Goal: Task Accomplishment & Management: Manage account settings

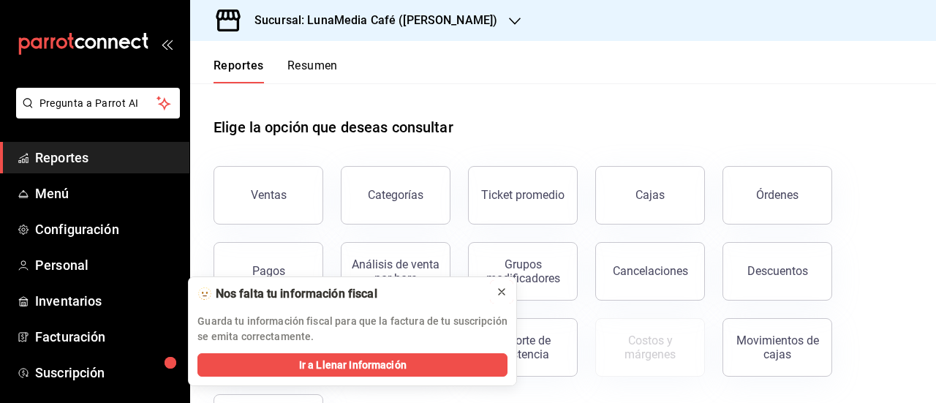
click at [503, 287] on icon at bounding box center [502, 292] width 12 height 12
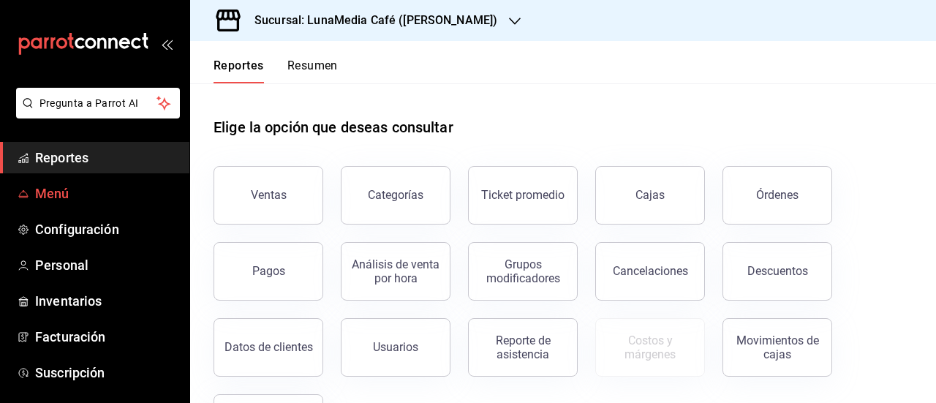
click at [70, 192] on span "Menú" at bounding box center [106, 194] width 143 height 20
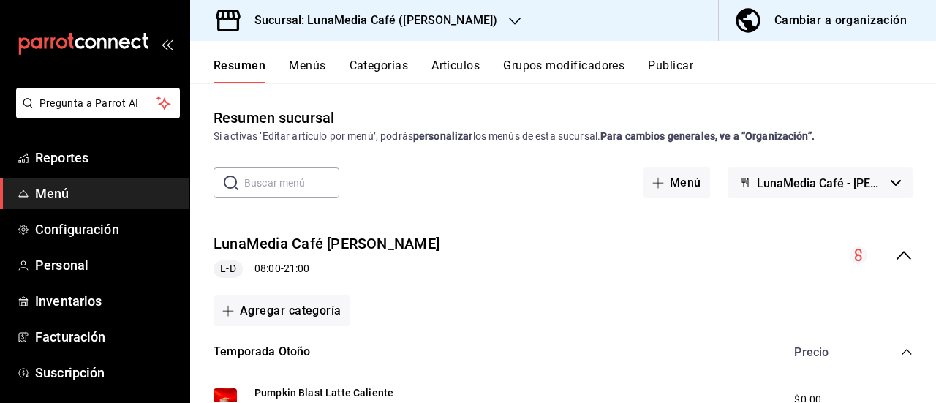
click at [658, 67] on button "Publicar" at bounding box center [670, 71] width 45 height 25
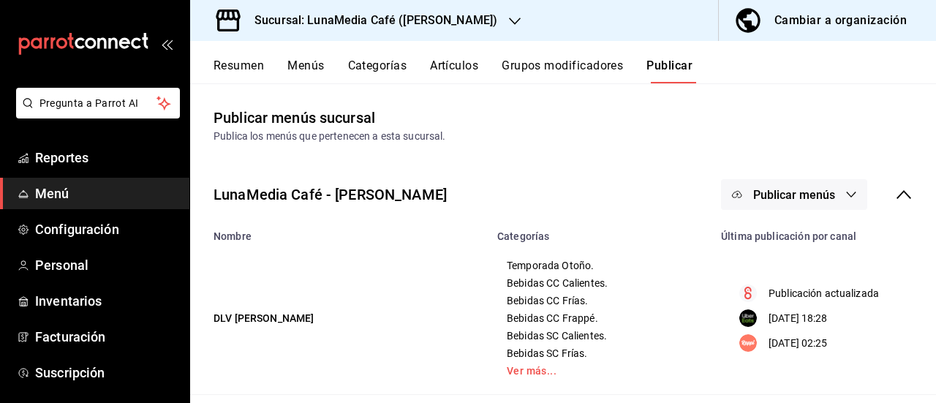
click at [813, 189] on span "Publicar menús" at bounding box center [794, 195] width 82 height 14
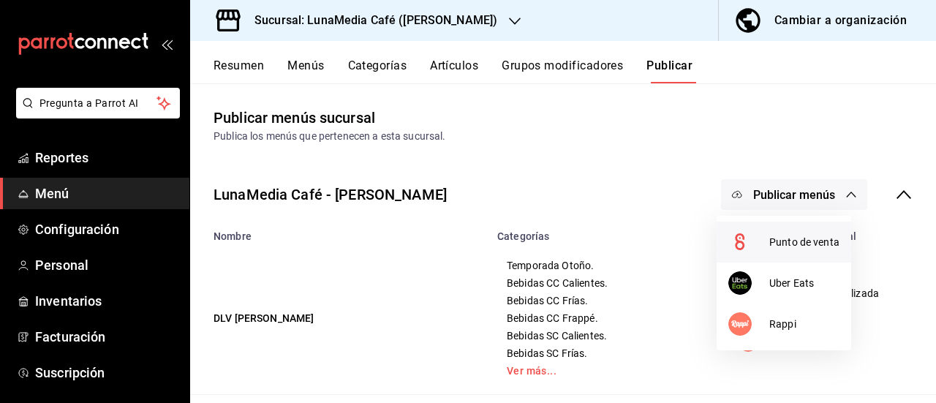
click at [793, 245] on span "Punto de venta" at bounding box center [804, 242] width 70 height 15
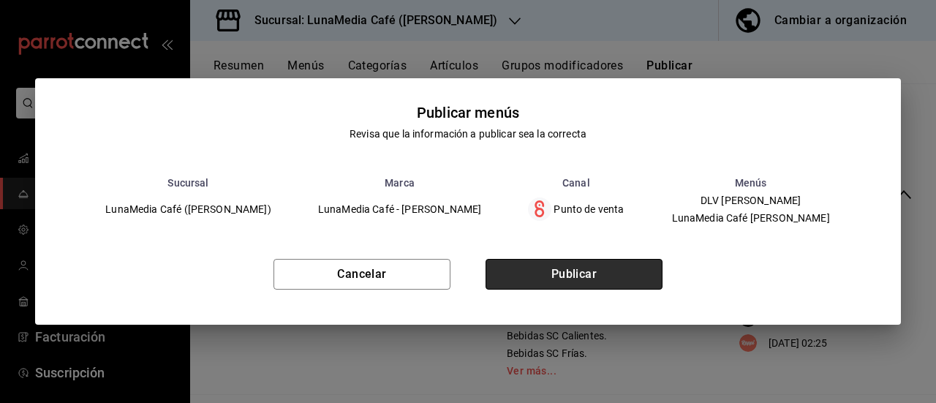
click at [548, 289] on button "Publicar" at bounding box center [574, 274] width 177 height 31
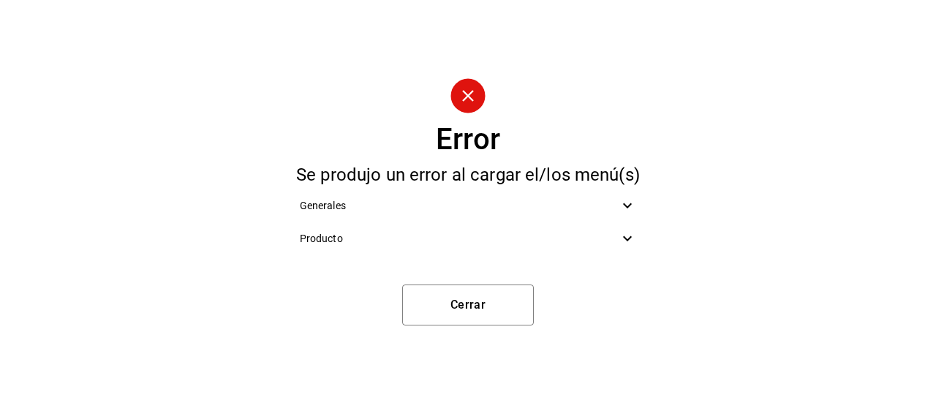
click at [632, 227] on div "Producto" at bounding box center [468, 238] width 361 height 33
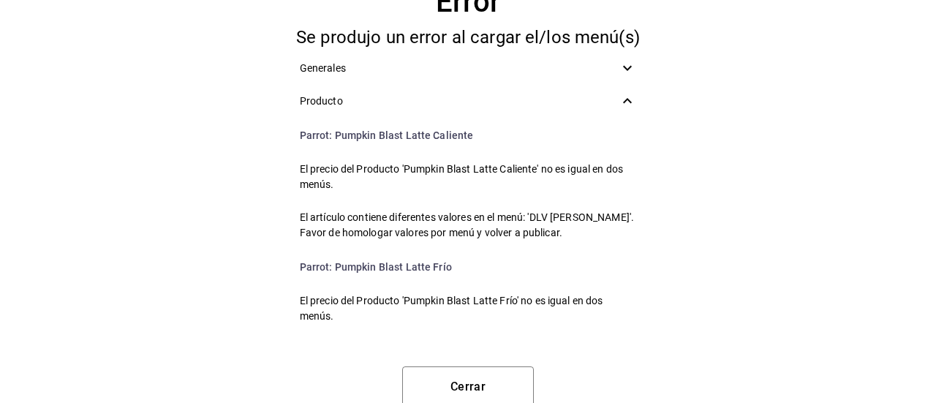
scroll to position [14, 0]
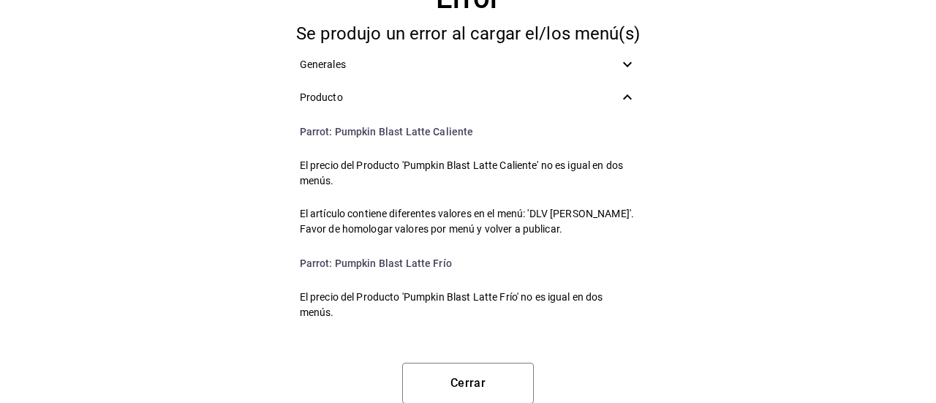
click at [710, 229] on div "Error Se produjo un error al cargar el/los menú(s) Generales Producto Parrot : …" at bounding box center [468, 187] width 936 height 403
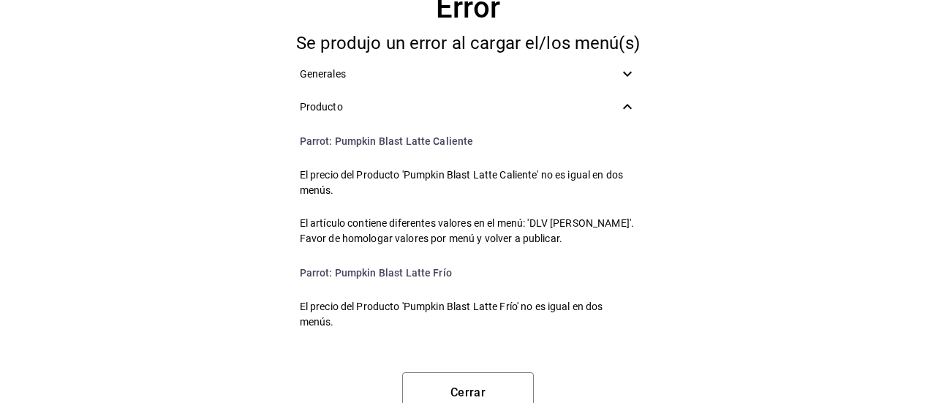
scroll to position [0, 0]
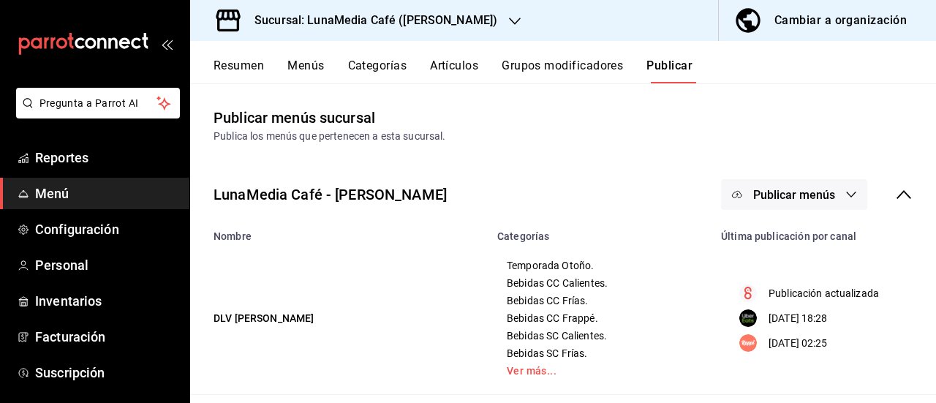
click at [256, 72] on button "Resumen" at bounding box center [239, 71] width 50 height 25
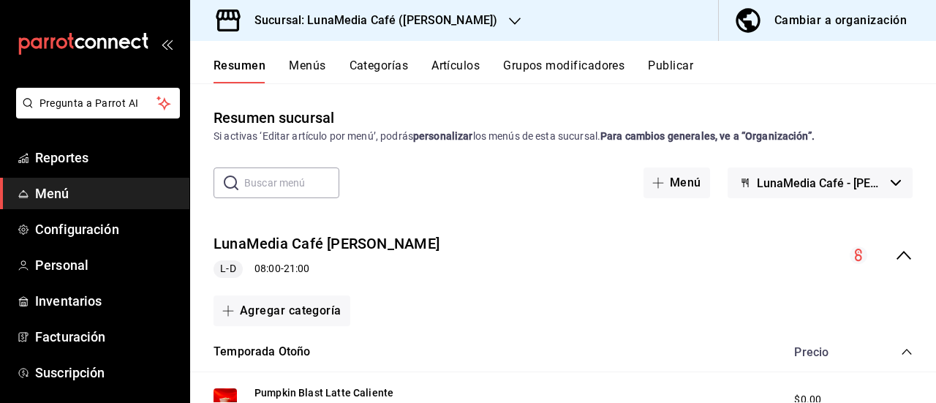
click at [325, 64] on button "Menús" at bounding box center [307, 71] width 37 height 25
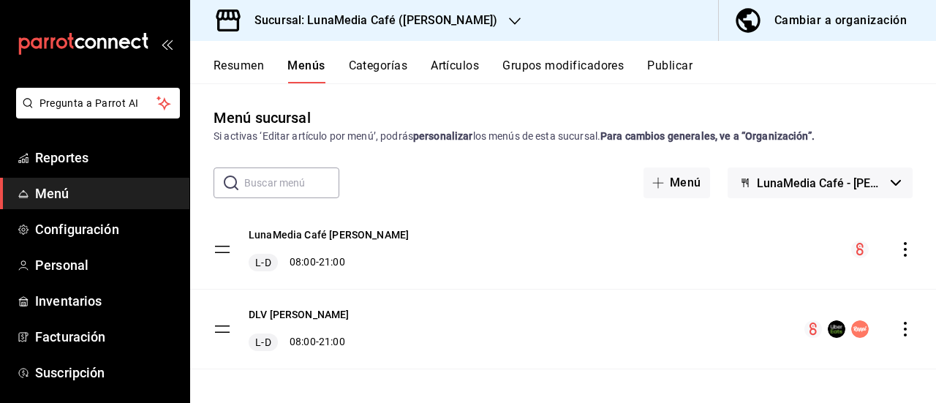
click at [898, 333] on icon "actions" at bounding box center [905, 329] width 15 height 15
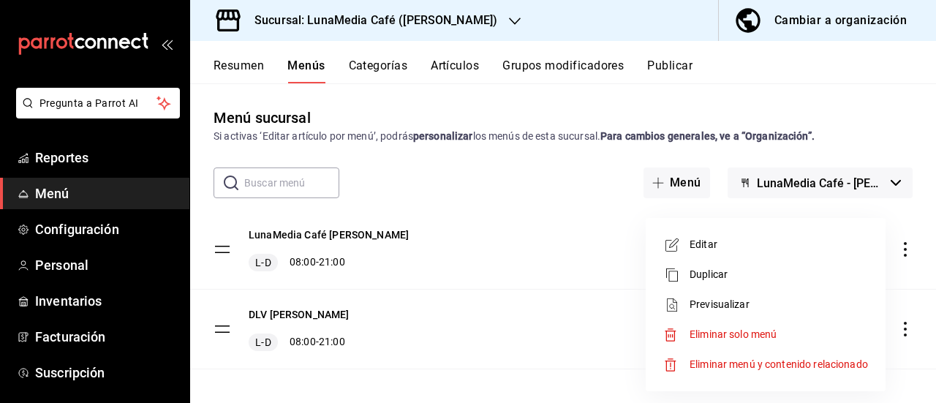
click at [715, 248] on span "Editar" at bounding box center [779, 244] width 178 height 15
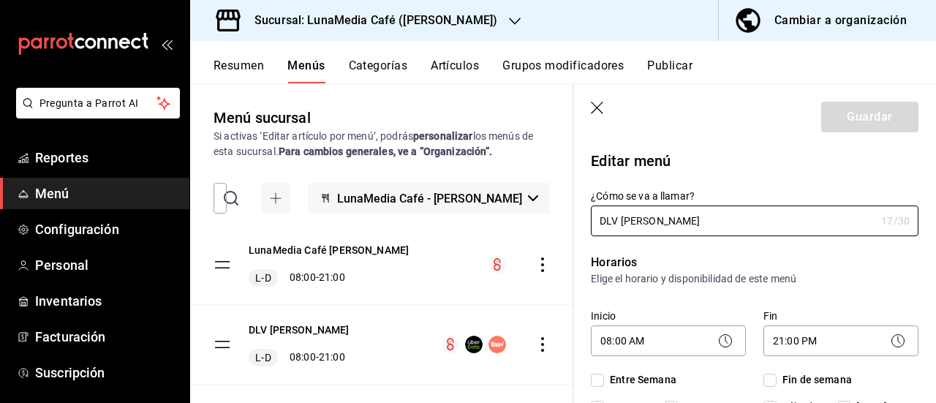
checkbox input "true"
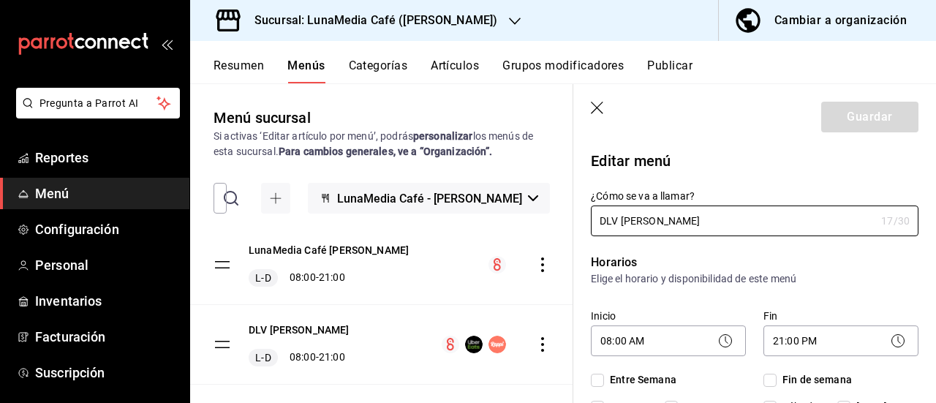
checkbox input "true"
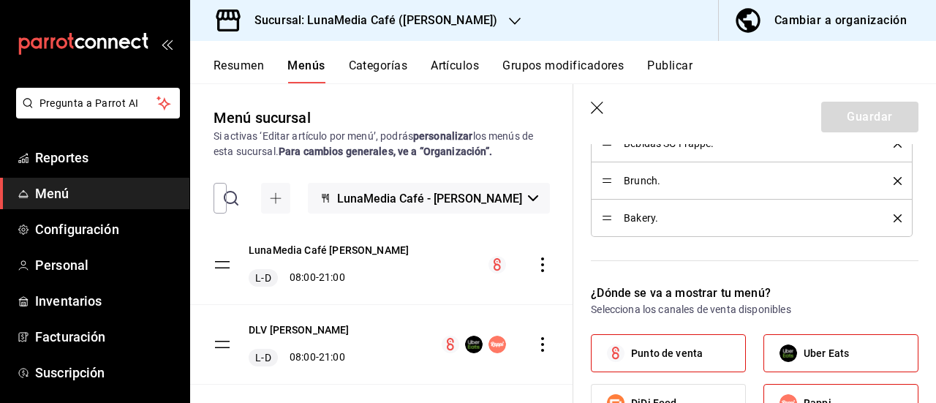
scroll to position [1097, 0]
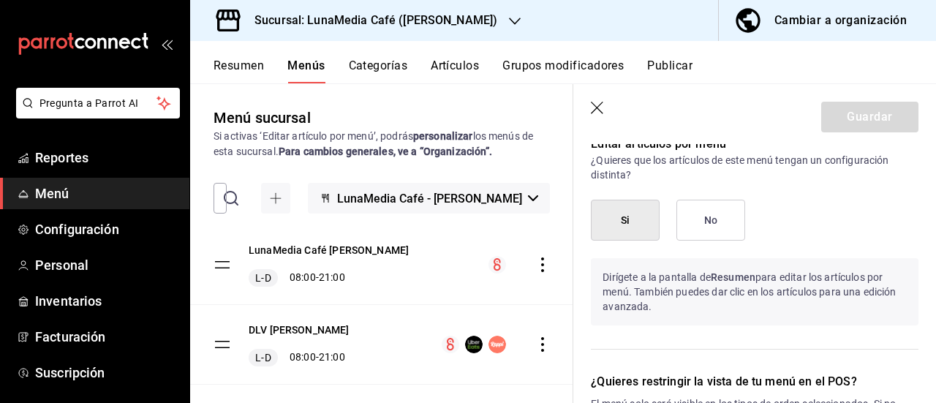
click at [601, 105] on icon "button" at bounding box center [598, 109] width 15 height 15
checkbox input "false"
type input "1758735974095"
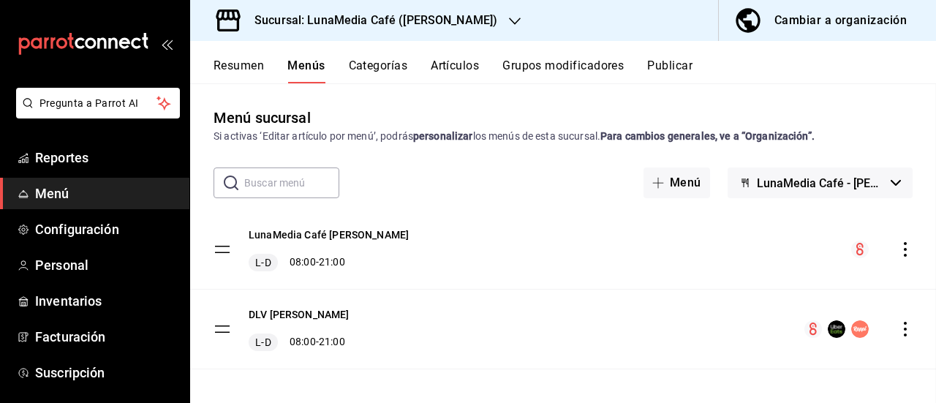
checkbox input "false"
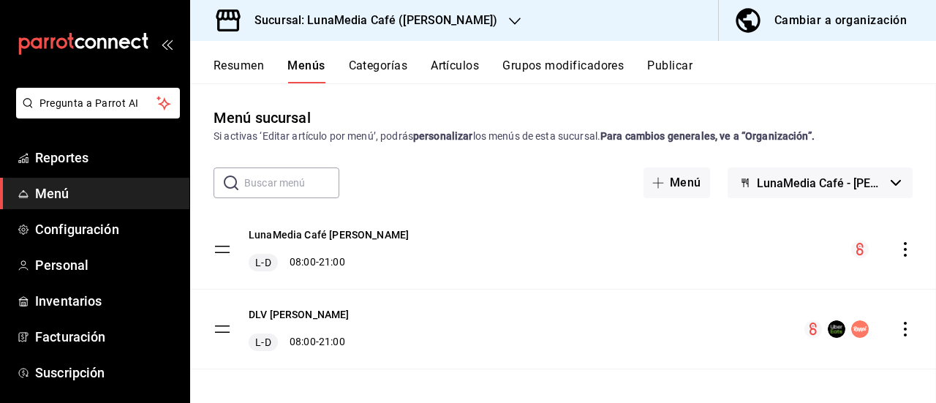
checkbox input "false"
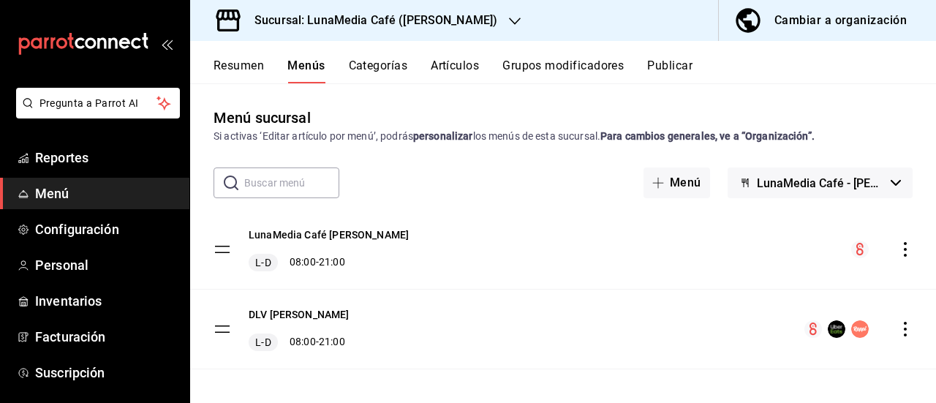
click at [898, 252] on icon "actions" at bounding box center [905, 249] width 15 height 15
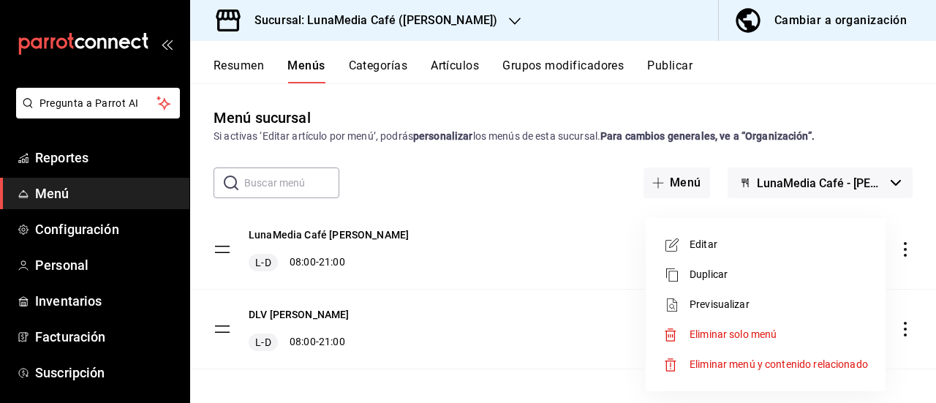
click at [783, 242] on span "Editar" at bounding box center [779, 244] width 178 height 15
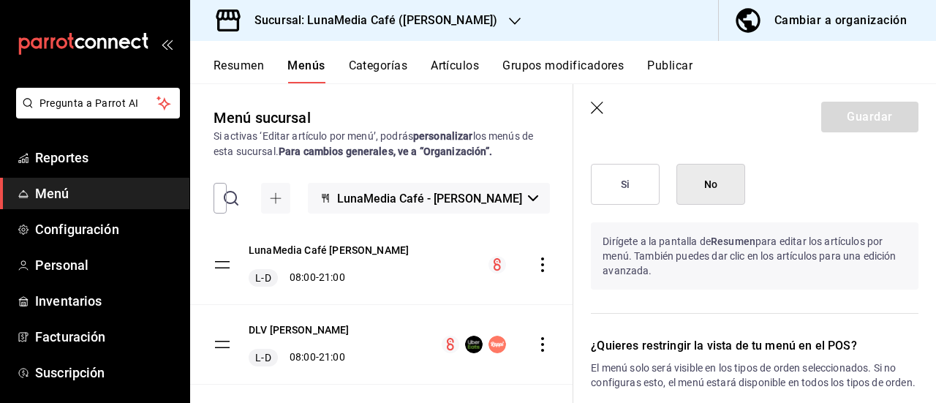
scroll to position [1024, 0]
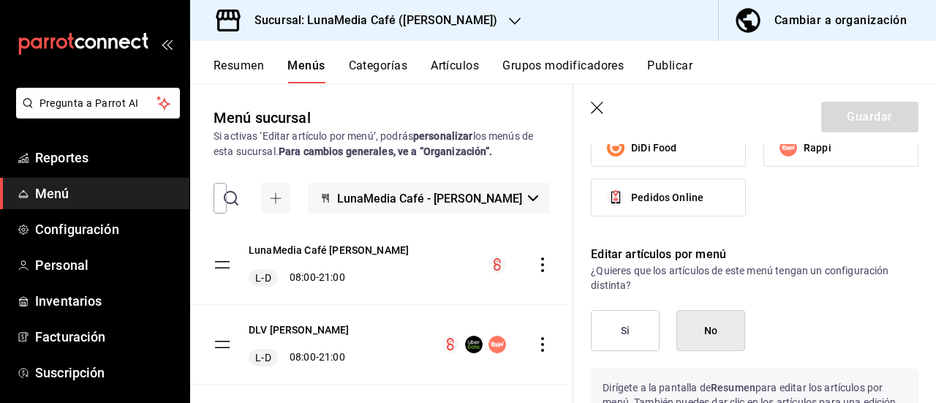
click at [712, 320] on button "No" at bounding box center [711, 330] width 69 height 41
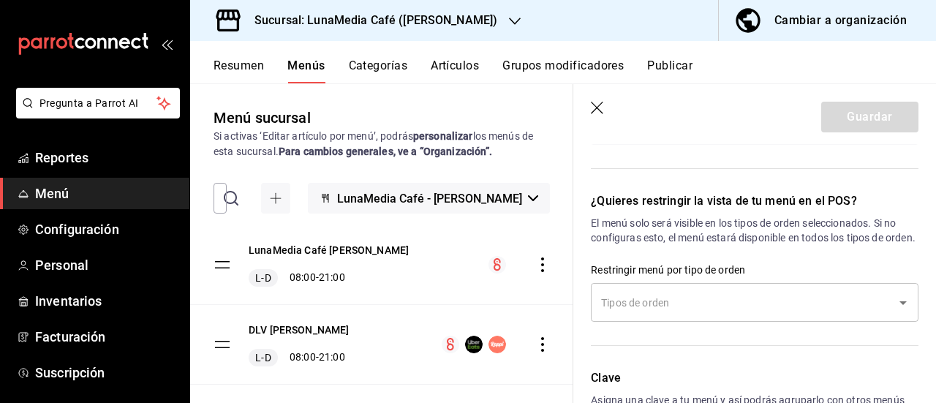
scroll to position [1281, 0]
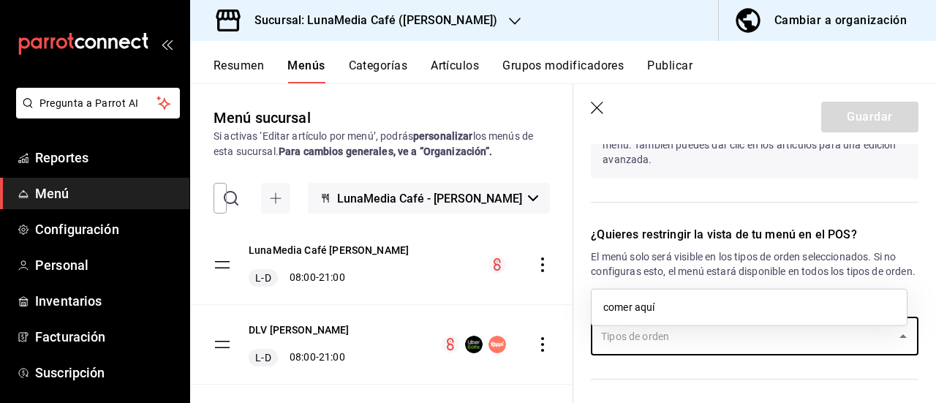
click at [712, 349] on input "text" at bounding box center [744, 336] width 293 height 26
click at [685, 306] on li "comer aquí" at bounding box center [749, 307] width 315 height 24
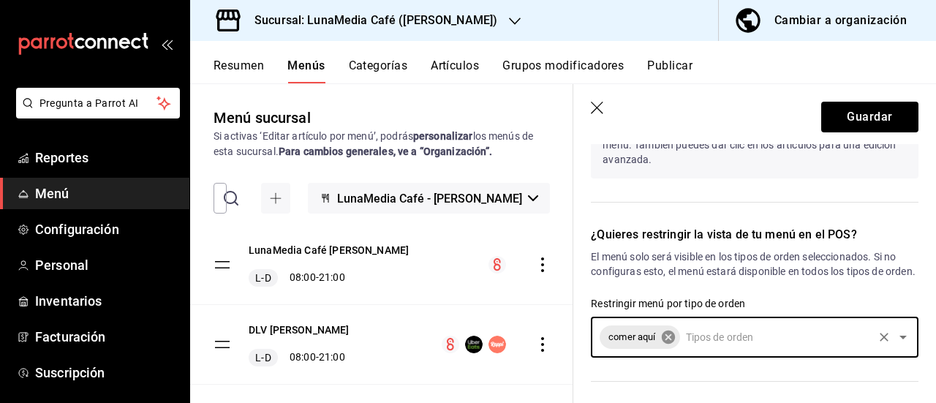
click at [672, 344] on icon at bounding box center [667, 337] width 13 height 13
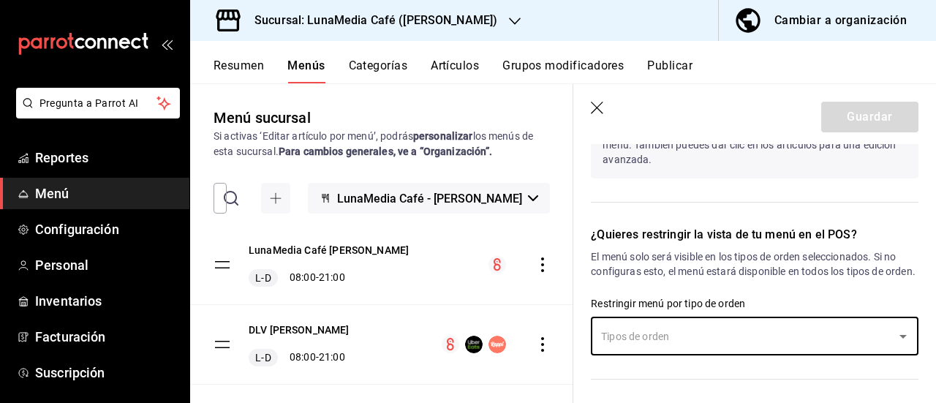
click at [596, 107] on icon "button" at bounding box center [597, 108] width 12 height 12
checkbox input "false"
type input "1758735990819"
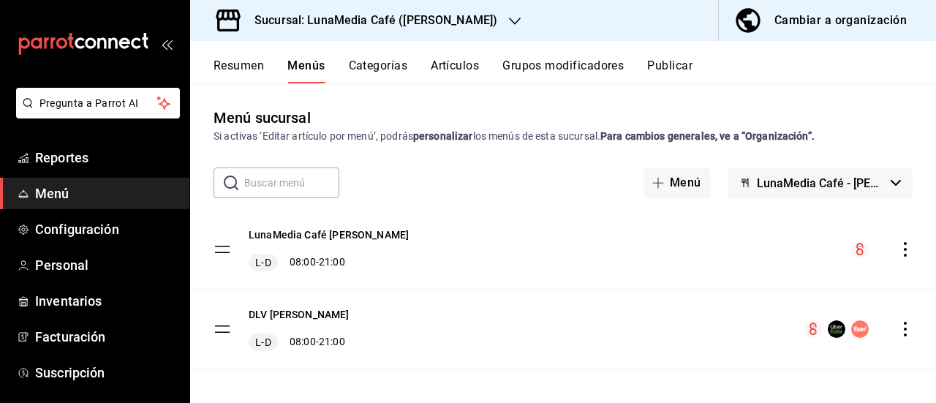
checkbox input "false"
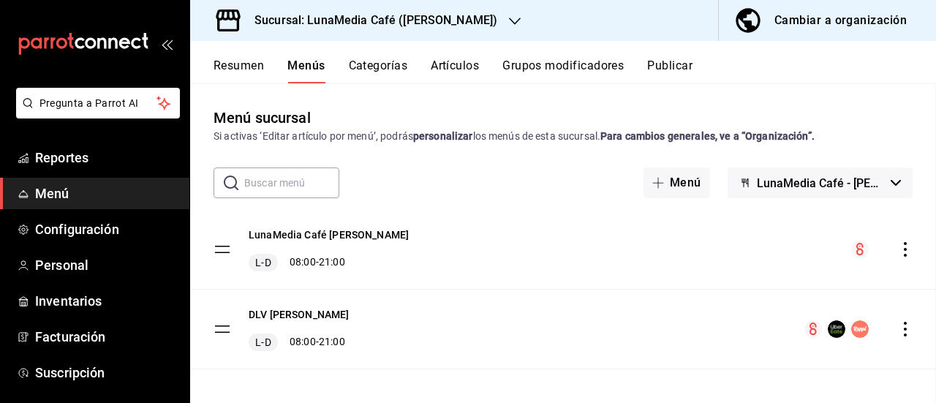
checkbox input "false"
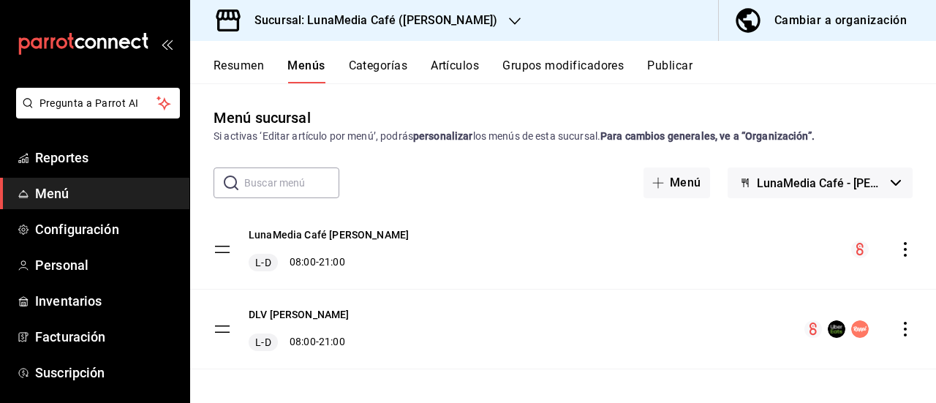
click at [898, 328] on icon "actions" at bounding box center [905, 329] width 15 height 15
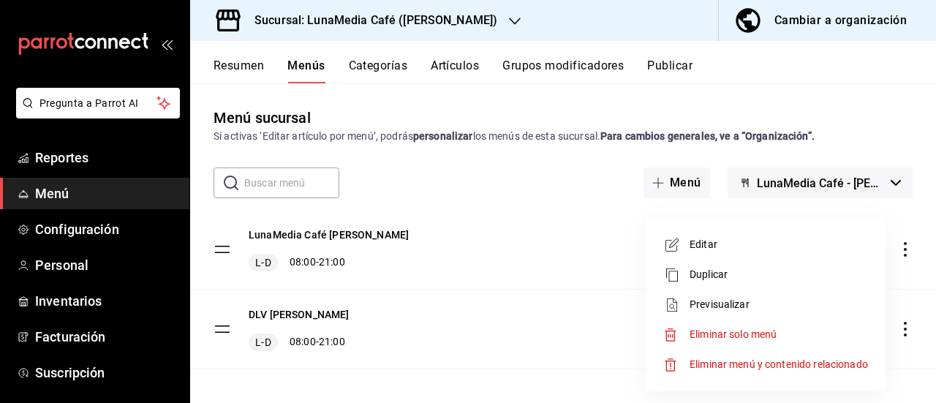
click at [702, 245] on span "Editar" at bounding box center [779, 244] width 178 height 15
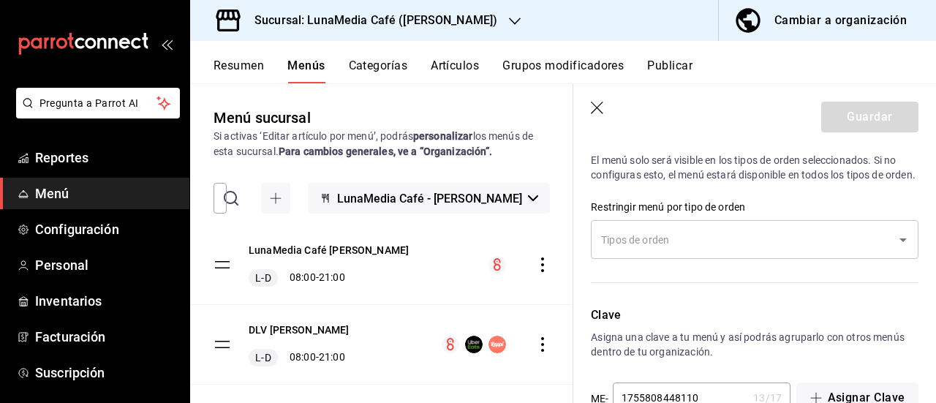
scroll to position [1318, 0]
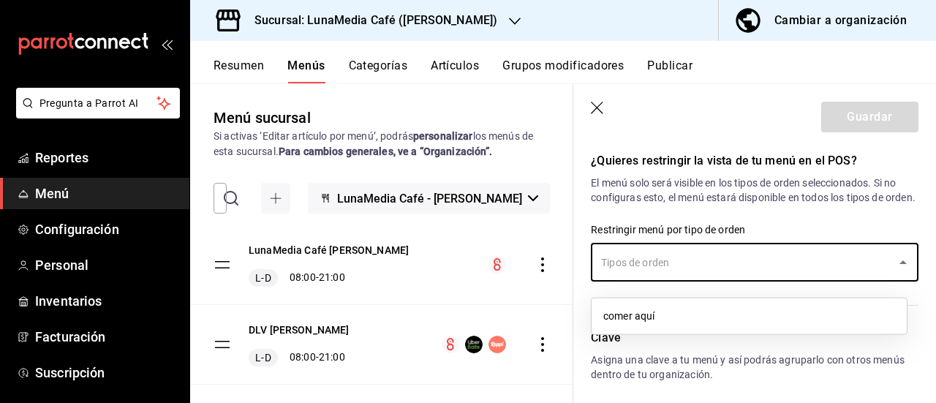
click at [686, 268] on input "text" at bounding box center [744, 262] width 293 height 26
drag, startPoint x: 620, startPoint y: 323, endPoint x: 636, endPoint y: 308, distance: 21.7
click at [620, 320] on li "comer aquí" at bounding box center [749, 316] width 315 height 24
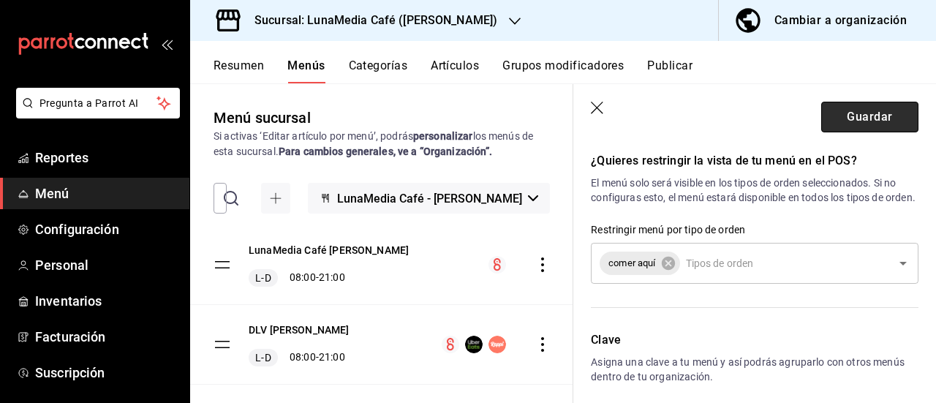
click at [840, 122] on button "Guardar" at bounding box center [869, 117] width 97 height 31
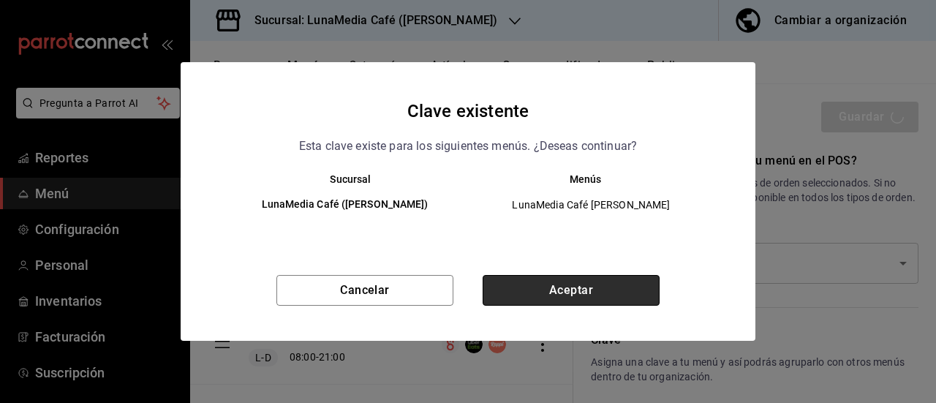
click at [578, 283] on button "Aceptar" at bounding box center [571, 290] width 177 height 31
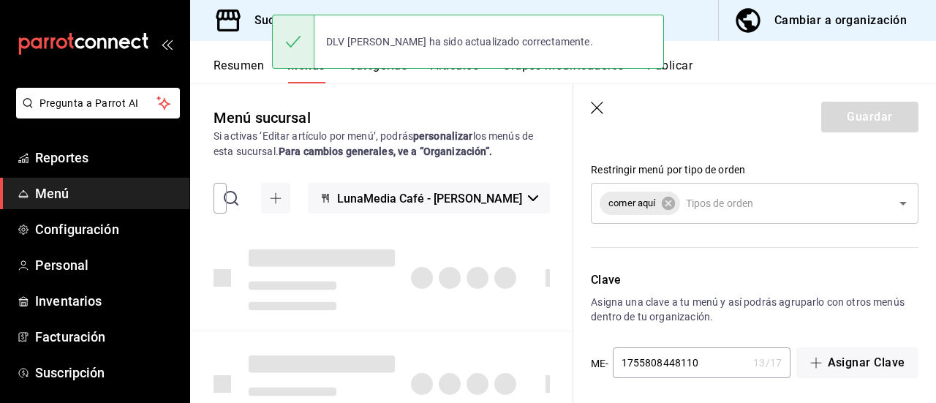
checkbox input "false"
type input "1758736001467"
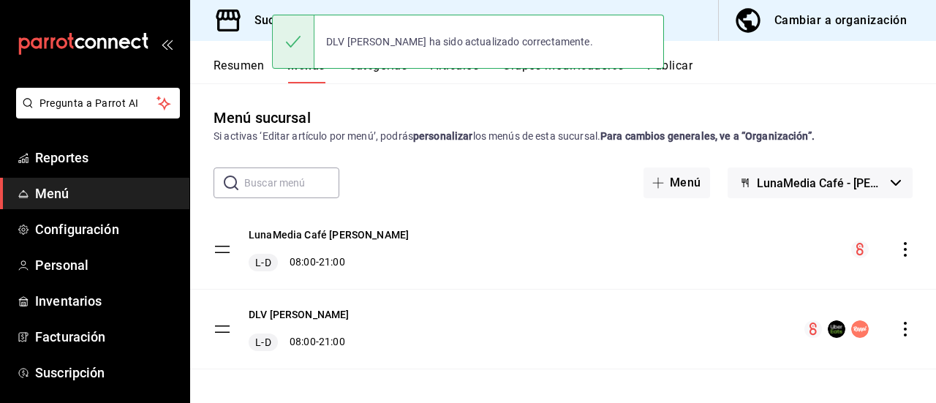
click at [689, 61] on button "Publicar" at bounding box center [669, 71] width 45 height 25
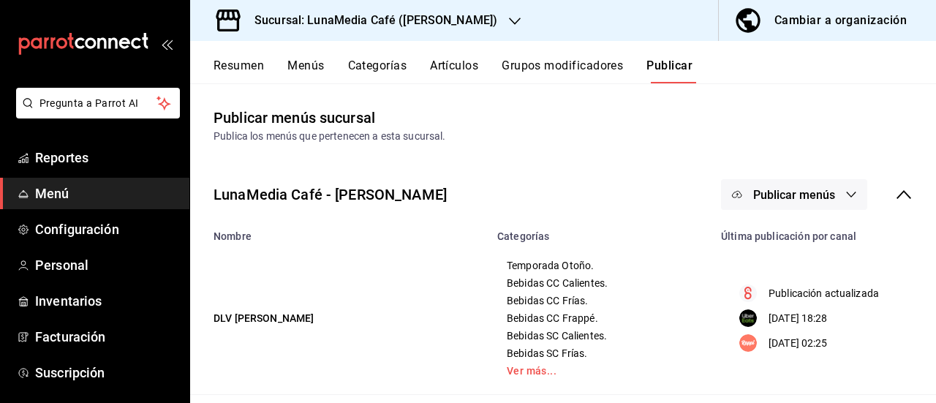
click at [797, 205] on button "Publicar menús" at bounding box center [794, 194] width 146 height 31
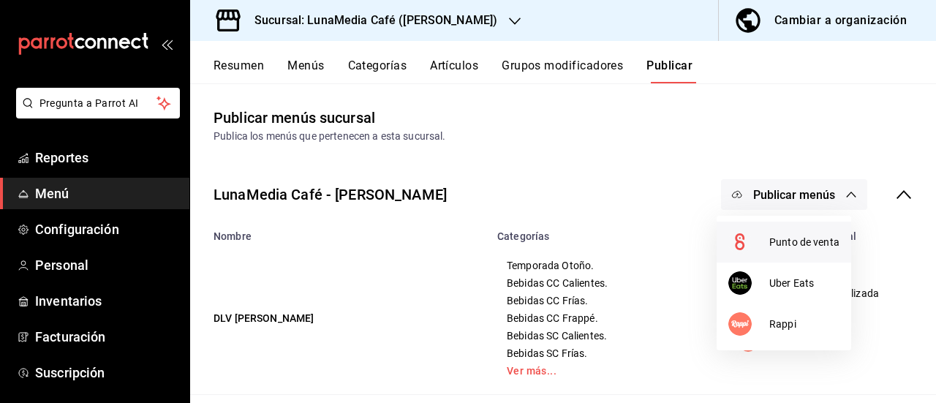
click at [785, 233] on li "Punto de venta" at bounding box center [784, 242] width 135 height 41
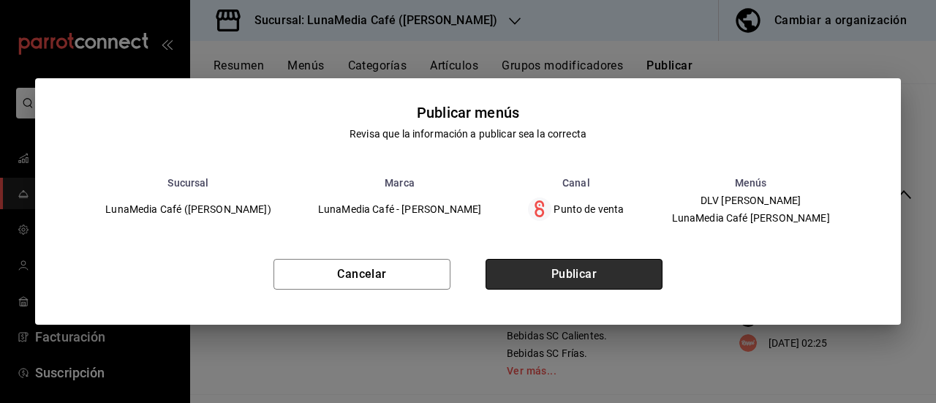
click at [630, 274] on button "Publicar" at bounding box center [574, 274] width 177 height 31
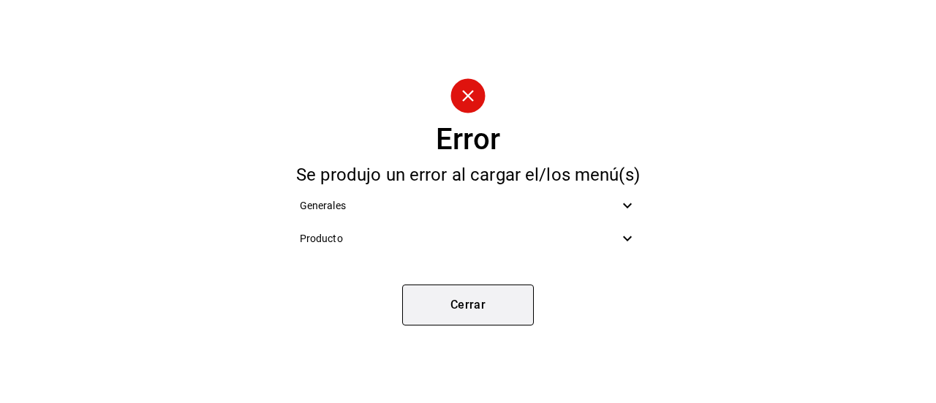
click at [454, 317] on button "Cerrar" at bounding box center [468, 305] width 132 height 41
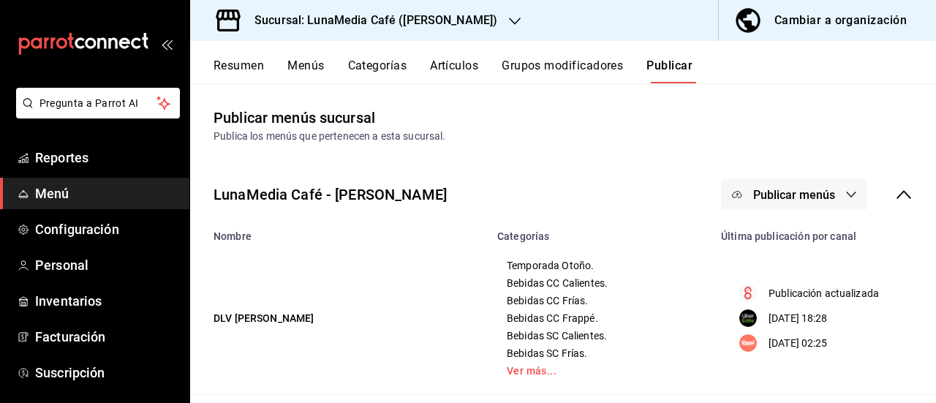
click at [257, 83] on button "Resumen" at bounding box center [239, 71] width 50 height 25
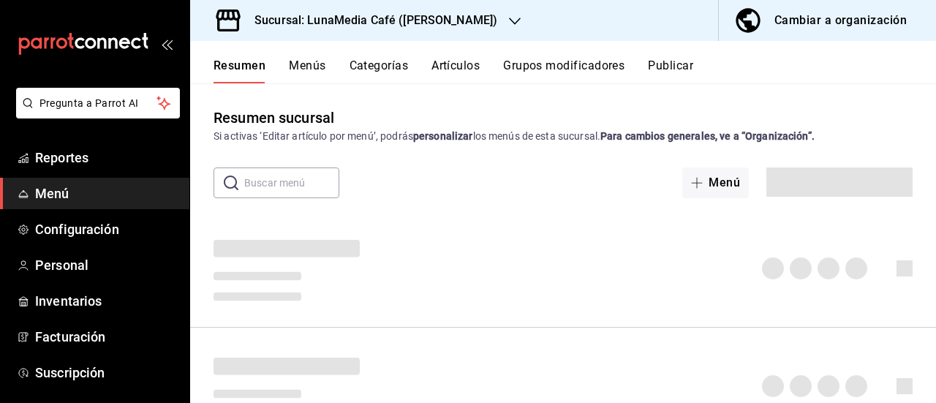
click at [252, 76] on button "Resumen" at bounding box center [240, 71] width 52 height 25
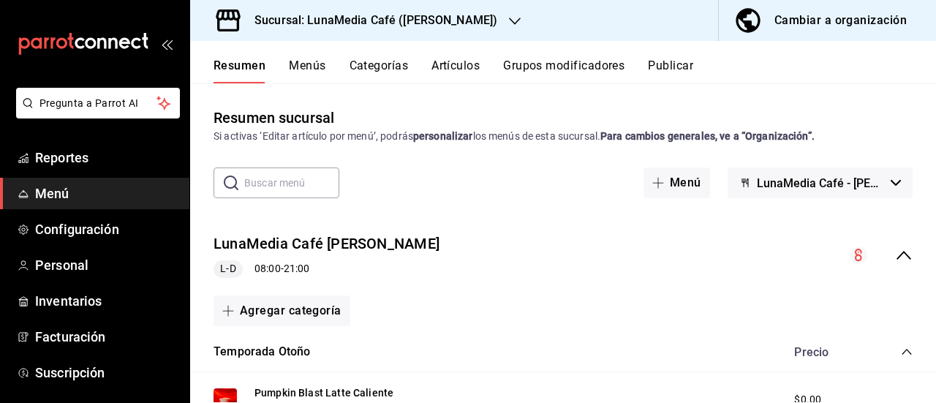
click at [685, 61] on button "Publicar" at bounding box center [670, 71] width 45 height 25
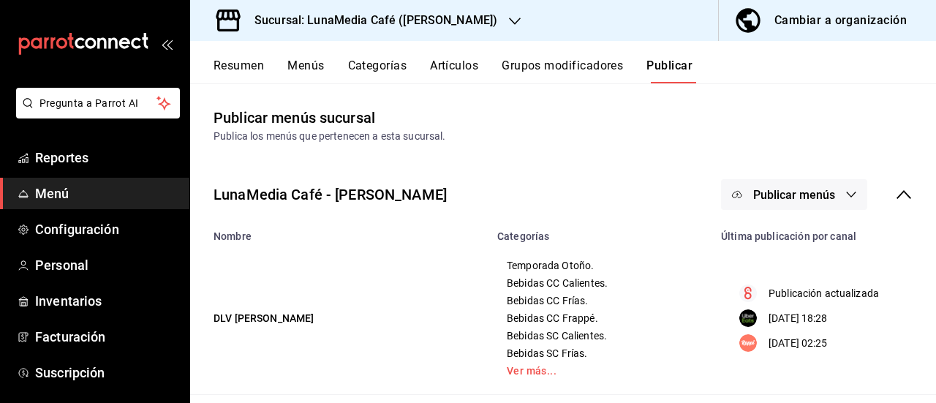
click at [250, 60] on button "Resumen" at bounding box center [239, 71] width 50 height 25
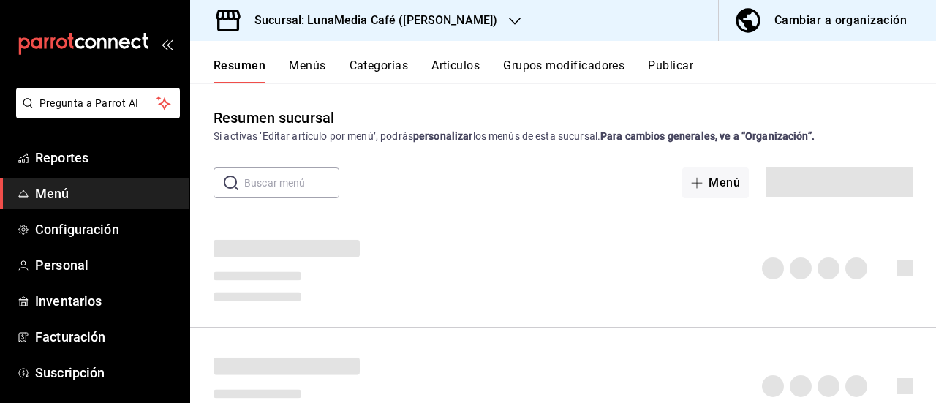
click at [303, 59] on button "Menús" at bounding box center [307, 71] width 37 height 25
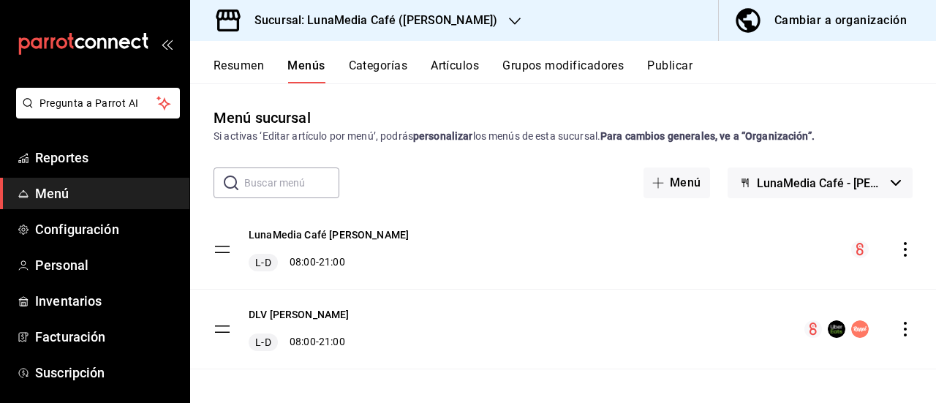
click at [898, 248] on icon "actions" at bounding box center [905, 249] width 15 height 15
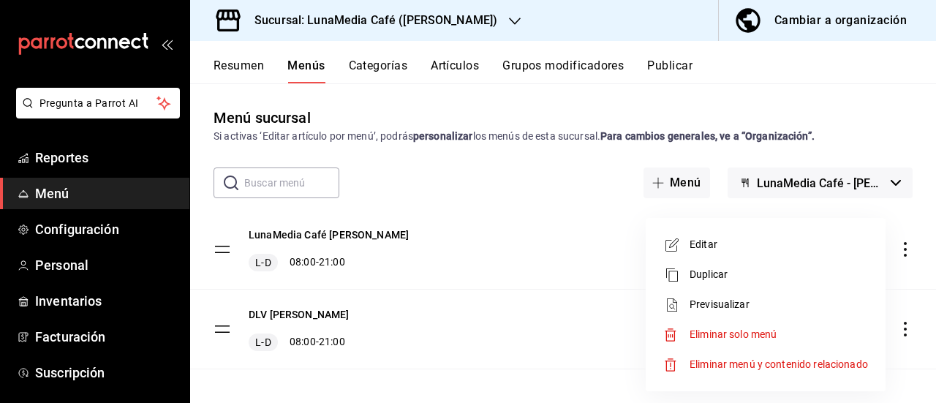
click at [750, 238] on span "Editar" at bounding box center [779, 244] width 178 height 15
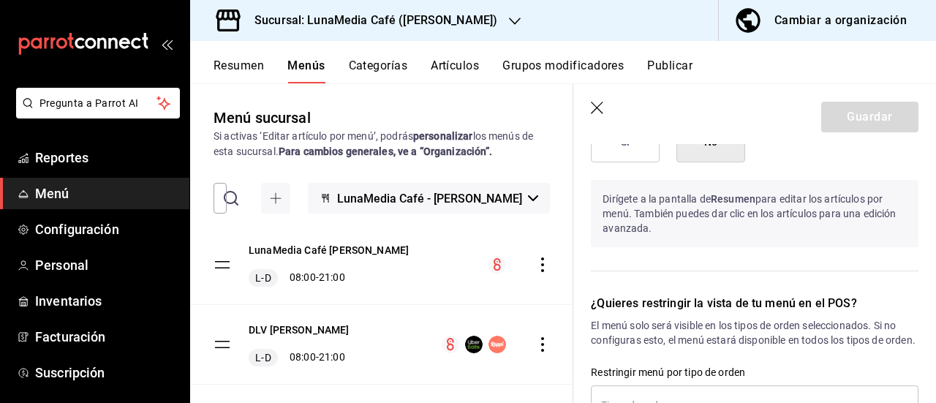
scroll to position [1428, 0]
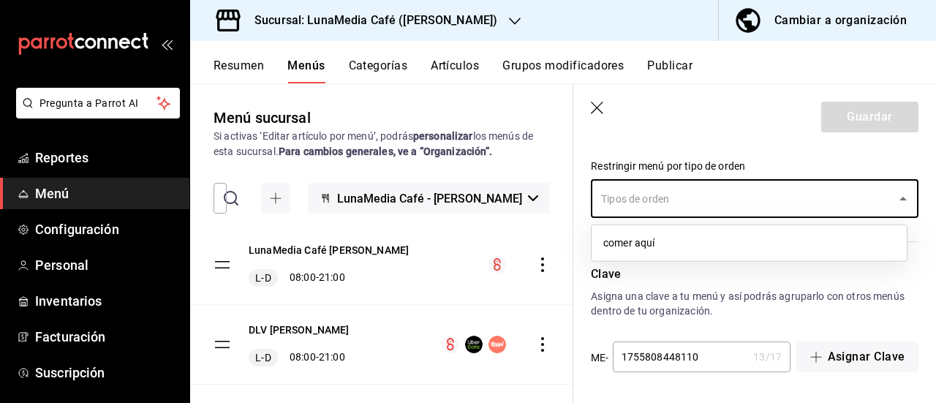
click at [632, 193] on input "text" at bounding box center [744, 199] width 293 height 26
click at [638, 245] on li "comer aquí" at bounding box center [749, 243] width 315 height 24
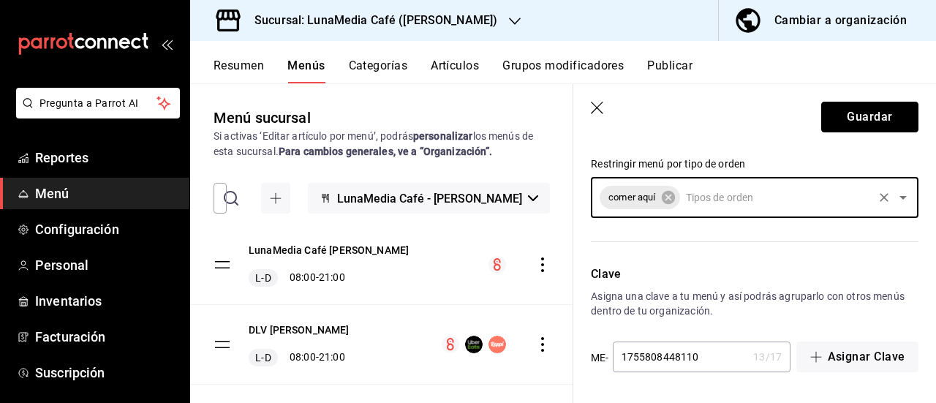
click at [887, 112] on button "Guardar" at bounding box center [869, 117] width 97 height 31
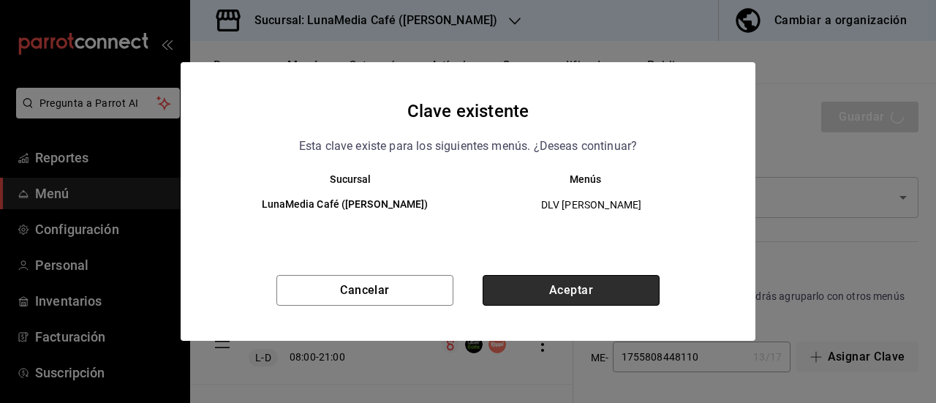
click at [524, 291] on button "Aceptar" at bounding box center [571, 290] width 177 height 31
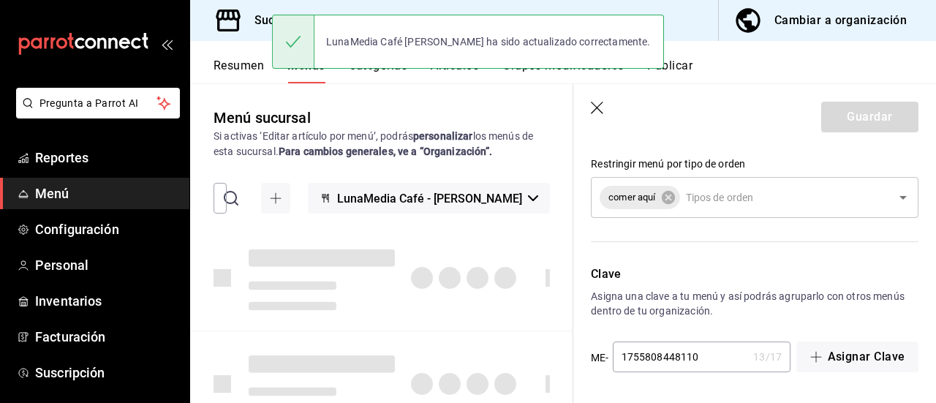
checkbox input "false"
type input "1758736024010"
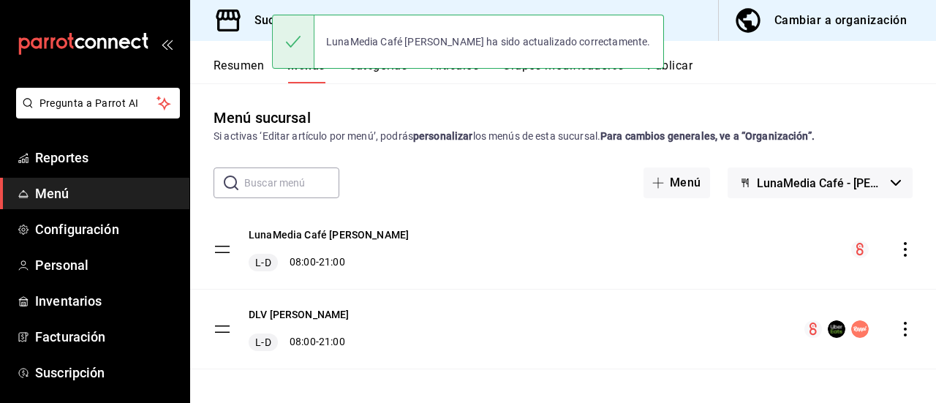
click at [681, 61] on button "Publicar" at bounding box center [669, 71] width 45 height 25
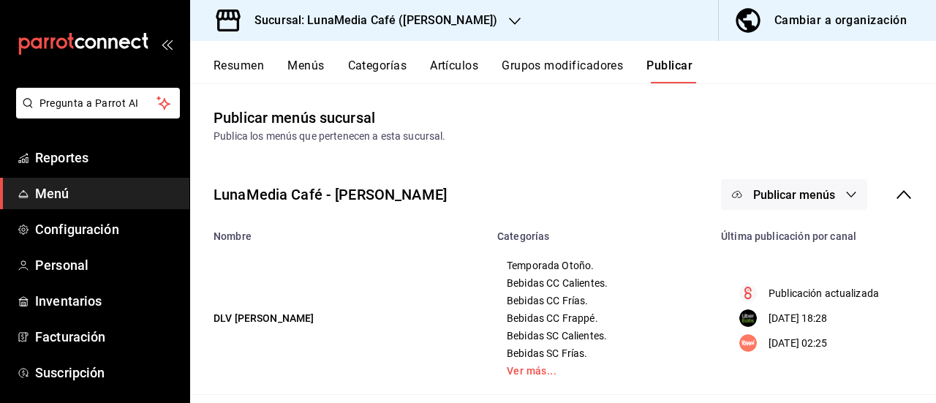
click at [743, 203] on button "Publicar menús" at bounding box center [794, 194] width 146 height 31
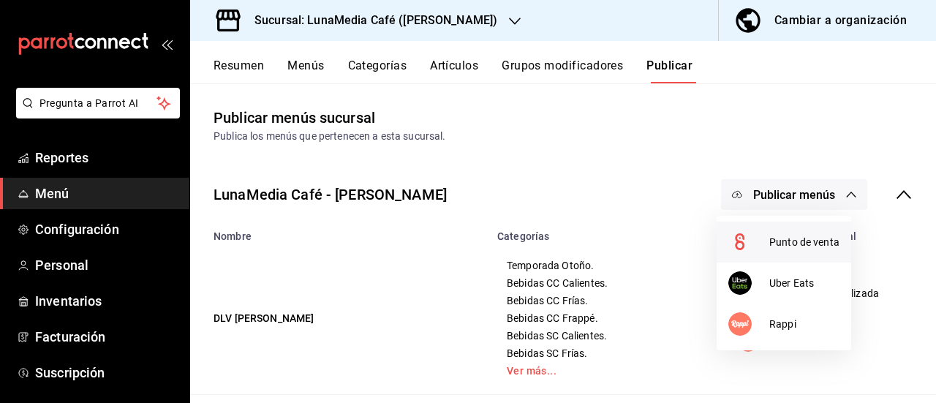
click at [740, 233] on circle at bounding box center [739, 241] width 23 height 23
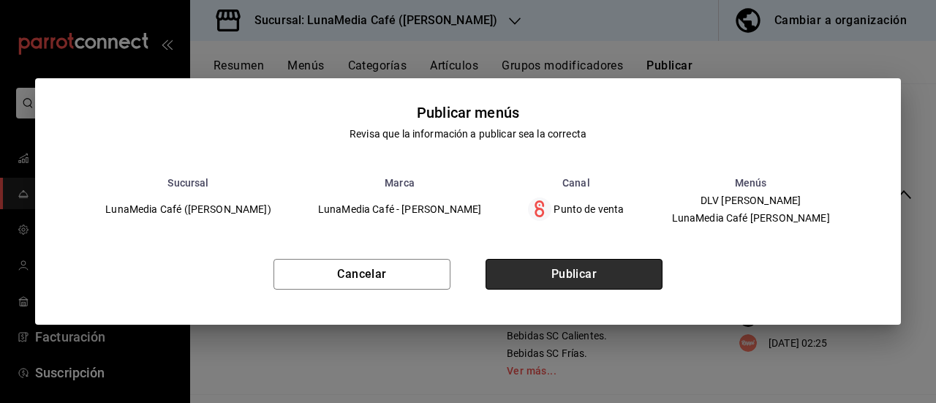
click at [620, 276] on button "Publicar" at bounding box center [574, 274] width 177 height 31
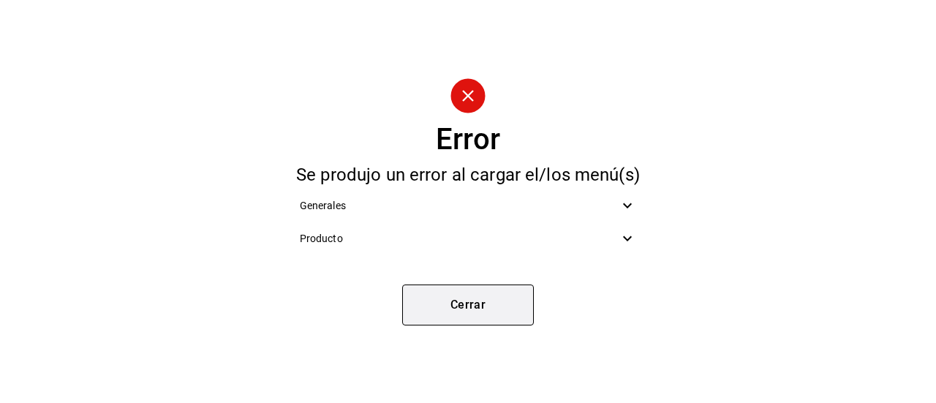
click at [423, 297] on button "Cerrar" at bounding box center [468, 305] width 132 height 41
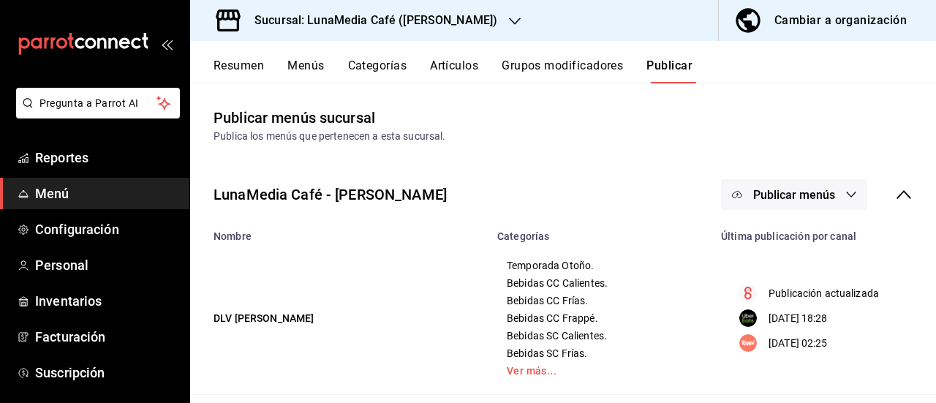
click at [250, 59] on button "Resumen" at bounding box center [239, 71] width 50 height 25
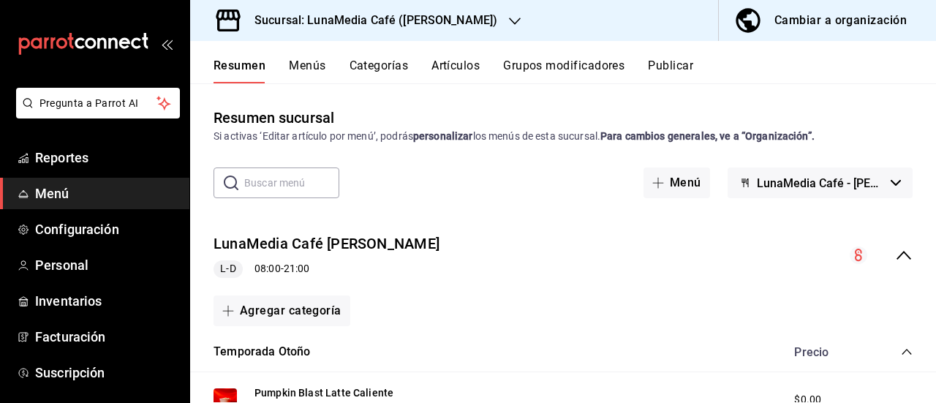
click at [316, 64] on button "Menús" at bounding box center [307, 71] width 37 height 25
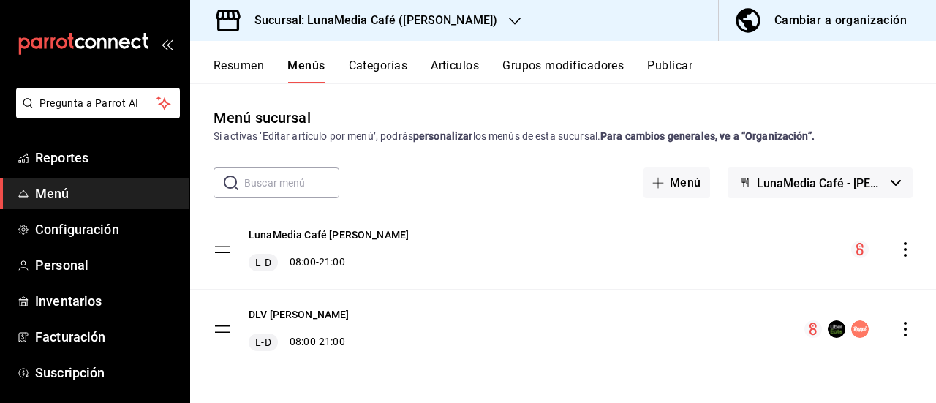
click at [898, 330] on icon "actions" at bounding box center [905, 329] width 15 height 15
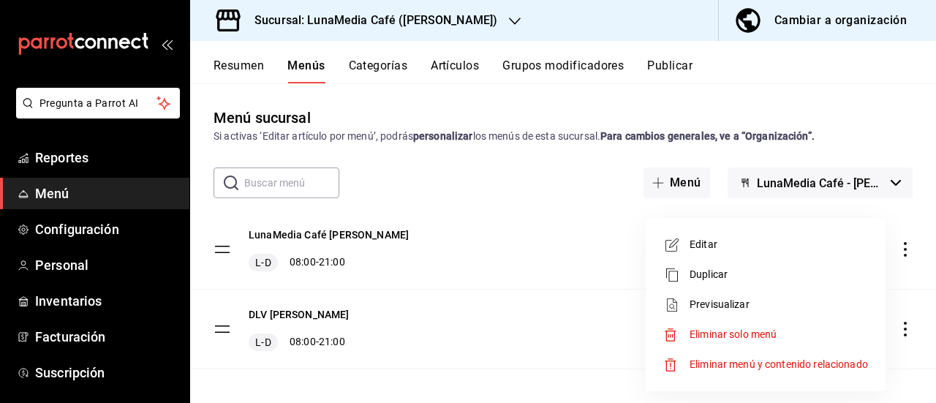
click at [718, 245] on span "Editar" at bounding box center [779, 244] width 178 height 15
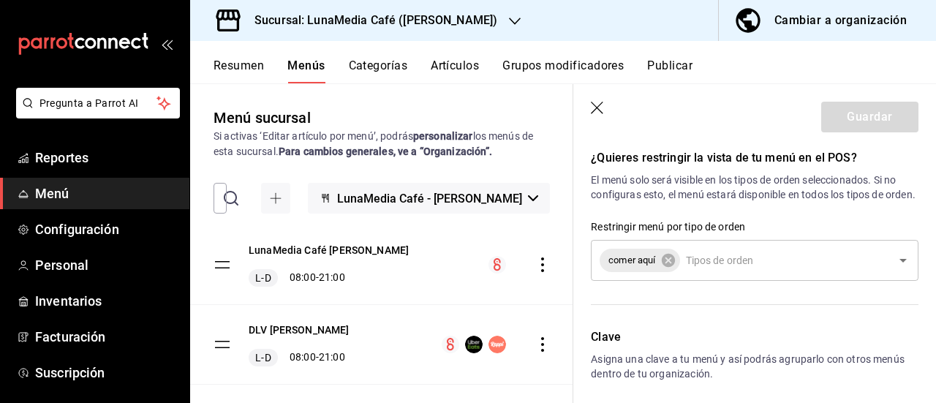
scroll to position [1393, 0]
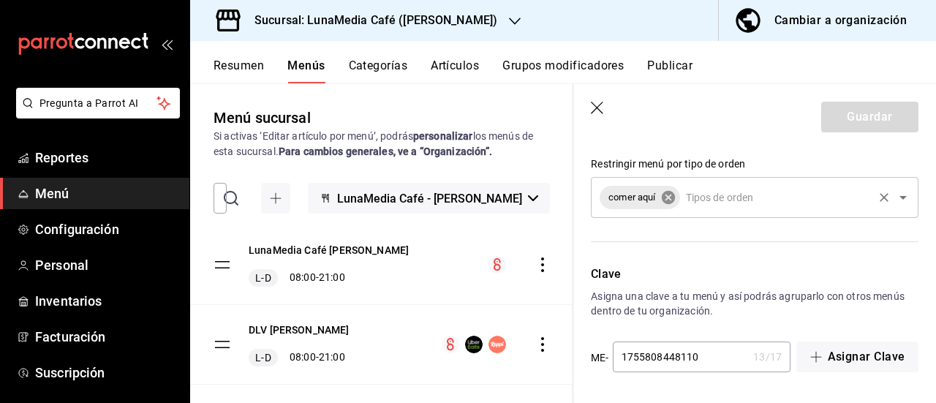
click at [671, 205] on icon at bounding box center [668, 197] width 16 height 16
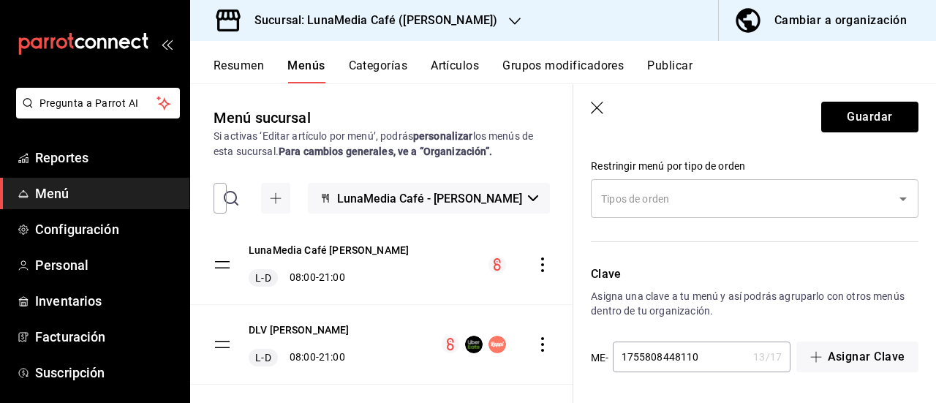
scroll to position [1391, 0]
click at [850, 109] on button "Guardar" at bounding box center [869, 117] width 97 height 31
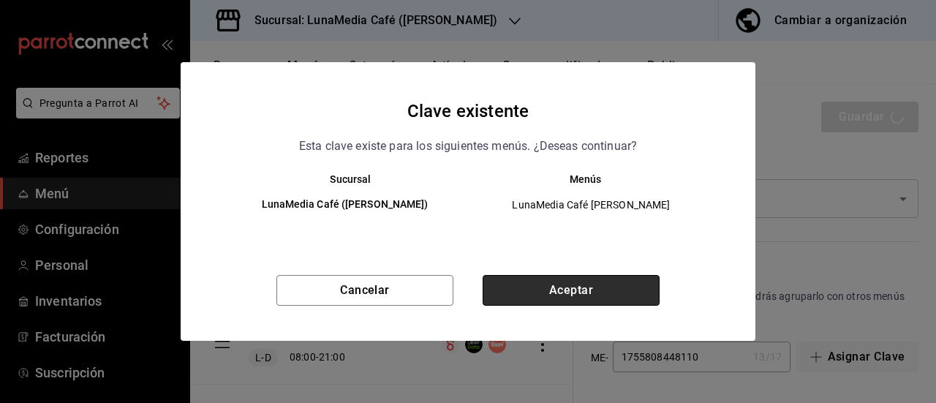
click at [515, 288] on button "Aceptar" at bounding box center [571, 290] width 177 height 31
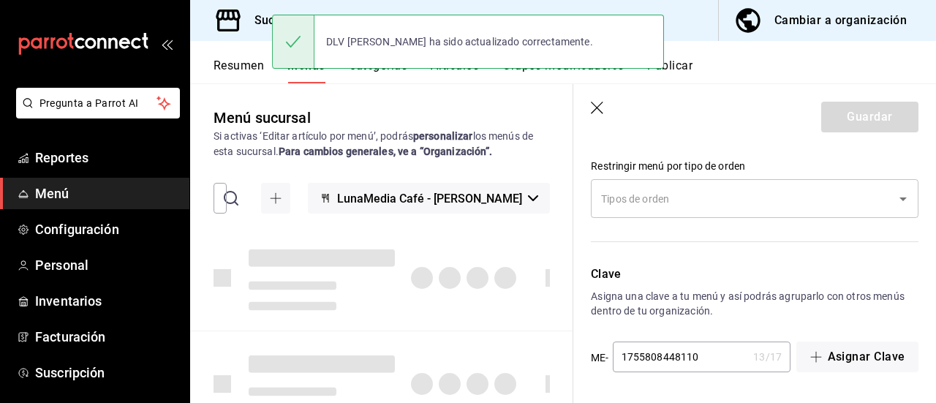
checkbox input "false"
type input "1758736046194"
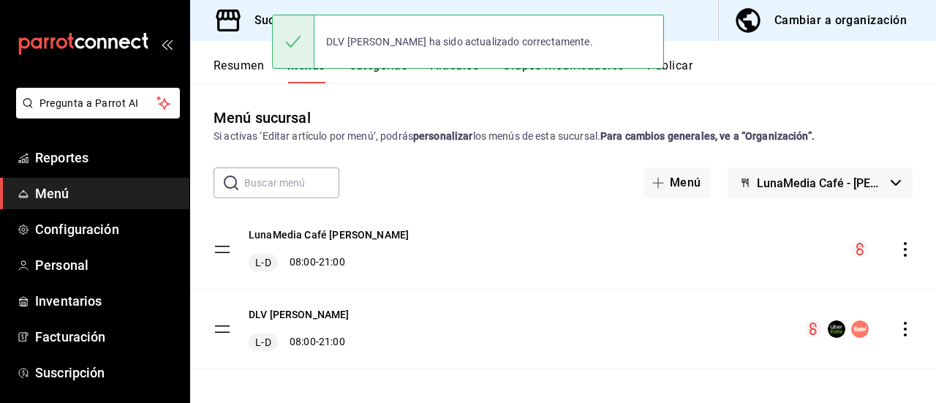
click at [682, 65] on button "Publicar" at bounding box center [669, 71] width 45 height 25
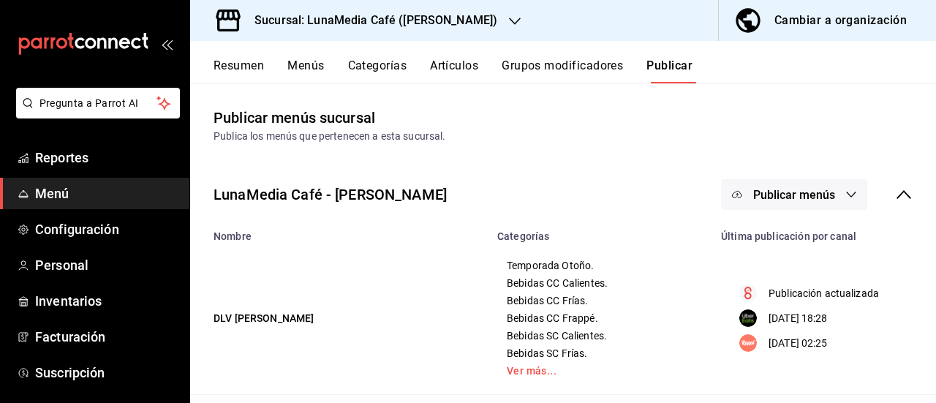
click at [797, 193] on span "Publicar menús" at bounding box center [794, 195] width 82 height 14
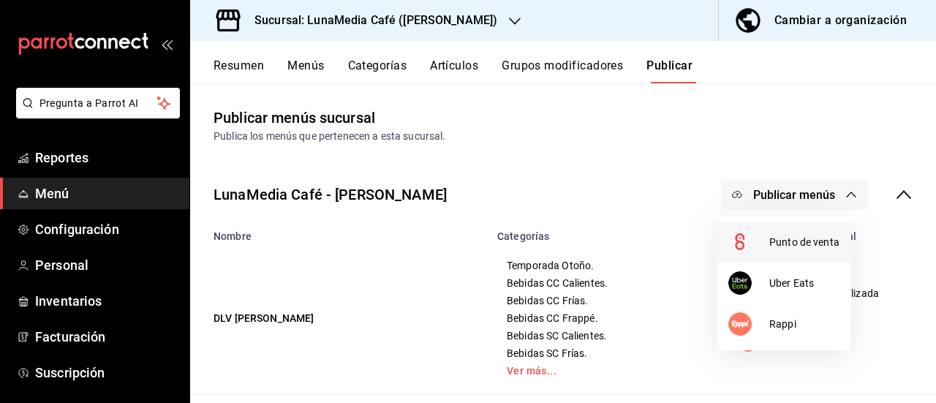
click at [770, 262] on li "Punto de venta" at bounding box center [784, 242] width 135 height 41
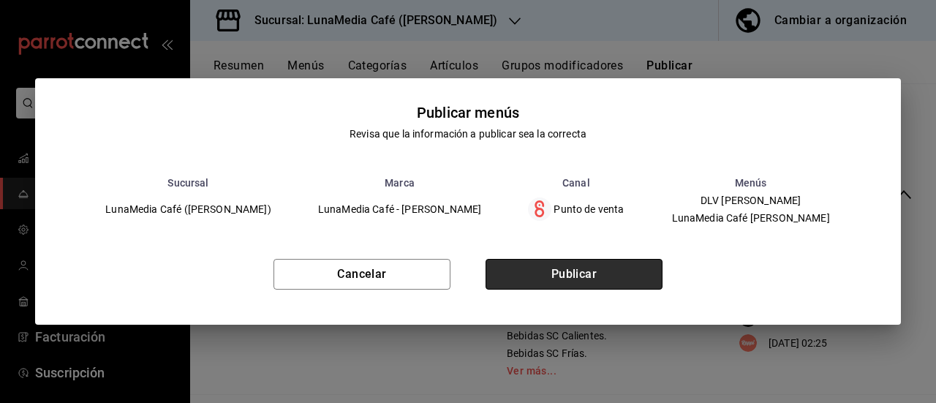
click at [614, 279] on button "Publicar" at bounding box center [574, 274] width 177 height 31
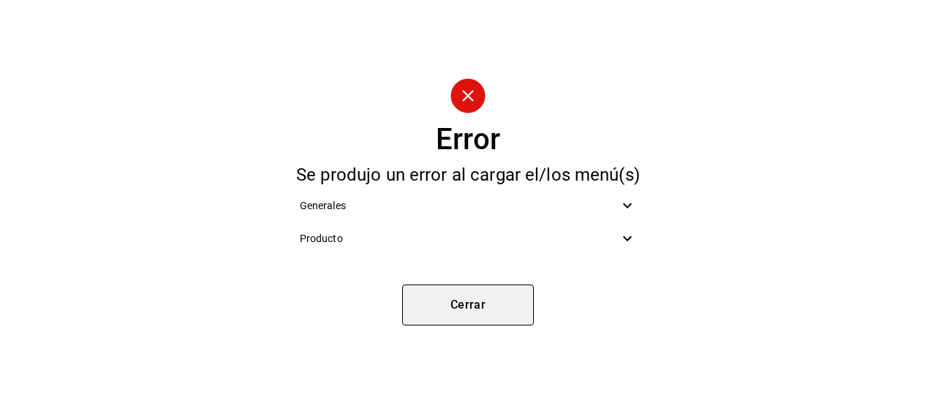
click at [471, 311] on button "Cerrar" at bounding box center [468, 305] width 132 height 41
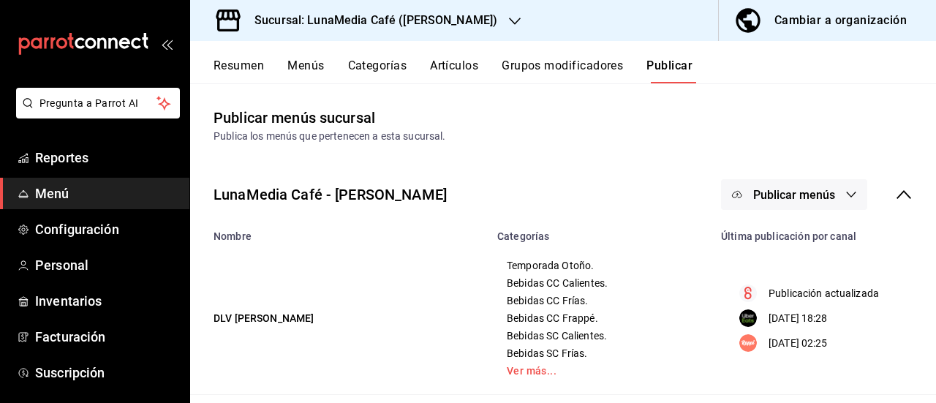
click at [443, 18] on h3 "Sucursal: LunaMedia Café ([PERSON_NAME])" at bounding box center [370, 21] width 255 height 18
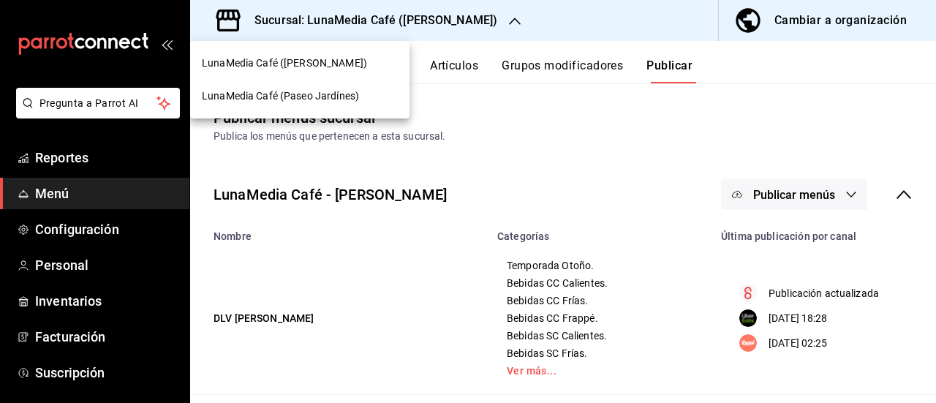
click at [358, 95] on span "LunaMedia Café (Paseo Jardínes)" at bounding box center [280, 95] width 157 height 15
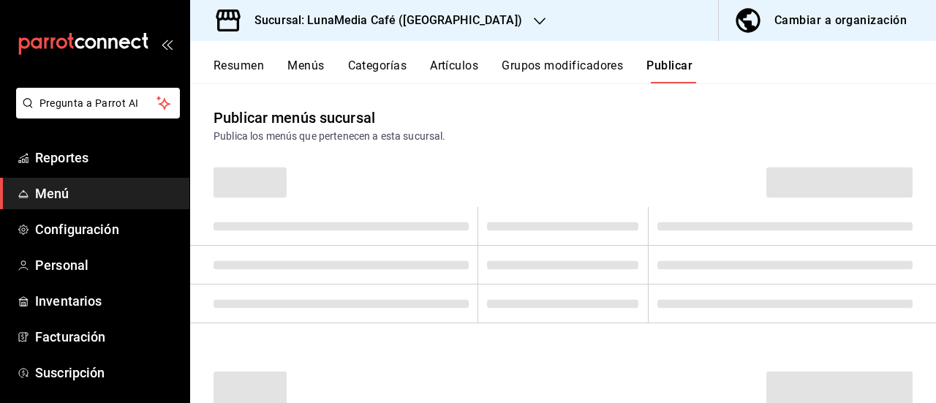
click at [304, 62] on button "Menús" at bounding box center [305, 71] width 37 height 25
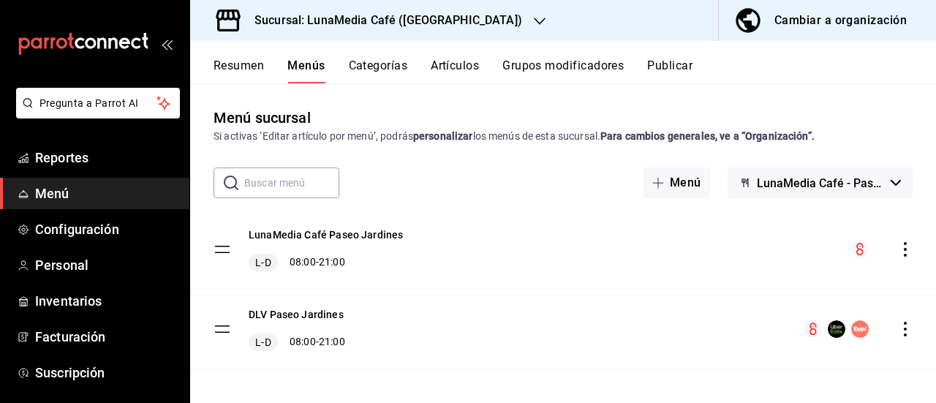
click at [898, 252] on icon "actions" at bounding box center [905, 249] width 15 height 15
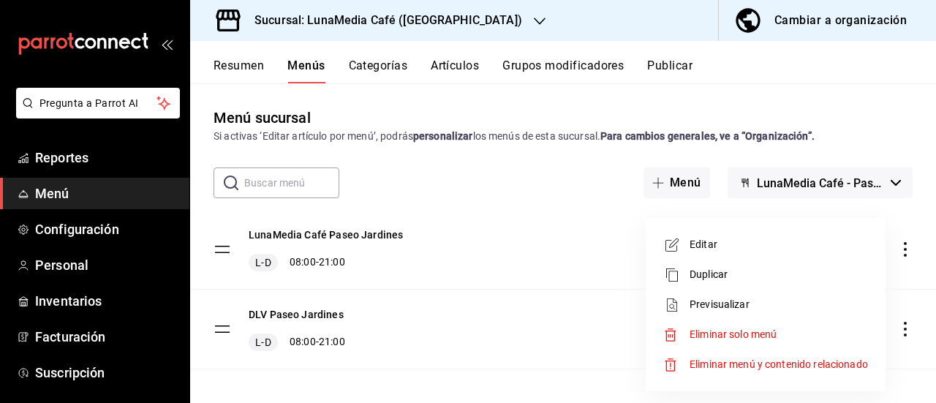
click at [766, 238] on span "Editar" at bounding box center [779, 244] width 178 height 15
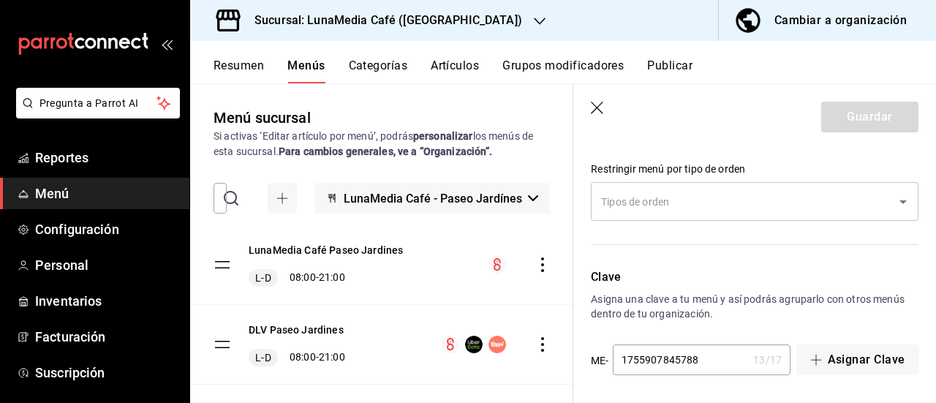
scroll to position [1428, 0]
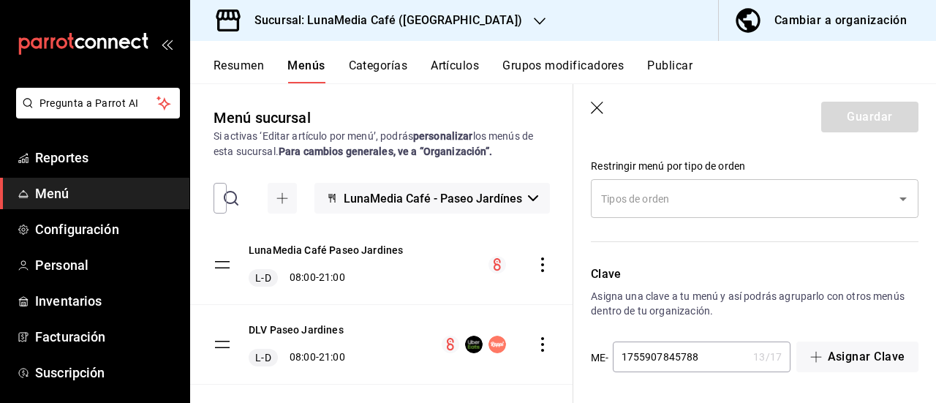
click at [592, 115] on icon "button" at bounding box center [598, 109] width 15 height 15
checkbox input "false"
type input "1758736072142"
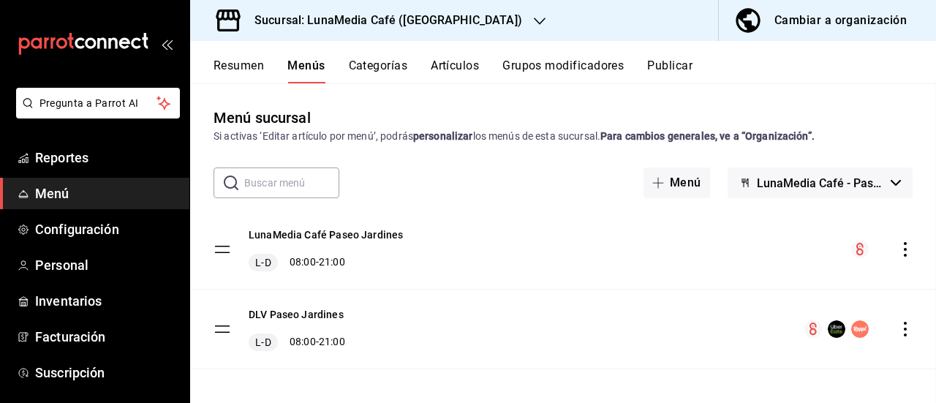
checkbox input "false"
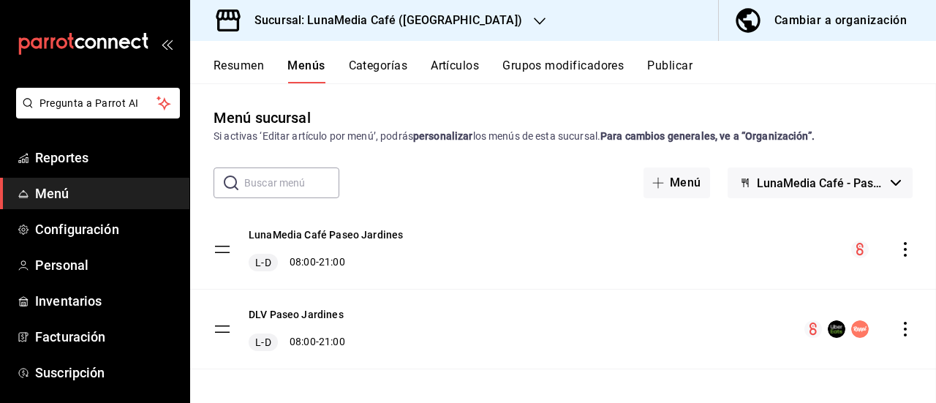
checkbox input "false"
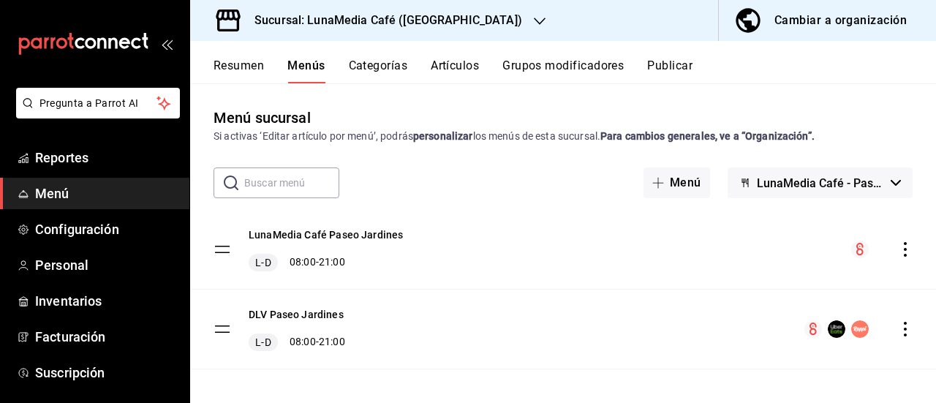
click at [898, 330] on icon "actions" at bounding box center [905, 329] width 15 height 15
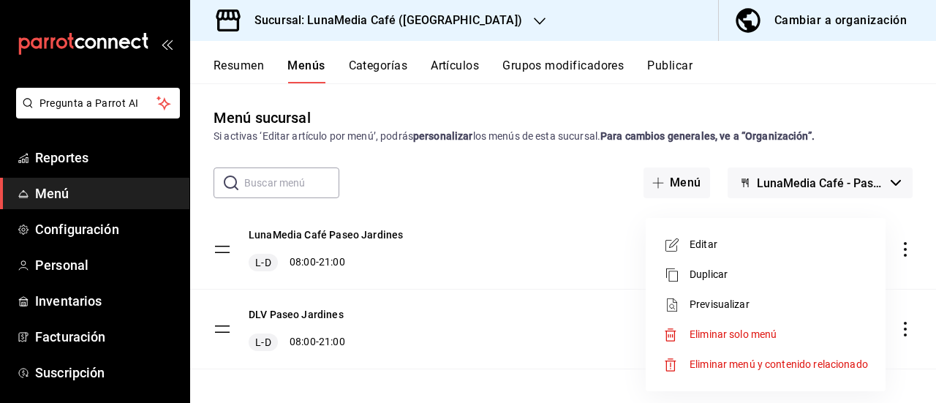
click at [739, 252] on li "Editar" at bounding box center [766, 245] width 228 height 30
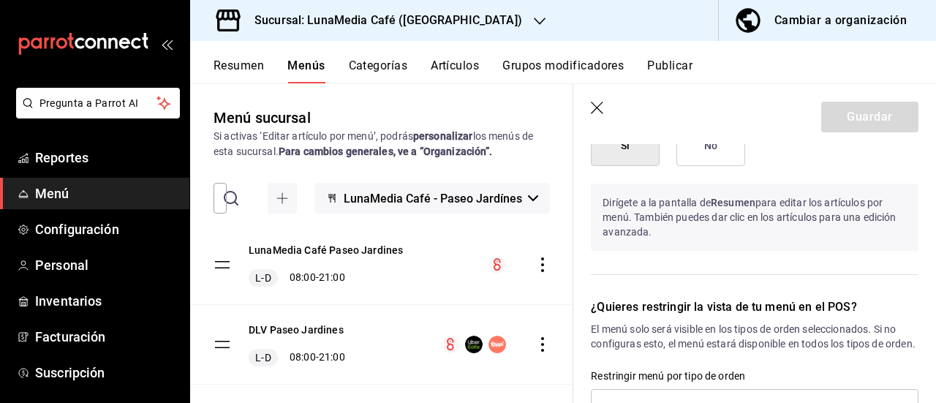
scroll to position [1025, 0]
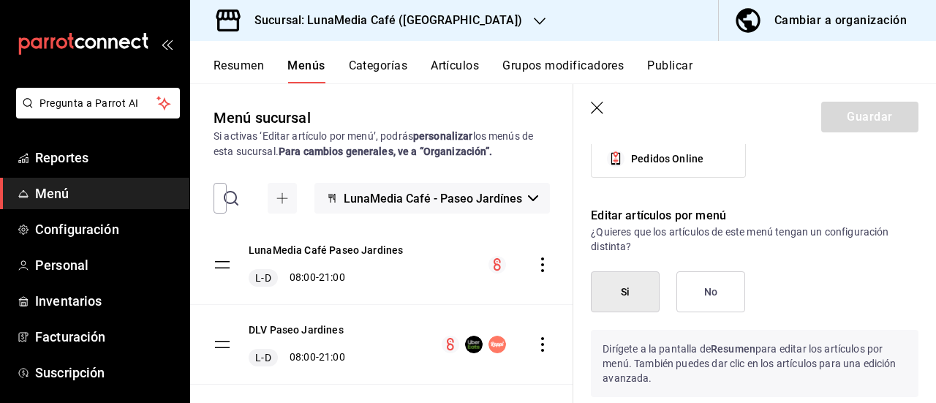
click at [598, 110] on icon "button" at bounding box center [598, 109] width 15 height 15
checkbox input "false"
type input "1758736079102"
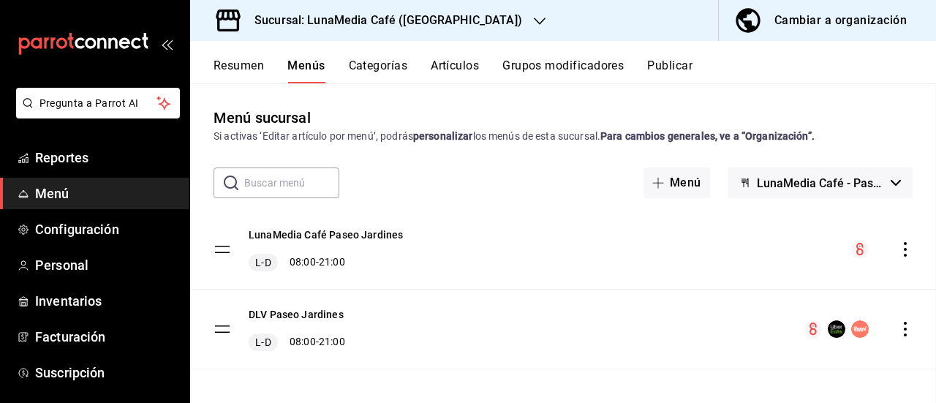
checkbox input "false"
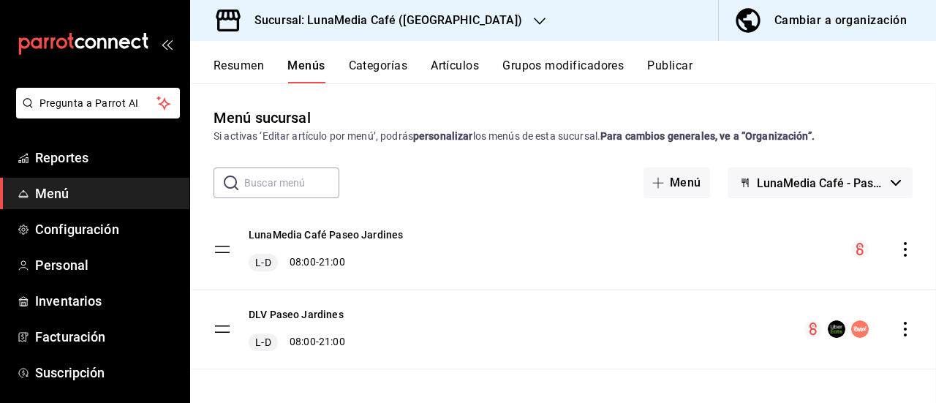
checkbox input "false"
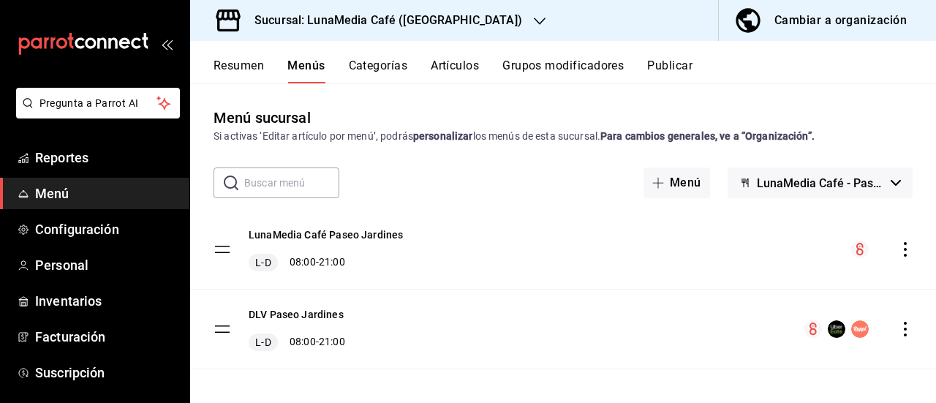
click at [479, 29] on h3 "Sucursal: LunaMedia Café (Paseo Jardínes)" at bounding box center [382, 21] width 279 height 18
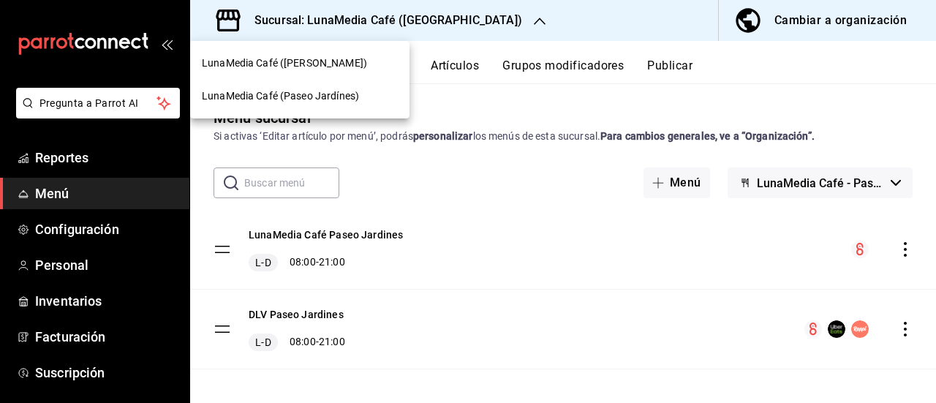
click at [344, 59] on span "LunaMedia Café ([PERSON_NAME])" at bounding box center [284, 63] width 165 height 15
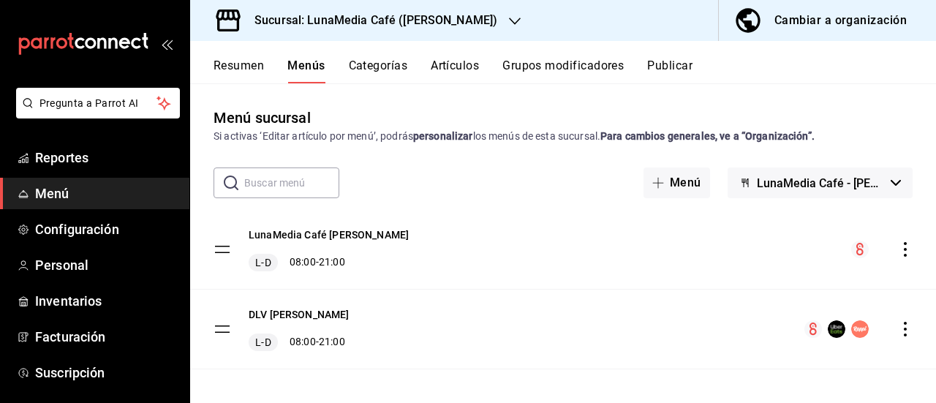
click at [900, 254] on icon "actions" at bounding box center [905, 249] width 15 height 15
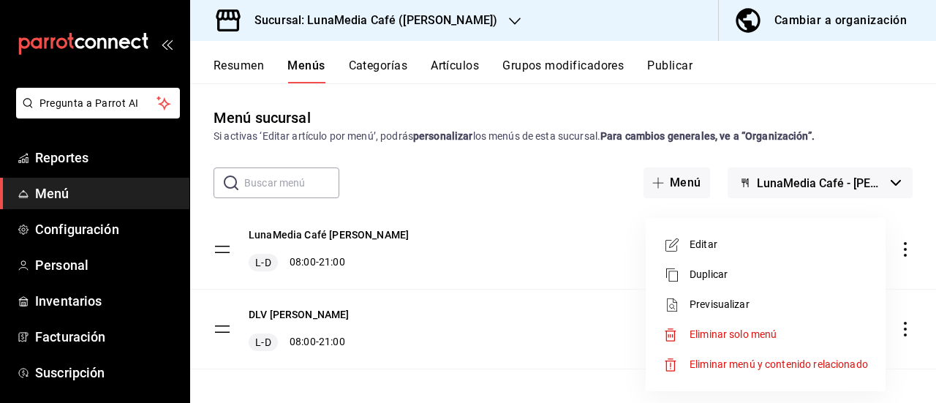
click at [723, 241] on span "Editar" at bounding box center [779, 244] width 178 height 15
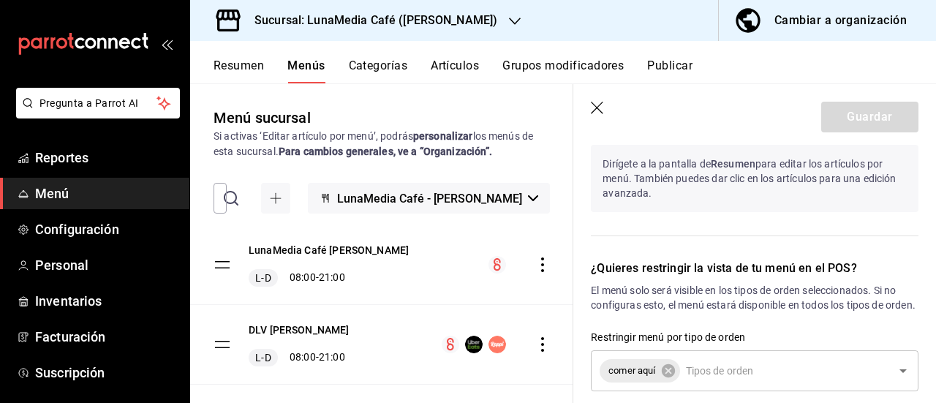
scroll to position [1430, 0]
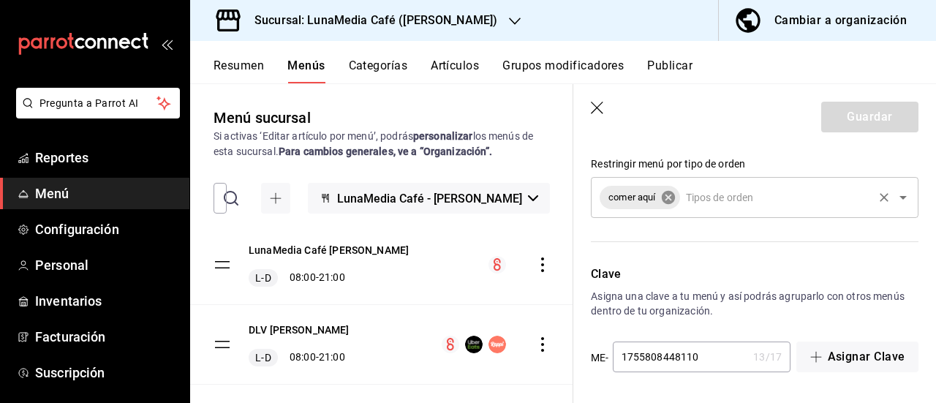
click at [666, 195] on icon at bounding box center [667, 197] width 13 height 13
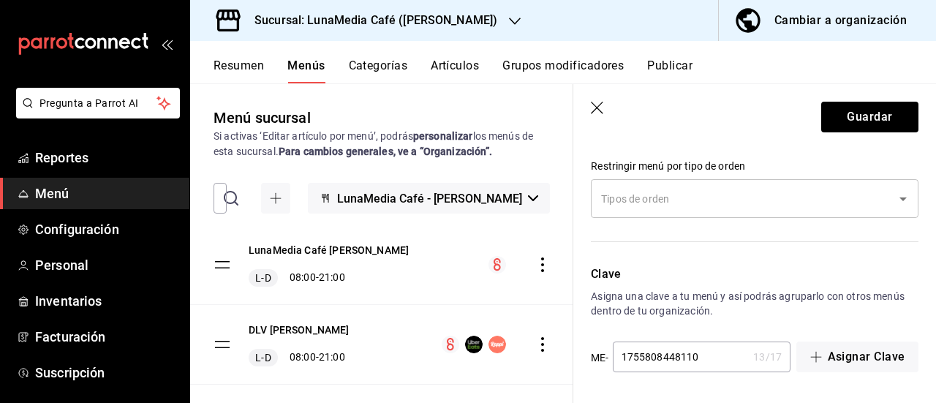
scroll to position [1428, 0]
click at [824, 116] on button "Guardar" at bounding box center [869, 117] width 97 height 31
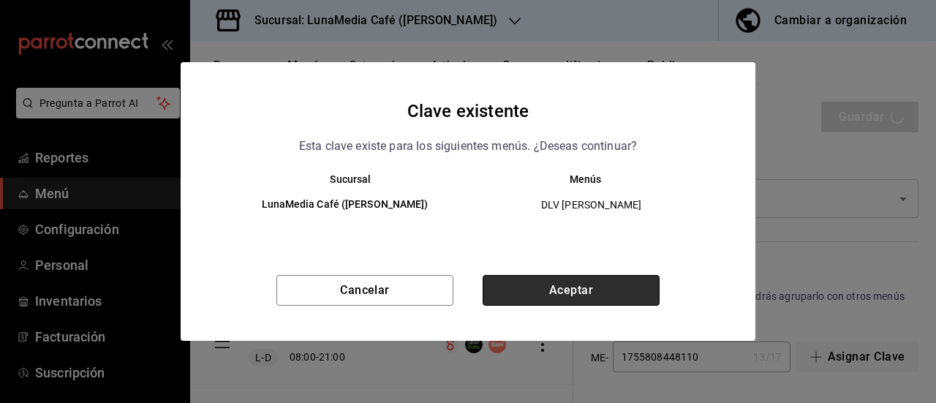
click at [573, 277] on button "Aceptar" at bounding box center [571, 290] width 177 height 31
checkbox input "false"
type input "1758736093303"
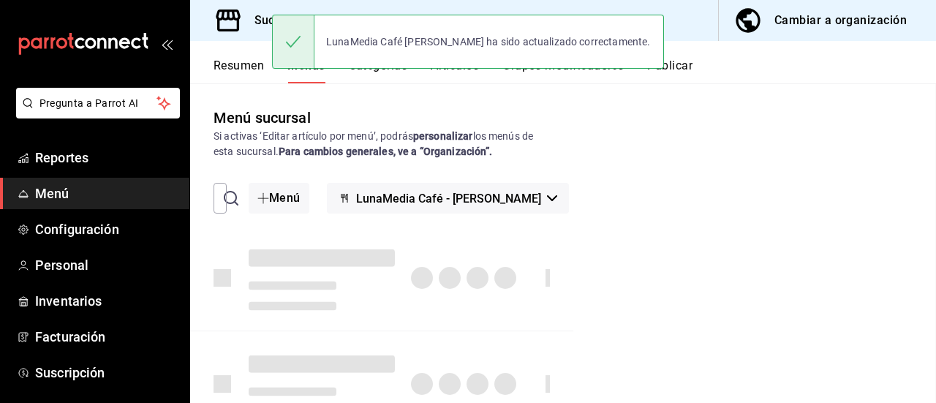
checkbox input "false"
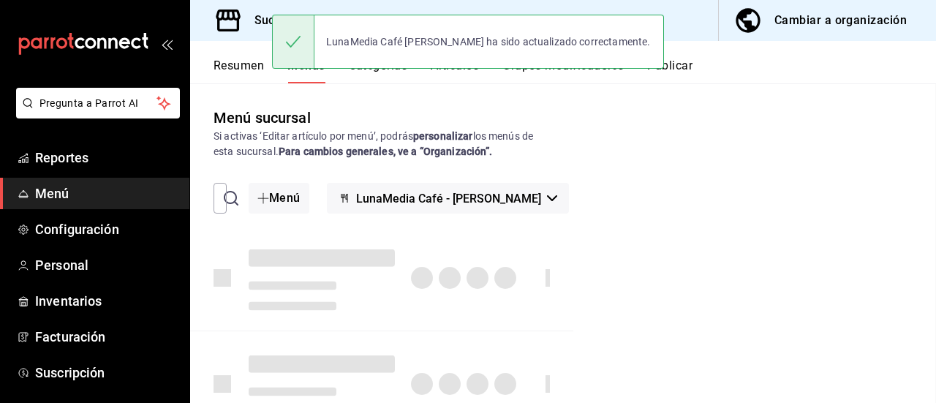
checkbox input "false"
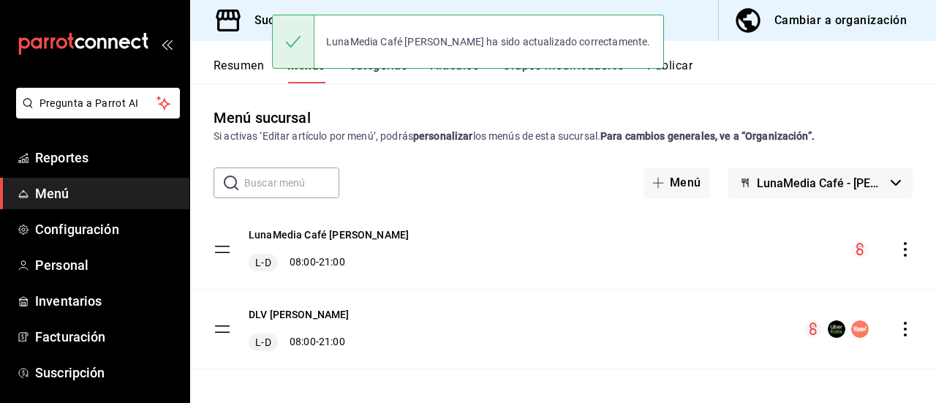
click at [898, 328] on icon "actions" at bounding box center [905, 329] width 15 height 15
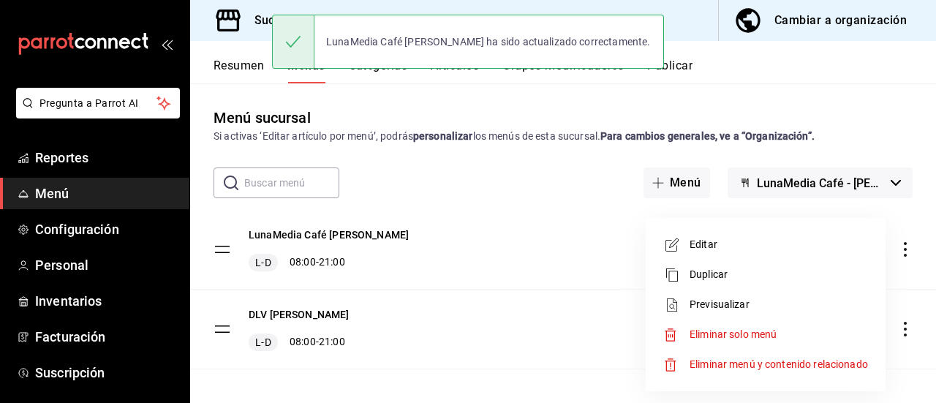
click at [739, 245] on span "Editar" at bounding box center [779, 244] width 178 height 15
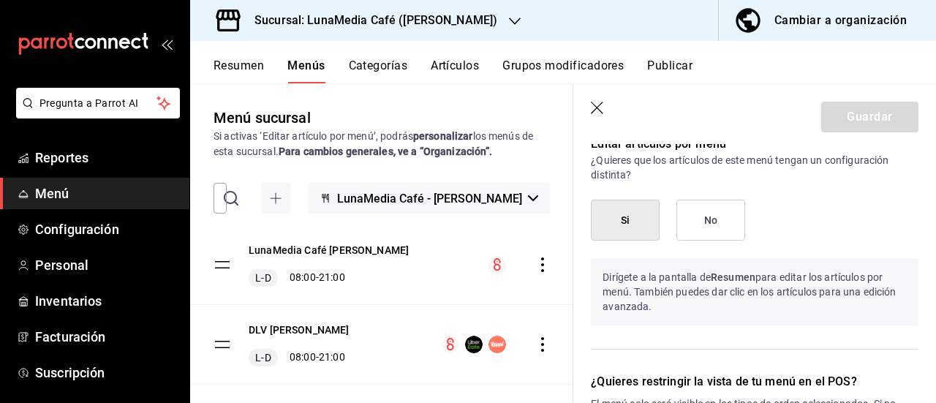
scroll to position [1391, 0]
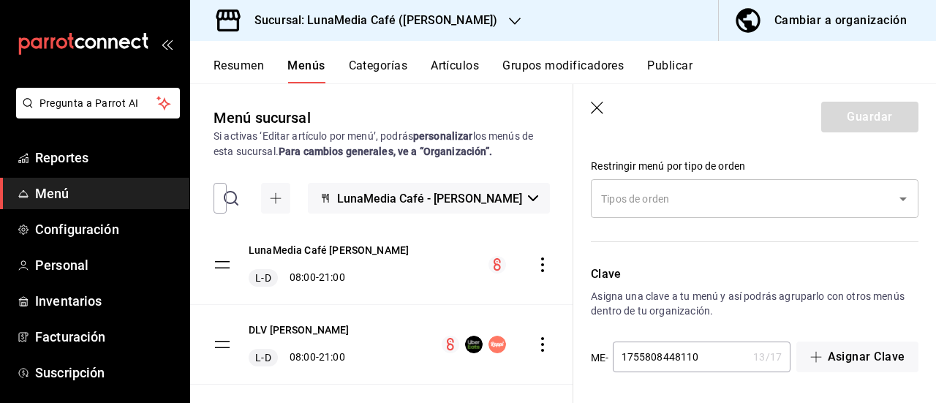
click at [595, 108] on icon "button" at bounding box center [598, 109] width 15 height 15
checkbox input "false"
type input "1758736098885"
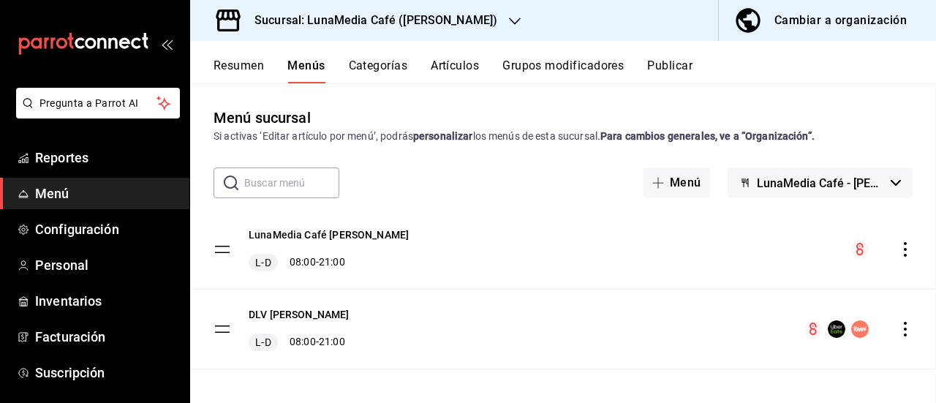
checkbox input "false"
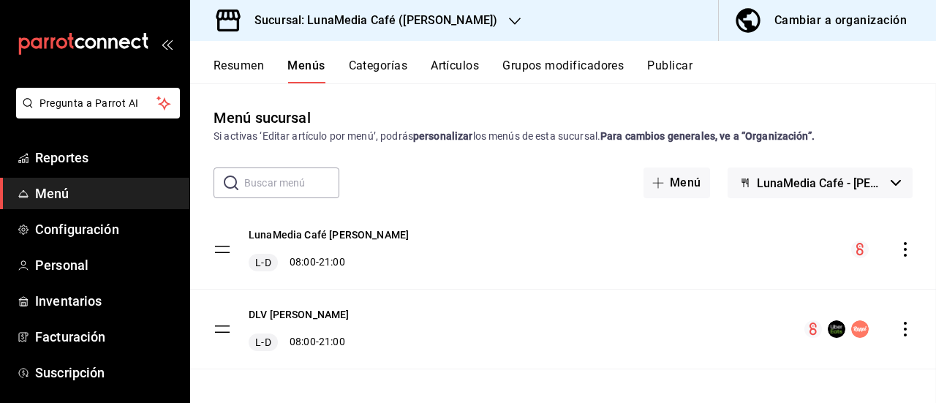
checkbox input "false"
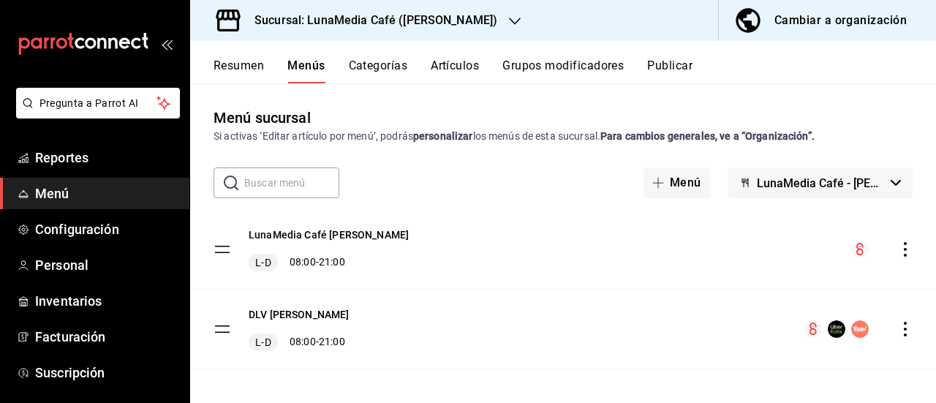
click at [669, 72] on button "Publicar" at bounding box center [669, 71] width 45 height 25
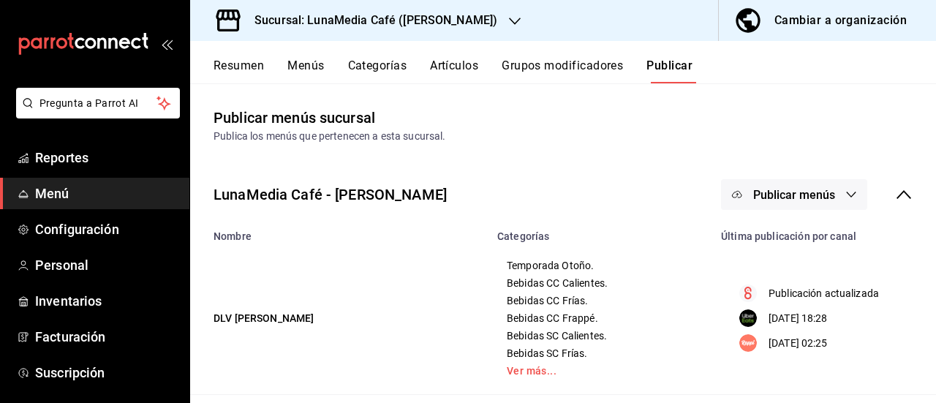
click at [780, 200] on span "Publicar menús" at bounding box center [794, 195] width 82 height 14
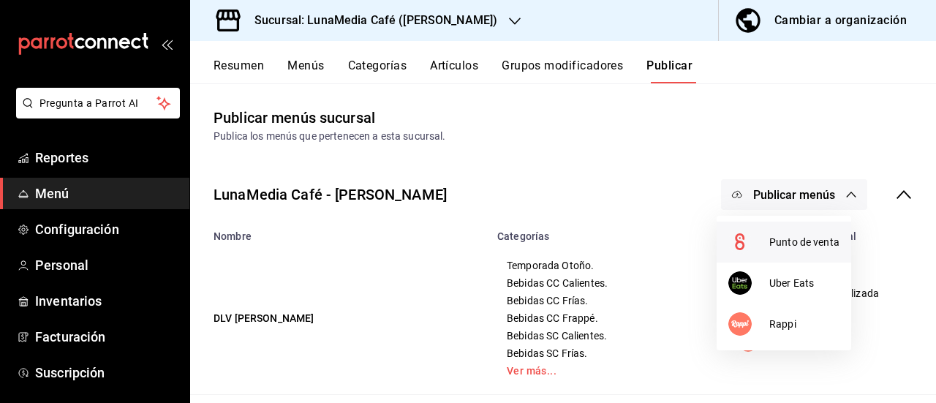
click at [764, 244] on div at bounding box center [748, 241] width 41 height 23
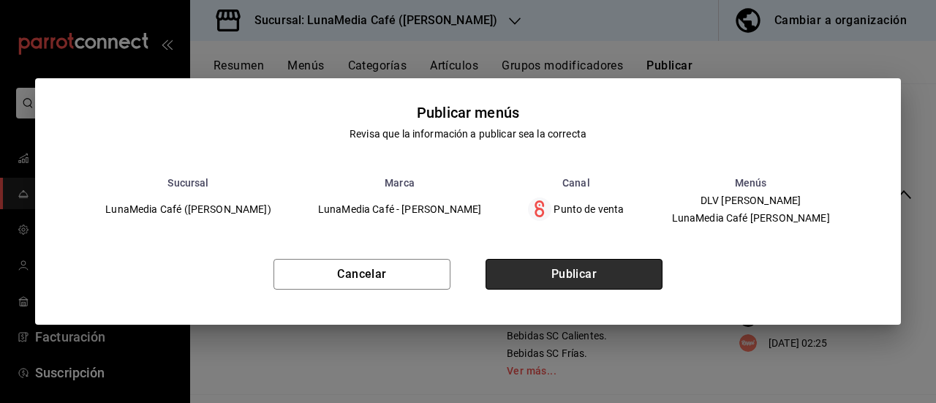
click at [647, 289] on button "Publicar" at bounding box center [574, 274] width 177 height 31
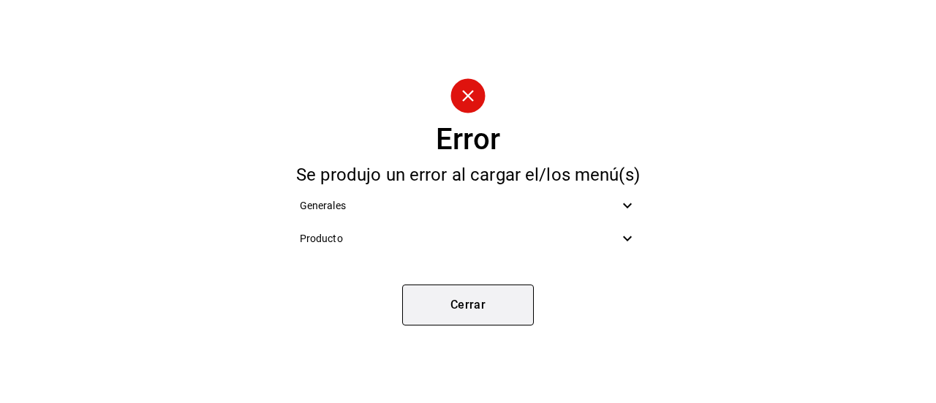
click at [453, 301] on button "Cerrar" at bounding box center [468, 305] width 132 height 41
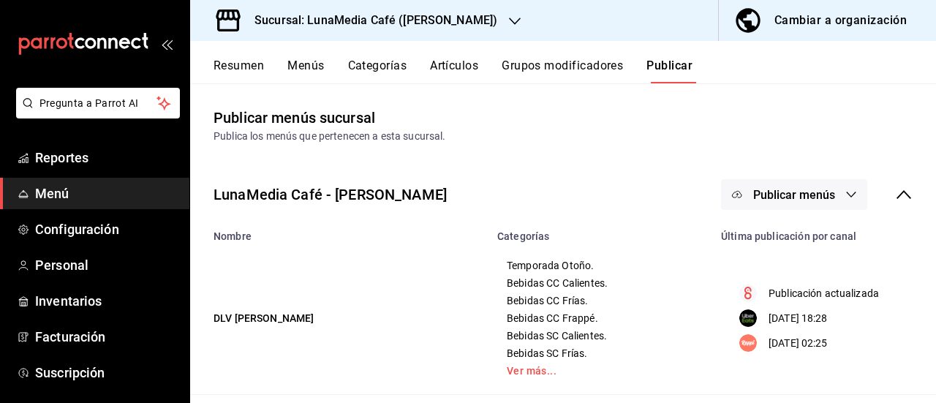
click at [765, 178] on div "LunaMedia Café - Ávila Camacho Publicar menús" at bounding box center [563, 194] width 746 height 54
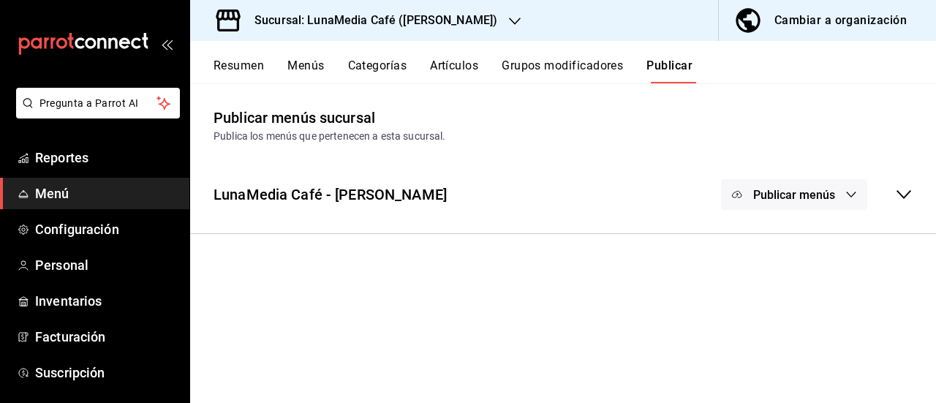
click at [762, 193] on span "Publicar menús" at bounding box center [794, 195] width 82 height 14
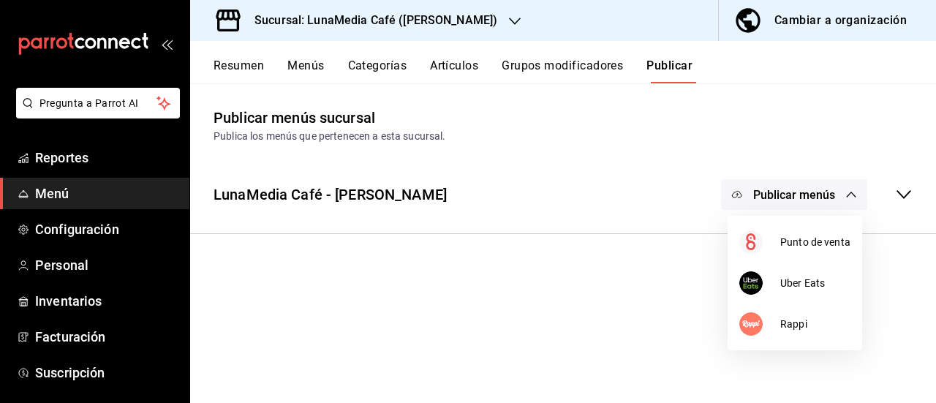
drag, startPoint x: 831, startPoint y: 142, endPoint x: 848, endPoint y: 166, distance: 29.8
click at [831, 143] on div at bounding box center [468, 201] width 936 height 403
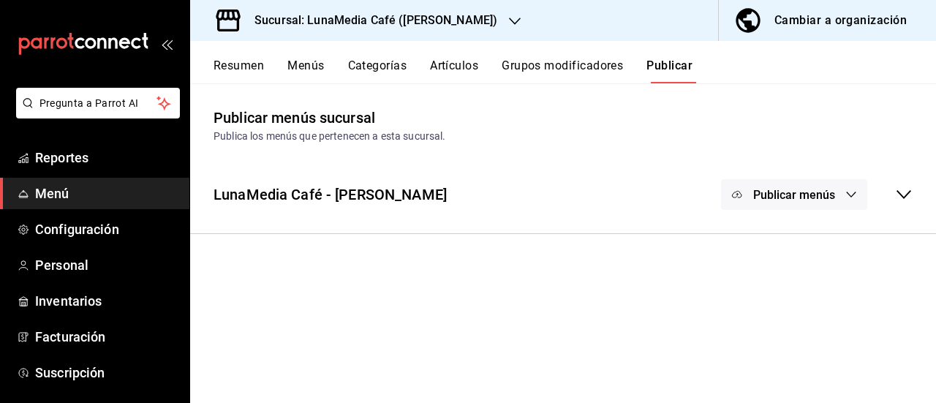
click at [854, 196] on icon "button" at bounding box center [852, 195] width 12 height 12
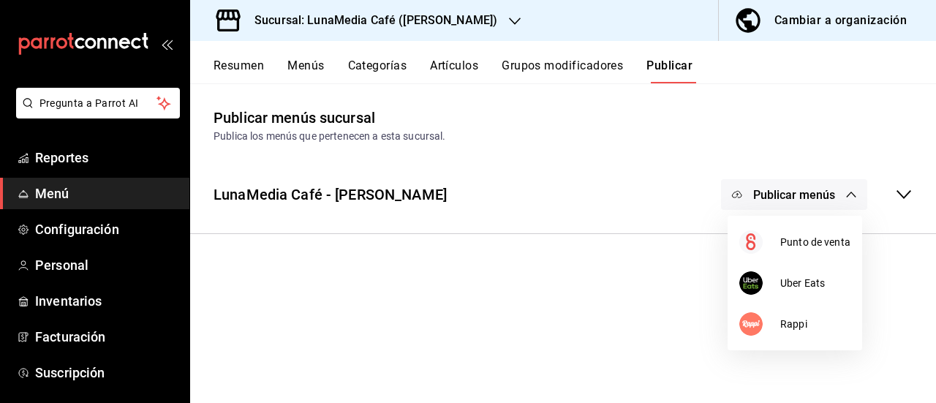
click at [901, 195] on div at bounding box center [468, 201] width 936 height 403
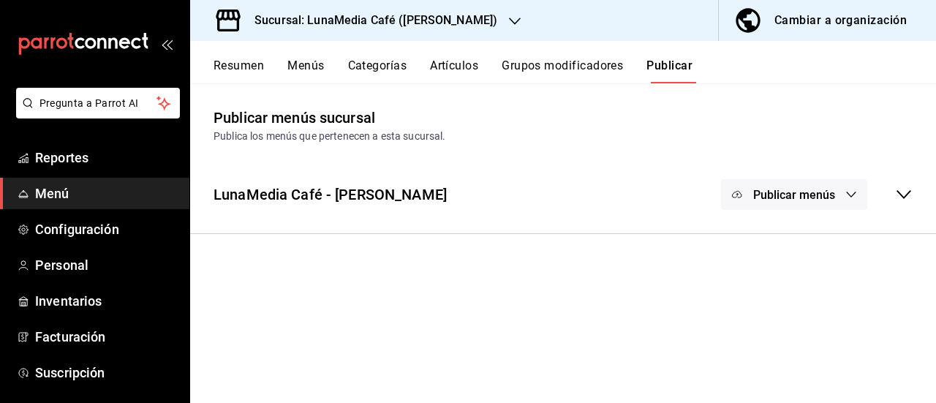
click at [901, 195] on icon at bounding box center [904, 194] width 15 height 9
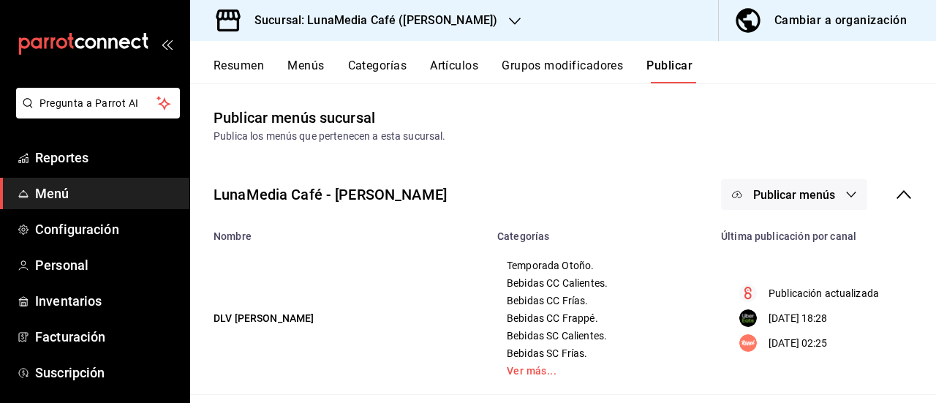
click at [824, 199] on span "Publicar menús" at bounding box center [794, 195] width 82 height 14
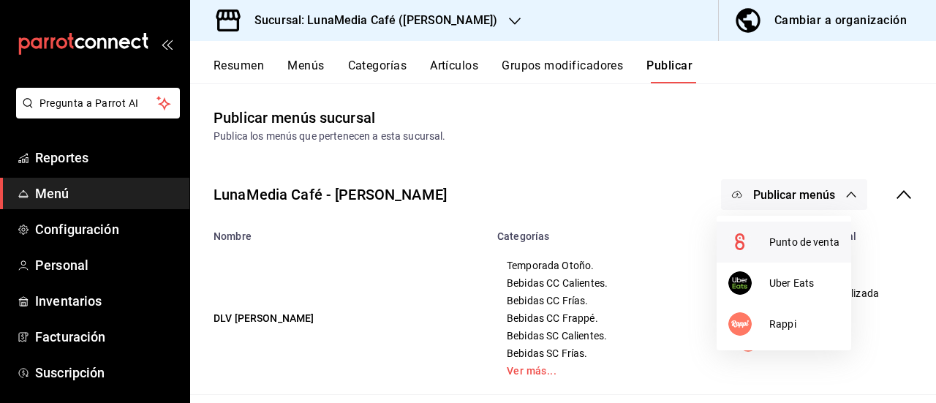
click at [769, 241] on span "Punto de venta" at bounding box center [804, 242] width 70 height 15
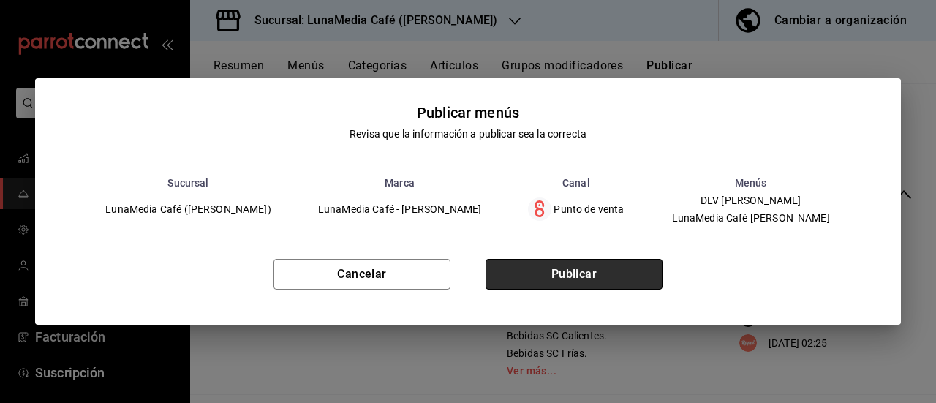
click at [546, 270] on button "Publicar" at bounding box center [574, 274] width 177 height 31
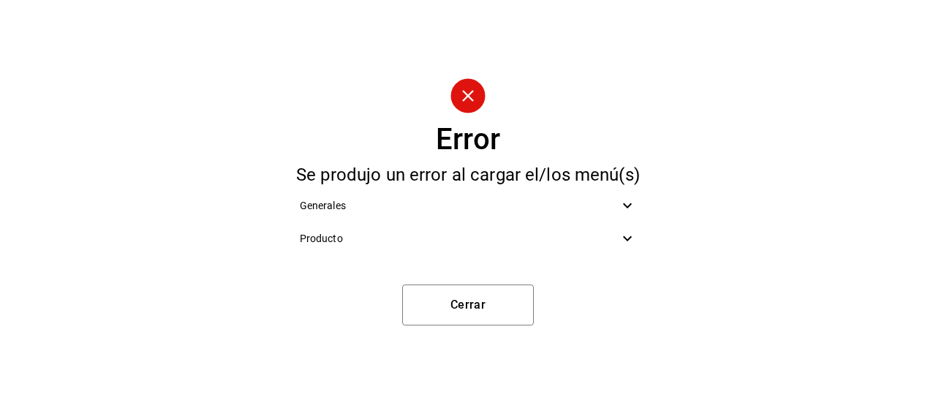
click at [350, 241] on span "Producto" at bounding box center [460, 238] width 320 height 15
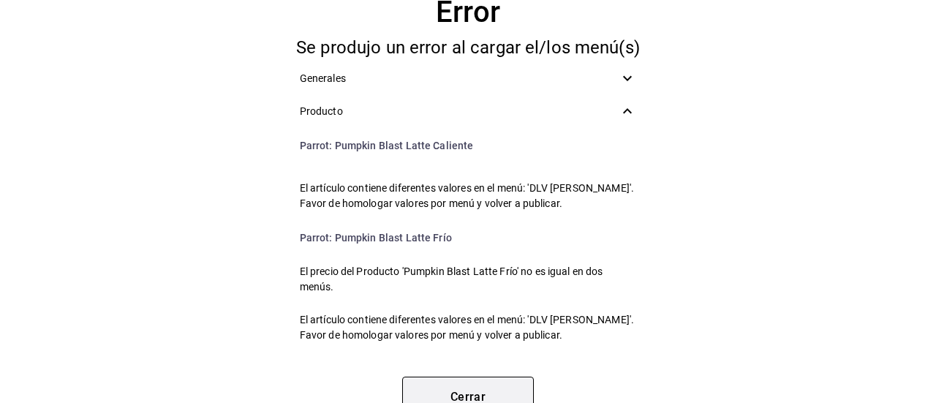
scroll to position [73, 0]
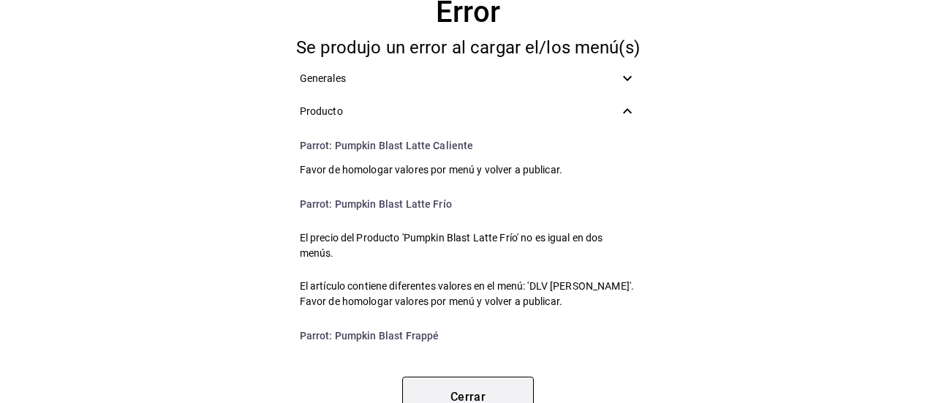
click at [477, 380] on button "Cerrar" at bounding box center [468, 397] width 132 height 41
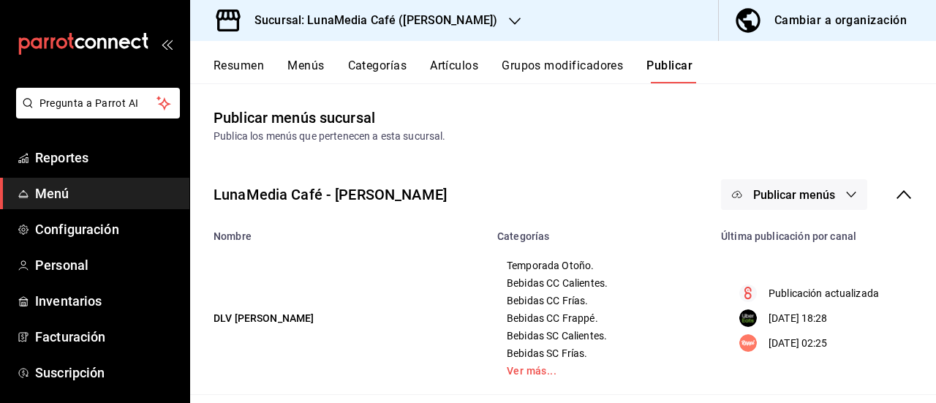
click at [237, 61] on button "Resumen" at bounding box center [239, 71] width 50 height 25
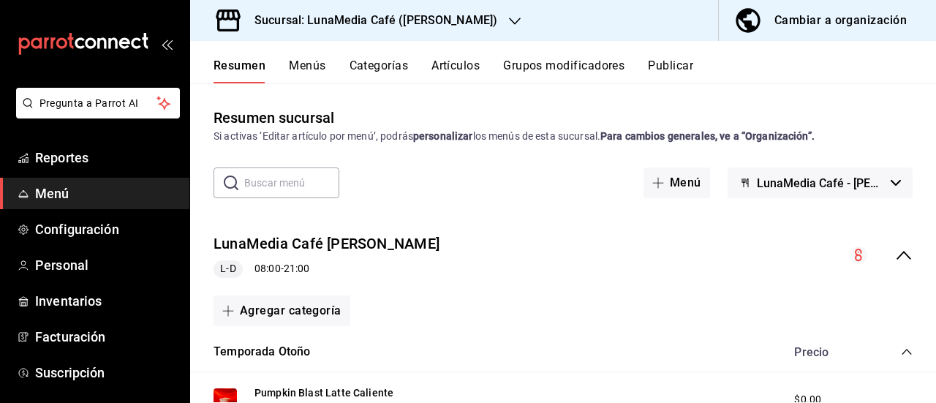
click at [895, 252] on icon "collapse-menu-row" at bounding box center [904, 255] width 18 height 18
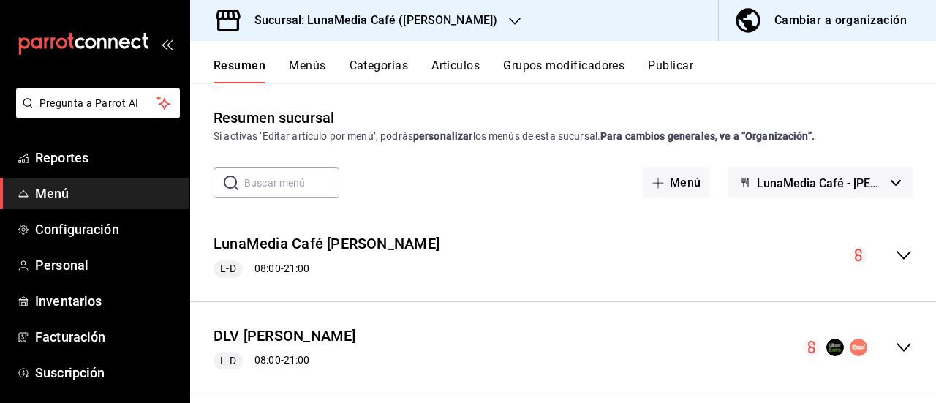
click at [898, 339] on icon "collapse-menu-row" at bounding box center [904, 348] width 18 height 18
click at [897, 348] on icon "collapse-menu-row" at bounding box center [904, 347] width 15 height 9
click at [895, 358] on div "DLV Ávila Camacho L-D 08:00 - 21:00" at bounding box center [563, 348] width 746 height 68
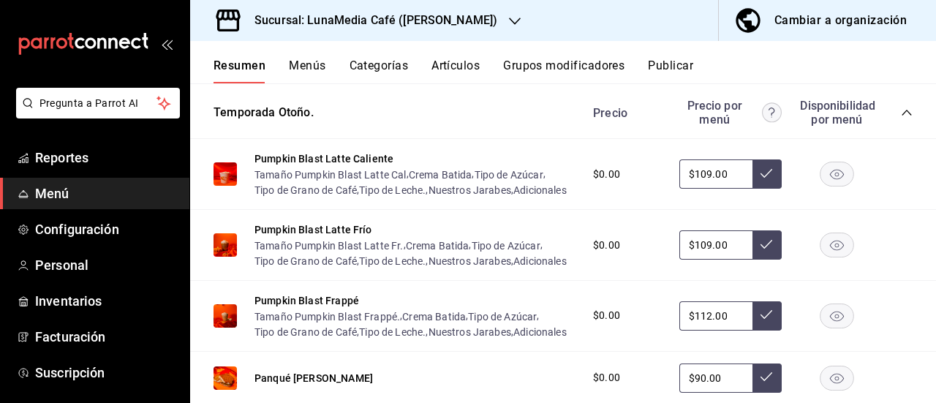
scroll to position [293, 0]
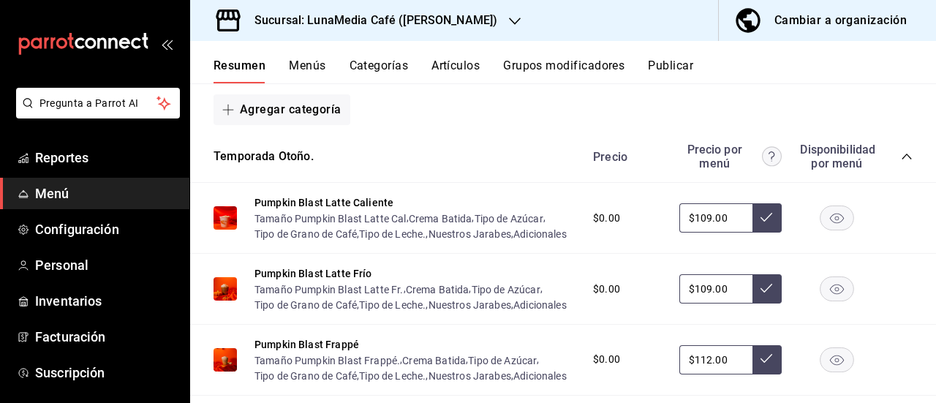
drag, startPoint x: 717, startPoint y: 230, endPoint x: 649, endPoint y: 222, distance: 67.9
click at [649, 222] on div "$0.00 $109.00" at bounding box center [746, 217] width 334 height 29
type input "$0.00"
click at [761, 223] on icon at bounding box center [767, 217] width 12 height 12
drag, startPoint x: 722, startPoint y: 318, endPoint x: 647, endPoint y: 309, distance: 75.1
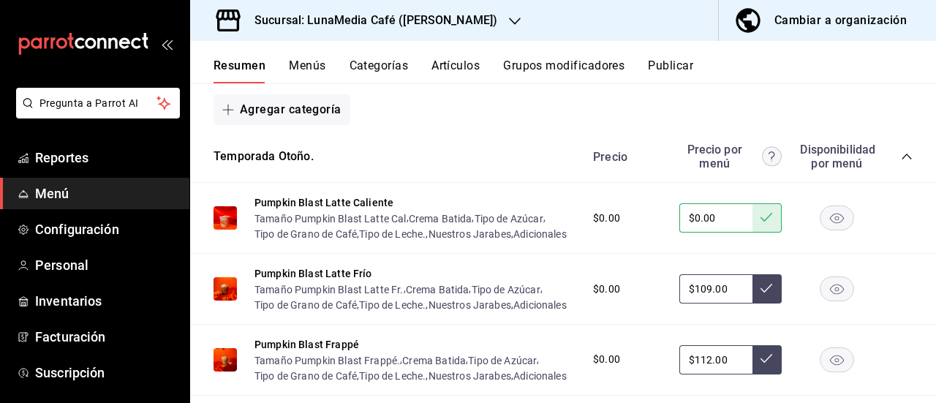
click at [647, 304] on div "$0.00 $109.00" at bounding box center [746, 288] width 334 height 29
type input "$0.00"
click at [753, 304] on button at bounding box center [767, 288] width 29 height 29
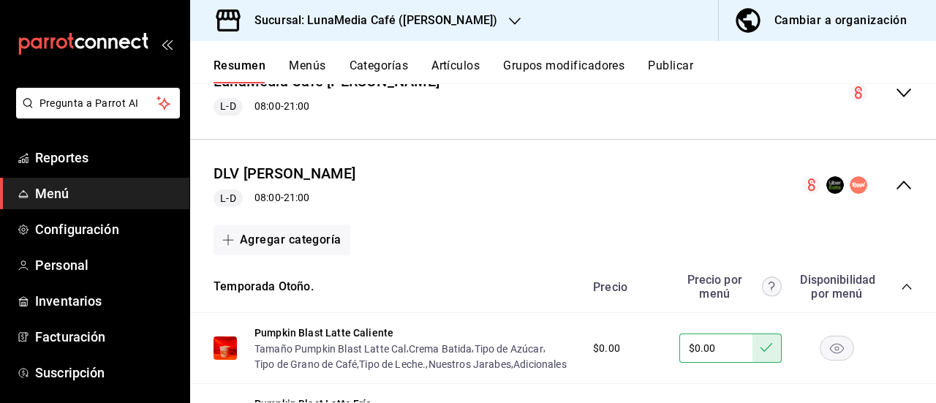
scroll to position [146, 0]
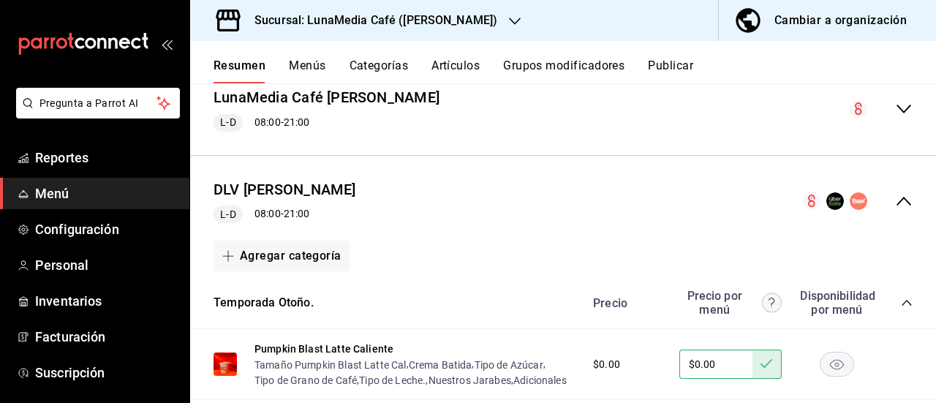
click at [669, 59] on button "Publicar" at bounding box center [670, 71] width 45 height 25
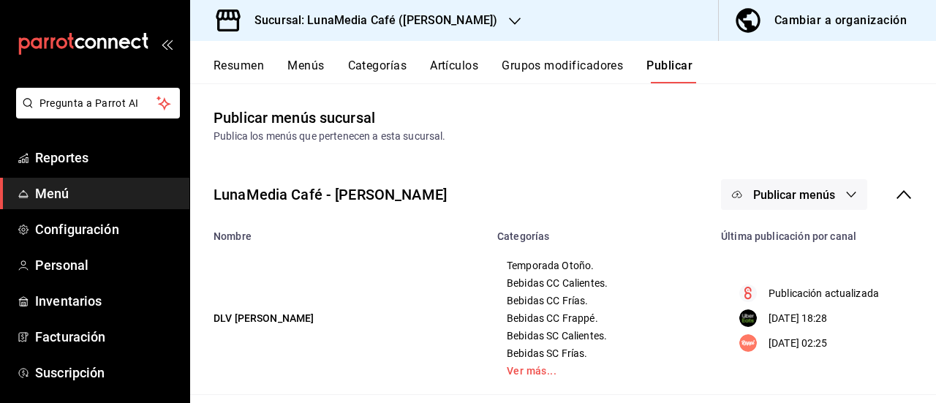
click at [814, 198] on span "Publicar menús" at bounding box center [794, 195] width 82 height 14
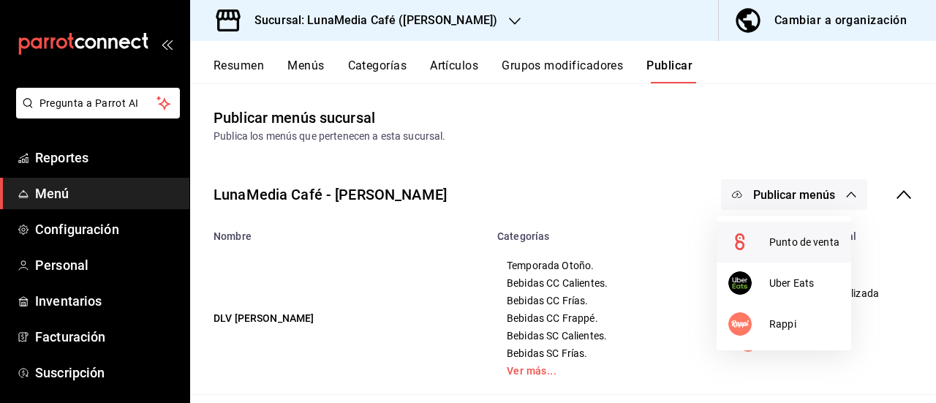
click at [777, 229] on li "Punto de venta" at bounding box center [784, 242] width 135 height 41
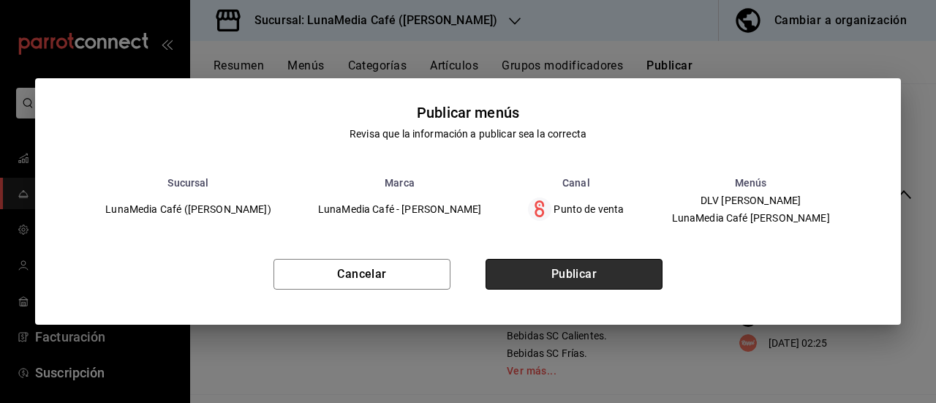
click at [623, 270] on button "Publicar" at bounding box center [574, 274] width 177 height 31
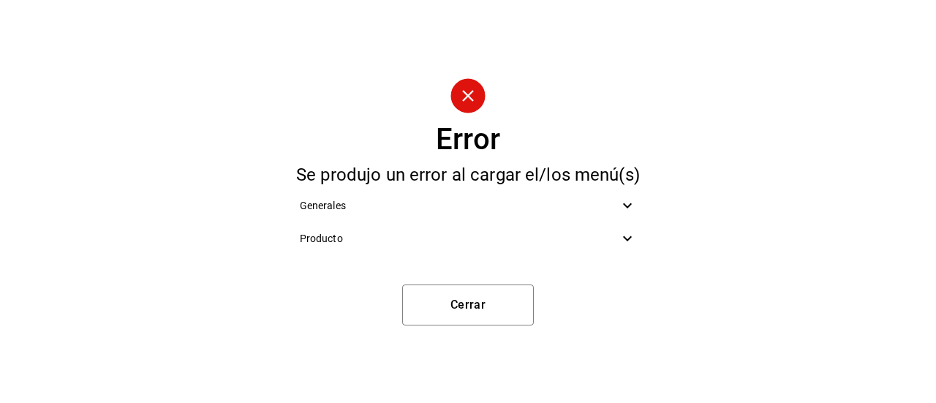
click at [334, 241] on span "Producto" at bounding box center [460, 238] width 320 height 15
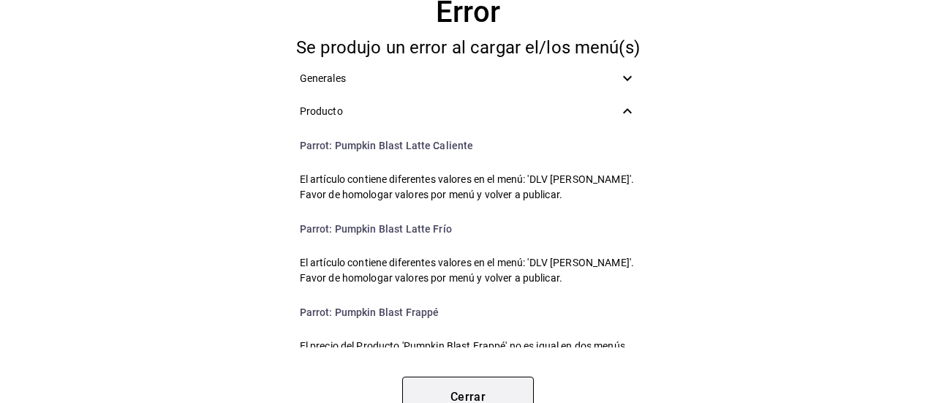
drag, startPoint x: 436, startPoint y: 394, endPoint x: 414, endPoint y: 324, distance: 73.6
click at [436, 393] on button "Cerrar" at bounding box center [468, 397] width 132 height 41
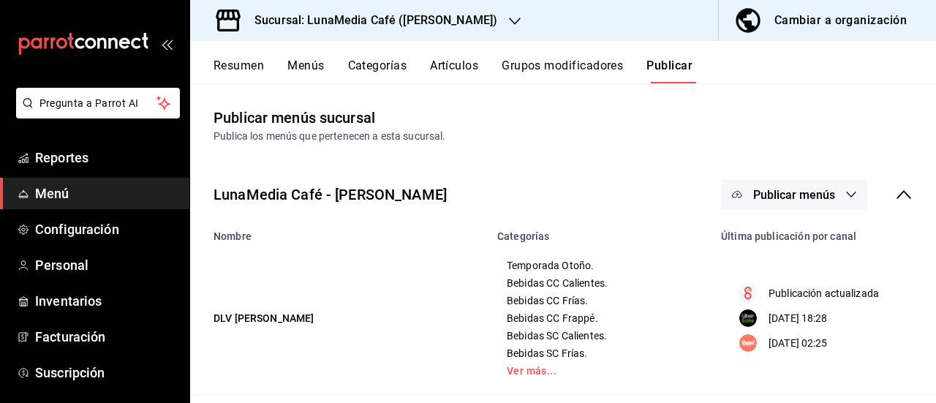
click at [220, 68] on button "Resumen" at bounding box center [239, 71] width 50 height 25
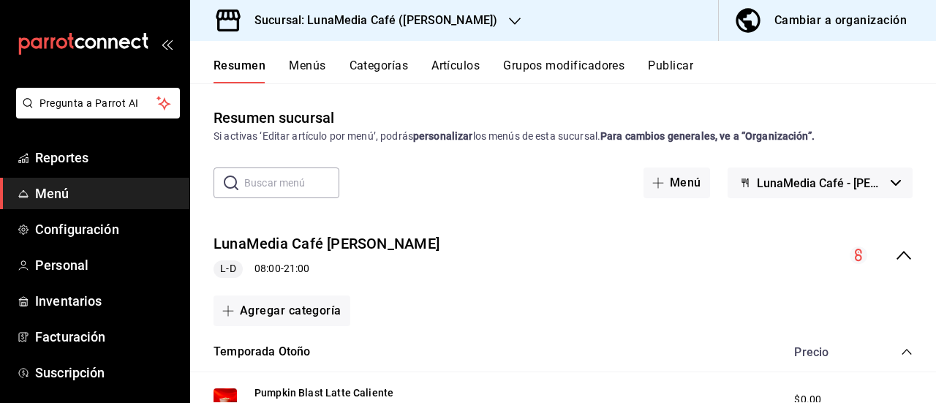
click at [895, 258] on icon "collapse-menu-row" at bounding box center [904, 255] width 18 height 18
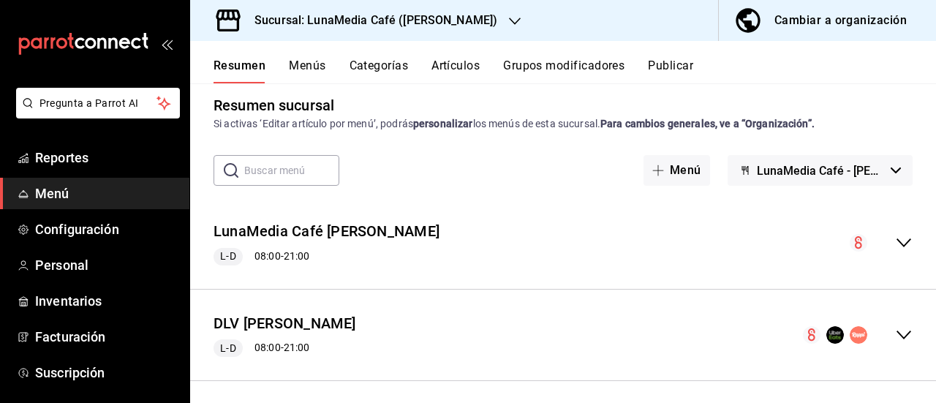
scroll to position [19, 0]
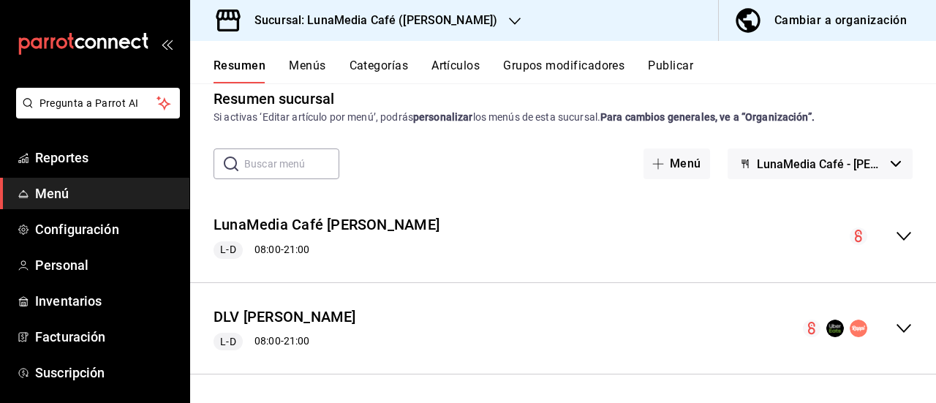
click at [895, 327] on icon "collapse-menu-row" at bounding box center [904, 329] width 18 height 18
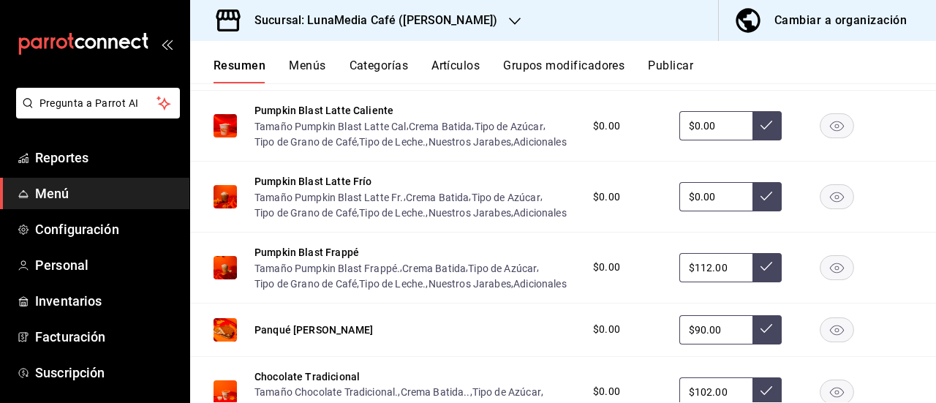
scroll to position [385, 0]
drag, startPoint x: 707, startPoint y: 135, endPoint x: 652, endPoint y: 127, distance: 54.8
click at [652, 127] on div "$0.00 $0.00" at bounding box center [746, 125] width 334 height 29
type input "$109.00"
click at [761, 127] on icon at bounding box center [767, 125] width 12 height 12
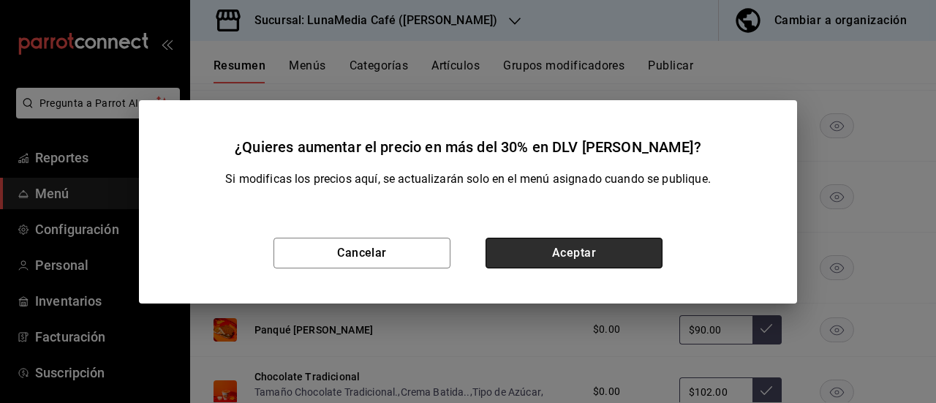
click at [589, 249] on button "Aceptar" at bounding box center [574, 253] width 177 height 31
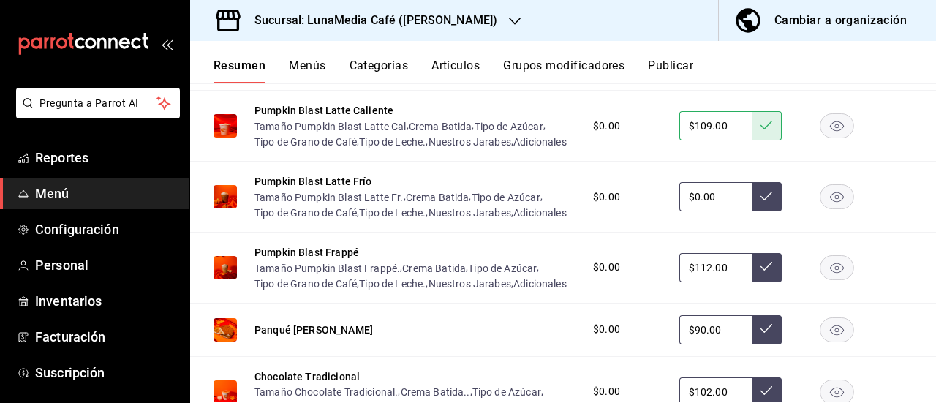
drag, startPoint x: 702, startPoint y: 220, endPoint x: 663, endPoint y: 217, distance: 39.6
click at [663, 211] on div "$0.00 $0.00" at bounding box center [746, 196] width 334 height 29
type input "$109.00"
click at [761, 202] on icon at bounding box center [767, 196] width 12 height 12
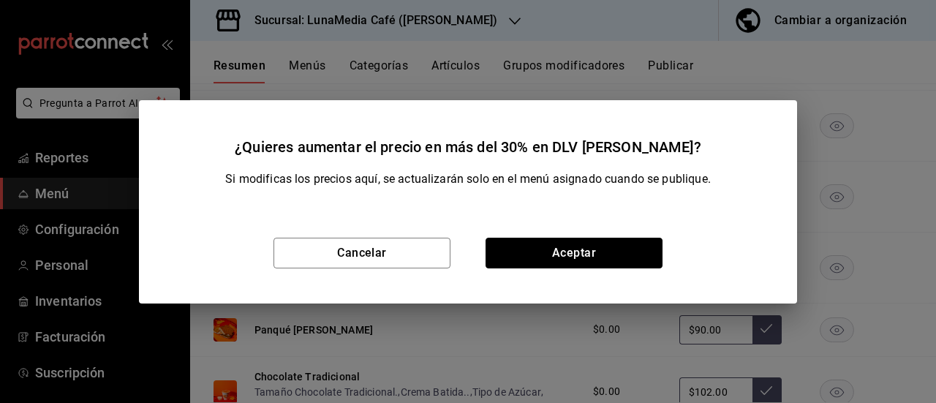
click at [532, 262] on button "Aceptar" at bounding box center [574, 253] width 177 height 31
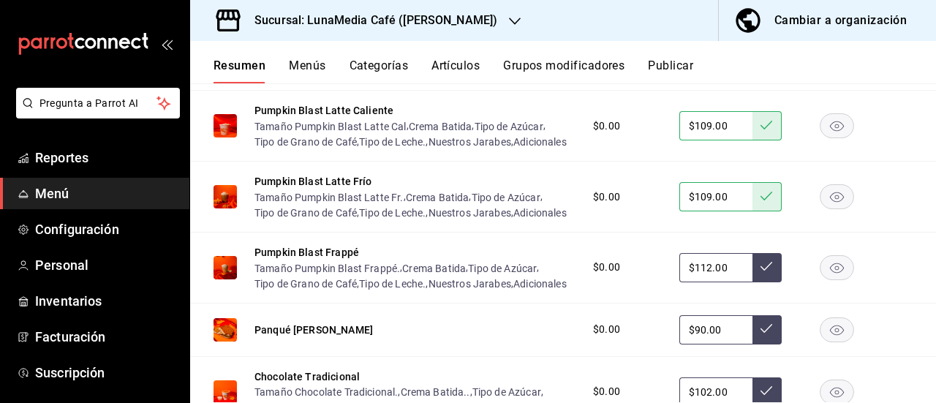
click at [764, 282] on button at bounding box center [767, 267] width 29 height 29
click at [681, 71] on button "Publicar" at bounding box center [670, 71] width 45 height 25
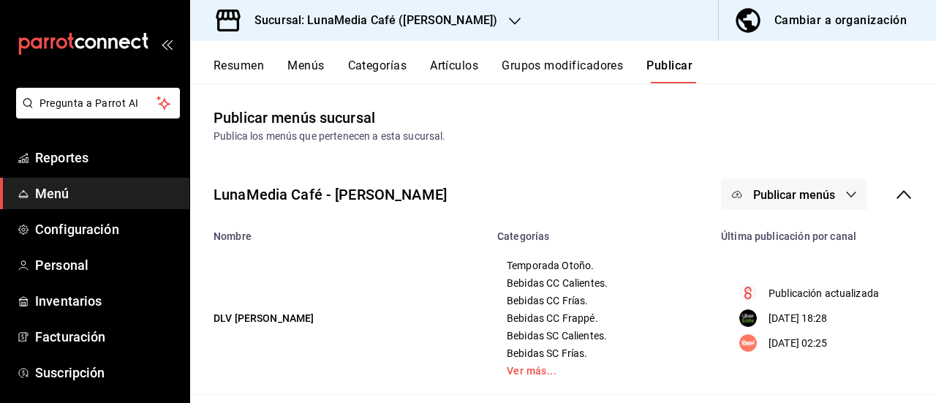
click at [731, 189] on icon "button" at bounding box center [737, 195] width 12 height 12
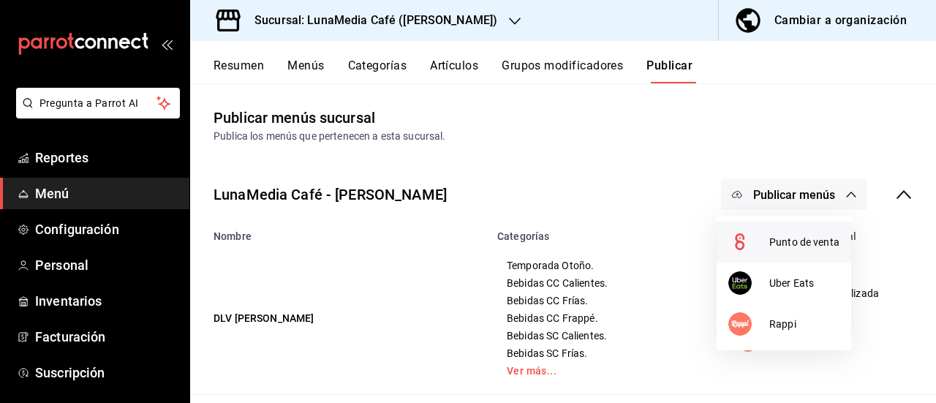
click at [728, 245] on li "Punto de venta" at bounding box center [784, 242] width 135 height 41
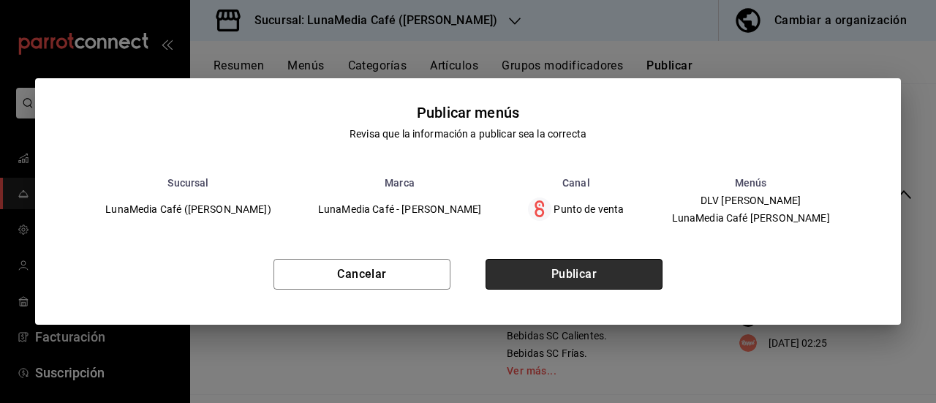
click at [614, 280] on button "Publicar" at bounding box center [574, 274] width 177 height 31
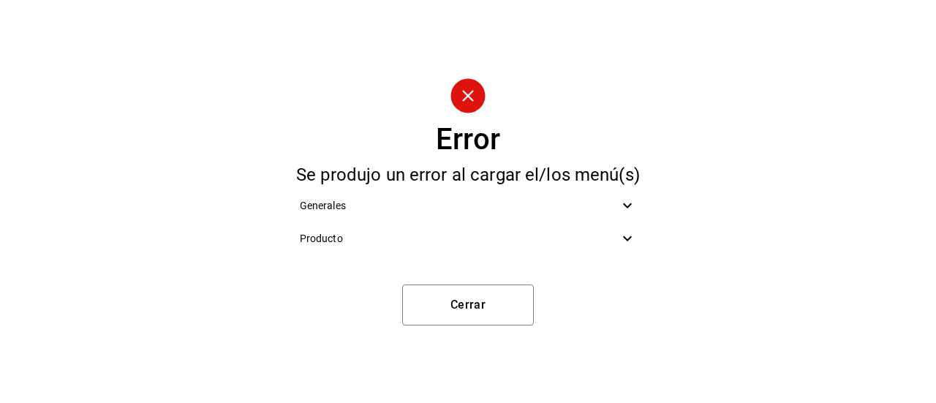
click at [355, 230] on div "Producto" at bounding box center [468, 238] width 361 height 33
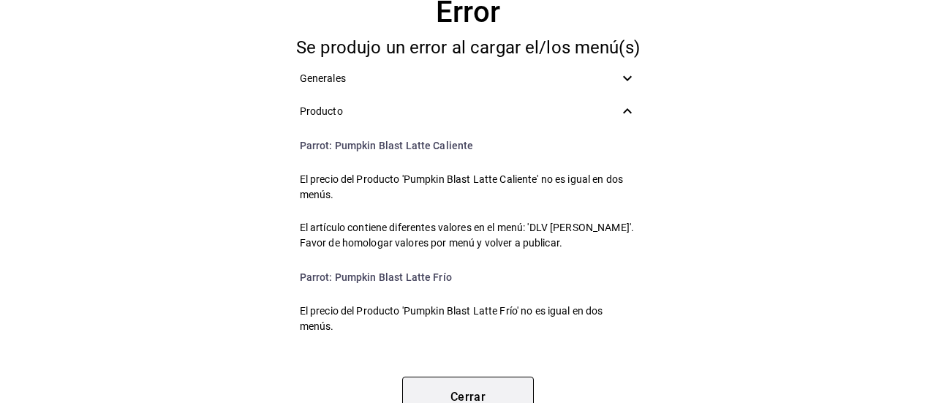
click at [473, 380] on button "Cerrar" at bounding box center [468, 397] width 132 height 41
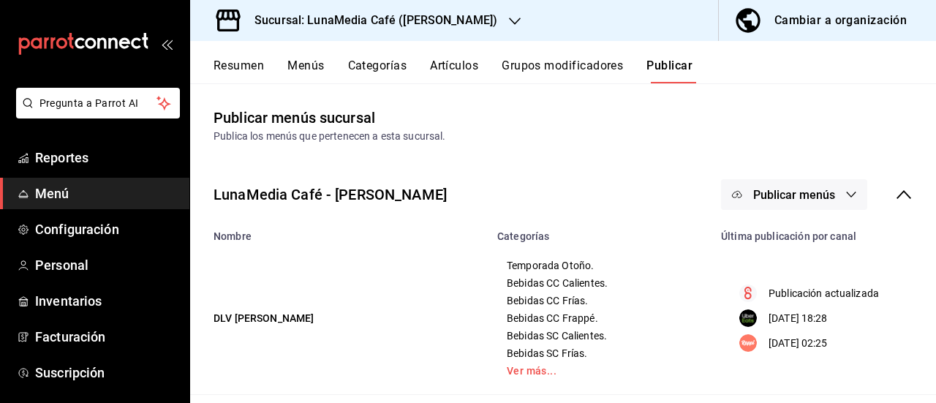
click at [241, 69] on button "Resumen" at bounding box center [239, 71] width 50 height 25
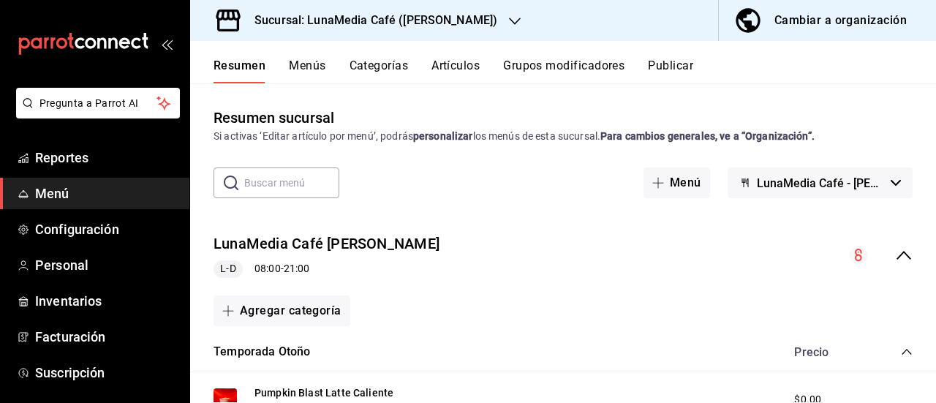
click at [901, 349] on icon "collapse-category-row" at bounding box center [907, 352] width 12 height 12
click at [889, 264] on div "LunaMedia Café Ávila Camacho L-D 08:00 - 21:00" at bounding box center [563, 256] width 746 height 68
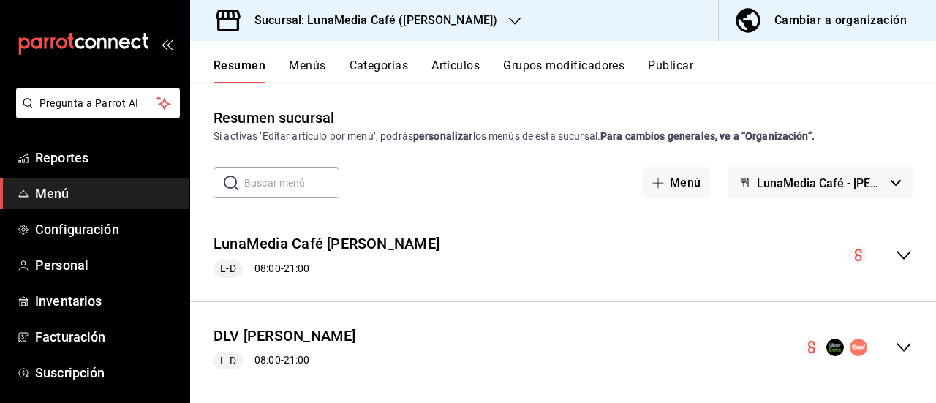
click at [306, 62] on button "Menús" at bounding box center [307, 71] width 37 height 25
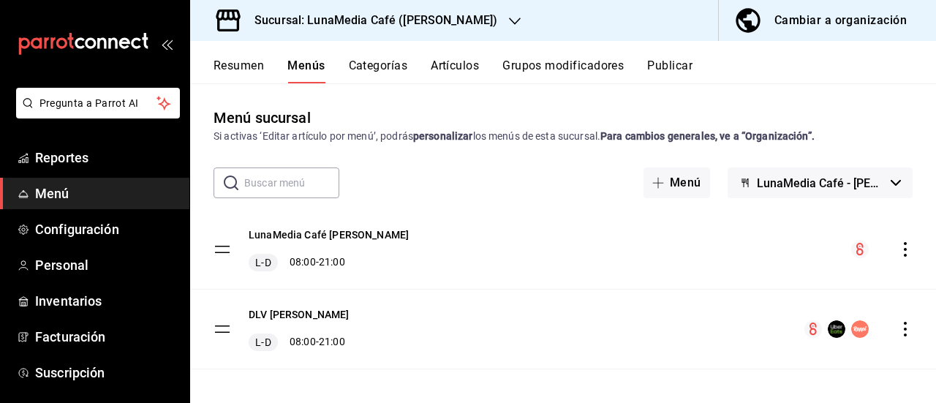
click at [898, 255] on icon "actions" at bounding box center [905, 249] width 15 height 15
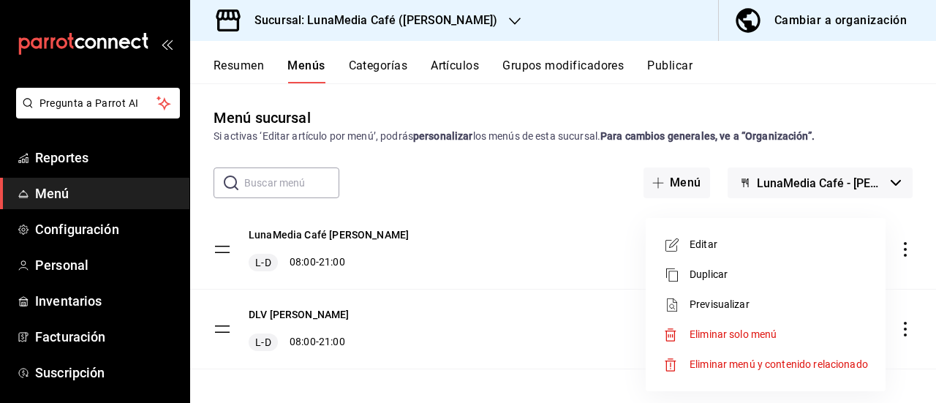
click at [720, 278] on span "Duplicar" at bounding box center [779, 274] width 178 height 15
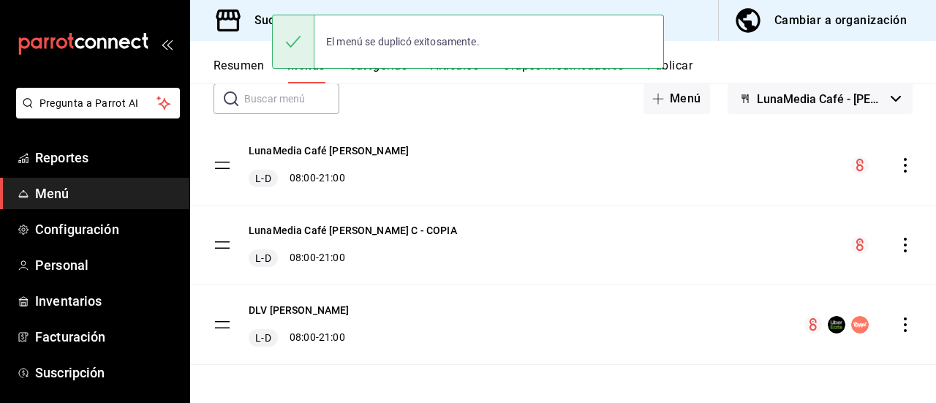
scroll to position [86, 0]
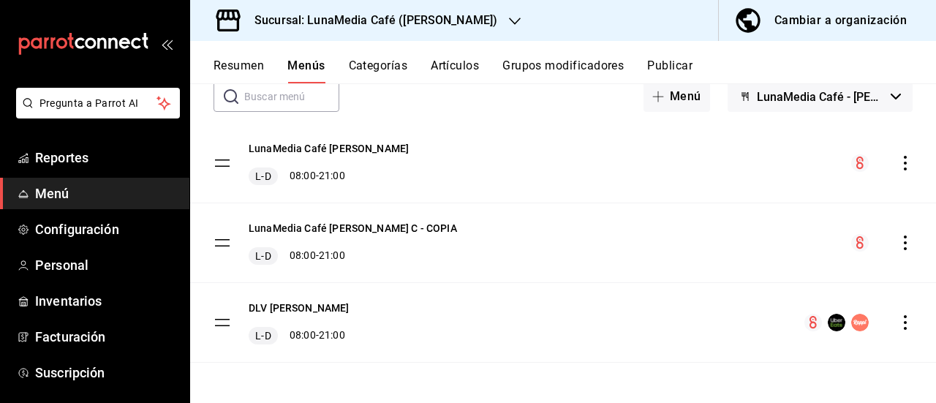
click at [898, 318] on icon "actions" at bounding box center [905, 322] width 15 height 15
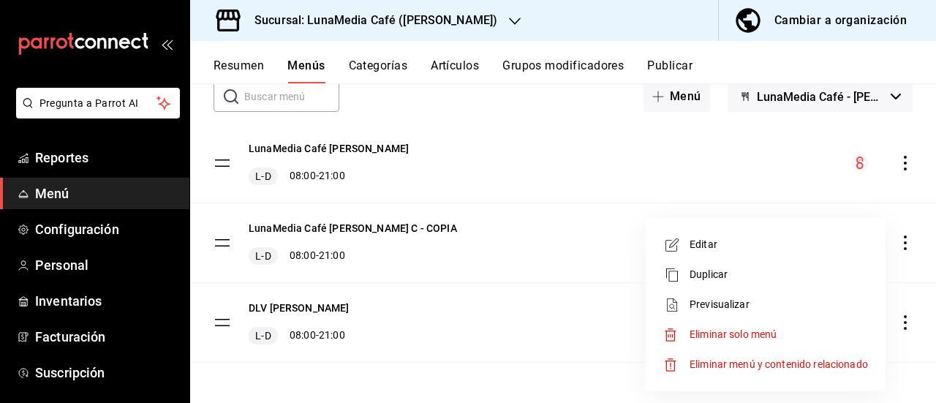
click at [528, 376] on div at bounding box center [468, 201] width 936 height 403
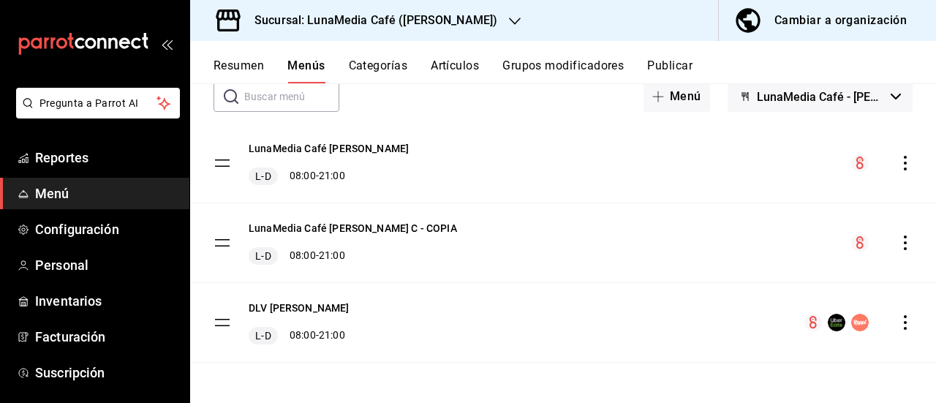
click at [891, 255] on div "LunaMedia Café Ávila C - COPIA L-D 08:00 - 21:00" at bounding box center [563, 242] width 746 height 79
click at [892, 252] on div "LunaMedia Café Ávila C - COPIA L-D 08:00 - 21:00" at bounding box center [563, 242] width 746 height 79
click at [892, 251] on div "menu-maker-table" at bounding box center [881, 243] width 61 height 18
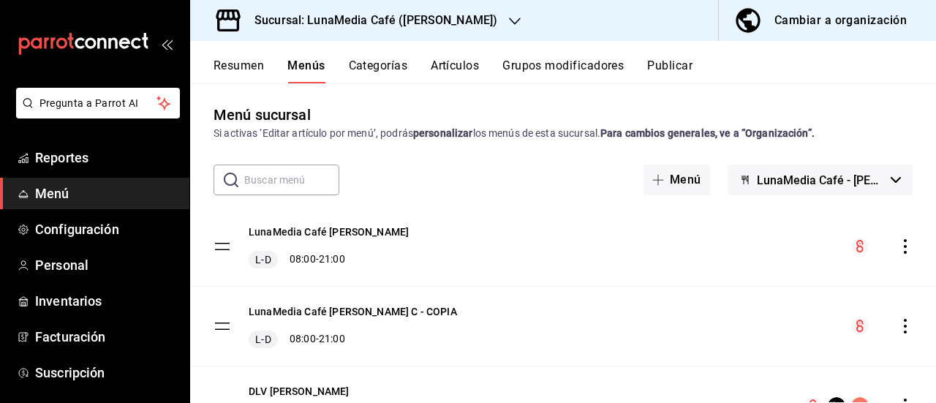
scroll to position [0, 0]
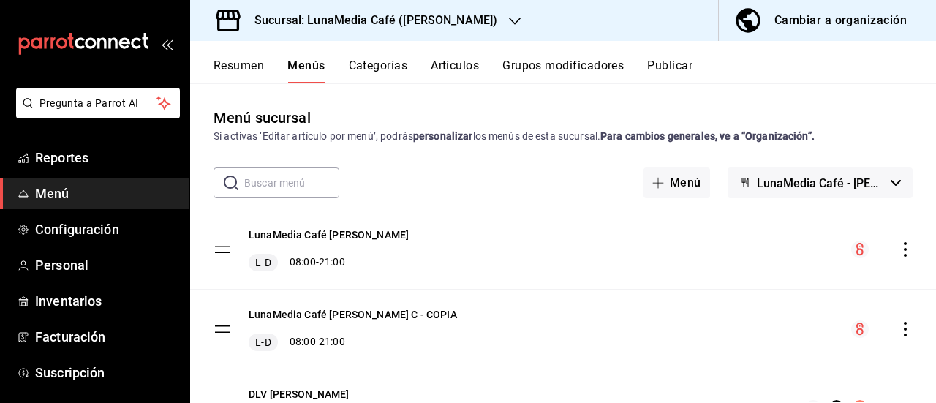
click at [685, 68] on button "Publicar" at bounding box center [669, 71] width 45 height 25
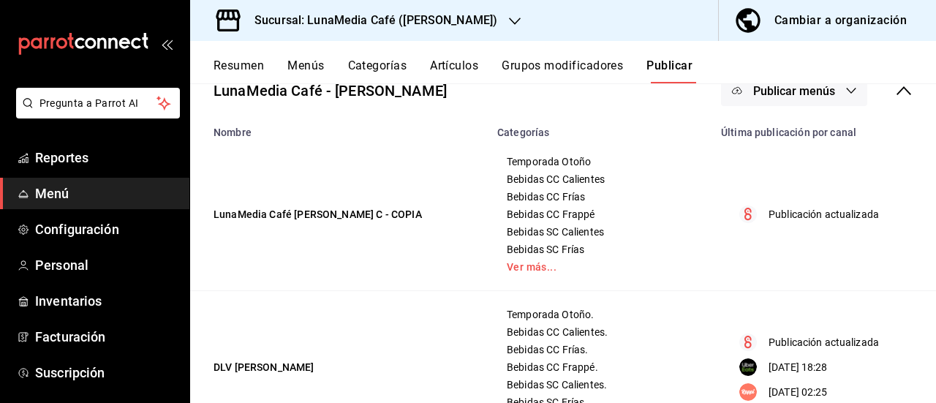
scroll to position [101, 0]
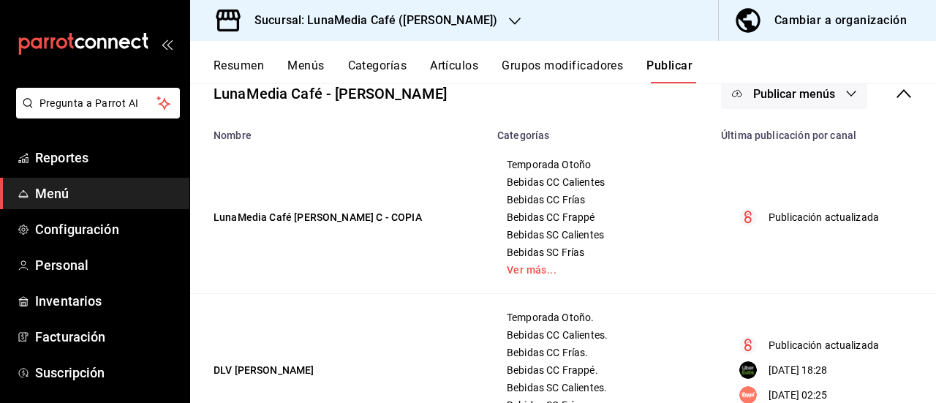
click at [242, 61] on button "Resumen" at bounding box center [239, 71] width 50 height 25
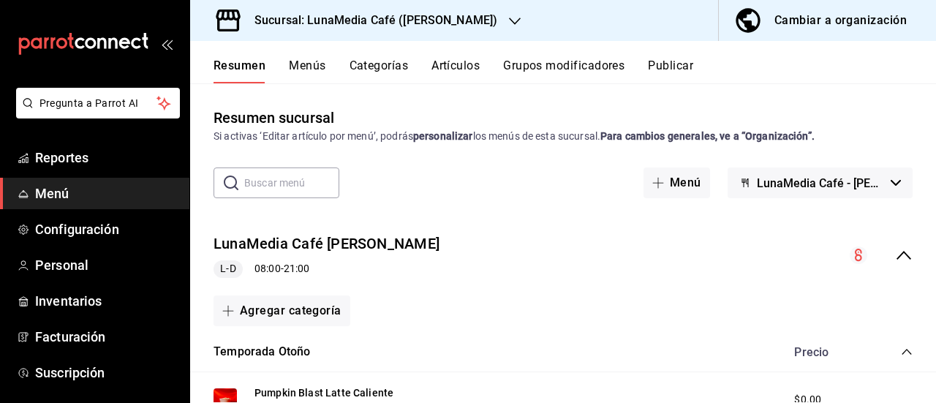
click at [306, 72] on button "Menús" at bounding box center [307, 71] width 37 height 25
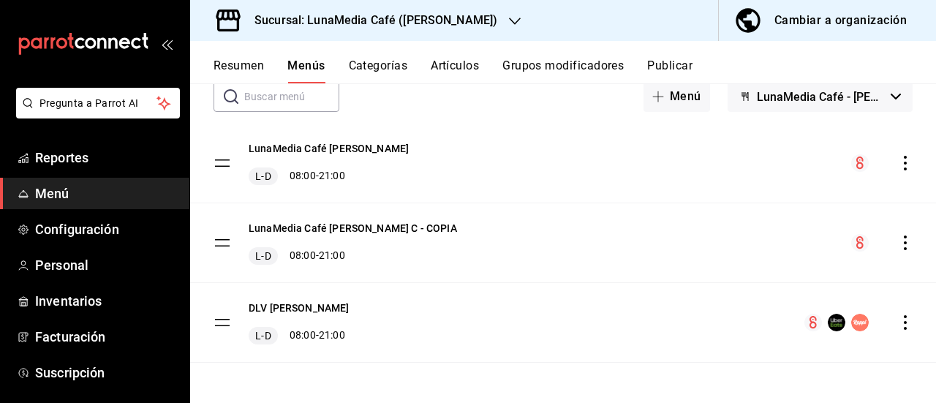
scroll to position [86, 0]
click at [898, 239] on icon "actions" at bounding box center [905, 243] width 15 height 15
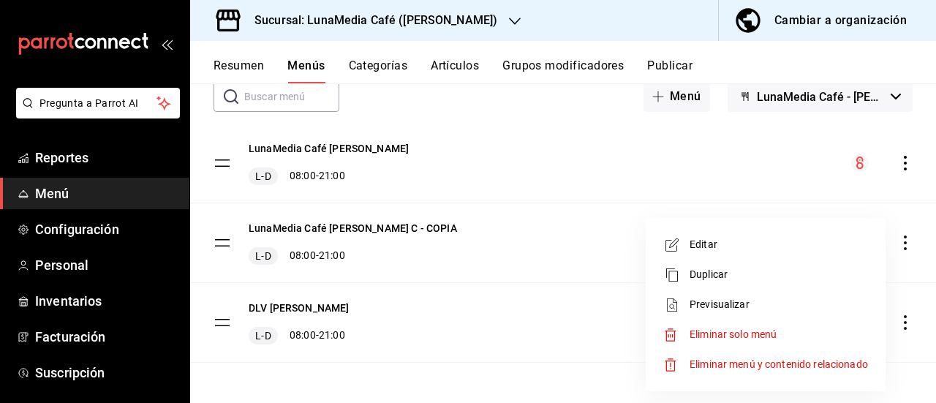
click at [723, 239] on span "Editar" at bounding box center [779, 244] width 178 height 15
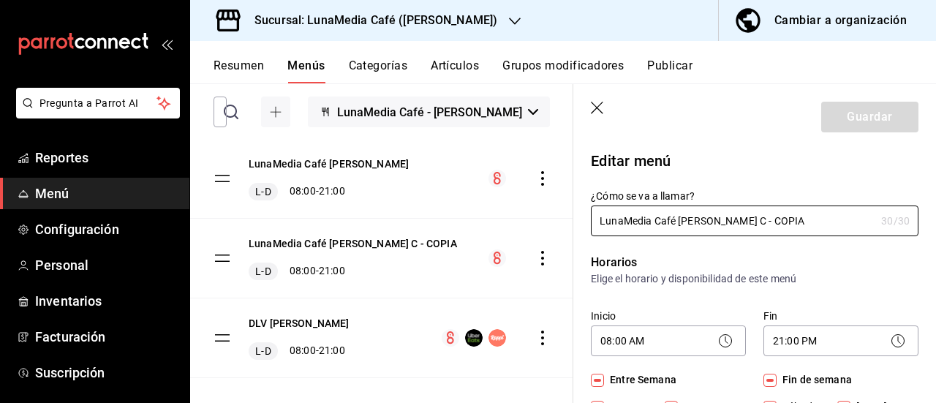
drag, startPoint x: 753, startPoint y: 225, endPoint x: 556, endPoint y: 207, distance: 198.3
click at [556, 207] on main "Menú sucursal Si activas ‘Editar artículo por menú’, podrás personalizar los me…" at bounding box center [563, 243] width 746 height 320
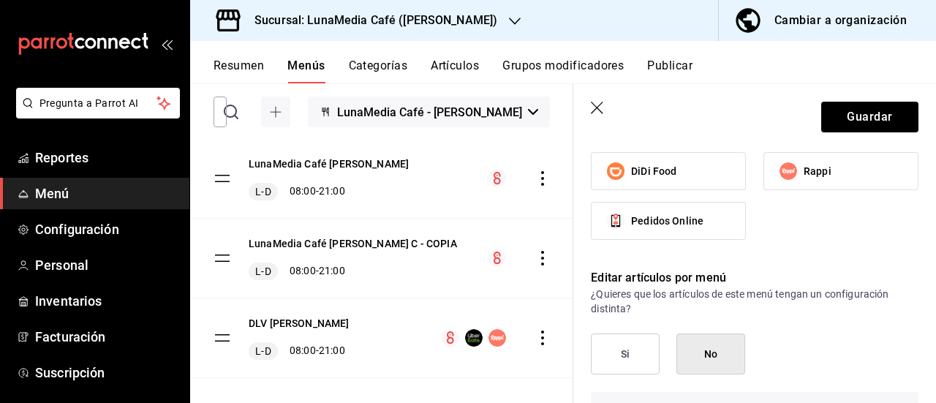
scroll to position [1097, 0]
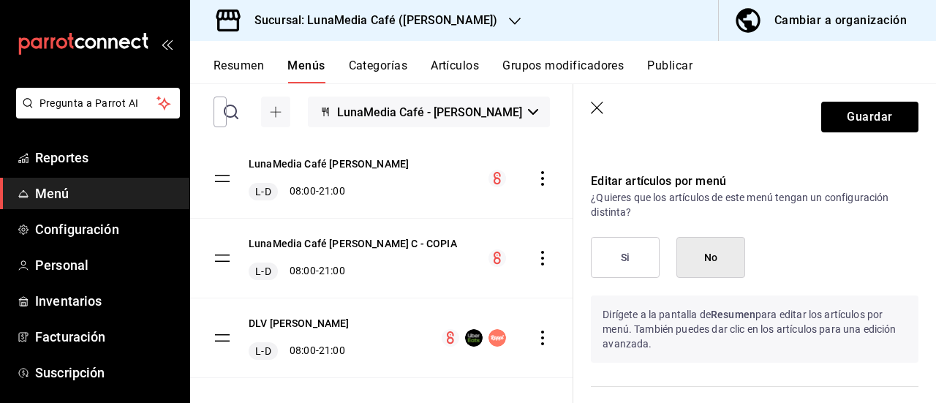
type input "DLV [PERSON_NAME]."
click at [636, 263] on button "Si" at bounding box center [625, 257] width 69 height 41
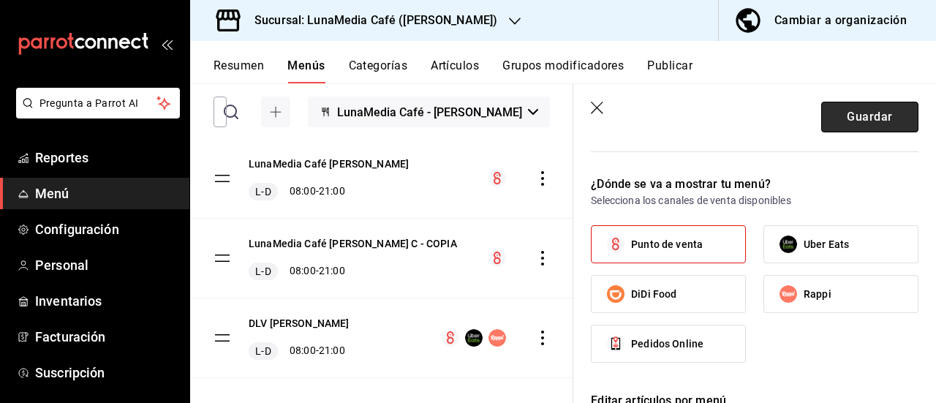
click at [840, 115] on button "Guardar" at bounding box center [869, 117] width 97 height 31
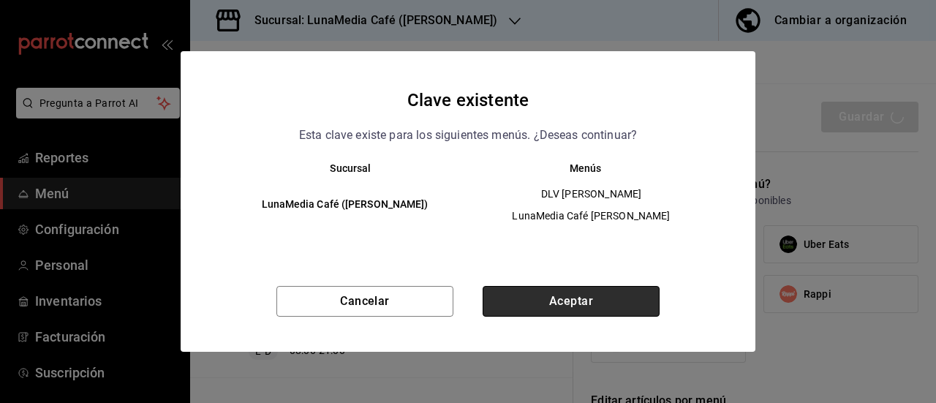
click at [556, 298] on button "Aceptar" at bounding box center [571, 301] width 177 height 31
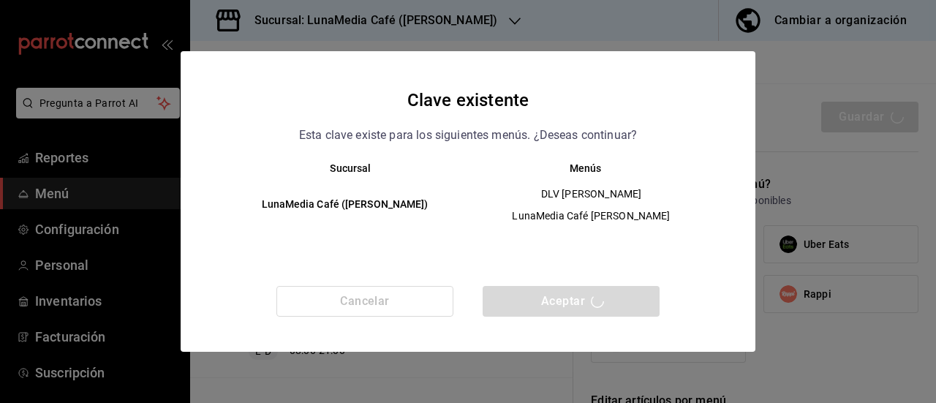
checkbox input "false"
type input "1758738401065"
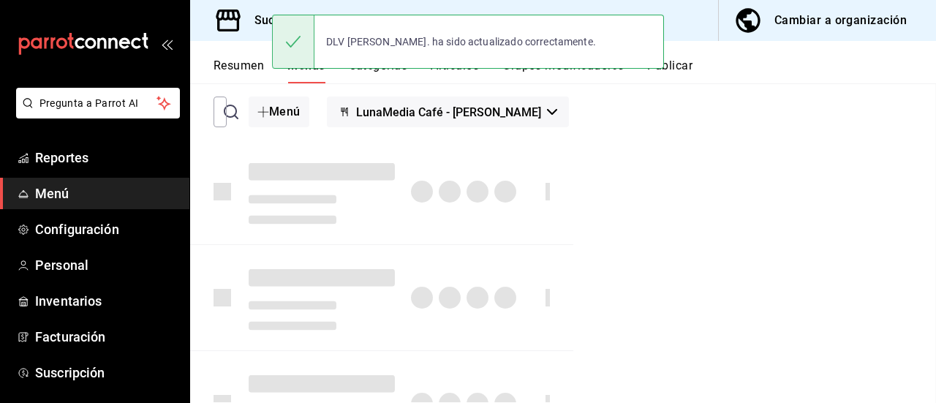
checkbox input "false"
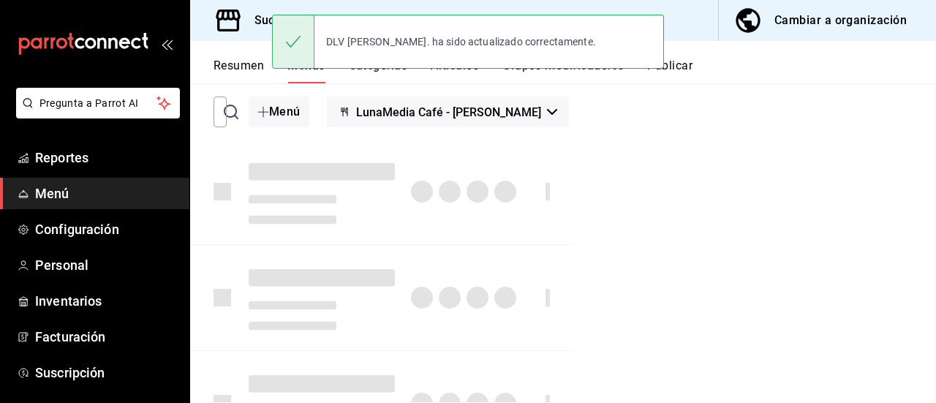
checkbox input "false"
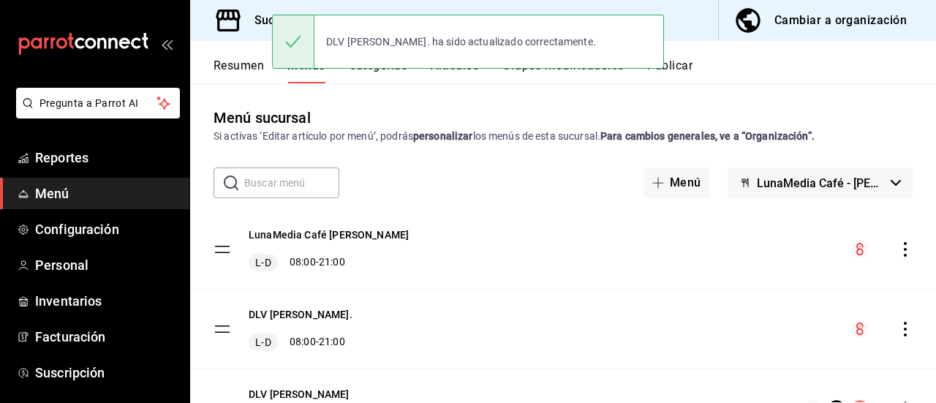
click at [669, 42] on div "Resumen Menús Categorías Artículos Grupos modificadores Publicar" at bounding box center [563, 62] width 746 height 42
click at [686, 59] on button "Publicar" at bounding box center [669, 71] width 45 height 25
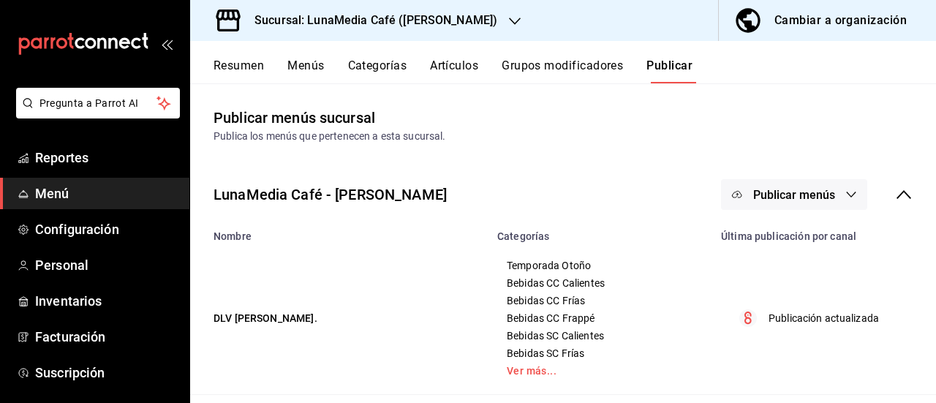
click at [788, 200] on span "Publicar menús" at bounding box center [794, 195] width 82 height 14
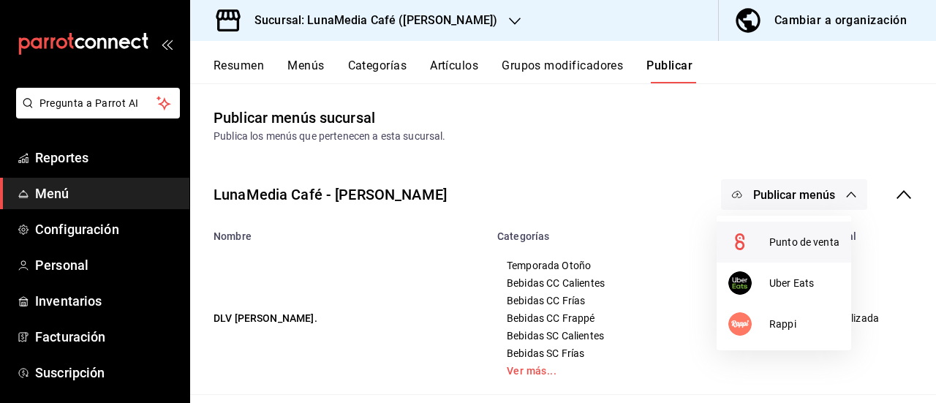
click at [784, 241] on span "Punto de venta" at bounding box center [804, 242] width 70 height 15
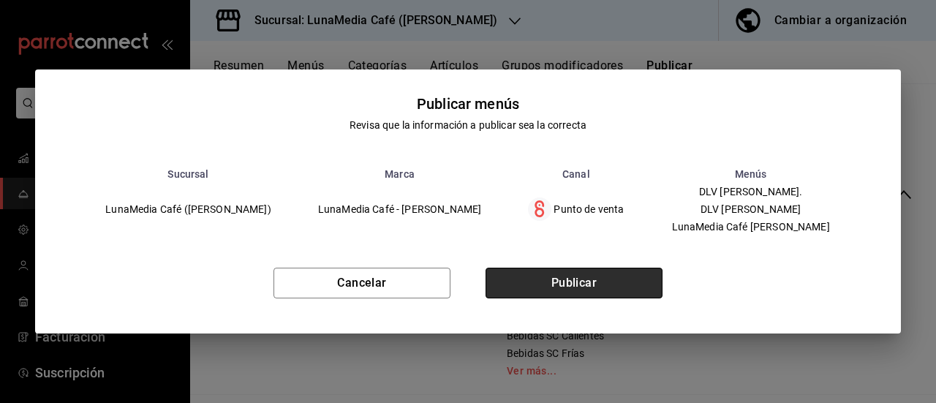
click at [568, 295] on button "Publicar" at bounding box center [574, 283] width 177 height 31
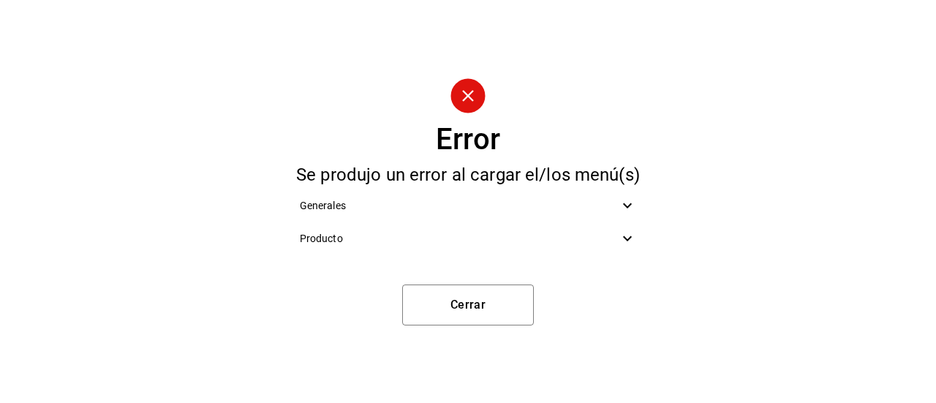
click at [604, 245] on span "Producto" at bounding box center [460, 238] width 320 height 15
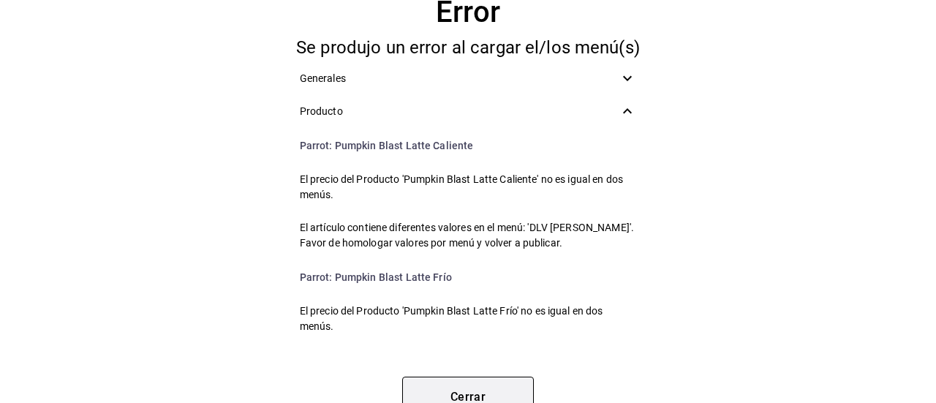
click at [421, 385] on button "Cerrar" at bounding box center [468, 397] width 132 height 41
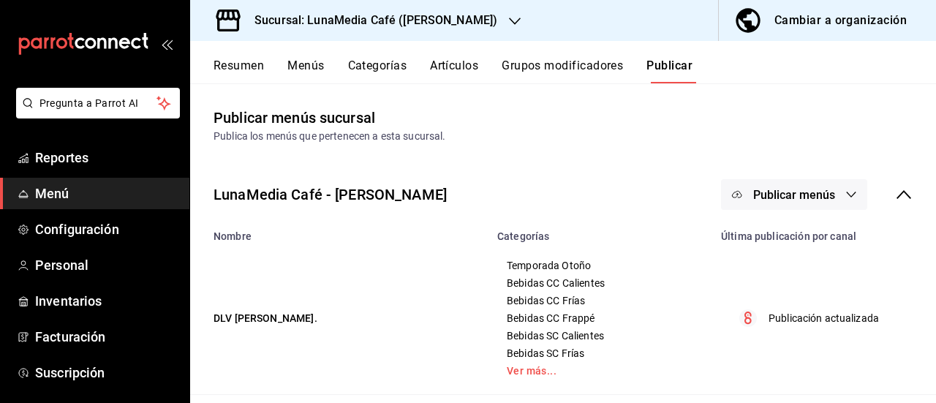
click at [240, 75] on button "Resumen" at bounding box center [239, 71] width 50 height 25
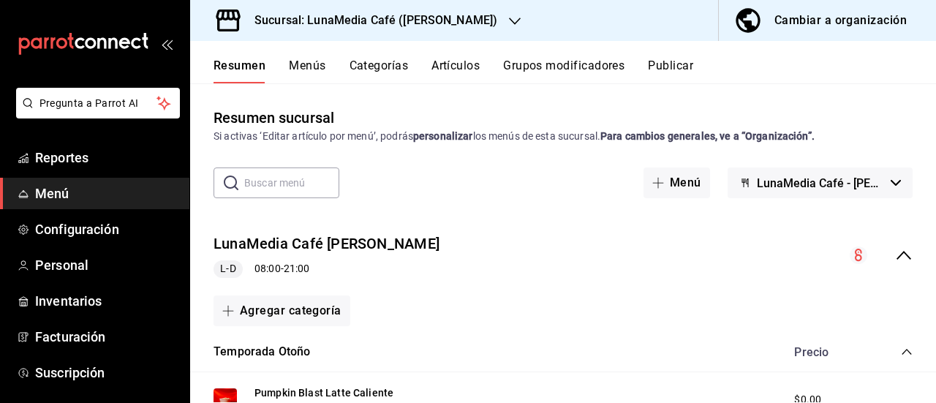
click at [290, 69] on button "Menús" at bounding box center [307, 71] width 37 height 25
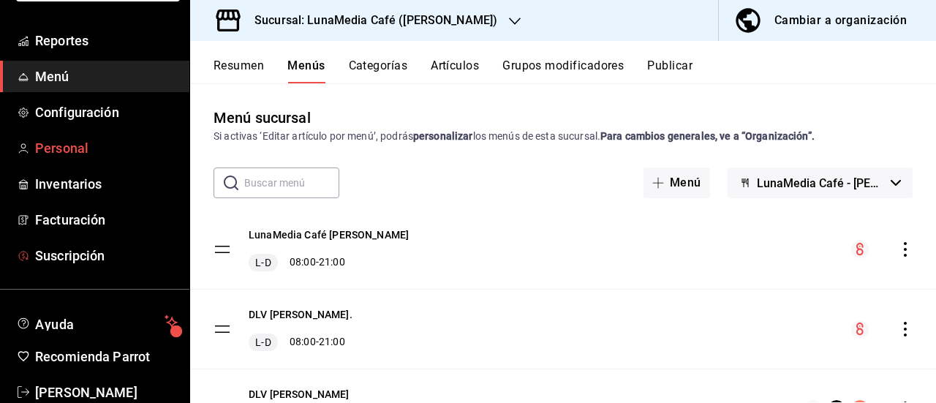
scroll to position [146, 0]
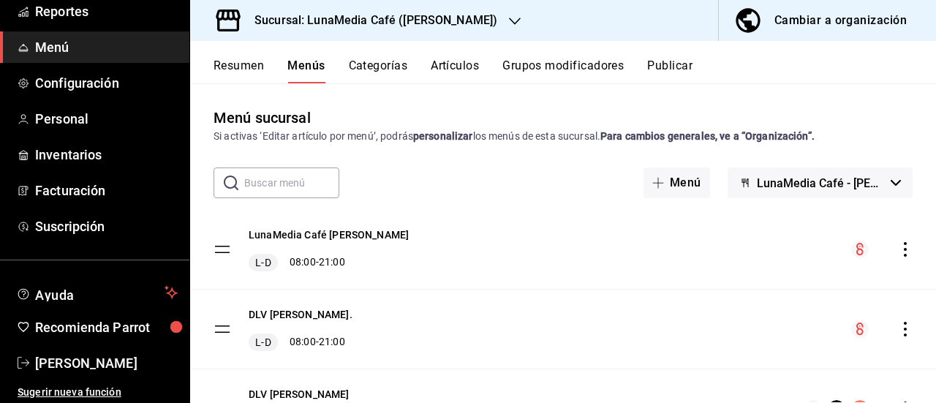
click at [246, 53] on div "Resumen Menús Categorías Artículos Grupos modificadores Publicar" at bounding box center [563, 62] width 746 height 42
click at [243, 61] on button "Resumen" at bounding box center [239, 71] width 50 height 25
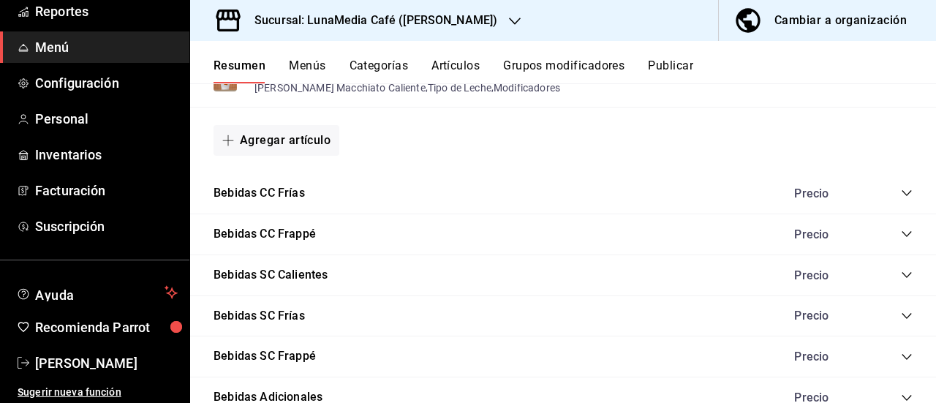
scroll to position [1491, 0]
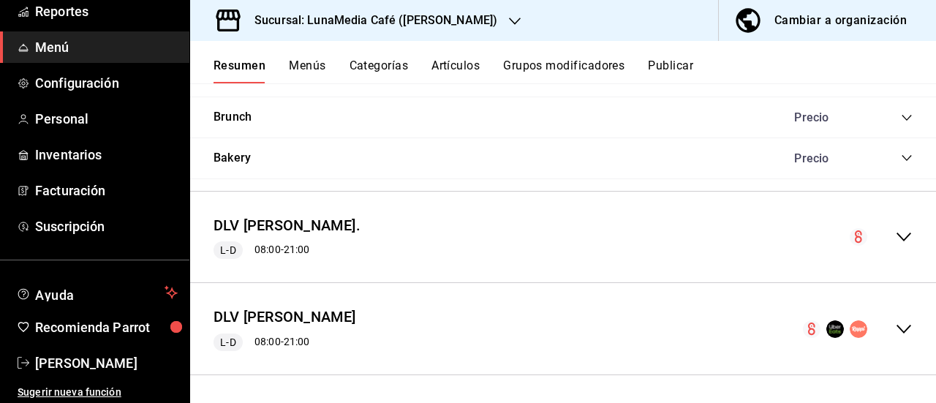
click at [895, 233] on icon "collapse-menu-row" at bounding box center [904, 237] width 18 height 18
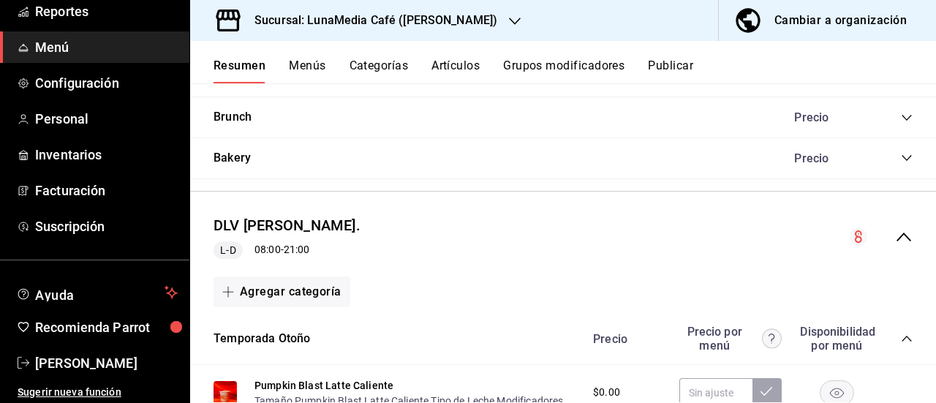
click at [895, 237] on icon "collapse-menu-row" at bounding box center [904, 237] width 18 height 18
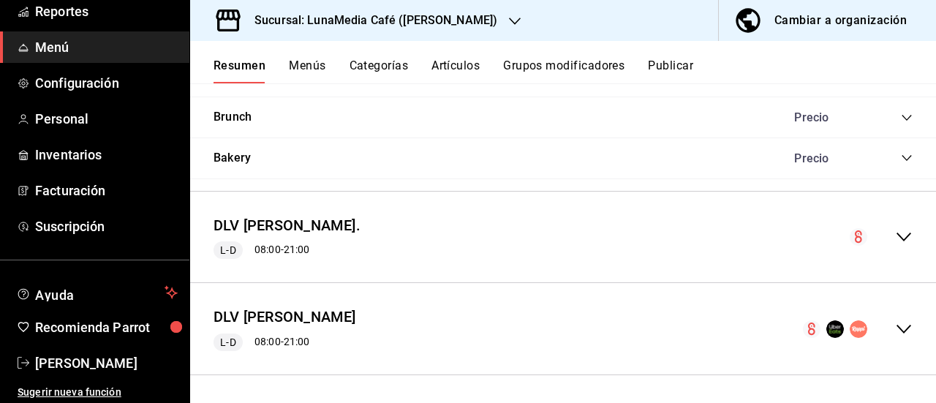
click at [895, 233] on icon "collapse-menu-row" at bounding box center [904, 237] width 18 height 18
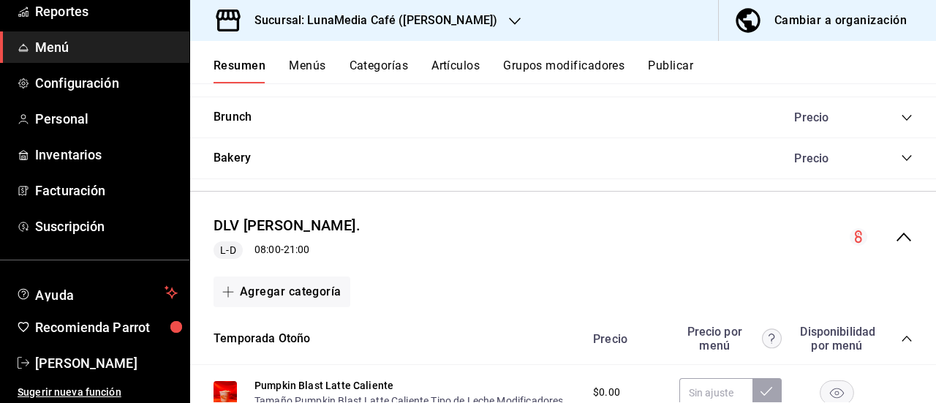
scroll to position [1711, 0]
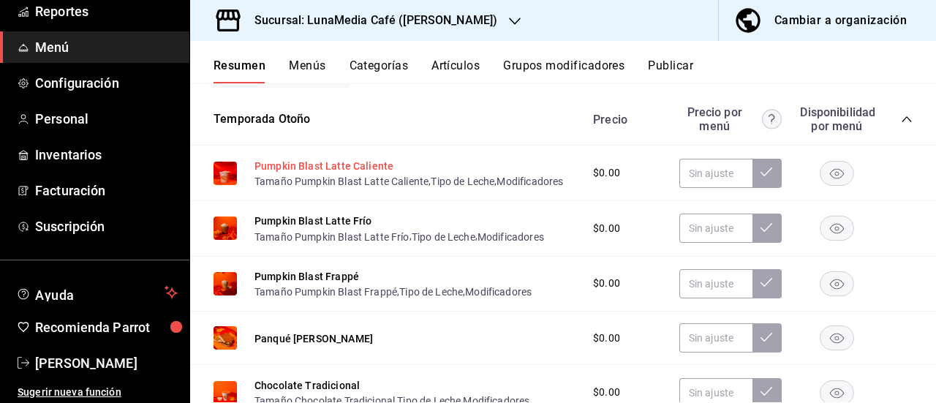
click at [342, 163] on button "Pumpkin Blast Latte Caliente" at bounding box center [324, 166] width 139 height 15
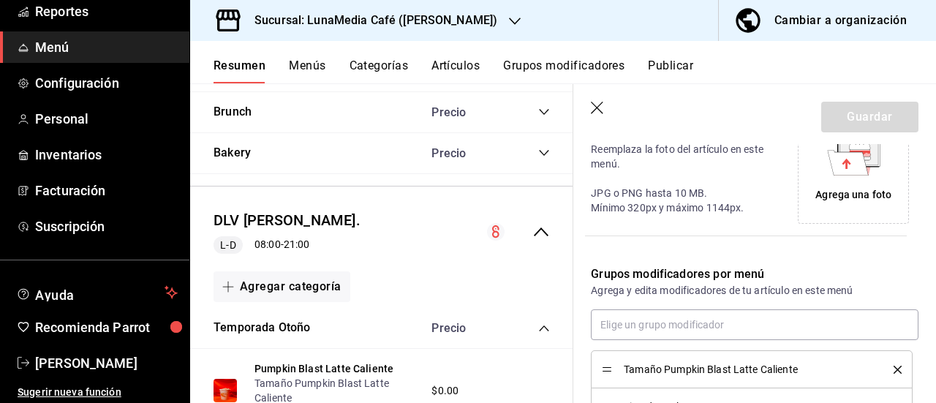
scroll to position [512, 0]
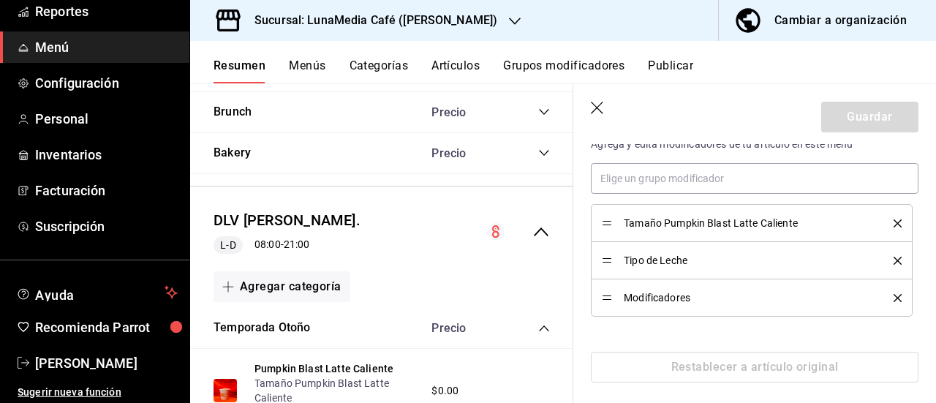
click at [894, 222] on icon "delete" at bounding box center [898, 223] width 8 height 8
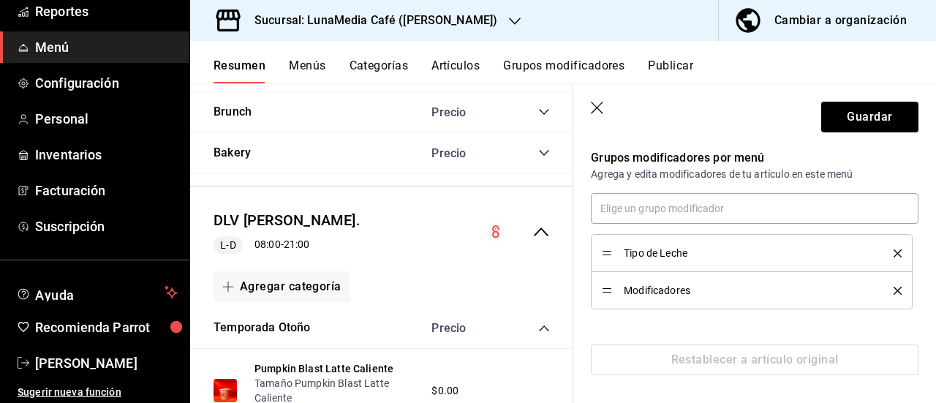
click at [884, 246] on div "Tipo de Leche" at bounding box center [752, 253] width 300 height 16
click at [889, 245] on li "Tipo de Leche" at bounding box center [752, 253] width 322 height 38
click at [894, 249] on icon "delete" at bounding box center [898, 253] width 8 height 8
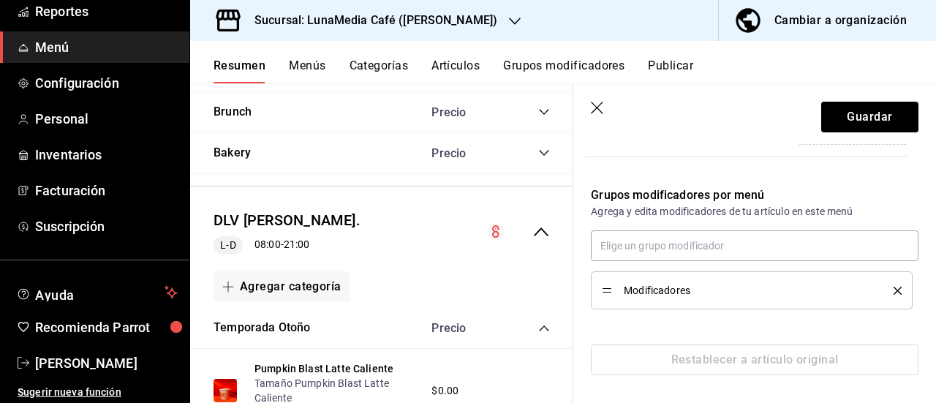
click at [894, 290] on icon "delete" at bounding box center [898, 291] width 8 height 8
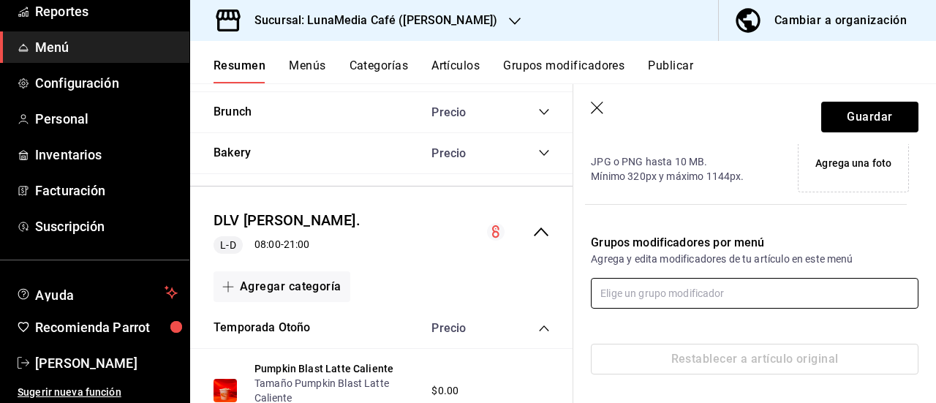
click at [639, 287] on input "text" at bounding box center [755, 293] width 328 height 31
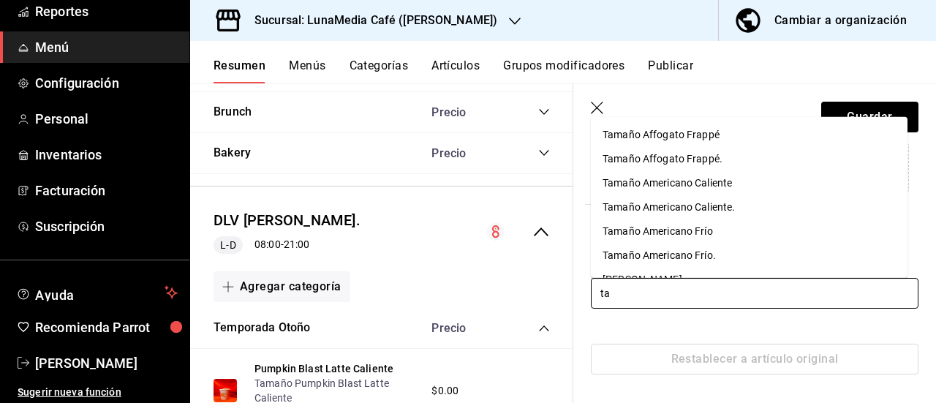
type input "t"
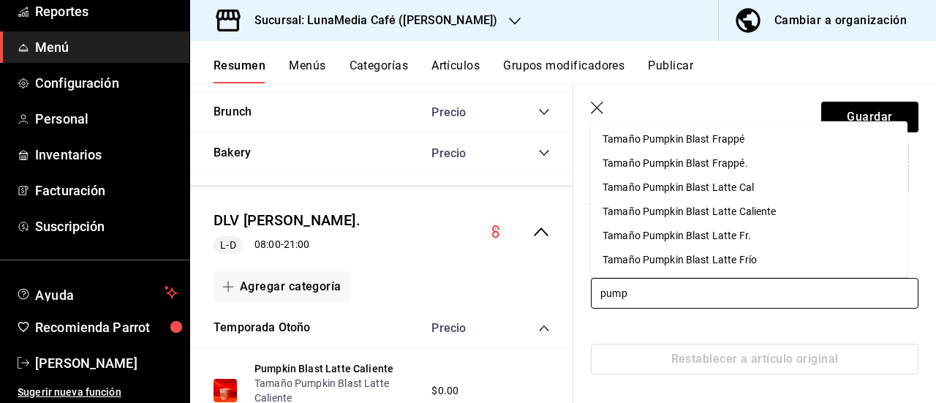
type input "pumpk"
click at [622, 181] on div "Tamaño Pumpkin Blast Latte Cal" at bounding box center [678, 187] width 151 height 15
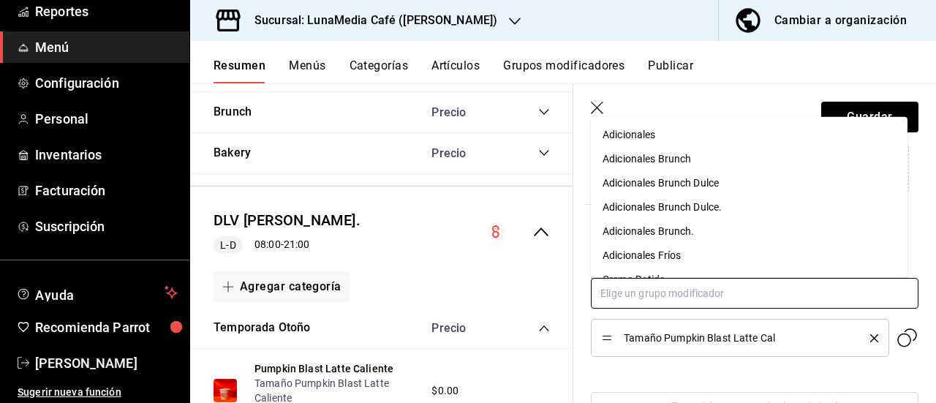
click at [641, 293] on input "text" at bounding box center [755, 293] width 328 height 31
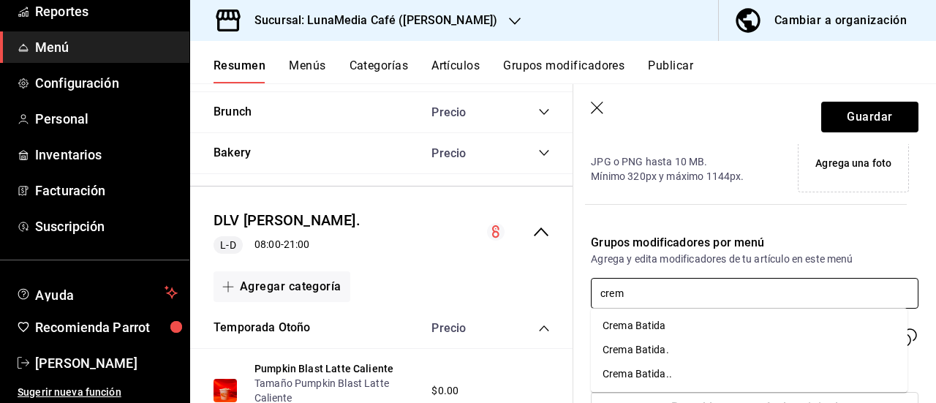
type input "crema"
click at [637, 323] on div "Crema Batida" at bounding box center [635, 325] width 64 height 15
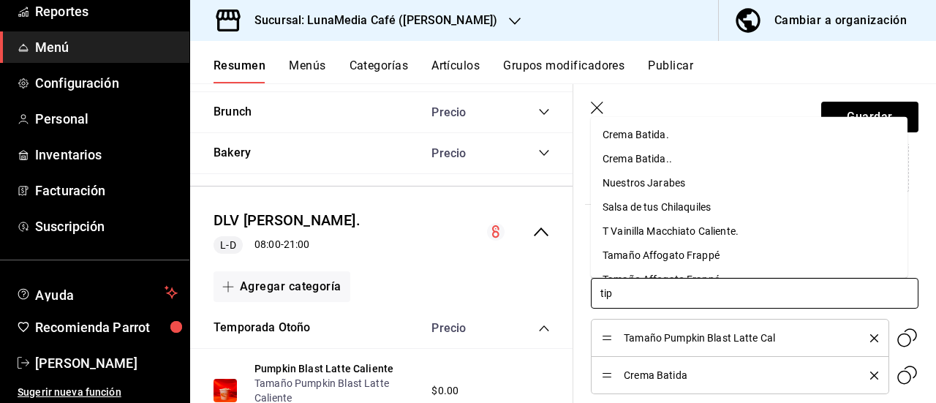
type input "tipo"
click at [651, 144] on li "Tipo de Azúcar" at bounding box center [749, 134] width 317 height 24
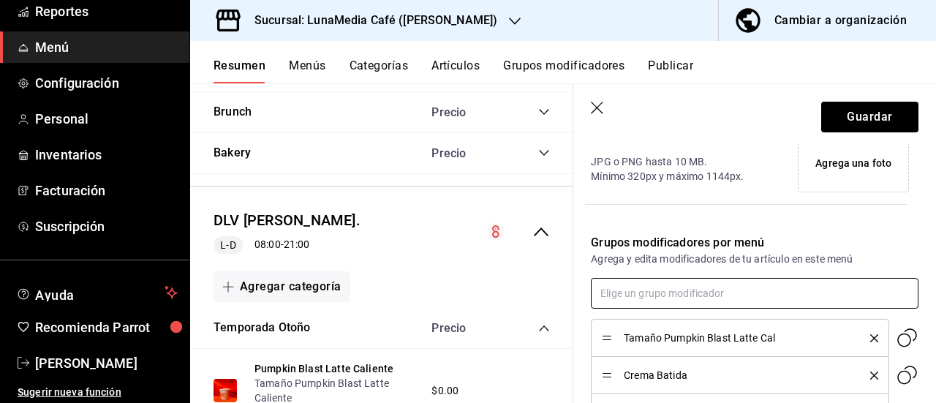
click at [635, 293] on input "text" at bounding box center [755, 293] width 328 height 31
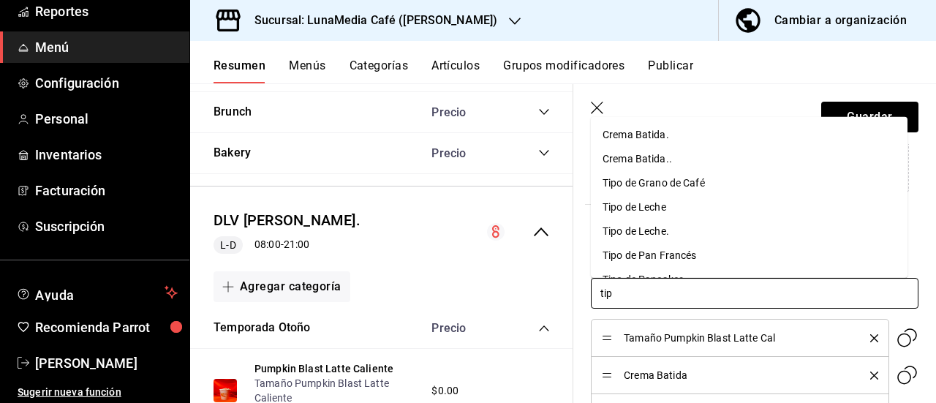
type input "tipo"
click at [665, 136] on div "Tipo de Grano de Café" at bounding box center [654, 134] width 102 height 15
type input "tipo"
click at [656, 162] on div "Tipo de Leche." at bounding box center [636, 158] width 67 height 15
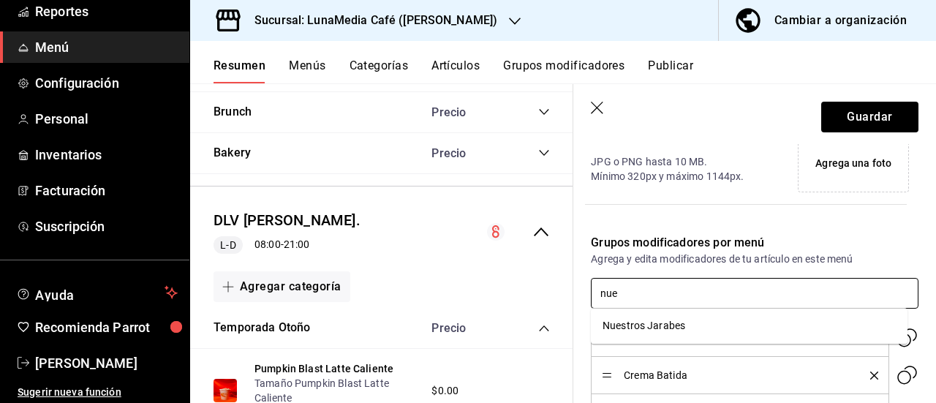
type input "nues"
click at [641, 331] on div "Nuestros Jarabes" at bounding box center [644, 325] width 83 height 15
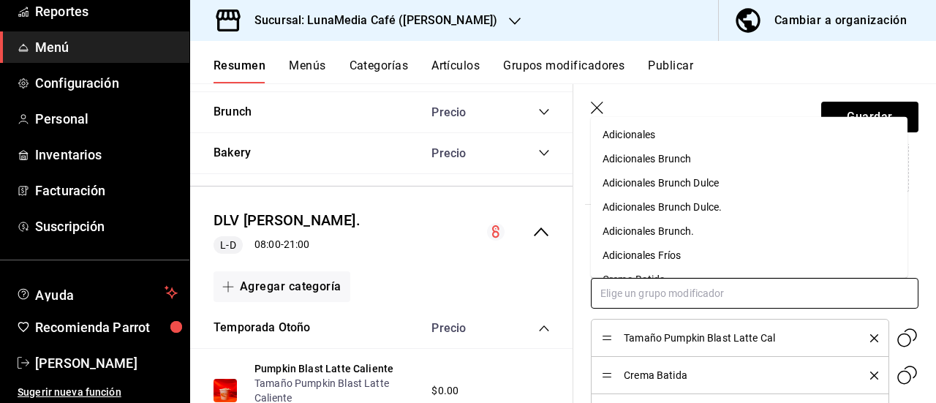
click at [665, 304] on input "text" at bounding box center [755, 293] width 328 height 31
type input "ad"
click at [652, 137] on div "Adicionales" at bounding box center [629, 134] width 53 height 15
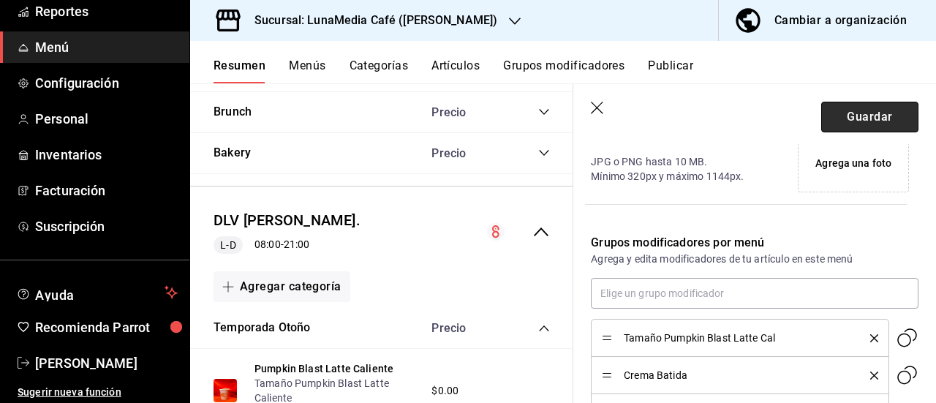
click at [856, 110] on button "Guardar" at bounding box center [869, 117] width 97 height 31
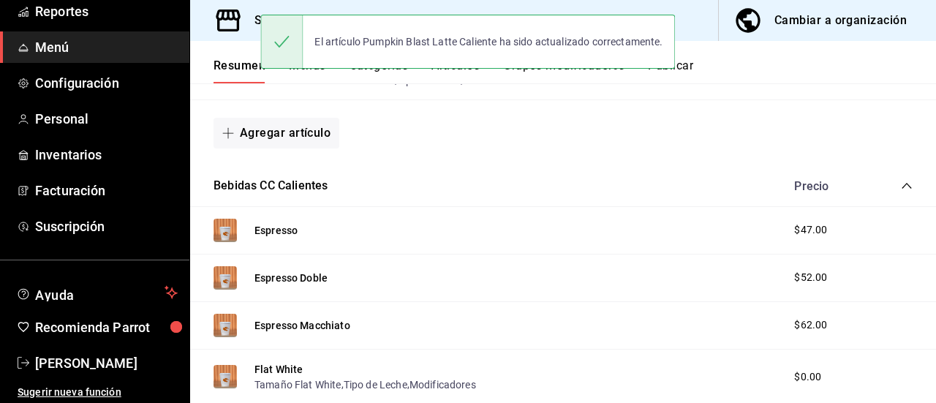
scroll to position [1491, 0]
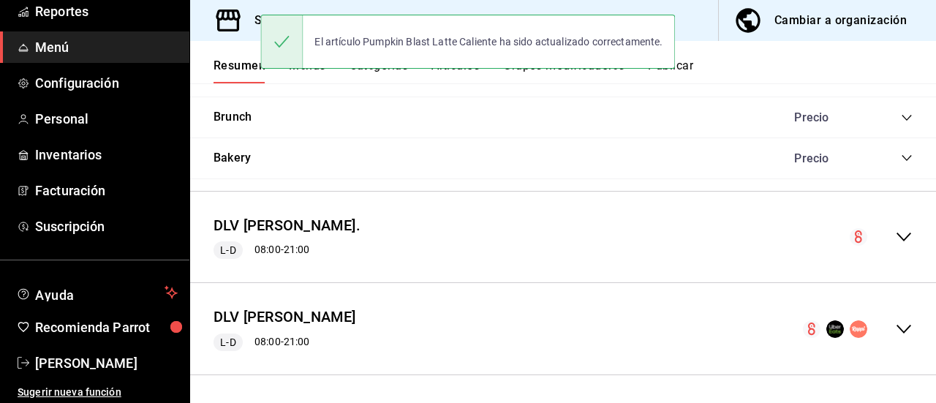
click at [897, 232] on icon "collapse-menu-row" at bounding box center [904, 237] width 18 height 18
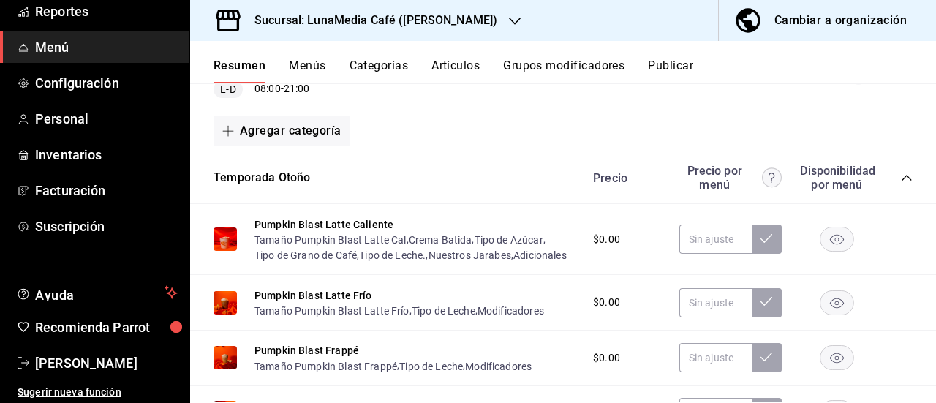
scroll to position [1711, 0]
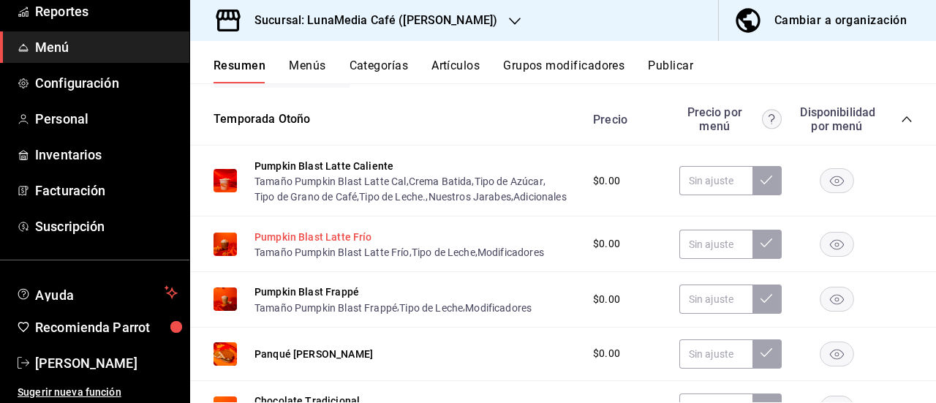
click at [334, 244] on button "Pumpkin Blast Latte Frío" at bounding box center [314, 237] width 118 height 15
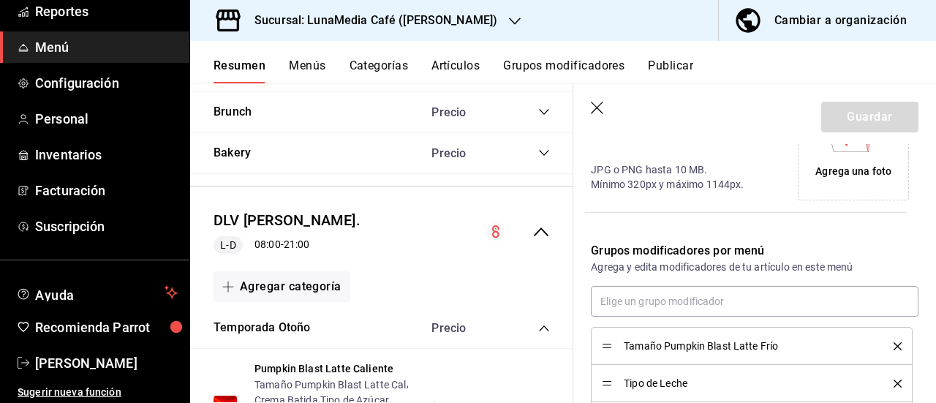
click at [894, 343] on icon "delete" at bounding box center [898, 346] width 8 height 8
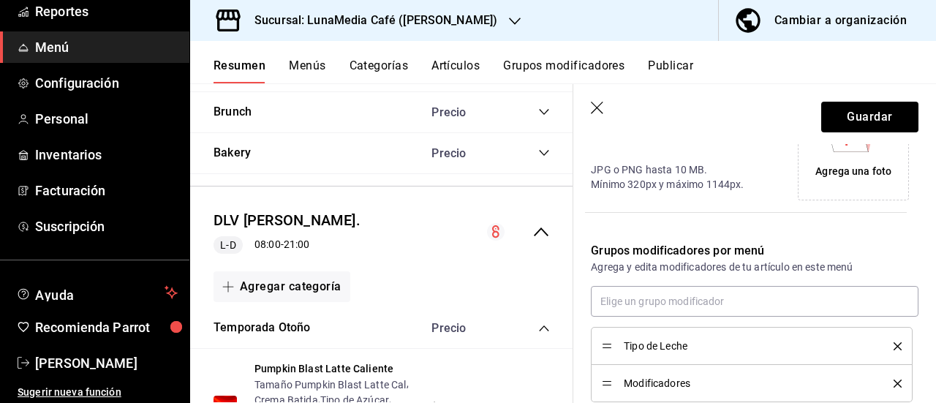
click at [894, 343] on icon "delete" at bounding box center [898, 346] width 8 height 8
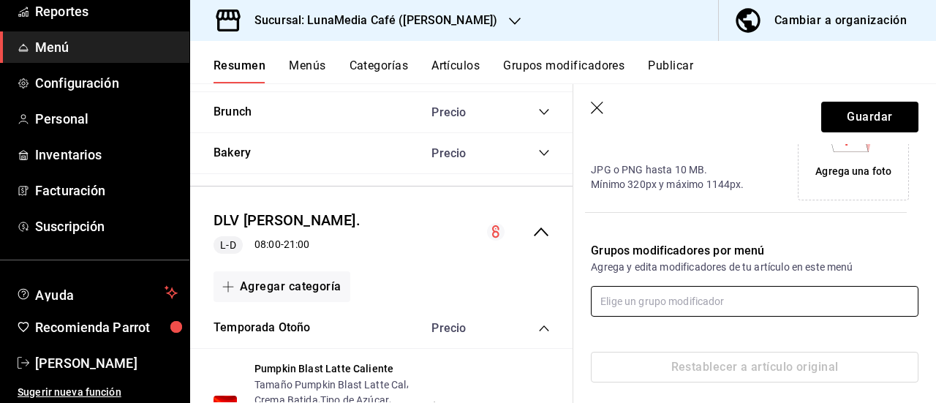
click at [636, 304] on input "text" at bounding box center [755, 301] width 328 height 31
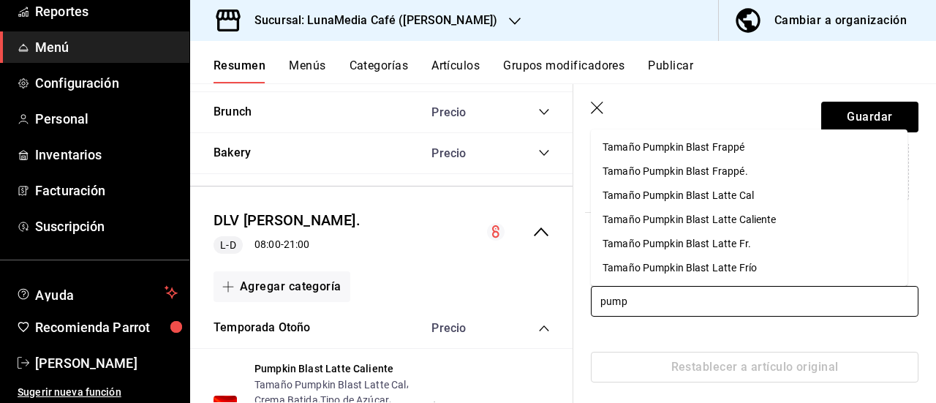
type input "pumpk"
click at [676, 249] on div "Tamaño Pumpkin Blast Latte Fr." at bounding box center [677, 243] width 148 height 15
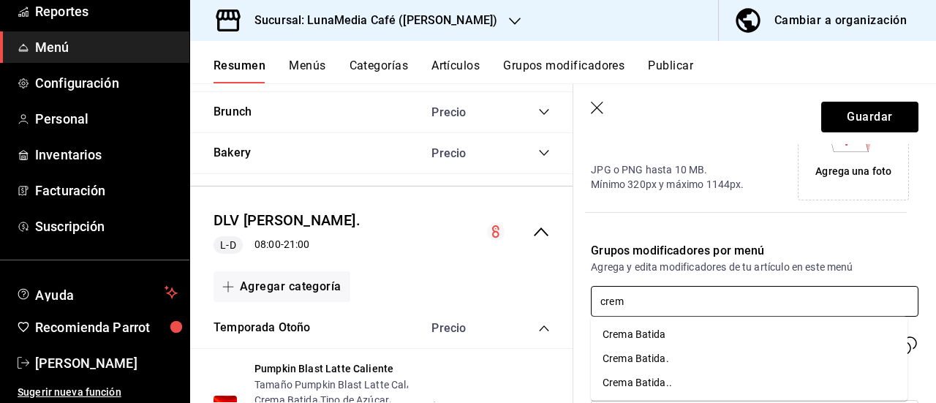
type input "crema"
click at [666, 334] on li "Crema Batida" at bounding box center [749, 335] width 317 height 24
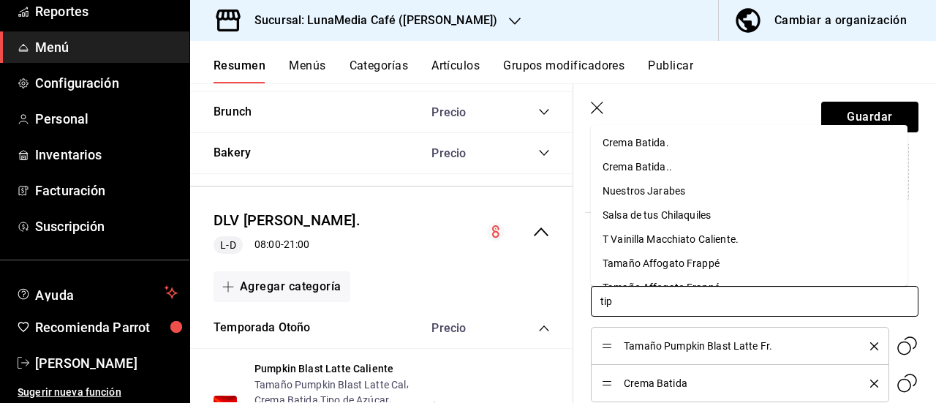
type input "tipo"
click at [635, 147] on div "Tipo de Azúcar" at bounding box center [637, 142] width 69 height 15
type input "tipo"
click at [635, 147] on div "Tipo de Grano de Café" at bounding box center [654, 142] width 102 height 15
type input "tipo"
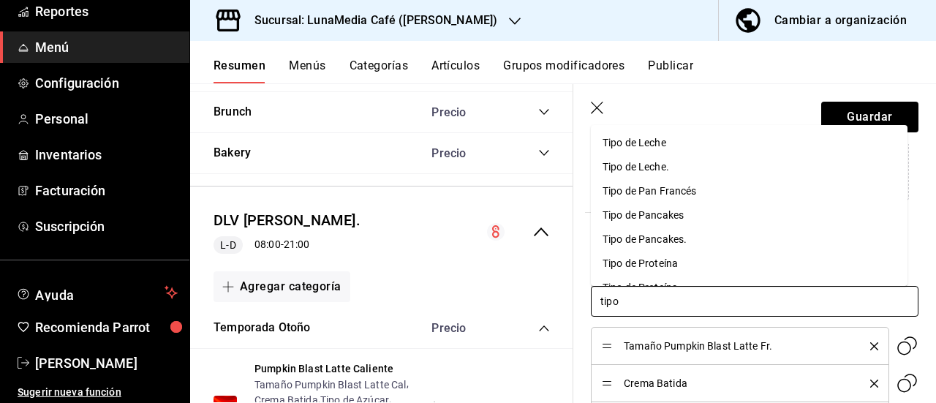
click at [619, 162] on div "Tipo de Leche." at bounding box center [636, 166] width 67 height 15
type input "nue"
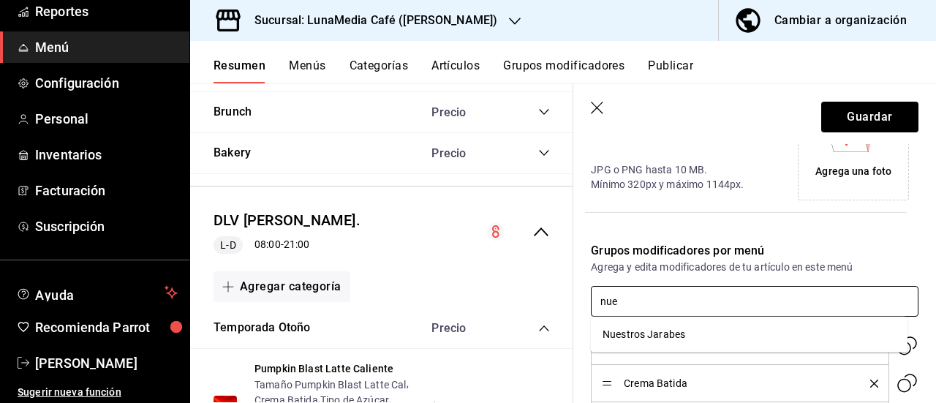
click at [668, 330] on div "Nuestros Jarabes" at bounding box center [644, 334] width 83 height 15
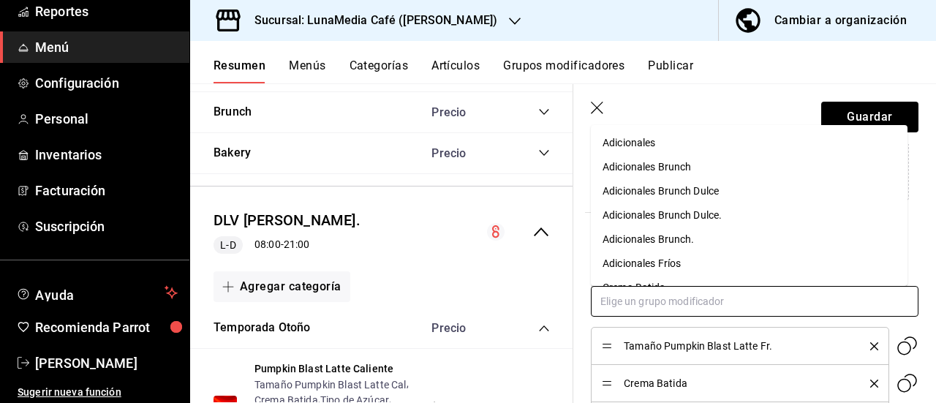
click at [683, 302] on input "text" at bounding box center [755, 301] width 328 height 31
type input "adici"
click at [669, 146] on li "Adicionales" at bounding box center [749, 143] width 317 height 24
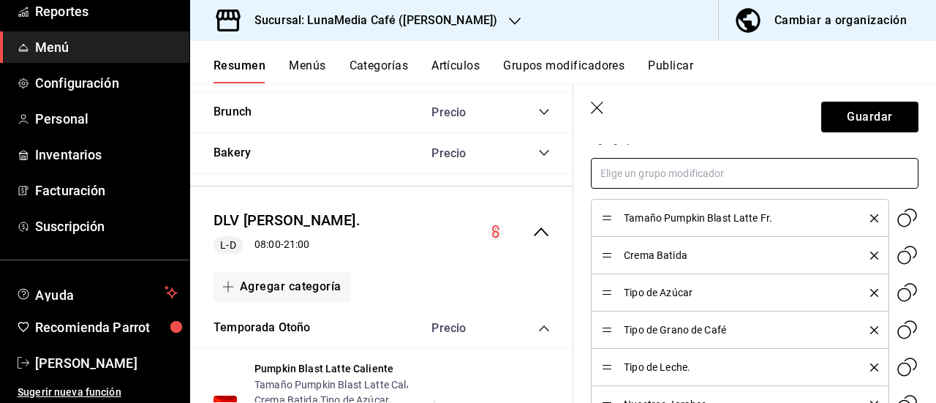
scroll to position [374, 0]
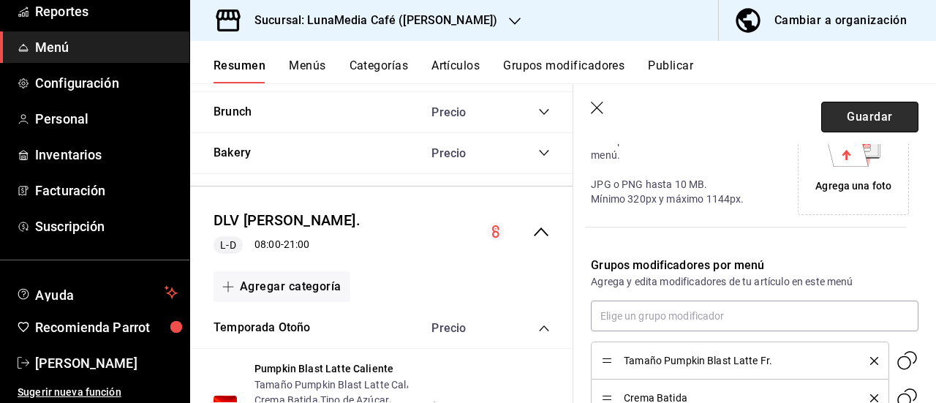
click at [865, 112] on button "Guardar" at bounding box center [869, 117] width 97 height 31
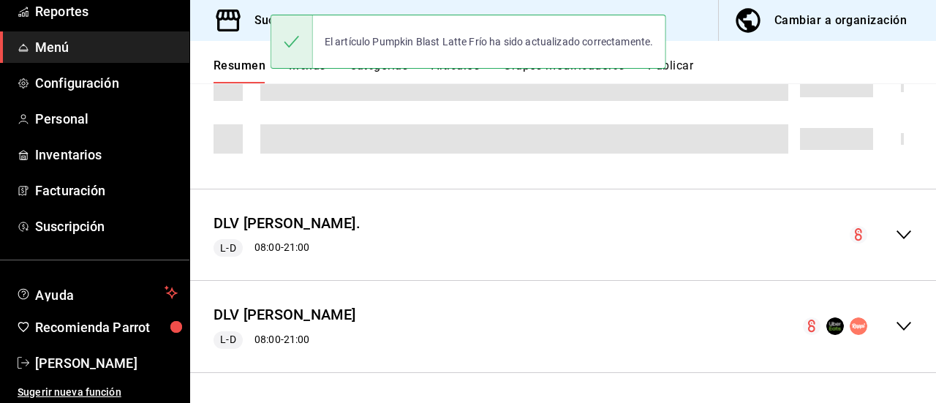
scroll to position [1491, 0]
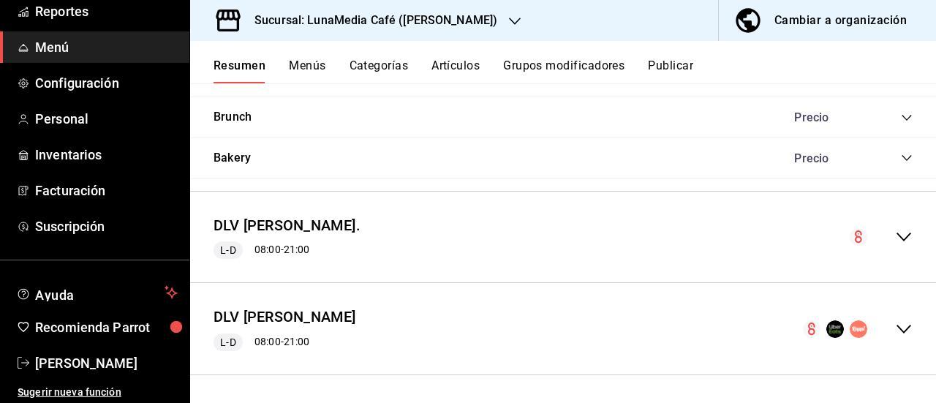
click at [896, 241] on icon "collapse-menu-row" at bounding box center [904, 237] width 18 height 18
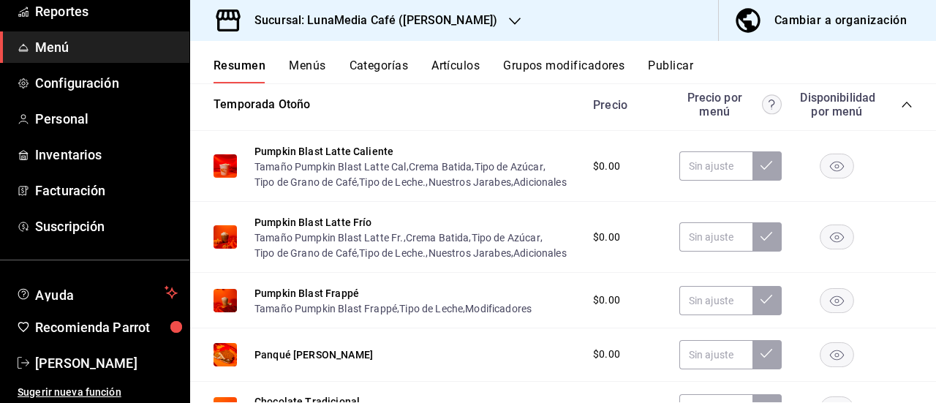
scroll to position [1794, 0]
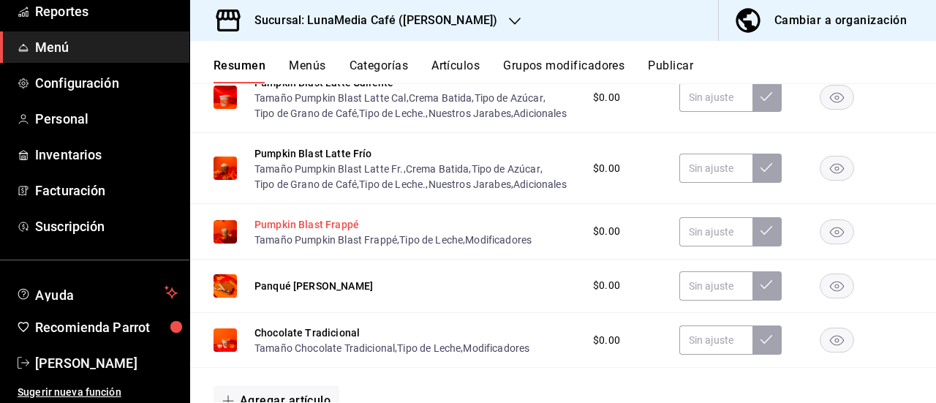
click at [334, 232] on button "Pumpkin Blast Frappé" at bounding box center [307, 224] width 105 height 15
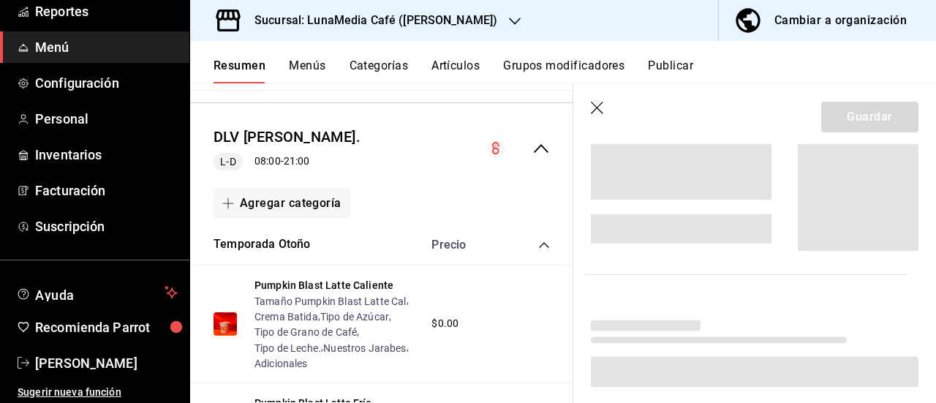
scroll to position [1774, 0]
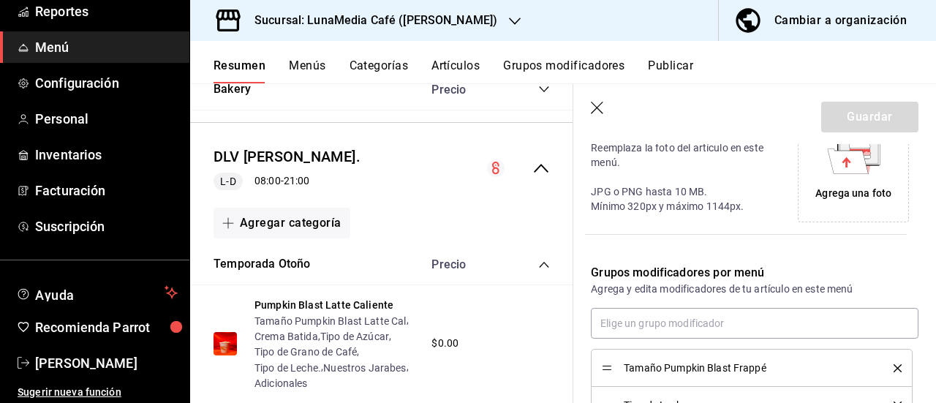
click at [894, 365] on icon "delete" at bounding box center [898, 368] width 8 height 8
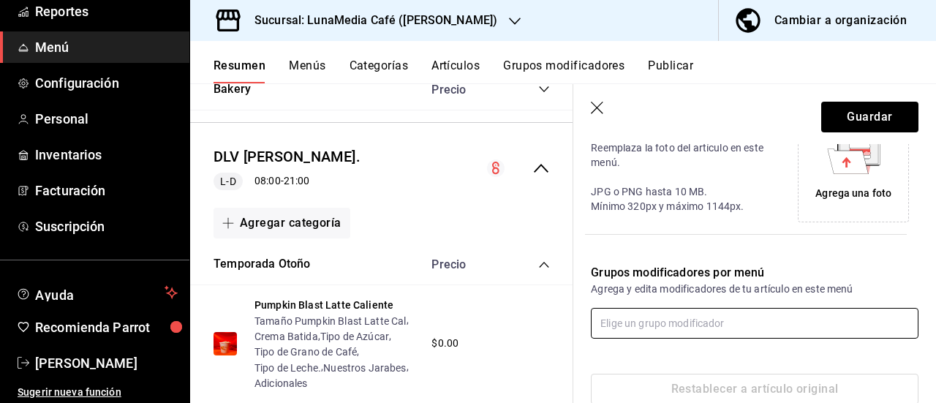
click at [676, 316] on input "text" at bounding box center [755, 323] width 328 height 31
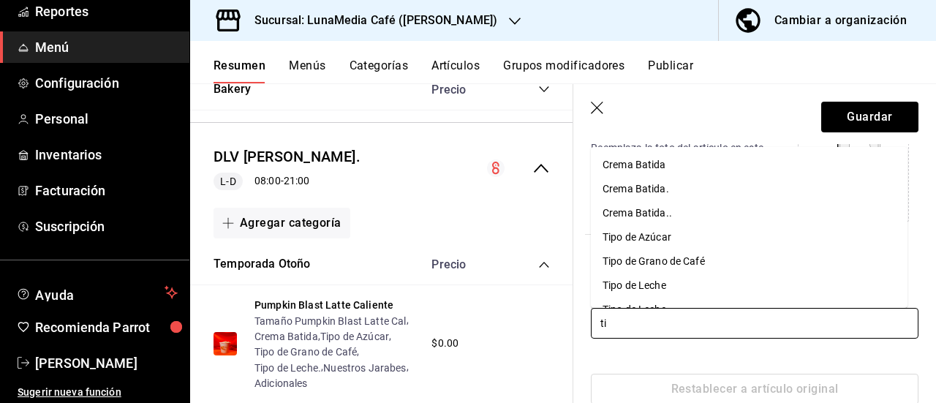
type input "t"
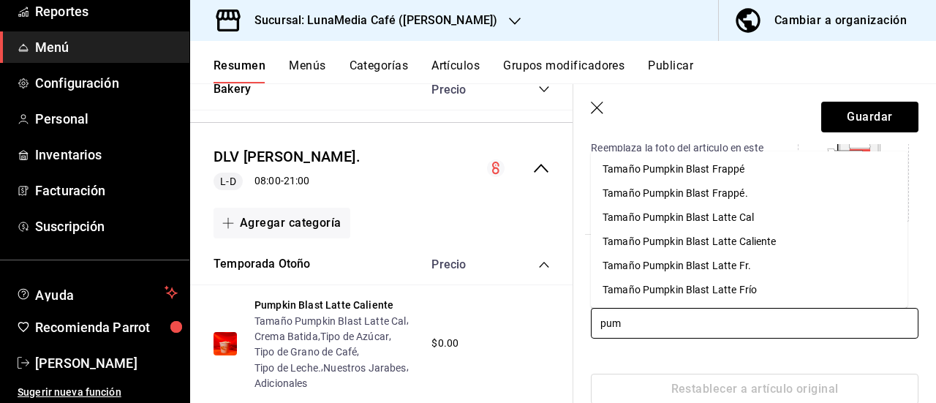
type input "pump"
click at [677, 192] on div "Tamaño Pumpkin Blast Frappé." at bounding box center [676, 193] width 146 height 15
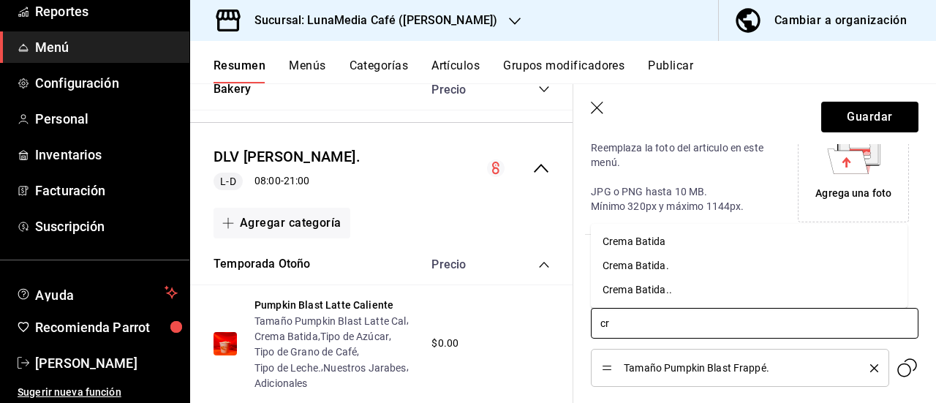
type input "cre"
click at [663, 245] on div "Crema Batida" at bounding box center [635, 241] width 64 height 15
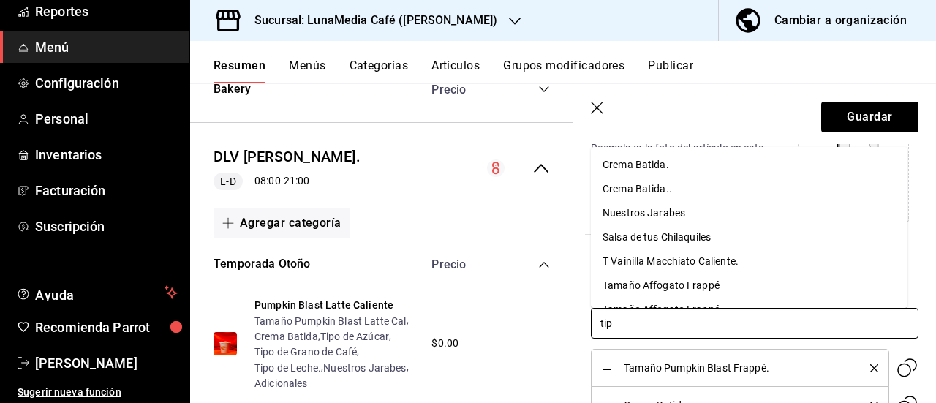
type input "tipo"
click at [615, 159] on div "Tipo de Azúcar" at bounding box center [637, 164] width 69 height 15
type input "tipo"
click at [621, 165] on div "Tipo de Grano de Café" at bounding box center [654, 164] width 102 height 15
type input "tipo"
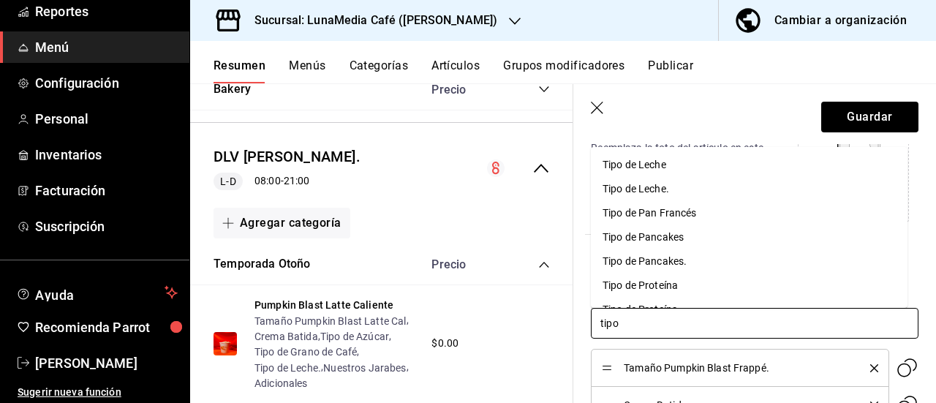
click at [660, 188] on div "Tipo de Leche." at bounding box center [636, 188] width 67 height 15
type input "nue"
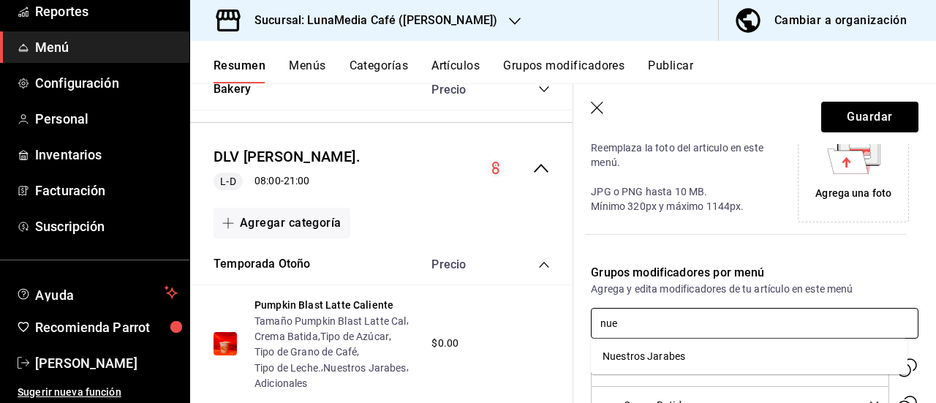
click at [670, 366] on li "Nuestros Jarabes" at bounding box center [749, 356] width 317 height 24
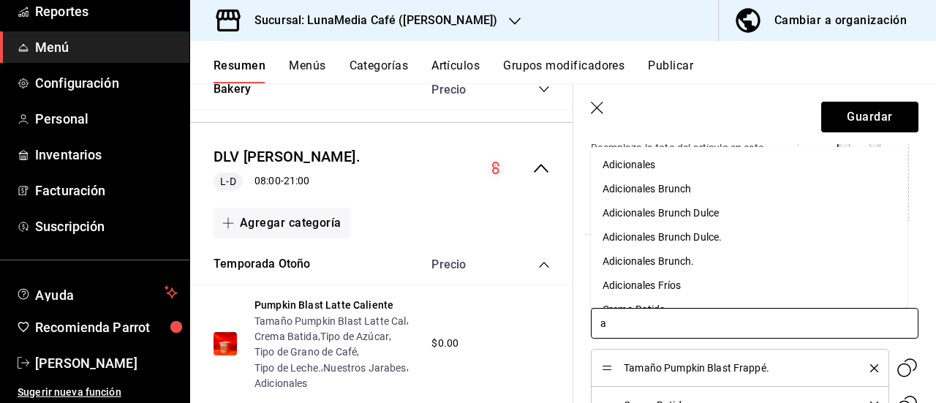
type input "ad"
click at [628, 165] on div "Adicionales" at bounding box center [629, 164] width 53 height 15
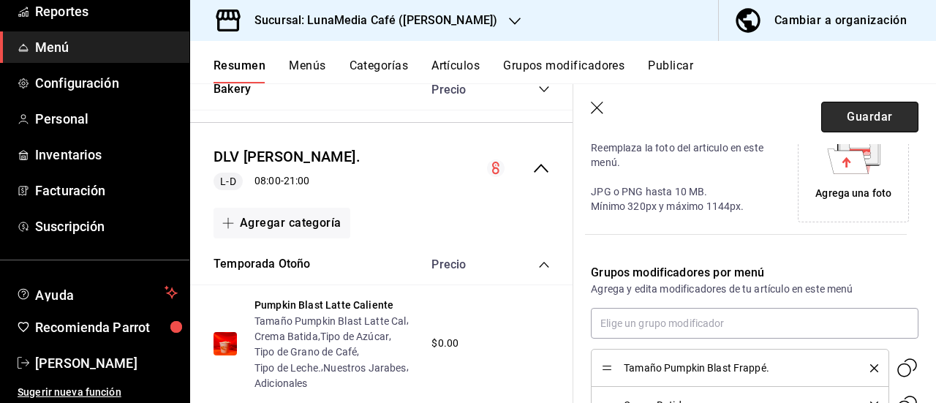
click at [845, 124] on button "Guardar" at bounding box center [869, 117] width 97 height 31
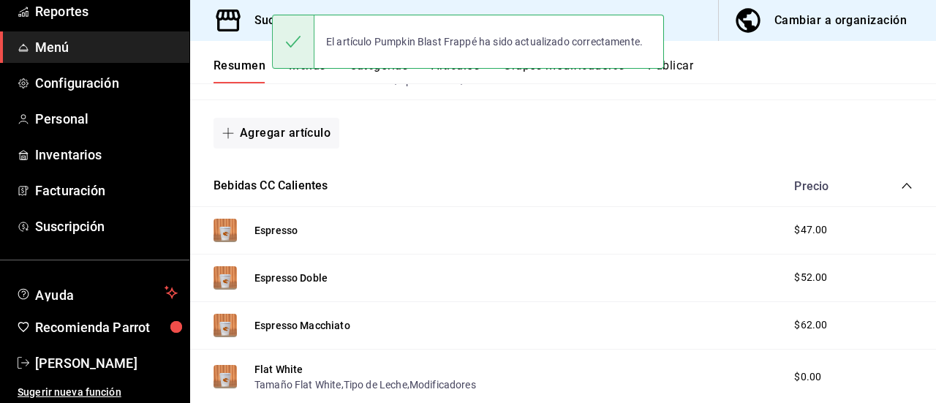
scroll to position [1491, 0]
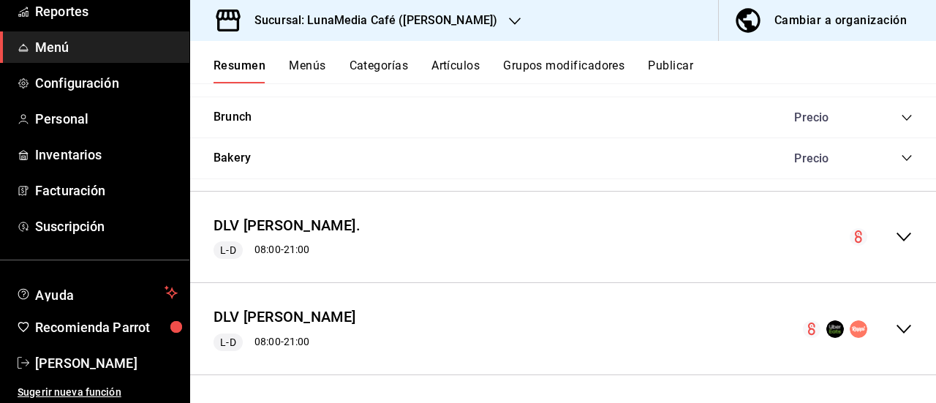
click at [895, 236] on icon "collapse-menu-row" at bounding box center [904, 237] width 18 height 18
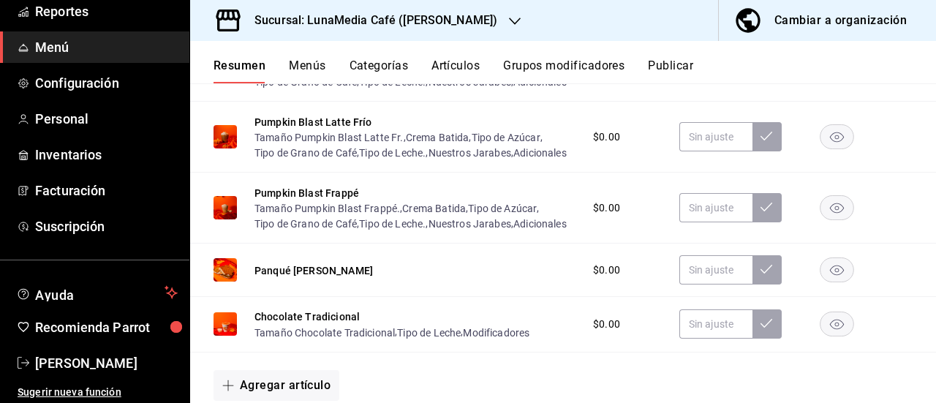
scroll to position [1953, 0]
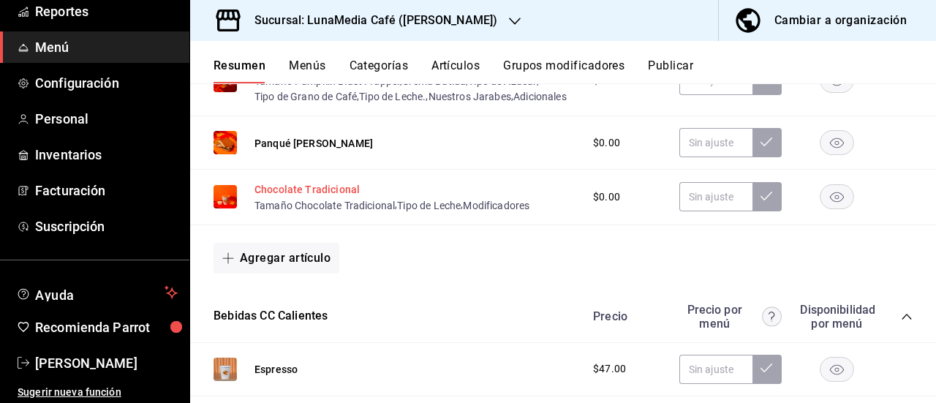
click at [331, 197] on button "Chocolate Tradicional" at bounding box center [307, 189] width 105 height 15
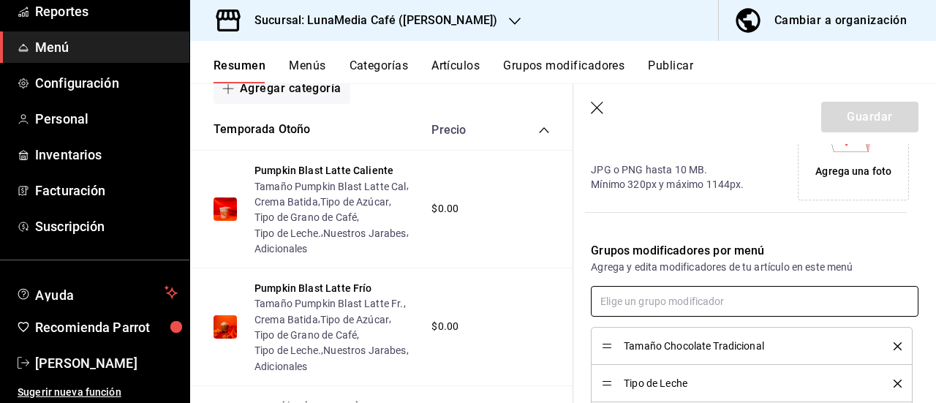
scroll to position [359, 0]
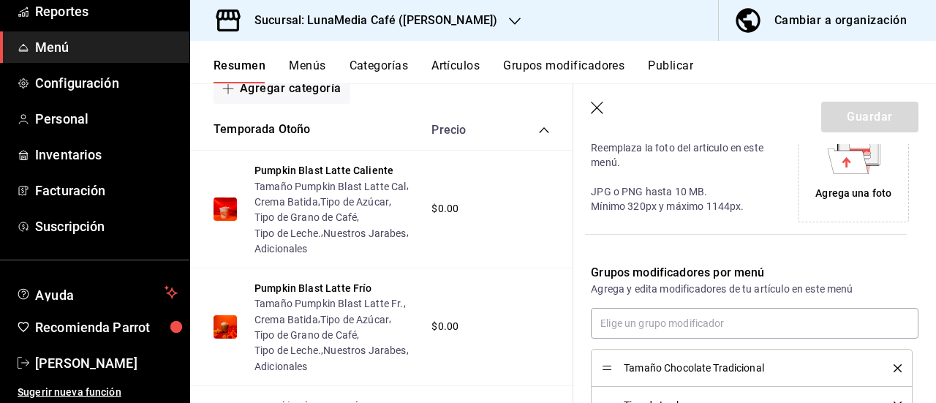
click at [894, 367] on icon "delete" at bounding box center [898, 368] width 8 height 8
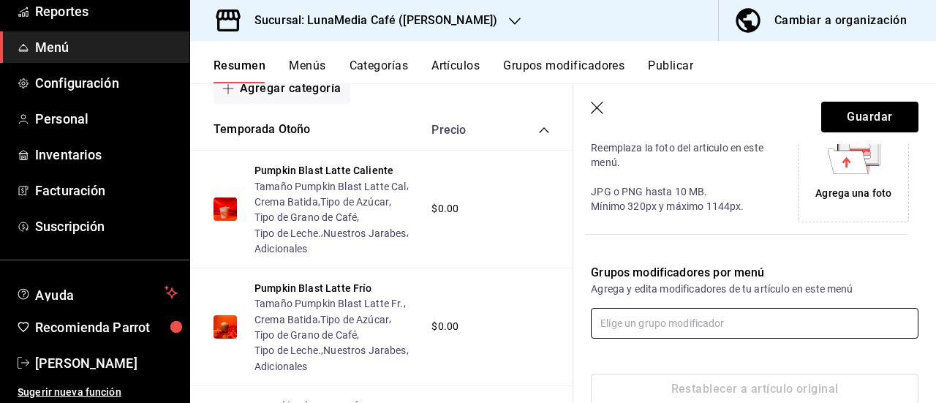
click at [616, 324] on input "text" at bounding box center [755, 323] width 328 height 31
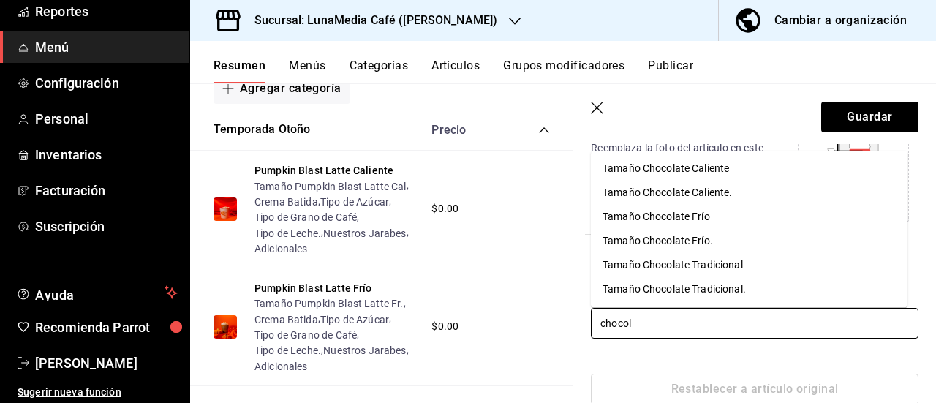
type input "chocola"
click at [666, 287] on div "Tamaño Chocolate Tradicional." at bounding box center [674, 289] width 143 height 15
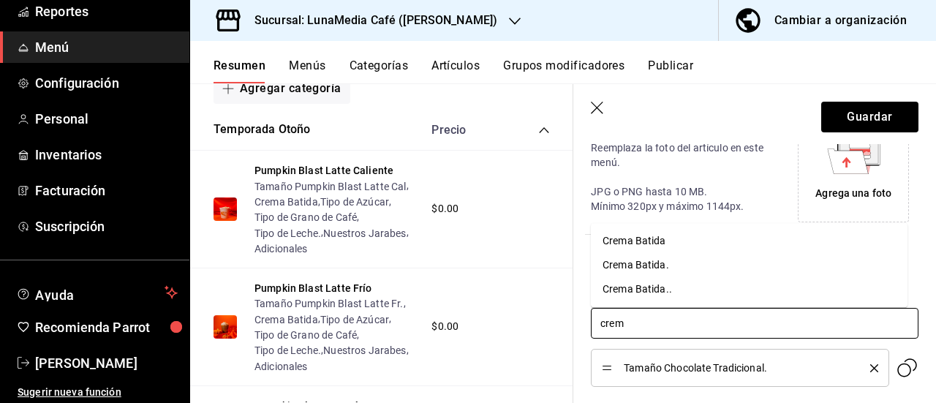
type input "crema"
click at [661, 286] on div "Crema Batida.." at bounding box center [637, 289] width 69 height 15
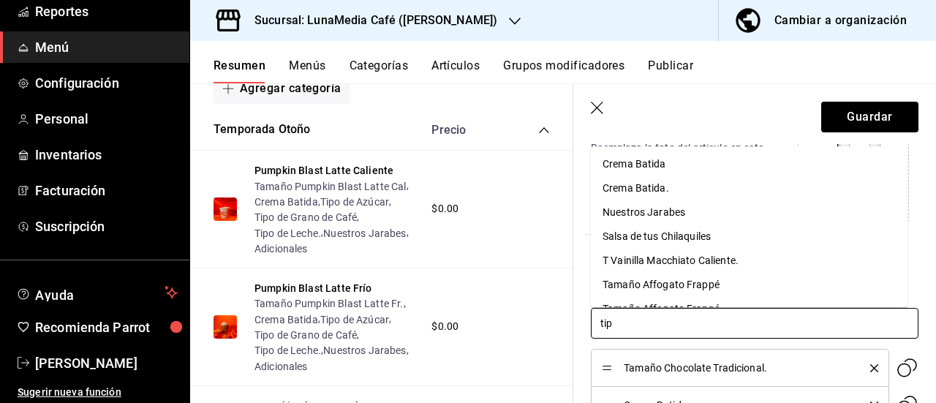
type input "tipo"
click at [648, 165] on div "Tipo de Azúcar" at bounding box center [637, 164] width 69 height 15
type input "tipo"
click at [675, 164] on div "Tipo de Grano de Café" at bounding box center [654, 164] width 102 height 15
type input "tipo"
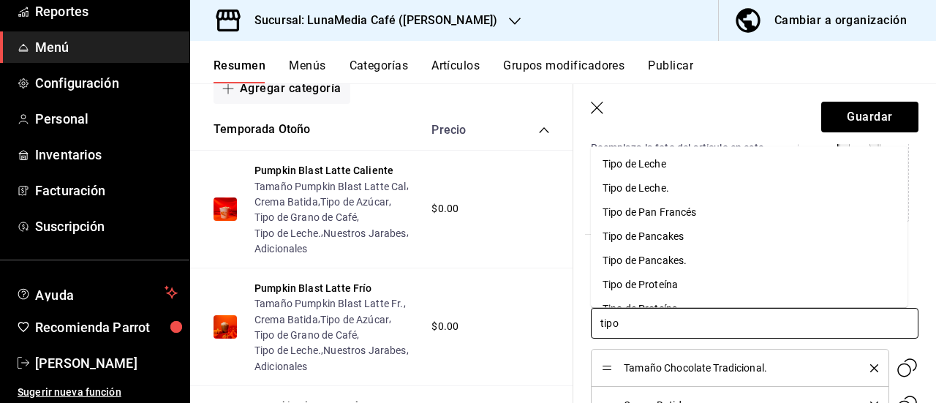
click at [655, 183] on div "Tipo de Leche." at bounding box center [636, 188] width 67 height 15
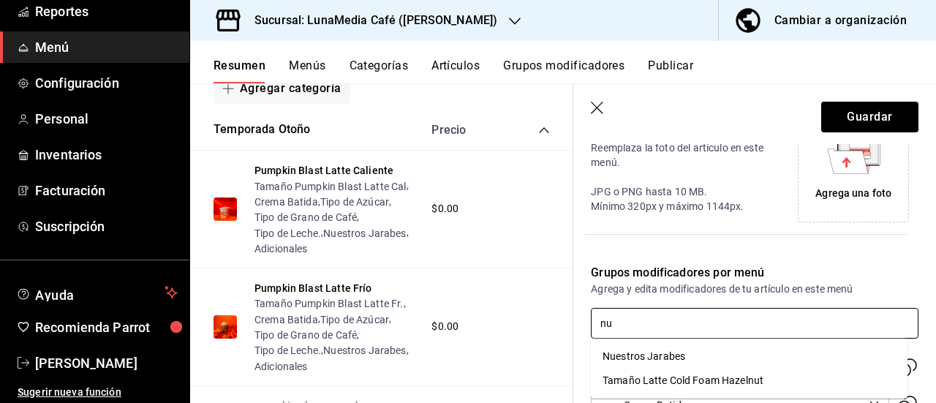
type input "nue"
click at [717, 362] on li "Nuestros Jarabes" at bounding box center [749, 356] width 317 height 24
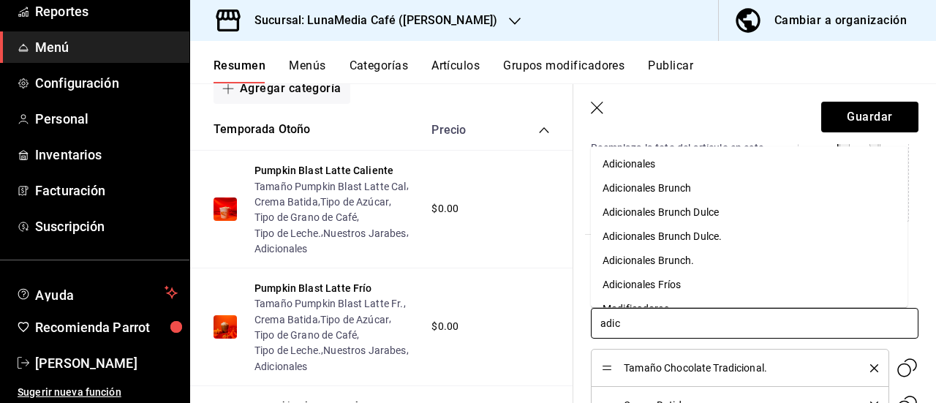
type input "adici"
click at [638, 170] on div "Adicionales" at bounding box center [629, 164] width 53 height 15
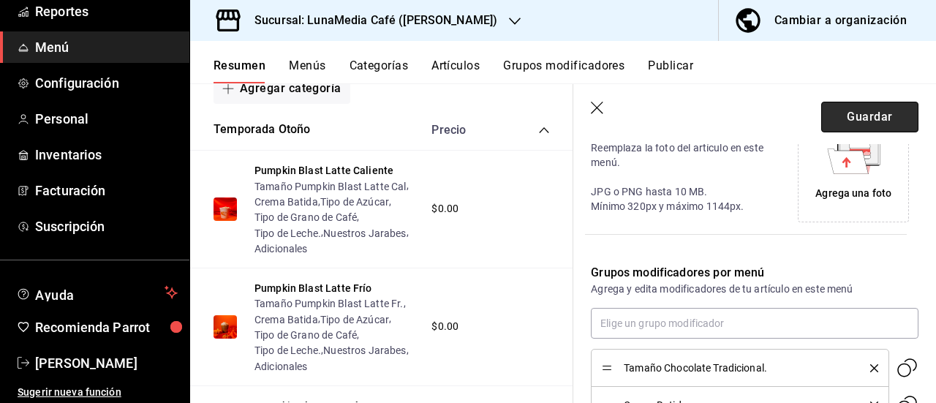
click at [853, 114] on button "Guardar" at bounding box center [869, 117] width 97 height 31
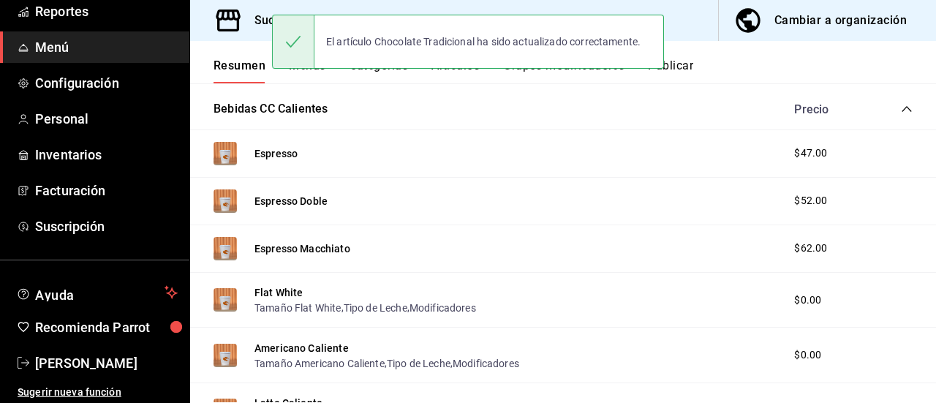
scroll to position [1491, 0]
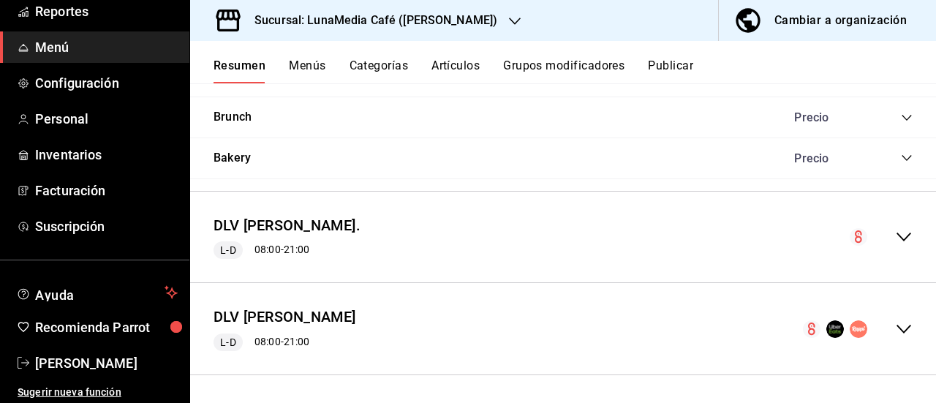
click at [898, 239] on icon "collapse-menu-row" at bounding box center [904, 237] width 18 height 18
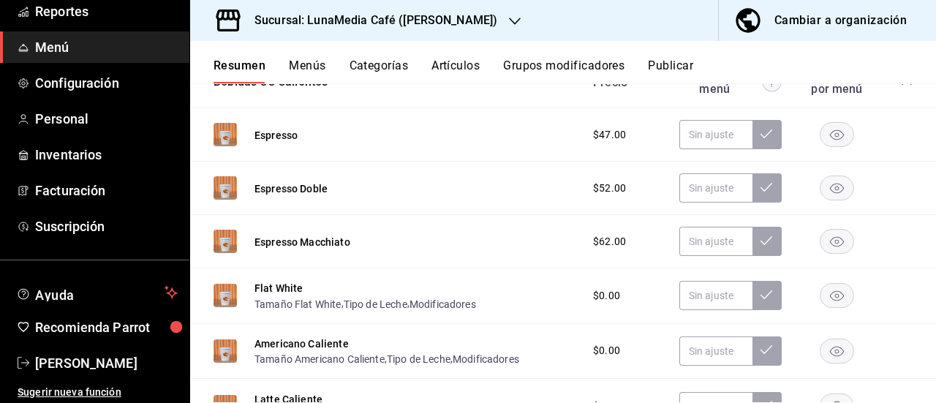
scroll to position [2183, 0]
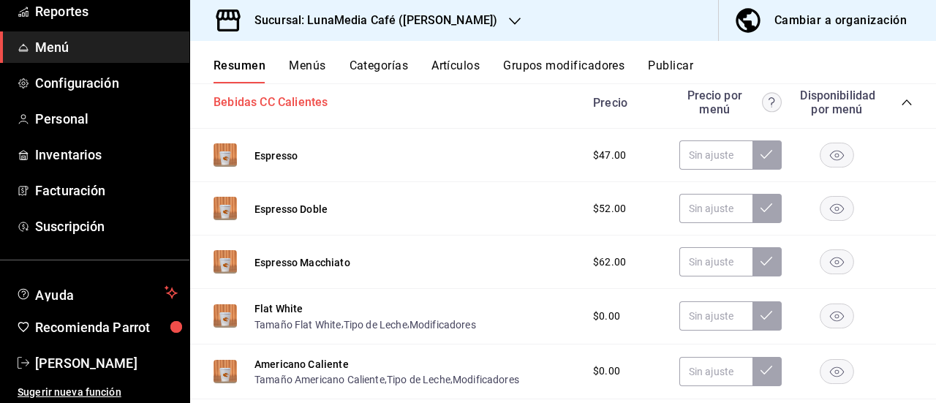
click at [291, 111] on button "Bebidas CC Calientes" at bounding box center [271, 102] width 114 height 17
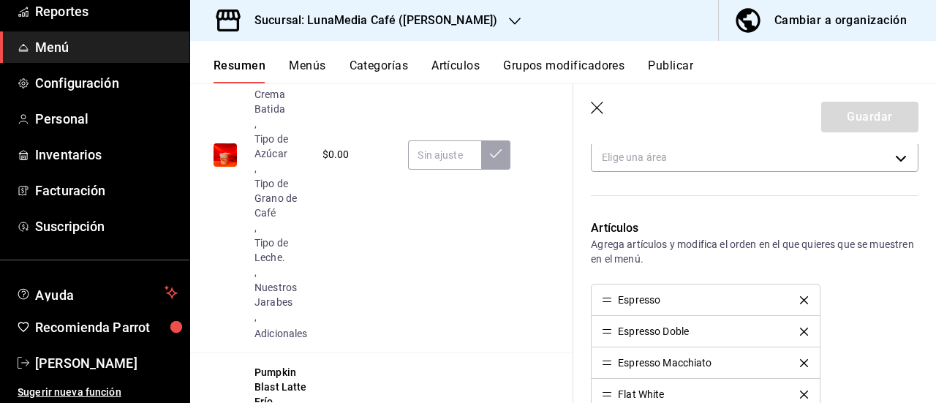
scroll to position [366, 0]
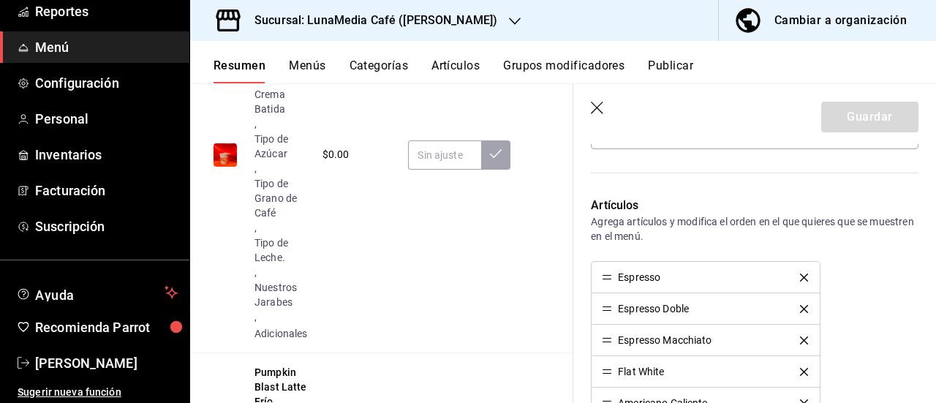
click at [800, 276] on icon "delete" at bounding box center [804, 278] width 8 height 8
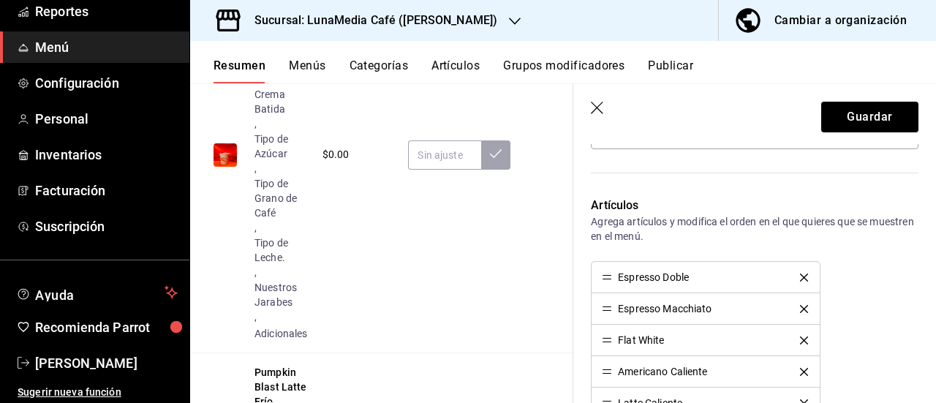
click at [800, 276] on icon "delete" at bounding box center [804, 278] width 8 height 8
drag, startPoint x: 604, startPoint y: 308, endPoint x: 602, endPoint y: 271, distance: 37.4
drag, startPoint x: 606, startPoint y: 339, endPoint x: 604, endPoint y: 305, distance: 33.7
click at [800, 368] on icon "delete" at bounding box center [804, 372] width 8 height 8
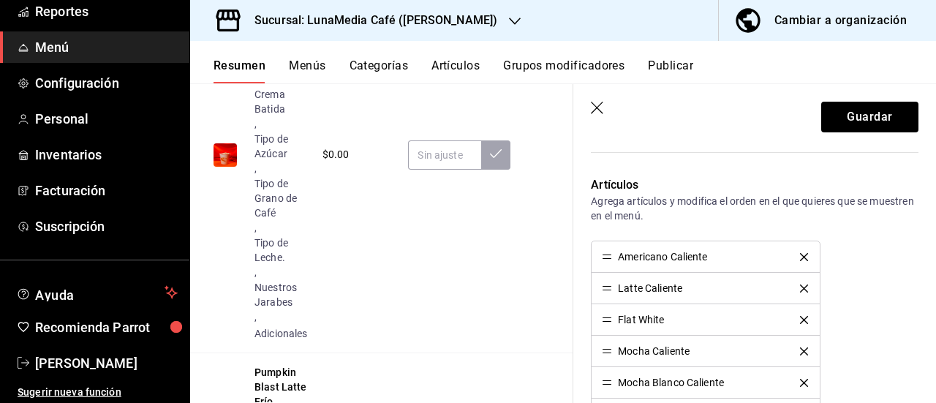
scroll to position [439, 0]
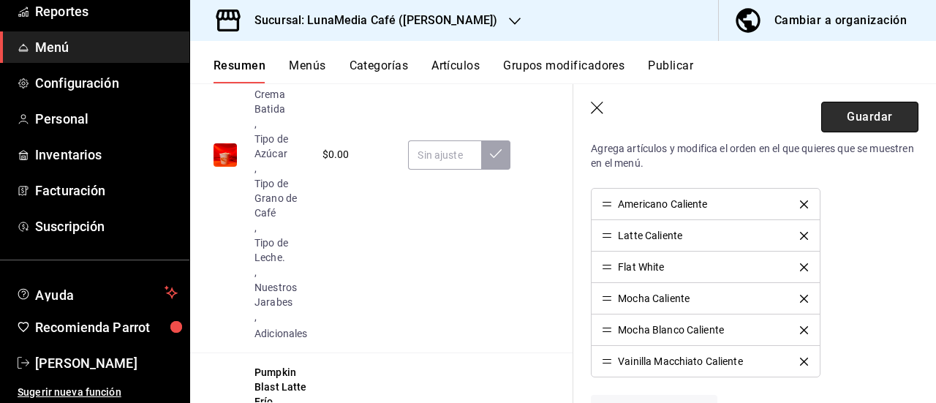
click at [824, 127] on button "Guardar" at bounding box center [869, 117] width 97 height 31
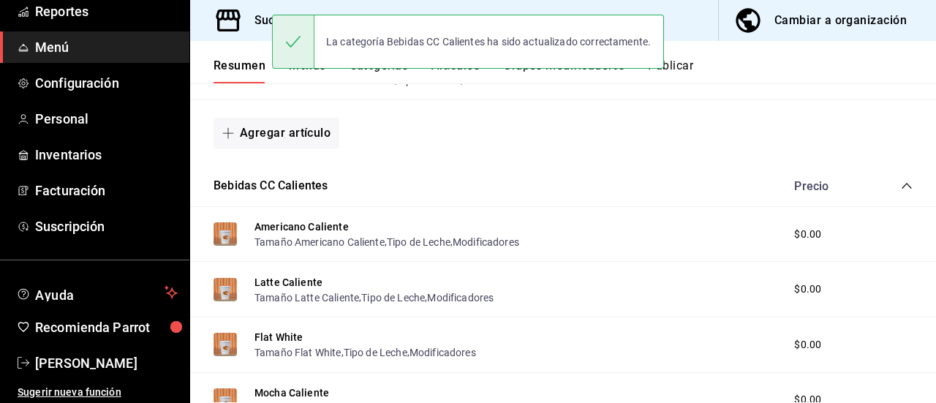
scroll to position [1294, 0]
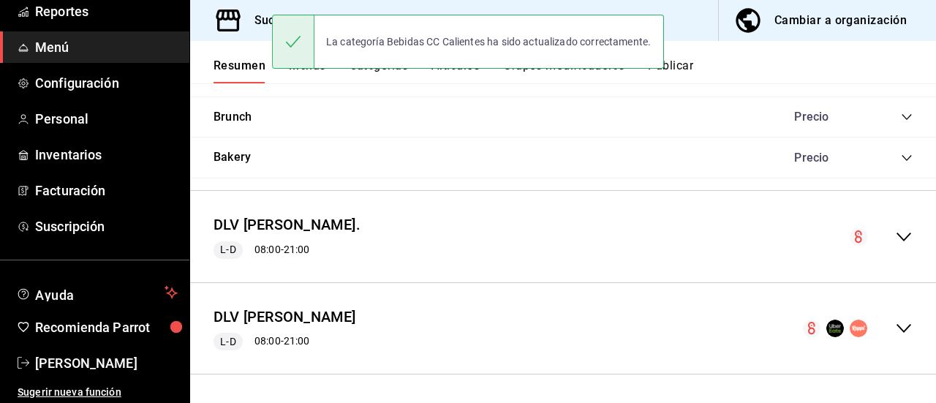
click at [883, 236] on div "collapse-menu-row" at bounding box center [881, 237] width 63 height 18
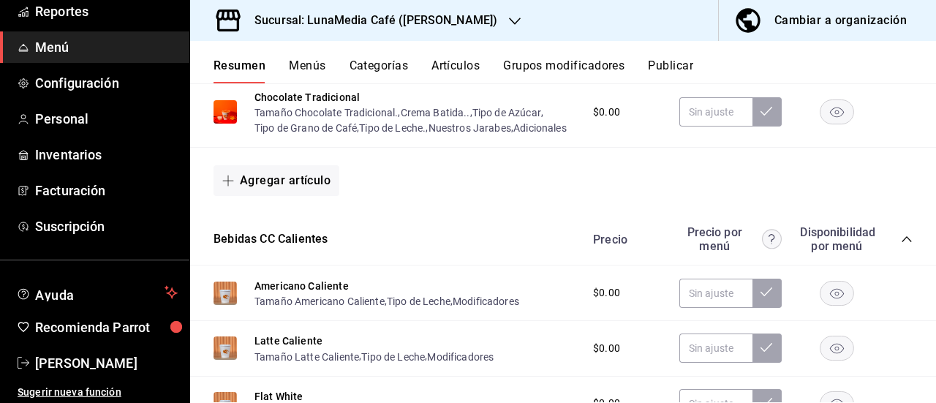
scroll to position [2067, 0]
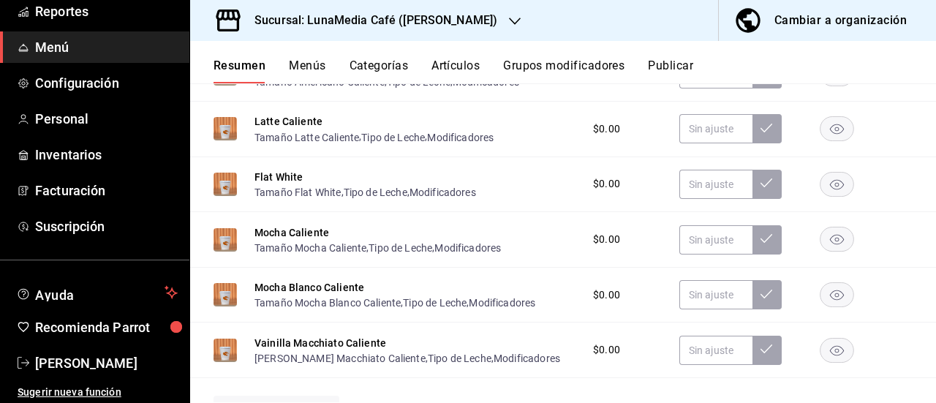
click at [310, 74] on button "Americano Caliente" at bounding box center [302, 66] width 94 height 15
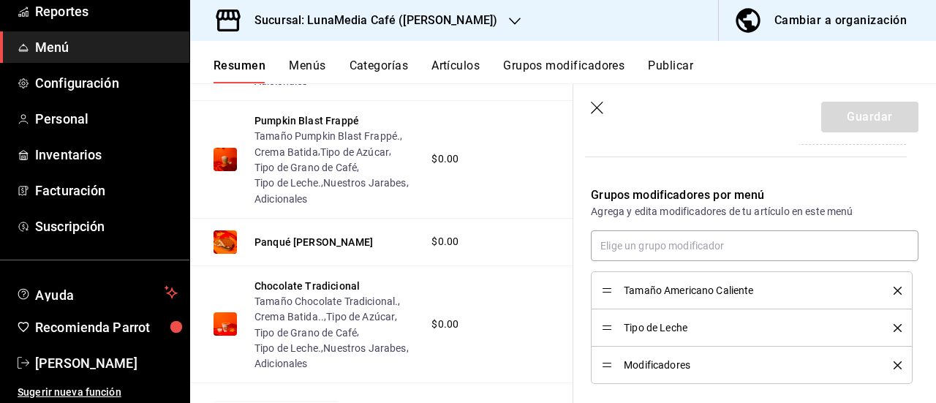
scroll to position [364, 0]
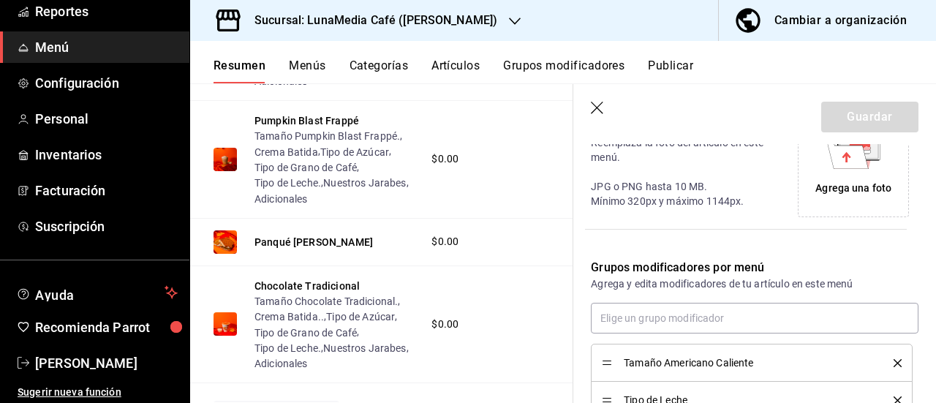
click at [886, 355] on div "Tamaño Americano Caliente" at bounding box center [752, 363] width 300 height 16
click at [894, 359] on icon "delete" at bounding box center [898, 363] width 8 height 8
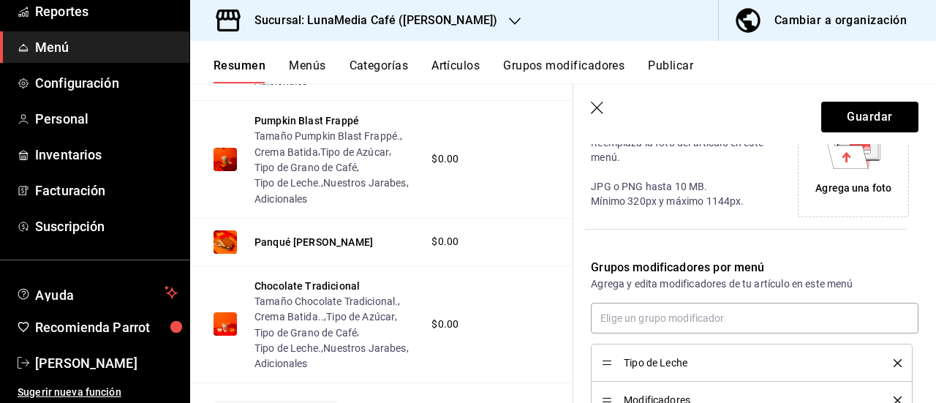
click at [894, 359] on icon "delete" at bounding box center [898, 363] width 8 height 8
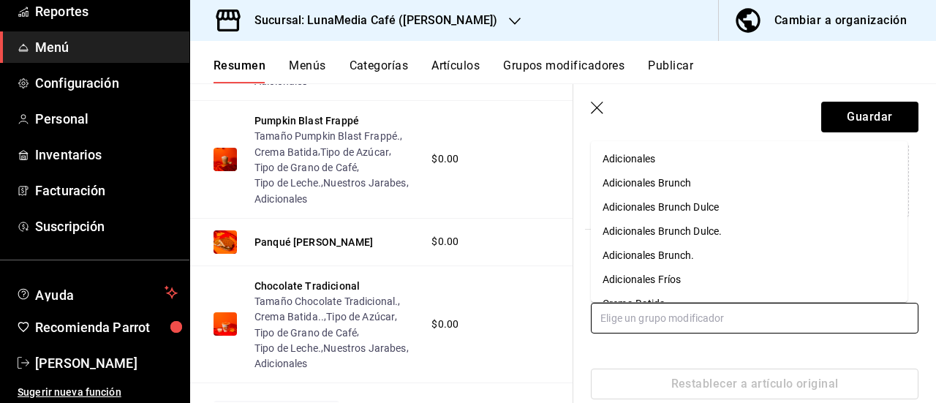
click at [648, 315] on input "text" at bounding box center [755, 318] width 328 height 31
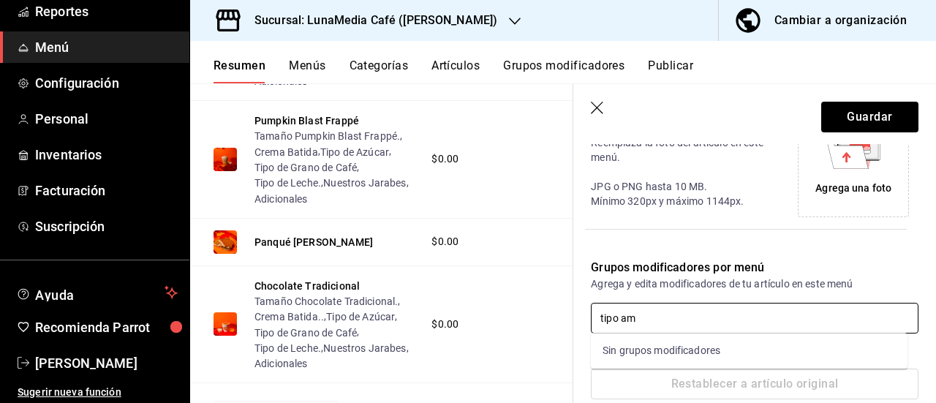
drag, startPoint x: 648, startPoint y: 315, endPoint x: 543, endPoint y: 301, distance: 106.3
click at [543, 301] on main "Resumen sucursal Si activas ‘Editar artículo por menú’, podrás personalizar los…" at bounding box center [563, 243] width 746 height 320
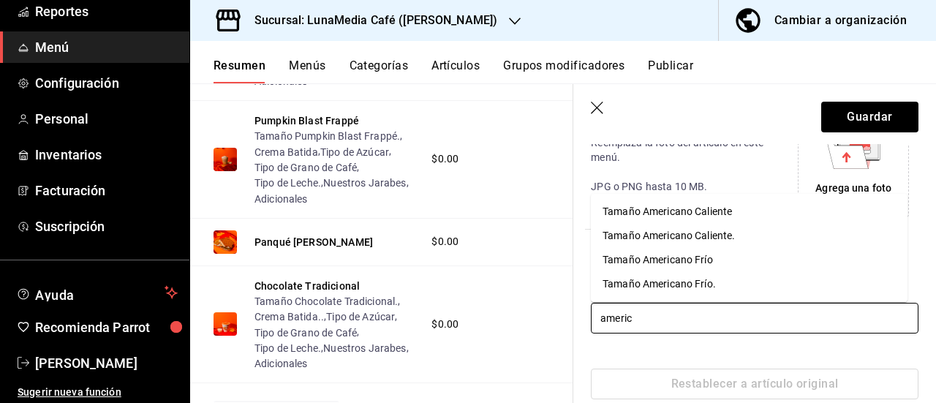
type input "america"
click at [697, 233] on div "Tamaño Americano Caliente." at bounding box center [669, 235] width 132 height 15
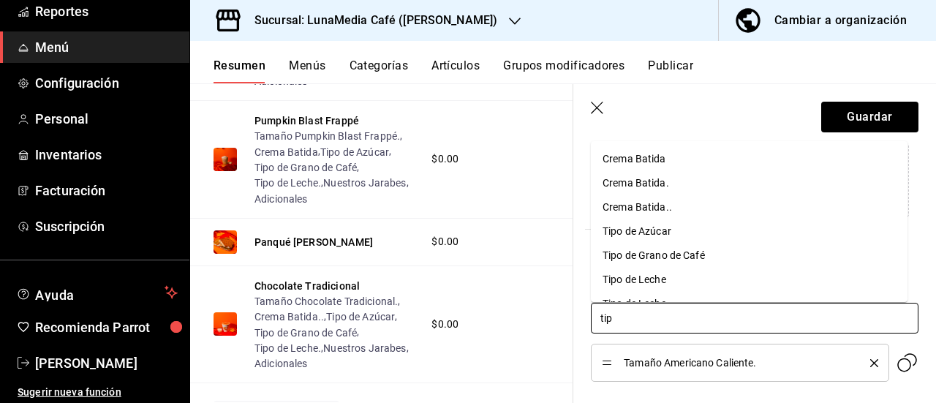
type input "tipo"
click at [647, 166] on div "Tipo de Azúcar" at bounding box center [637, 158] width 69 height 15
type input "tipo"
click at [659, 155] on div "Tipo de Grano de Café" at bounding box center [654, 158] width 102 height 15
type input "tipo"
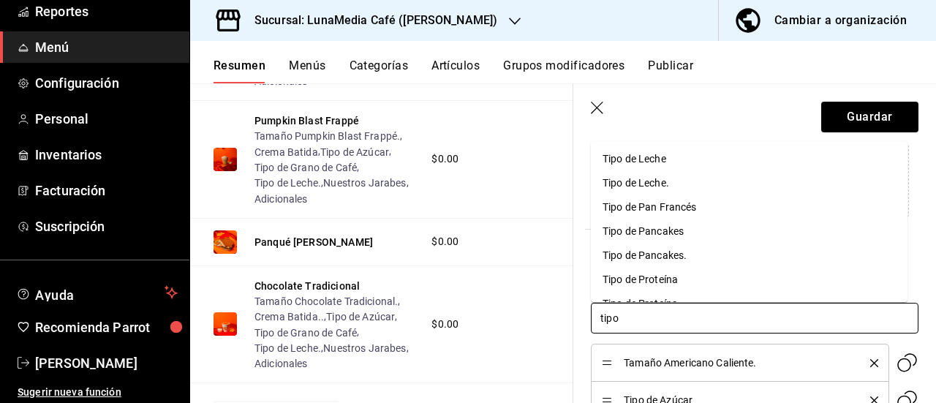
click at [661, 179] on div "Tipo de Leche." at bounding box center [636, 183] width 67 height 15
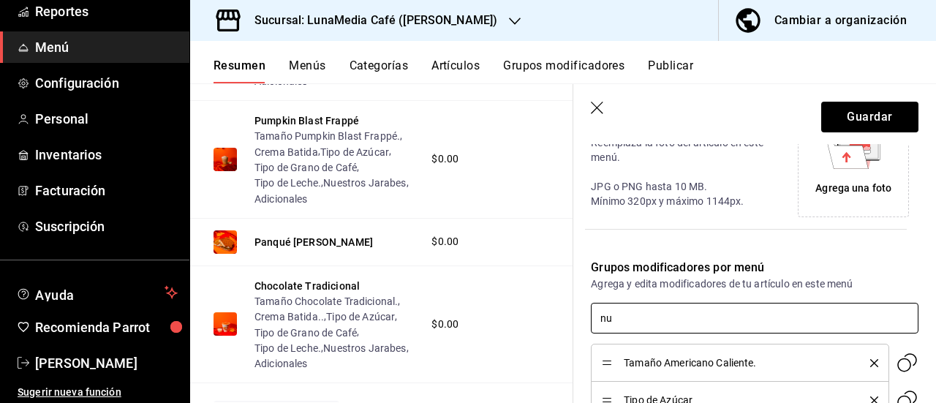
type input "nue"
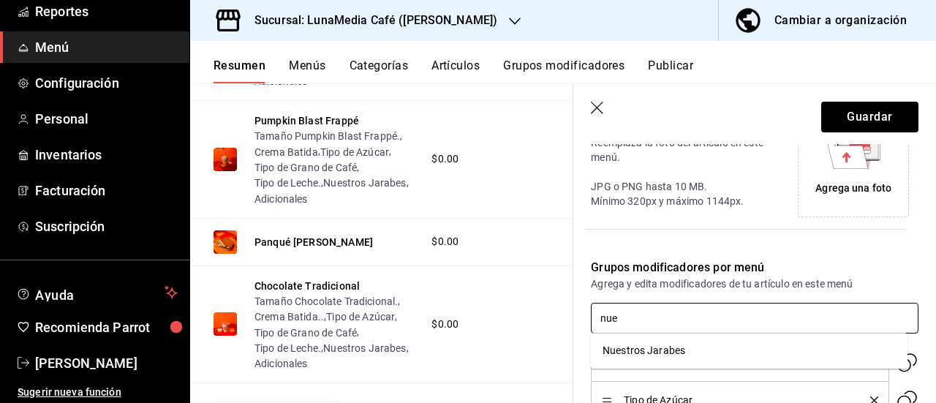
click at [655, 346] on div "Nuestros Jarabes" at bounding box center [644, 350] width 83 height 15
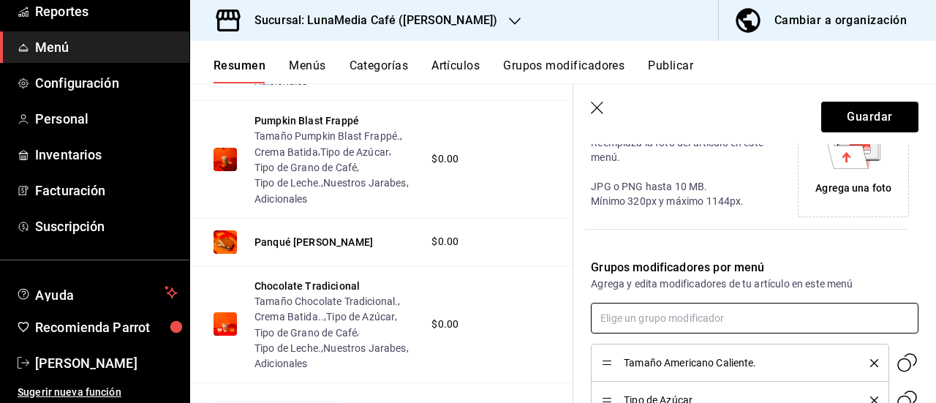
click at [645, 317] on input "text" at bounding box center [755, 318] width 328 height 31
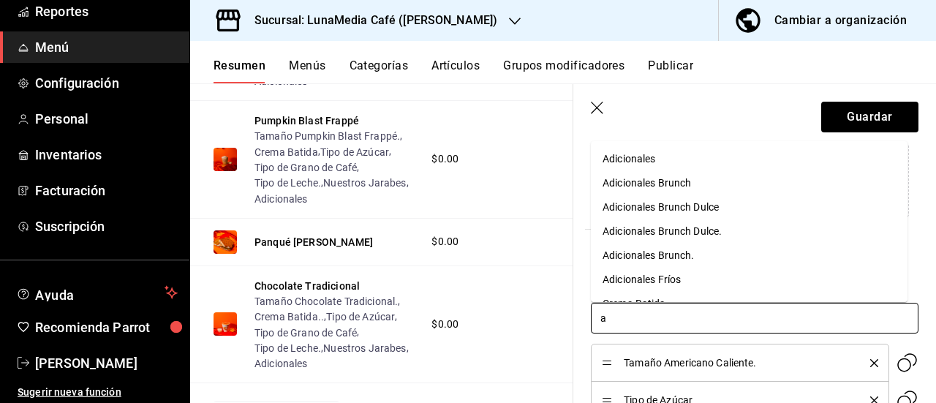
type input "ad"
click at [642, 157] on div "Adicionales" at bounding box center [629, 158] width 53 height 15
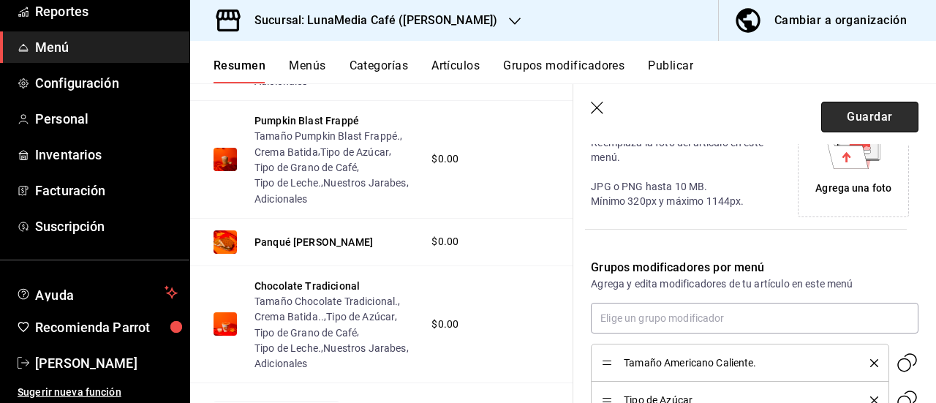
click at [863, 112] on button "Guardar" at bounding box center [869, 117] width 97 height 31
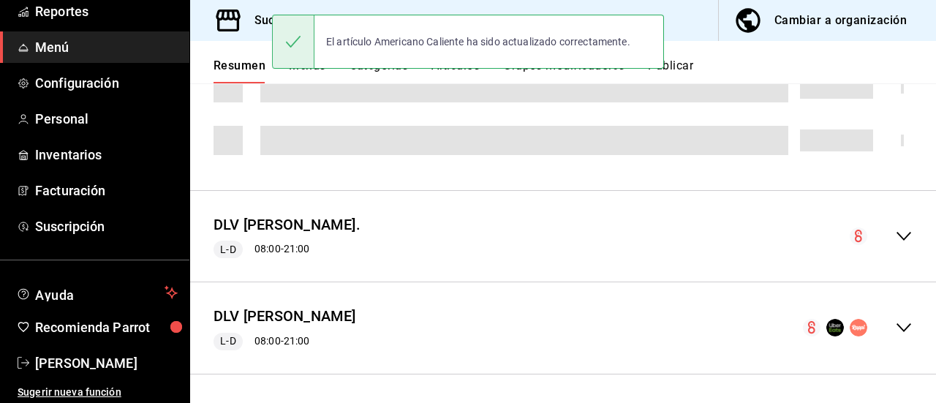
scroll to position [1294, 0]
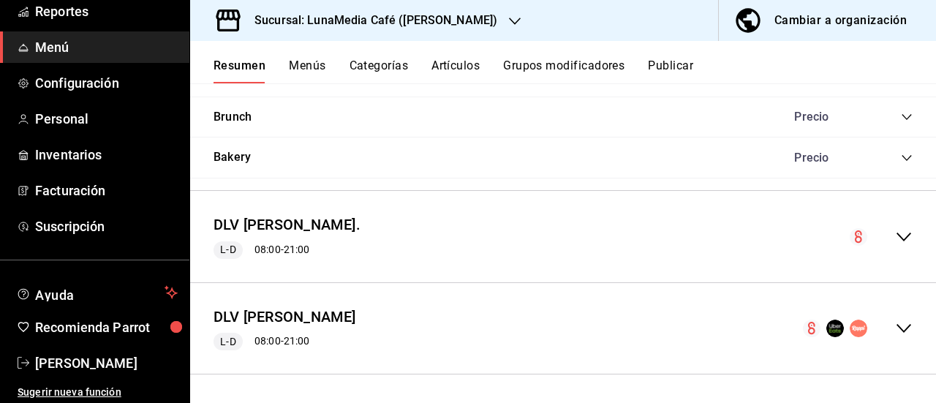
click at [895, 230] on icon "collapse-menu-row" at bounding box center [904, 237] width 18 height 18
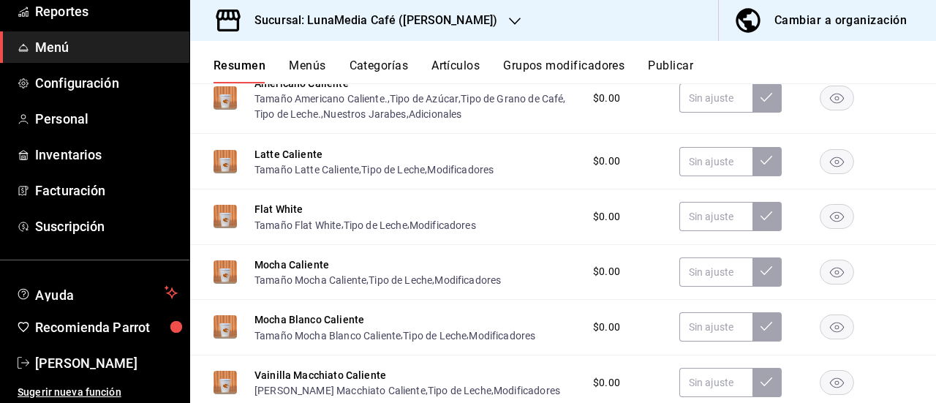
scroll to position [2053, 0]
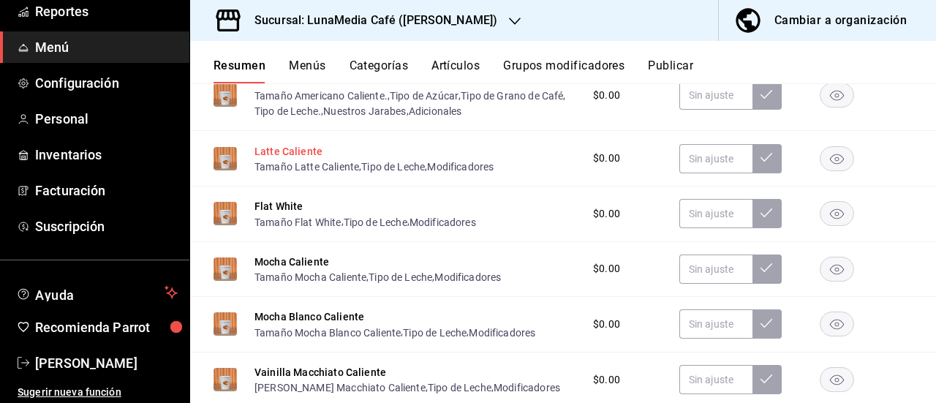
click at [278, 159] on button "Latte Caliente" at bounding box center [289, 151] width 68 height 15
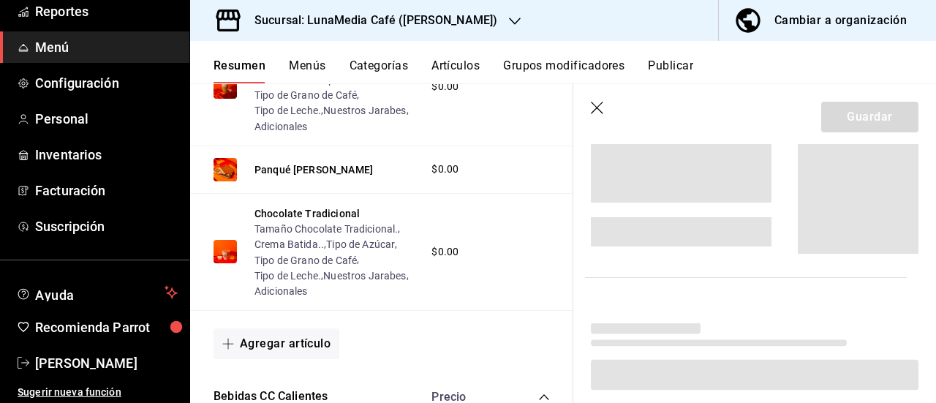
scroll to position [1966, 0]
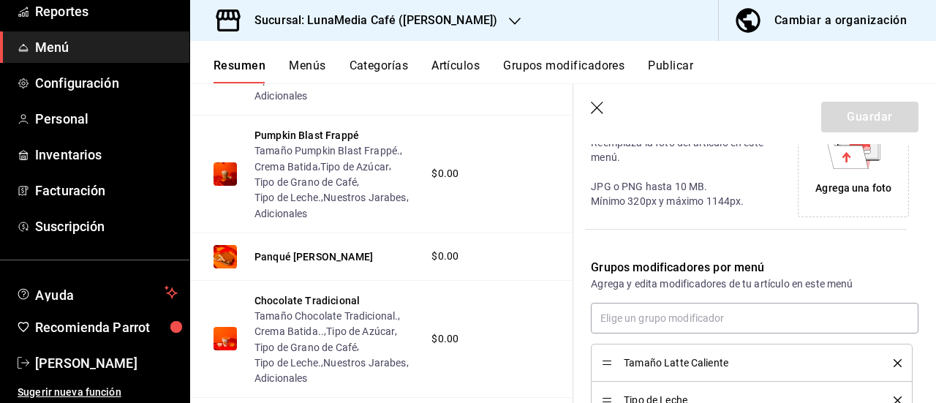
click at [894, 359] on icon "delete" at bounding box center [898, 363] width 8 height 8
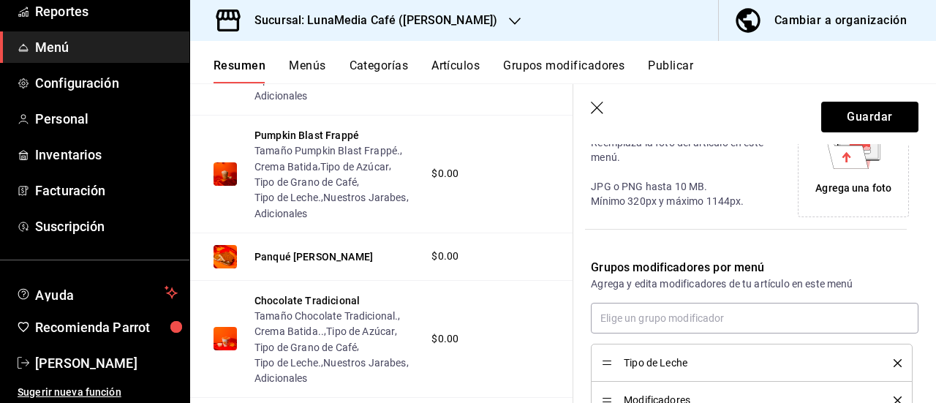
click at [894, 359] on icon "delete" at bounding box center [898, 363] width 8 height 8
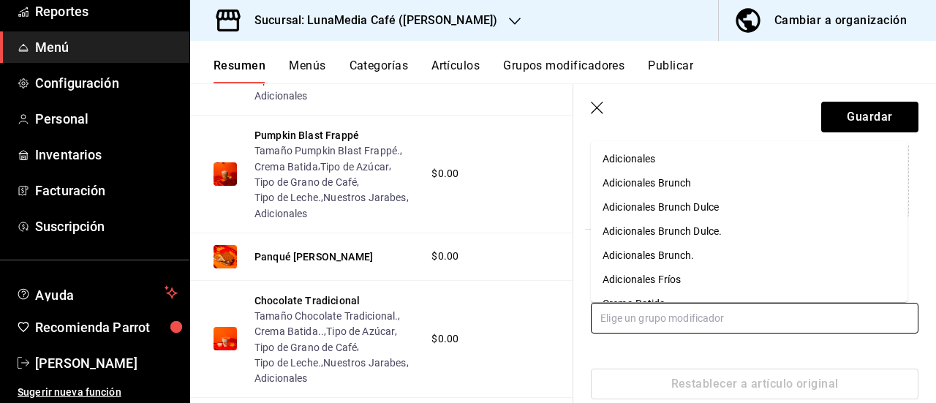
click at [632, 323] on input "text" at bounding box center [755, 318] width 328 height 31
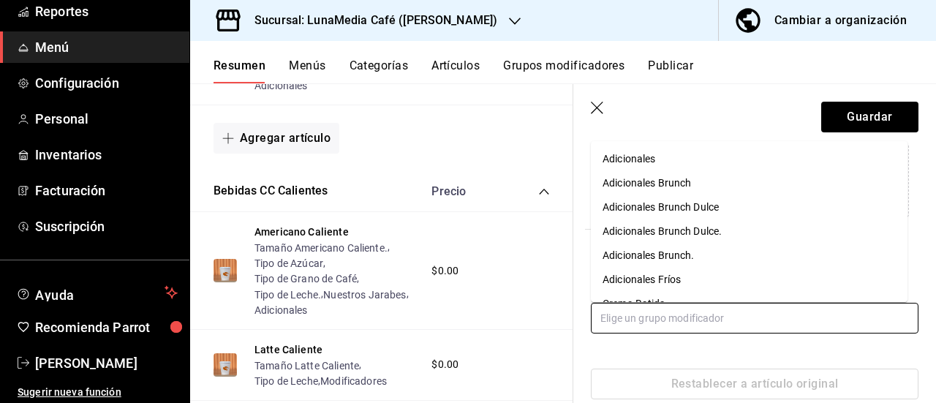
scroll to position [2332, 0]
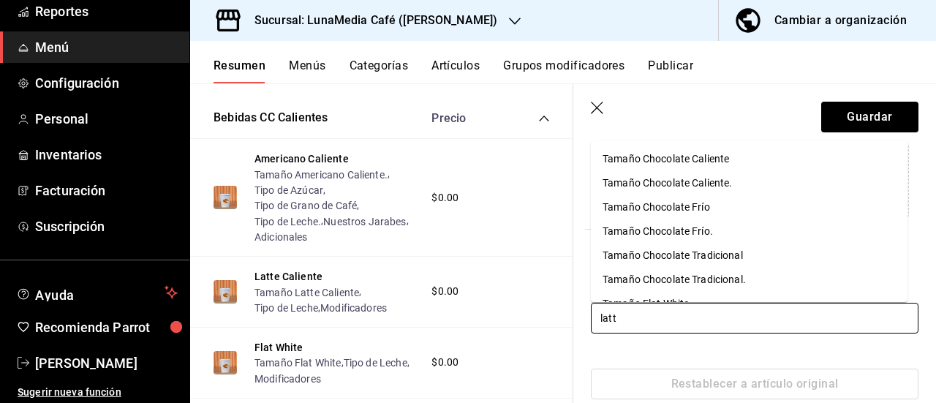
type input "latte"
click at [621, 184] on div "Tamaño Latte Caliente." at bounding box center [657, 183] width 108 height 15
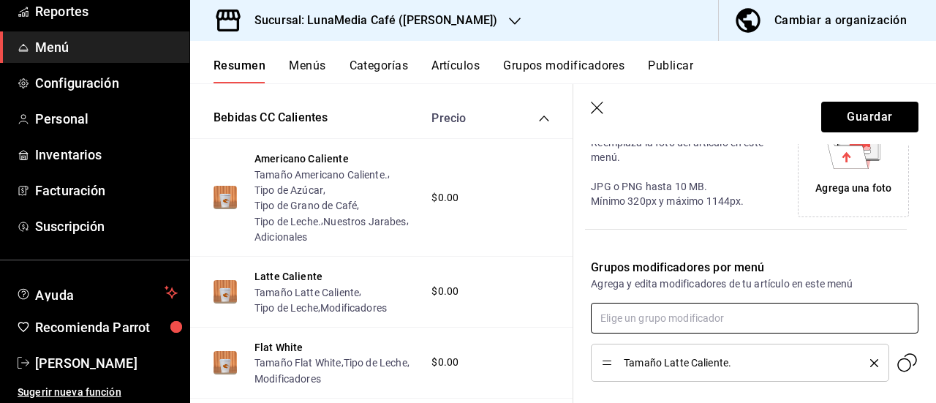
type input "i"
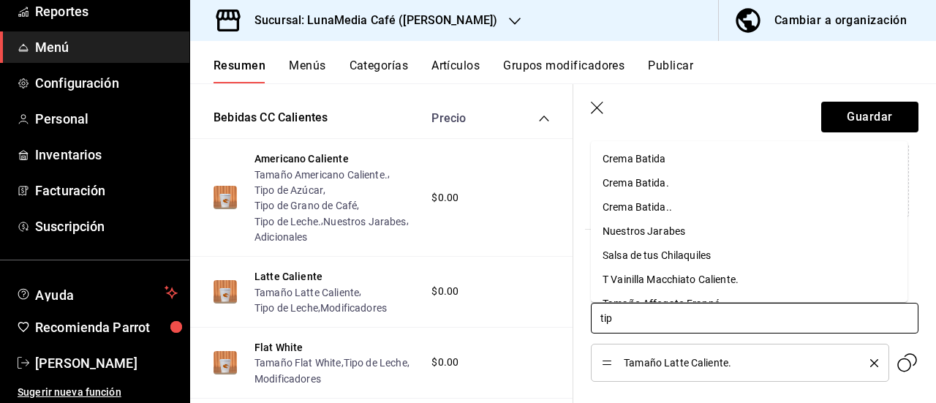
type input "tipo"
click at [648, 156] on div "Tipo de Azúcar" at bounding box center [637, 158] width 69 height 15
type input "tipo"
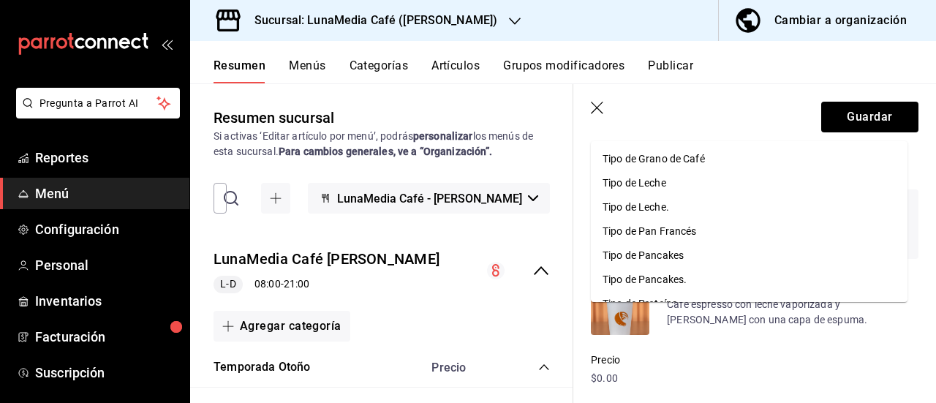
click at [648, 156] on div "Tipo de Grano de Café" at bounding box center [654, 158] width 102 height 15
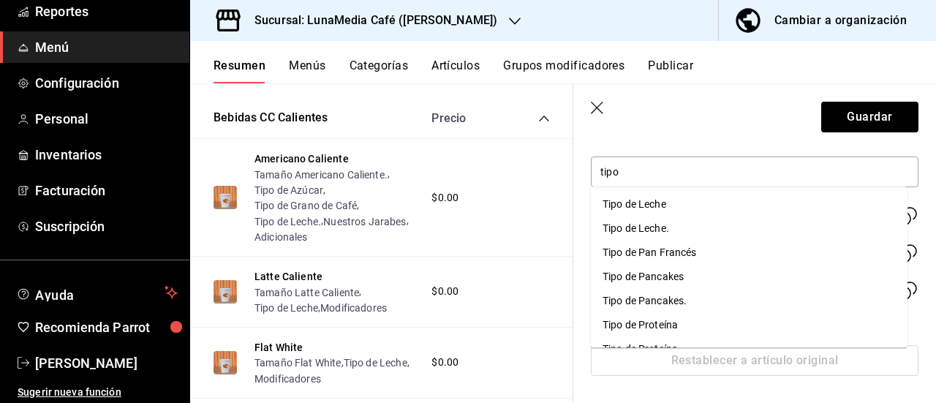
type input "tipo"
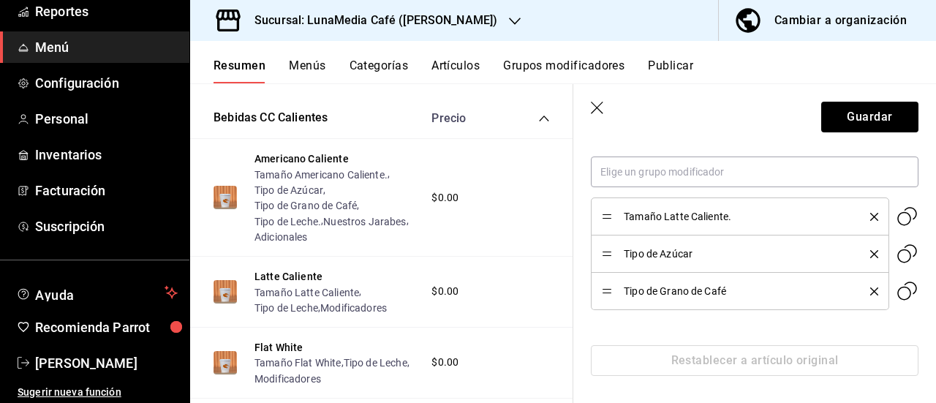
click at [598, 388] on div "Editar artículo por menú La edición del artículo solo se verá reflejado en este…" at bounding box center [754, 20] width 363 height 772
click at [648, 184] on input "text" at bounding box center [755, 172] width 328 height 31
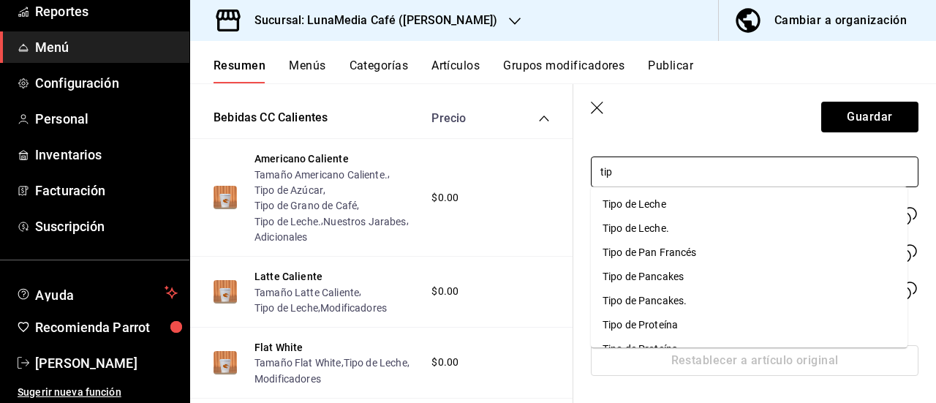
type input "tipo"
click at [633, 227] on div "Tipo de Leche." at bounding box center [636, 228] width 67 height 15
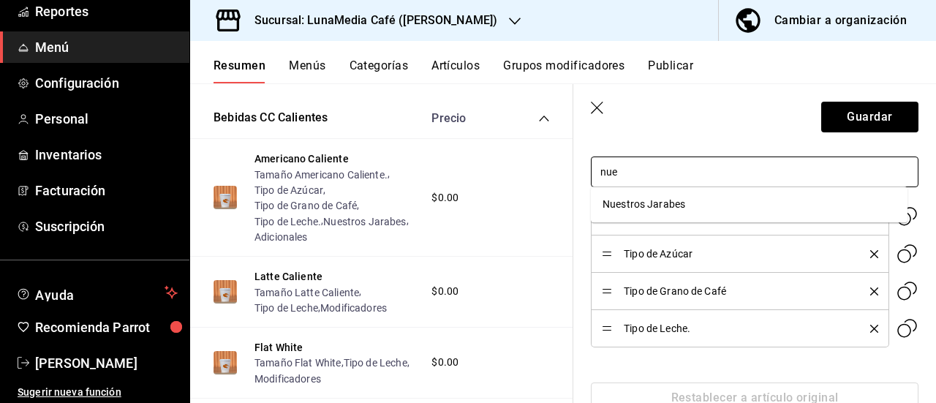
type input "nues"
click at [632, 202] on div "Nuestros Jarabes" at bounding box center [644, 204] width 83 height 15
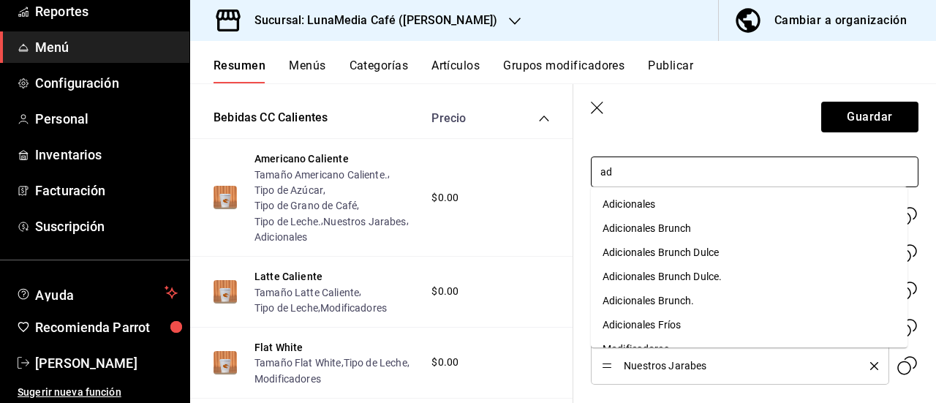
type input "adi"
click at [632, 202] on div "Adicionales" at bounding box center [629, 204] width 53 height 15
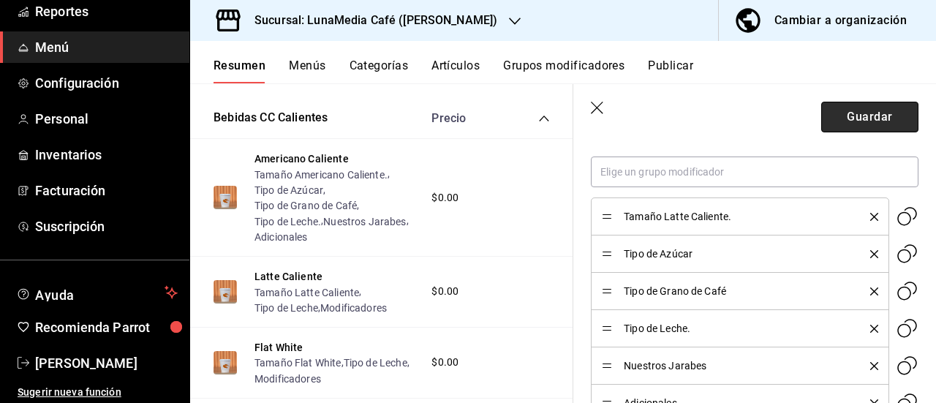
click at [855, 113] on button "Guardar" at bounding box center [869, 117] width 97 height 31
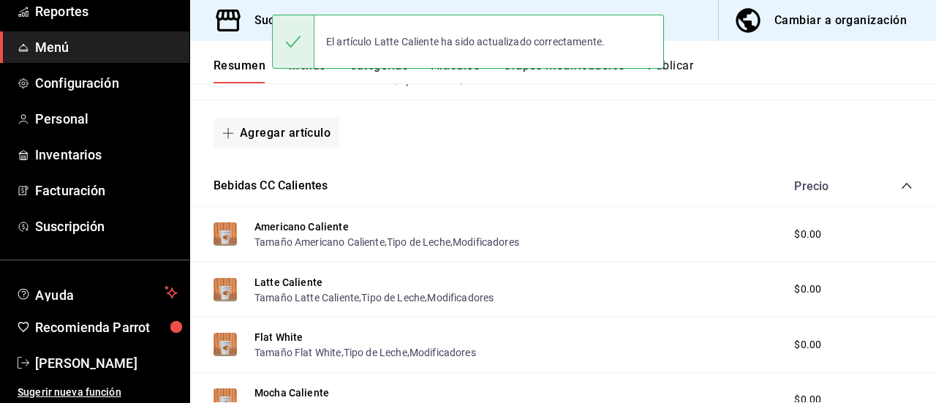
scroll to position [1294, 0]
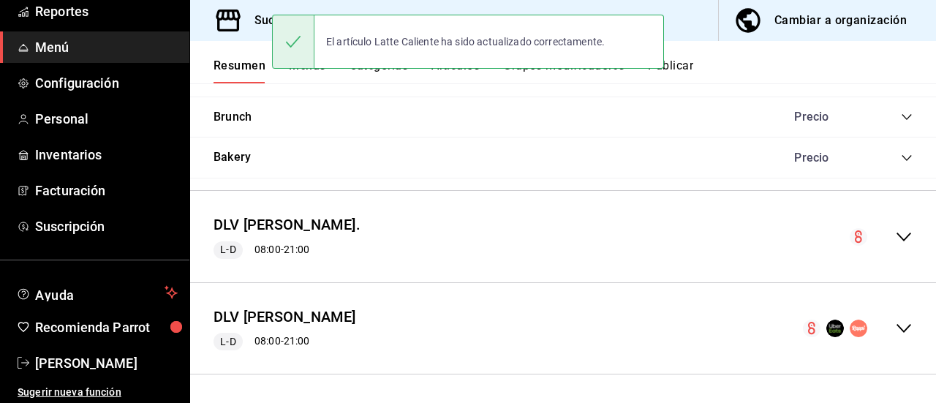
click at [895, 238] on icon "collapse-menu-row" at bounding box center [904, 237] width 18 height 18
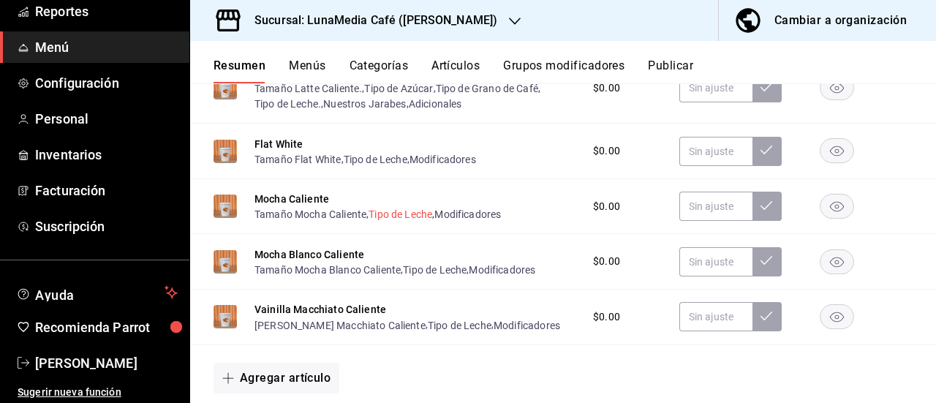
scroll to position [2162, 0]
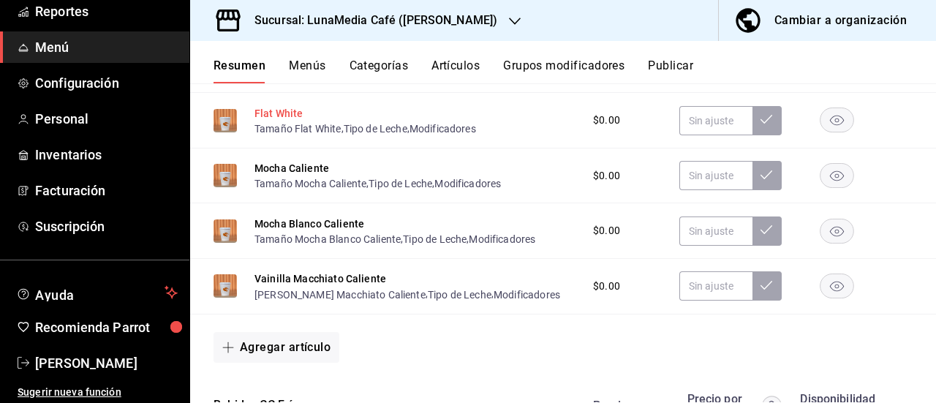
click at [279, 121] on button "Flat White" at bounding box center [279, 113] width 49 height 15
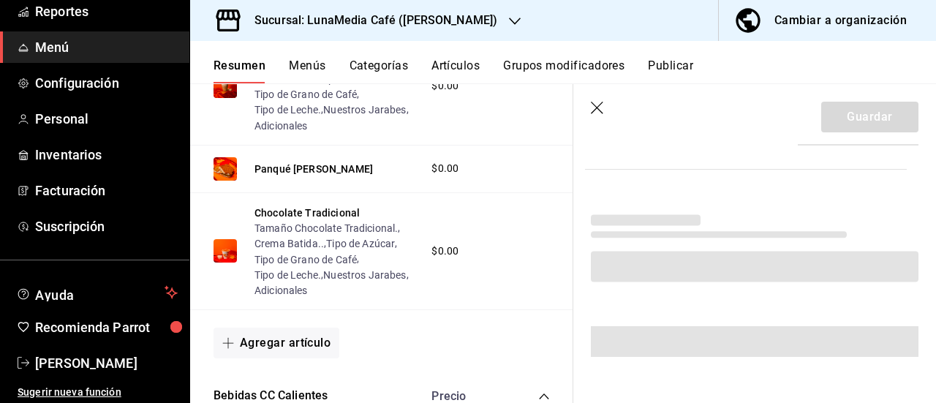
scroll to position [511, 0]
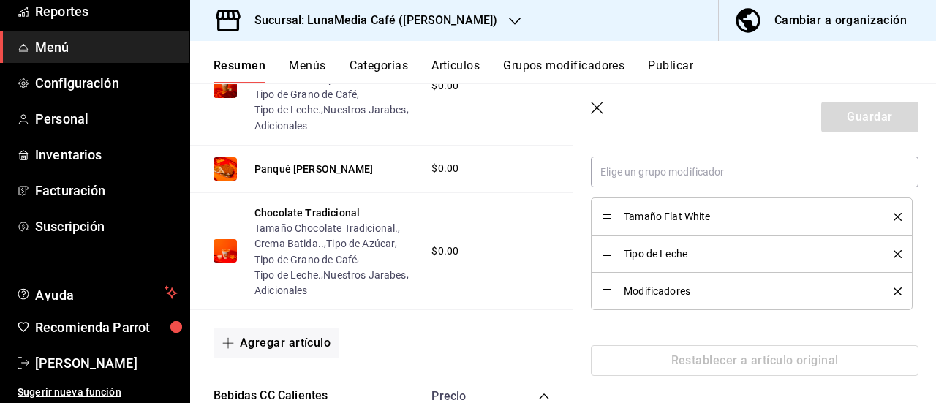
click at [894, 213] on icon "delete" at bounding box center [898, 217] width 8 height 8
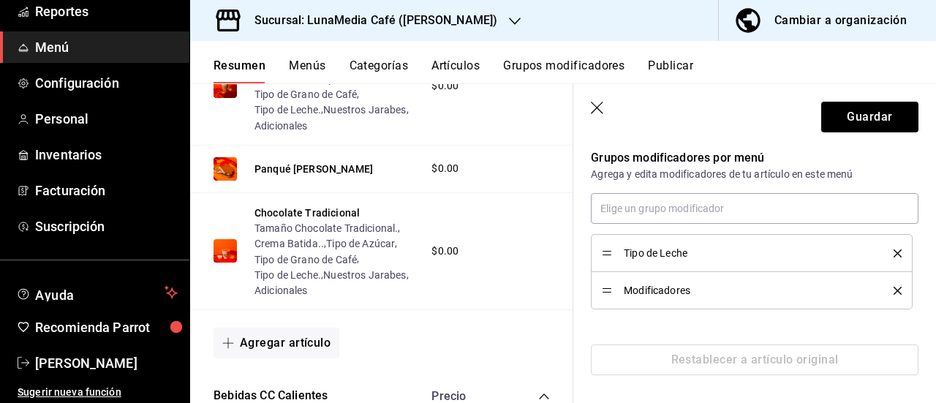
click at [894, 255] on icon "delete" at bounding box center [898, 253] width 8 height 8
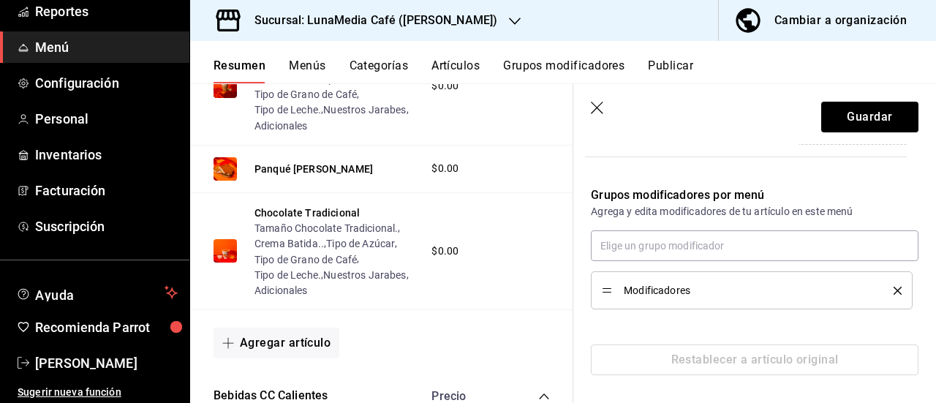
click at [894, 287] on icon "delete" at bounding box center [898, 291] width 8 height 8
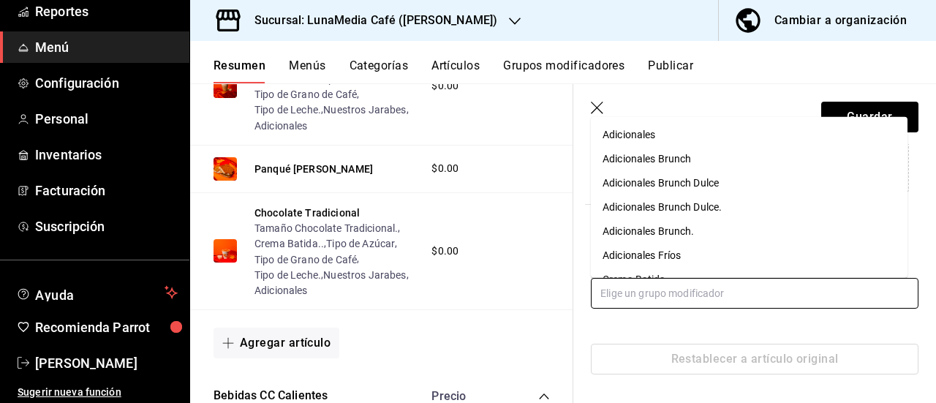
click at [704, 298] on input "text" at bounding box center [755, 293] width 328 height 31
type input "fla"
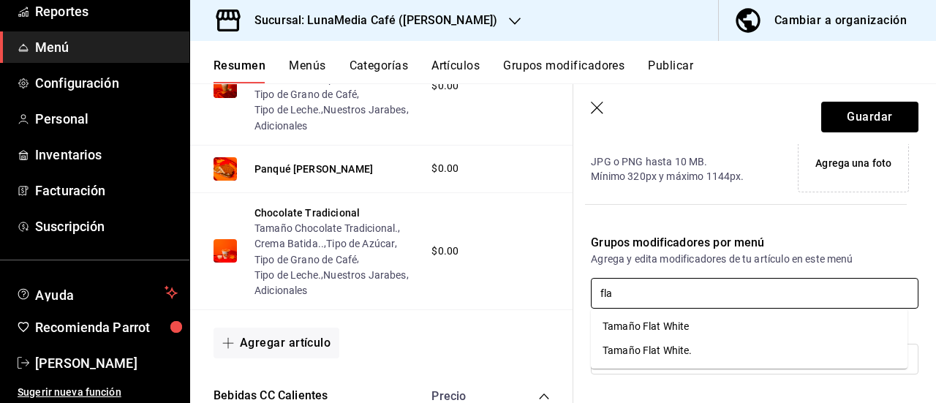
click at [677, 354] on div "Tamaño Flat White." at bounding box center [647, 350] width 89 height 15
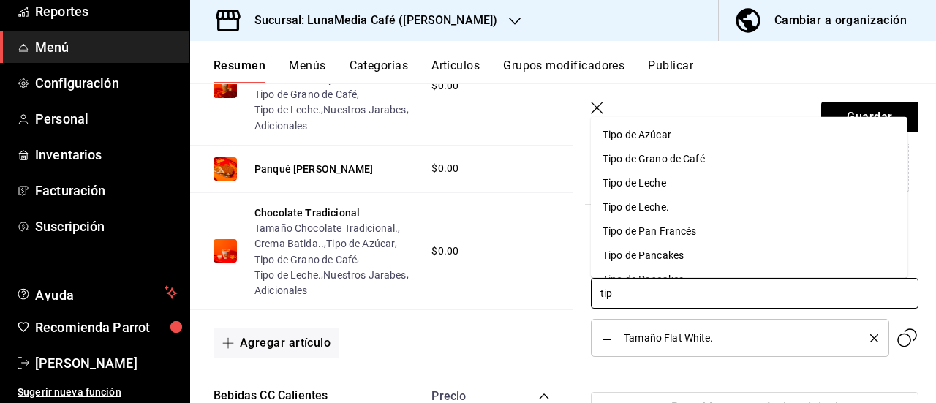
type input "tipo"
click at [659, 140] on div "Tipo de Azúcar" at bounding box center [637, 134] width 69 height 15
type input "tipo"
click at [688, 138] on div "Tipo de Grano de Café" at bounding box center [654, 134] width 102 height 15
type input "tipo"
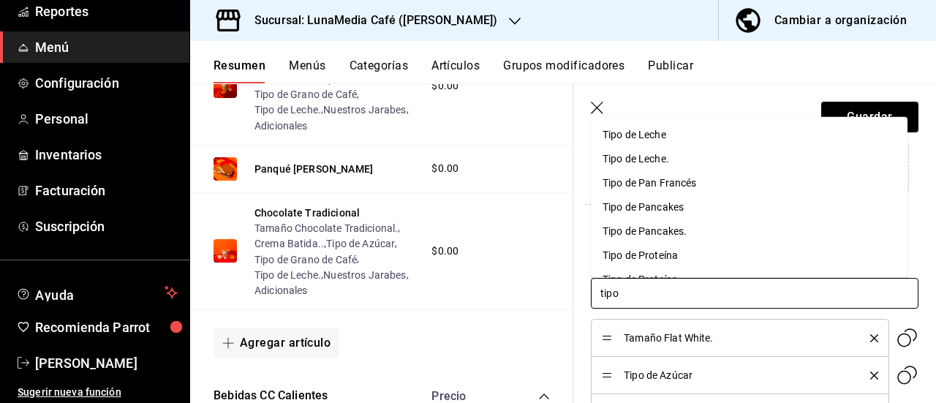
click at [625, 166] on div "Tipo de Leche." at bounding box center [636, 158] width 67 height 15
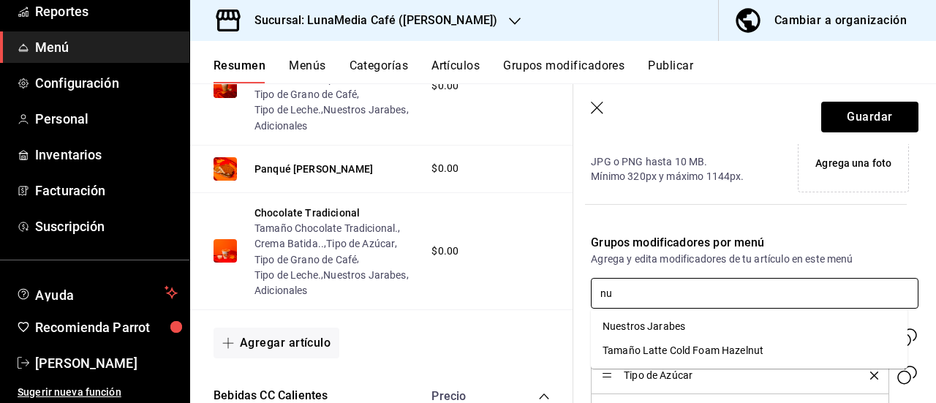
type input "nue"
click at [658, 327] on div "Nuestros Jarabes" at bounding box center [644, 326] width 83 height 15
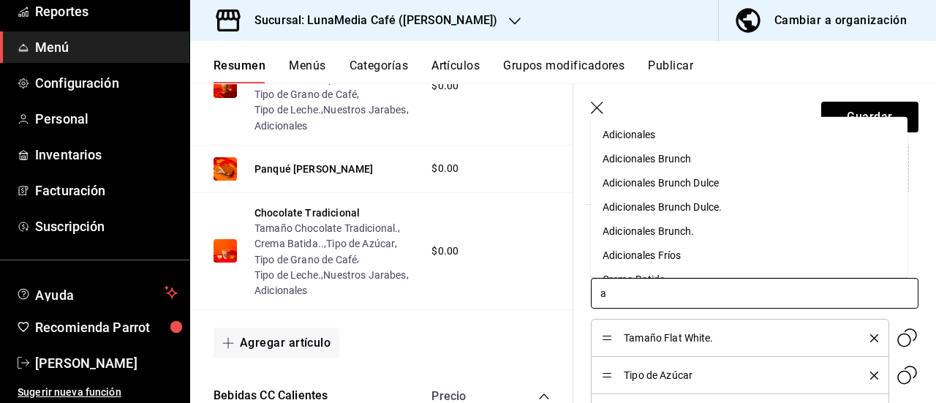
type input "ad"
click at [627, 136] on div "Adicionales" at bounding box center [629, 134] width 53 height 15
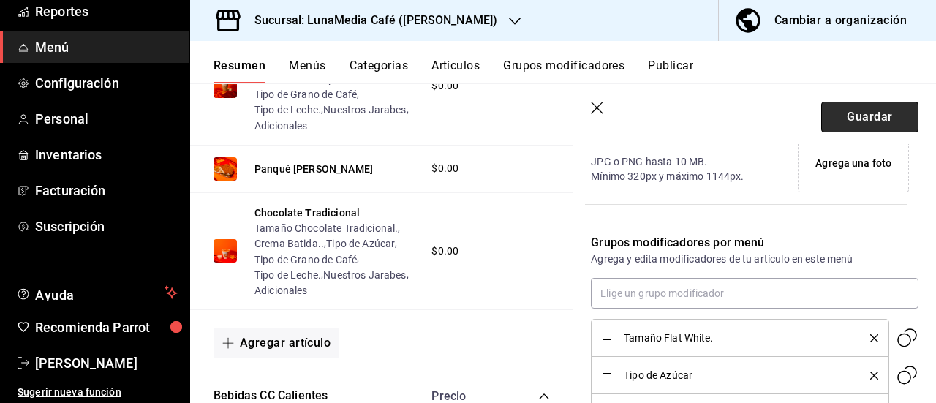
click at [822, 108] on button "Guardar" at bounding box center [869, 117] width 97 height 31
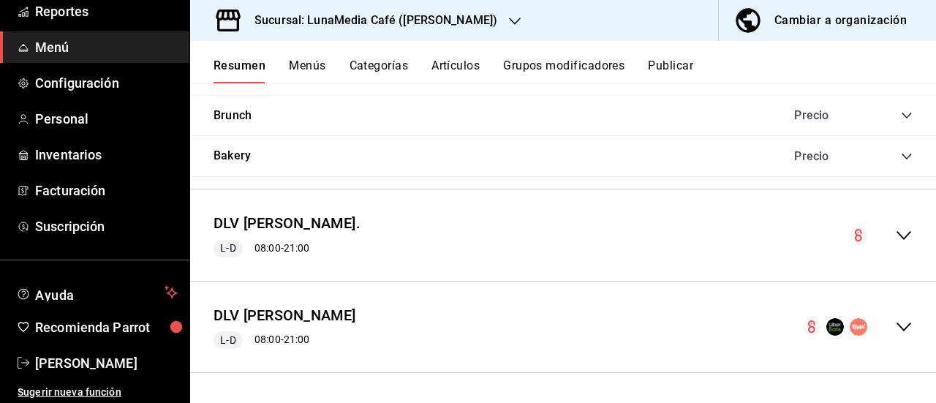
scroll to position [1294, 0]
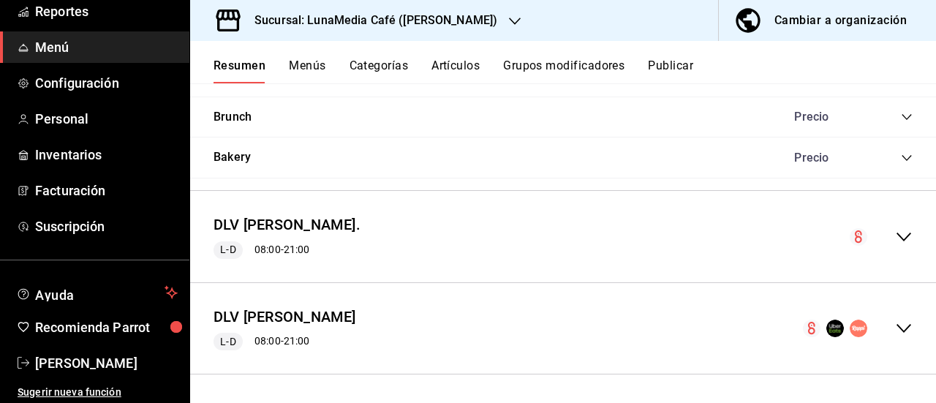
click at [895, 235] on icon "collapse-menu-row" at bounding box center [904, 237] width 18 height 18
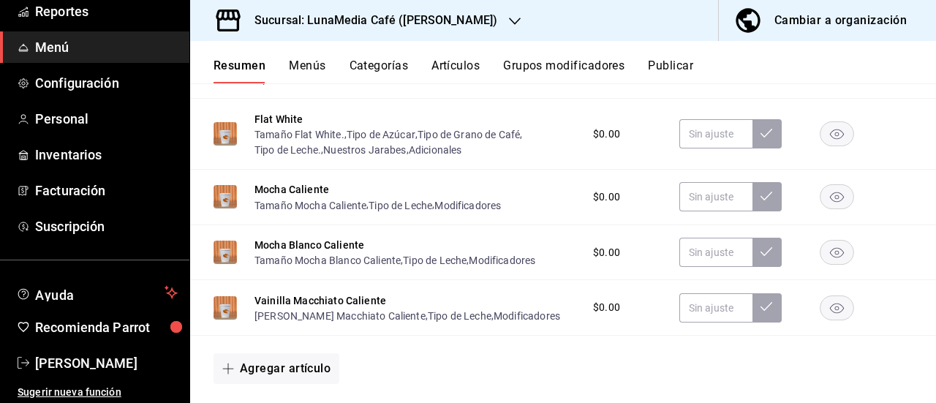
scroll to position [2245, 0]
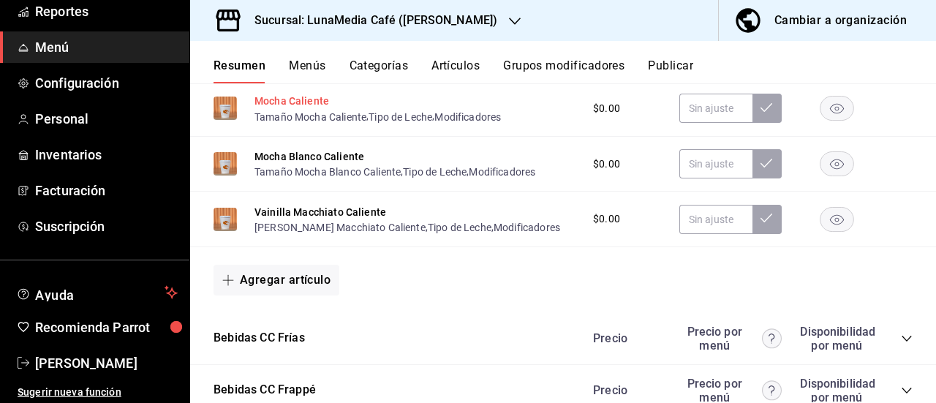
click at [297, 108] on button "Mocha Caliente" at bounding box center [292, 101] width 75 height 15
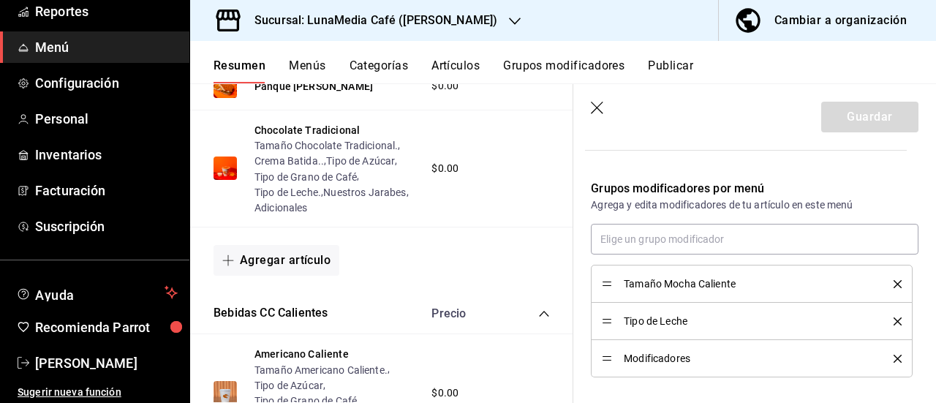
scroll to position [365, 0]
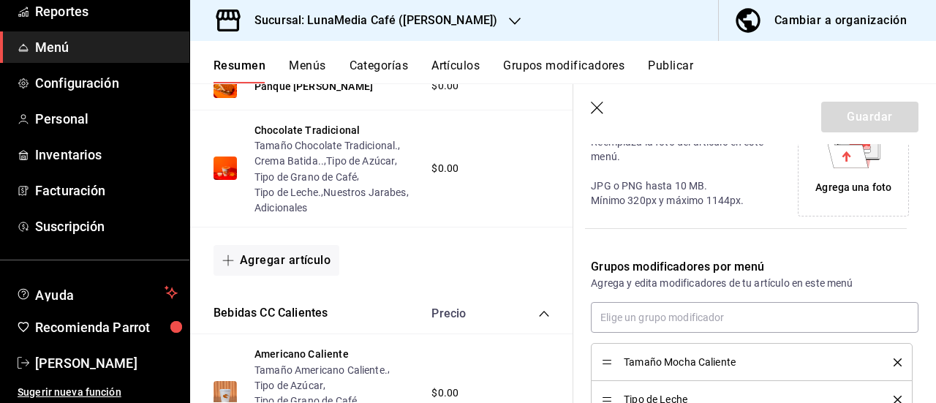
click at [888, 356] on div "Tamaño Mocha Caliente" at bounding box center [752, 362] width 300 height 16
click at [894, 358] on icon "delete" at bounding box center [898, 362] width 8 height 8
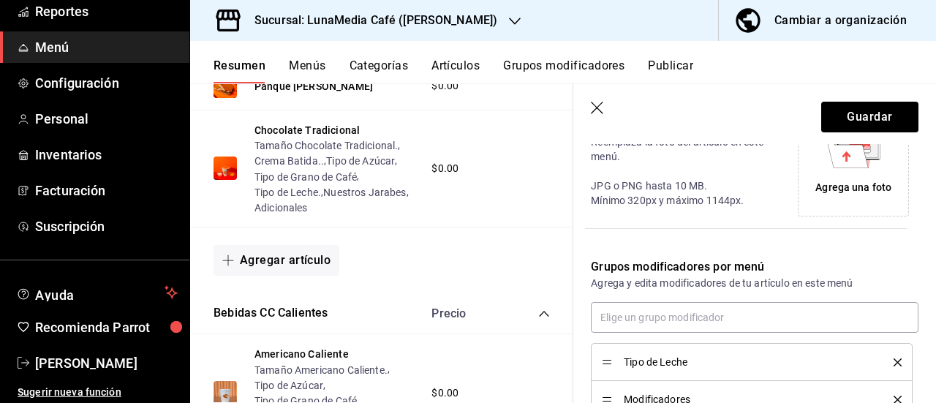
click at [894, 358] on icon "delete" at bounding box center [898, 362] width 8 height 8
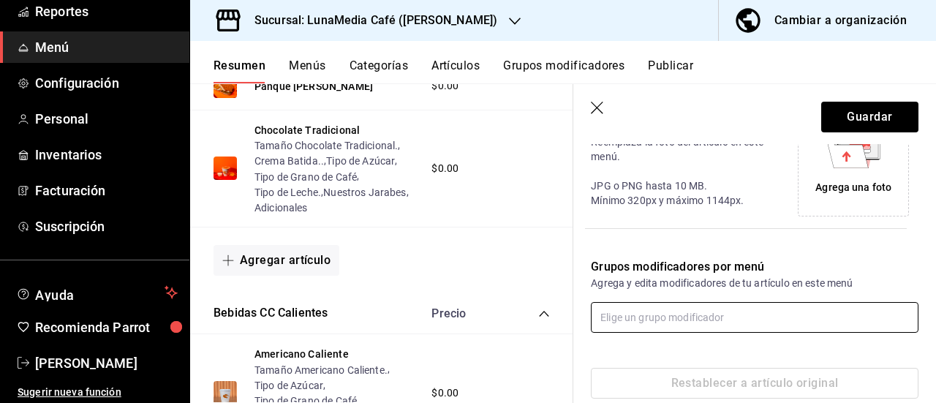
click at [727, 315] on input "text" at bounding box center [755, 317] width 328 height 31
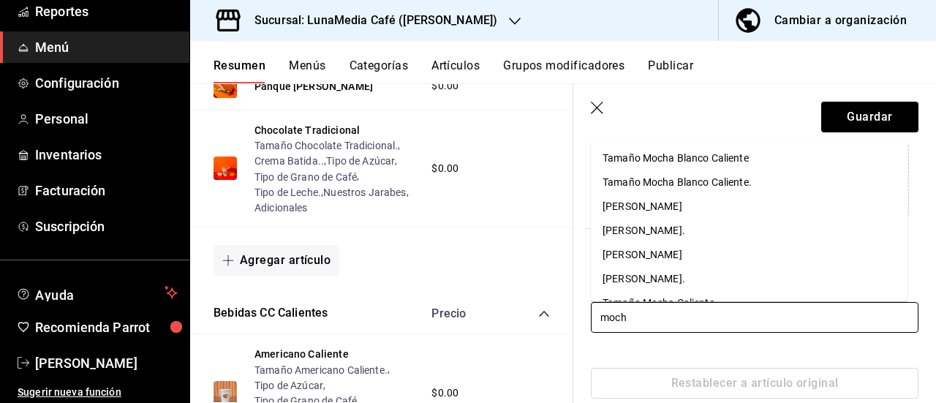
type input "mocha"
click at [702, 190] on li "Tamaño Mocha Blanco Caliente." at bounding box center [749, 182] width 317 height 24
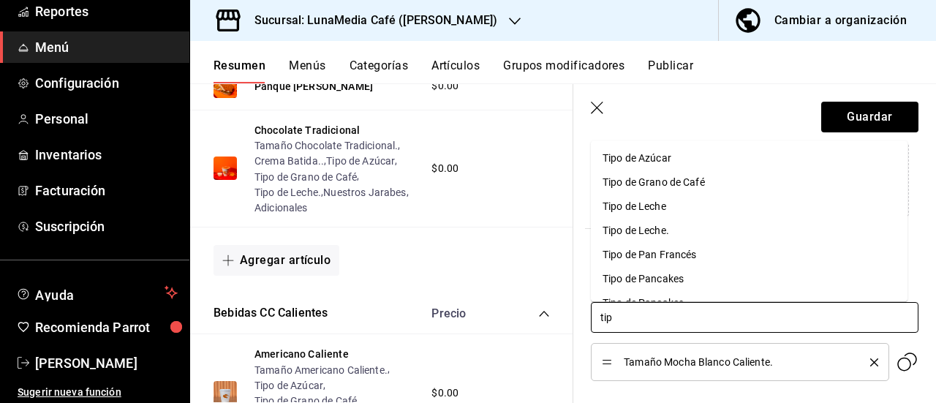
type input "tipo"
click at [632, 167] on li "Tipo de Azúcar" at bounding box center [749, 158] width 317 height 24
type input "tipo"
click at [665, 151] on div "Tipo de Grano de Café" at bounding box center [654, 158] width 102 height 15
type input "tipo"
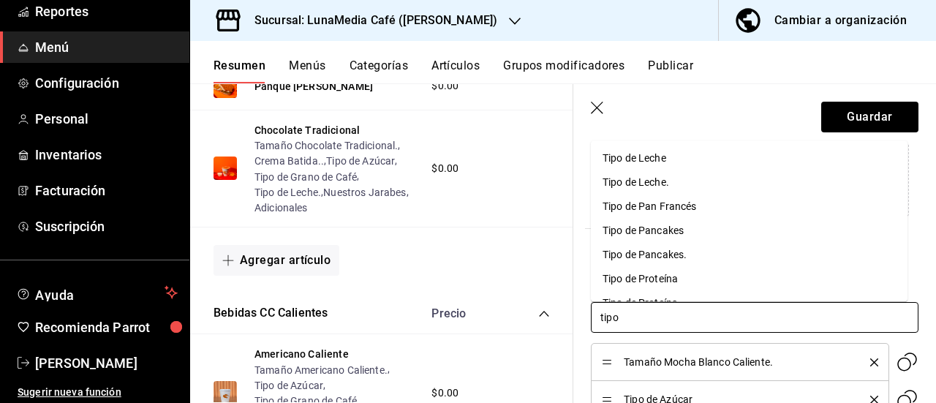
click at [655, 178] on div "Tipo de Leche." at bounding box center [636, 182] width 67 height 15
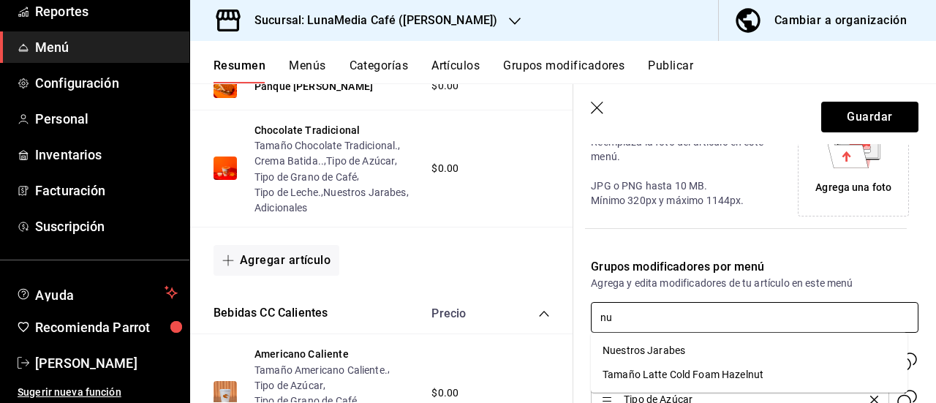
type input "nue"
click at [718, 352] on li "Nuestros Jarabes" at bounding box center [749, 351] width 317 height 24
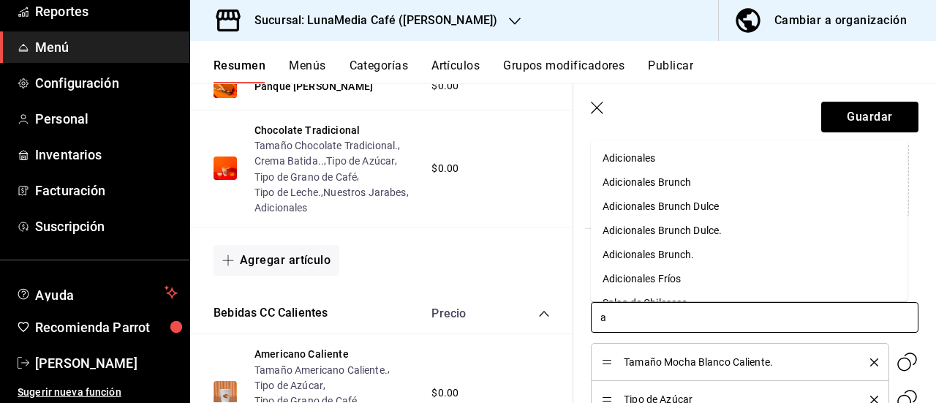
type input "ad"
click at [637, 162] on div "Adicionales" at bounding box center [629, 158] width 53 height 15
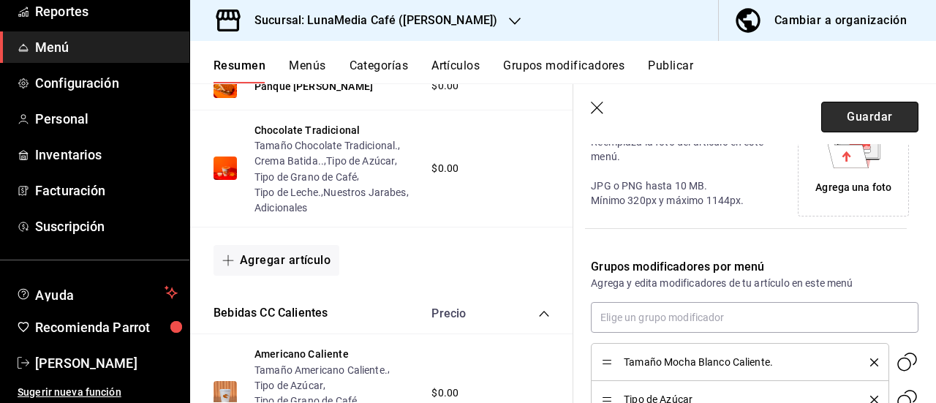
click at [862, 124] on button "Guardar" at bounding box center [869, 117] width 97 height 31
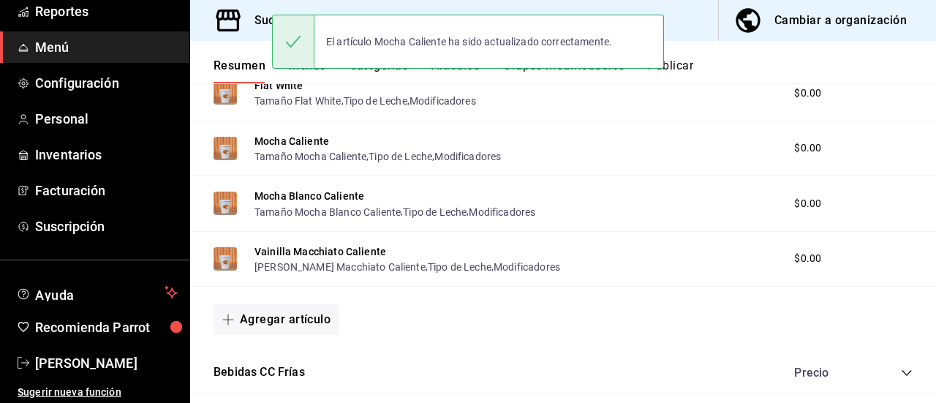
scroll to position [1294, 0]
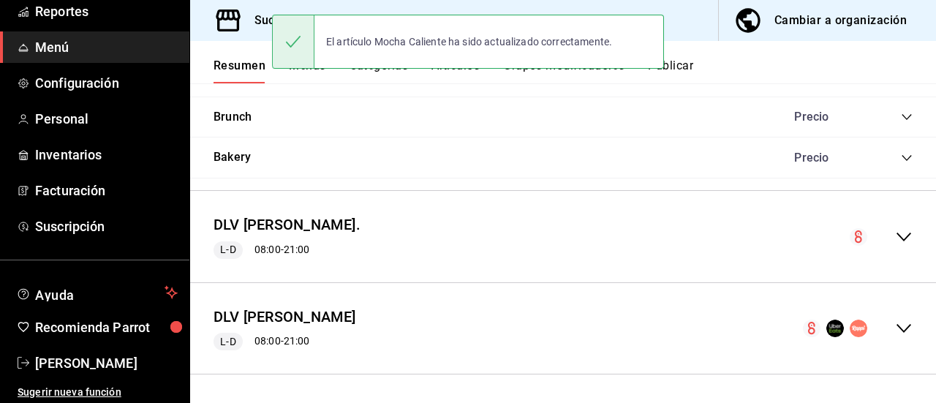
click at [895, 234] on icon "collapse-menu-row" at bounding box center [904, 237] width 18 height 18
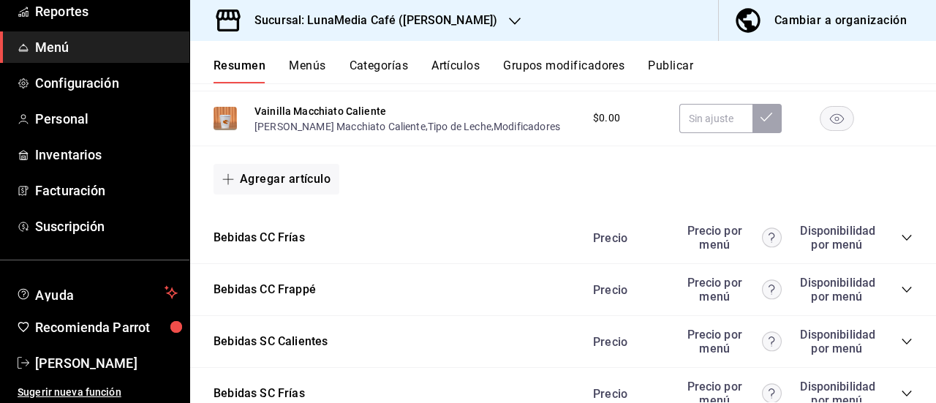
scroll to position [2368, 0]
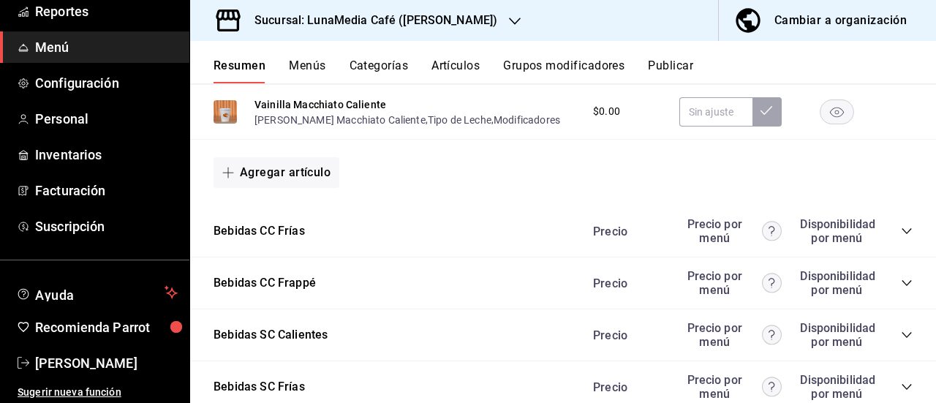
click at [329, 56] on button "Mocha Blanco Caliente" at bounding box center [310, 49] width 110 height 15
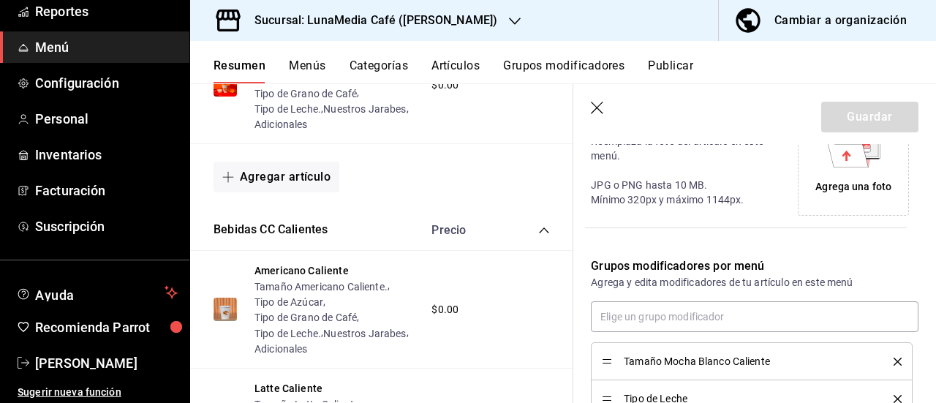
scroll to position [365, 0]
click at [884, 359] on button "delete" at bounding box center [893, 362] width 18 height 8
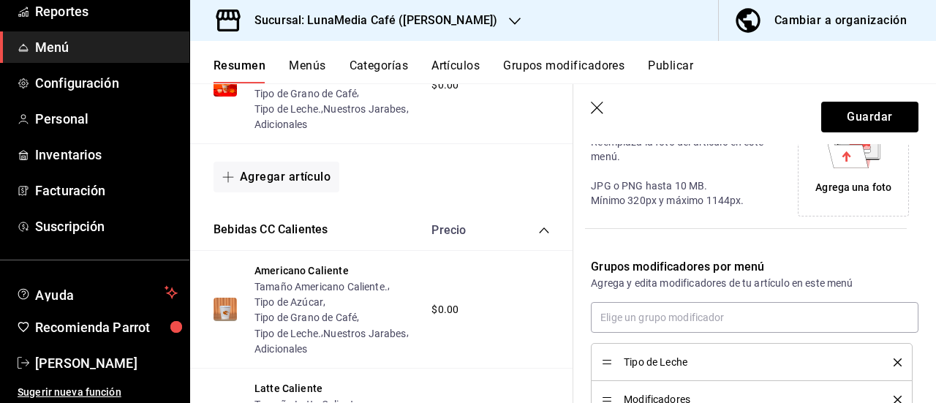
click at [884, 359] on button "delete" at bounding box center [893, 362] width 18 height 8
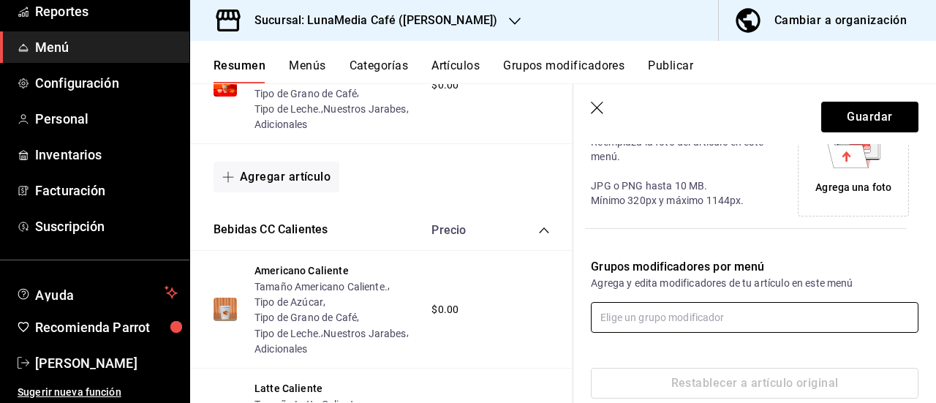
click at [777, 315] on input "text" at bounding box center [755, 317] width 328 height 31
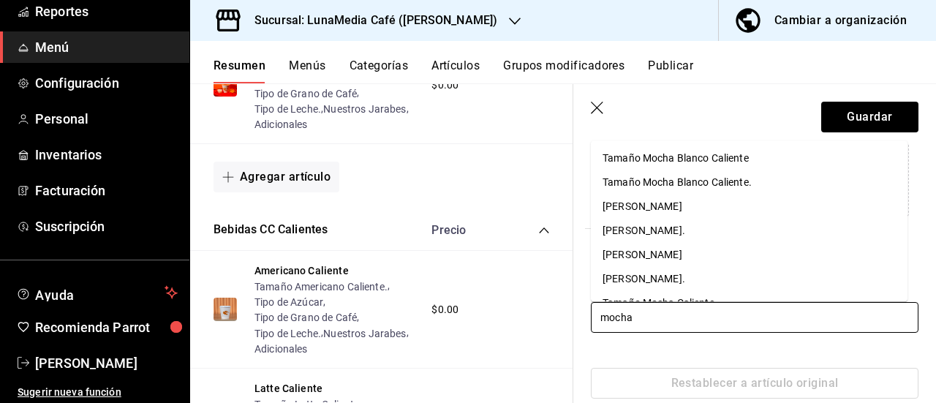
type input "mocha b"
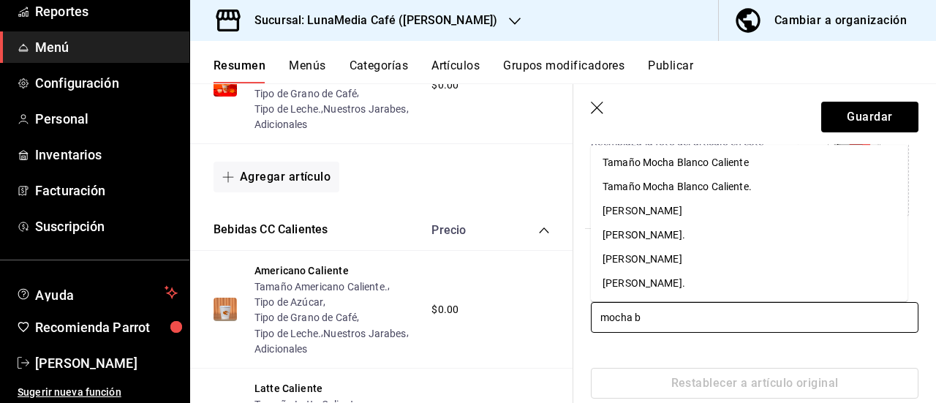
click at [753, 194] on li "Tamaño Mocha Blanco Caliente." at bounding box center [749, 187] width 317 height 24
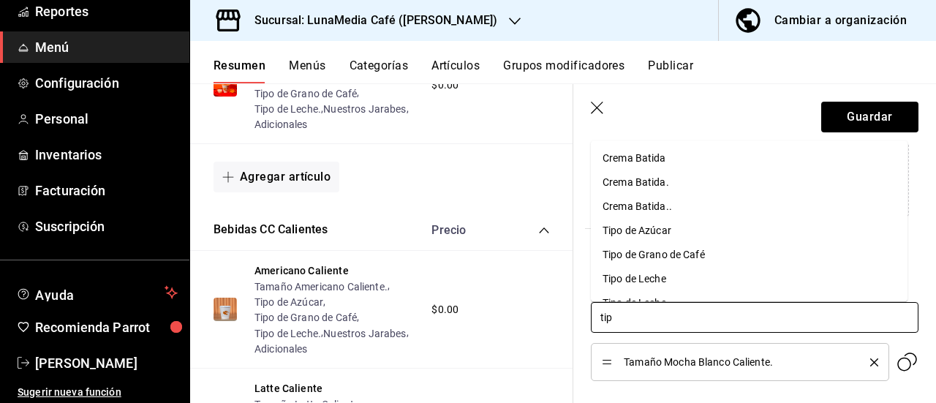
type input "tipo"
click at [698, 152] on li "Tipo de Azúcar" at bounding box center [749, 158] width 317 height 24
type input "tipo"
click at [698, 152] on div "Tipo de Grano de Café" at bounding box center [654, 158] width 102 height 15
type input "tipo"
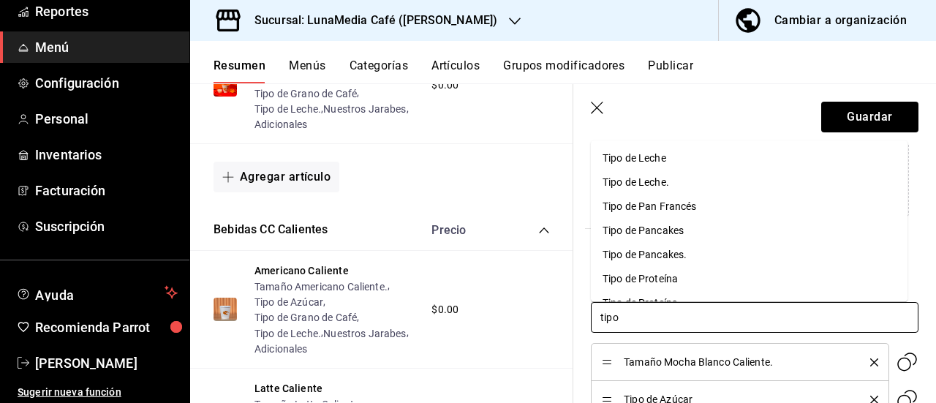
click at [669, 177] on div "Tipo de Leche." at bounding box center [636, 182] width 67 height 15
click at [705, 320] on input "text" at bounding box center [755, 317] width 328 height 31
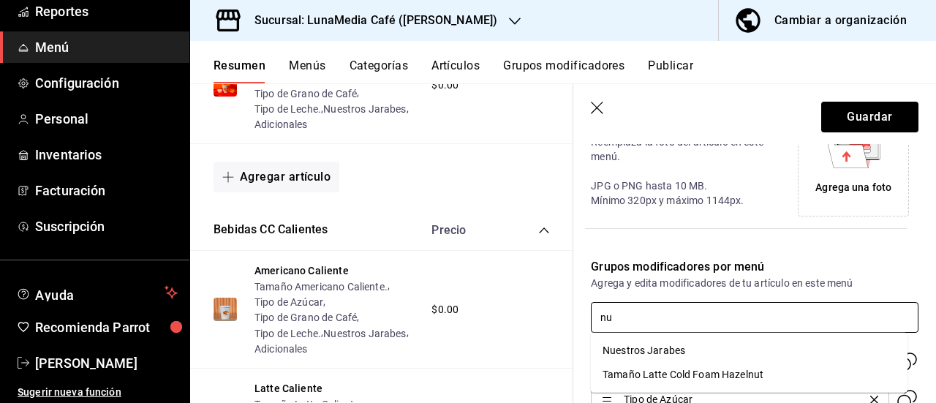
type input "nue"
click at [630, 350] on div "Nuestros Jarabes" at bounding box center [644, 350] width 83 height 15
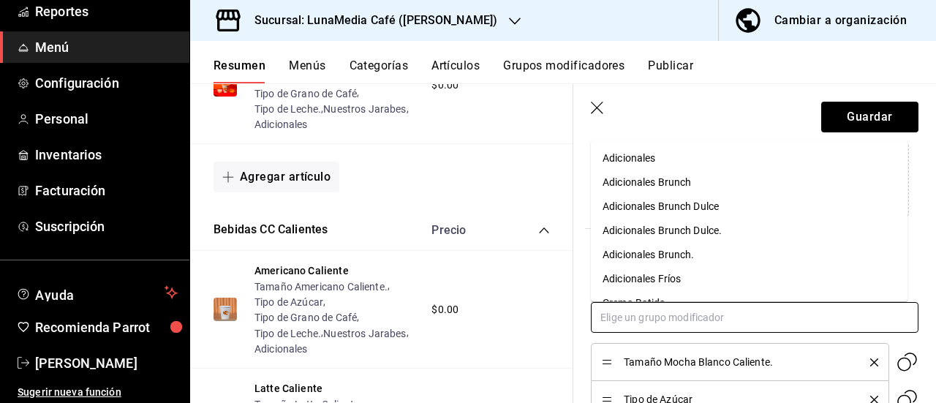
click at [628, 312] on input "text" at bounding box center [755, 317] width 328 height 31
type input "ad"
click at [611, 159] on div "Adicionales" at bounding box center [629, 158] width 53 height 15
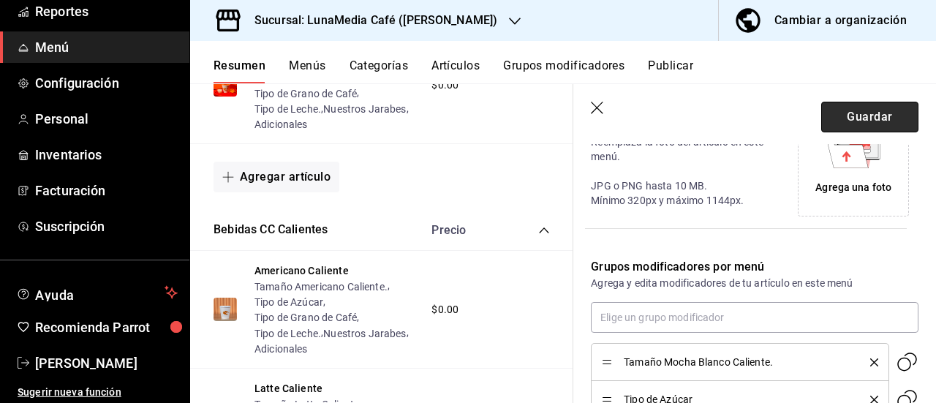
click at [849, 116] on button "Guardar" at bounding box center [869, 117] width 97 height 31
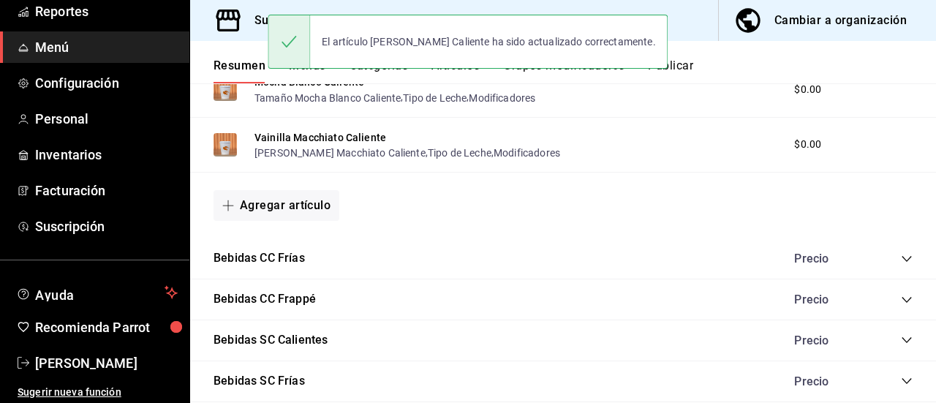
scroll to position [1200, 0]
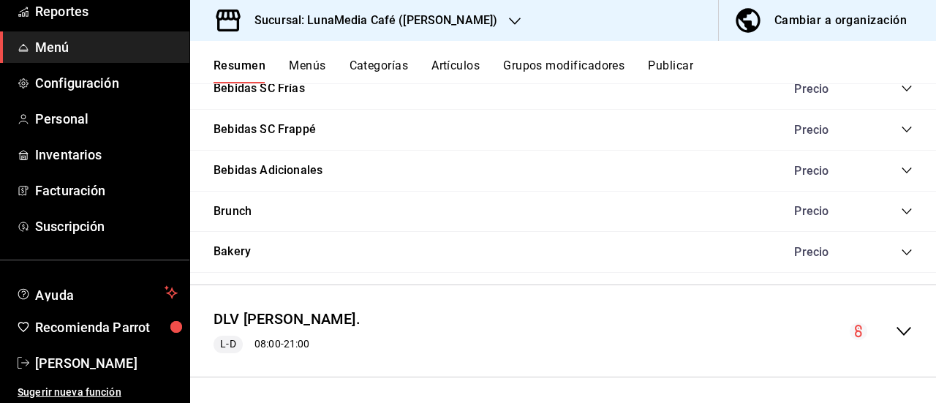
click at [876, 327] on div "collapse-menu-row" at bounding box center [881, 332] width 63 height 18
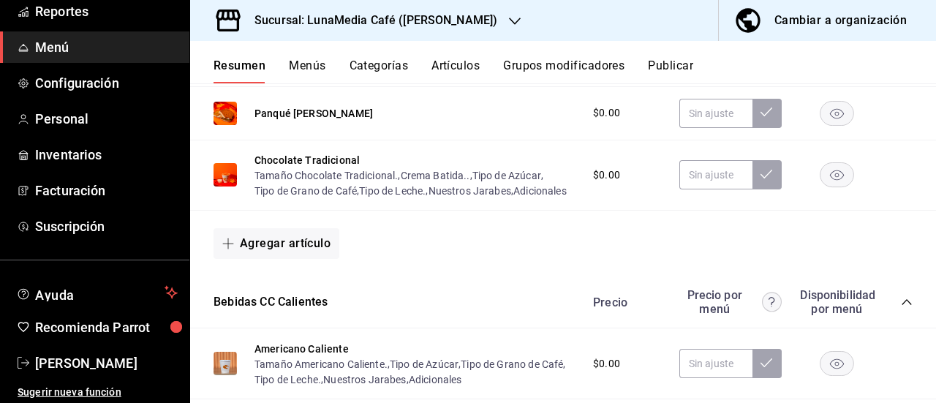
scroll to position [2004, 0]
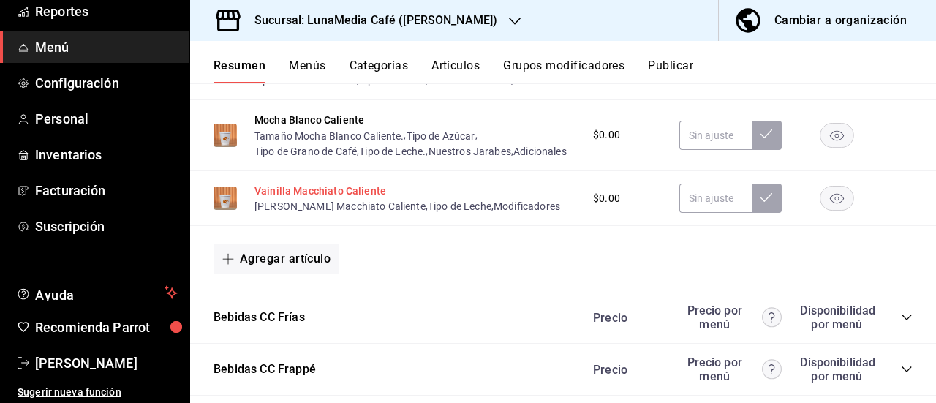
click at [336, 198] on button "Vainilla Macchiato Caliente" at bounding box center [321, 191] width 132 height 15
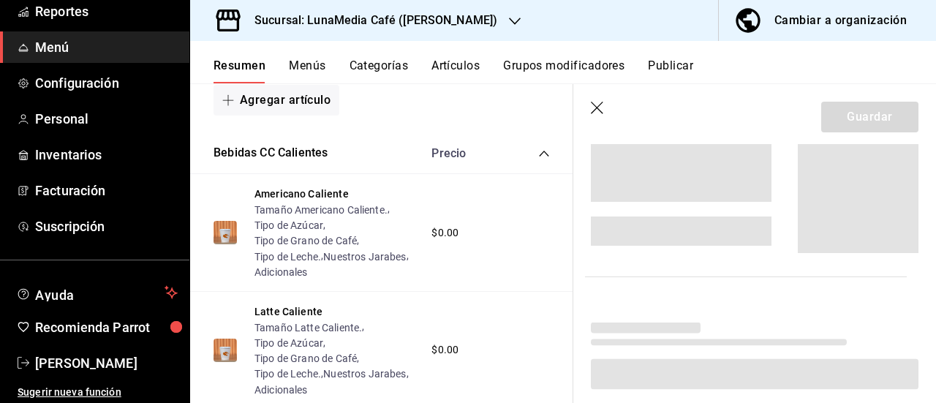
scroll to position [2164, 0]
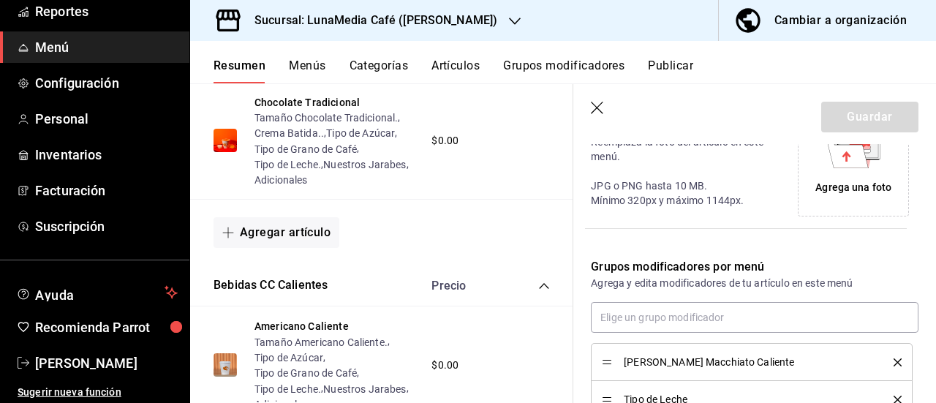
click at [894, 358] on icon "delete" at bounding box center [898, 362] width 8 height 8
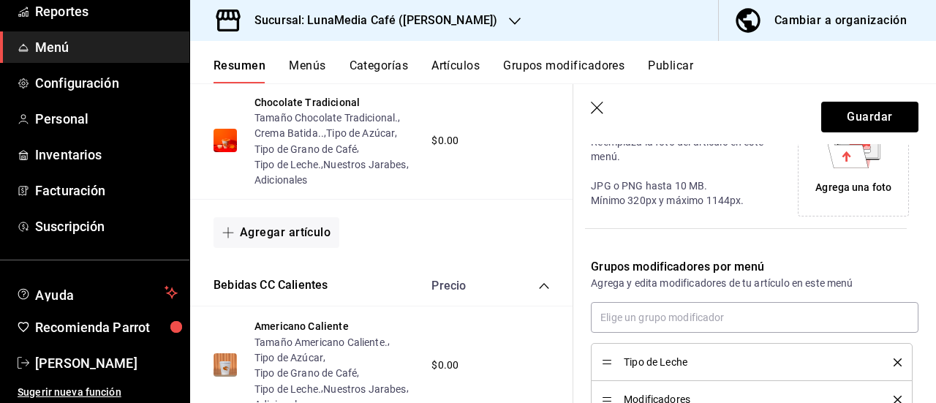
click at [894, 358] on icon "delete" at bounding box center [898, 362] width 8 height 8
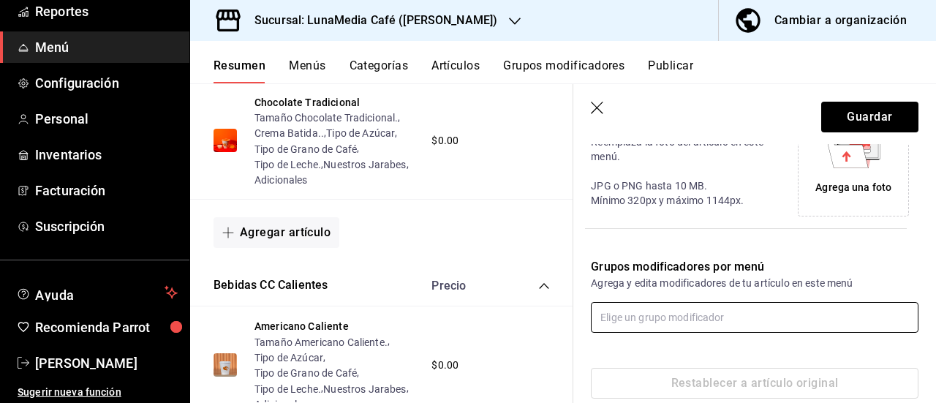
click at [669, 315] on input "text" at bounding box center [755, 317] width 328 height 31
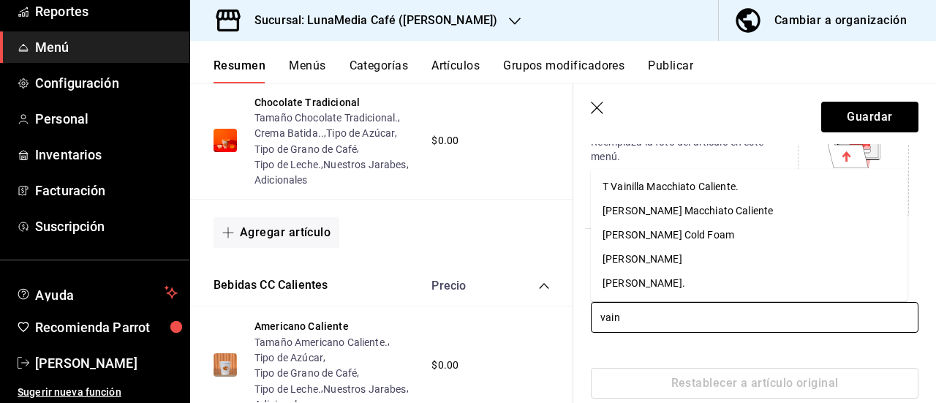
type input "vaini"
click at [674, 190] on div "T Vainilla Macchiato Caliente." at bounding box center [671, 186] width 136 height 15
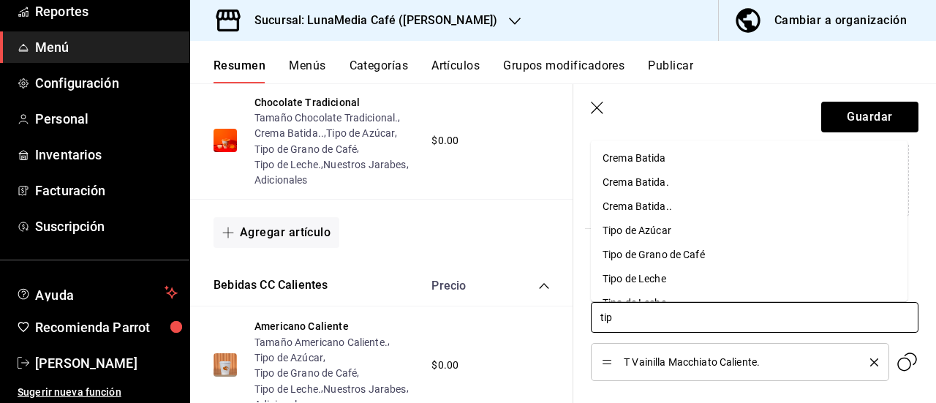
type input "tipo"
click at [661, 162] on div "Tipo de Azúcar" at bounding box center [637, 158] width 69 height 15
type input "tipo"
click at [661, 162] on div "Tipo de Grano de Café" at bounding box center [654, 158] width 102 height 15
type input "tipo"
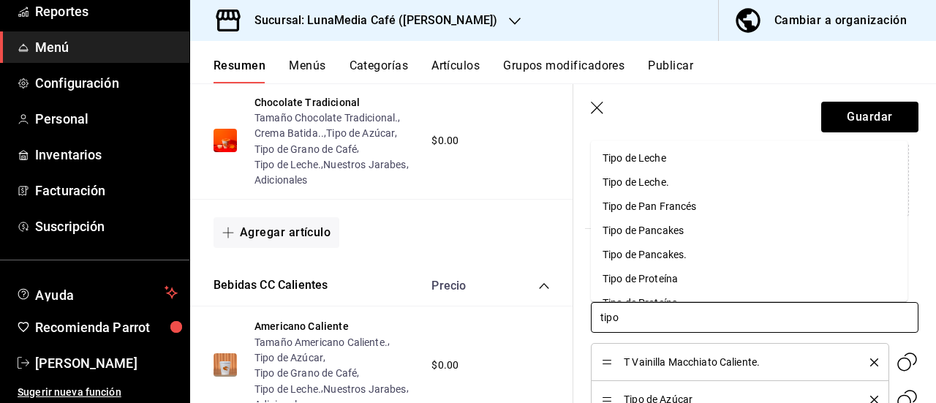
click at [644, 182] on div "Tipo de Leche." at bounding box center [636, 182] width 67 height 15
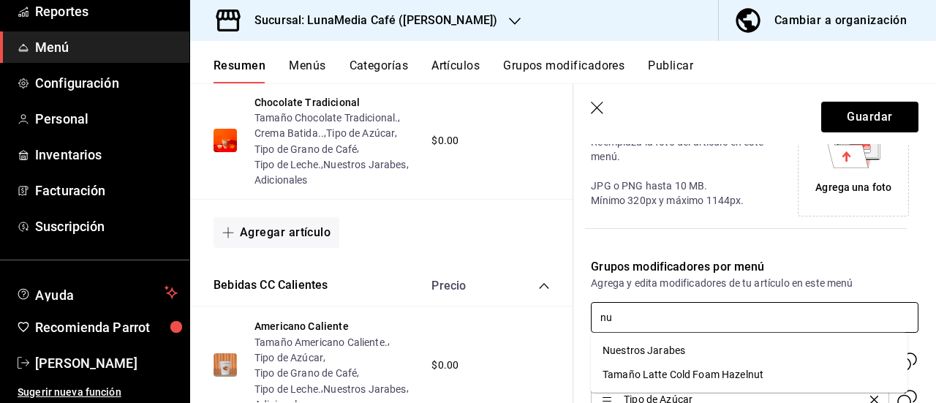
type input "nue"
click at [639, 359] on li "Nuestros Jarabes" at bounding box center [749, 351] width 317 height 24
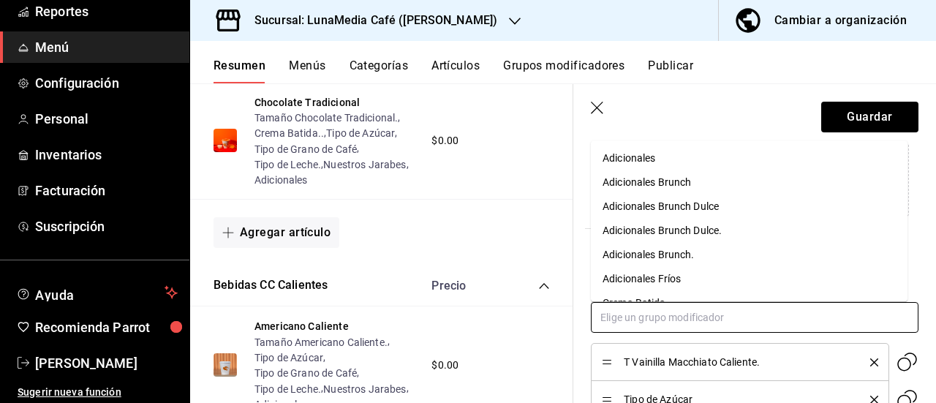
click at [644, 325] on input "text" at bounding box center [755, 317] width 328 height 31
type input "ad"
click at [651, 159] on div "Adicionales" at bounding box center [629, 158] width 53 height 15
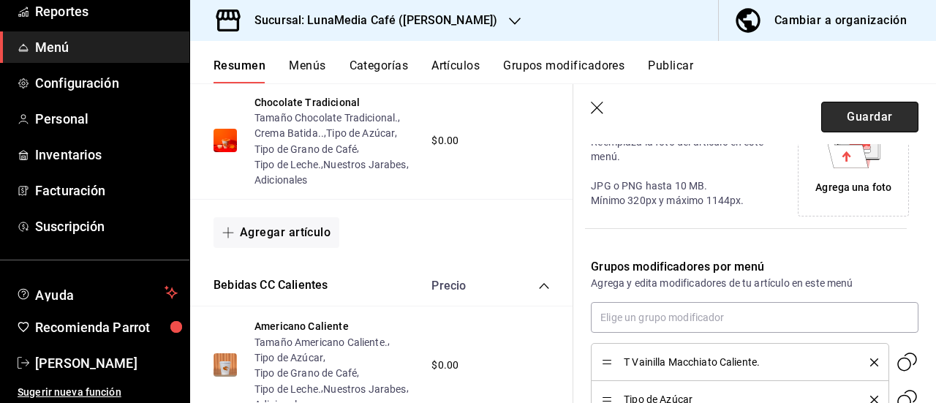
click at [835, 125] on button "Guardar" at bounding box center [869, 117] width 97 height 31
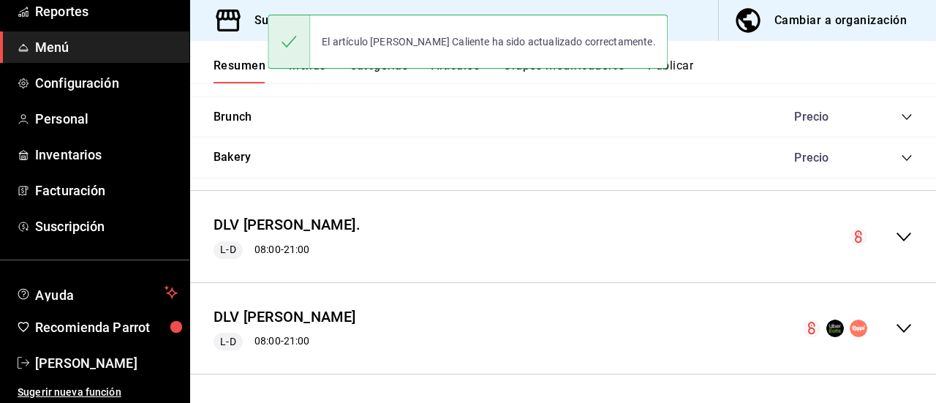
scroll to position [1294, 0]
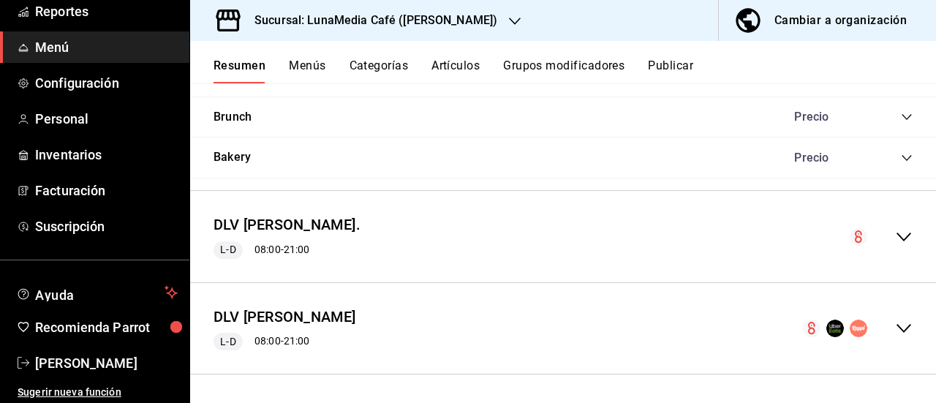
click at [897, 236] on icon "collapse-menu-row" at bounding box center [904, 237] width 15 height 9
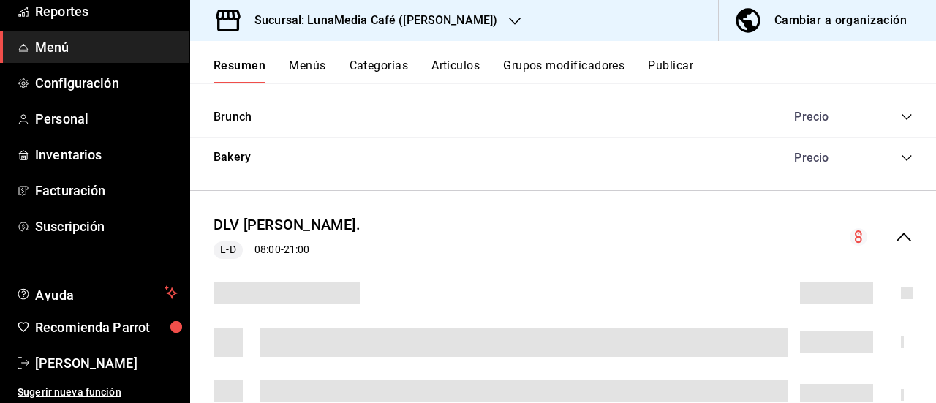
scroll to position [1427, 0]
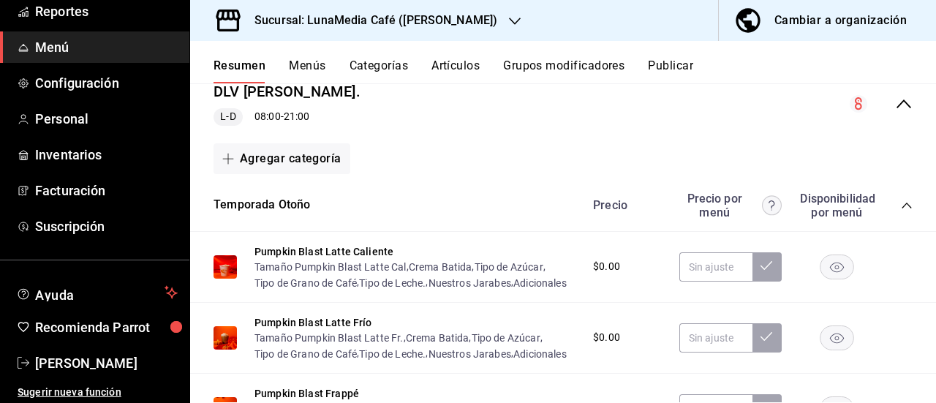
click at [901, 202] on icon "collapse-category-row" at bounding box center [907, 206] width 12 height 12
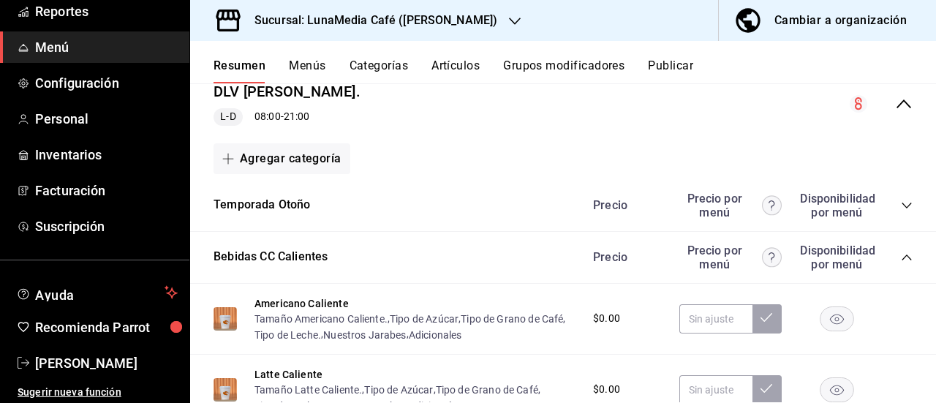
click at [901, 260] on icon "collapse-category-row" at bounding box center [907, 258] width 12 height 12
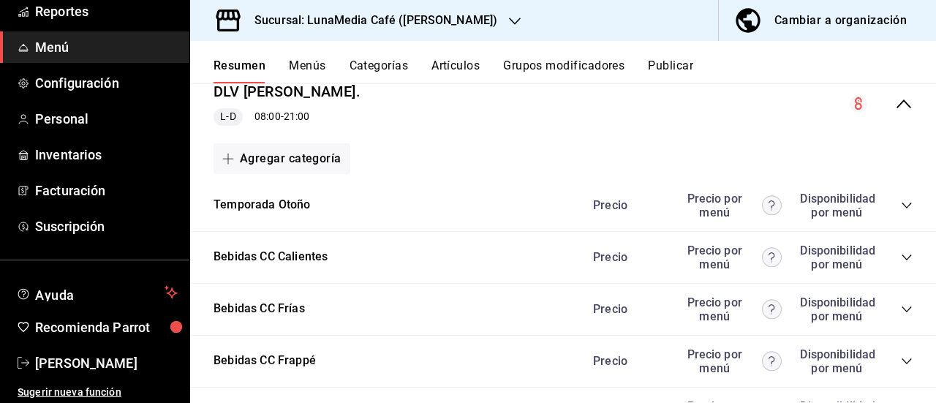
scroll to position [1500, 0]
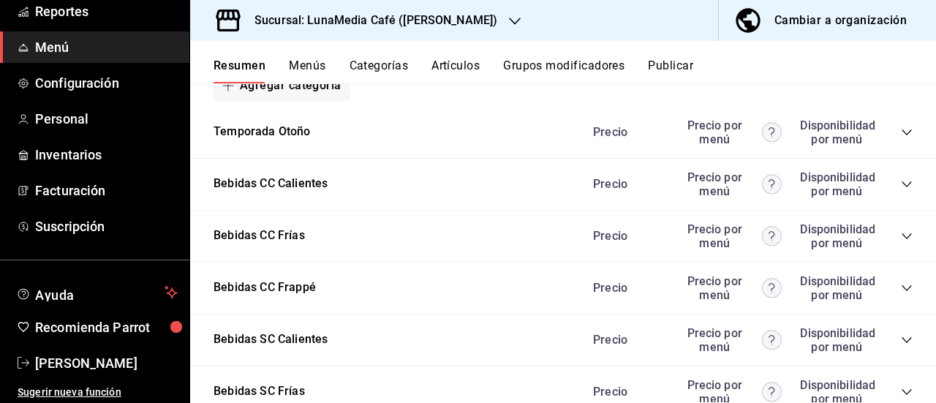
click at [901, 237] on icon "collapse-category-row" at bounding box center [907, 236] width 12 height 12
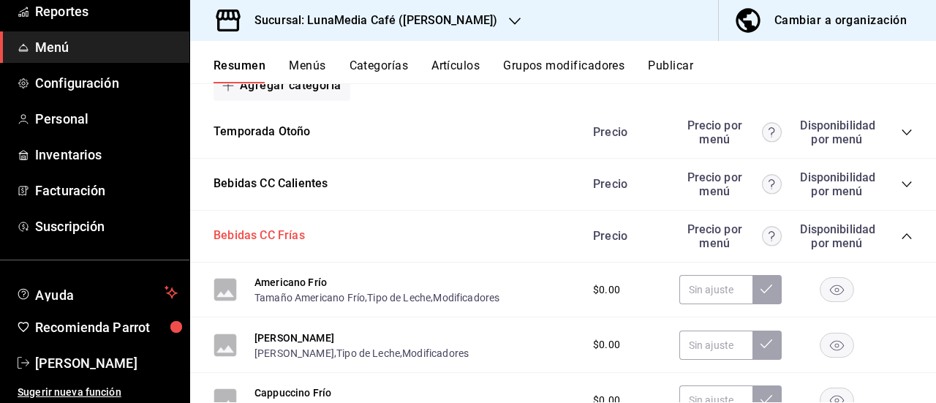
click at [266, 238] on button "Bebidas CC Frías" at bounding box center [259, 235] width 91 height 17
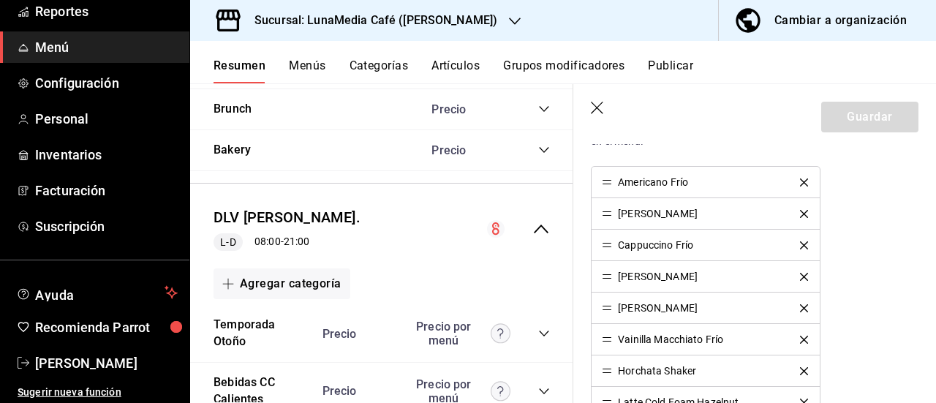
scroll to position [439, 0]
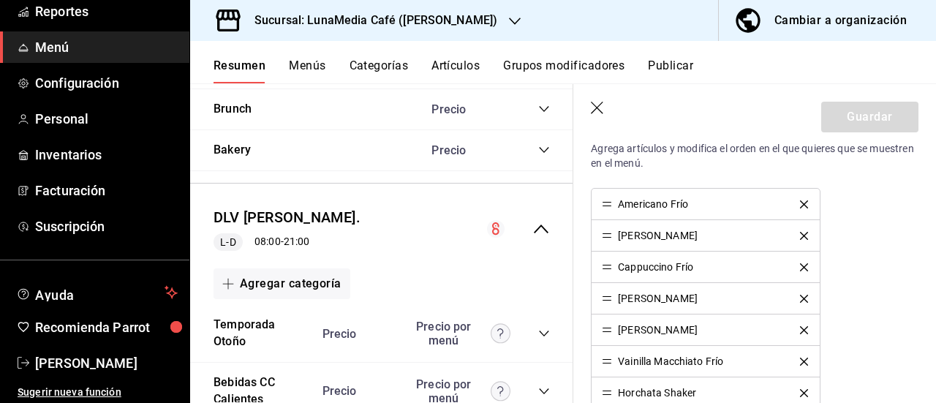
click at [800, 267] on icon "delete" at bounding box center [804, 267] width 8 height 8
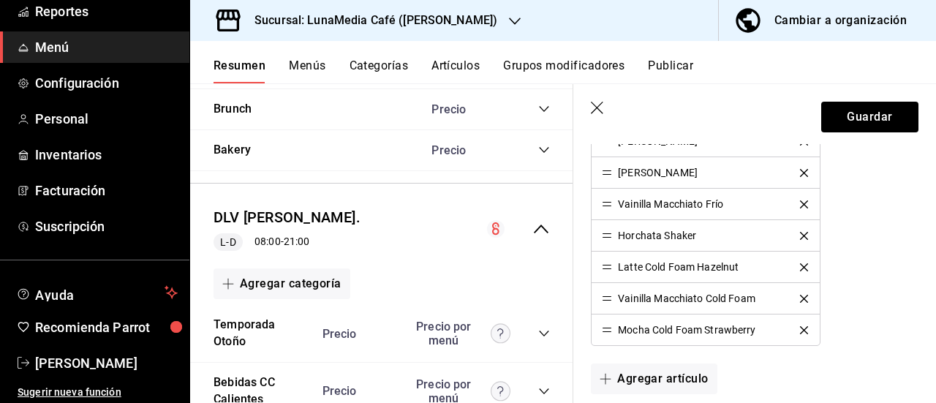
scroll to position [585, 0]
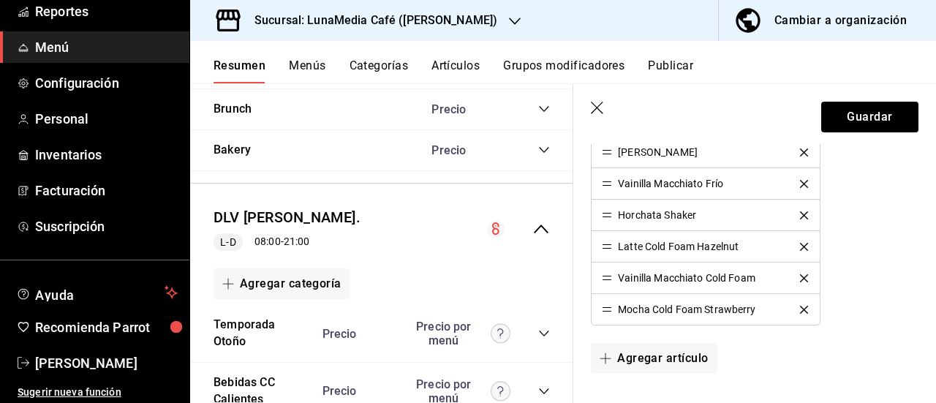
click at [800, 246] on icon "delete" at bounding box center [804, 247] width 8 height 8
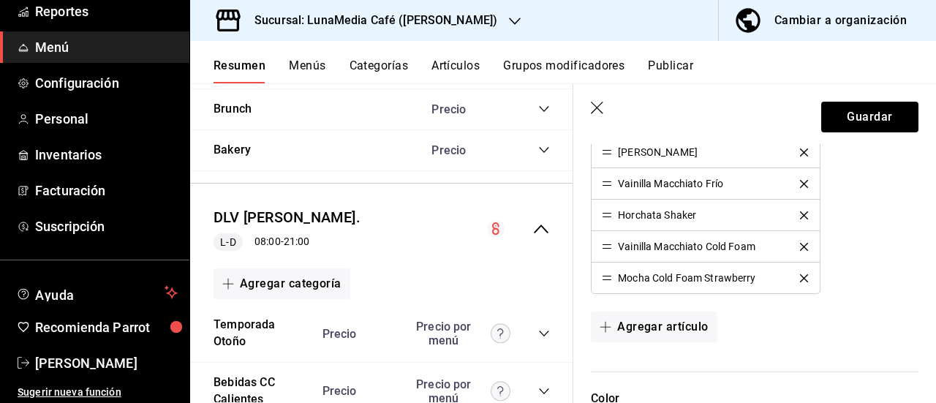
click at [800, 246] on icon "delete" at bounding box center [804, 247] width 8 height 8
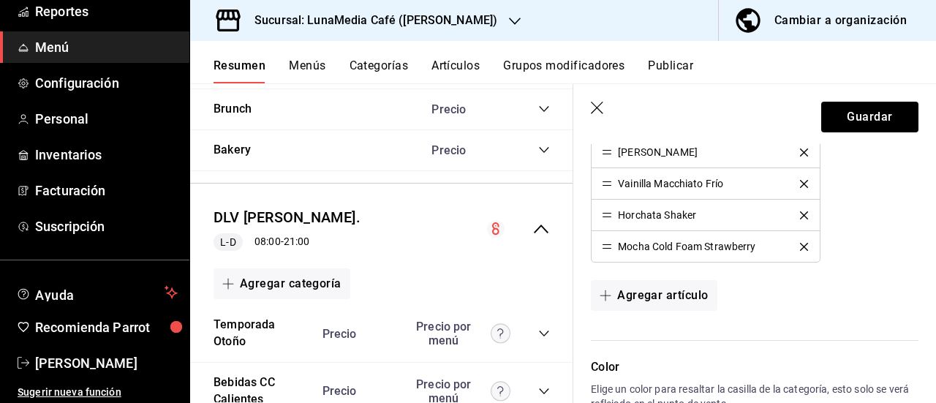
click at [800, 246] on icon "delete" at bounding box center [804, 247] width 8 height 8
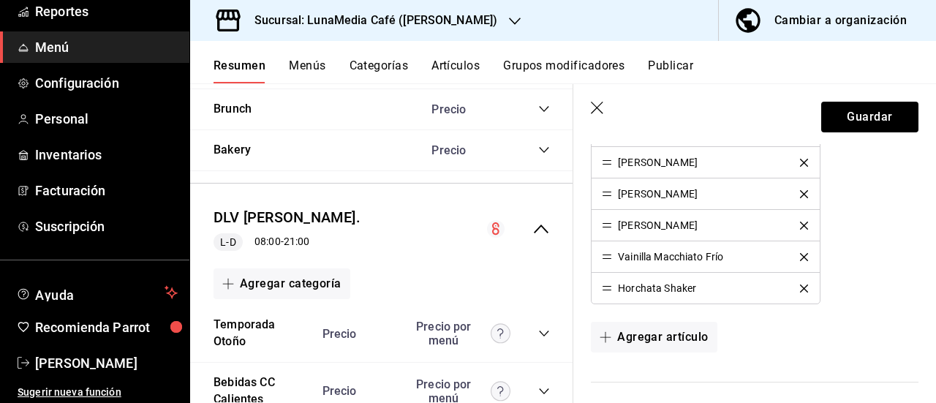
scroll to position [439, 0]
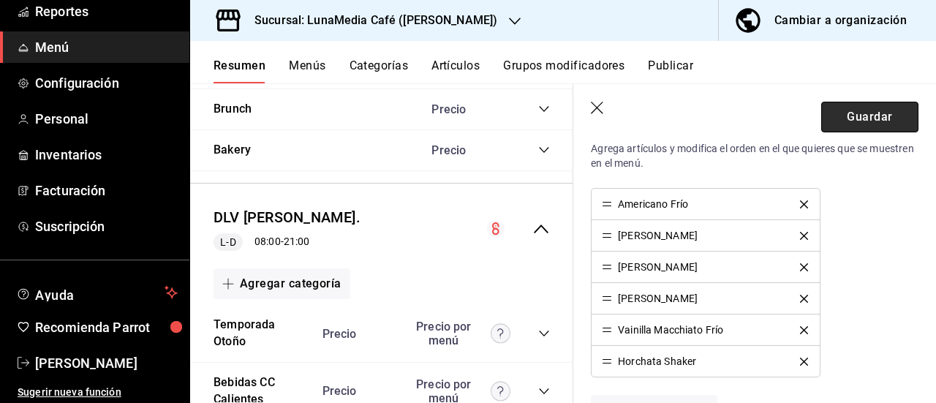
click at [851, 116] on button "Guardar" at bounding box center [869, 117] width 97 height 31
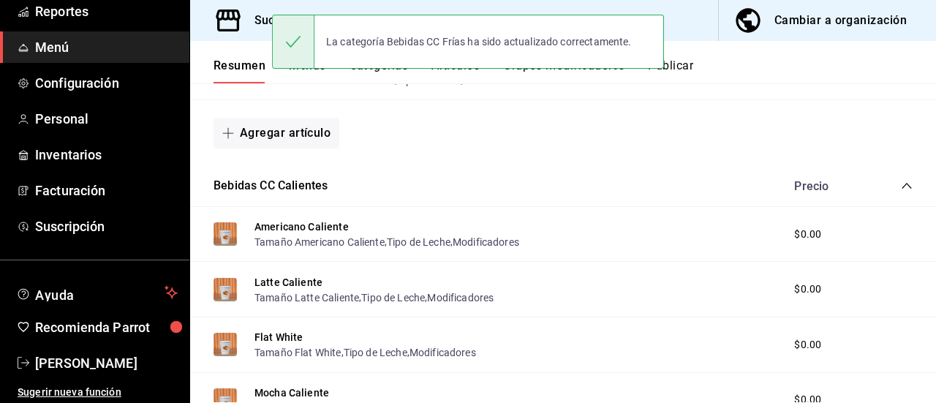
scroll to position [1294, 0]
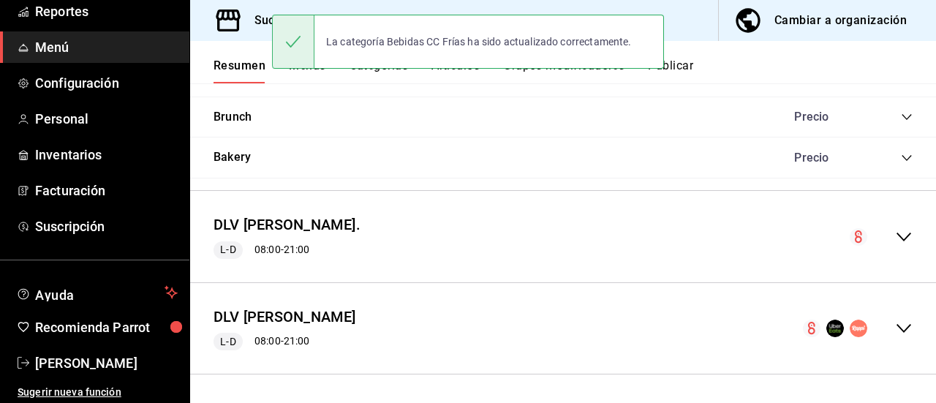
click at [895, 233] on icon "collapse-menu-row" at bounding box center [904, 237] width 18 height 18
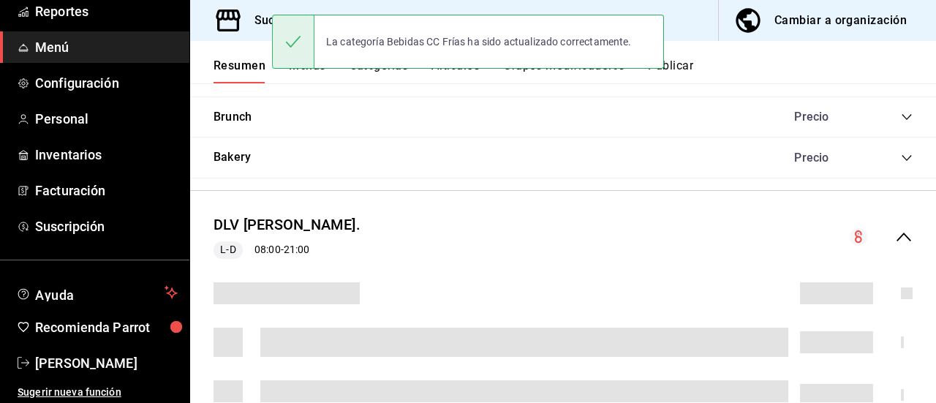
scroll to position [1417, 0]
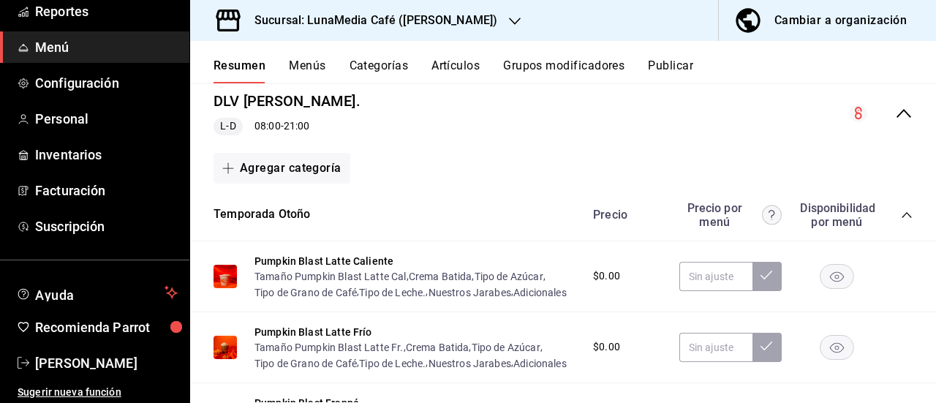
click at [901, 216] on icon "collapse-category-row" at bounding box center [907, 215] width 12 height 12
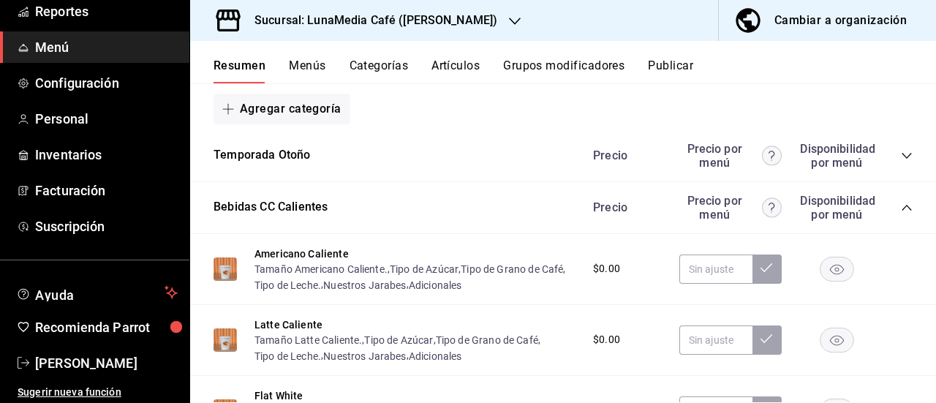
scroll to position [1564, 0]
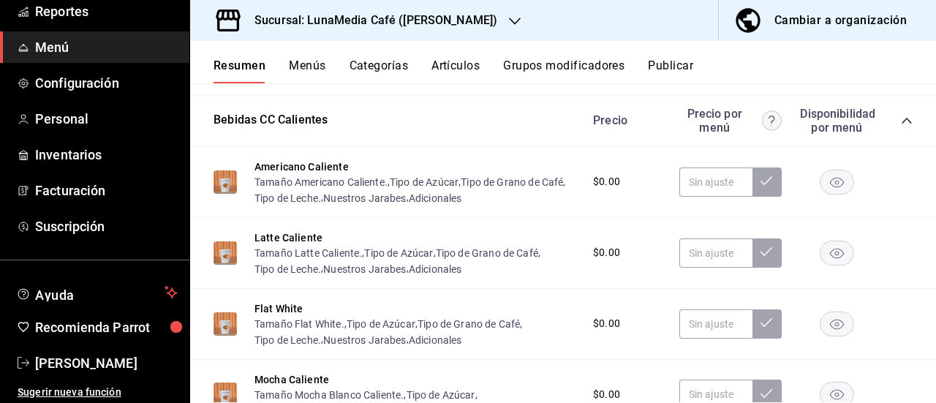
click at [901, 124] on icon "collapse-category-row" at bounding box center [907, 121] width 12 height 12
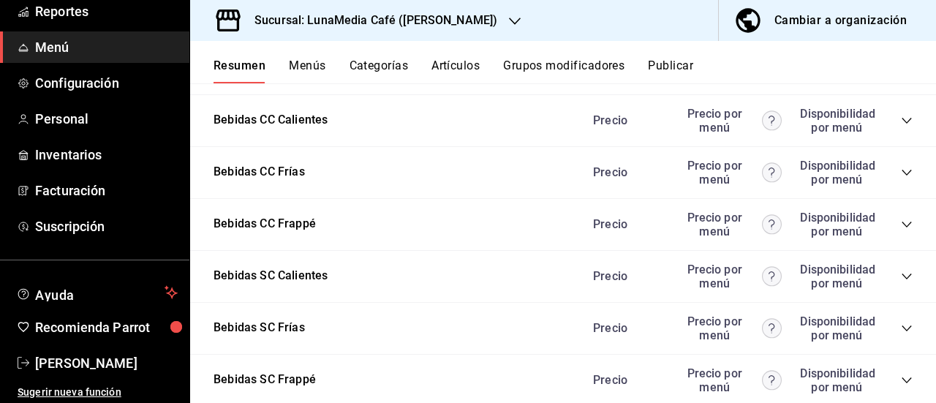
click at [901, 176] on icon "collapse-category-row" at bounding box center [907, 173] width 12 height 12
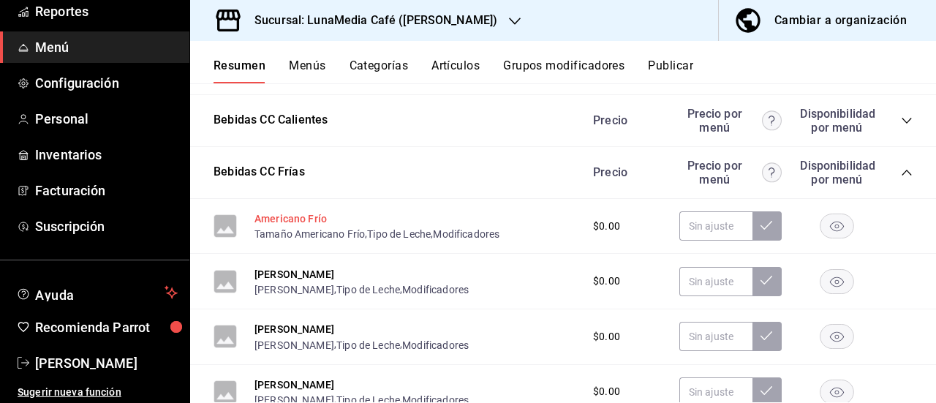
click at [290, 222] on button "Americano Frío" at bounding box center [291, 218] width 72 height 15
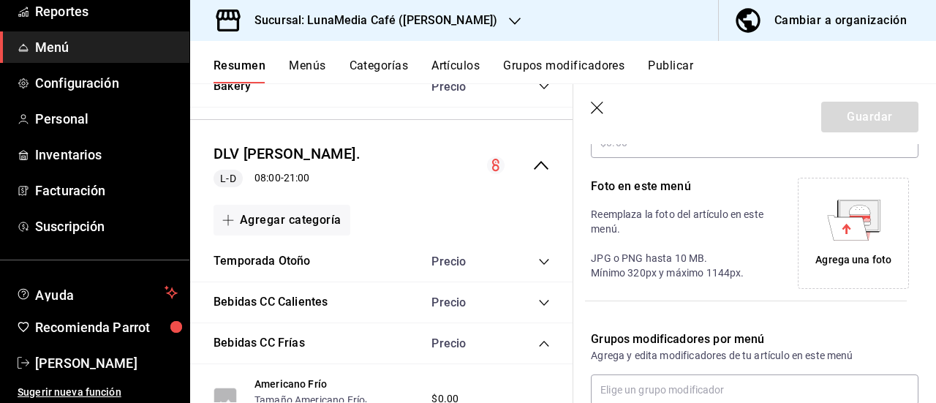
scroll to position [439, 0]
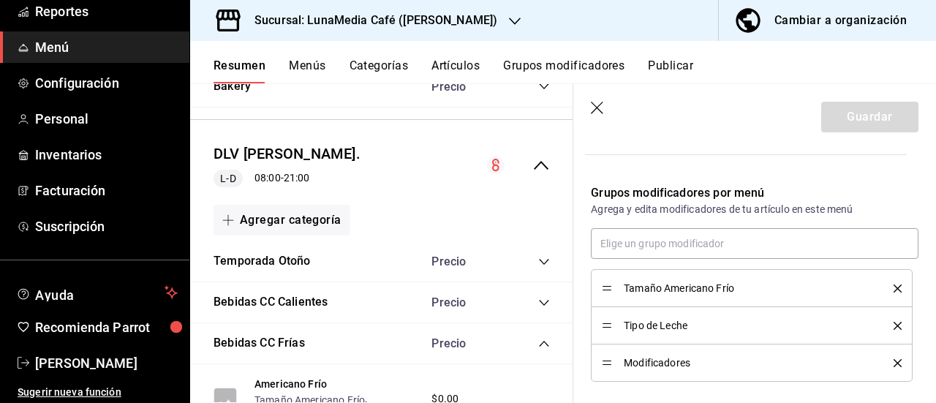
click at [894, 287] on icon "delete" at bounding box center [898, 289] width 8 height 8
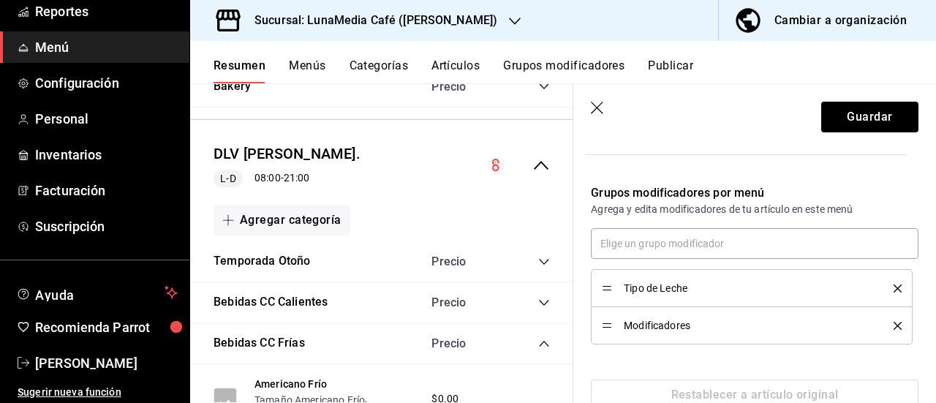
click at [894, 287] on icon "delete" at bounding box center [898, 289] width 8 height 8
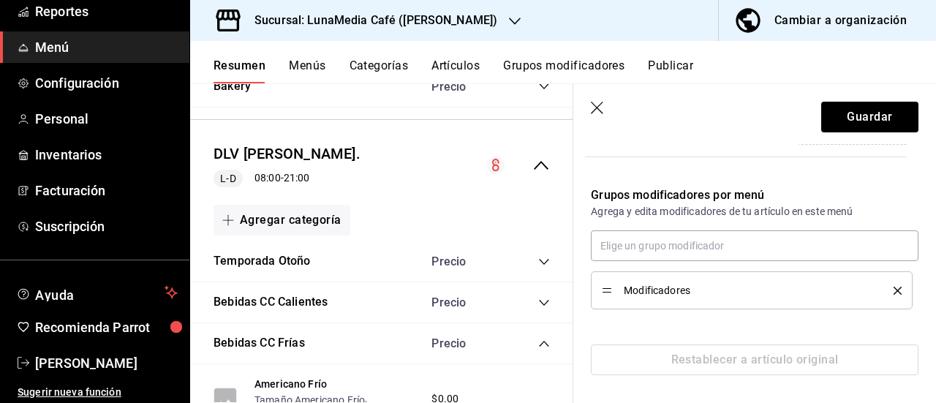
click at [894, 287] on icon "delete" at bounding box center [898, 291] width 8 height 8
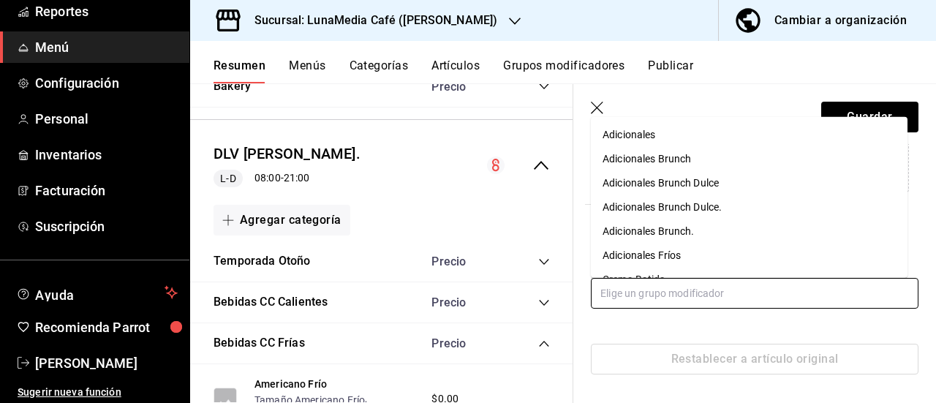
click at [665, 285] on input "text" at bounding box center [755, 293] width 328 height 31
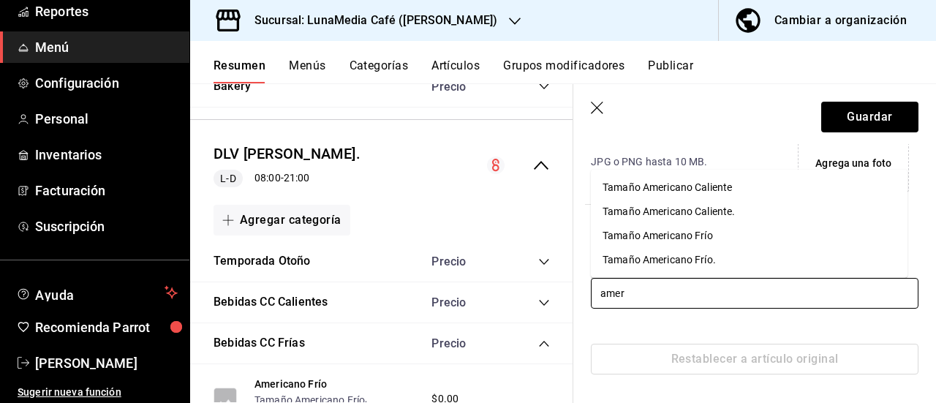
type input "ameri"
click at [649, 260] on div "Tamaño Americano Frío." at bounding box center [659, 259] width 113 height 15
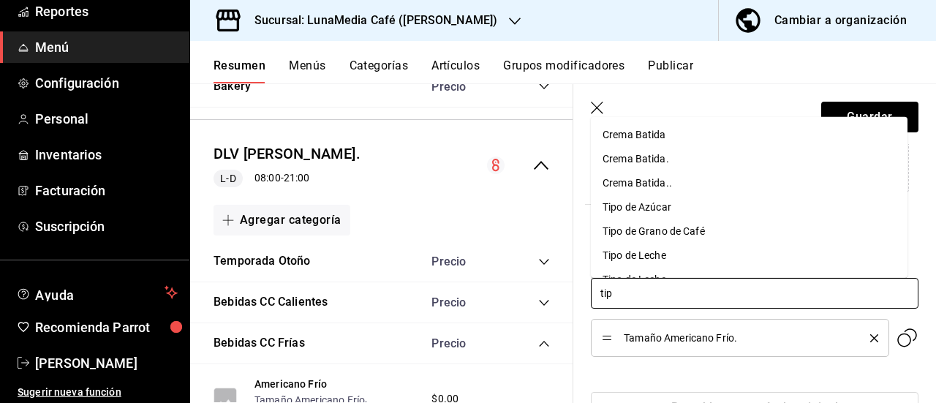
type input "tipo"
click at [649, 135] on div "Tipo de Azúcar" at bounding box center [637, 134] width 69 height 15
type input "tipo"
click at [649, 135] on div "Tipo de Grano de Café" at bounding box center [654, 134] width 102 height 15
type input "tipo"
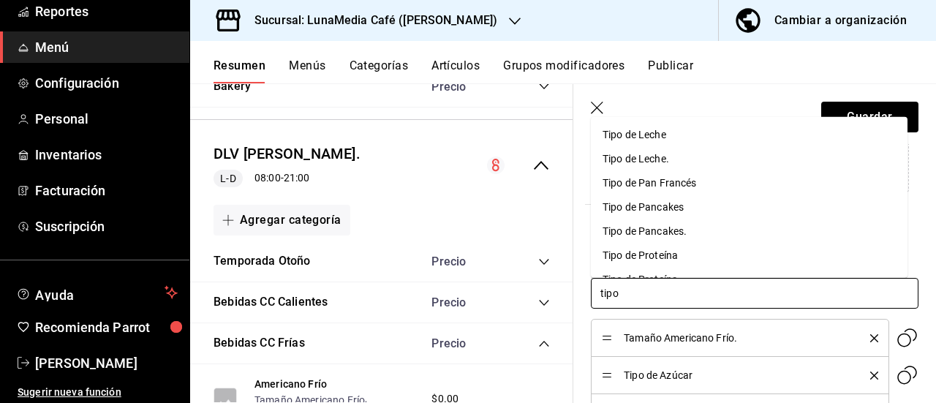
click at [651, 147] on li "Tipo de Leche." at bounding box center [749, 158] width 317 height 24
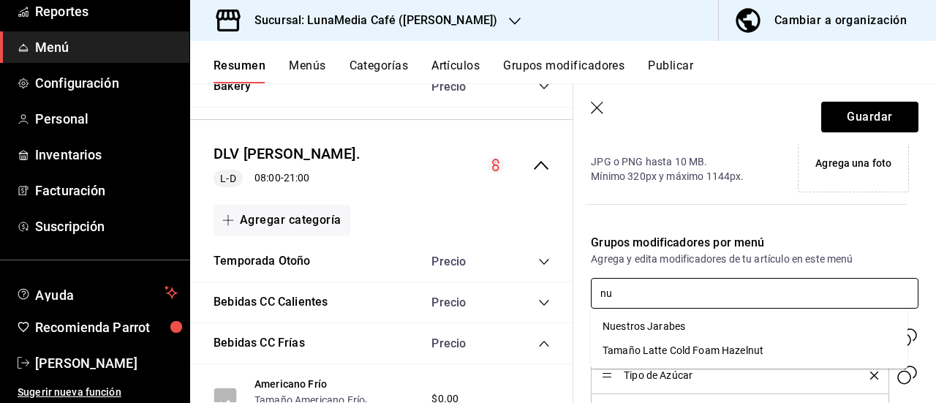
type input "nue"
click at [644, 334] on li "Nuestros Jarabes" at bounding box center [749, 327] width 317 height 24
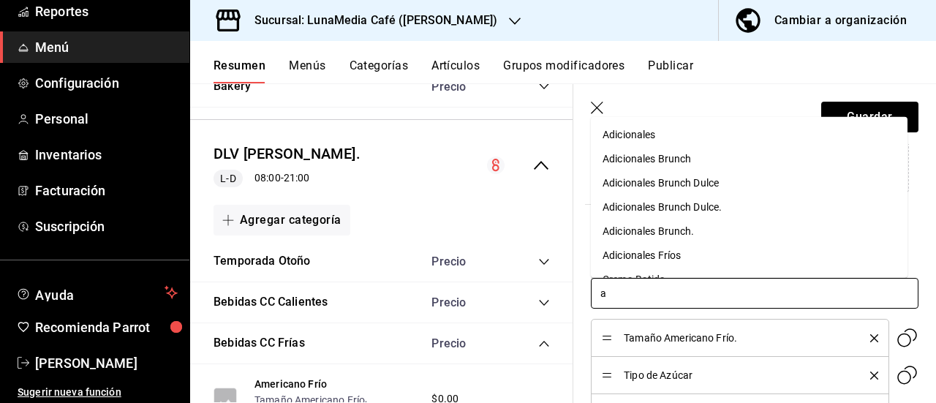
type input "ad"
click at [655, 262] on div "Adicionales Fríos" at bounding box center [642, 254] width 78 height 15
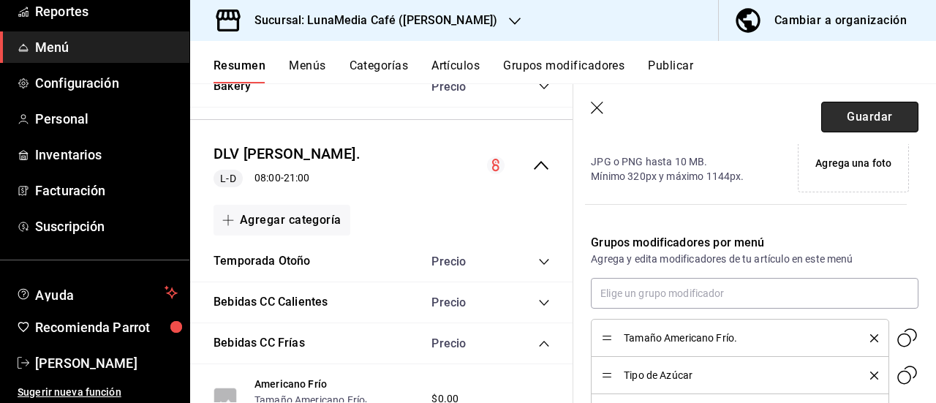
click at [875, 119] on button "Guardar" at bounding box center [869, 117] width 97 height 31
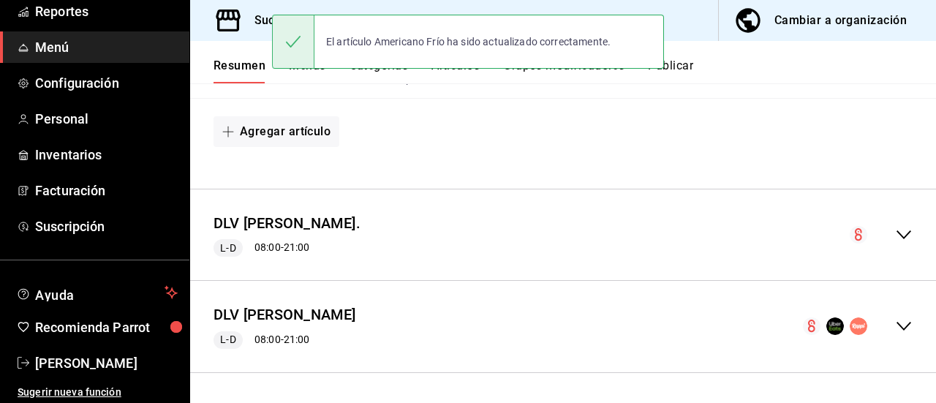
scroll to position [1294, 0]
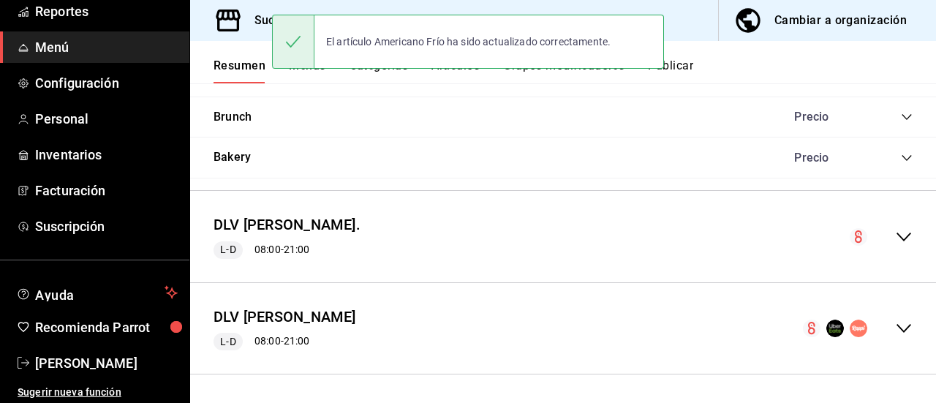
click at [895, 239] on icon "collapse-menu-row" at bounding box center [904, 237] width 18 height 18
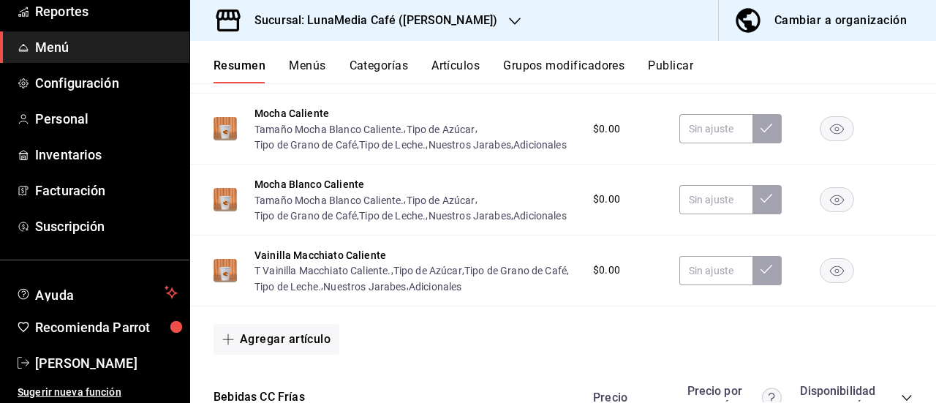
scroll to position [2598, 0]
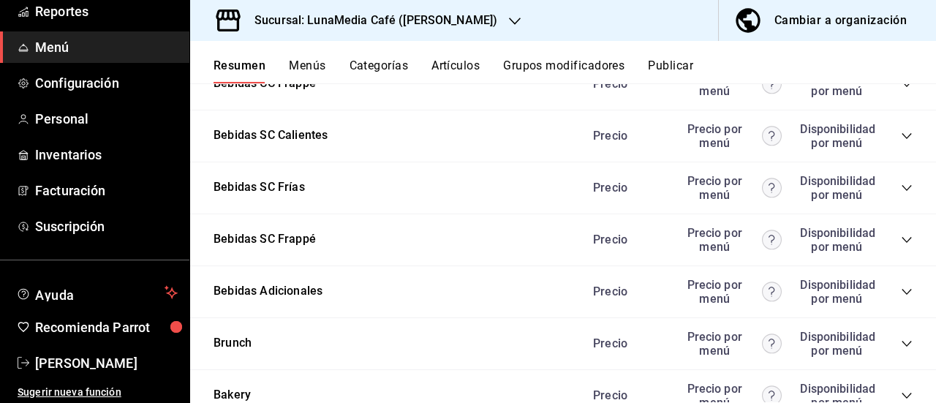
click at [901, 38] on icon "collapse-category-row" at bounding box center [907, 32] width 12 height 12
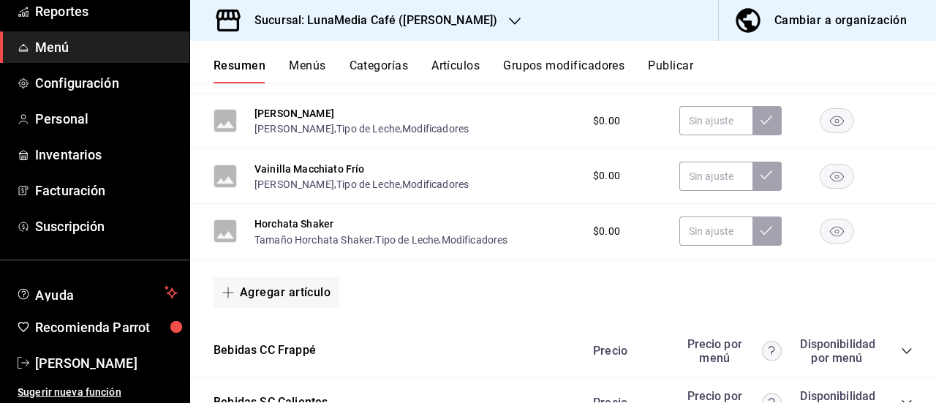
scroll to position [2671, 0]
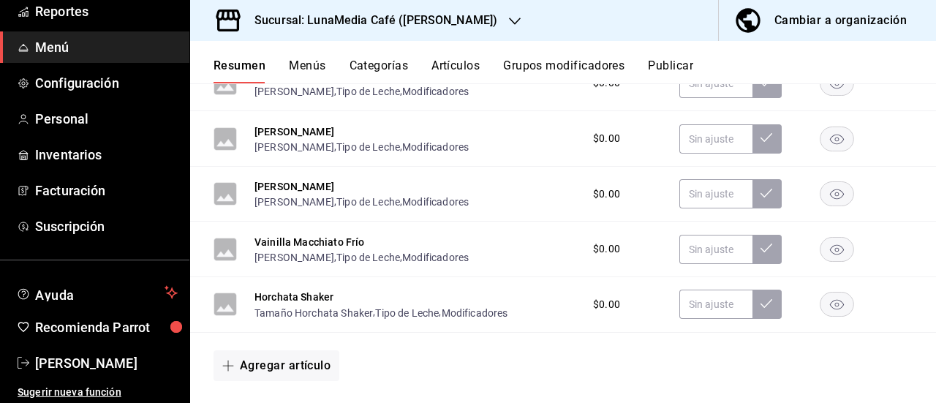
click at [284, 83] on button "[PERSON_NAME]" at bounding box center [295, 76] width 80 height 15
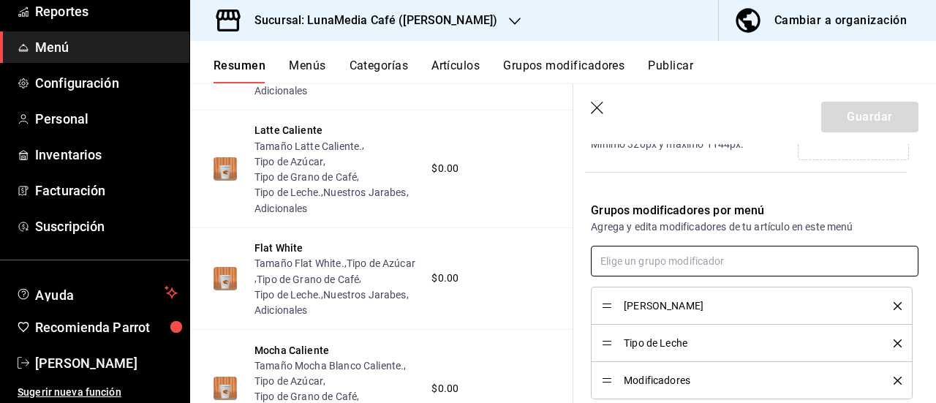
scroll to position [389, 0]
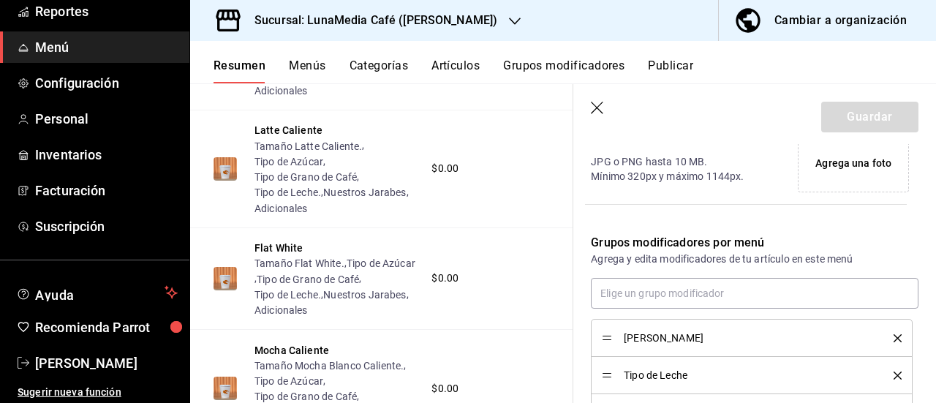
click at [894, 334] on icon "delete" at bounding box center [898, 338] width 8 height 8
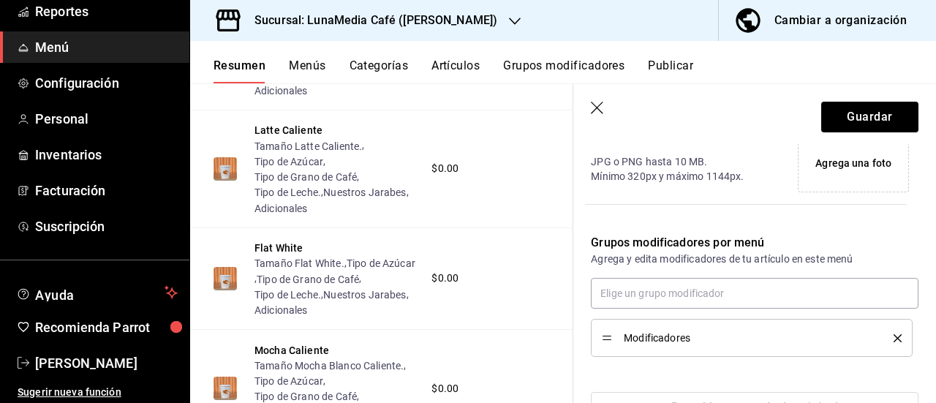
click at [894, 334] on icon "delete" at bounding box center [898, 338] width 8 height 8
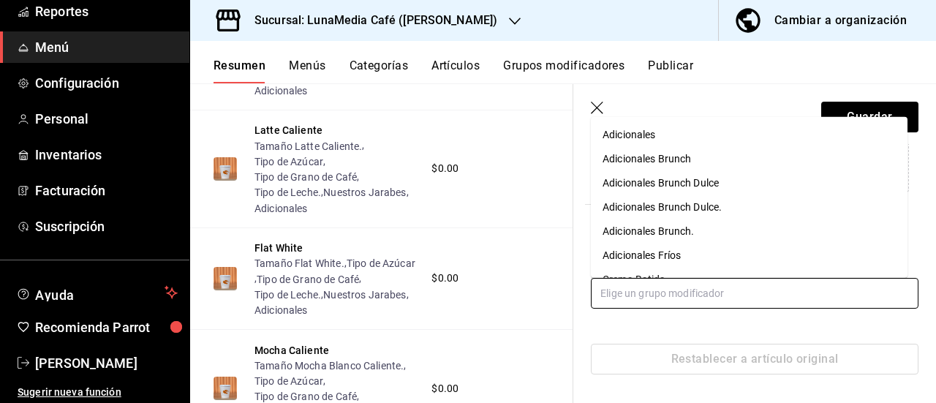
click at [698, 290] on input "text" at bounding box center [755, 293] width 328 height 31
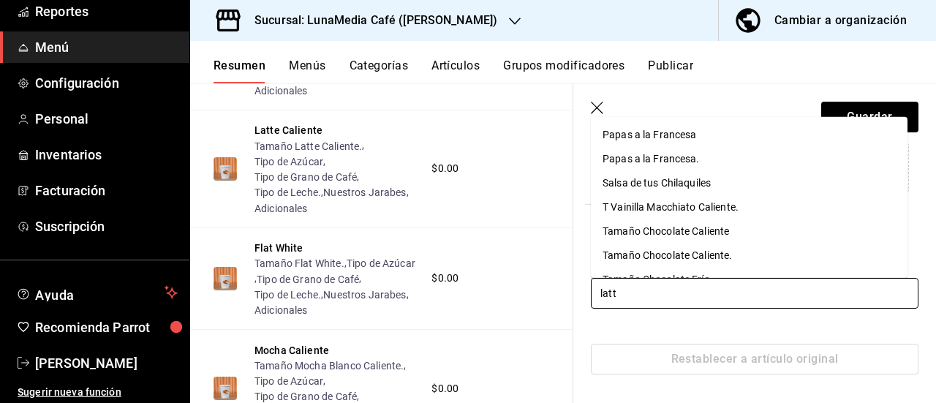
type input "latte"
click at [669, 231] on div "[PERSON_NAME]." at bounding box center [644, 230] width 83 height 15
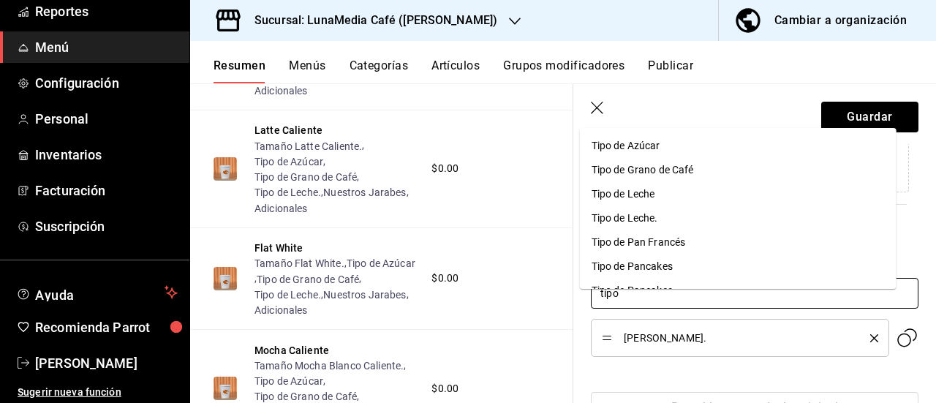
type input "tipo"
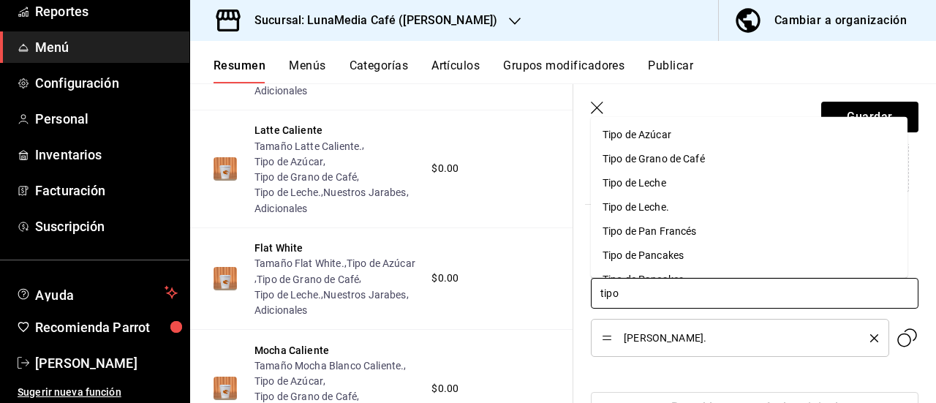
click at [658, 133] on div "Tipo de Azúcar" at bounding box center [637, 134] width 69 height 15
type input "tipo"
click at [658, 132] on div "Tipo de Grano de Café" at bounding box center [654, 134] width 102 height 15
type input "tipo"
click at [657, 151] on div "Tipo de Leche." at bounding box center [636, 158] width 67 height 15
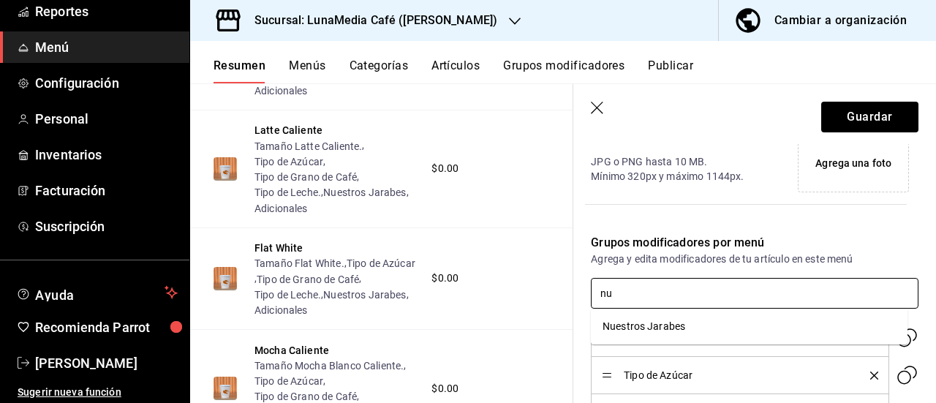
type input "nue"
click at [651, 320] on div "Nuestros Jarabes" at bounding box center [644, 326] width 83 height 15
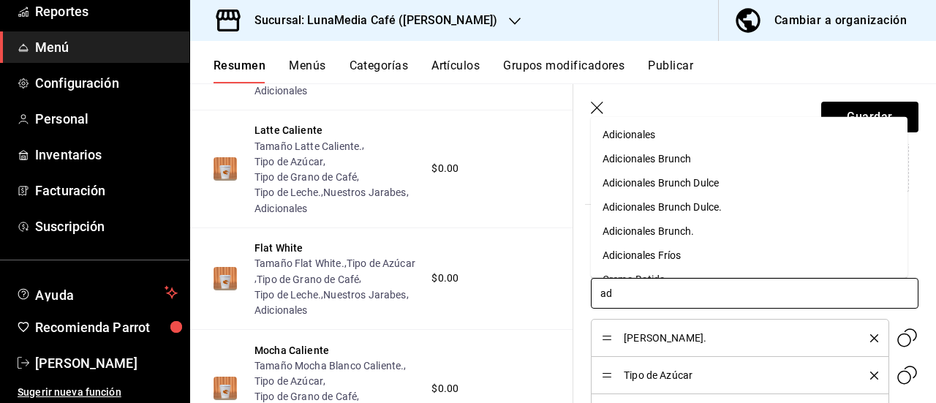
type input "adi"
click at [644, 252] on div "Adicionales Fríos" at bounding box center [642, 254] width 78 height 15
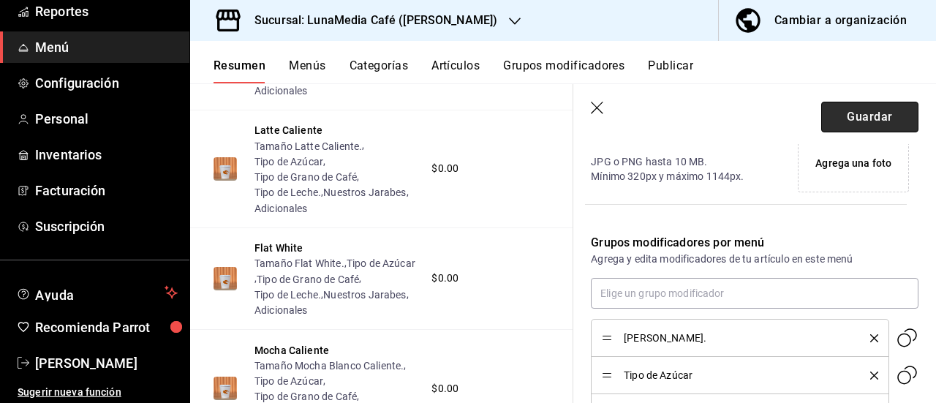
click at [842, 113] on button "Guardar" at bounding box center [869, 117] width 97 height 31
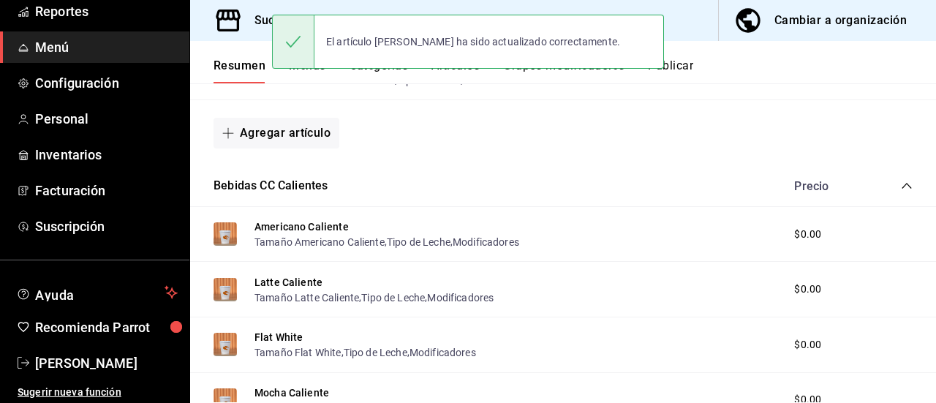
scroll to position [1294, 0]
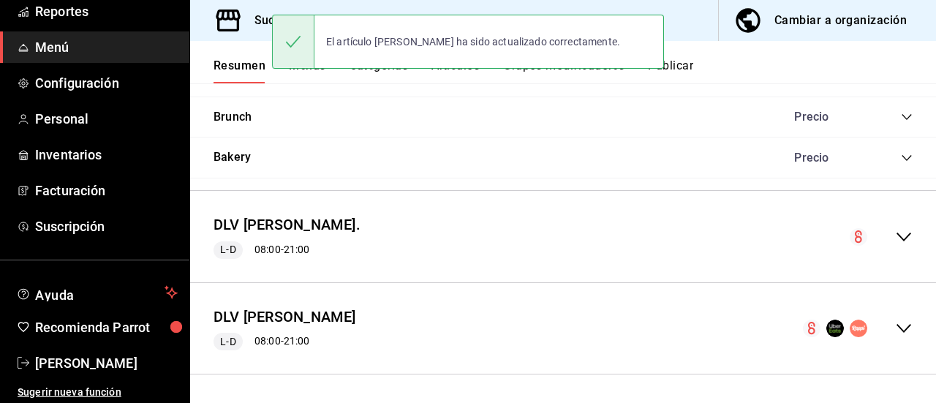
click at [895, 241] on icon "collapse-menu-row" at bounding box center [904, 237] width 18 height 18
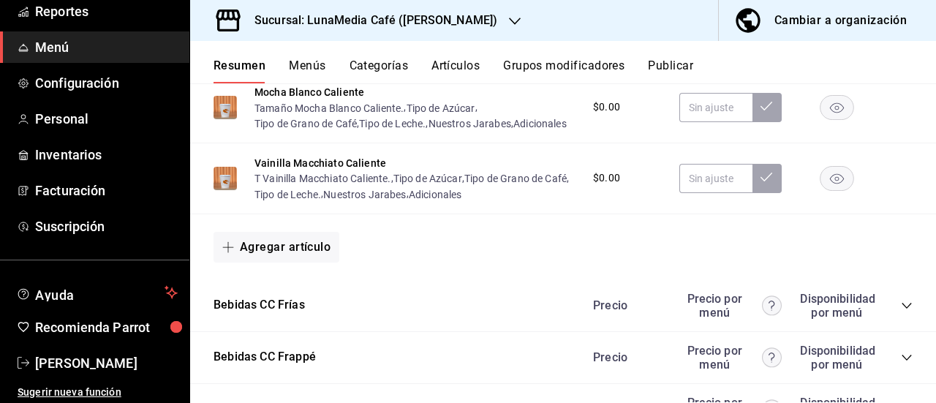
scroll to position [2640, 0]
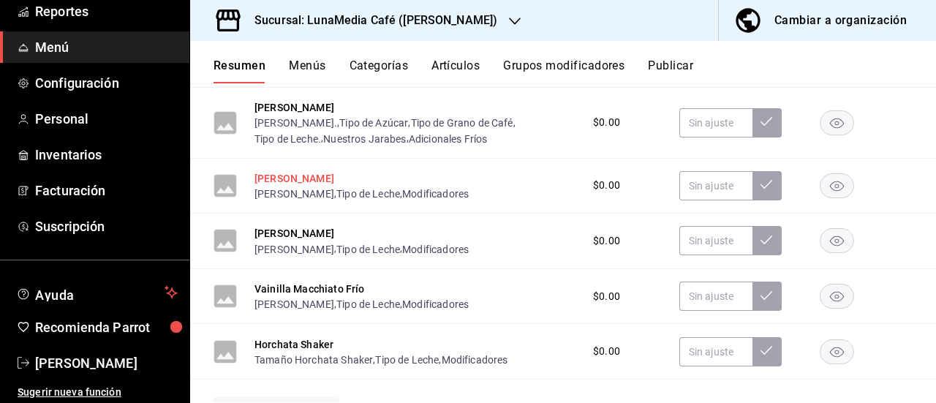
click at [290, 186] on button "[PERSON_NAME]" at bounding box center [295, 178] width 80 height 15
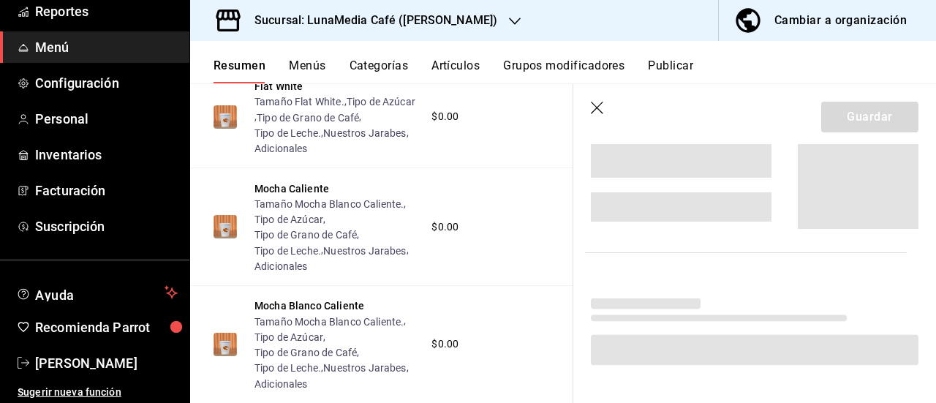
scroll to position [2452, 0]
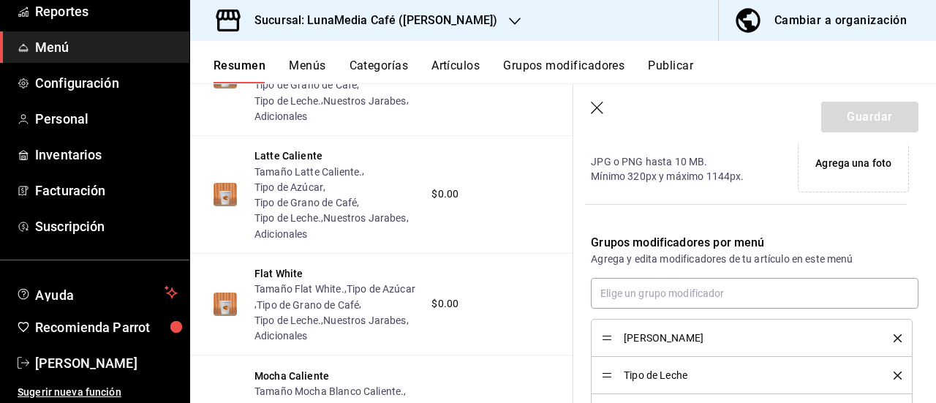
click at [894, 340] on icon "delete" at bounding box center [898, 338] width 8 height 8
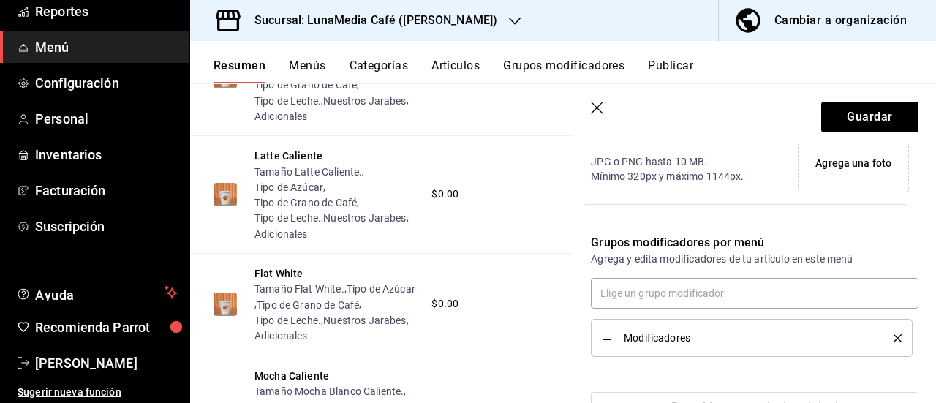
click at [894, 340] on icon "delete" at bounding box center [898, 338] width 8 height 8
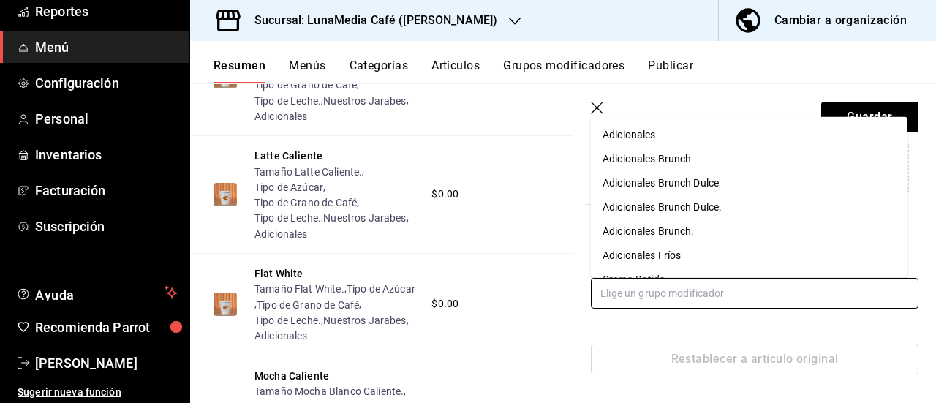
click at [696, 288] on input "text" at bounding box center [755, 293] width 328 height 31
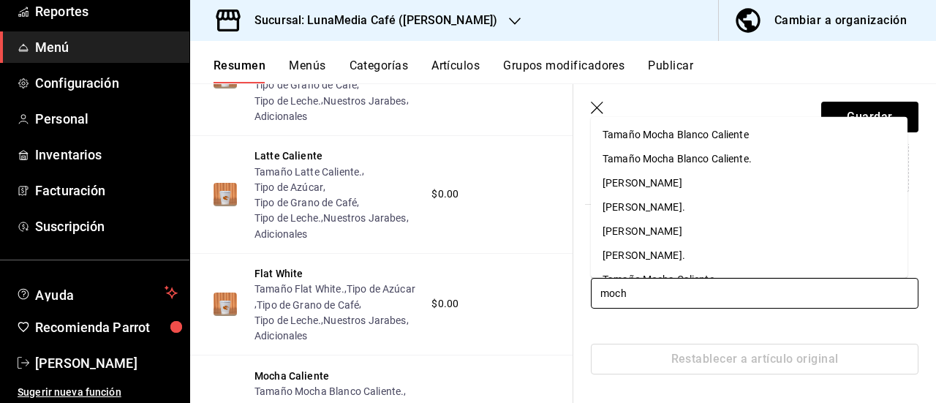
type input "mocha"
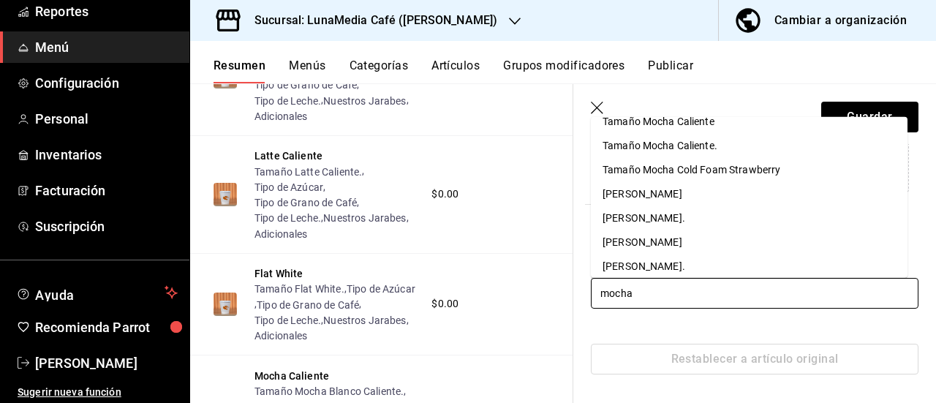
scroll to position [164, 0]
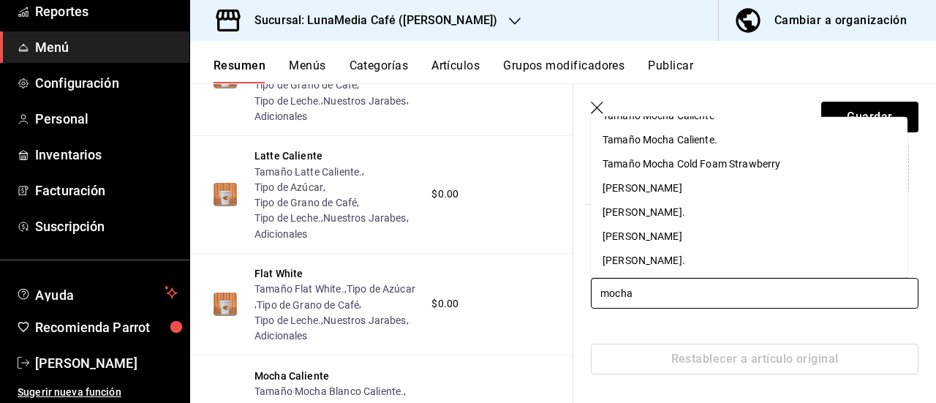
click at [670, 258] on div "[PERSON_NAME]." at bounding box center [644, 259] width 83 height 15
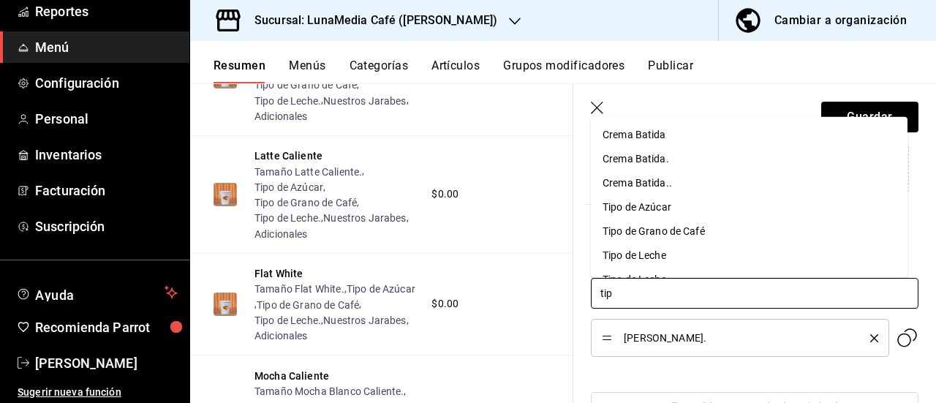
type input "tipo"
click at [666, 131] on div "Tipo de Azúcar" at bounding box center [637, 134] width 69 height 15
type input "tipo"
click at [666, 131] on div "Tipo de Grano de Café" at bounding box center [654, 134] width 102 height 15
type input "tipo"
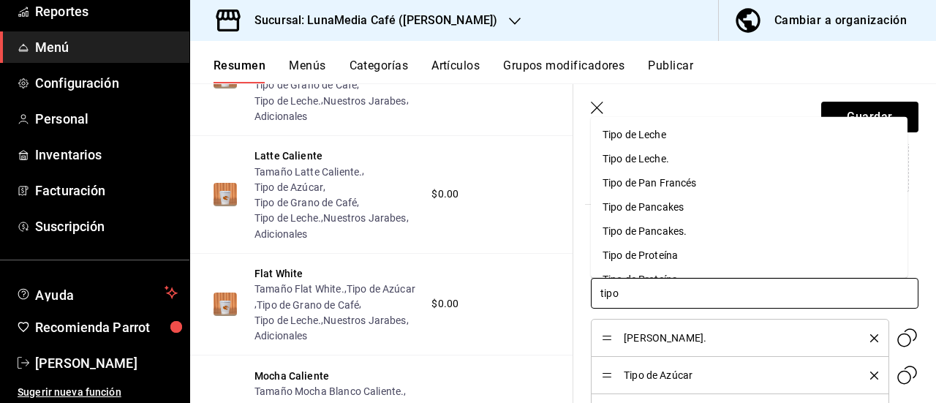
click at [623, 159] on div "Tipo de Leche." at bounding box center [636, 158] width 67 height 15
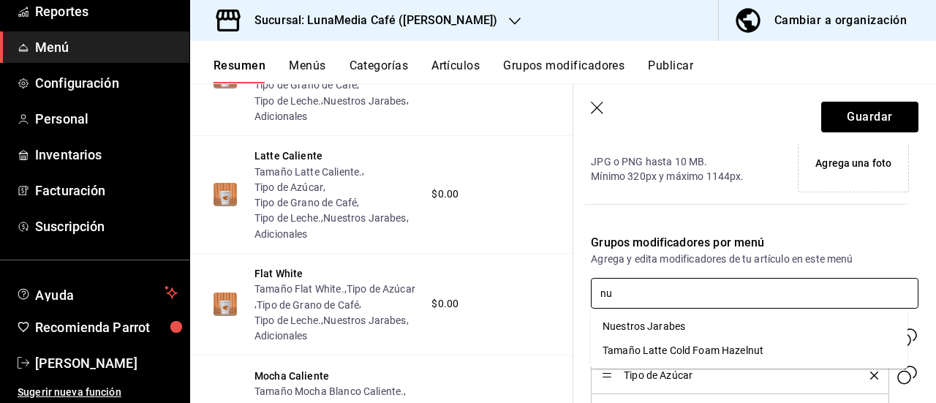
type input "nue"
click at [687, 331] on li "Nuestros Jarabes" at bounding box center [749, 327] width 317 height 24
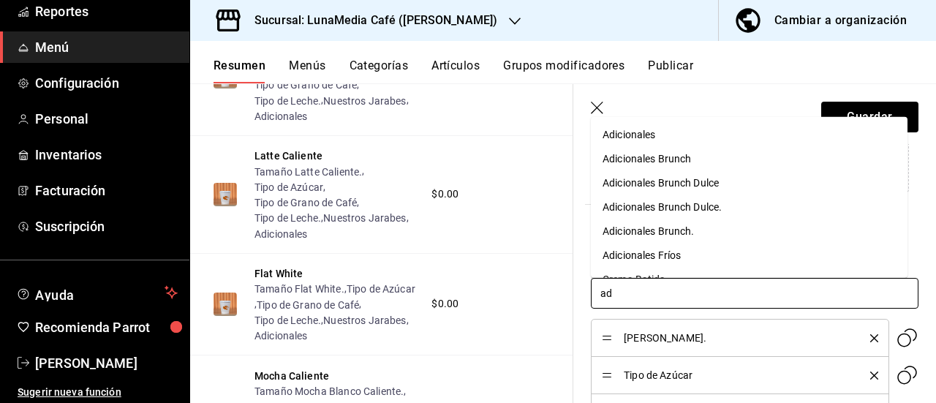
type input "adi"
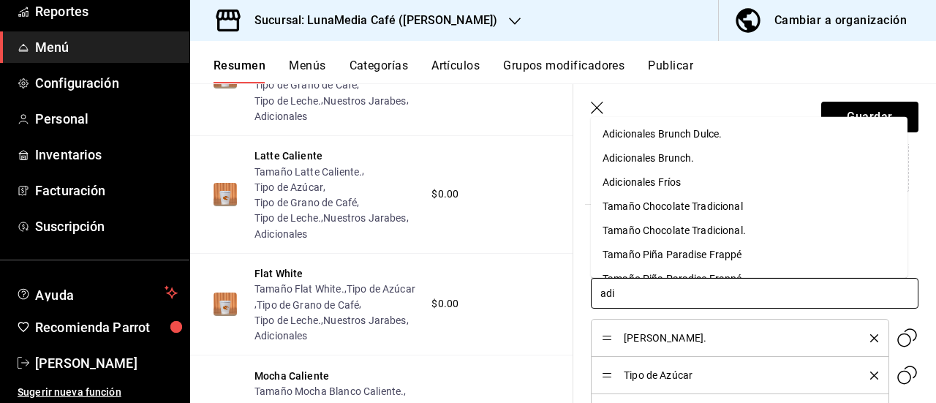
scroll to position [0, 0]
click at [677, 251] on div "Adicionales Fríos" at bounding box center [642, 254] width 78 height 15
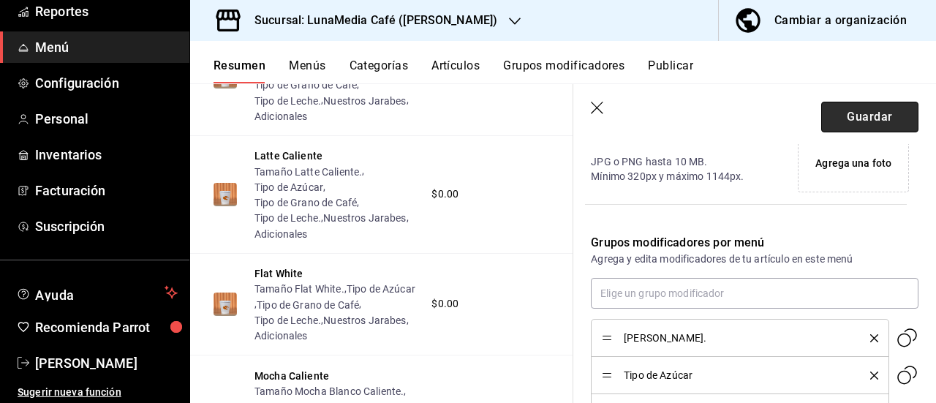
click at [873, 128] on button "Guardar" at bounding box center [869, 117] width 97 height 31
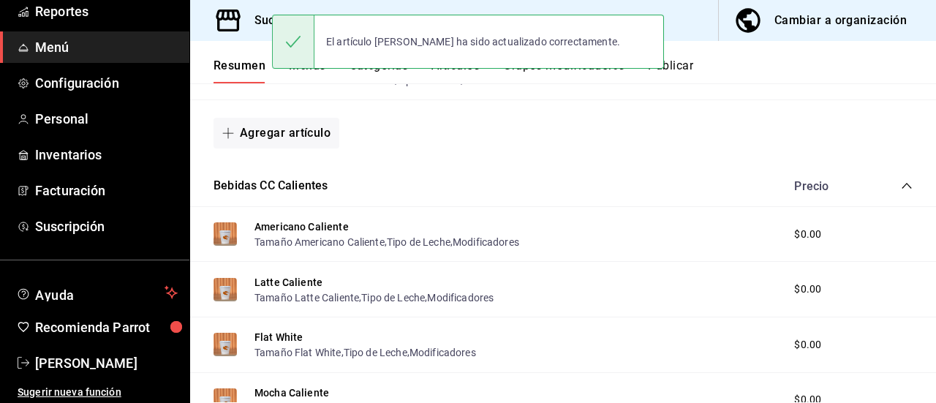
scroll to position [1294, 0]
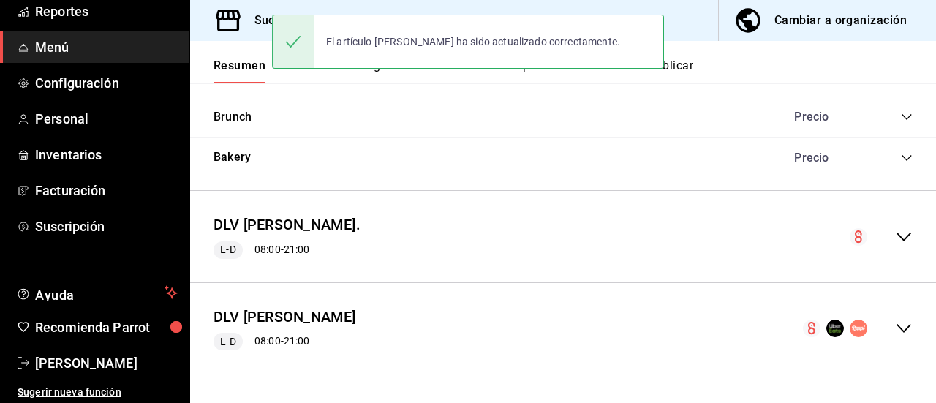
click at [895, 232] on icon "collapse-menu-row" at bounding box center [904, 237] width 18 height 18
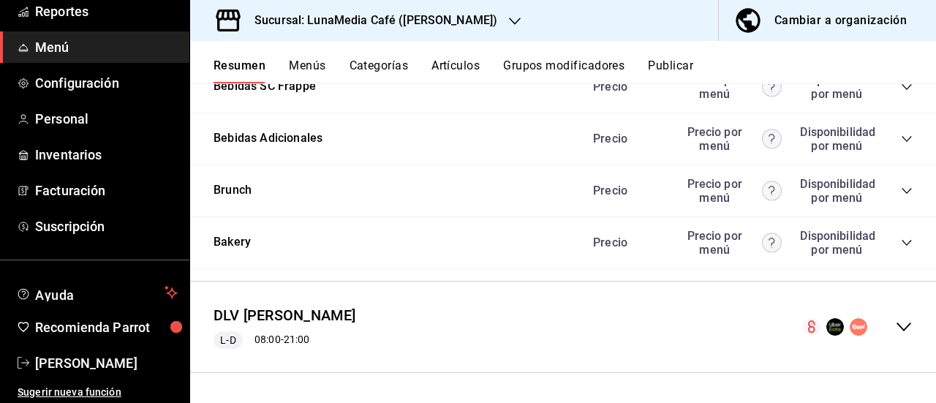
scroll to position [2517, 0]
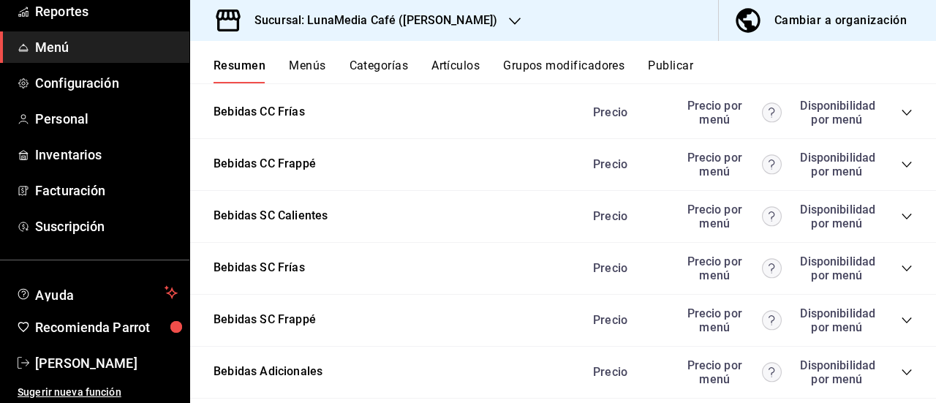
click at [901, 118] on icon "collapse-category-row" at bounding box center [907, 113] width 12 height 12
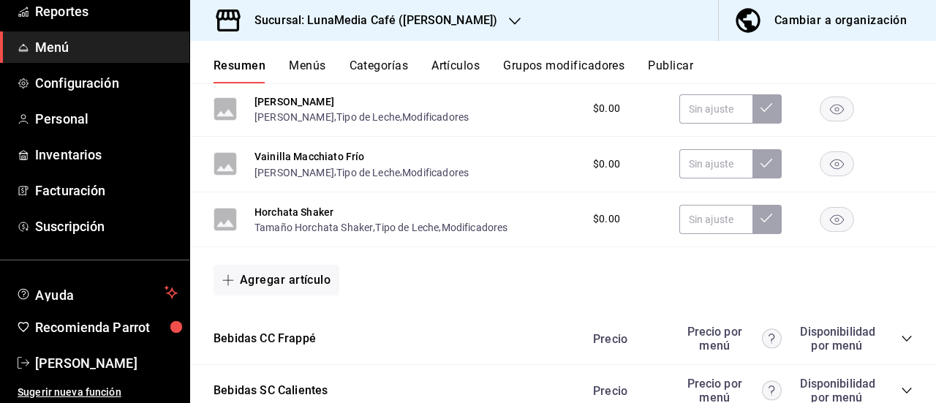
scroll to position [2810, 0]
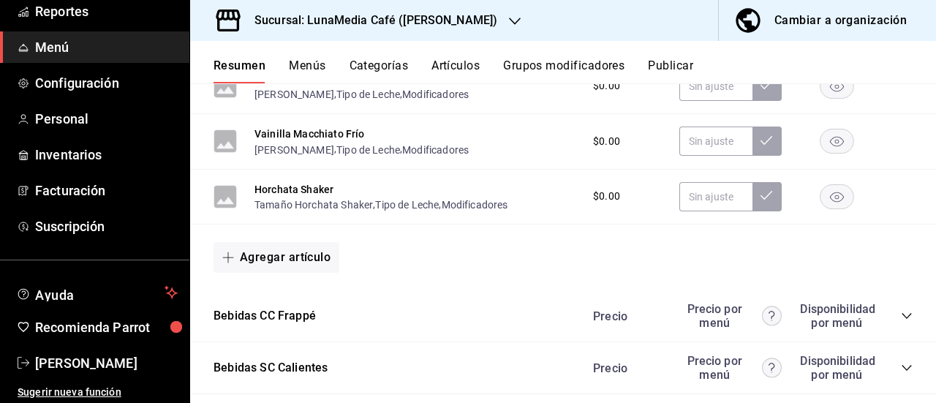
click at [317, 86] on button "[PERSON_NAME]" at bounding box center [295, 79] width 80 height 15
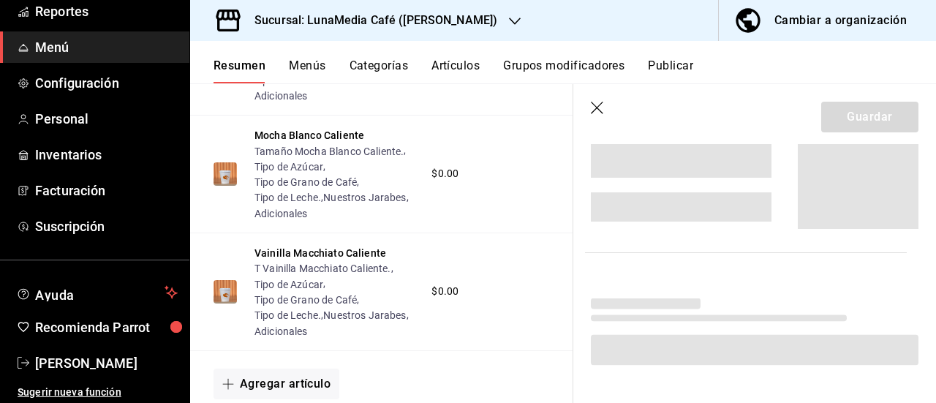
scroll to position [2611, 0]
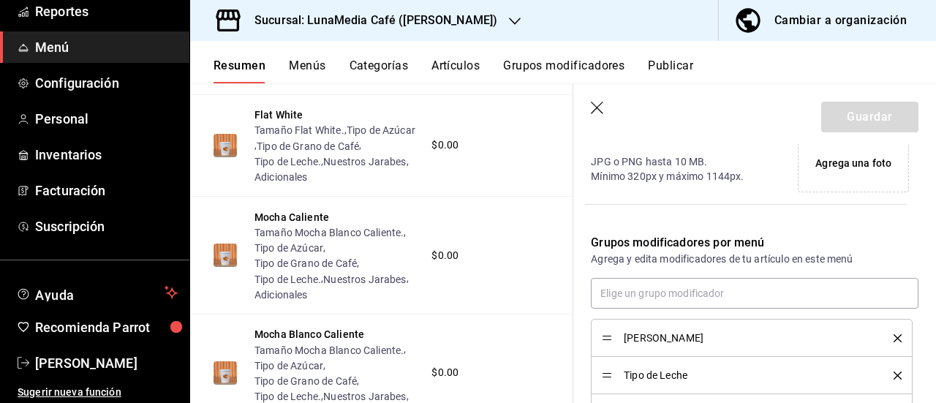
click at [894, 334] on icon "delete" at bounding box center [898, 338] width 8 height 8
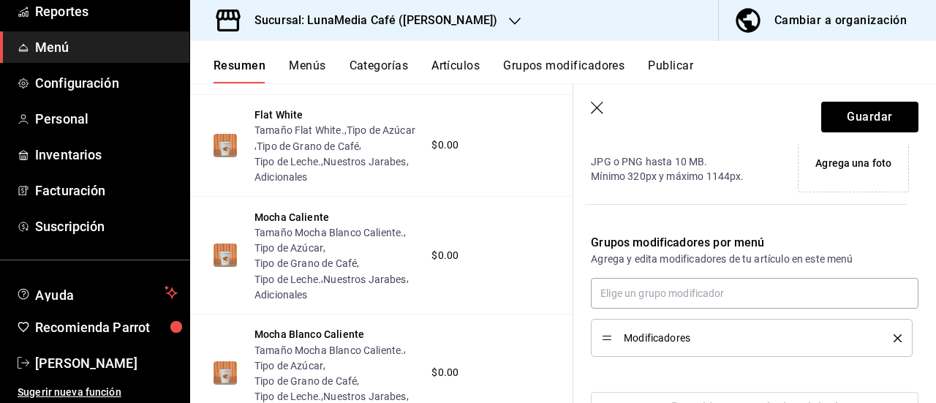
click at [894, 334] on icon "delete" at bounding box center [898, 338] width 8 height 8
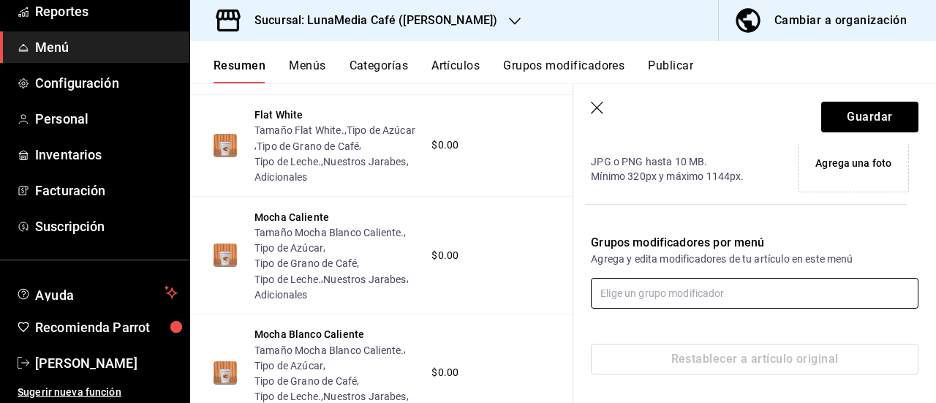
click at [683, 293] on input "text" at bounding box center [755, 293] width 328 height 31
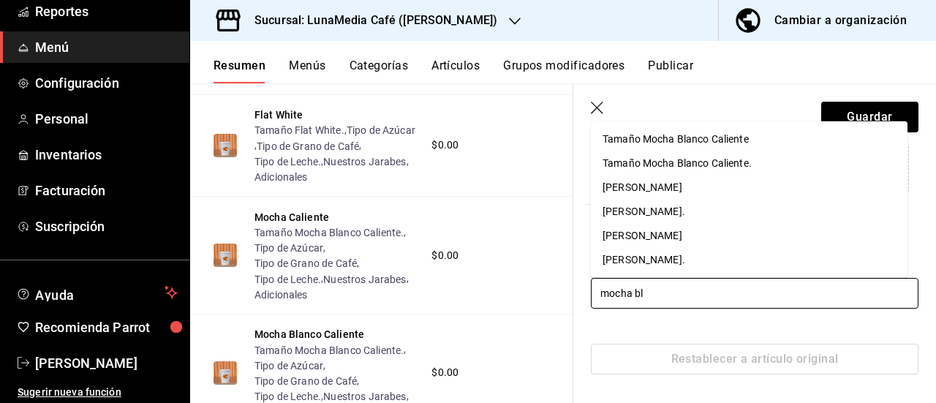
type input "mocha bla"
click at [682, 268] on li "[PERSON_NAME]." at bounding box center [749, 260] width 317 height 24
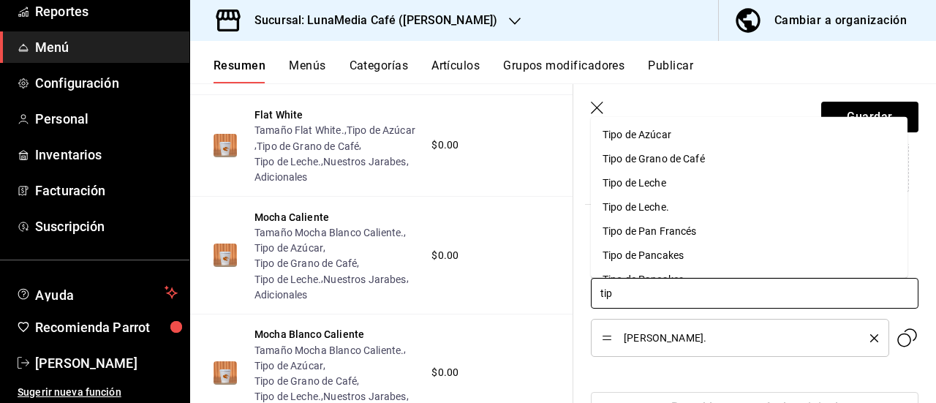
type input "tipo"
click at [661, 139] on div "Tipo de Azúcar" at bounding box center [637, 134] width 69 height 15
type input "tipo"
click at [661, 139] on div "Tipo de Grano de Café" at bounding box center [654, 134] width 102 height 15
type input "tipo"
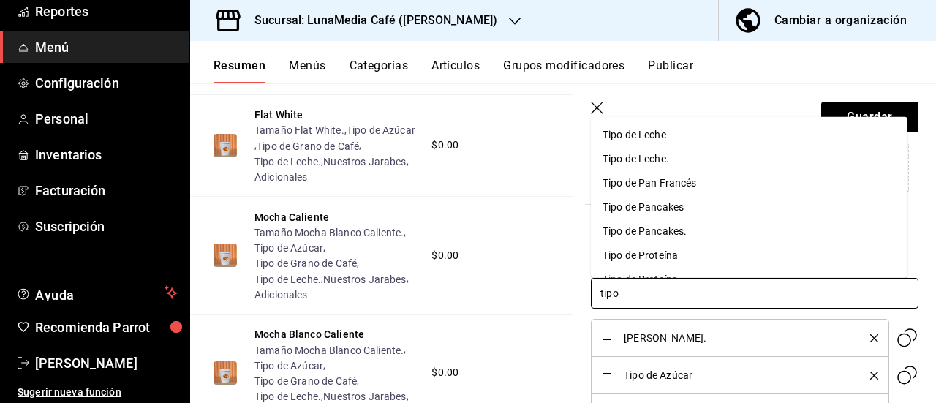
click at [648, 167] on li "Tipo de Leche." at bounding box center [749, 158] width 317 height 24
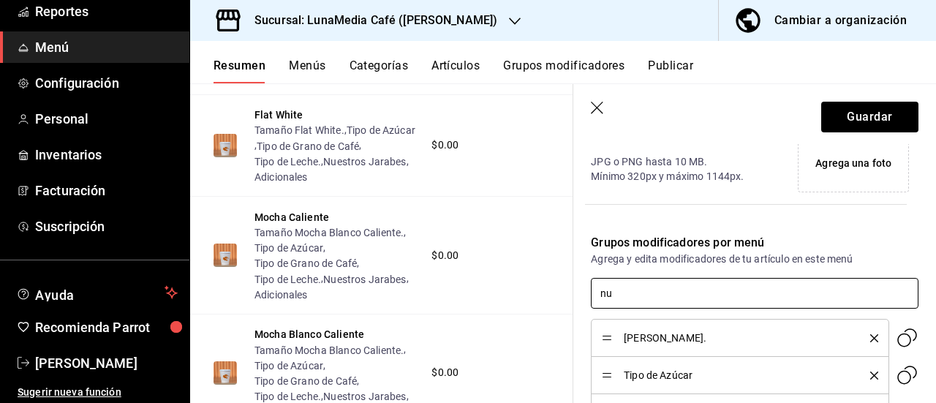
type input "nue"
click at [661, 332] on div "Nuestros Jarabes" at bounding box center [644, 326] width 83 height 15
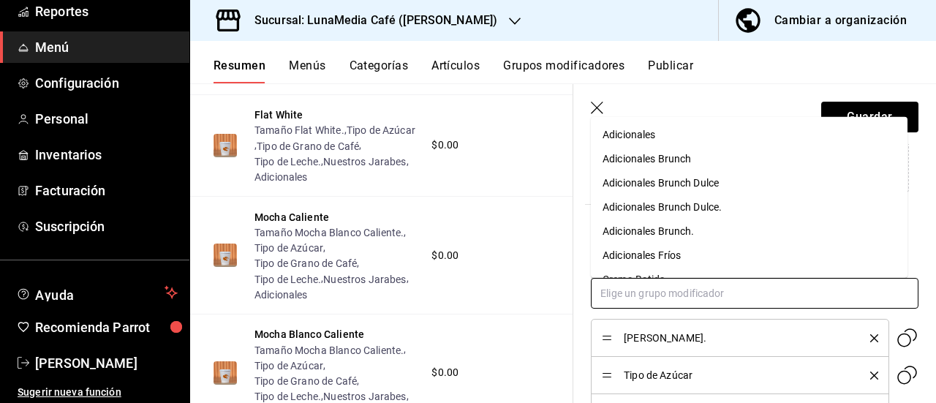
click at [652, 292] on input "text" at bounding box center [755, 293] width 328 height 31
type input "ad"
click at [647, 256] on div "Adicionales Fríos" at bounding box center [642, 254] width 78 height 15
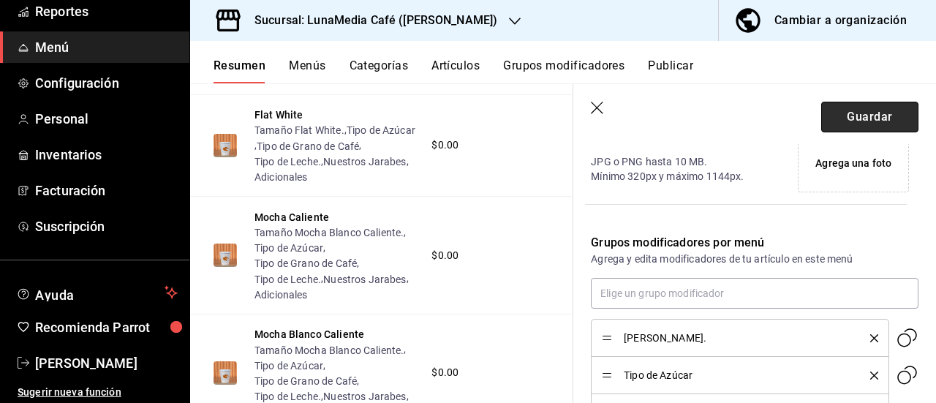
click at [878, 114] on button "Guardar" at bounding box center [869, 117] width 97 height 31
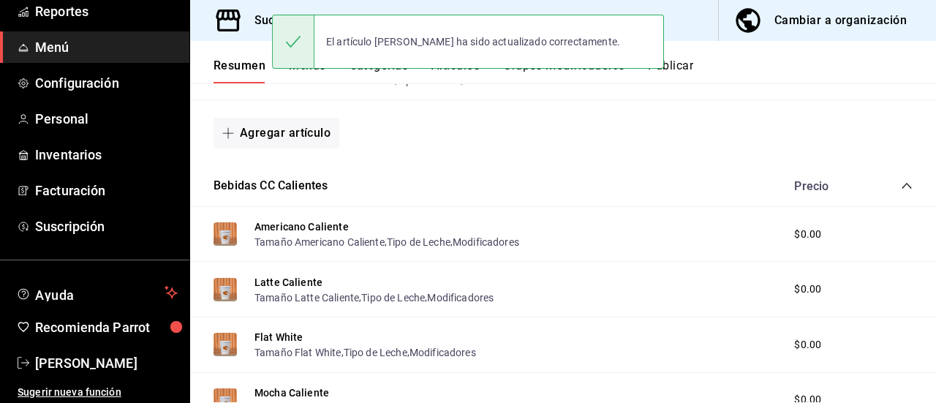
scroll to position [1294, 0]
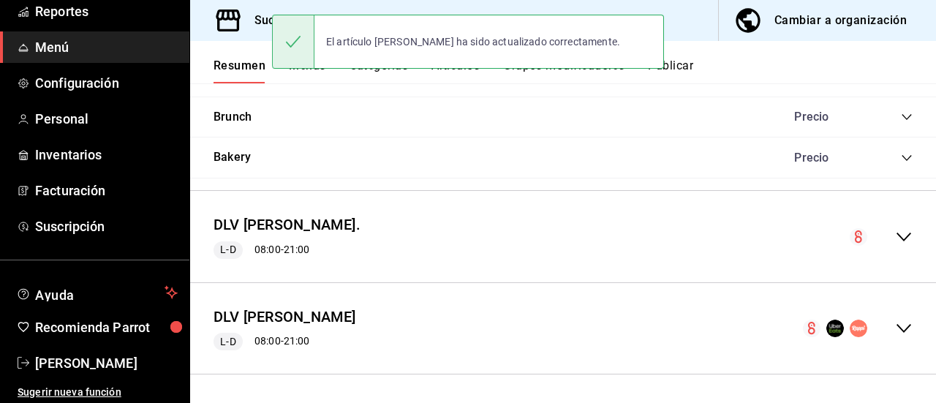
click at [895, 241] on icon "collapse-menu-row" at bounding box center [904, 237] width 18 height 18
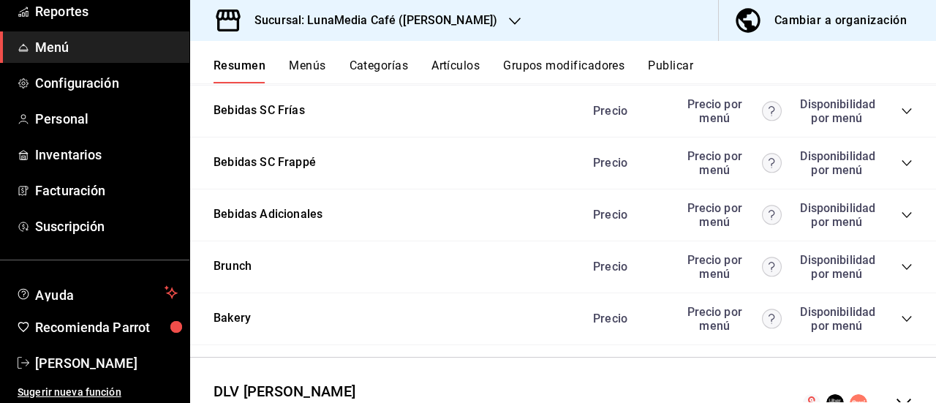
scroll to position [2602, 0]
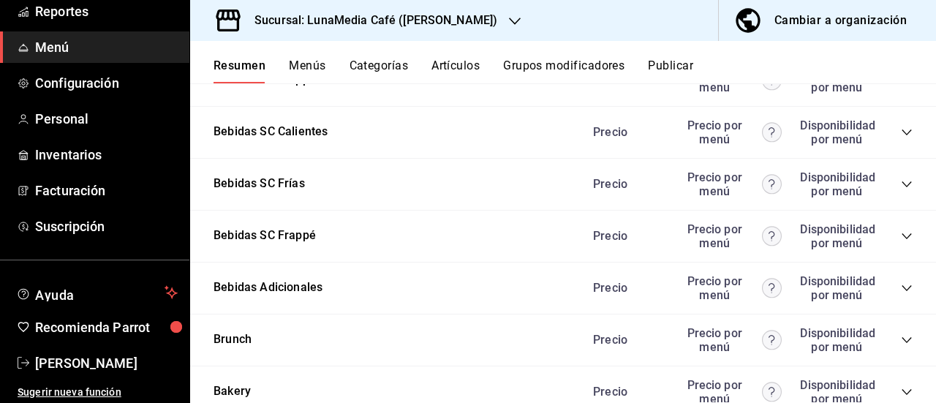
click at [901, 34] on icon "collapse-category-row" at bounding box center [907, 29] width 12 height 12
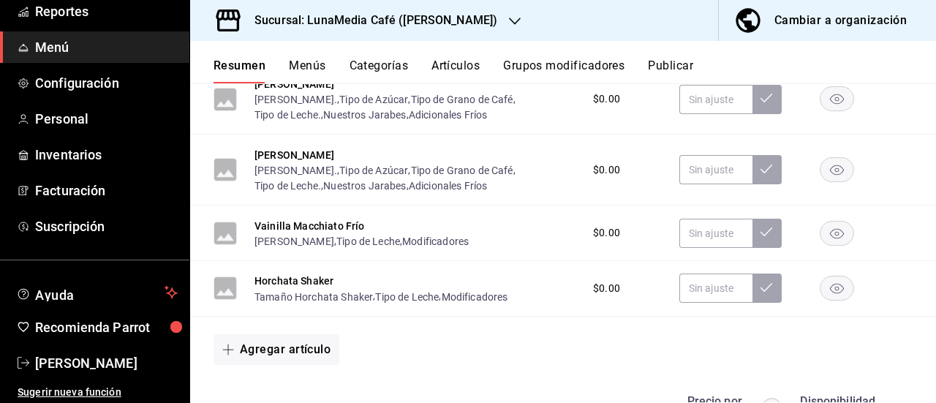
scroll to position [2894, 0]
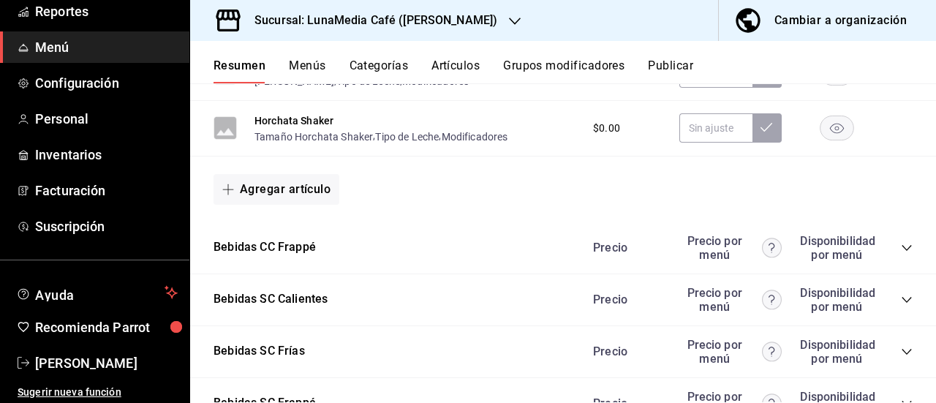
click at [320, 73] on button "Vainilla Macchiato Frío" at bounding box center [310, 66] width 110 height 15
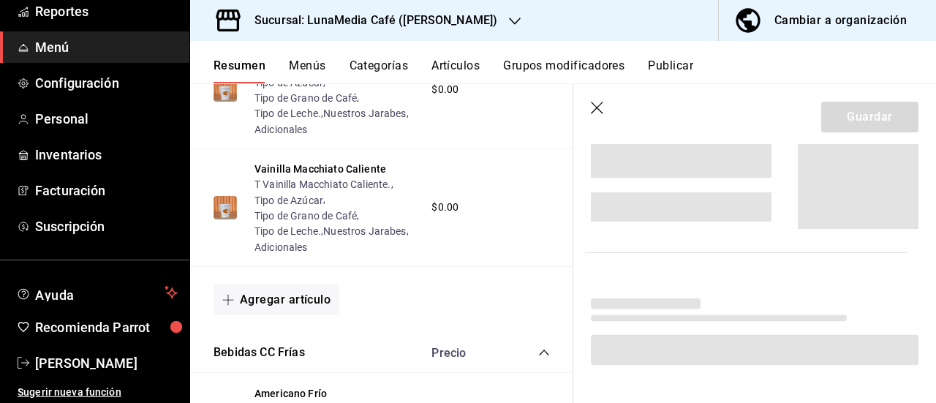
scroll to position [2695, 0]
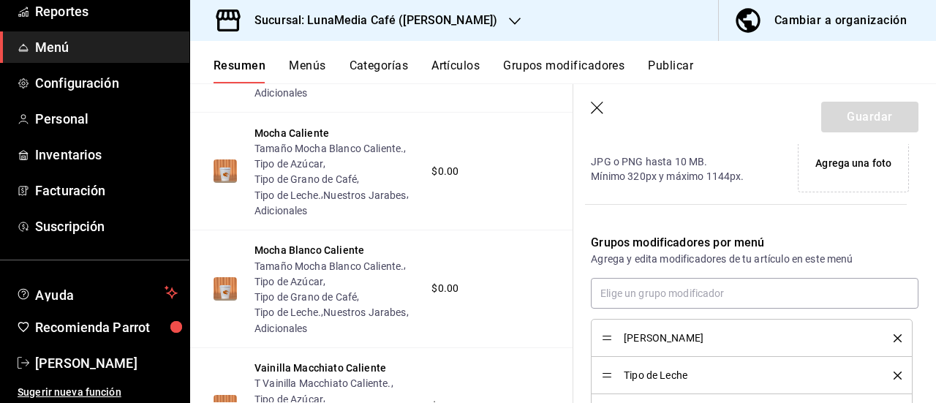
click at [894, 336] on icon "delete" at bounding box center [898, 338] width 8 height 8
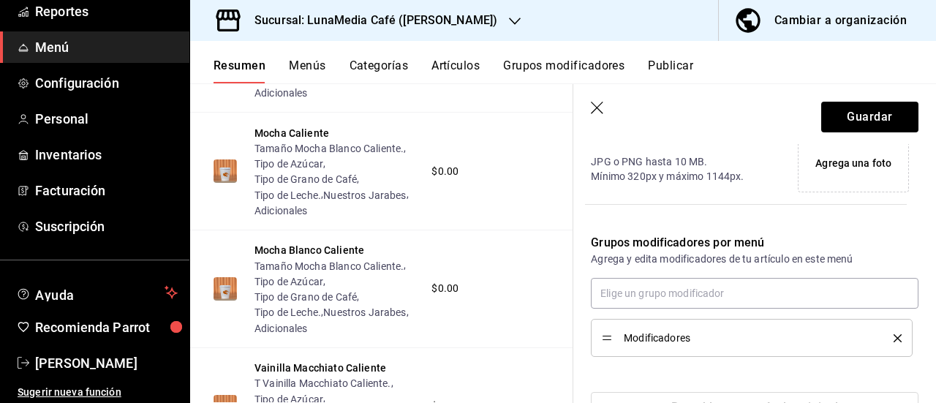
click at [894, 336] on icon "delete" at bounding box center [898, 338] width 8 height 8
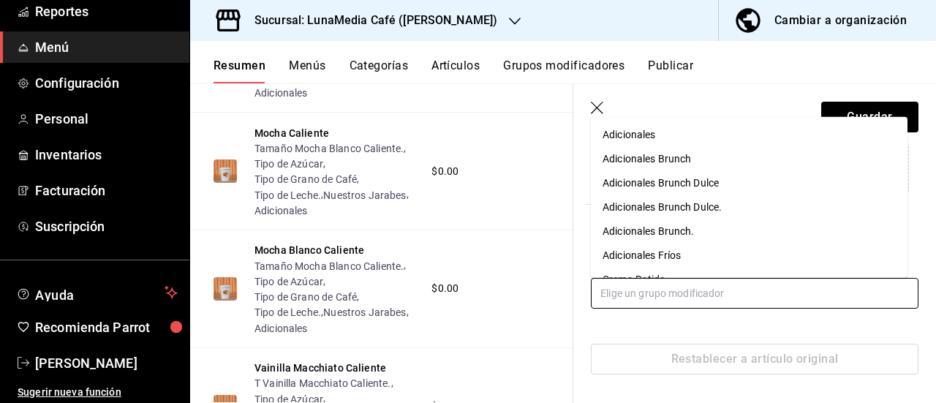
click at [651, 295] on input "text" at bounding box center [755, 293] width 328 height 31
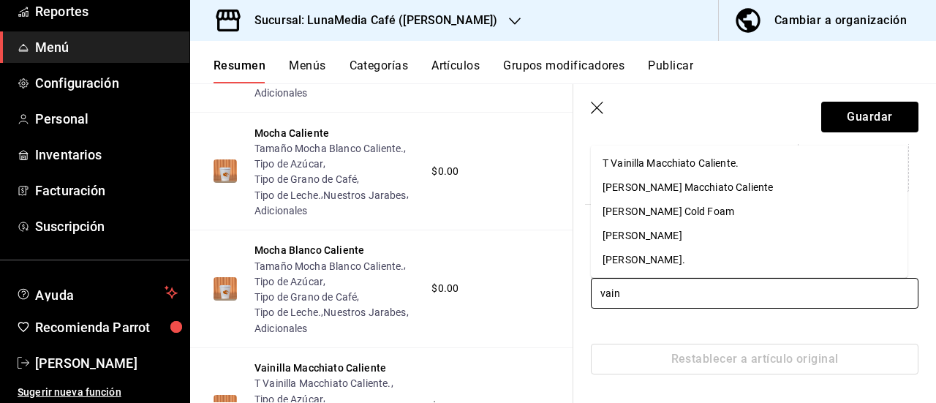
type input "vaini"
click at [667, 259] on div "[PERSON_NAME]." at bounding box center [644, 259] width 83 height 15
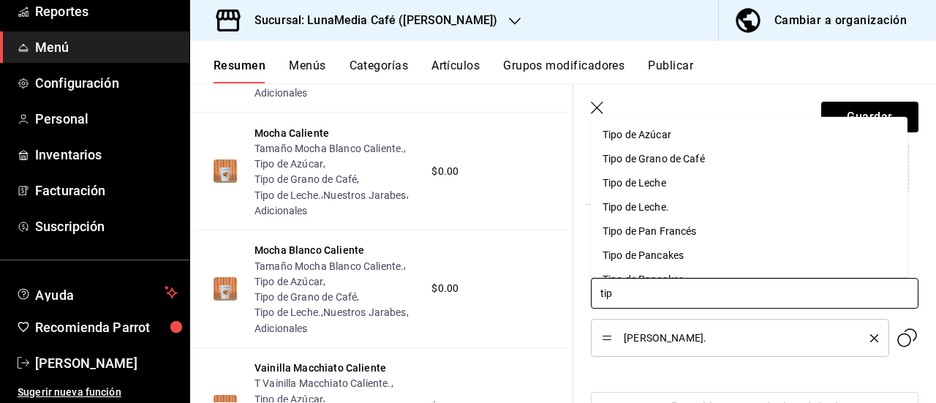
type input "tipo"
click at [649, 140] on div "Tipo de Azúcar" at bounding box center [637, 134] width 69 height 15
type input "tipo"
click at [660, 132] on div "Tipo de Grano de Café" at bounding box center [654, 134] width 102 height 15
type input "tipo"
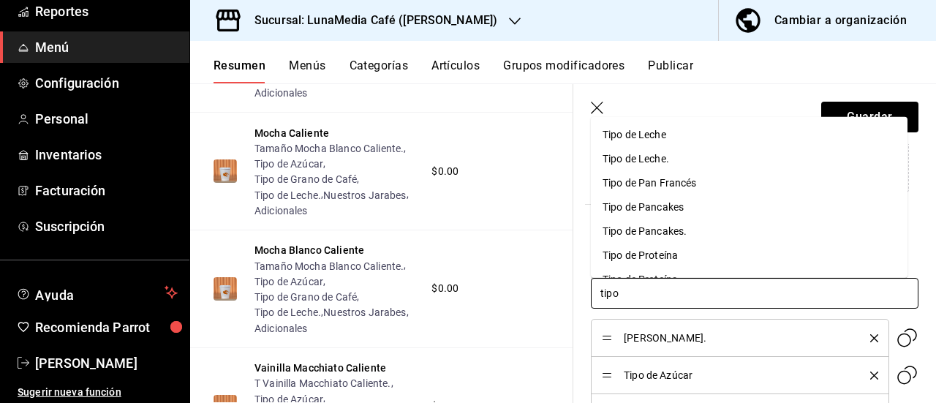
click at [671, 162] on li "Tipo de Leche." at bounding box center [749, 158] width 317 height 24
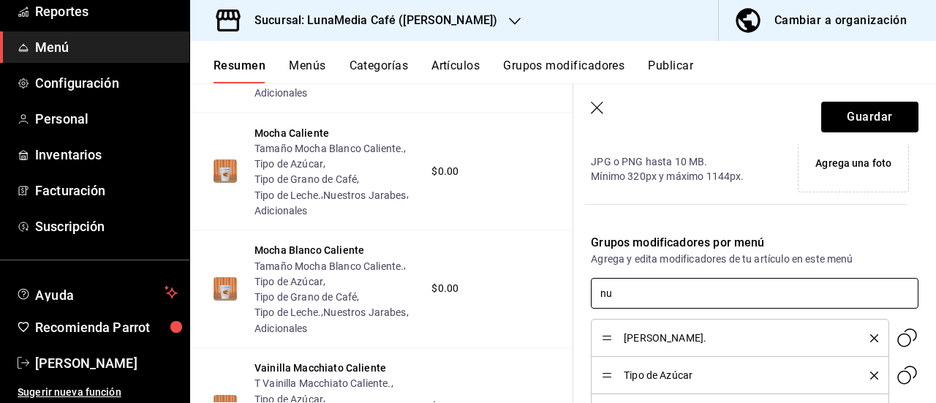
type input "nue"
click at [652, 331] on div "Nuestros Jarabes" at bounding box center [644, 326] width 83 height 15
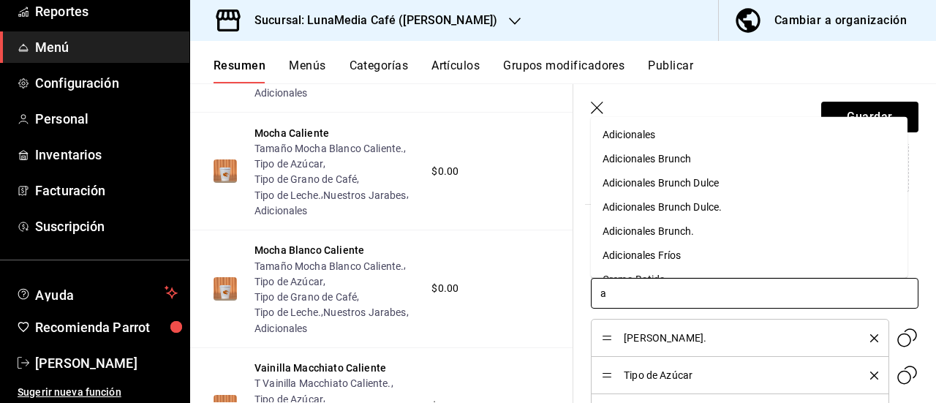
type input "ad"
click at [686, 248] on li "Adicionales Fríos" at bounding box center [749, 255] width 317 height 24
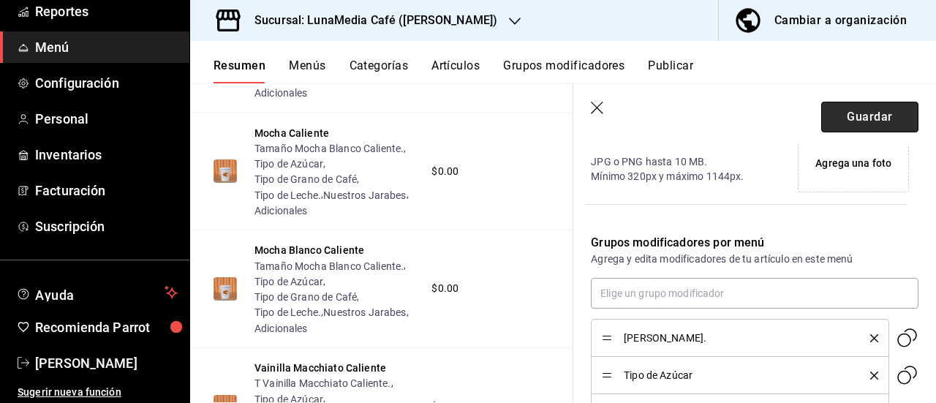
click at [853, 124] on button "Guardar" at bounding box center [869, 117] width 97 height 31
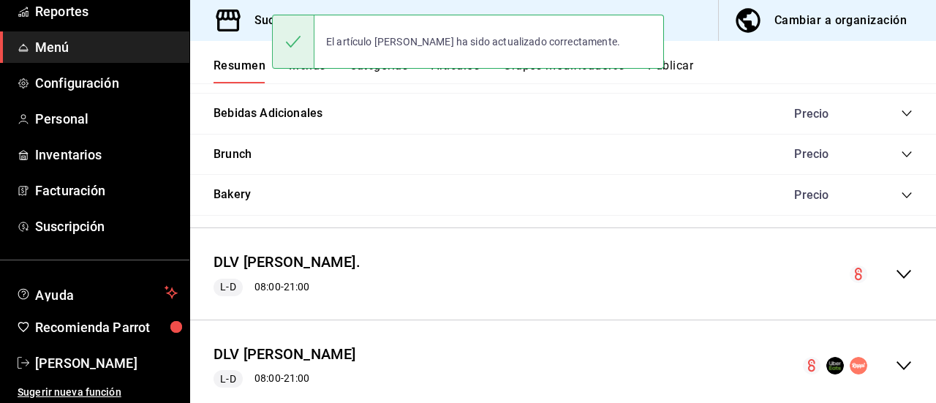
scroll to position [1294, 0]
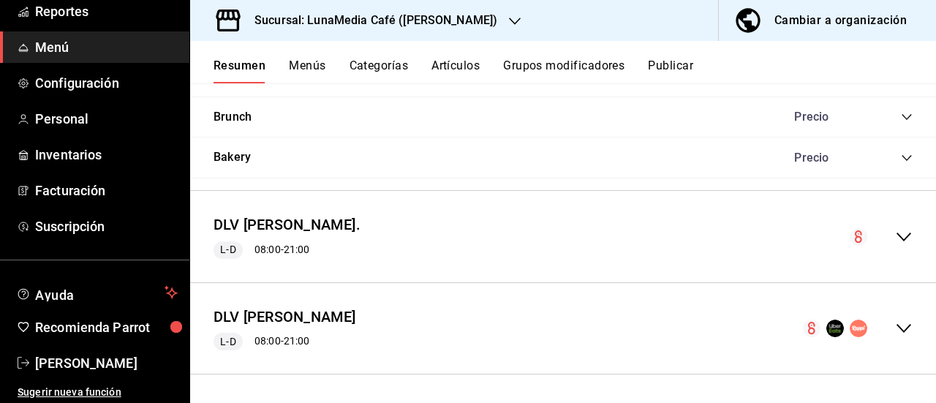
click at [900, 233] on icon "collapse-menu-row" at bounding box center [904, 237] width 18 height 18
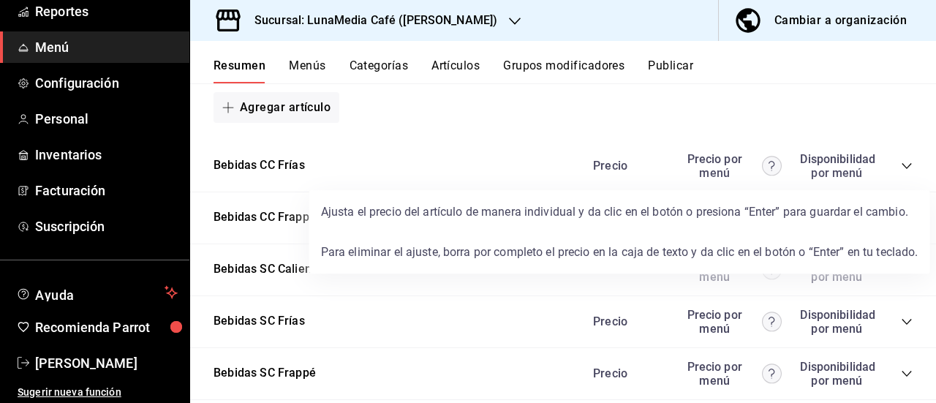
scroll to position [2610, 0]
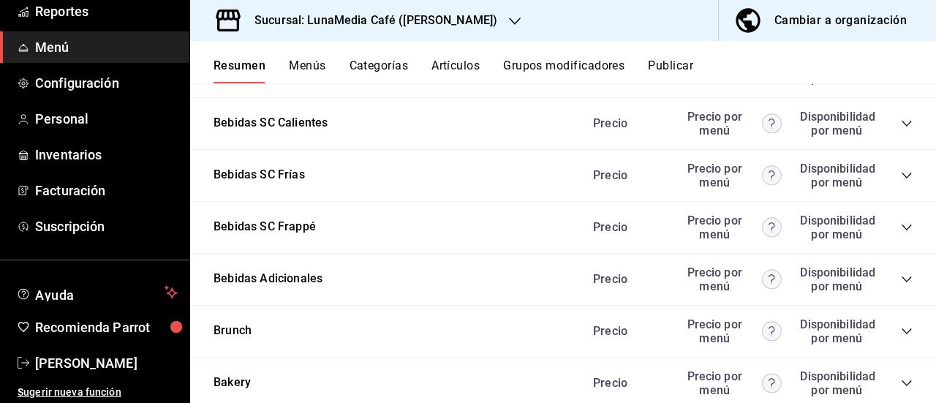
click at [901, 26] on icon "collapse-category-row" at bounding box center [907, 20] width 12 height 12
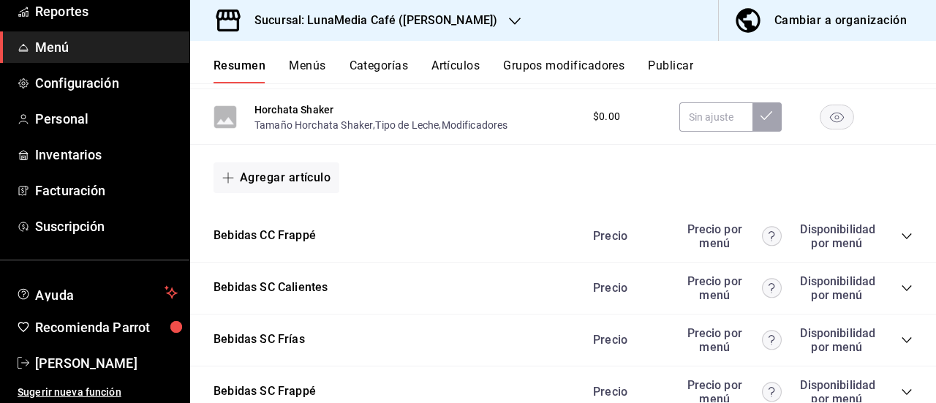
scroll to position [2903, 0]
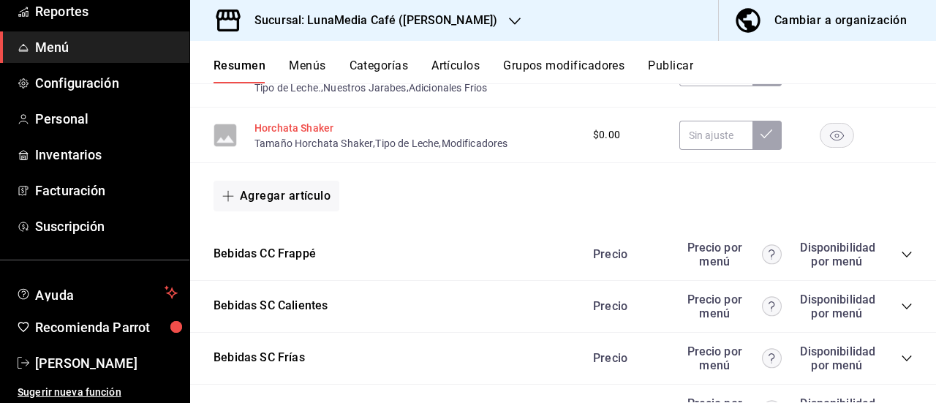
click at [300, 135] on button "Horchata Shaker" at bounding box center [294, 128] width 79 height 15
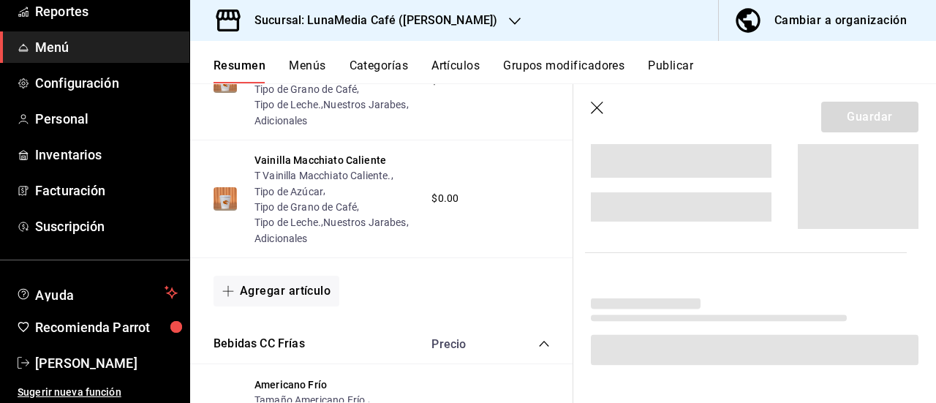
scroll to position [2689, 0]
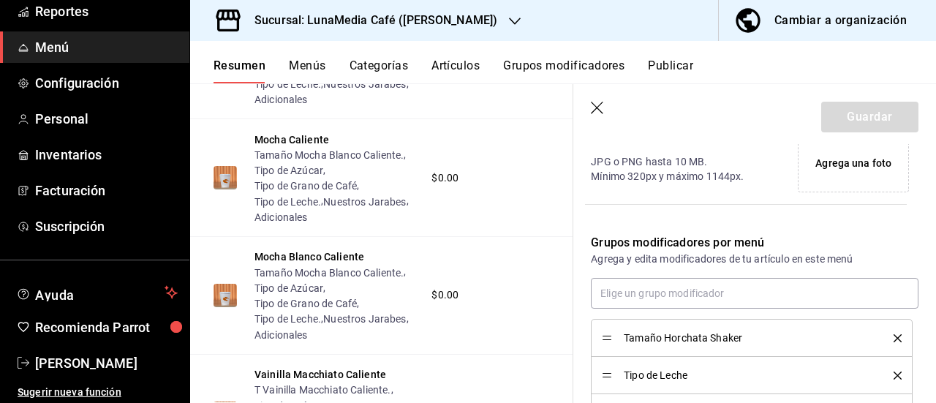
click at [886, 331] on div "Tamaño Horchata Shaker" at bounding box center [752, 338] width 300 height 16
click at [894, 340] on icon "delete" at bounding box center [898, 338] width 8 height 8
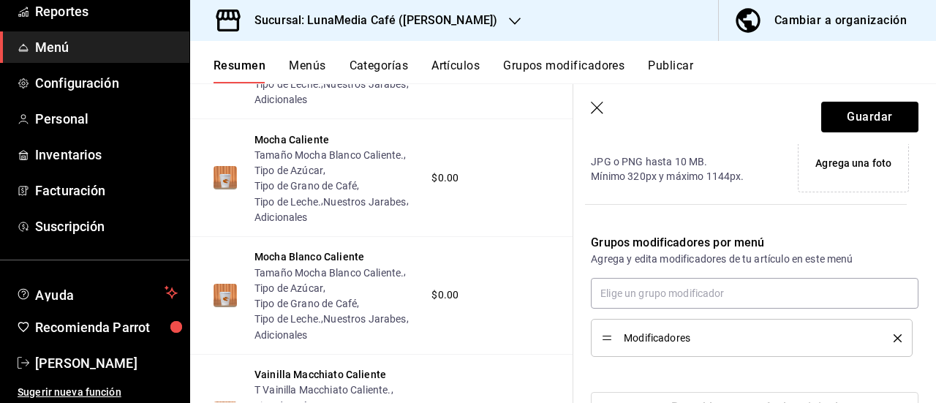
click at [894, 340] on icon "delete" at bounding box center [898, 338] width 8 height 8
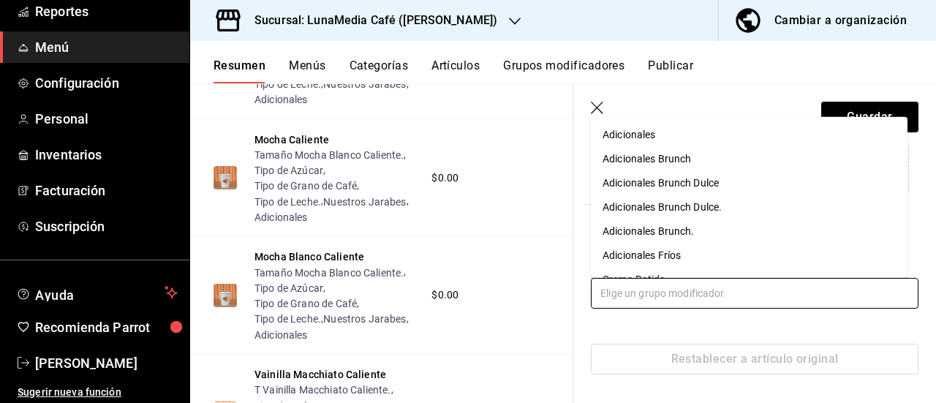
click at [660, 296] on input "text" at bounding box center [755, 293] width 328 height 31
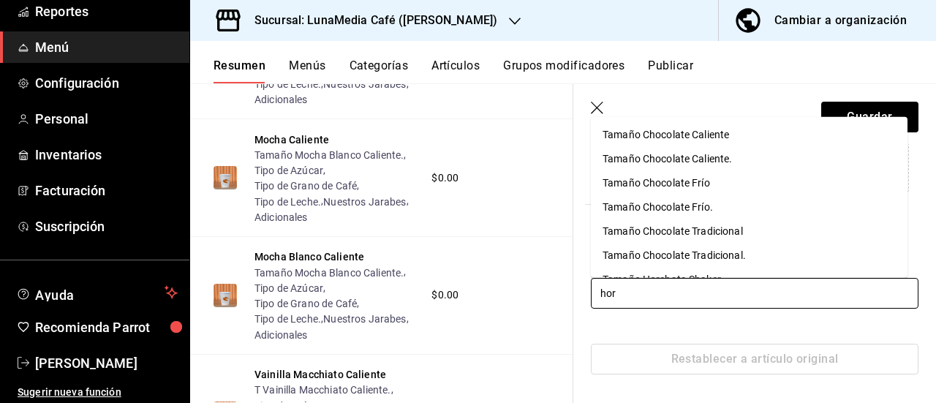
type input "horc"
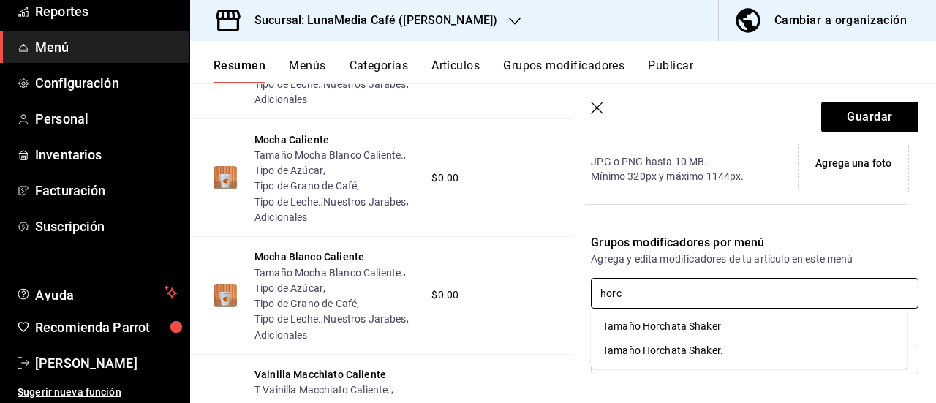
click at [676, 348] on div "Tamaño Horchata Shaker." at bounding box center [663, 350] width 121 height 15
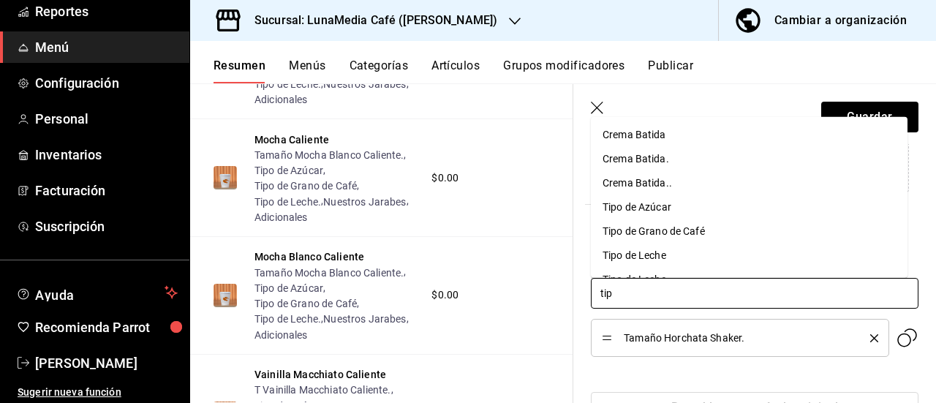
type input "tipo"
click at [644, 136] on div "Tipo de Azúcar" at bounding box center [637, 134] width 69 height 15
type input "tipo"
click at [644, 135] on div "Tipo de Grano de Café" at bounding box center [654, 134] width 102 height 15
type input "tipo"
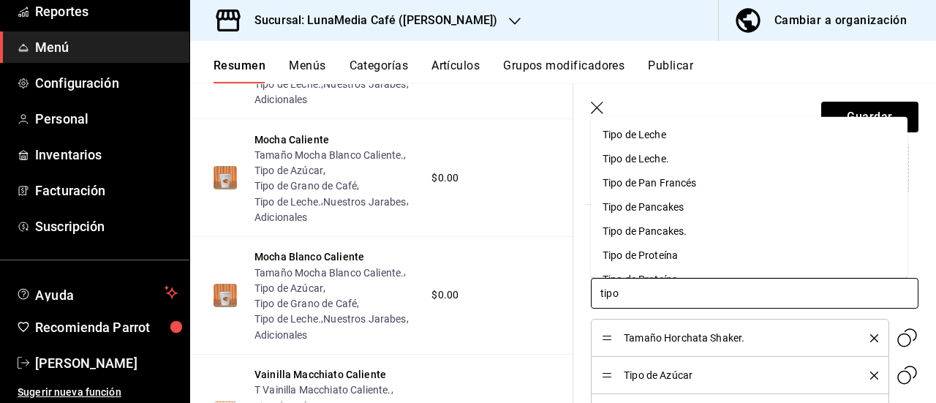
click at [652, 164] on div "Tipo de Leche." at bounding box center [636, 158] width 67 height 15
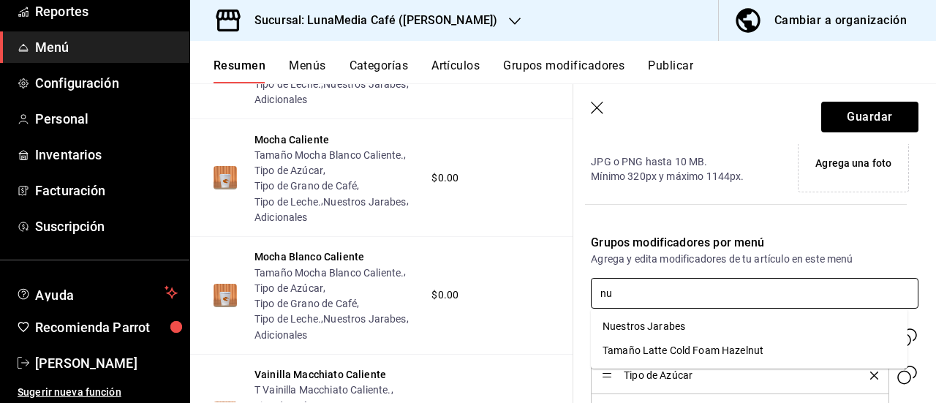
type input "nue"
click at [689, 326] on li "Nuestros Jarabes" at bounding box center [749, 327] width 317 height 24
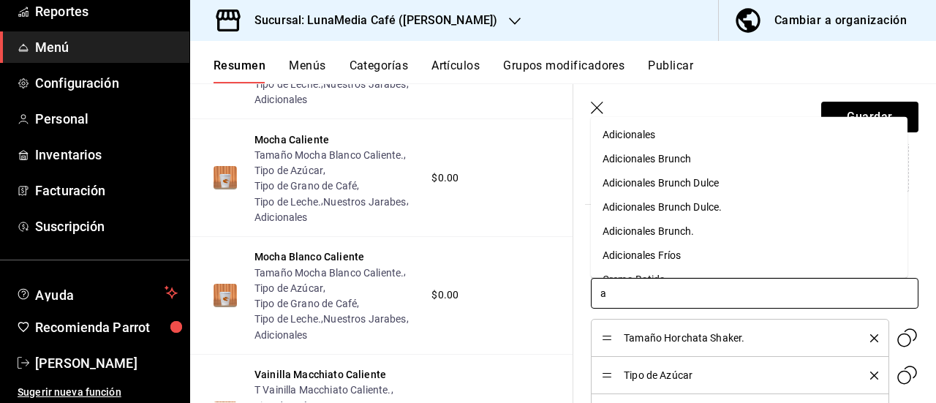
type input "ad"
click at [659, 250] on div "Adicionales Fríos" at bounding box center [642, 254] width 78 height 15
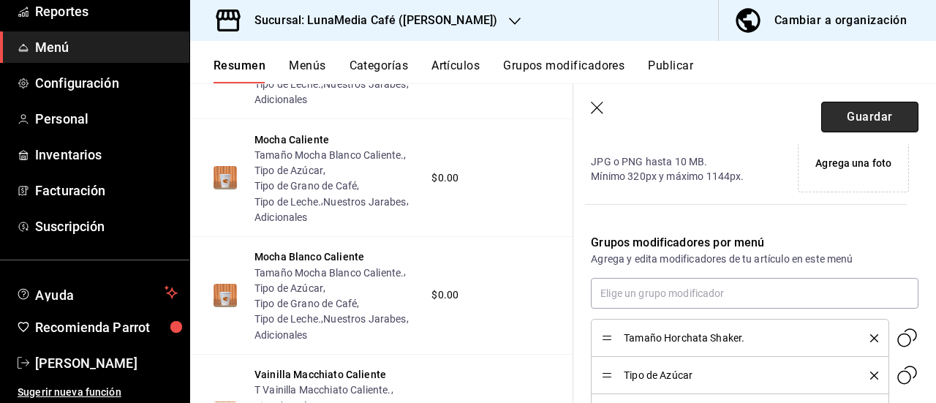
click at [853, 120] on button "Guardar" at bounding box center [869, 117] width 97 height 31
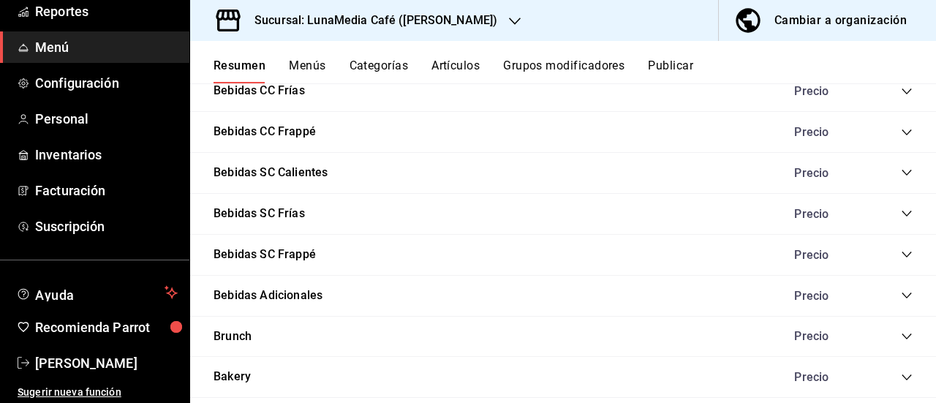
scroll to position [1294, 0]
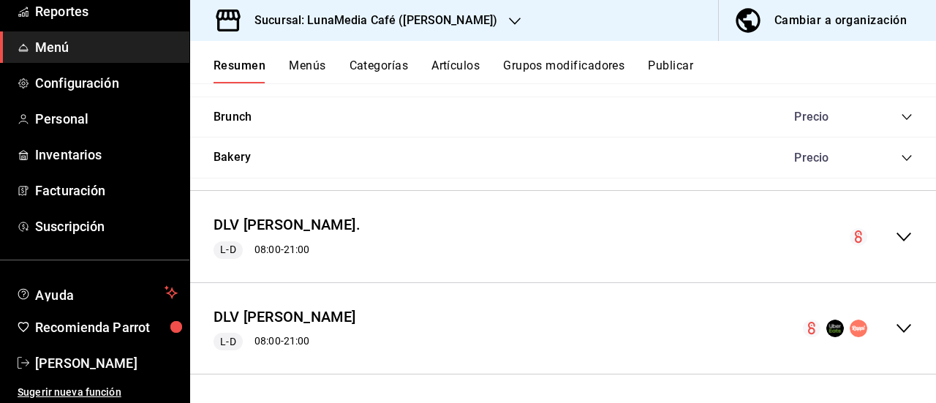
click at [895, 227] on div "DLV [PERSON_NAME]. L-D 08:00 - 21:00" at bounding box center [563, 237] width 746 height 68
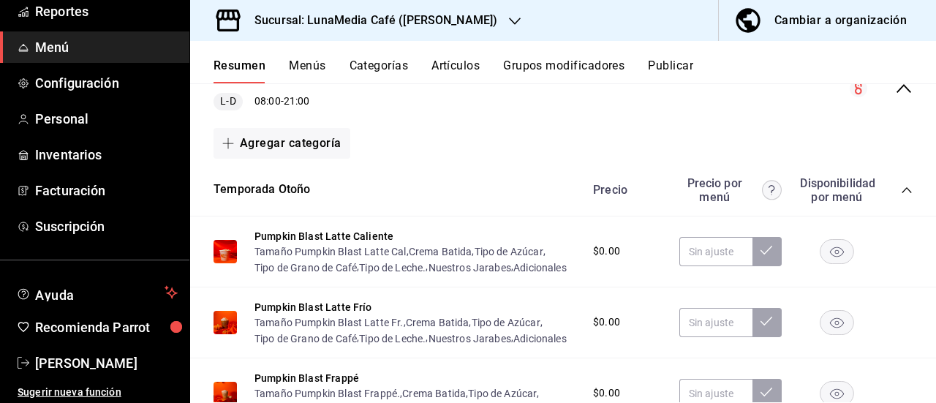
scroll to position [1440, 0]
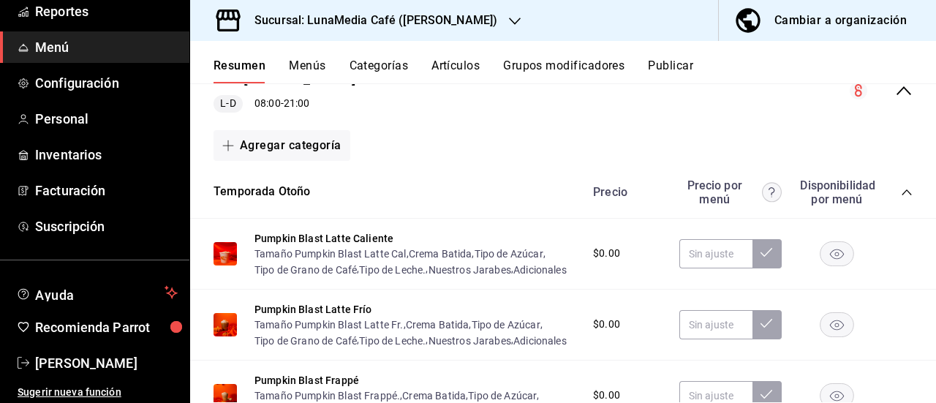
click at [901, 192] on icon "collapse-category-row" at bounding box center [907, 193] width 12 height 12
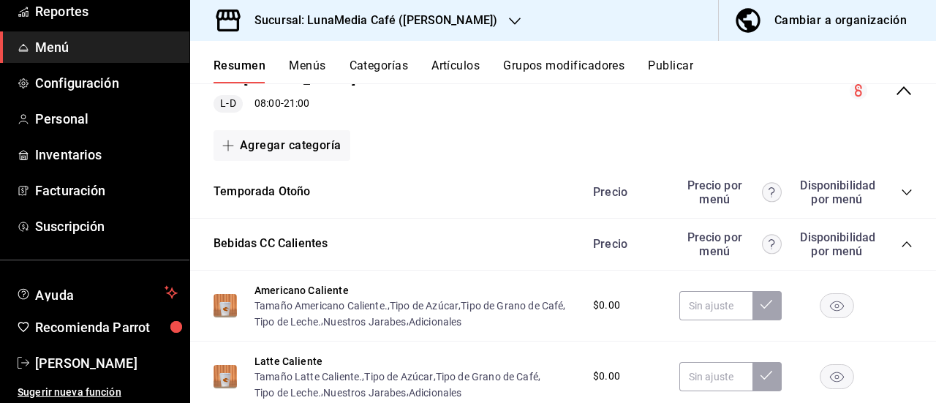
click at [901, 246] on icon "collapse-category-row" at bounding box center [907, 244] width 12 height 12
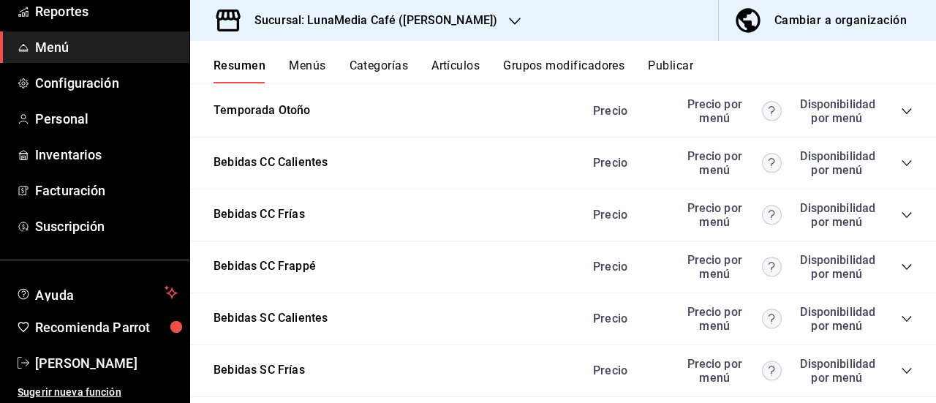
scroll to position [1586, 0]
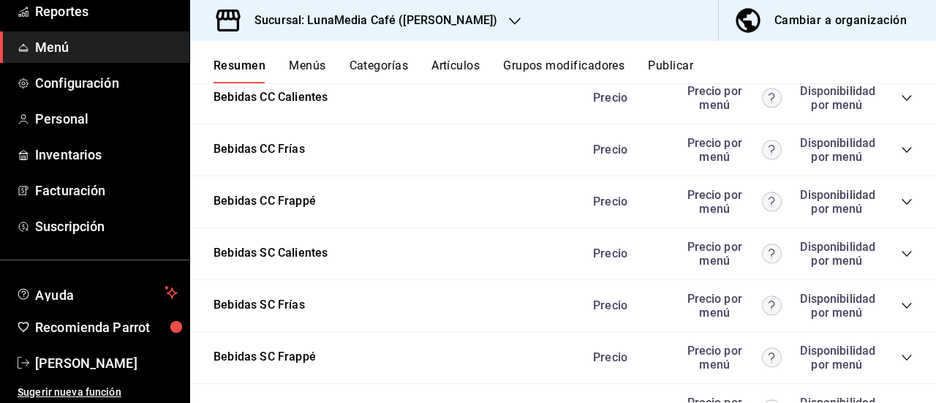
click at [901, 153] on icon "collapse-category-row" at bounding box center [907, 150] width 12 height 12
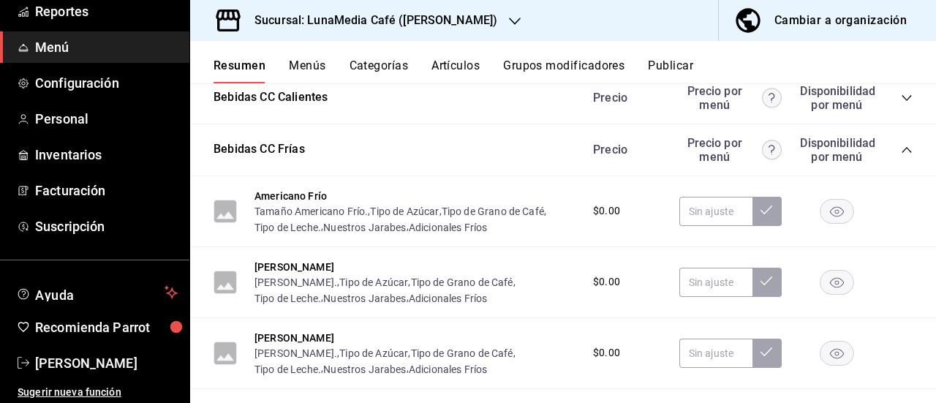
click at [901, 153] on icon "collapse-category-row" at bounding box center [907, 150] width 12 height 12
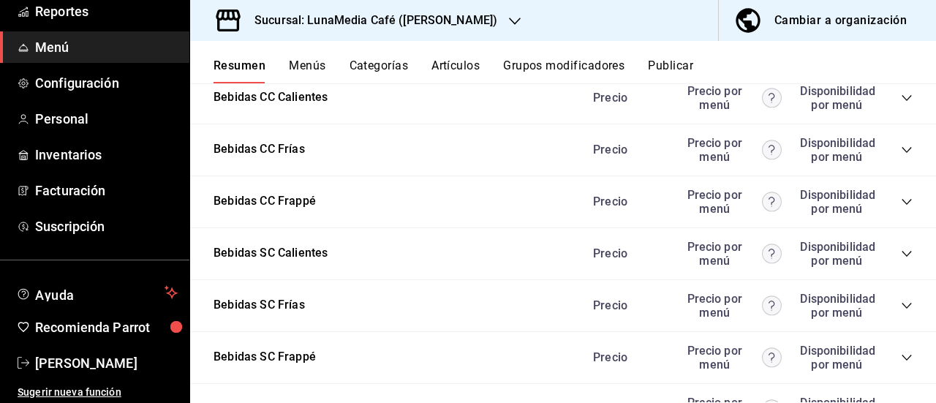
click at [889, 206] on div "Precio Precio por menú Disponibilidad por menú" at bounding box center [746, 202] width 334 height 28
click at [902, 201] on icon "collapse-category-row" at bounding box center [907, 202] width 10 height 6
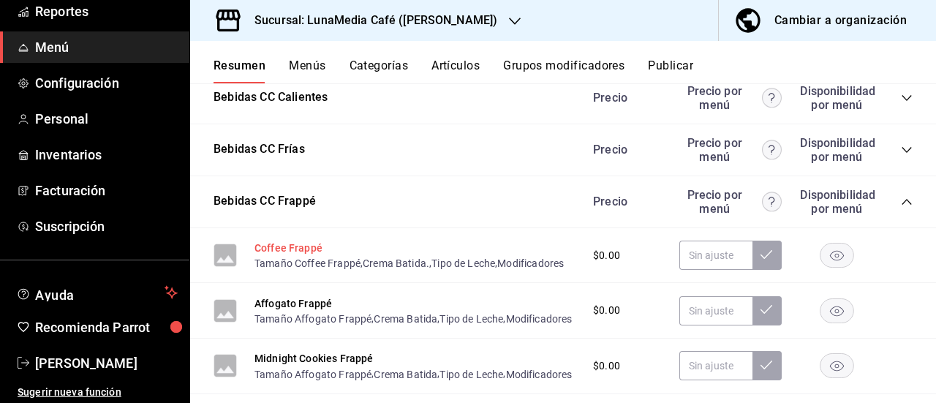
click at [269, 246] on button "Coffee Frappé" at bounding box center [289, 248] width 68 height 15
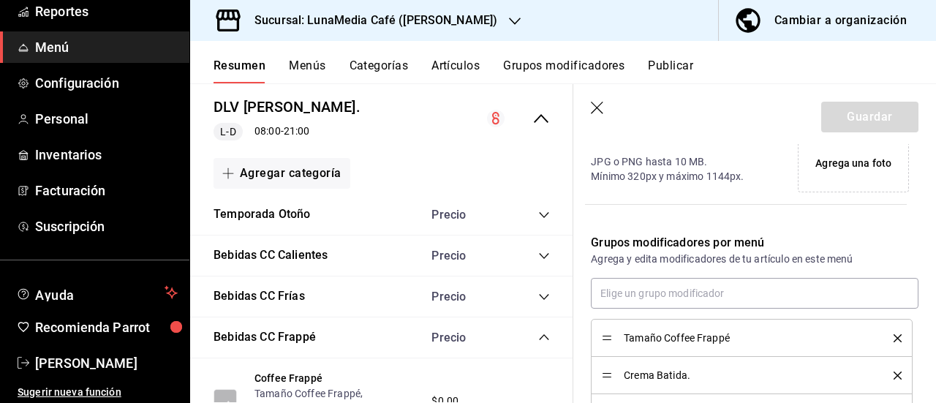
scroll to position [1643, 0]
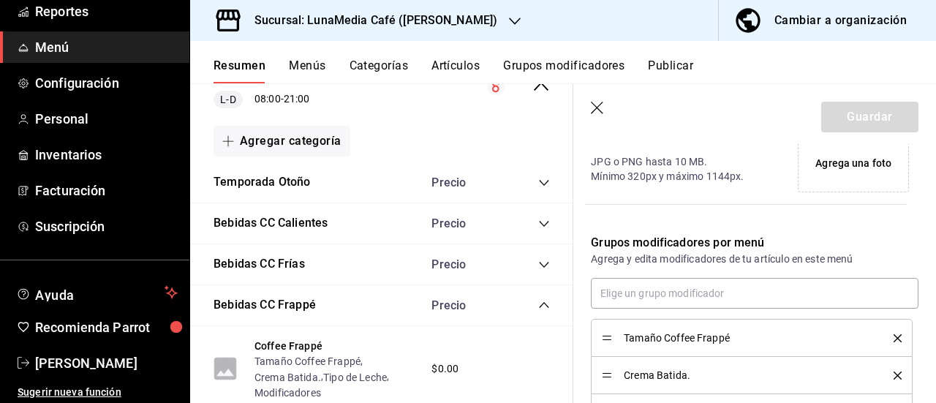
click at [894, 337] on icon "delete" at bounding box center [898, 338] width 8 height 8
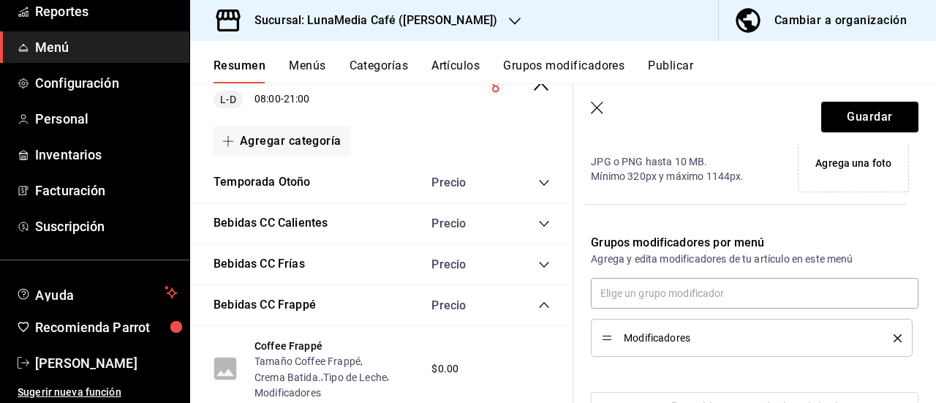
click at [894, 335] on icon "delete" at bounding box center [898, 338] width 8 height 8
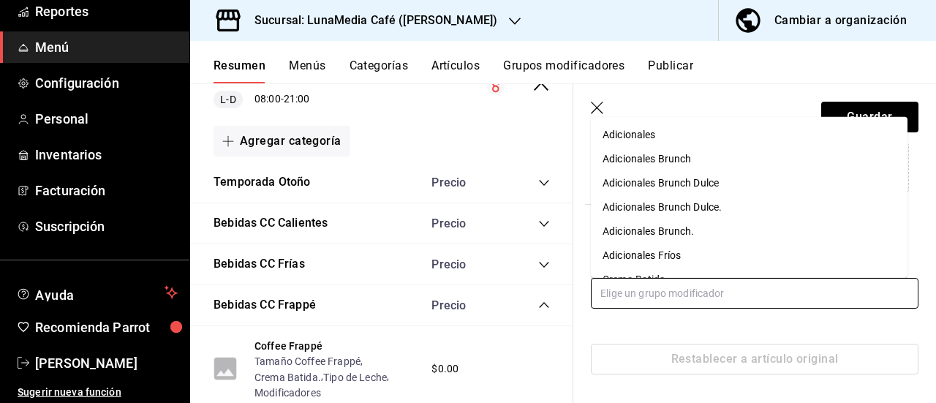
click at [690, 292] on input "text" at bounding box center [755, 293] width 328 height 31
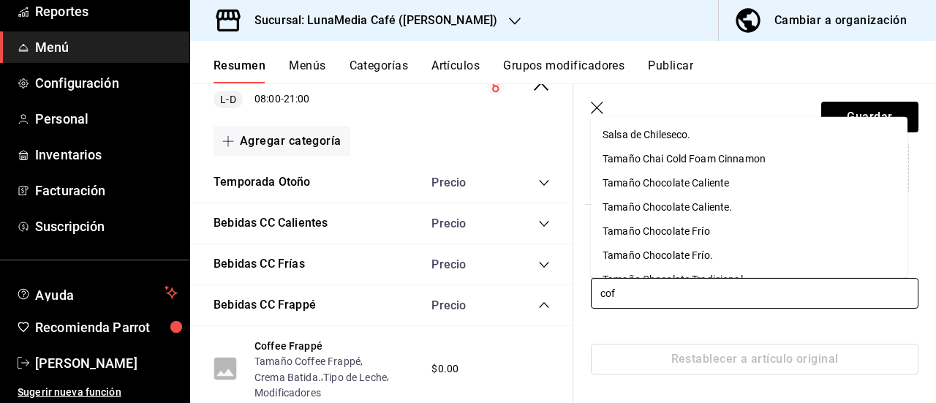
type input "coff"
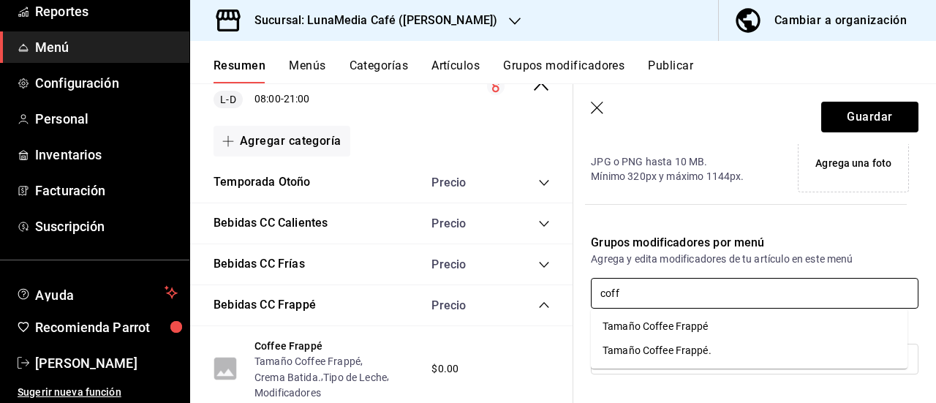
click at [693, 356] on div "Tamaño Coffee Frappé." at bounding box center [657, 350] width 109 height 15
type input "cre"
click at [660, 376] on div "Crema Batida.." at bounding box center [637, 374] width 69 height 15
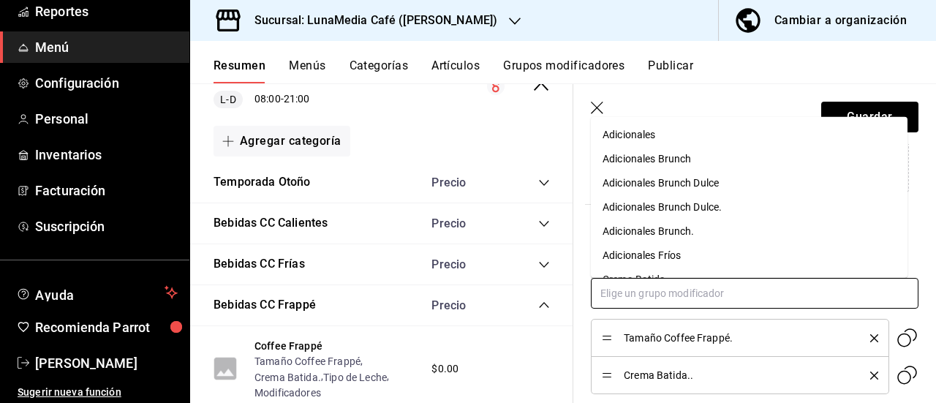
click at [655, 304] on input "text" at bounding box center [755, 293] width 328 height 31
type input "tipo"
click at [632, 134] on div "Tipo de Azúcar" at bounding box center [637, 134] width 69 height 15
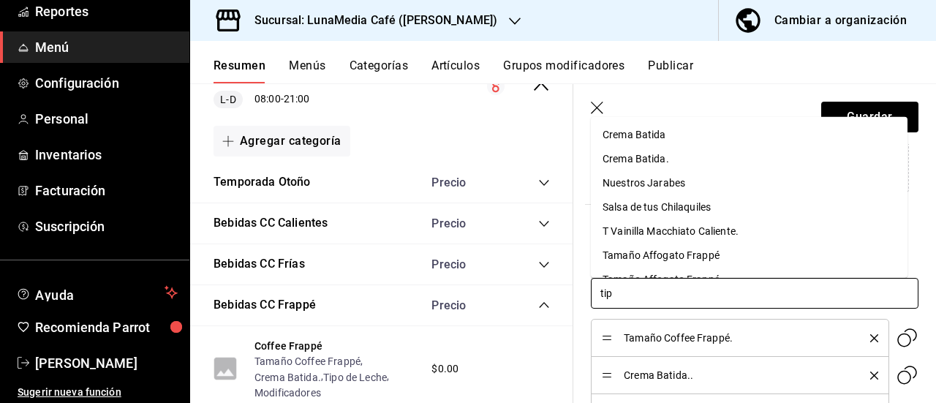
type input "tipo"
click at [632, 134] on div "Tipo de Grano de Café" at bounding box center [654, 134] width 102 height 15
type input "tipo"
click at [641, 157] on div "Tipo de Leche." at bounding box center [636, 158] width 67 height 15
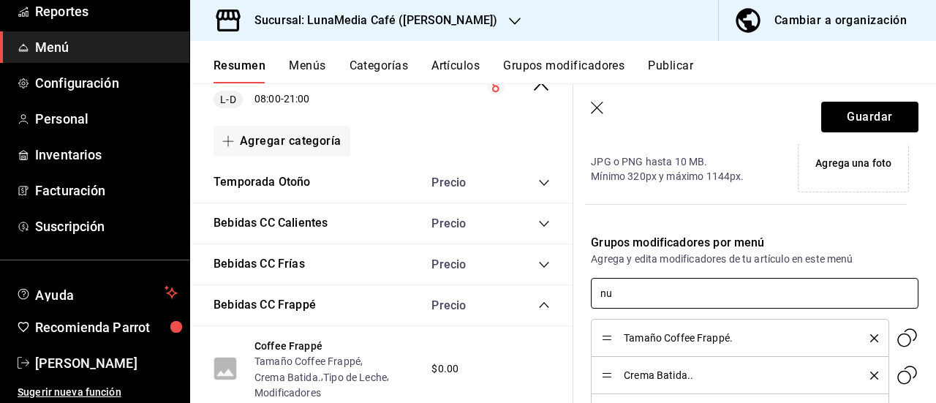
type input "nue"
click at [677, 323] on div "Nuestros Jarabes" at bounding box center [644, 326] width 83 height 15
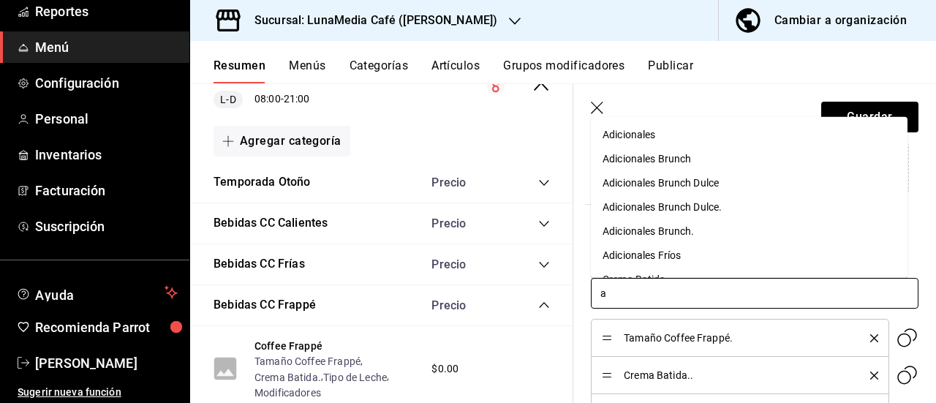
type input "ad"
click at [651, 250] on div "Adicionales Fríos" at bounding box center [642, 254] width 78 height 15
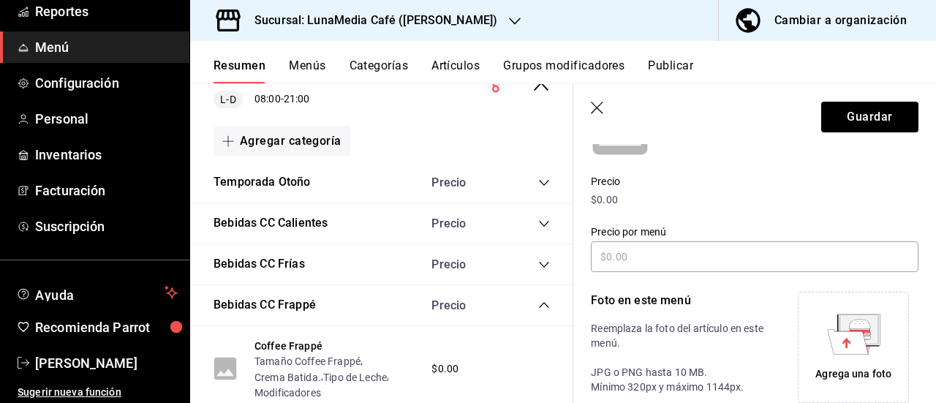
scroll to position [75, 0]
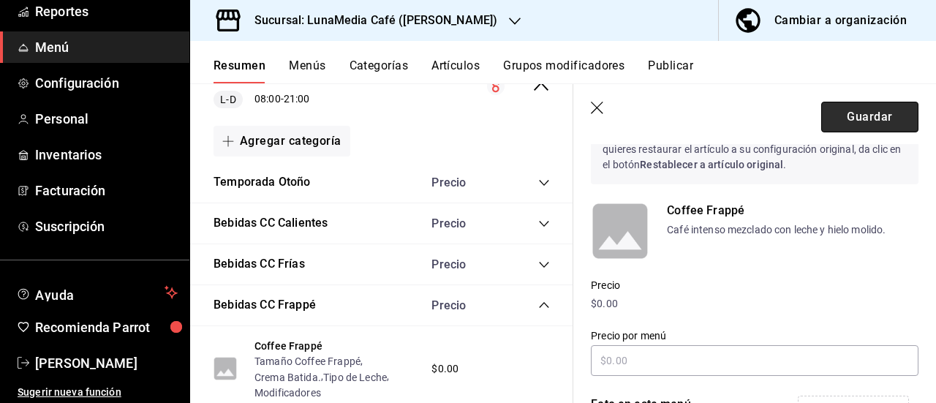
click at [854, 123] on button "Guardar" at bounding box center [869, 117] width 97 height 31
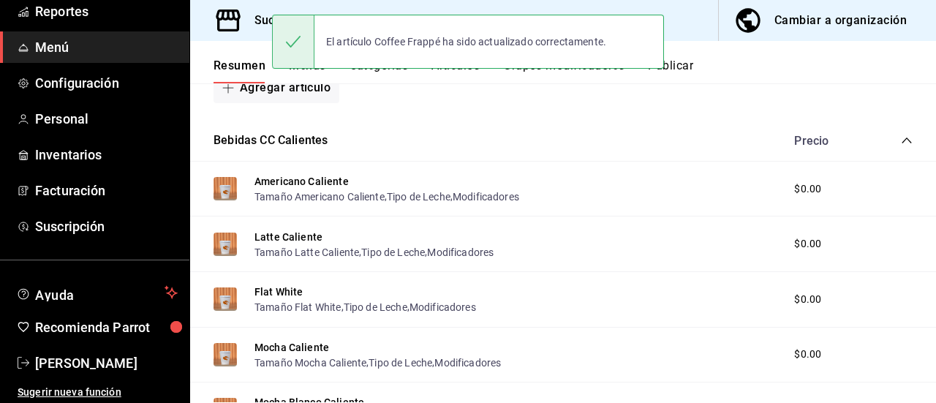
scroll to position [1294, 0]
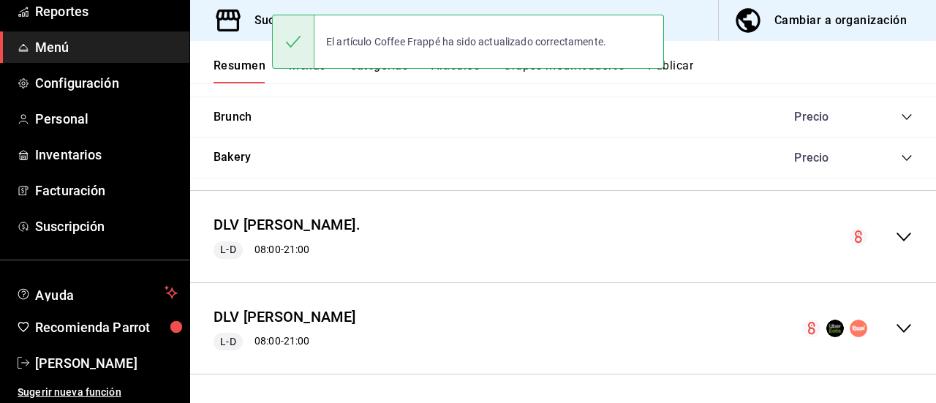
click at [895, 238] on icon "collapse-menu-row" at bounding box center [904, 237] width 18 height 18
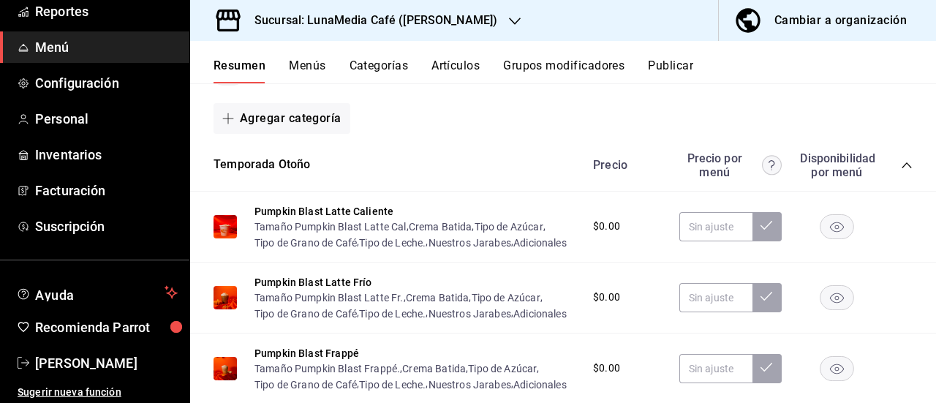
scroll to position [1444, 0]
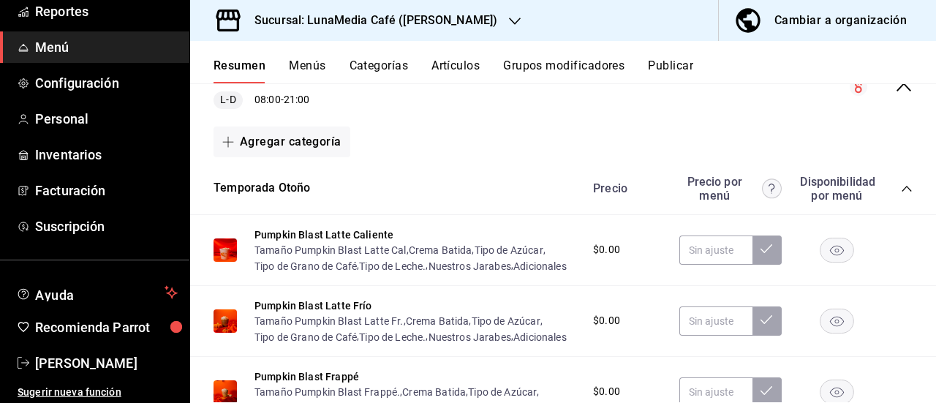
click at [901, 187] on icon "collapse-category-row" at bounding box center [907, 189] width 12 height 12
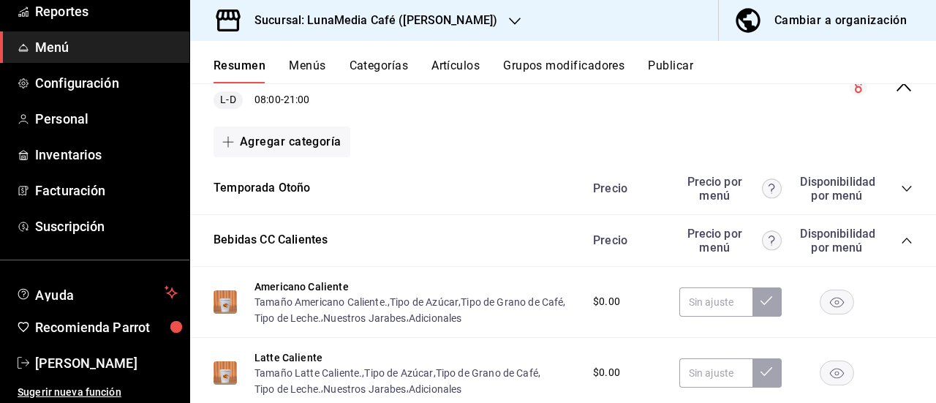
click at [901, 187] on icon "collapse-category-row" at bounding box center [907, 189] width 12 height 12
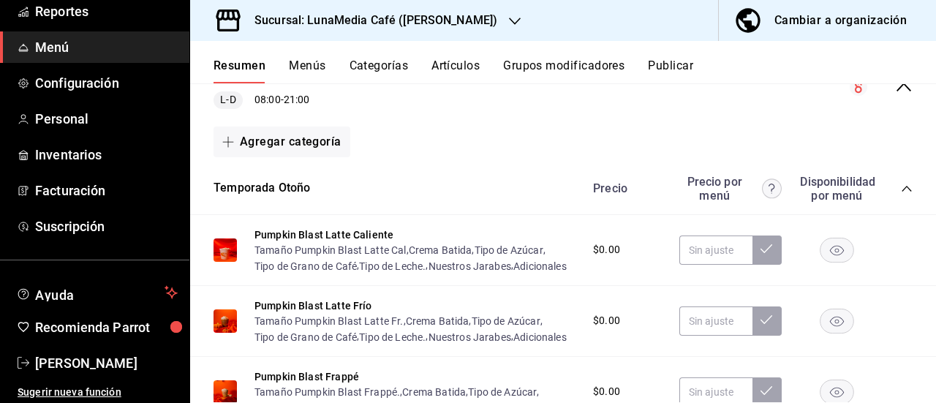
click at [901, 187] on icon "collapse-category-row" at bounding box center [907, 189] width 12 height 12
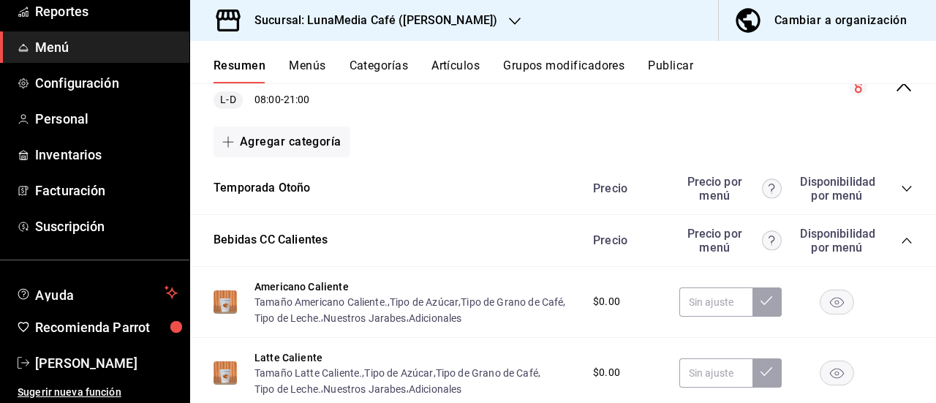
click at [901, 236] on icon "collapse-category-row" at bounding box center [907, 241] width 12 height 12
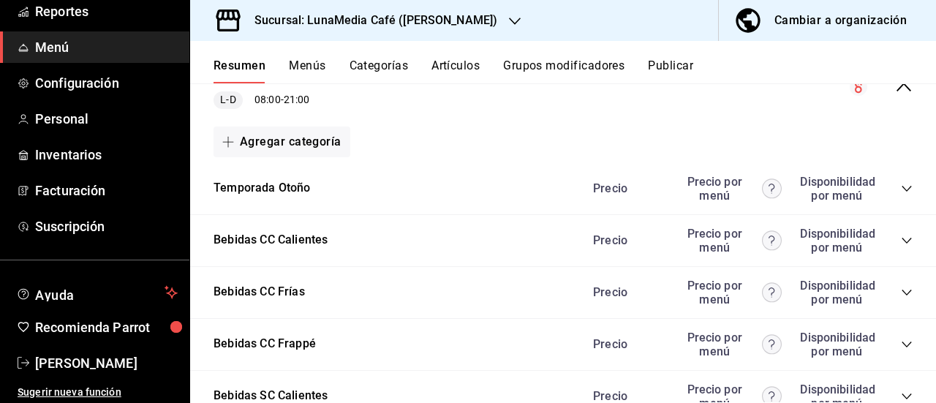
scroll to position [1517, 0]
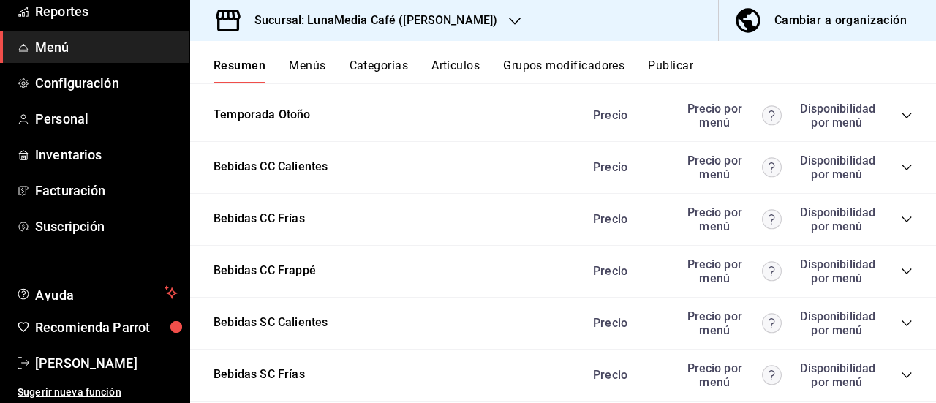
click at [901, 272] on icon "collapse-category-row" at bounding box center [907, 271] width 12 height 12
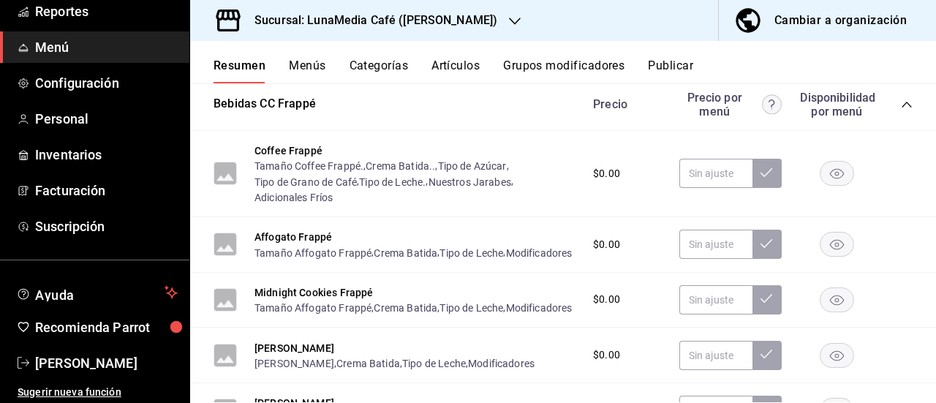
scroll to position [1663, 0]
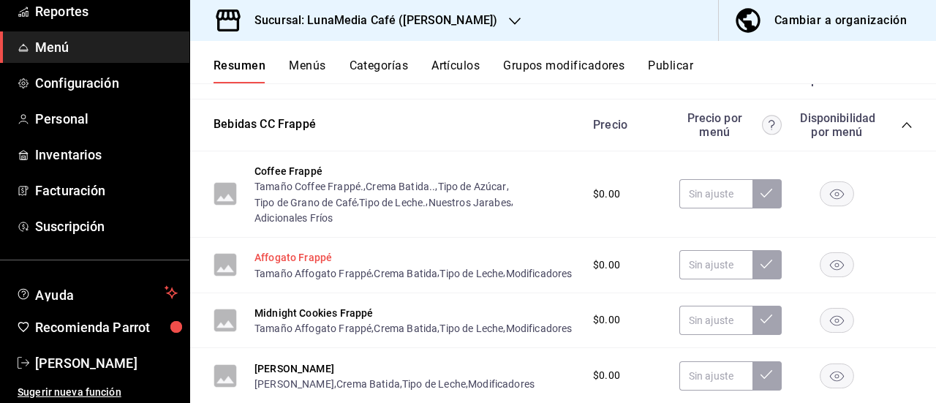
click at [306, 255] on button "Affogato Frappé" at bounding box center [294, 257] width 78 height 15
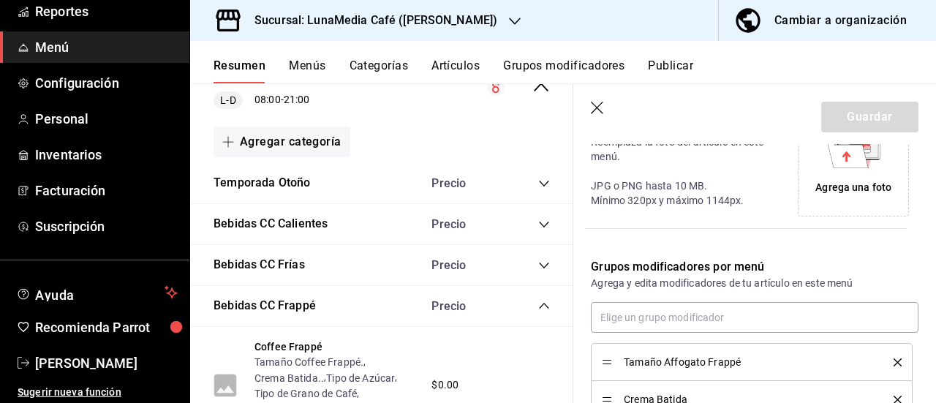
scroll to position [367, 0]
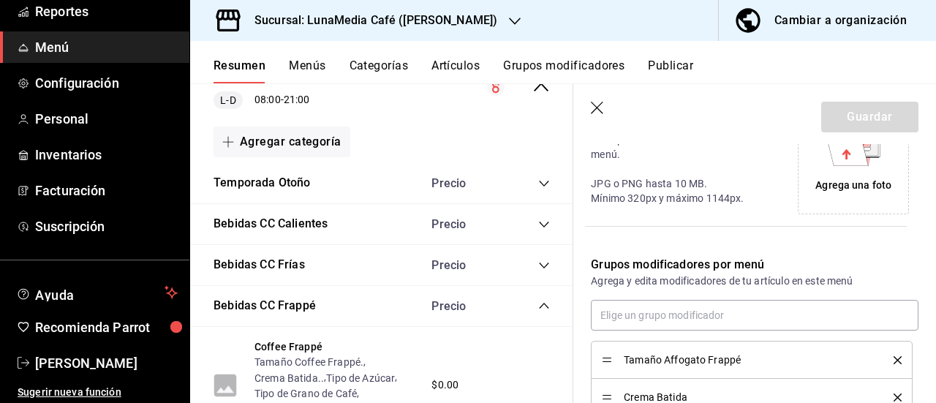
click at [894, 356] on icon "delete" at bounding box center [898, 360] width 8 height 8
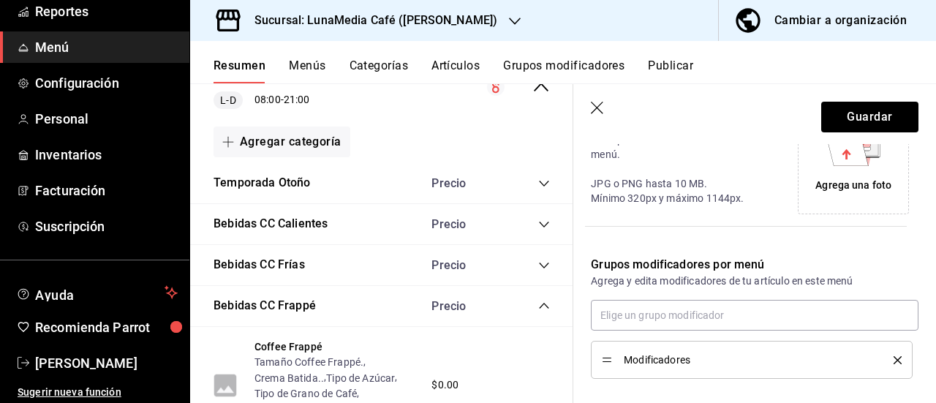
click at [894, 356] on icon "delete" at bounding box center [898, 360] width 8 height 8
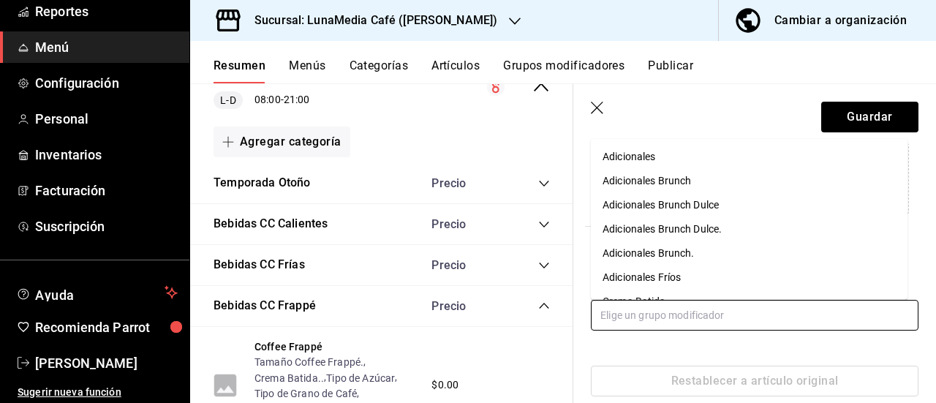
click at [660, 317] on input "text" at bounding box center [755, 315] width 328 height 31
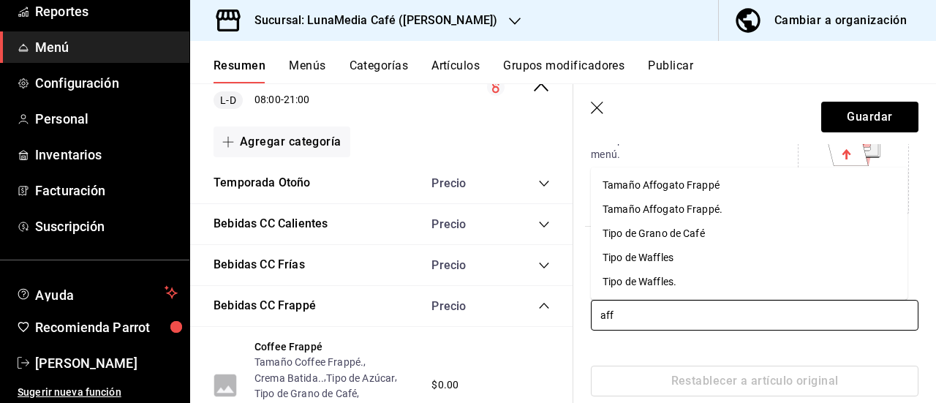
type input "affo"
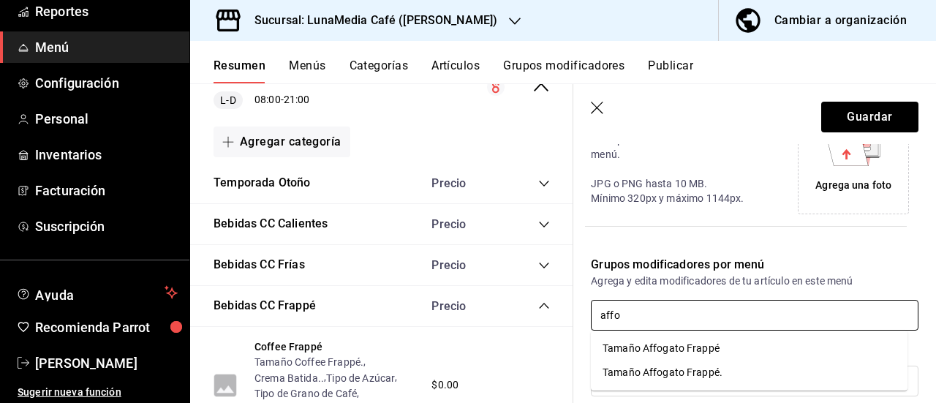
click at [677, 368] on div "Tamaño Affogato Frappé." at bounding box center [663, 372] width 120 height 15
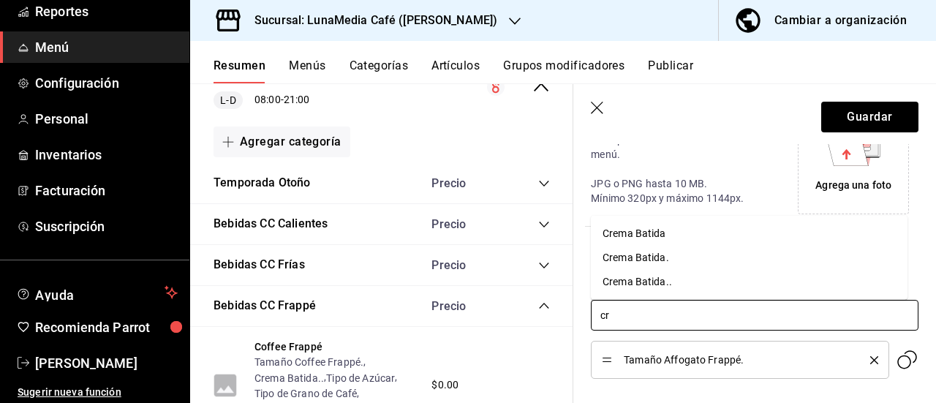
type input "cre"
click at [641, 238] on div "Crema Batida" at bounding box center [635, 233] width 64 height 15
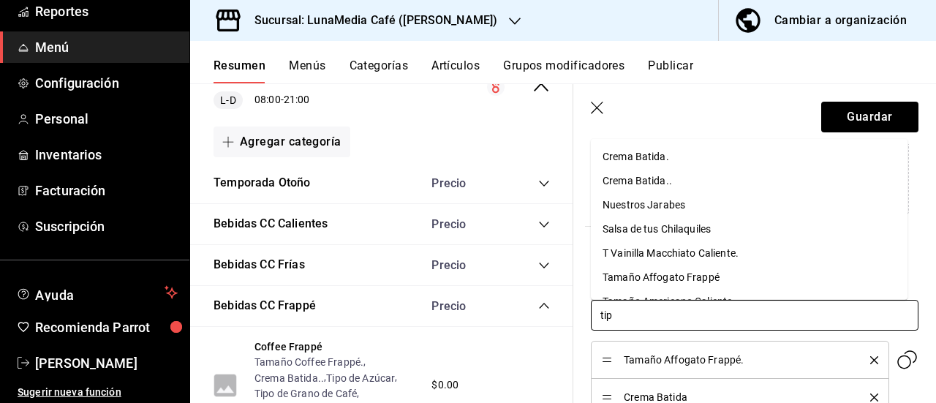
type input "tipo"
click at [680, 159] on li "Tipo de Azúcar" at bounding box center [749, 156] width 317 height 24
type input "tipo"
click at [680, 159] on div "Tipo de Grano de Café" at bounding box center [654, 155] width 102 height 15
type input "tipo"
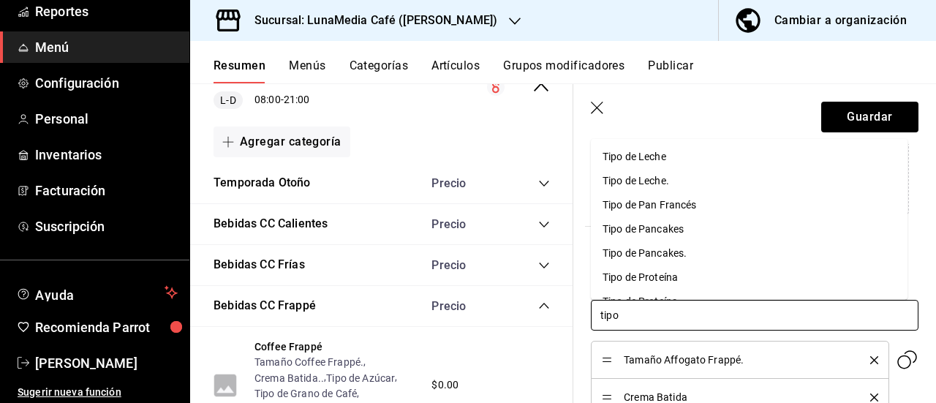
click at [671, 171] on li "Tipo de Leche." at bounding box center [749, 180] width 317 height 24
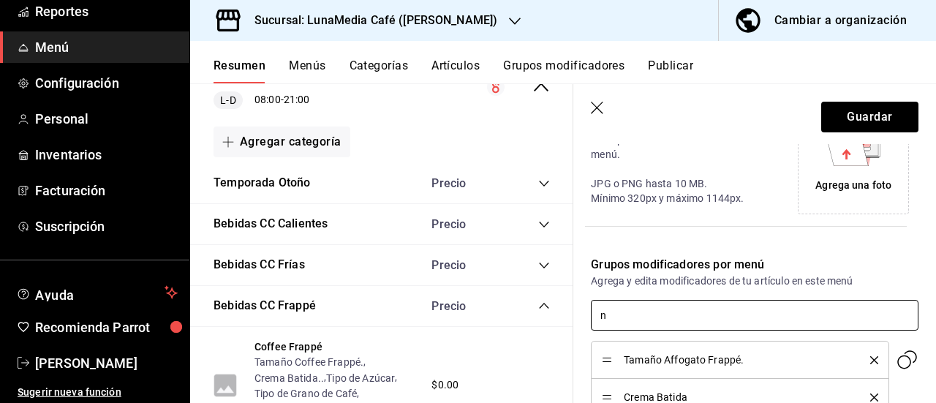
type input "nu"
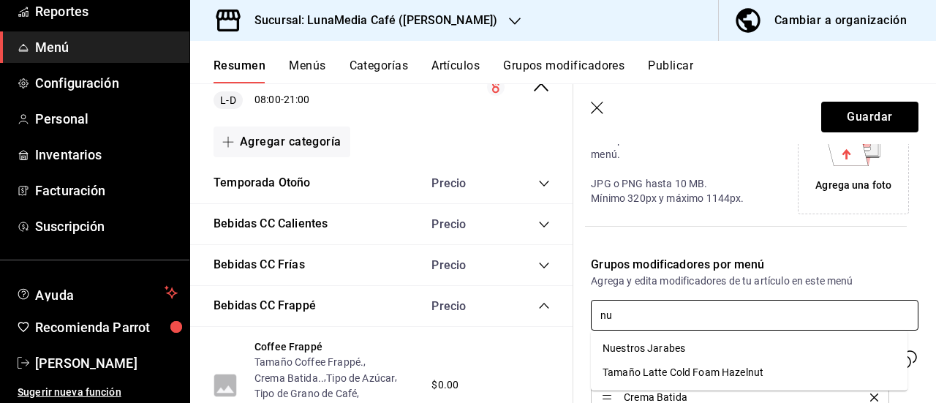
click at [652, 347] on div "Nuestros Jarabes" at bounding box center [644, 348] width 83 height 15
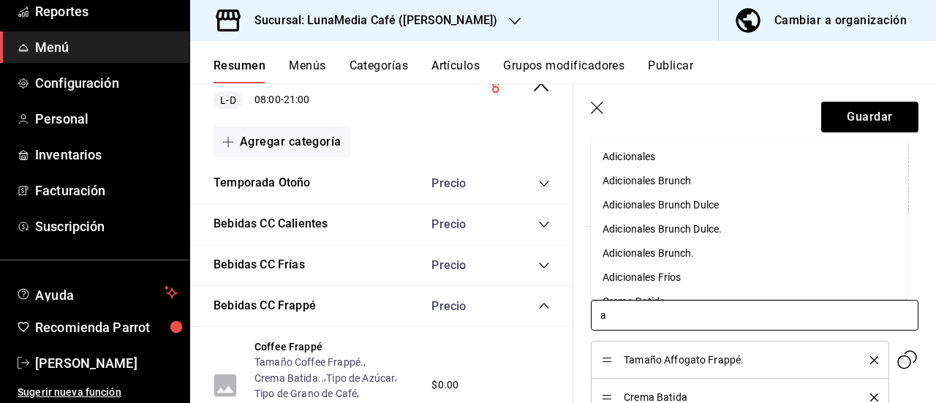
type input "ad"
click at [662, 278] on div "Adicionales Fríos" at bounding box center [642, 276] width 78 height 15
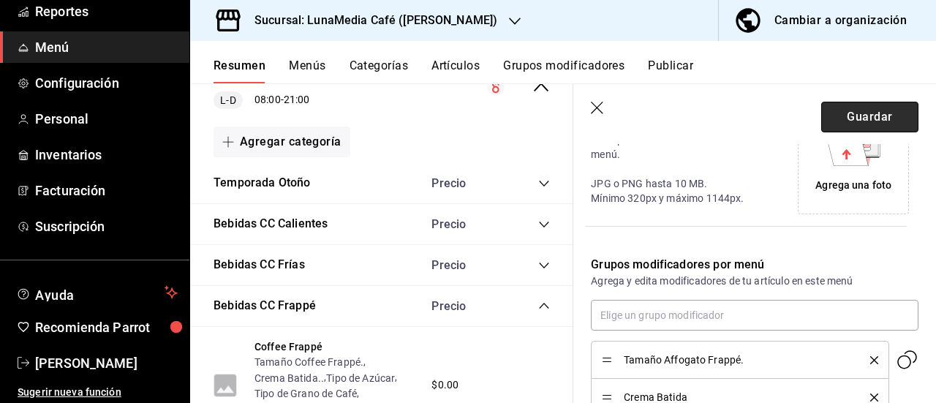
click at [835, 106] on button "Guardar" at bounding box center [869, 117] width 97 height 31
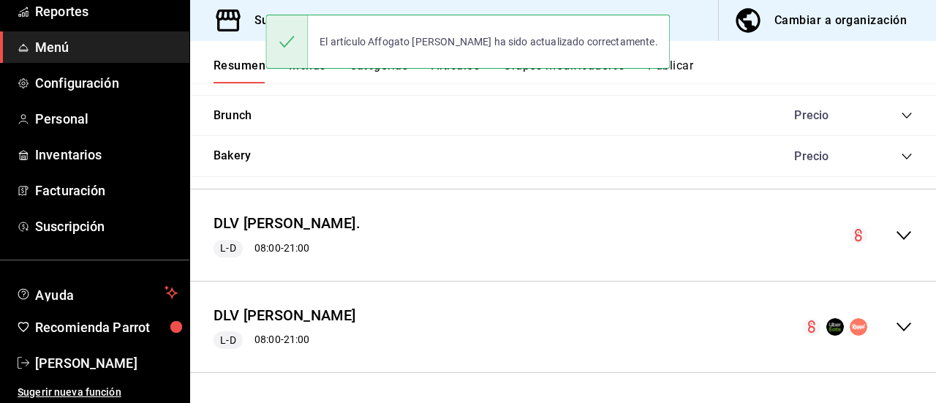
scroll to position [1294, 0]
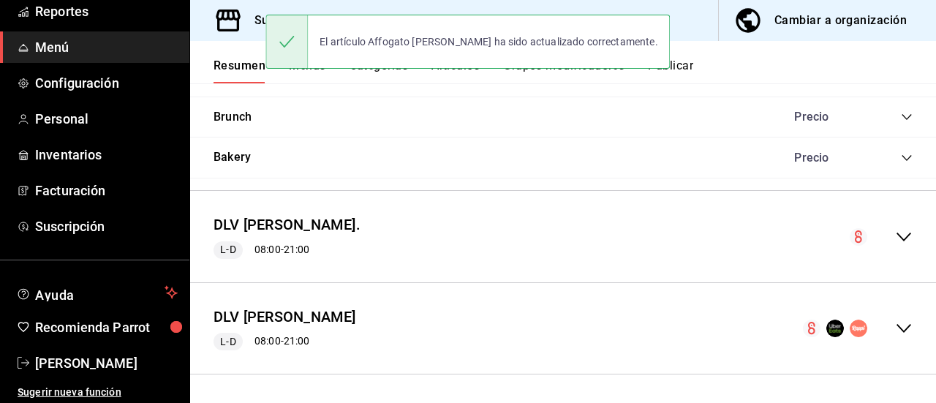
click at [900, 231] on icon "collapse-menu-row" at bounding box center [904, 237] width 18 height 18
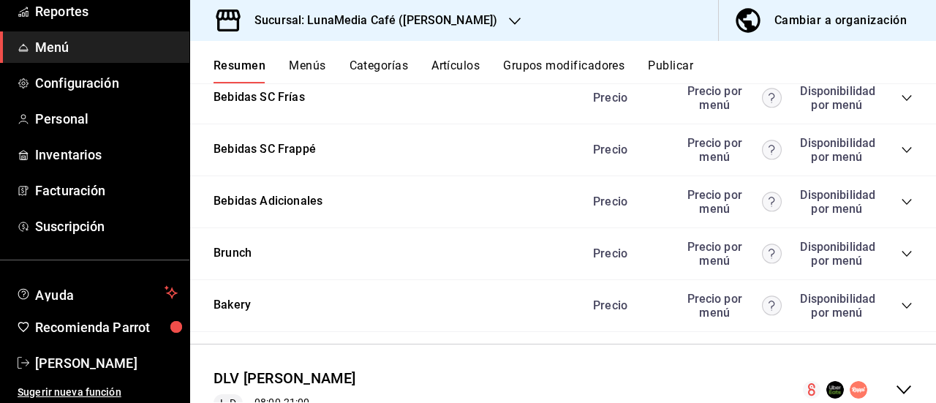
scroll to position [2664, 0]
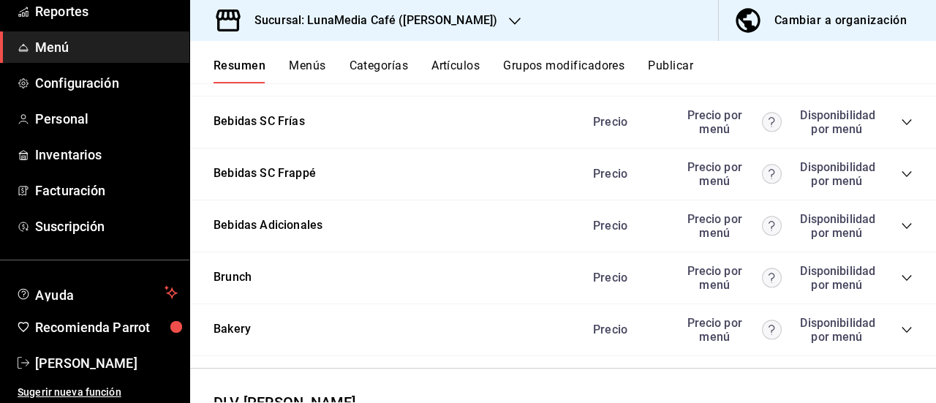
click at [901, 24] on icon "collapse-category-row" at bounding box center [907, 18] width 12 height 12
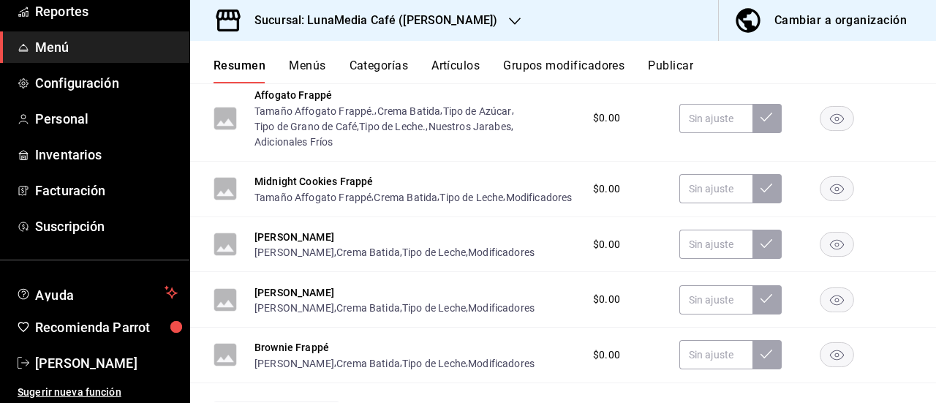
scroll to position [2737, 0]
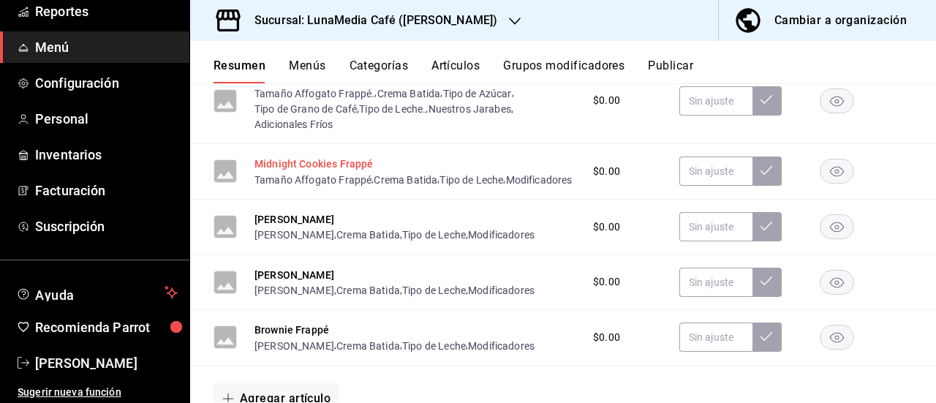
click at [274, 171] on button "Midnight Cookies Frappé" at bounding box center [314, 164] width 118 height 15
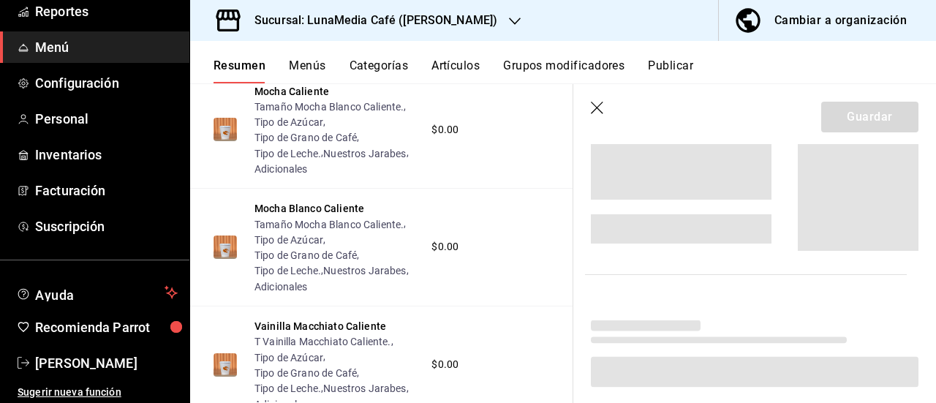
scroll to position [2532, 0]
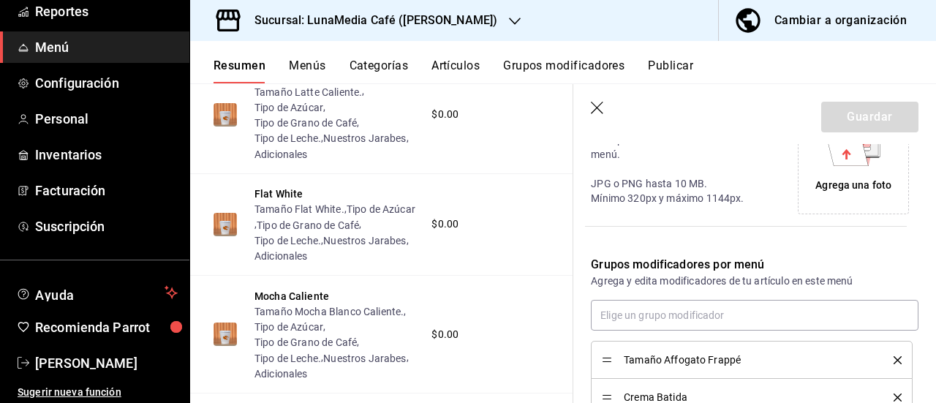
click at [894, 364] on icon "delete" at bounding box center [898, 360] width 8 height 8
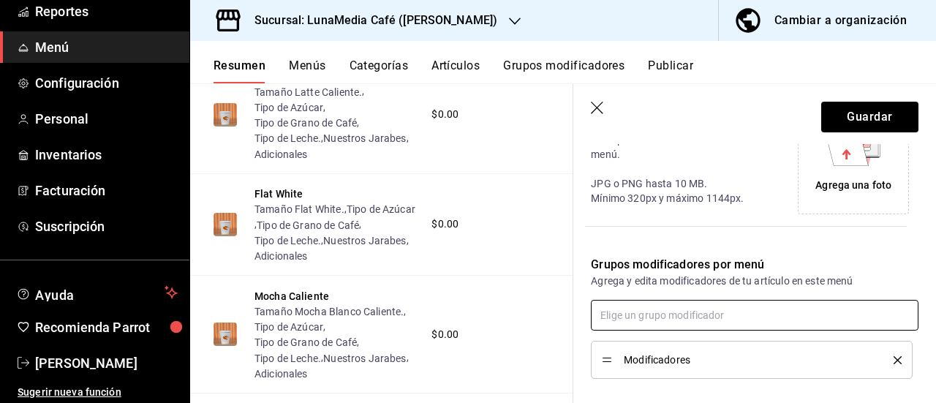
drag, startPoint x: 888, startPoint y: 365, endPoint x: 692, endPoint y: 322, distance: 200.7
click at [894, 364] on icon "delete" at bounding box center [898, 360] width 8 height 8
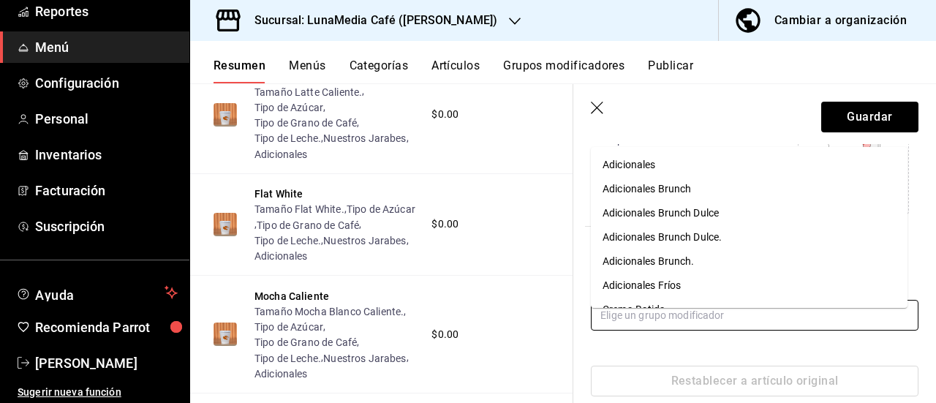
click at [663, 317] on input "text" at bounding box center [755, 315] width 328 height 31
type input "mid"
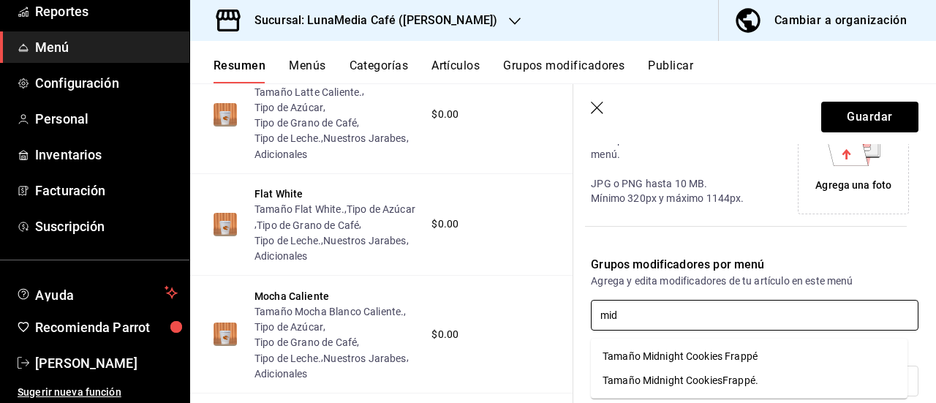
click at [670, 384] on div "Tamaño Midnight CookiesFrappé." at bounding box center [681, 380] width 156 height 15
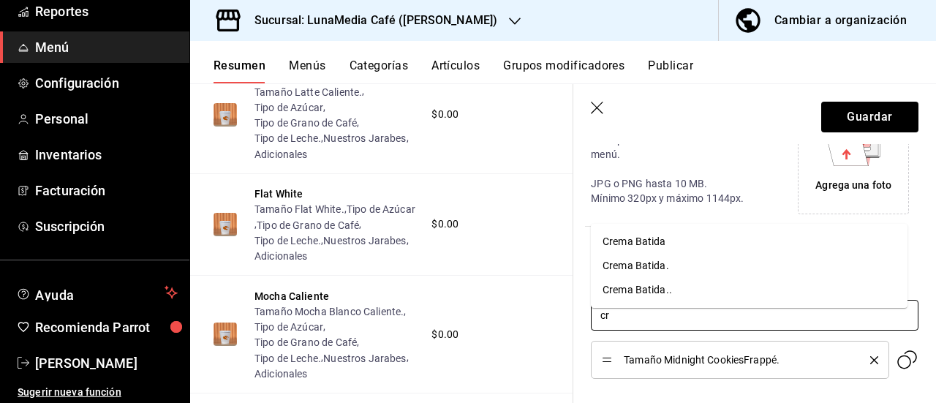
type input "cre"
click at [670, 241] on li "Crema Batida" at bounding box center [749, 242] width 317 height 24
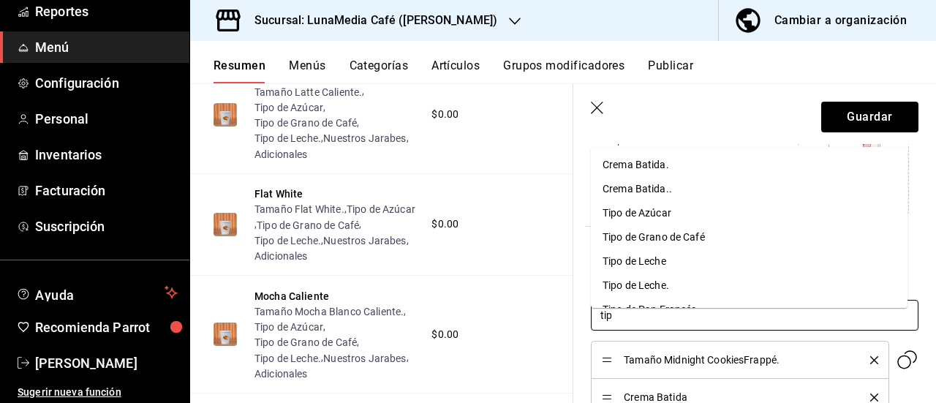
type input "tipo"
click at [644, 162] on div "Tipo de Azúcar" at bounding box center [637, 164] width 69 height 15
type input "tipo"
click at [644, 162] on div "Tipo de Grano de Café" at bounding box center [654, 164] width 102 height 15
type input "tipo"
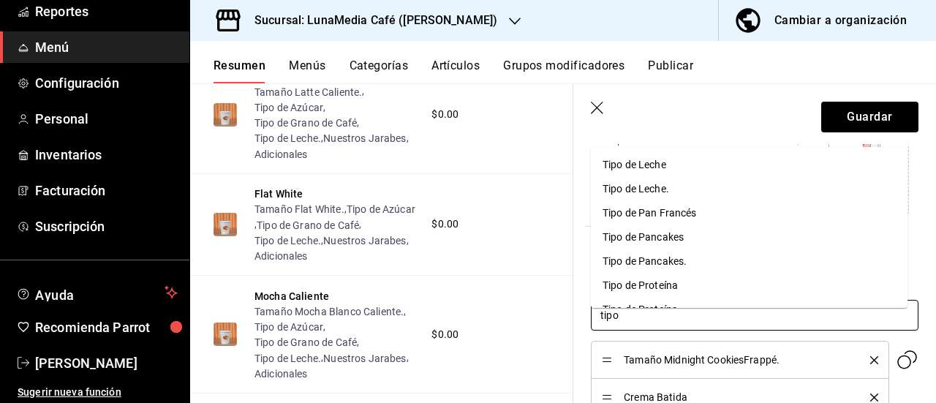
click at [645, 184] on div "Tipo de Leche." at bounding box center [636, 188] width 67 height 15
type input "nue"
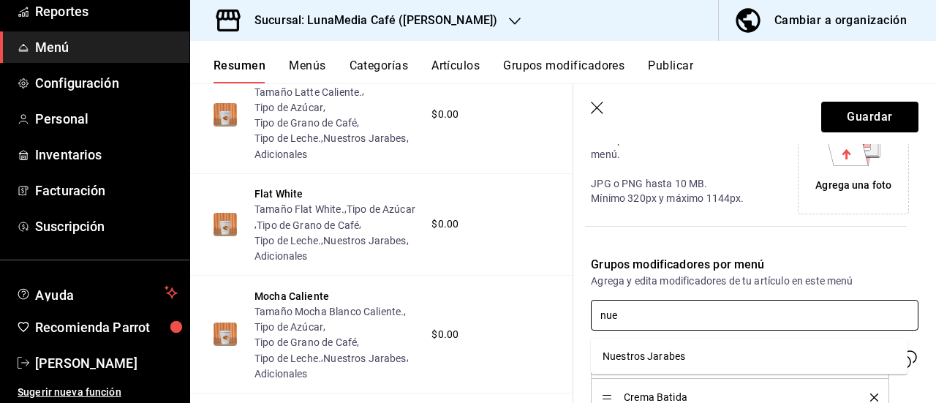
click at [649, 359] on div "Nuestros Jarabes" at bounding box center [644, 356] width 83 height 15
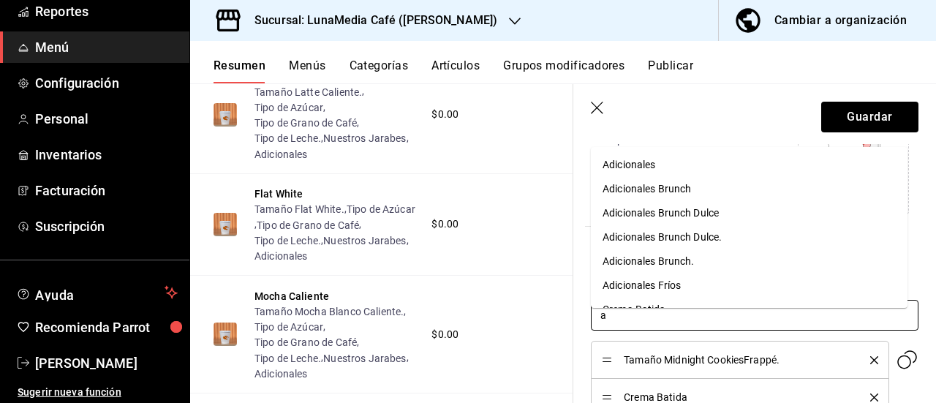
type input "ad"
click at [645, 285] on div "Adicionales Fríos" at bounding box center [642, 285] width 78 height 15
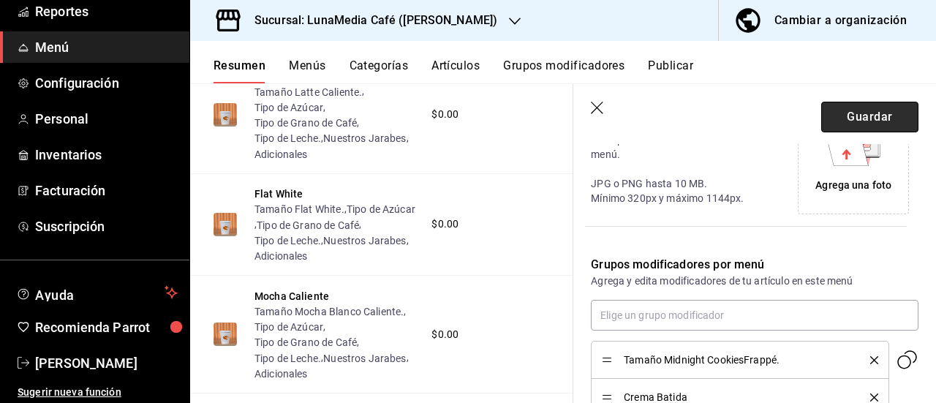
click at [866, 119] on button "Guardar" at bounding box center [869, 117] width 97 height 31
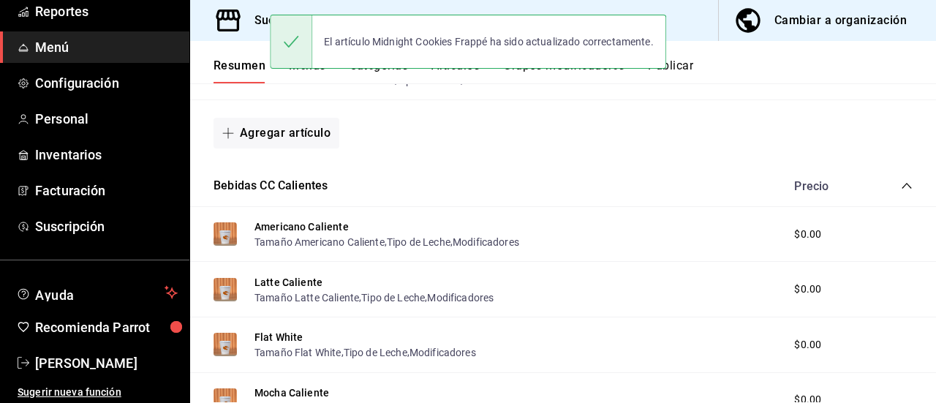
scroll to position [1294, 0]
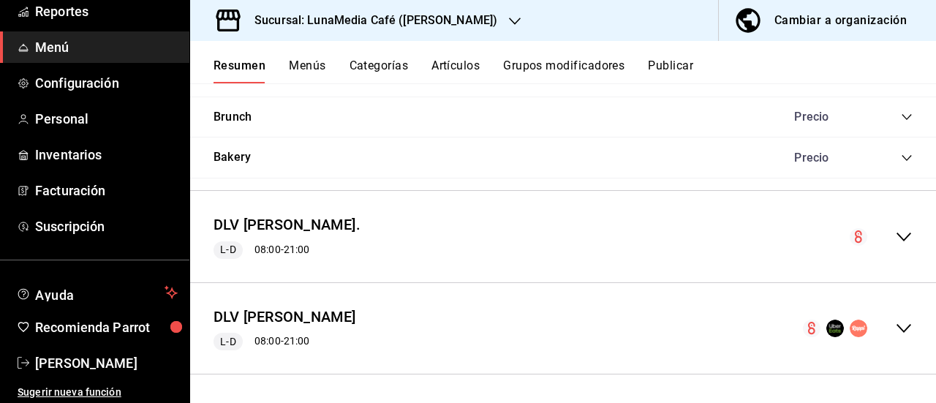
click at [895, 236] on icon "collapse-menu-row" at bounding box center [904, 237] width 18 height 18
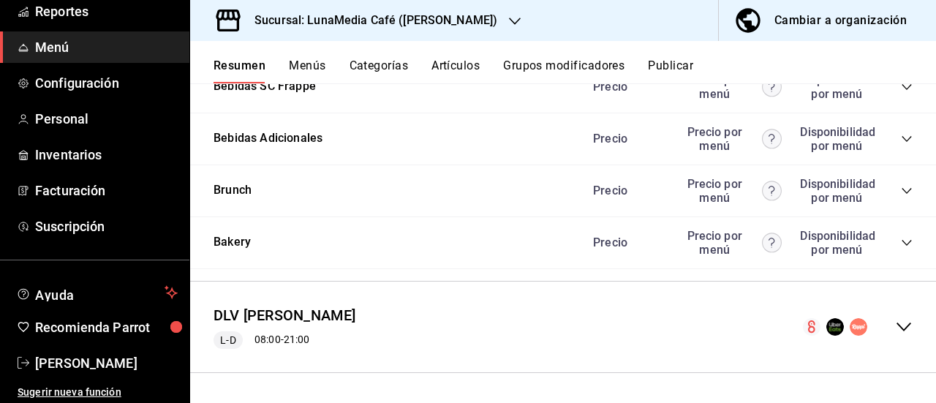
scroll to position [2648, 0]
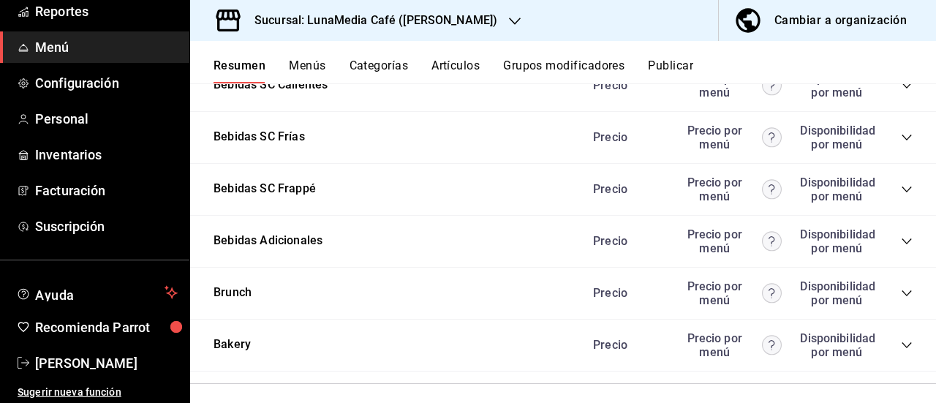
click at [901, 39] on icon "collapse-category-row" at bounding box center [907, 34] width 12 height 12
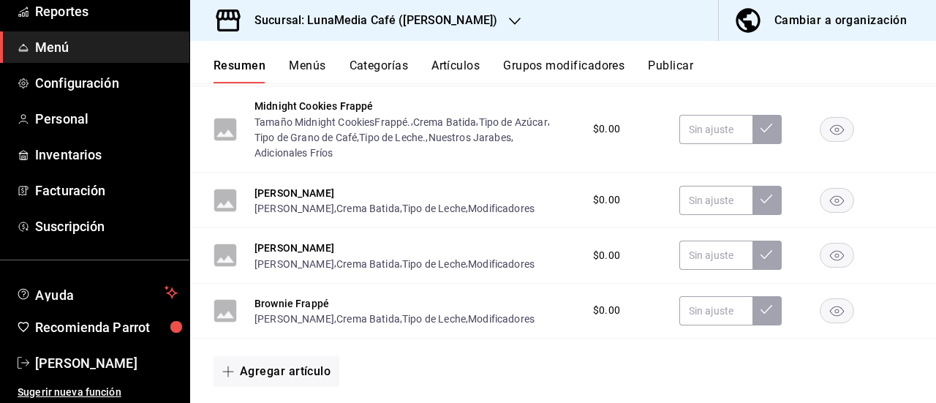
scroll to position [2868, 0]
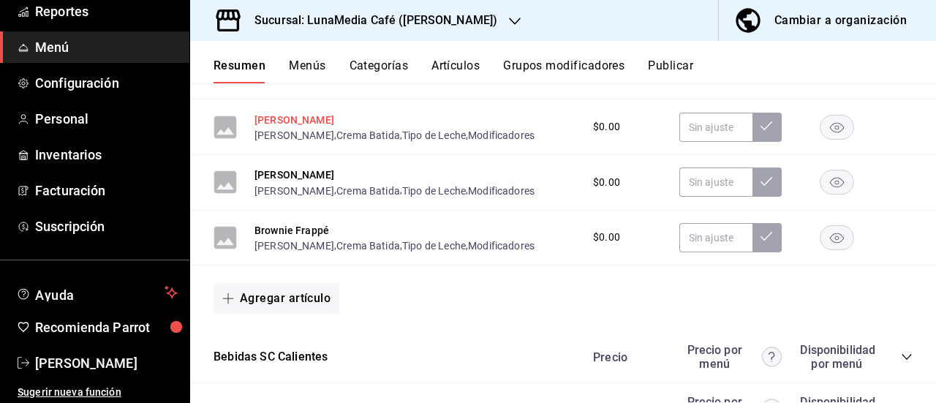
click at [311, 127] on button "[PERSON_NAME]" at bounding box center [295, 120] width 80 height 15
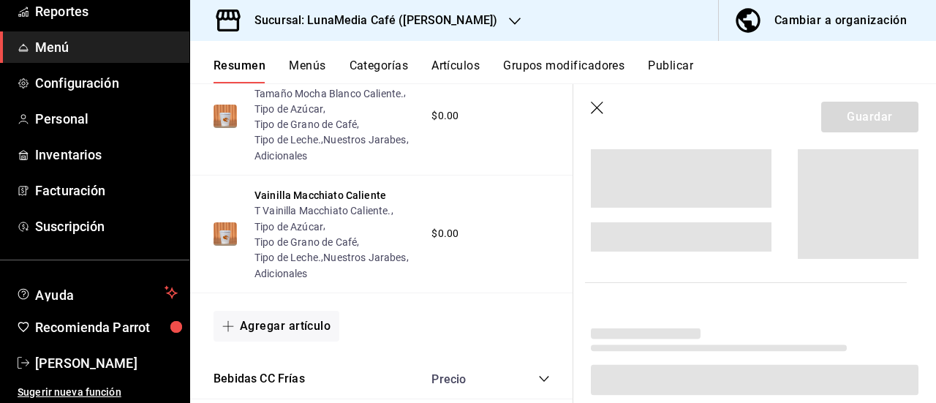
scroll to position [2634, 0]
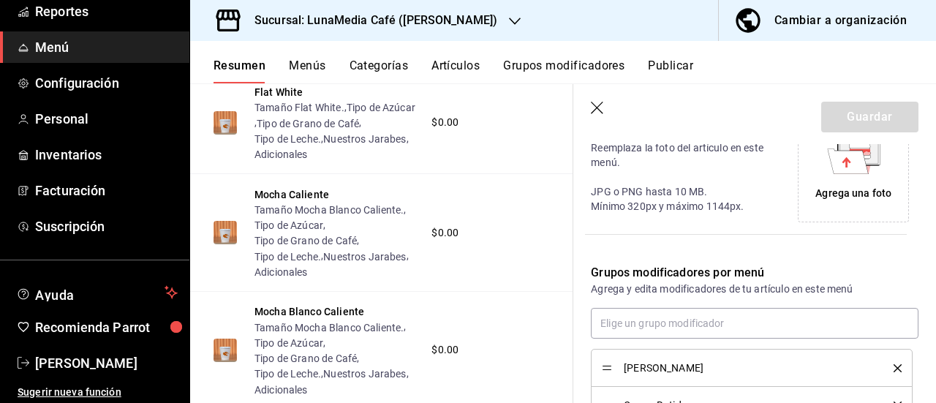
click at [894, 366] on icon "delete" at bounding box center [898, 368] width 8 height 8
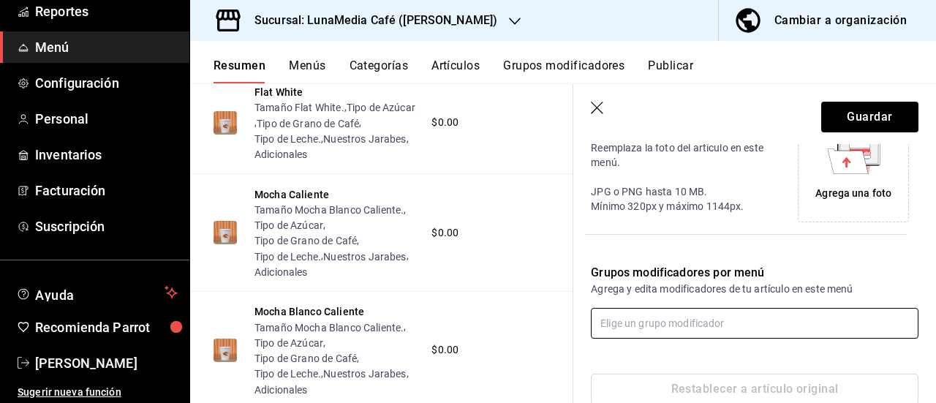
click at [648, 314] on div "Grupos modificadores por menú Agrega y edita modificadores de tu artículo en es…" at bounding box center [745, 292] width 345 height 92
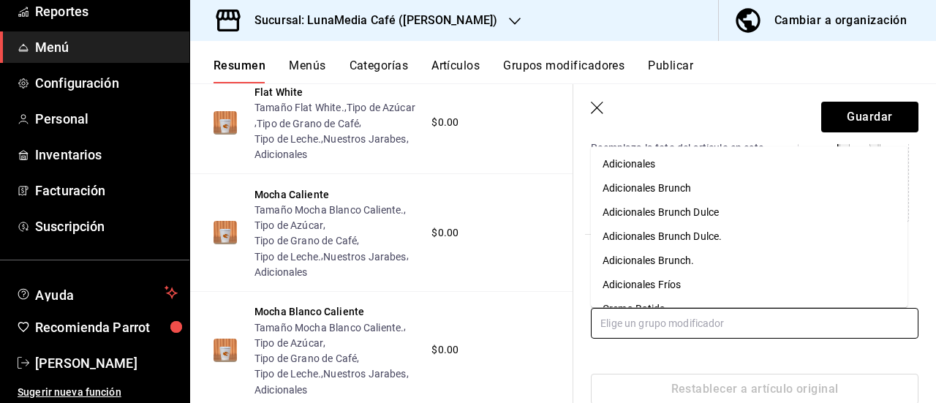
click at [648, 311] on input "text" at bounding box center [755, 323] width 328 height 31
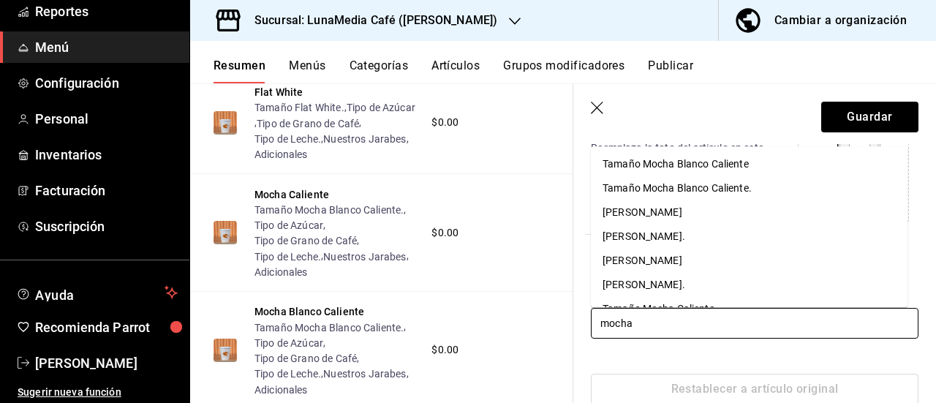
type input "mocha f"
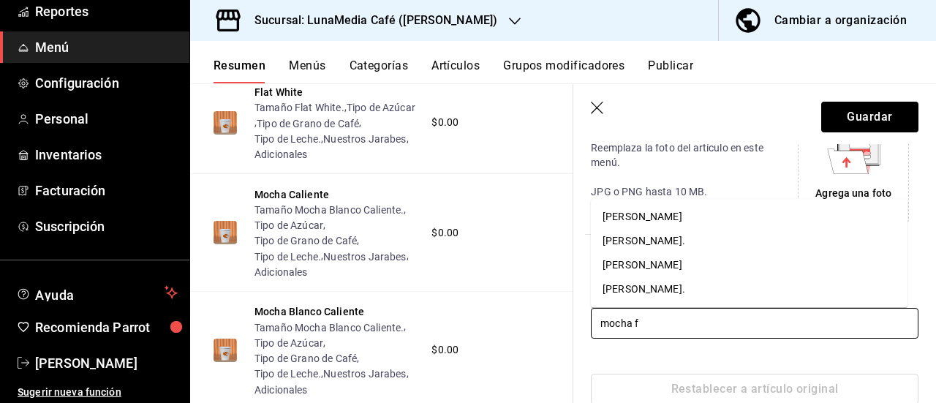
click at [667, 244] on div "[PERSON_NAME]." at bounding box center [644, 240] width 83 height 15
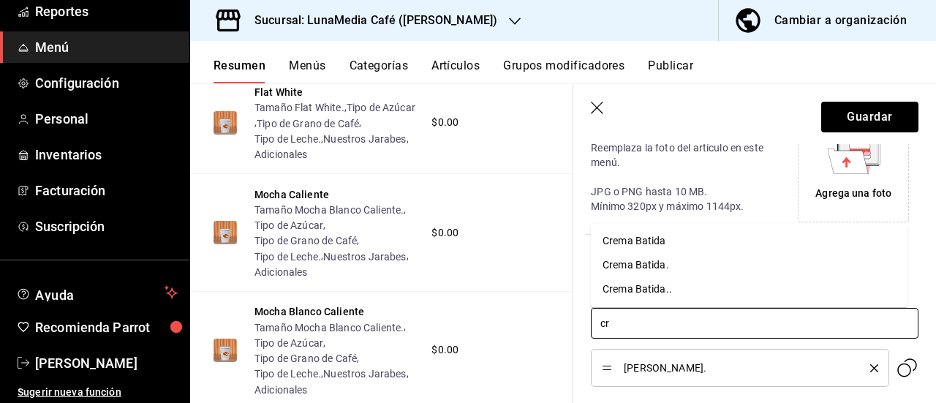
type input "cre"
click at [639, 239] on div "Crema Batida" at bounding box center [635, 240] width 64 height 15
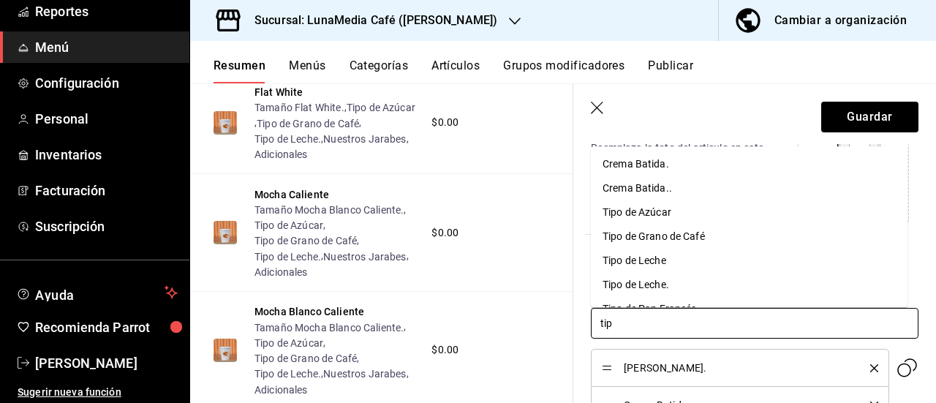
type input "tipo"
click at [649, 165] on div "Tipo de Azúcar" at bounding box center [637, 164] width 69 height 15
type input "tipo"
click at [649, 165] on div "Tipo de Grano de Café" at bounding box center [654, 164] width 102 height 15
type input "tipo"
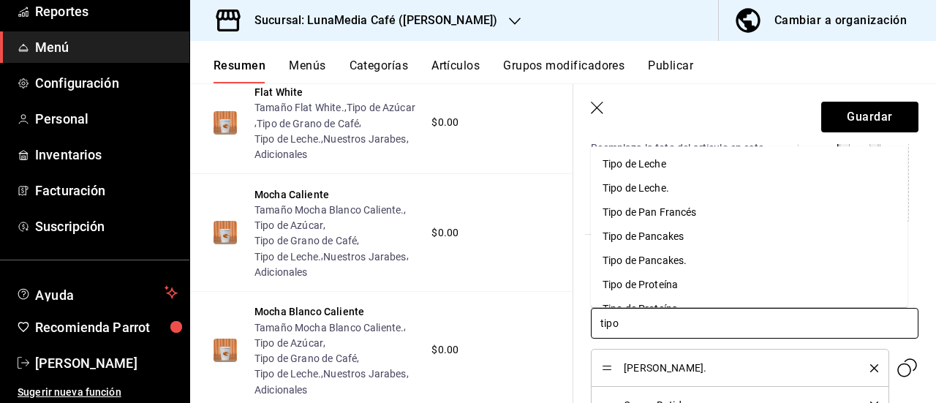
click at [636, 191] on div "Tipo de Leche." at bounding box center [636, 188] width 67 height 15
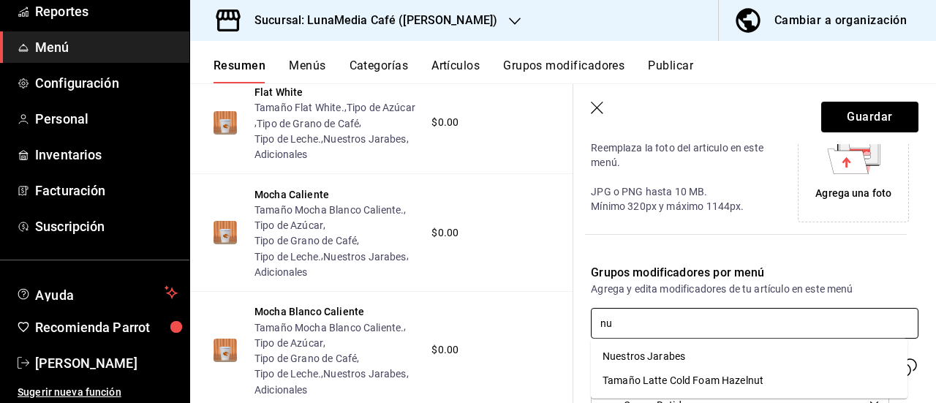
type input "nue"
click at [683, 347] on li "Nuestros Jarabes" at bounding box center [749, 356] width 317 height 24
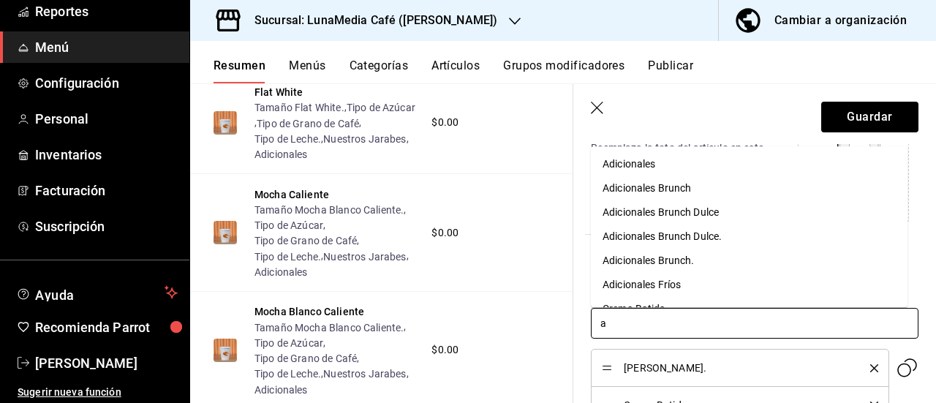
type input "ad"
click at [681, 287] on div "Adicionales Fríos" at bounding box center [642, 284] width 78 height 15
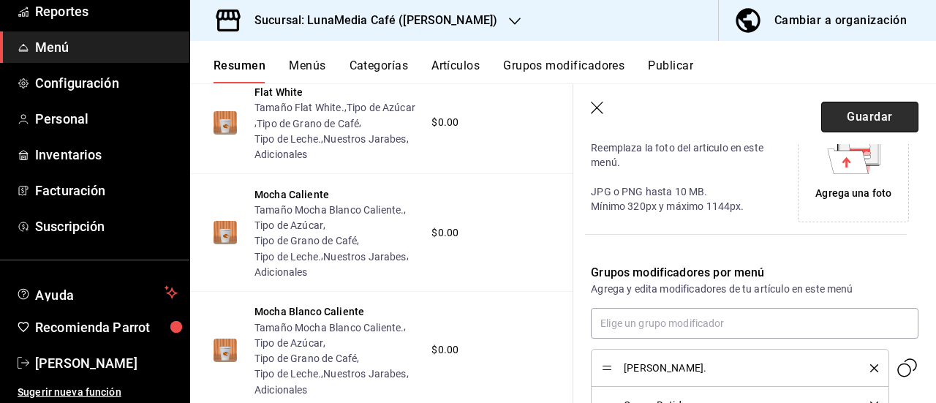
click at [832, 113] on button "Guardar" at bounding box center [869, 117] width 97 height 31
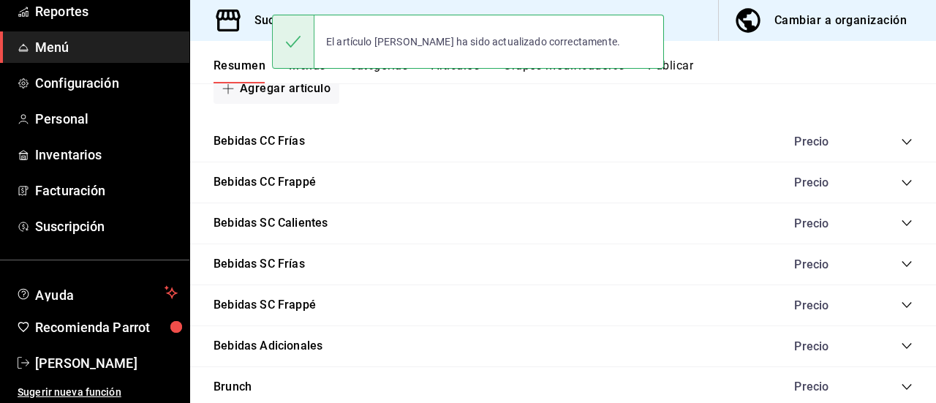
scroll to position [1294, 0]
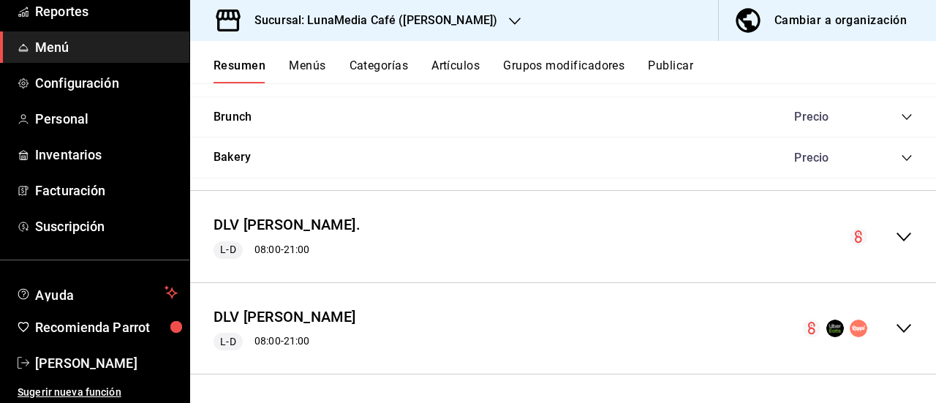
click at [897, 240] on icon "collapse-menu-row" at bounding box center [904, 237] width 15 height 9
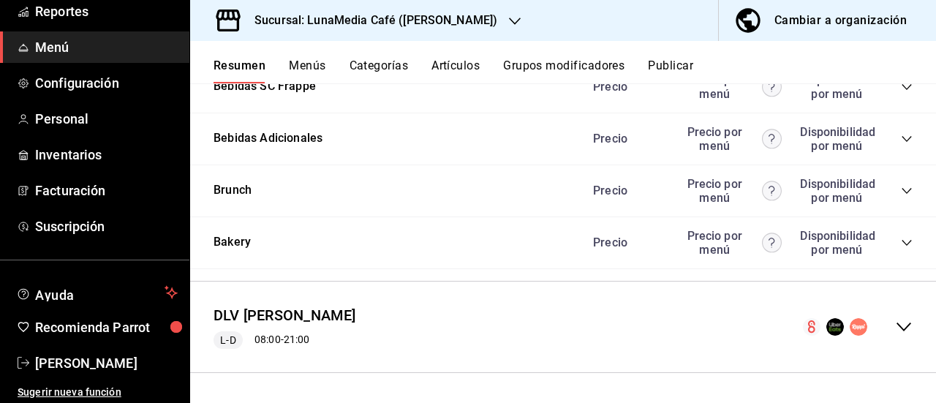
scroll to position [2684, 0]
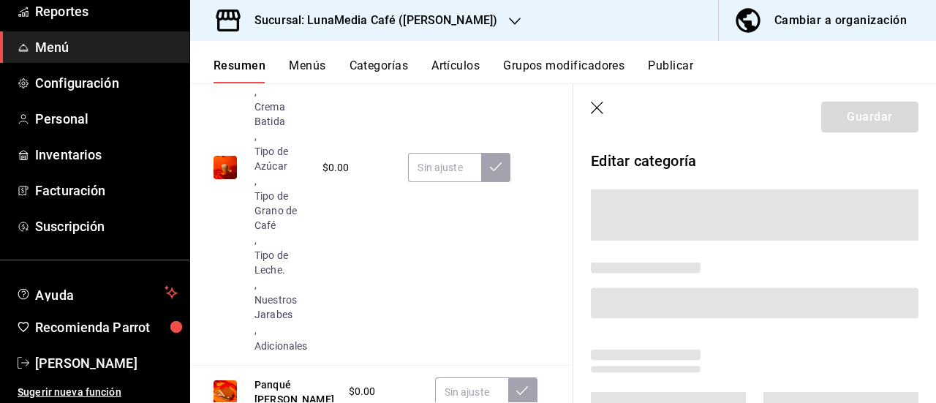
scroll to position [2557, 0]
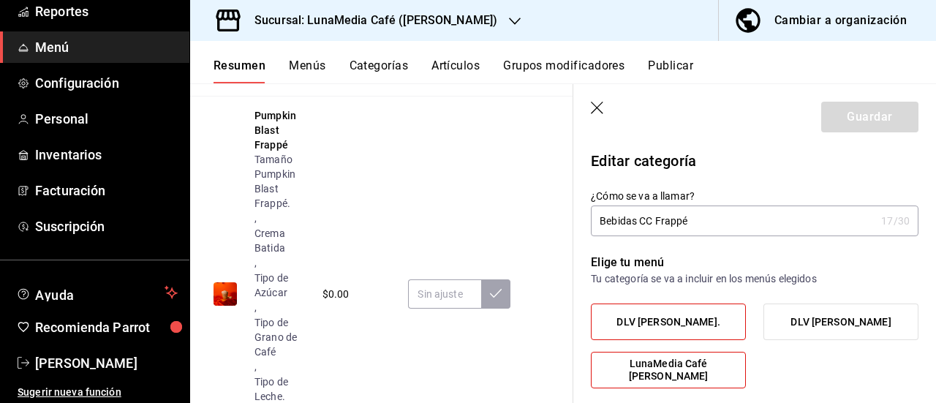
click at [595, 110] on icon "button" at bounding box center [598, 109] width 15 height 15
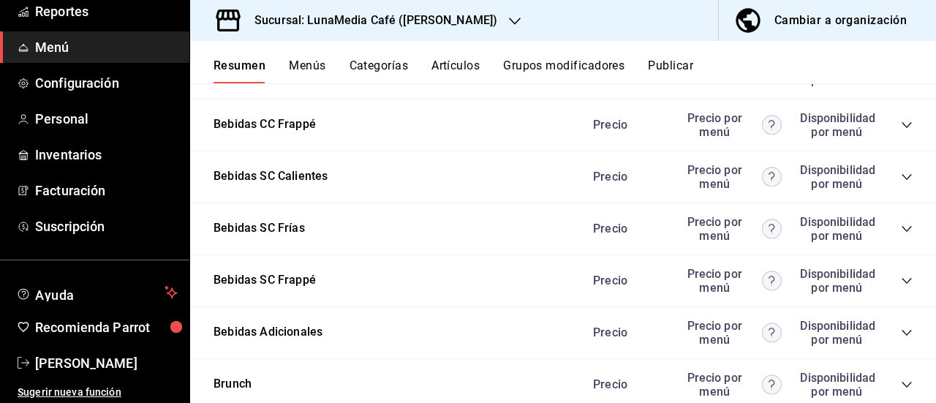
click at [901, 131] on icon "collapse-category-row" at bounding box center [907, 125] width 12 height 12
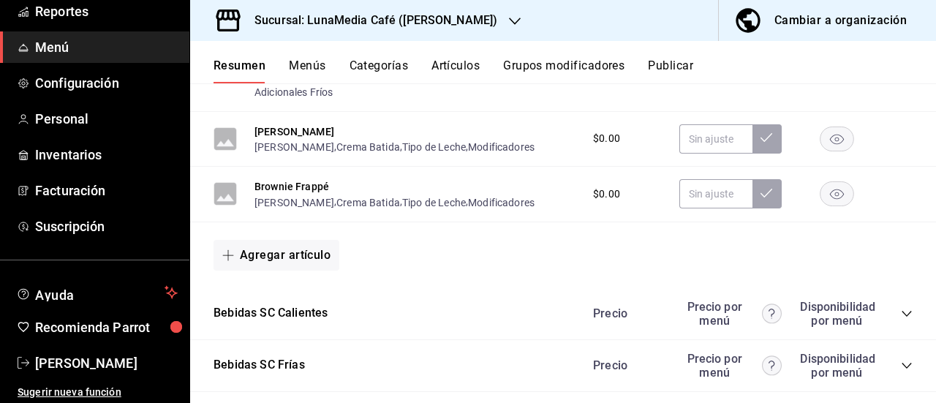
scroll to position [2996, 0]
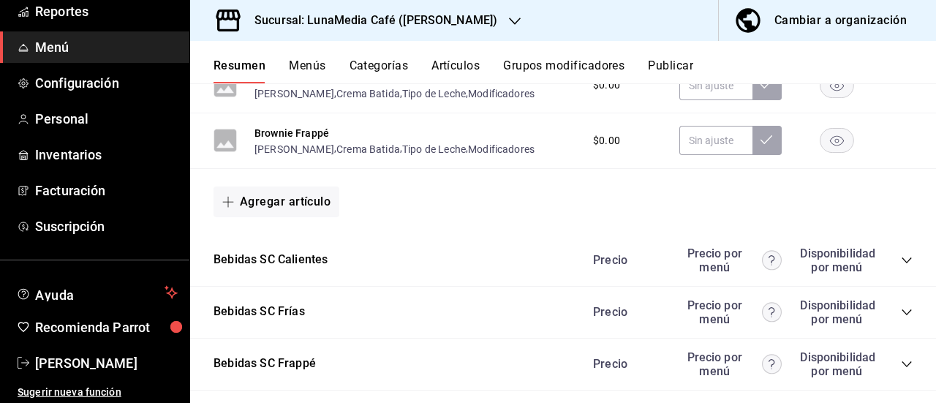
click at [284, 86] on button "[PERSON_NAME]" at bounding box center [295, 78] width 80 height 15
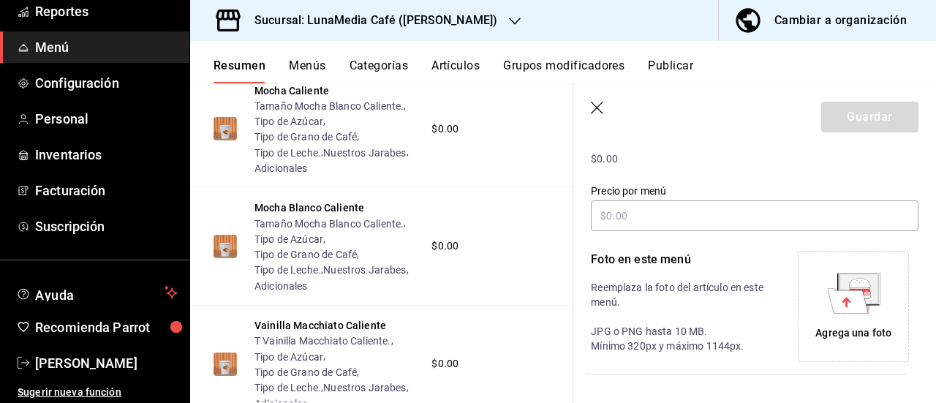
scroll to position [366, 0]
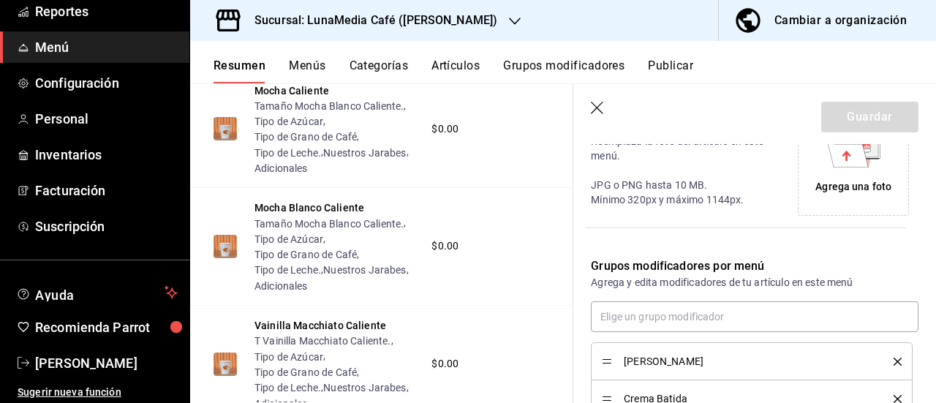
click at [894, 358] on icon "delete" at bounding box center [898, 362] width 8 height 8
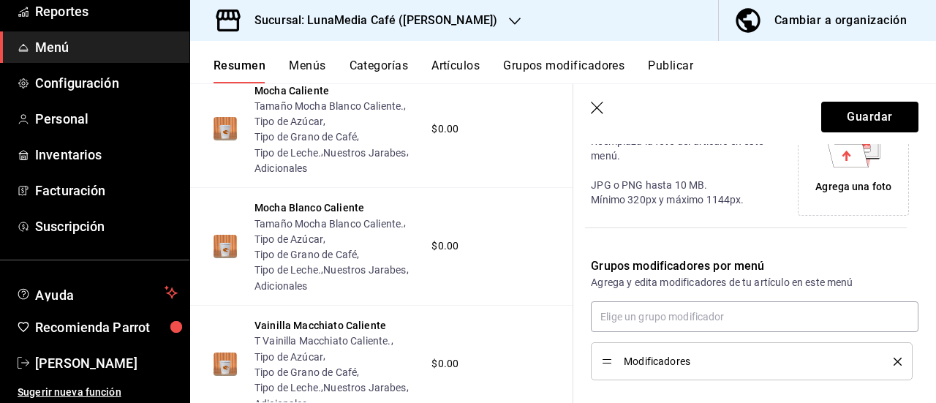
click at [894, 358] on icon "delete" at bounding box center [898, 362] width 8 height 8
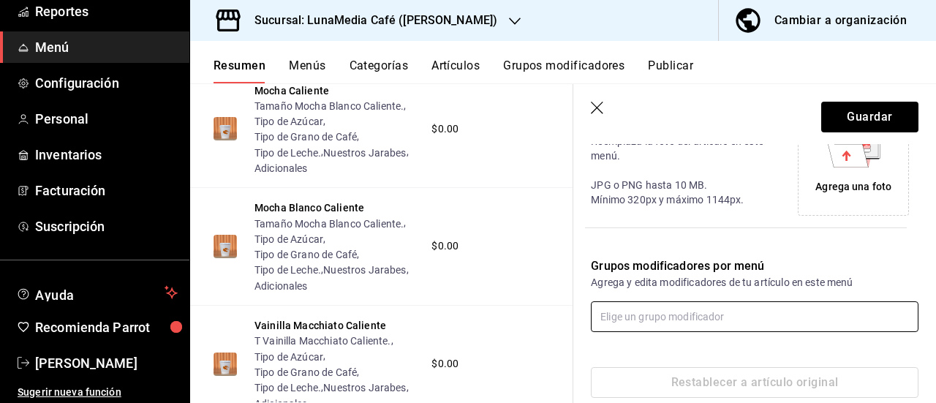
click at [723, 321] on input "text" at bounding box center [755, 316] width 328 height 31
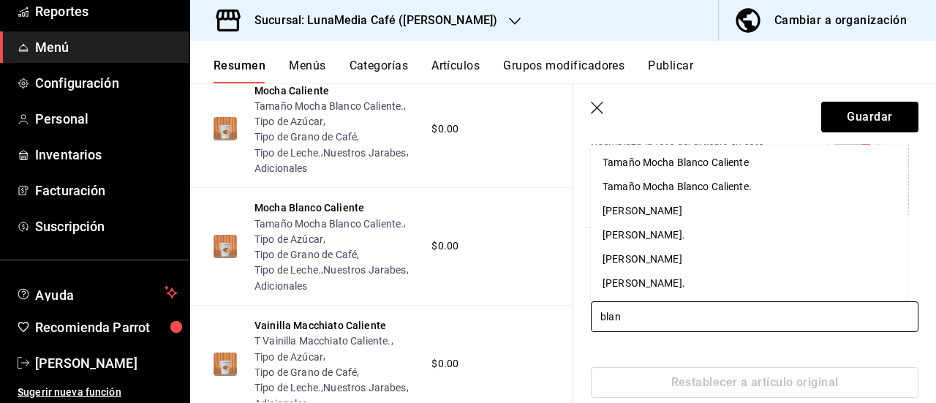
type input "blanc"
click at [685, 239] on div "[PERSON_NAME]." at bounding box center [644, 234] width 83 height 15
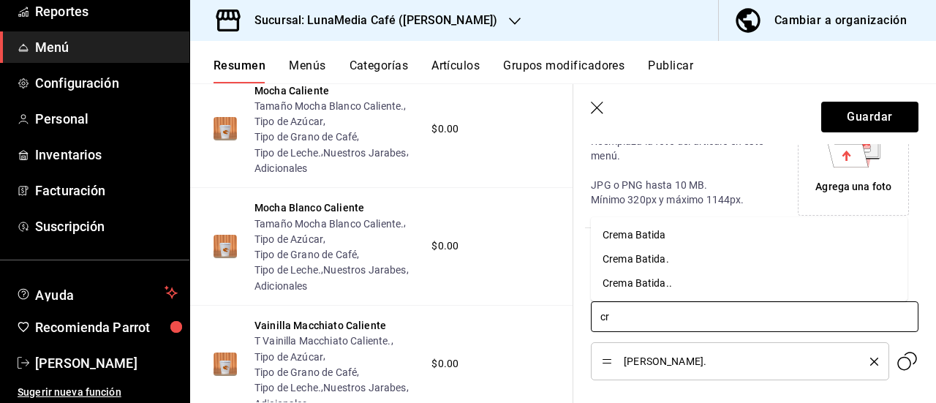
type input "cre"
click at [638, 229] on div "Crema Batida" at bounding box center [635, 234] width 64 height 15
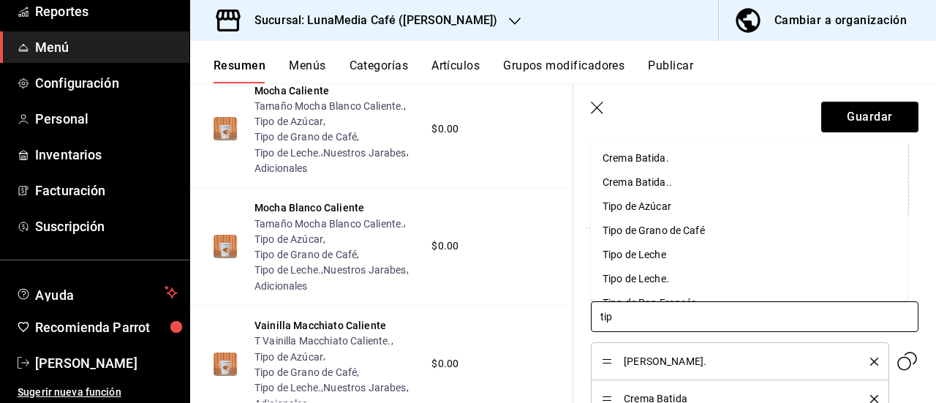
type input "tipo"
click at [683, 150] on li "Tipo de Azúcar" at bounding box center [749, 158] width 317 height 24
type input "tipo"
click at [683, 150] on div "Tipo de Grano de Café" at bounding box center [654, 157] width 102 height 15
type input "tipo"
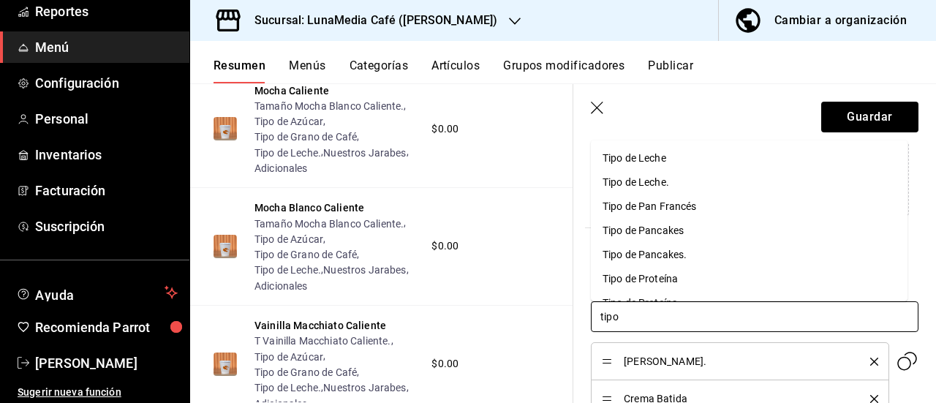
click at [665, 179] on div "Tipo de Leche." at bounding box center [636, 181] width 67 height 15
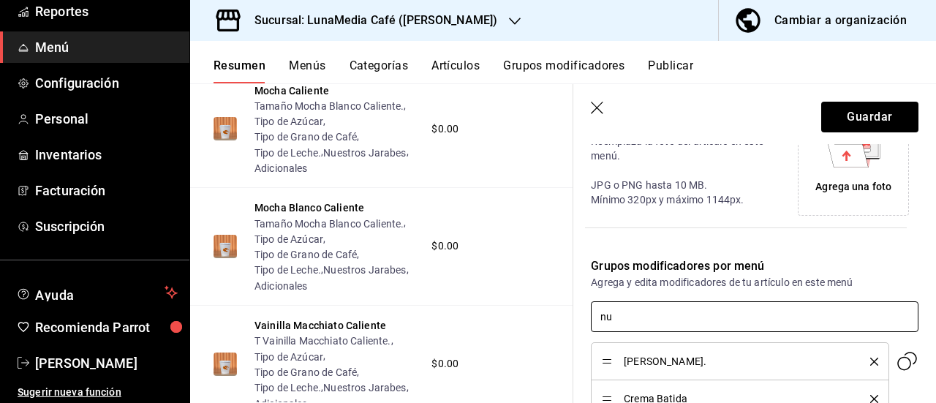
type input "nue"
click at [651, 359] on li "Nuestros Jarabes" at bounding box center [749, 350] width 317 height 24
type input "ad"
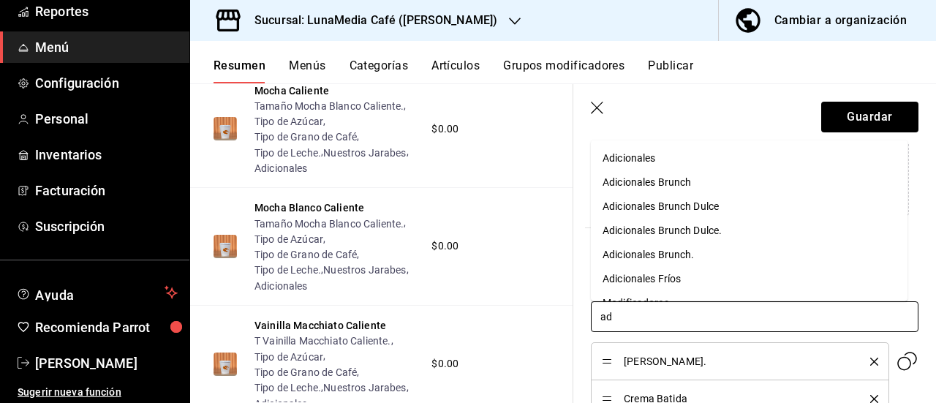
click at [673, 282] on div "Adicionales Fríos" at bounding box center [642, 278] width 78 height 15
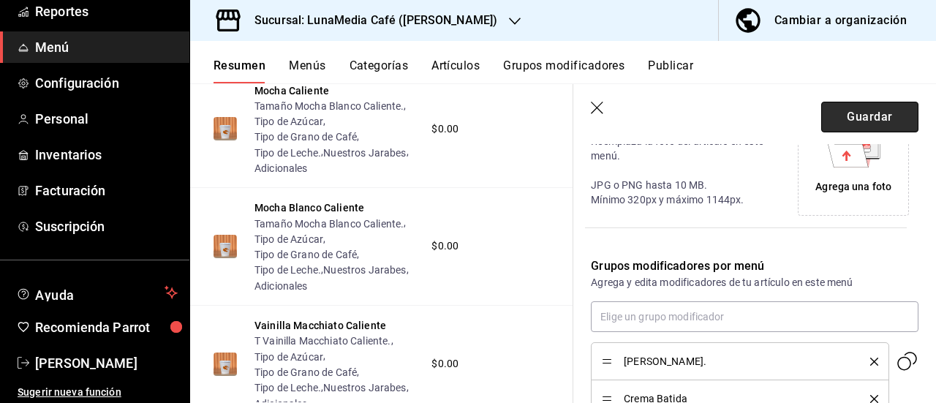
click at [871, 118] on button "Guardar" at bounding box center [869, 117] width 97 height 31
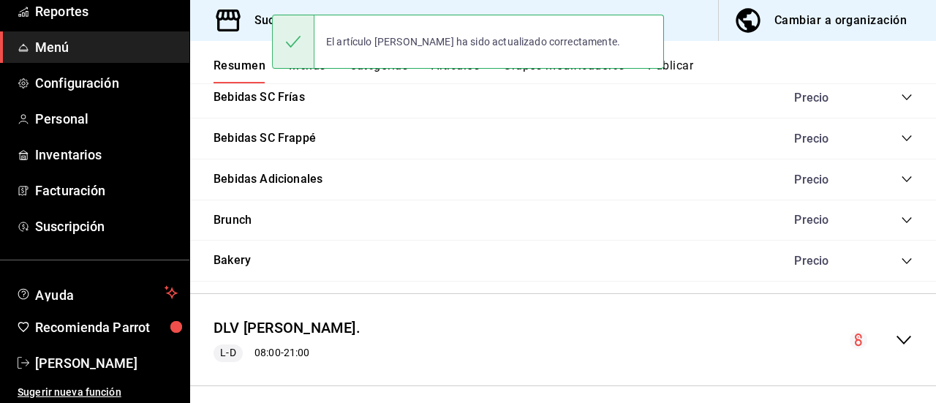
scroll to position [1294, 0]
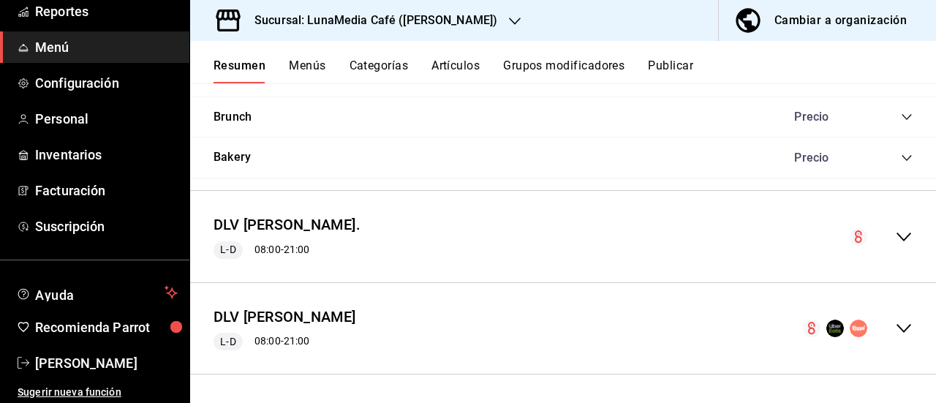
click at [895, 235] on icon "collapse-menu-row" at bounding box center [904, 237] width 18 height 18
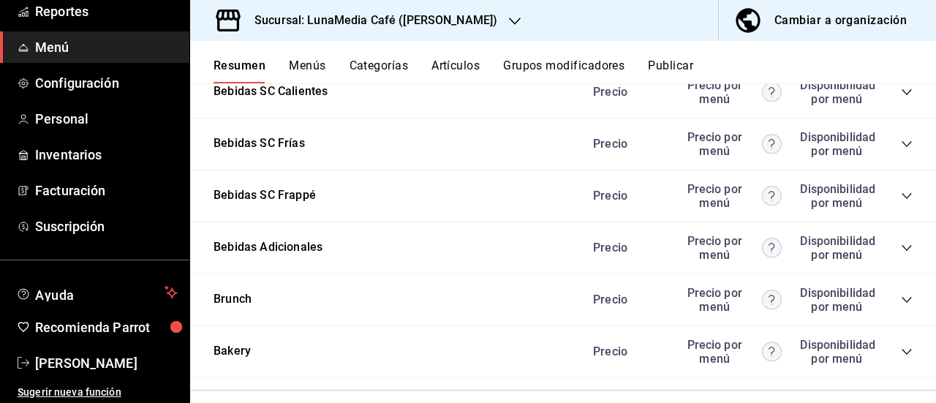
scroll to position [2610, 0]
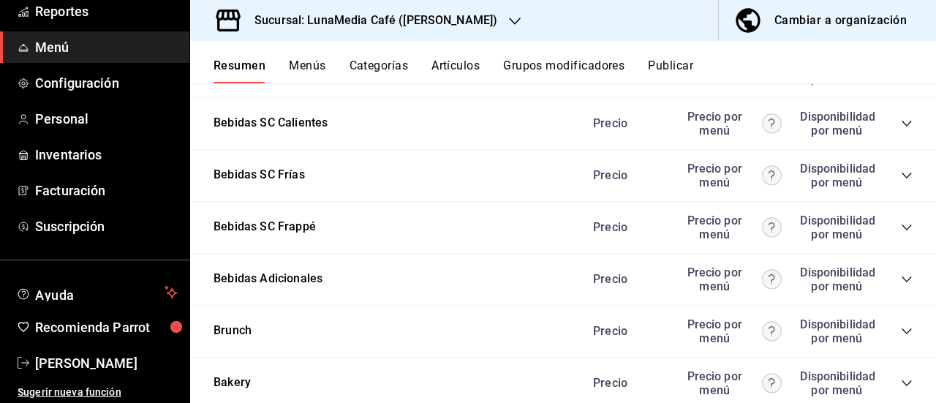
click at [902, 75] on icon "collapse-category-row" at bounding box center [907, 72] width 10 height 6
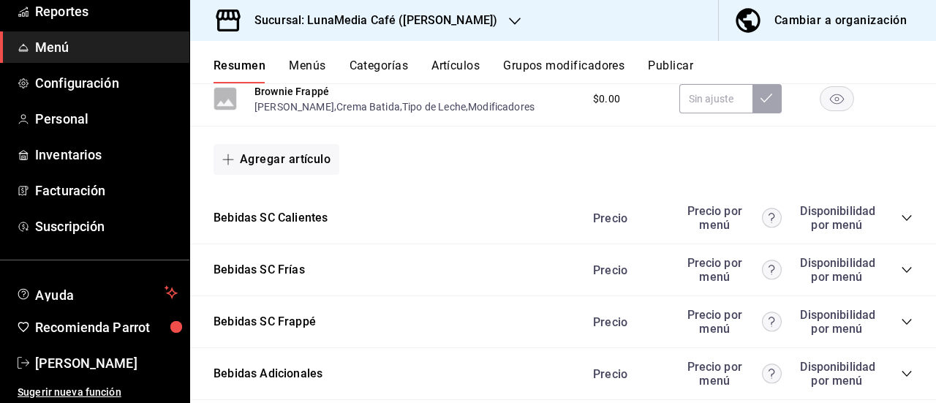
scroll to position [3091, 0]
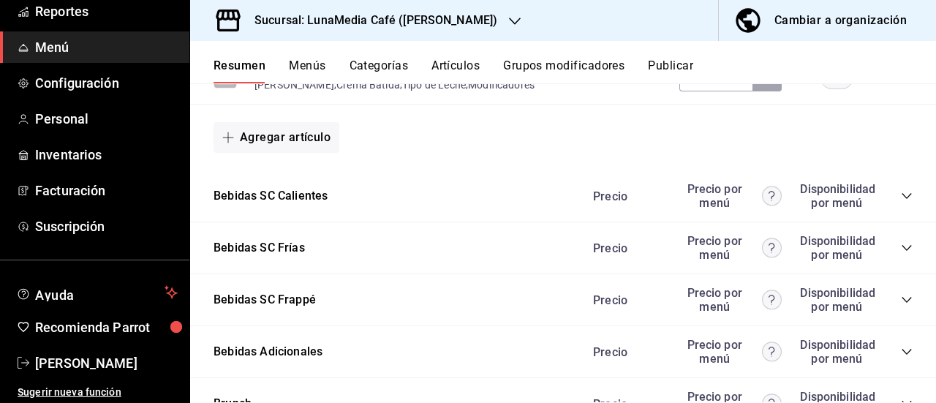
click at [301, 77] on button "Brownie Frappé" at bounding box center [292, 69] width 75 height 15
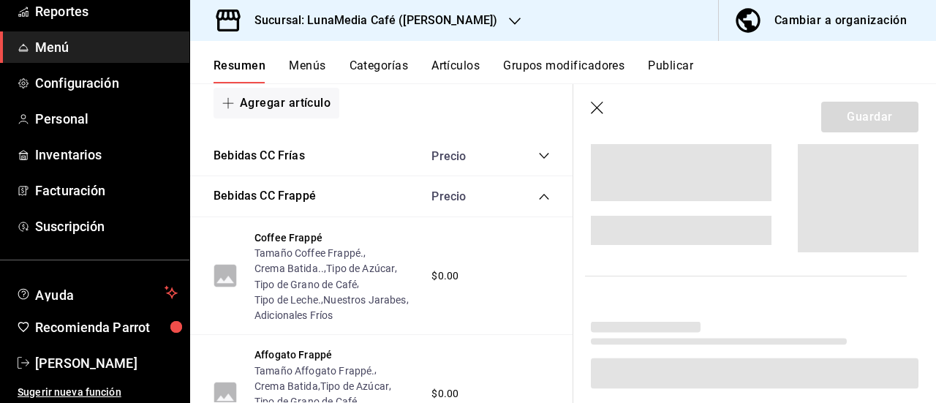
scroll to position [2817, 0]
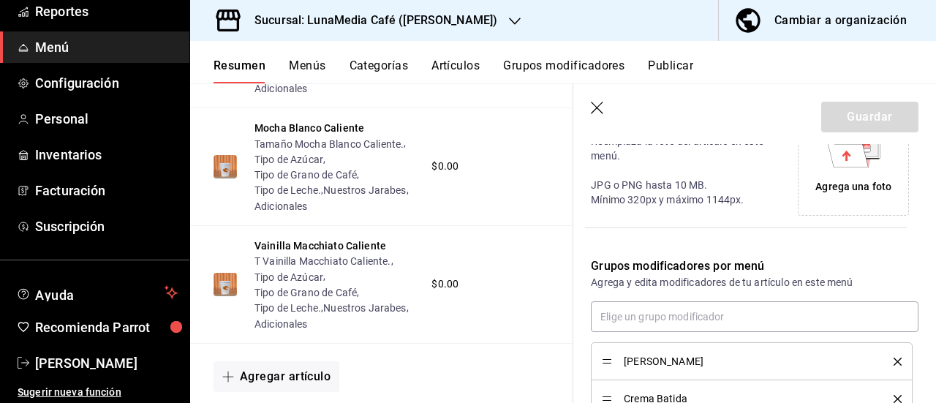
click at [894, 364] on icon "delete" at bounding box center [898, 362] width 8 height 8
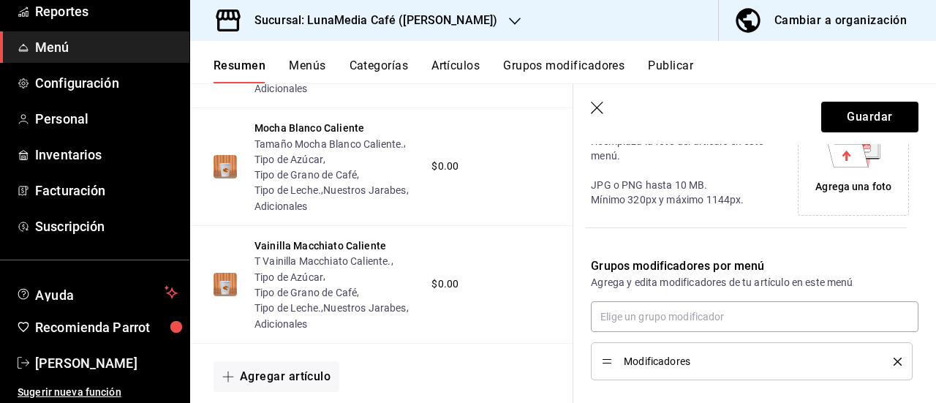
click at [894, 364] on icon "delete" at bounding box center [898, 362] width 8 height 8
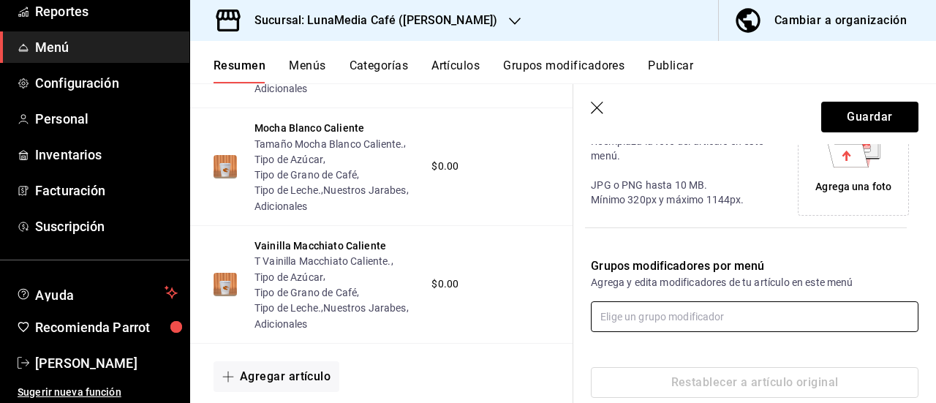
click at [701, 324] on input "text" at bounding box center [755, 316] width 328 height 31
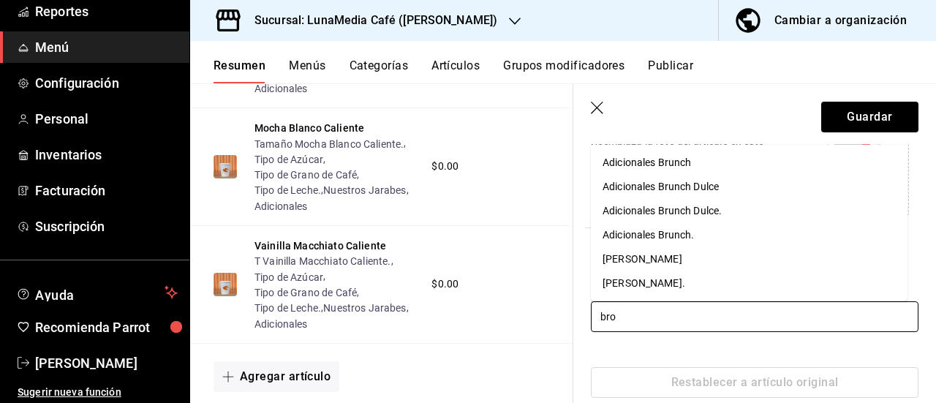
type input "brow"
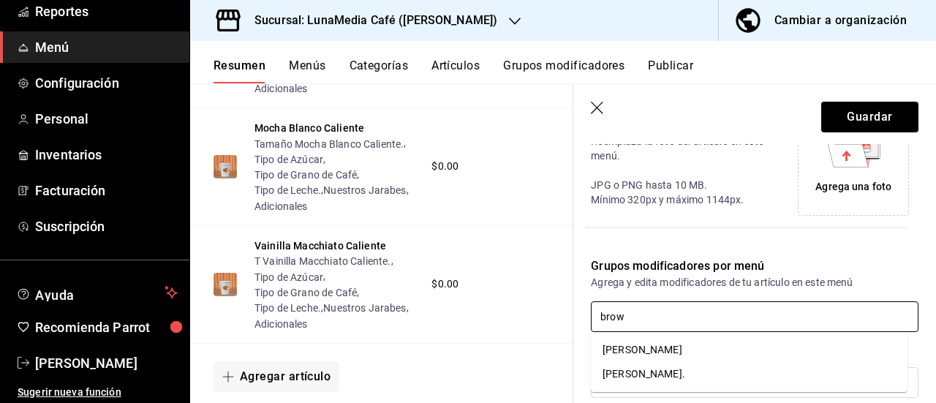
click at [682, 374] on div "[PERSON_NAME]." at bounding box center [644, 373] width 83 height 15
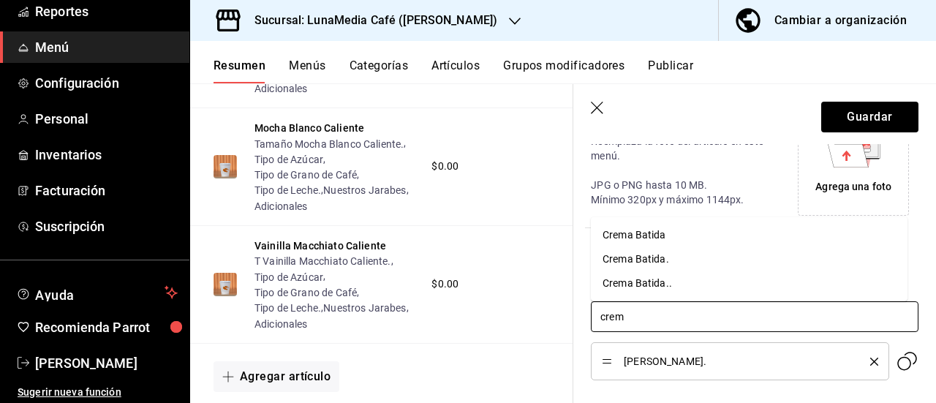
type input "crema"
click at [652, 236] on div "Crema Batida" at bounding box center [635, 234] width 64 height 15
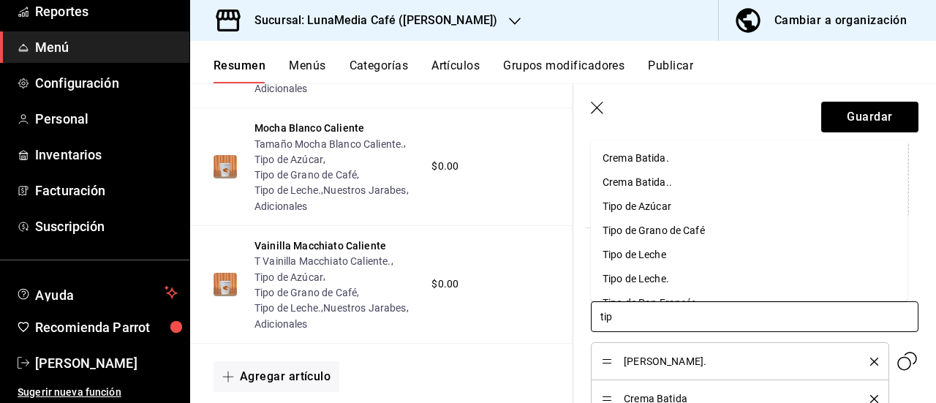
type input "tipo"
click at [647, 156] on div "Tipo de Azúcar" at bounding box center [637, 157] width 69 height 15
type input "tipo"
click at [647, 156] on div "Tipo de Grano de Café" at bounding box center [654, 157] width 102 height 15
type input "tipo"
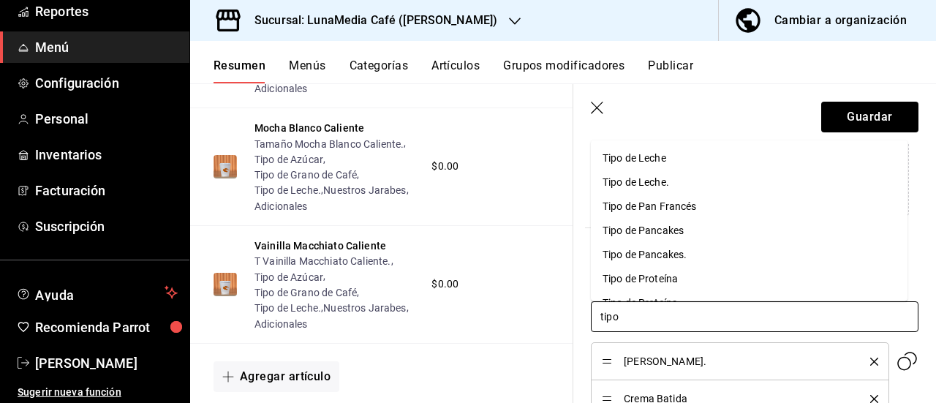
click at [616, 177] on div "Tipo de Leche." at bounding box center [636, 181] width 67 height 15
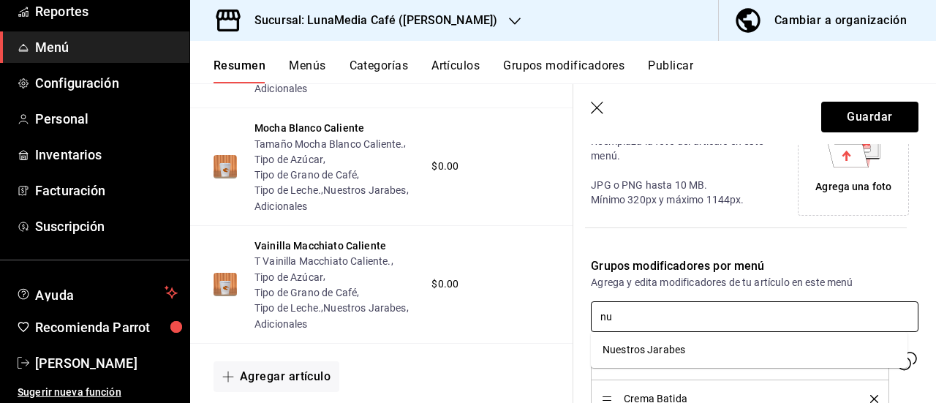
type input "nue"
click at [642, 356] on div "Nuestros Jarabes" at bounding box center [644, 349] width 83 height 15
type input "ad"
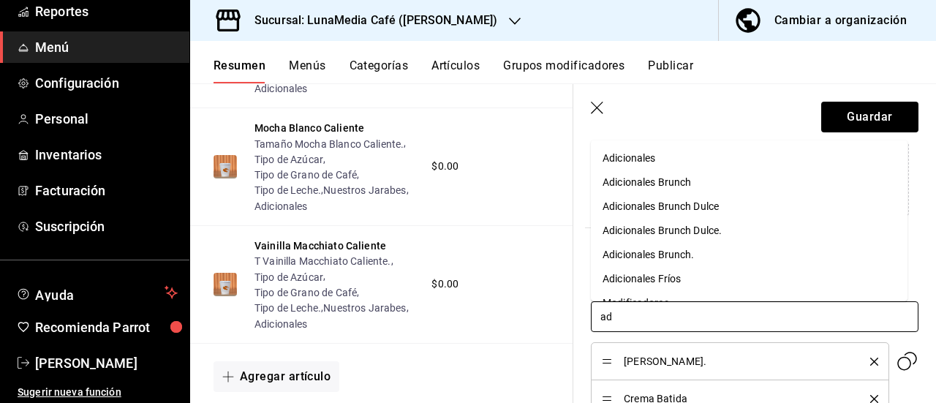
click at [626, 276] on div "Adicionales Fríos" at bounding box center [642, 278] width 78 height 15
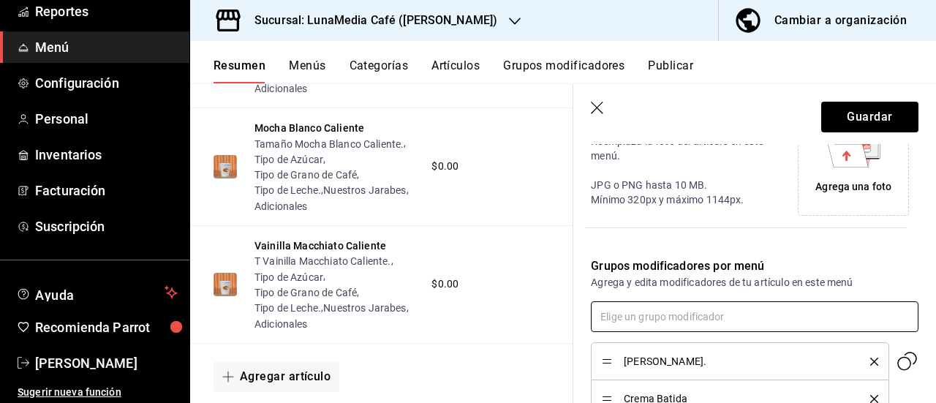
scroll to position [2891, 0]
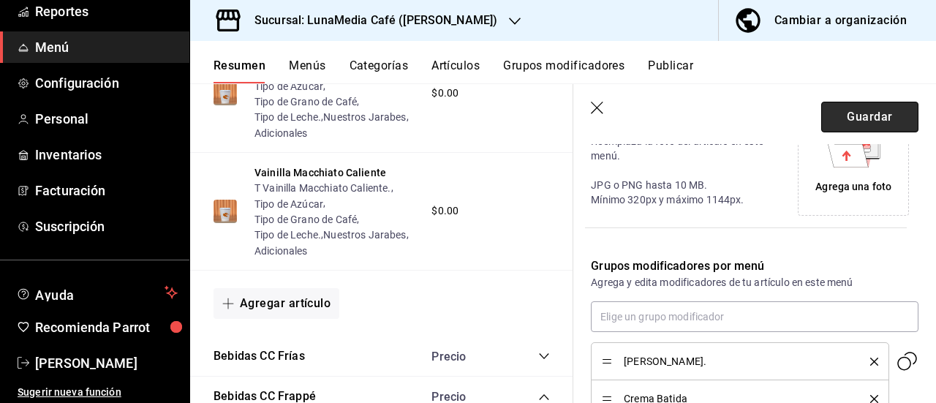
click at [859, 116] on button "Guardar" at bounding box center [869, 117] width 97 height 31
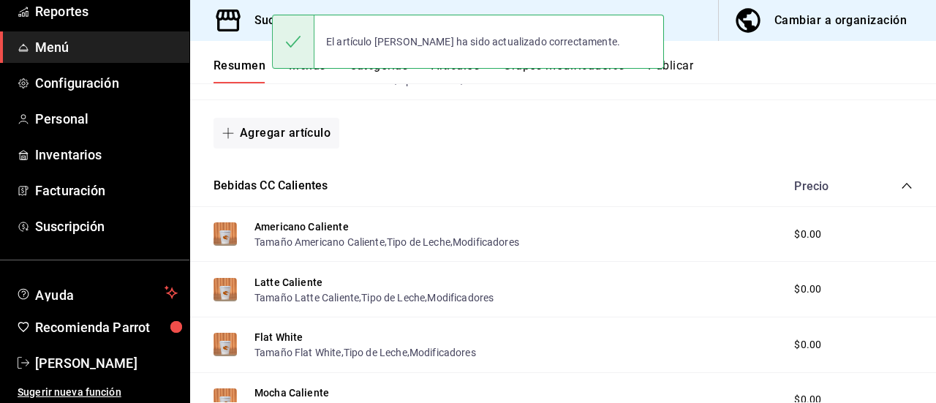
scroll to position [1294, 0]
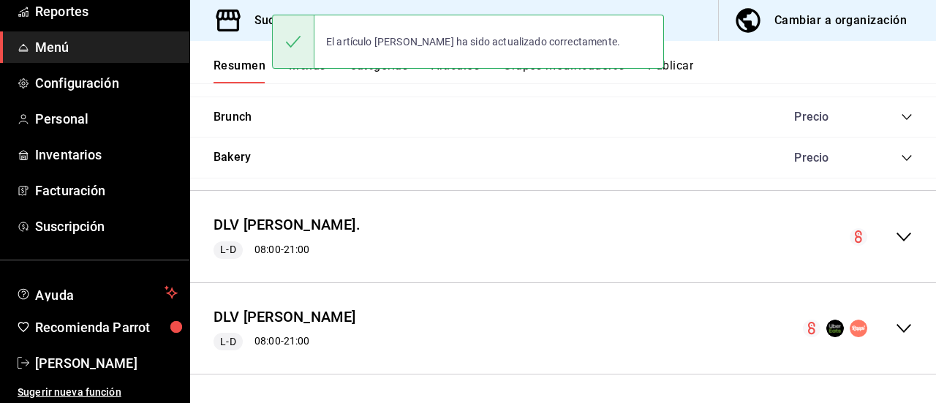
click at [693, 69] on button "Publicar" at bounding box center [670, 71] width 45 height 25
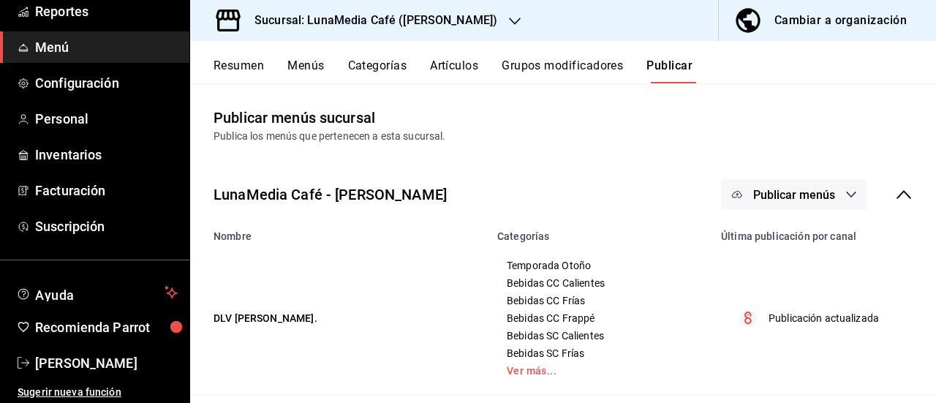
click at [798, 183] on button "Publicar menús" at bounding box center [794, 194] width 146 height 31
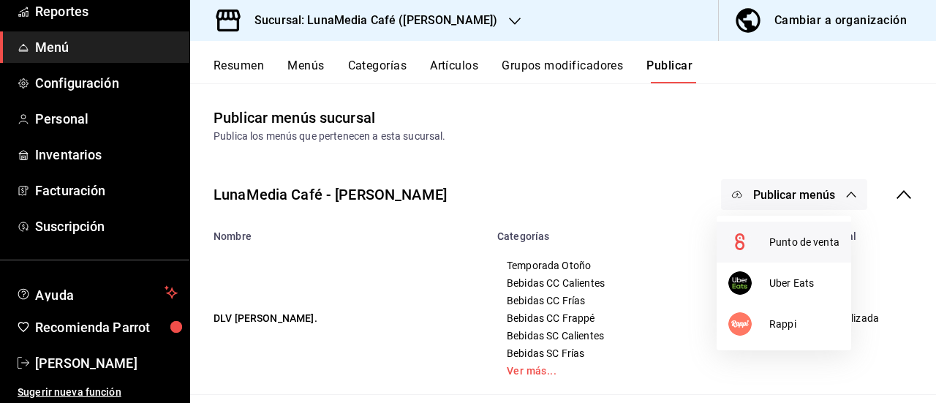
click at [769, 244] on span "Punto de venta" at bounding box center [804, 242] width 70 height 15
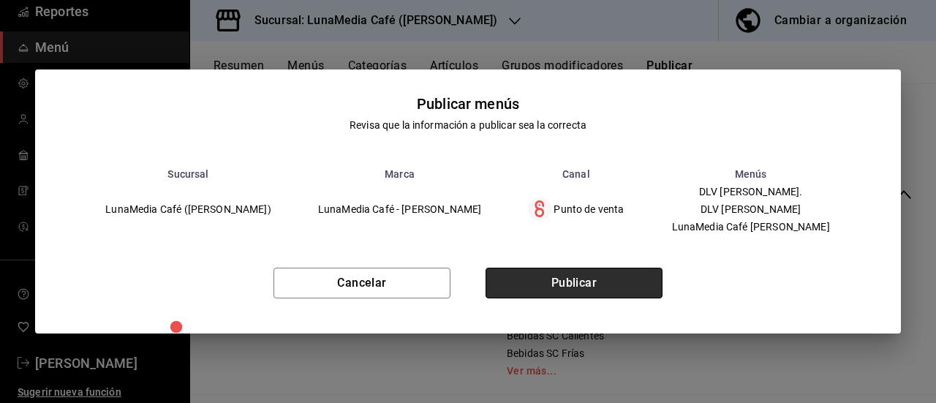
click at [603, 284] on button "Publicar" at bounding box center [574, 283] width 177 height 31
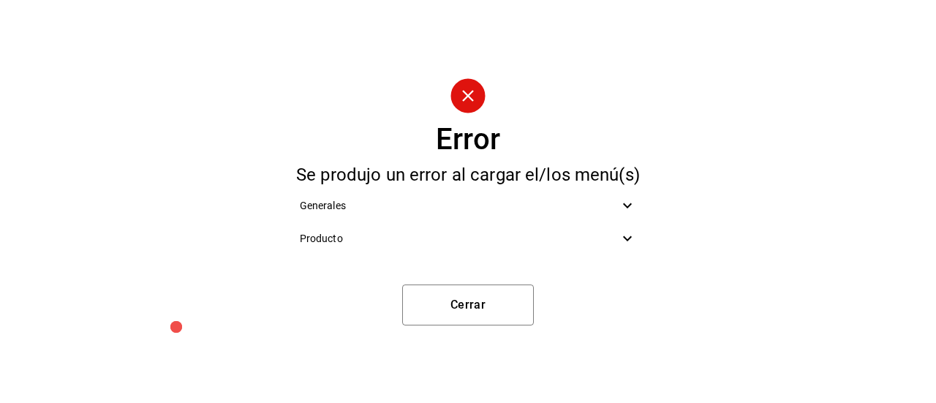
click at [622, 235] on icon at bounding box center [628, 239] width 18 height 18
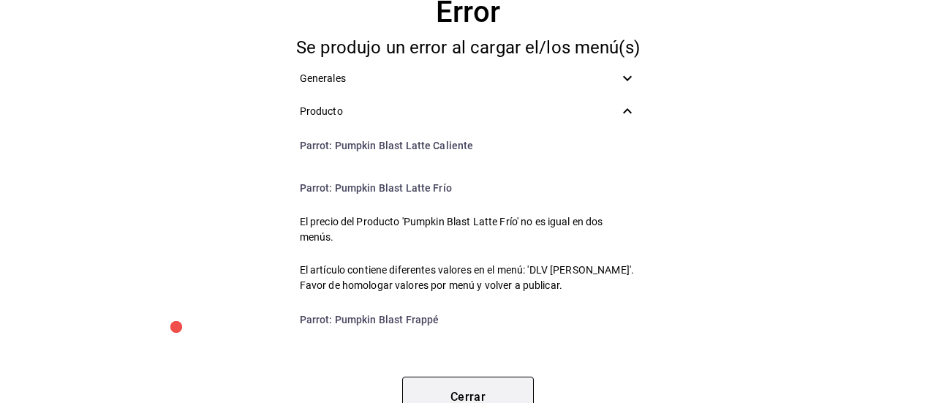
scroll to position [219, 0]
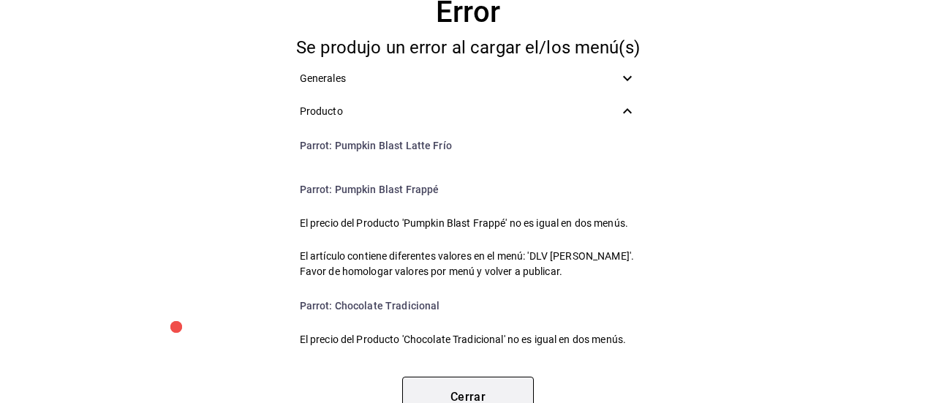
click at [439, 386] on button "Cerrar" at bounding box center [468, 397] width 132 height 41
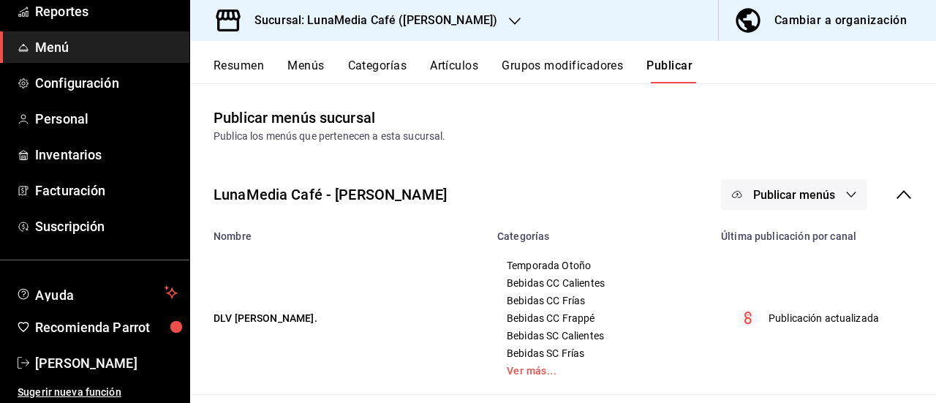
click at [237, 55] on div "Resumen Menús Categorías Artículos Grupos modificadores Publicar" at bounding box center [563, 62] width 746 height 42
click at [237, 59] on button "Resumen" at bounding box center [239, 71] width 50 height 25
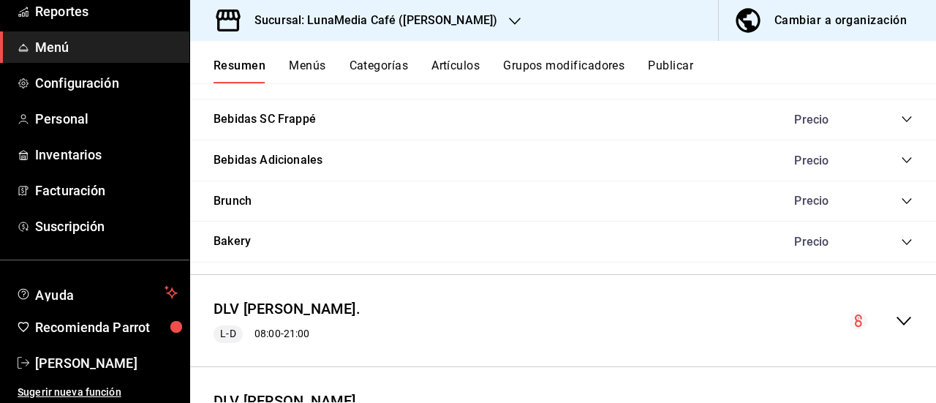
scroll to position [1294, 0]
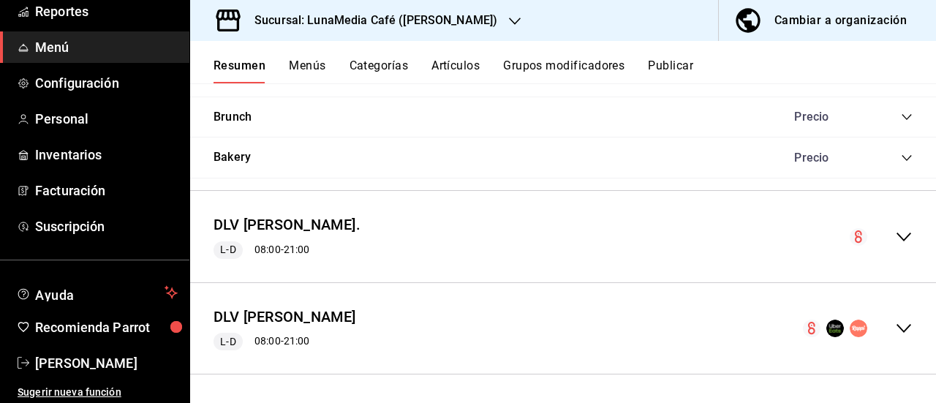
click at [897, 239] on icon "collapse-menu-row" at bounding box center [904, 237] width 18 height 18
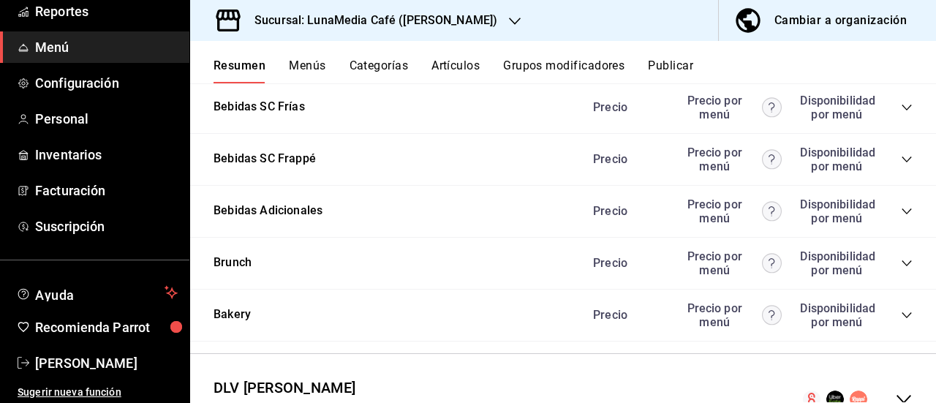
scroll to position [2675, 0]
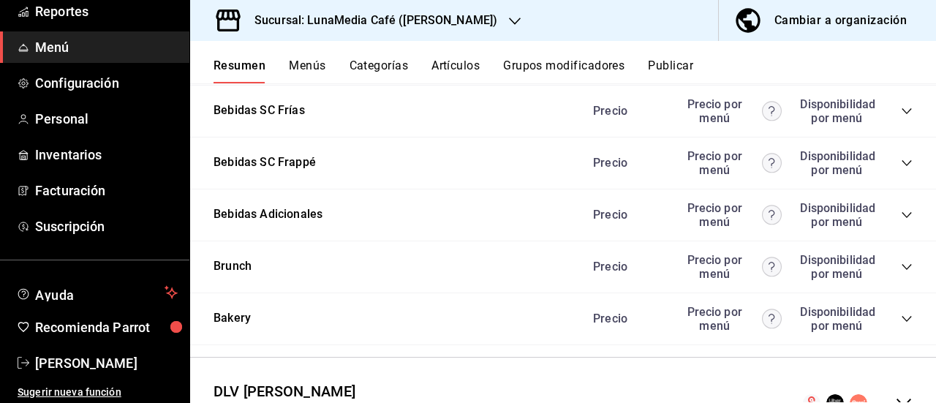
click at [269, 67] on button "Bebidas SC Calientes" at bounding box center [271, 58] width 114 height 17
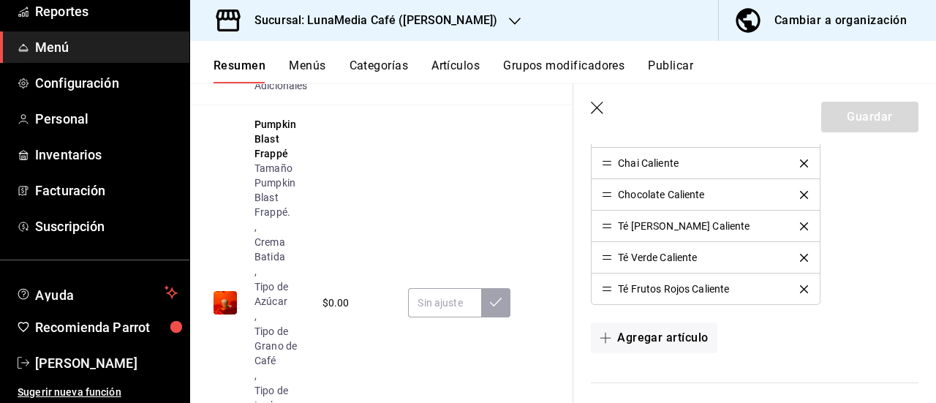
scroll to position [439, 0]
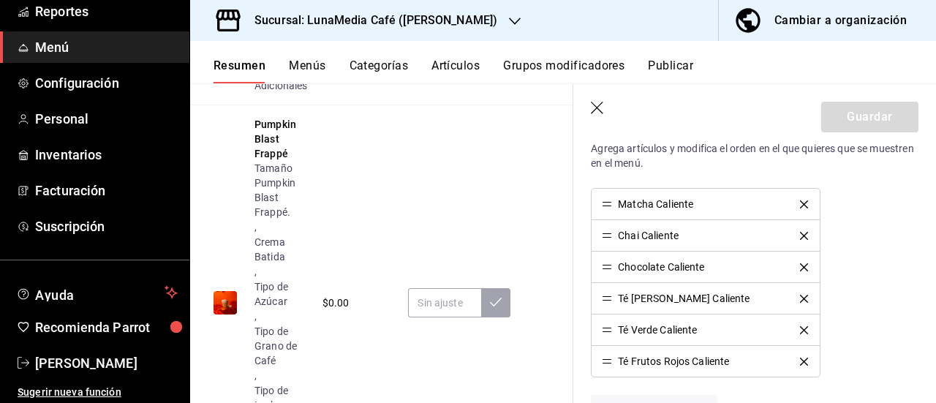
click at [800, 298] on icon "delete" at bounding box center [804, 299] width 8 height 8
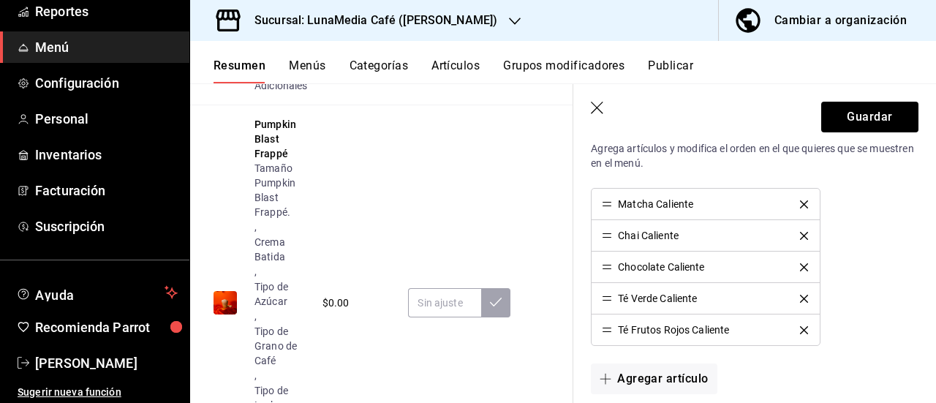
click at [800, 298] on icon "delete" at bounding box center [804, 299] width 8 height 8
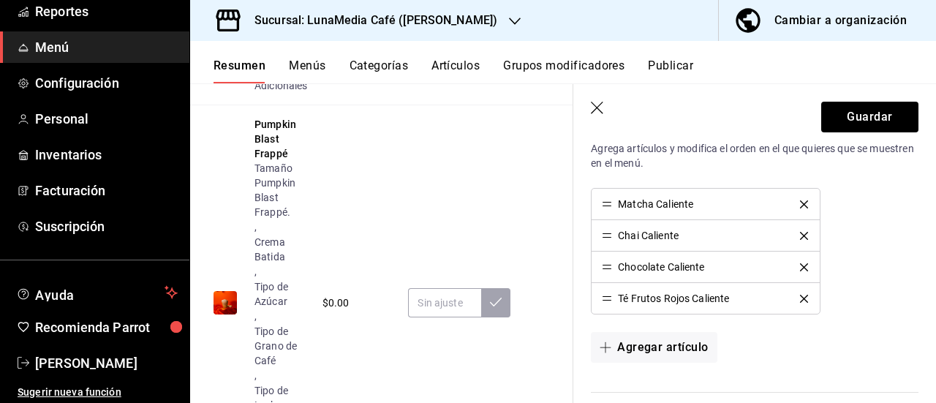
click at [800, 298] on icon "delete" at bounding box center [804, 299] width 8 height 8
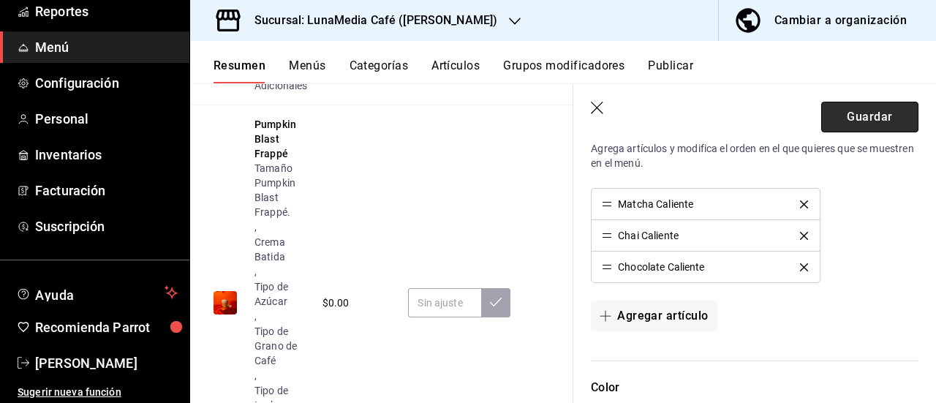
click at [840, 113] on button "Guardar" at bounding box center [869, 117] width 97 height 31
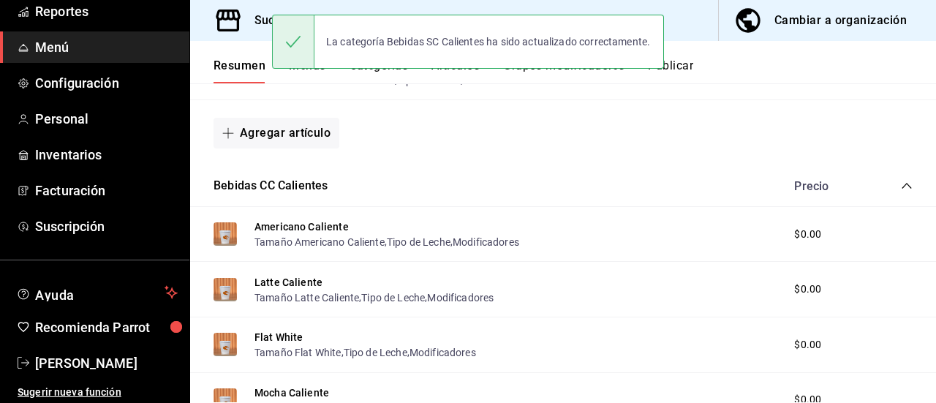
scroll to position [1294, 0]
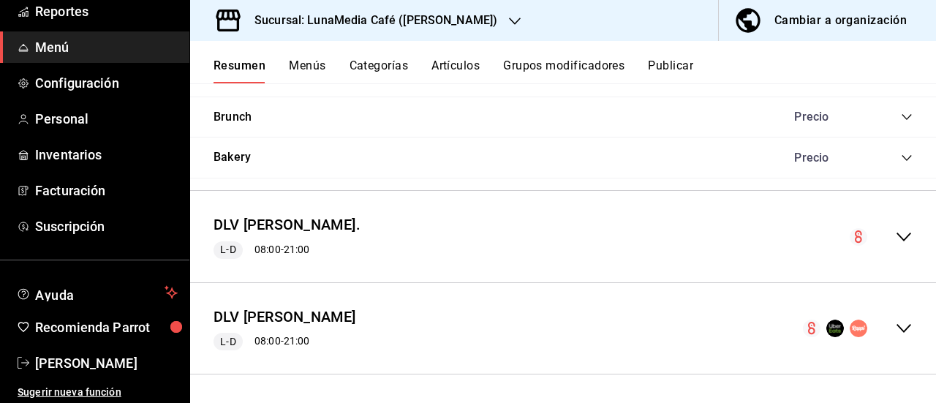
click at [897, 236] on icon "collapse-menu-row" at bounding box center [904, 237] width 15 height 9
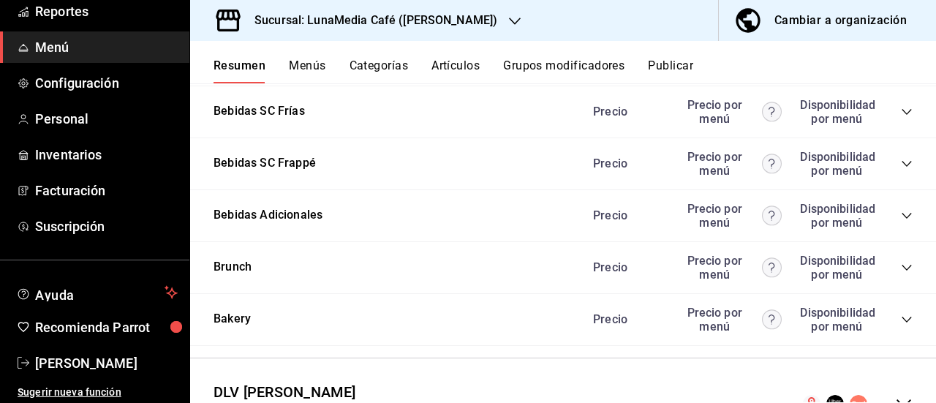
scroll to position [2664, 0]
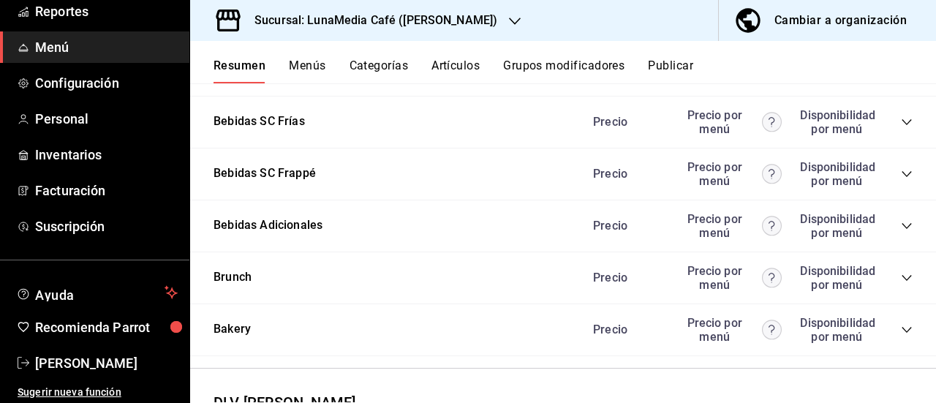
click at [901, 76] on icon "collapse-category-row" at bounding box center [907, 70] width 12 height 12
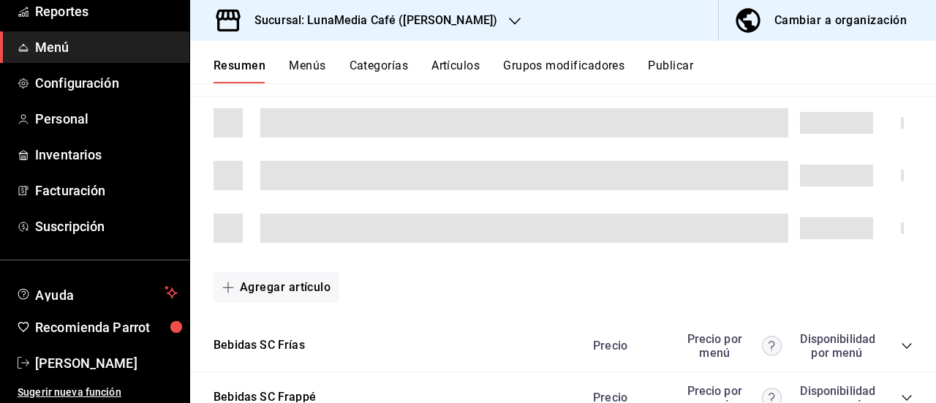
scroll to position [2737, 0]
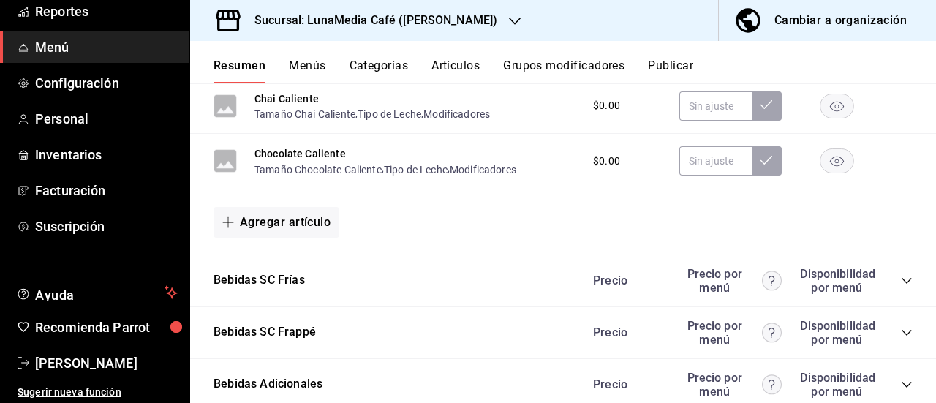
click at [309, 50] on button "Matcha Caliente" at bounding box center [294, 43] width 78 height 15
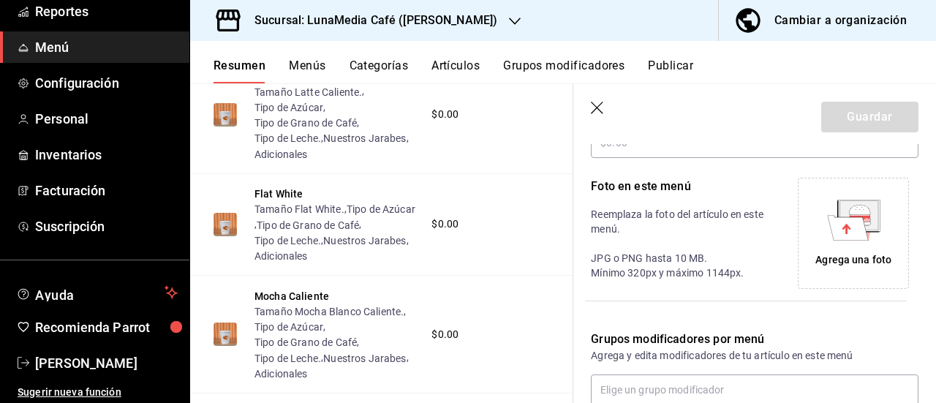
scroll to position [366, 0]
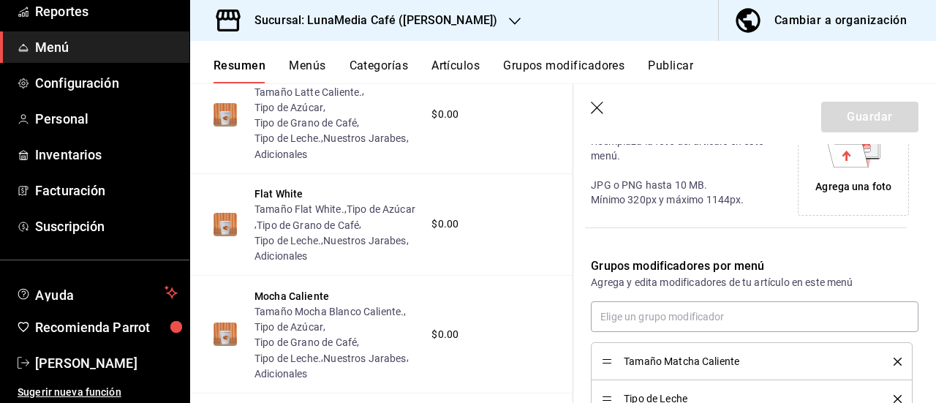
click at [894, 364] on icon "delete" at bounding box center [898, 362] width 8 height 8
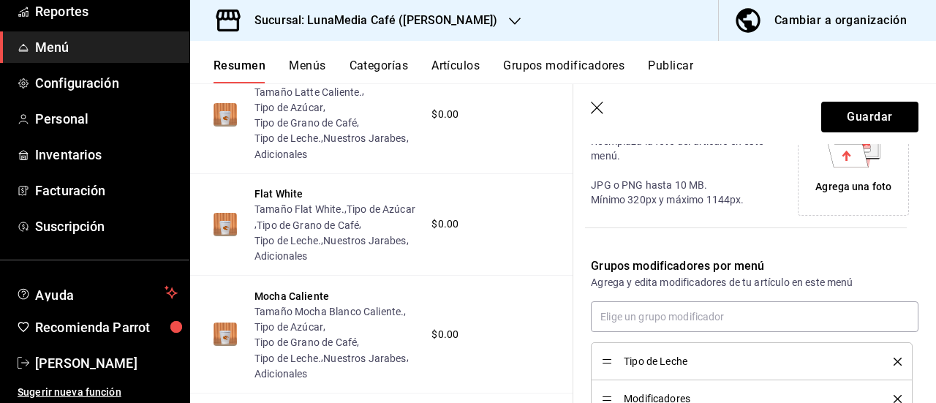
click at [894, 364] on icon "delete" at bounding box center [898, 362] width 8 height 8
click at [894, 362] on icon "delete" at bounding box center [898, 362] width 8 height 8
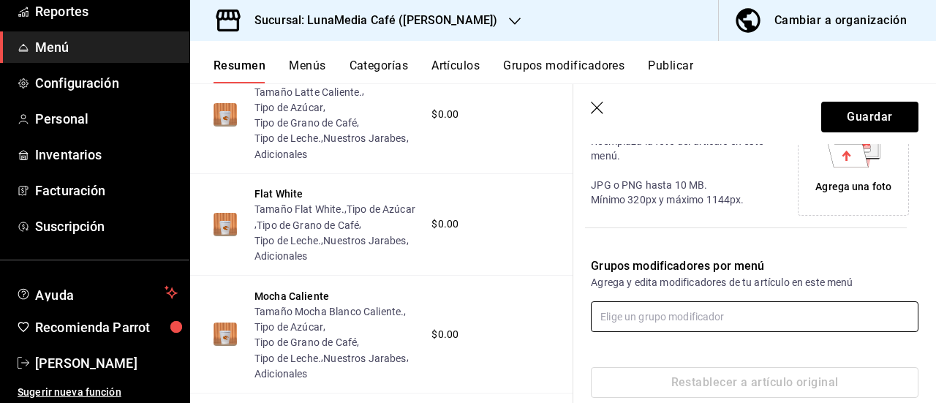
click at [714, 315] on input "text" at bounding box center [755, 316] width 328 height 31
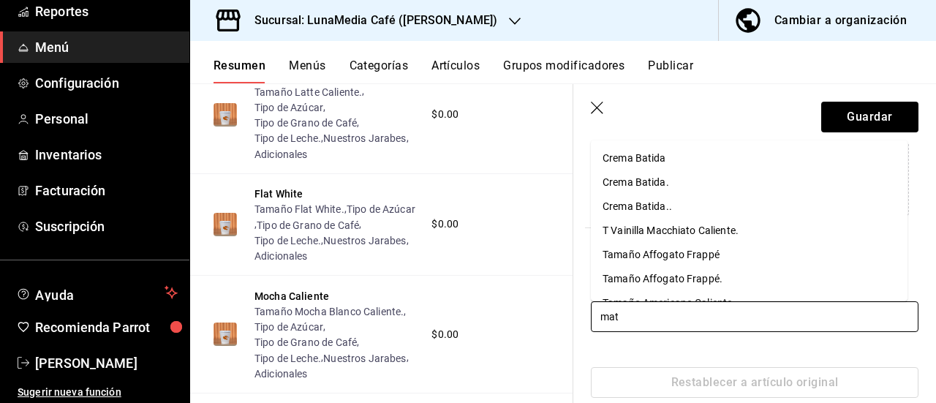
type input "matc"
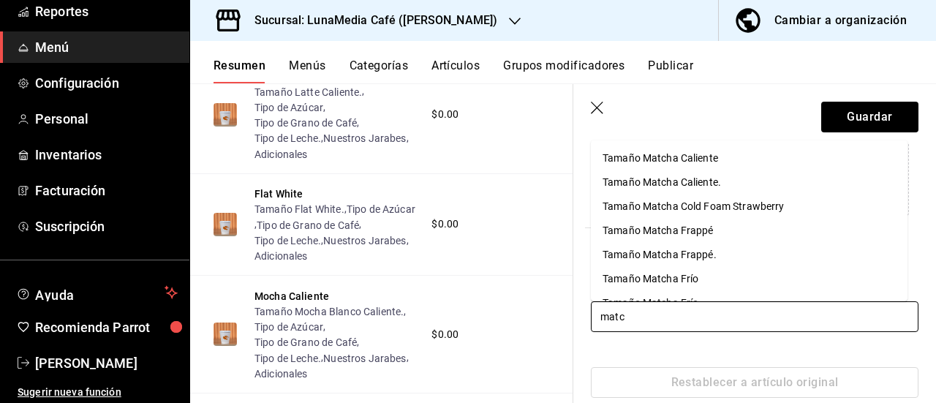
click at [675, 182] on div "Tamaño Matcha Caliente." at bounding box center [662, 181] width 118 height 15
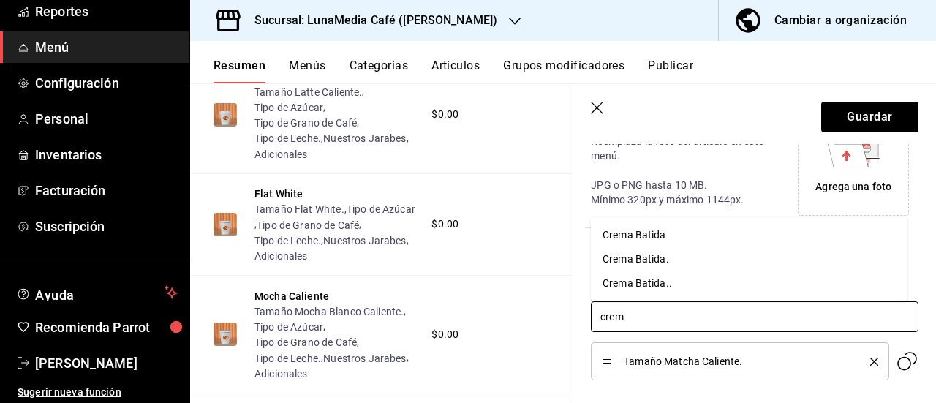
type input "crema"
click at [645, 285] on div "Crema Batida.." at bounding box center [637, 283] width 69 height 15
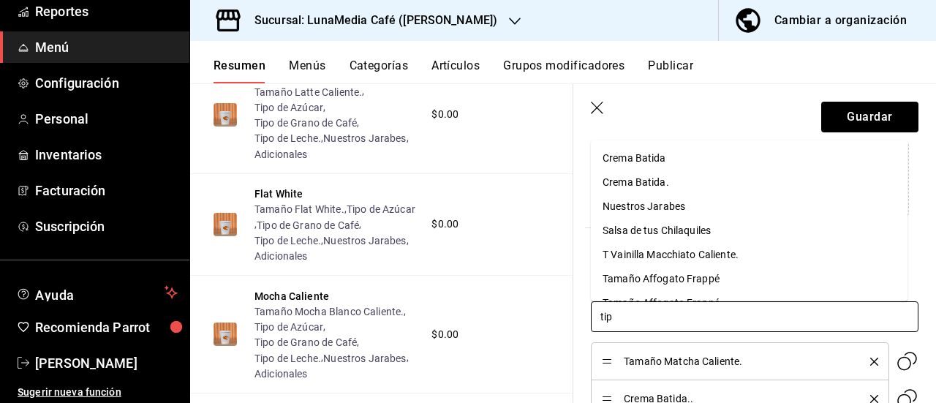
type input "tipo"
click at [639, 162] on div "Tipo de Azúcar" at bounding box center [637, 157] width 69 height 15
type input "tipo"
click at [643, 203] on div "Tipo de Leche." at bounding box center [636, 205] width 67 height 15
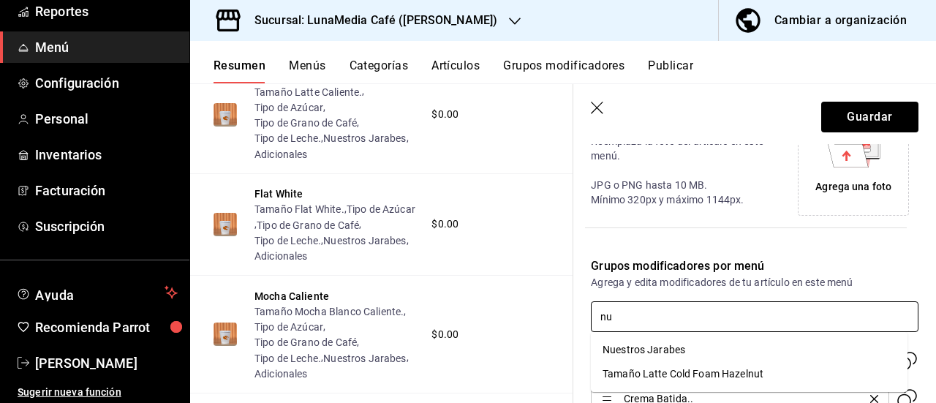
type input "nue"
click at [662, 355] on div "Nuestros Jarabes" at bounding box center [644, 349] width 83 height 15
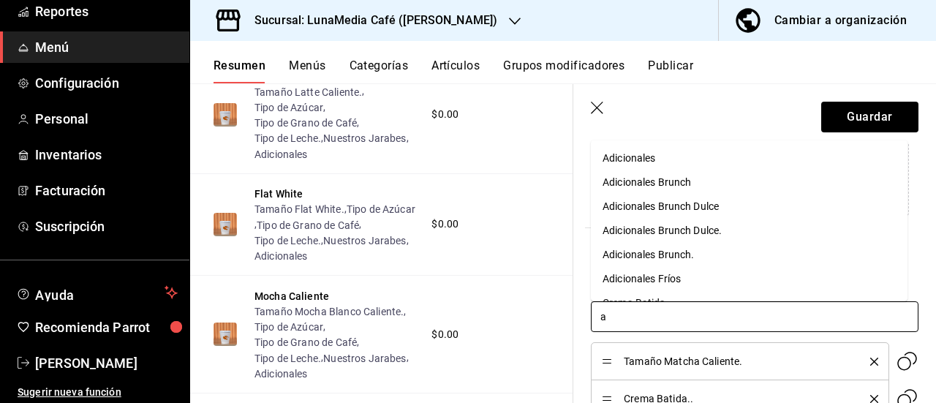
type input "ad"
click at [645, 161] on div "Adicionales" at bounding box center [629, 157] width 53 height 15
type input "tipo"
click at [645, 161] on div "Tipo de Grano de Café" at bounding box center [654, 157] width 102 height 15
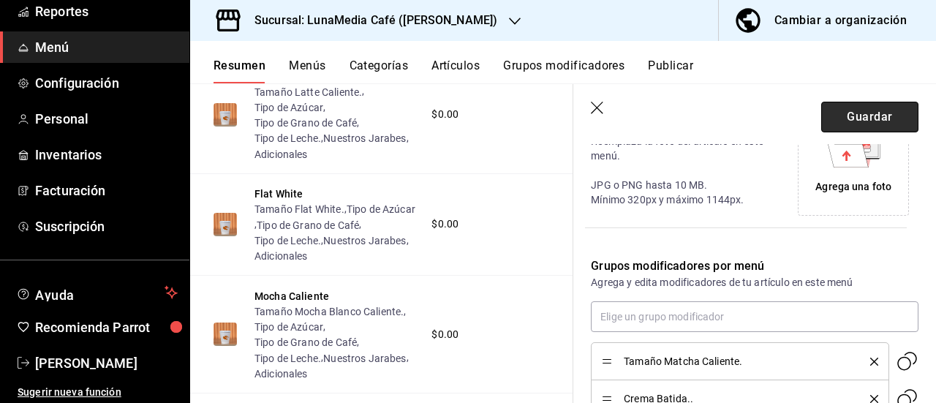
click at [848, 115] on button "Guardar" at bounding box center [869, 117] width 97 height 31
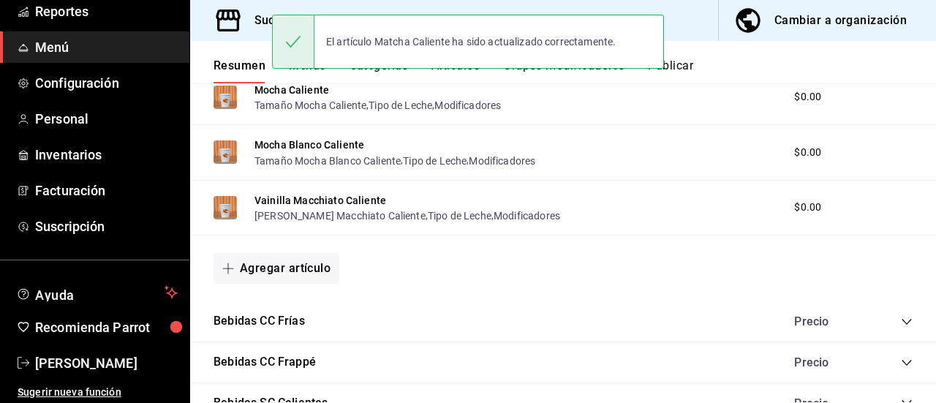
scroll to position [1294, 0]
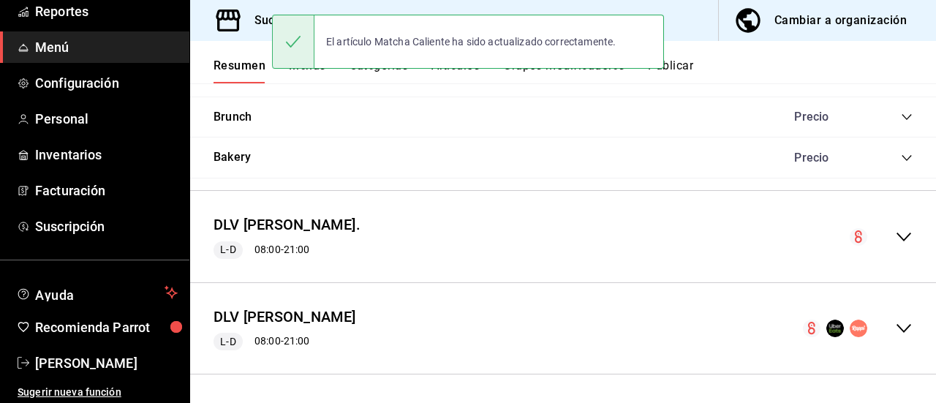
click at [895, 230] on icon "collapse-menu-row" at bounding box center [904, 237] width 18 height 18
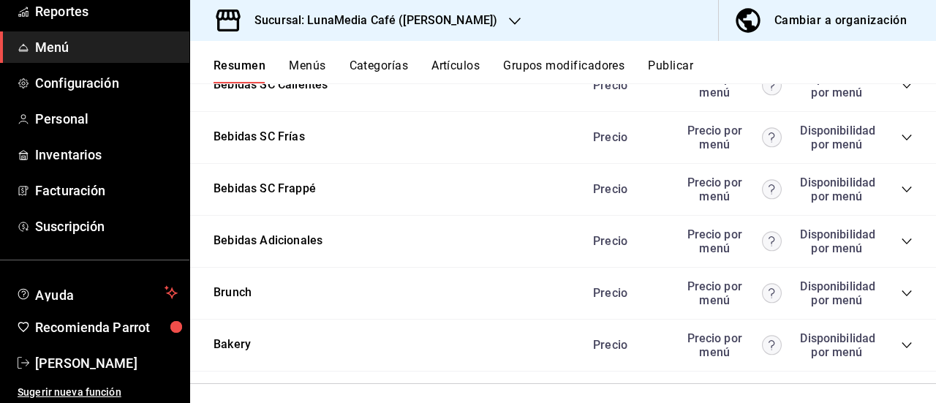
scroll to position [2691, 0]
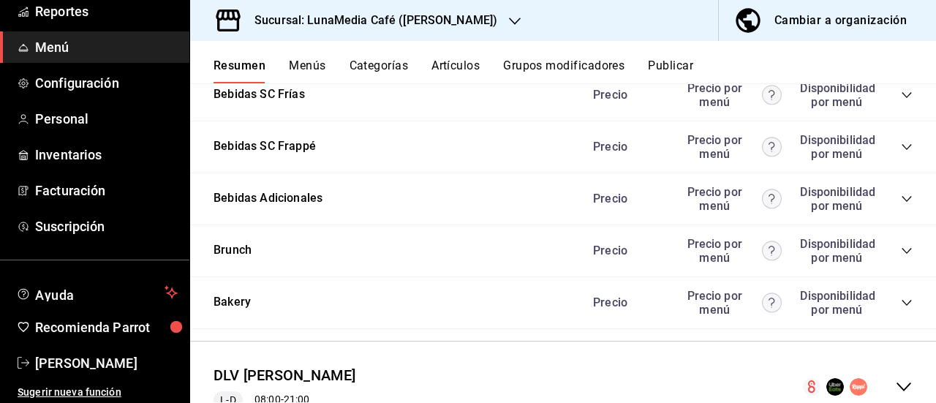
click at [901, 49] on icon "collapse-category-row" at bounding box center [907, 43] width 12 height 12
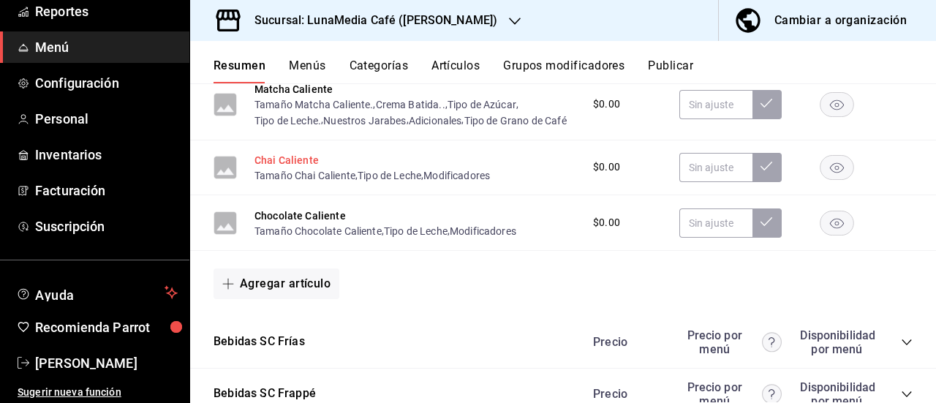
click at [290, 167] on button "Chai Caliente" at bounding box center [287, 160] width 64 height 15
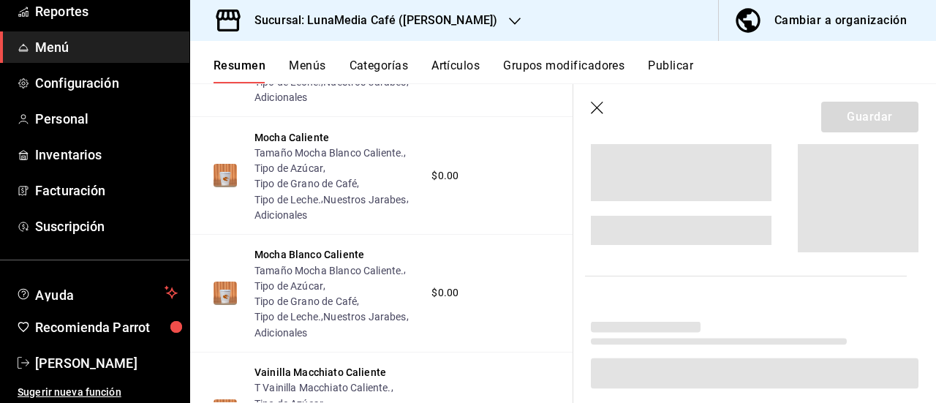
scroll to position [2504, 0]
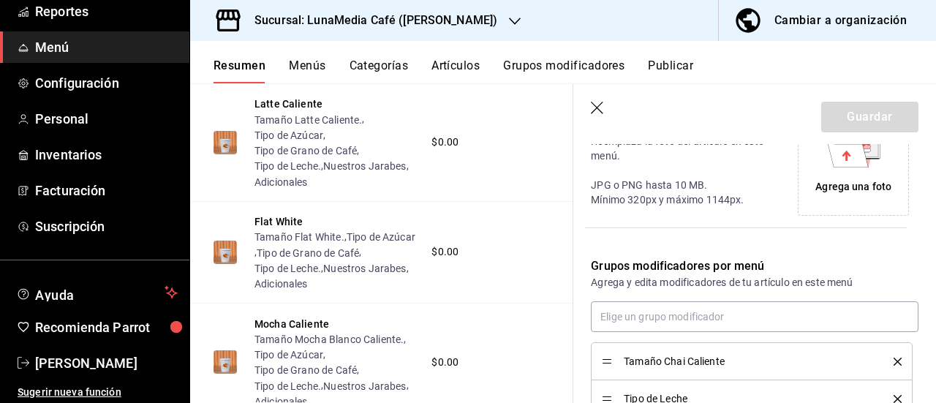
click at [894, 364] on icon "delete" at bounding box center [898, 362] width 8 height 8
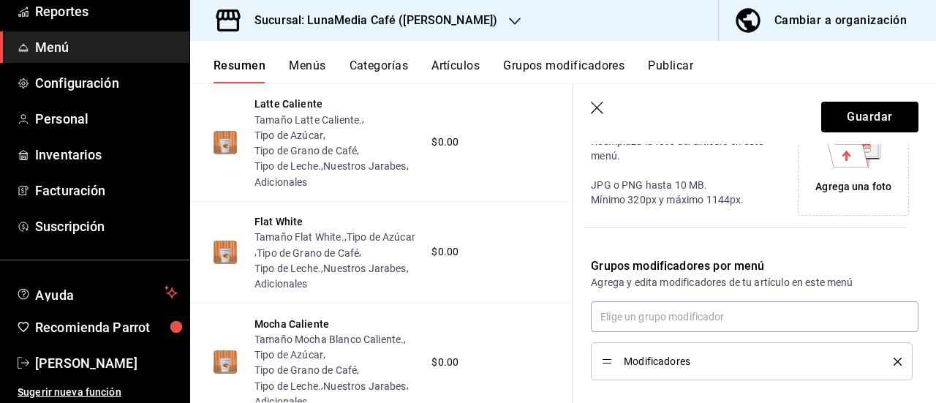
click at [894, 364] on icon "delete" at bounding box center [898, 362] width 8 height 8
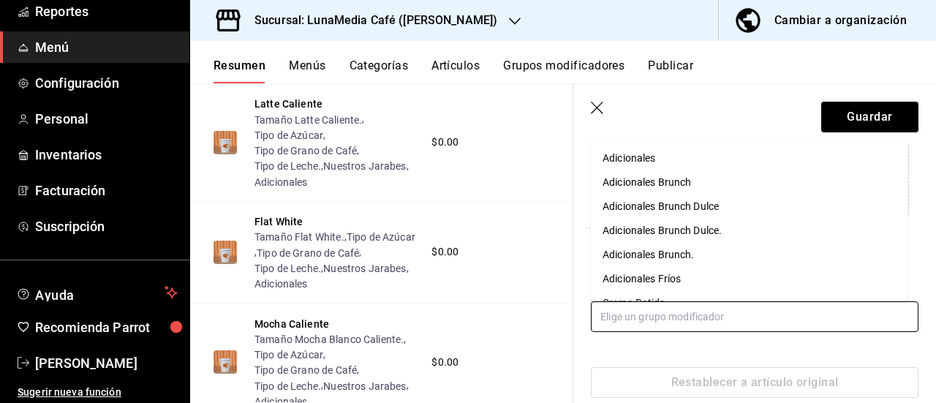
click at [651, 311] on input "text" at bounding box center [755, 316] width 328 height 31
type input "chai"
click at [664, 187] on div "Tamaño Chai Caliente." at bounding box center [655, 181] width 104 height 15
type input "cre"
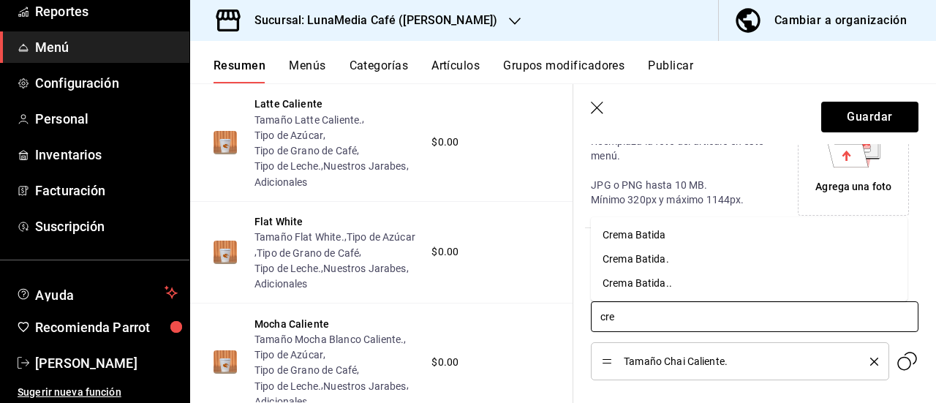
click at [669, 279] on div "Crema Batida.." at bounding box center [637, 283] width 69 height 15
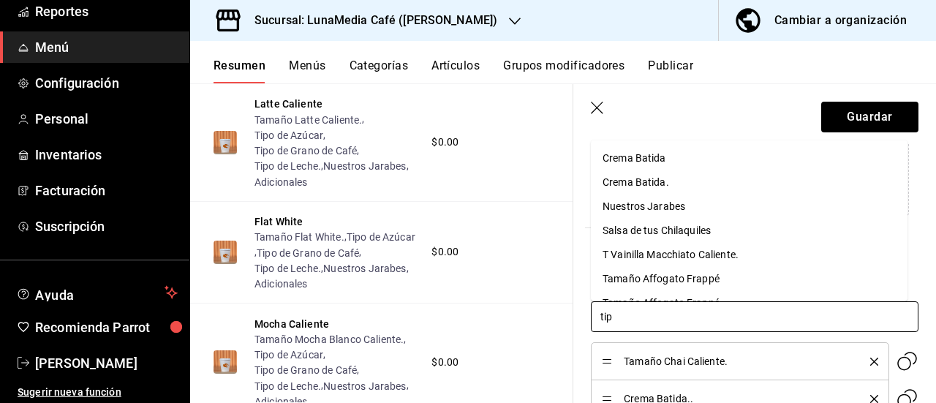
type input "tipo"
click at [639, 160] on div "Tipo de Azúcar" at bounding box center [637, 157] width 69 height 15
type input "tipo"
click at [676, 208] on li "Tipo de Leche." at bounding box center [749, 206] width 317 height 24
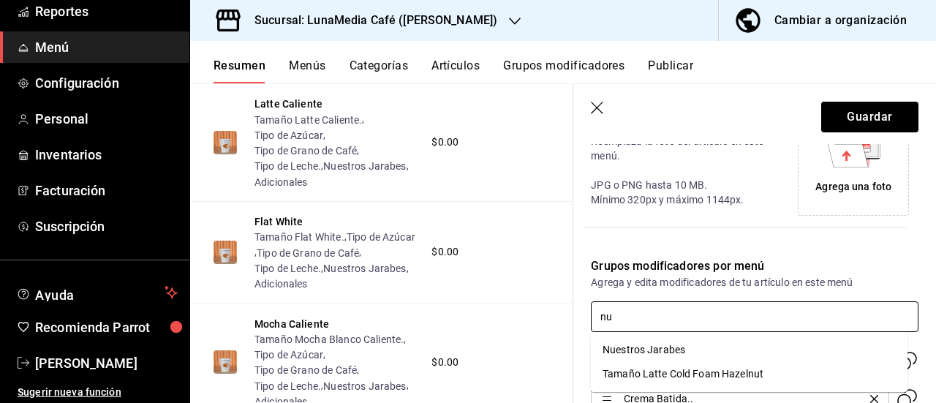
type input "nue"
click at [684, 357] on div "Nuestros Jarabes" at bounding box center [644, 349] width 83 height 15
type input "ad"
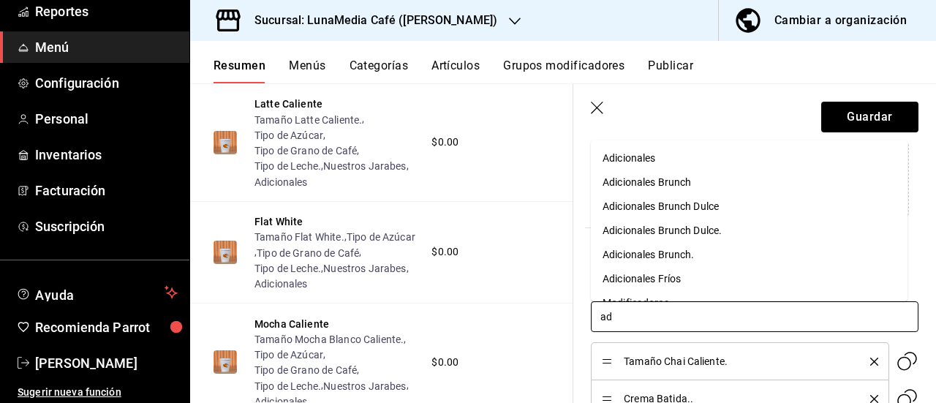
click at [645, 161] on div "Adicionales" at bounding box center [629, 157] width 53 height 15
type input "tipo"
click at [658, 157] on div "Tipo de Grano de Café" at bounding box center [654, 157] width 102 height 15
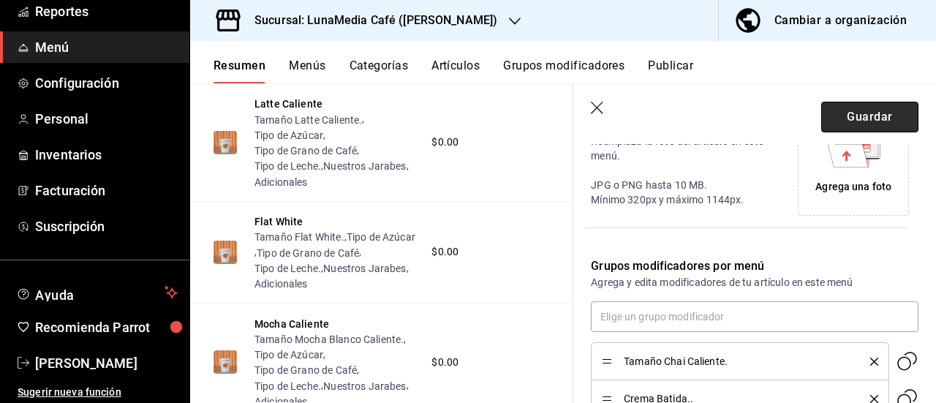
click at [832, 116] on button "Guardar" at bounding box center [869, 117] width 97 height 31
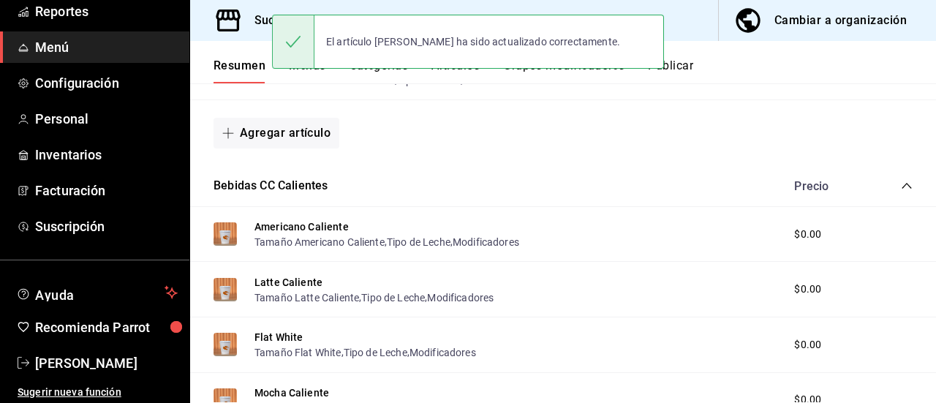
scroll to position [1294, 0]
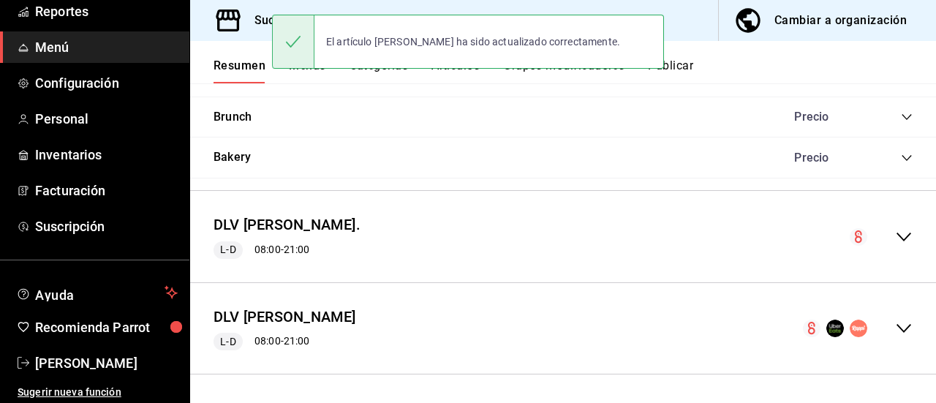
click at [897, 239] on icon "collapse-menu-row" at bounding box center [904, 237] width 15 height 9
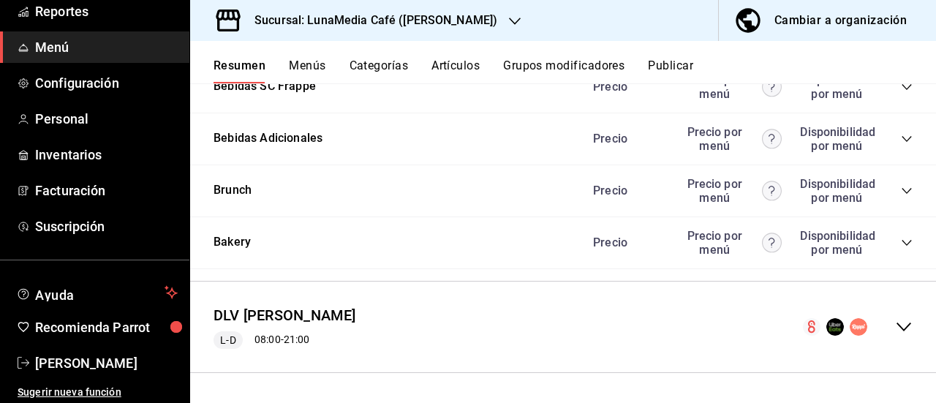
scroll to position [2697, 0]
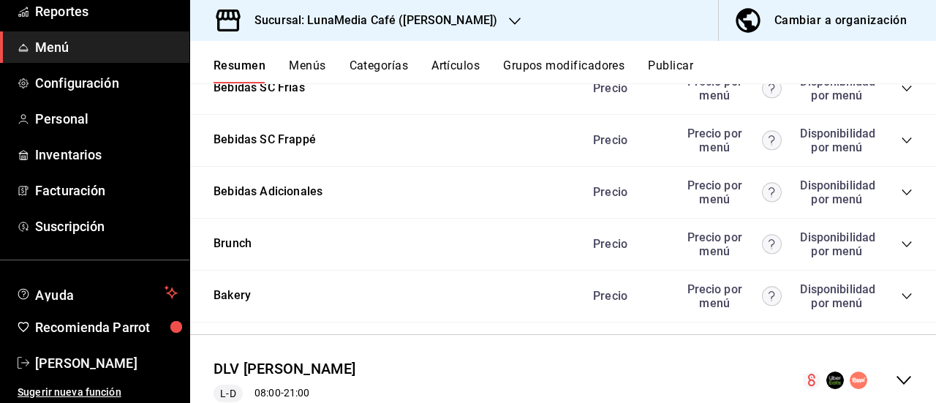
click at [901, 42] on icon "collapse-category-row" at bounding box center [907, 37] width 12 height 12
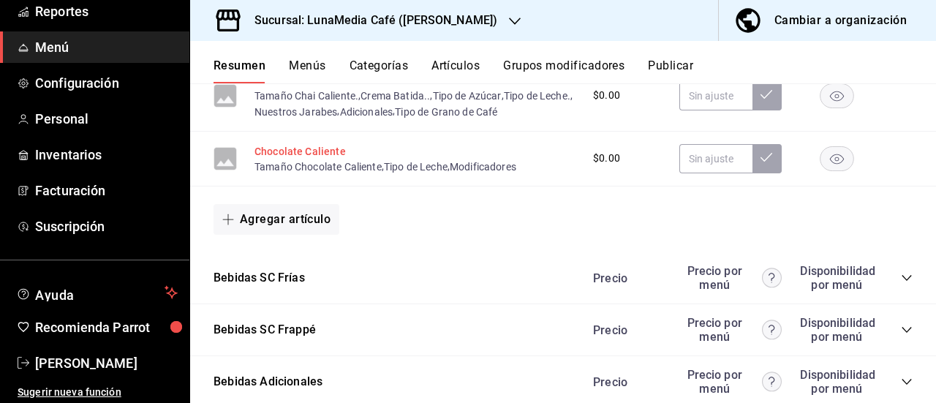
click at [287, 159] on button "Chocolate Caliente" at bounding box center [300, 151] width 91 height 15
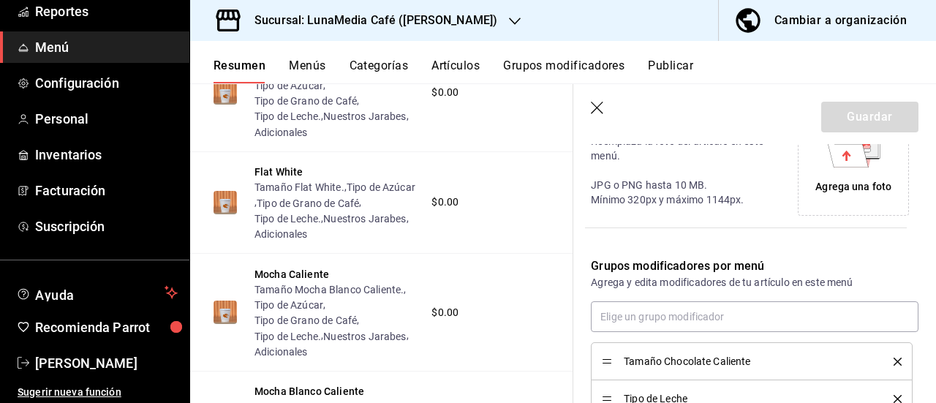
scroll to position [439, 0]
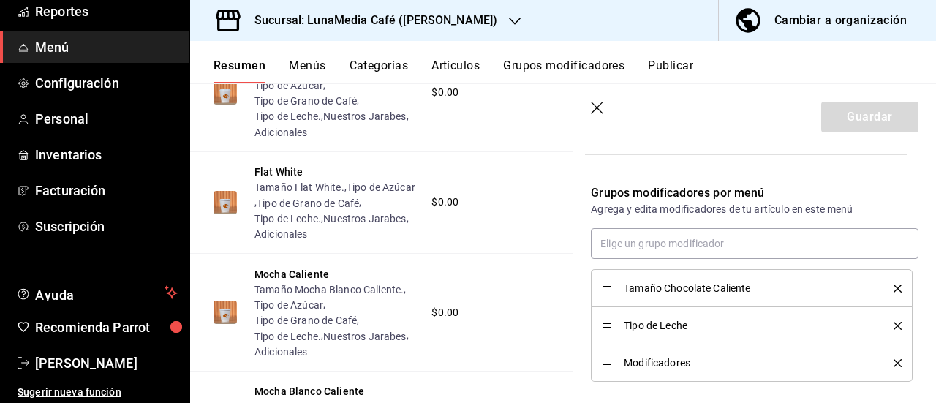
click at [894, 289] on icon "delete" at bounding box center [898, 289] width 8 height 8
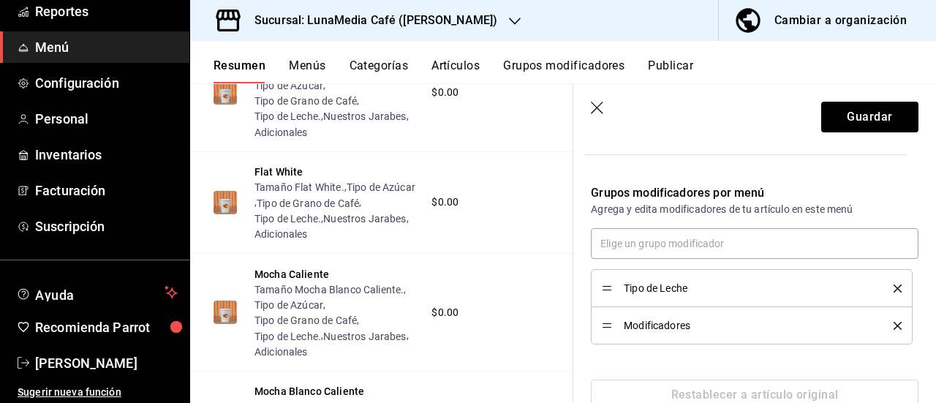
click at [894, 289] on icon "delete" at bounding box center [898, 289] width 8 height 8
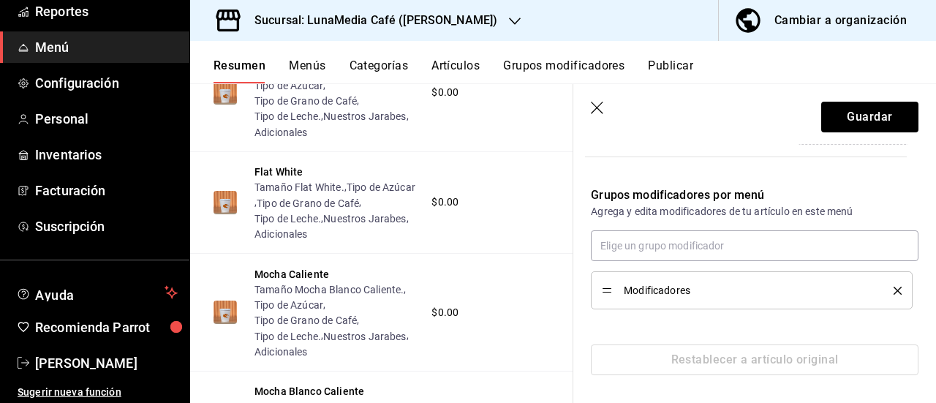
click at [894, 289] on icon "delete" at bounding box center [898, 291] width 8 height 8
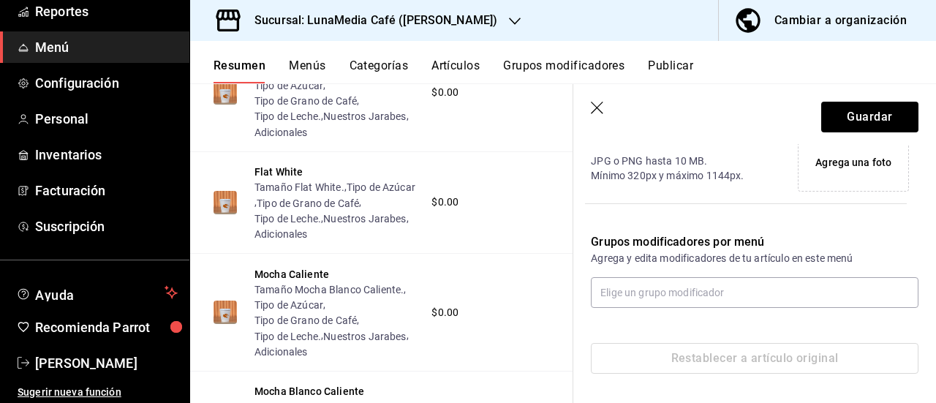
scroll to position [389, 0]
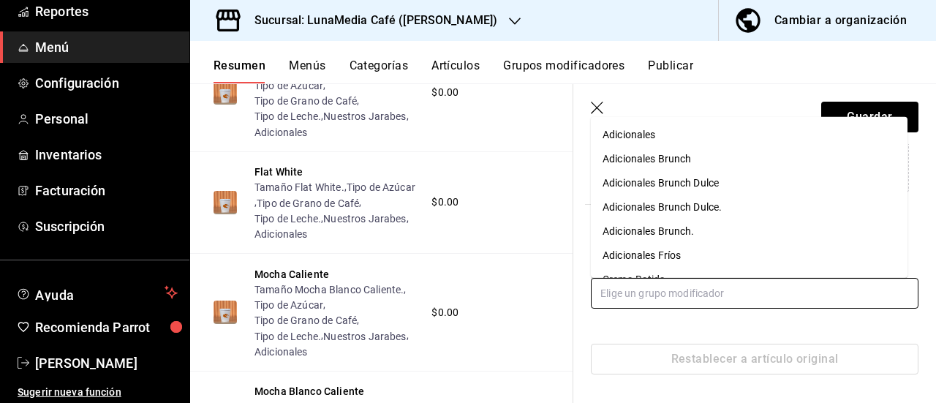
click at [704, 288] on input "text" at bounding box center [755, 293] width 328 height 31
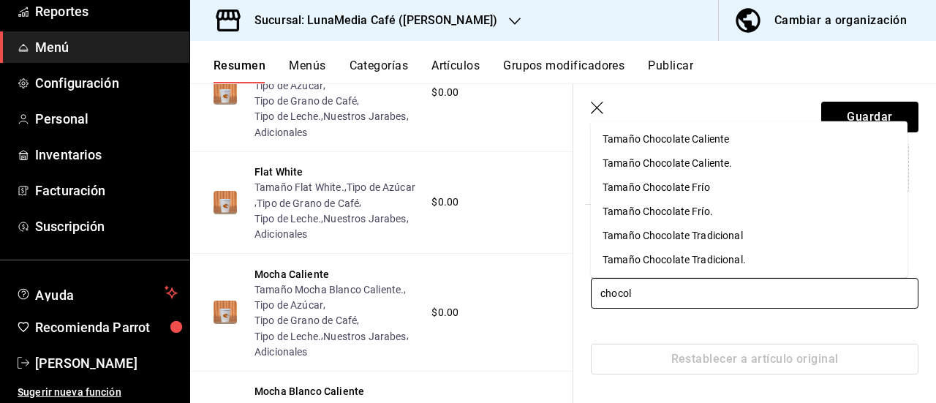
type input "chocola"
click at [698, 166] on div "Tamaño Chocolate Caliente." at bounding box center [667, 163] width 129 height 15
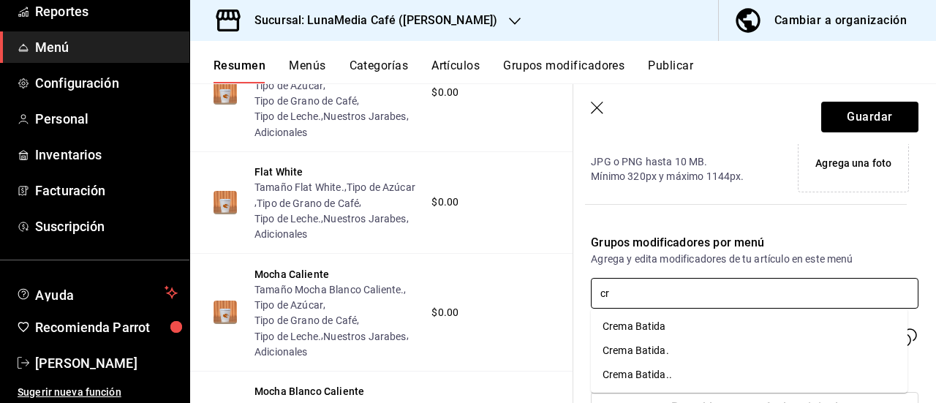
type input "cre"
click at [693, 374] on li "Crema Batida.." at bounding box center [749, 375] width 317 height 24
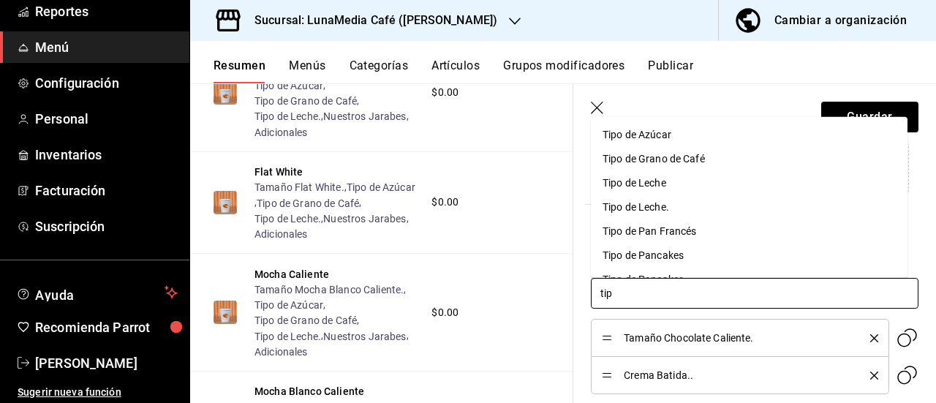
type input "tipo"
click at [649, 136] on div "Tipo de Azúcar" at bounding box center [637, 134] width 69 height 15
type input "tipo"
click at [673, 182] on li "Tipo de Leche." at bounding box center [749, 182] width 317 height 24
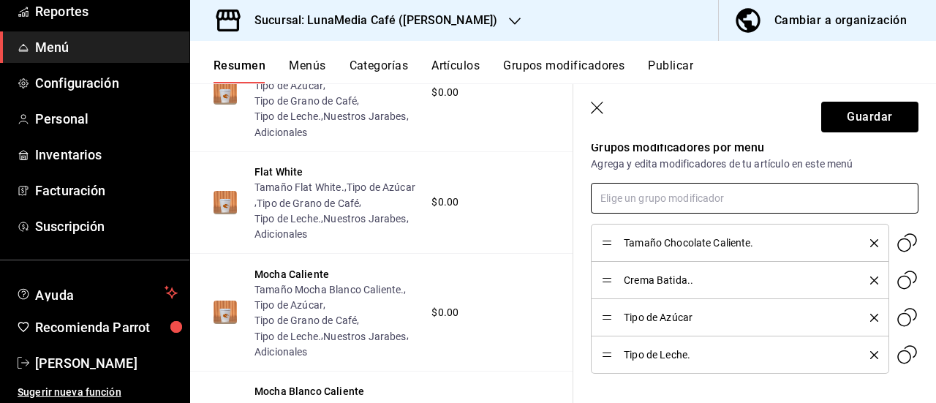
scroll to position [462, 0]
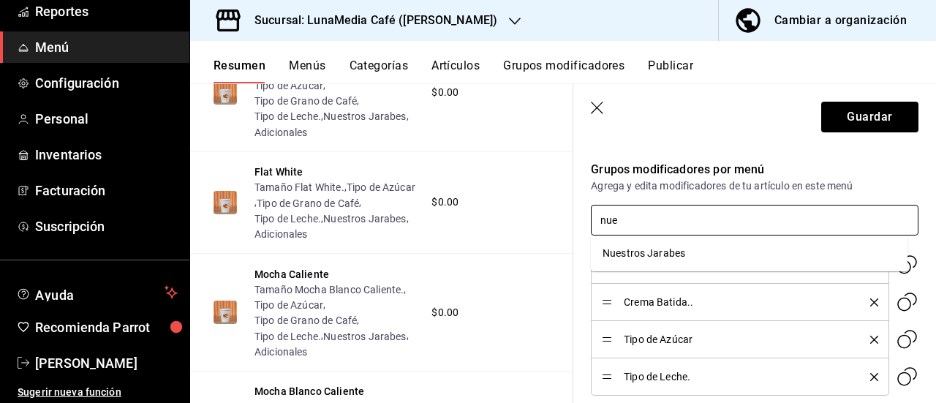
type input "nues"
click at [641, 256] on div "Nuestros Jarabes" at bounding box center [644, 253] width 83 height 15
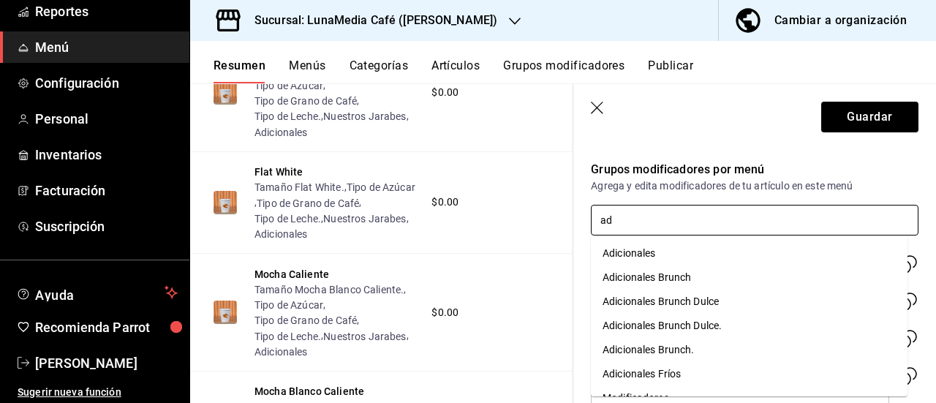
type input "adi"
click at [647, 255] on div "Adicionales" at bounding box center [629, 253] width 53 height 15
type input "tipo"
click at [647, 255] on div "Tipo de Grano de Café" at bounding box center [654, 253] width 102 height 15
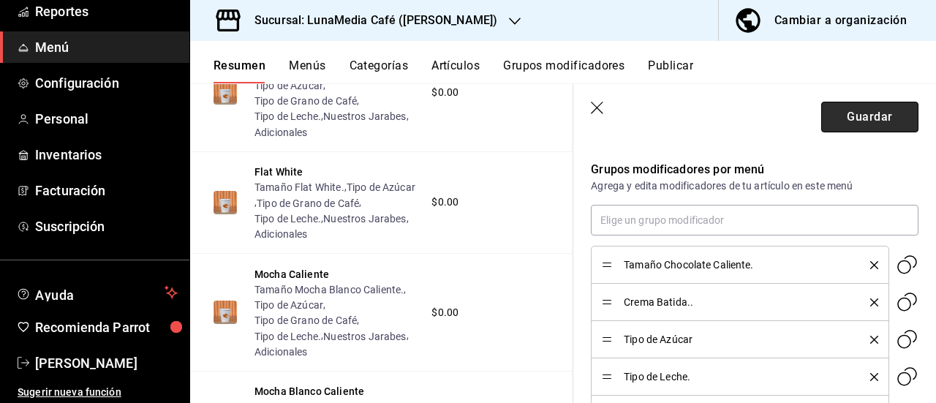
click at [840, 127] on button "Guardar" at bounding box center [869, 117] width 97 height 31
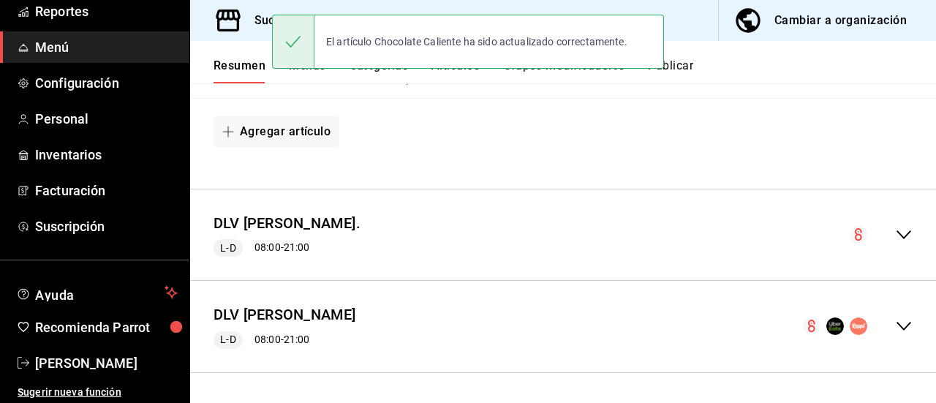
scroll to position [1294, 0]
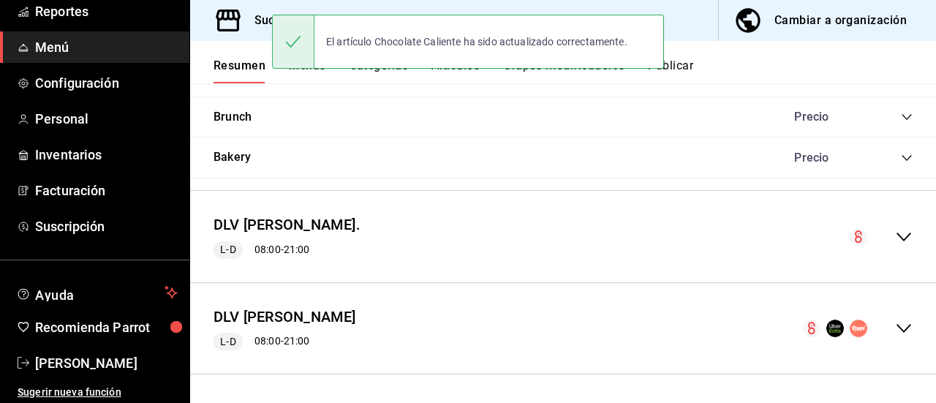
click at [895, 233] on icon "collapse-menu-row" at bounding box center [904, 237] width 18 height 18
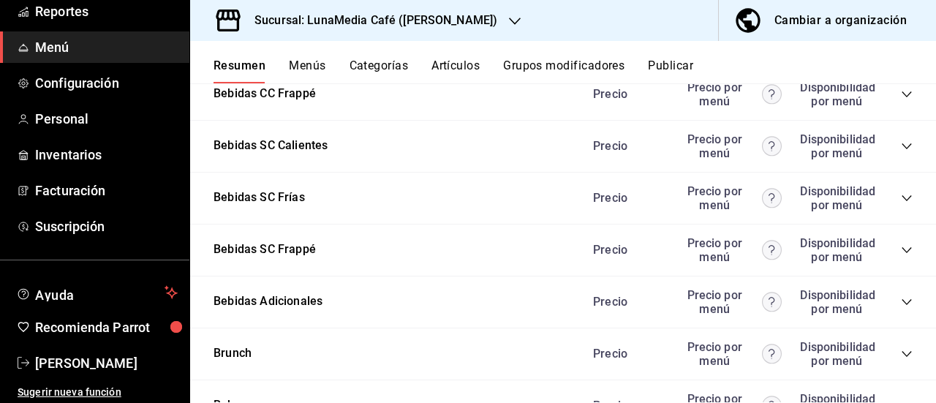
scroll to position [2664, 0]
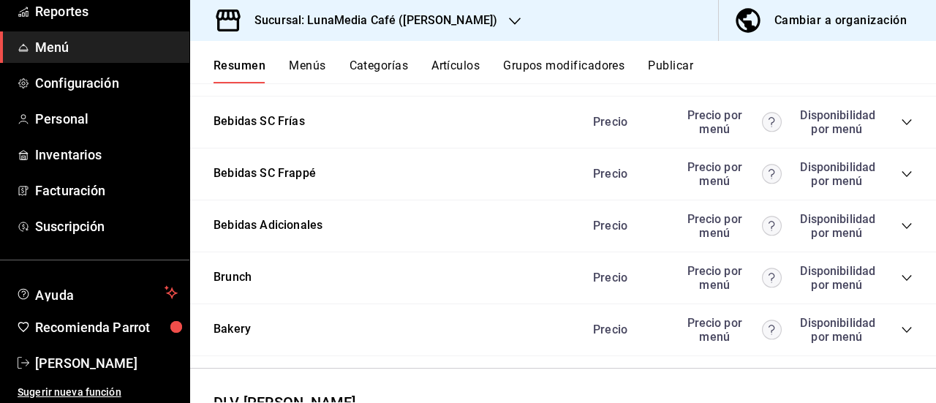
click at [901, 128] on icon "collapse-category-row" at bounding box center [907, 122] width 12 height 12
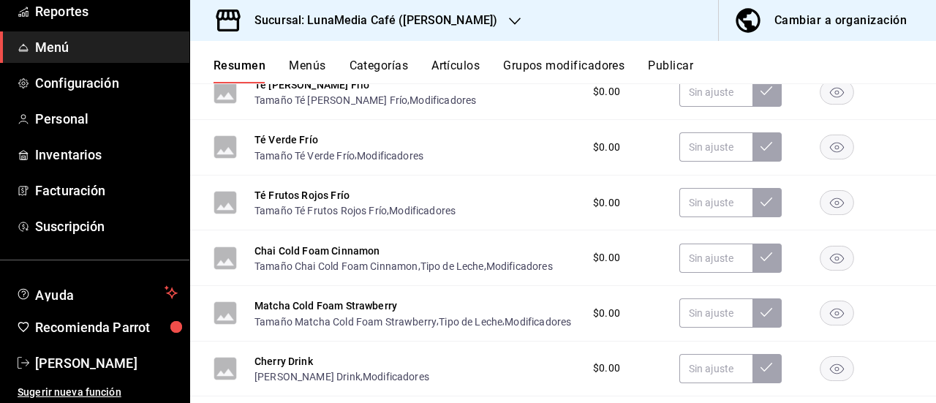
scroll to position [2810, 0]
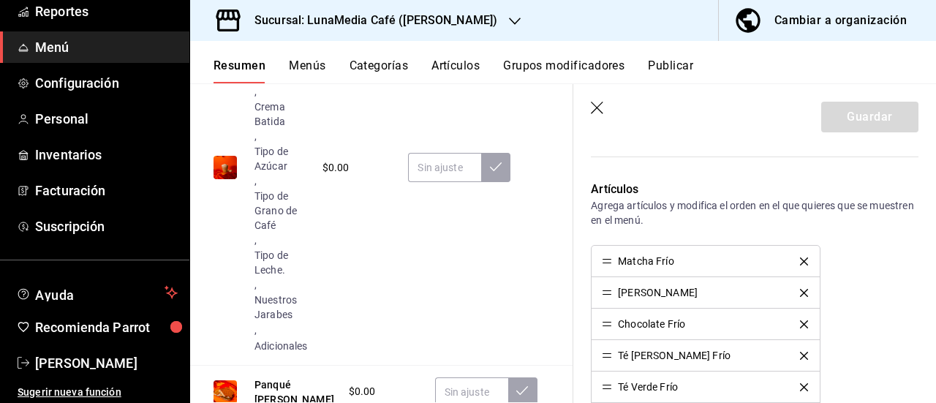
scroll to position [439, 0]
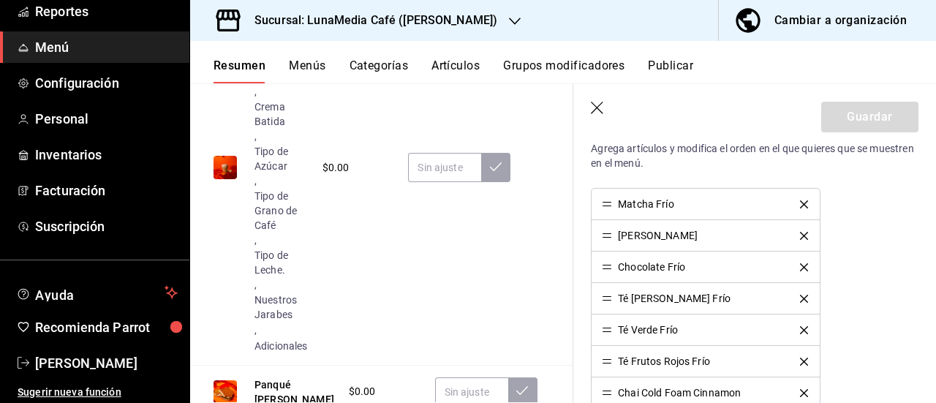
click at [800, 295] on icon "delete" at bounding box center [804, 299] width 8 height 8
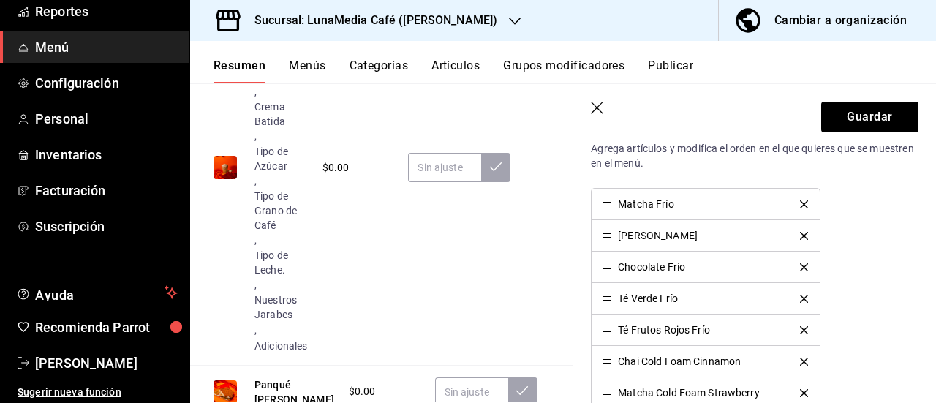
click at [800, 295] on icon "delete" at bounding box center [804, 299] width 8 height 8
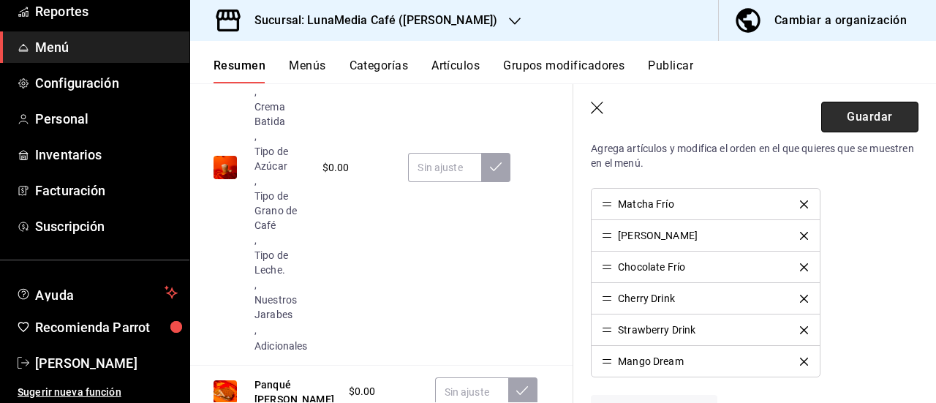
click at [851, 103] on button "Guardar" at bounding box center [869, 117] width 97 height 31
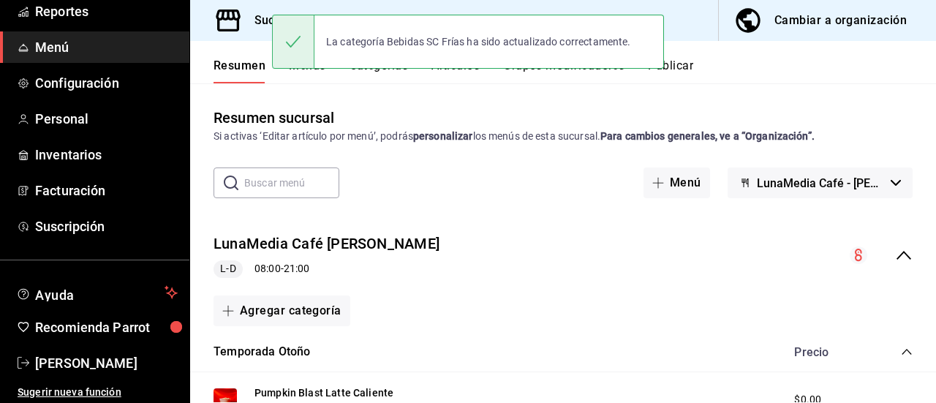
click at [688, 76] on button "Publicar" at bounding box center [670, 71] width 45 height 25
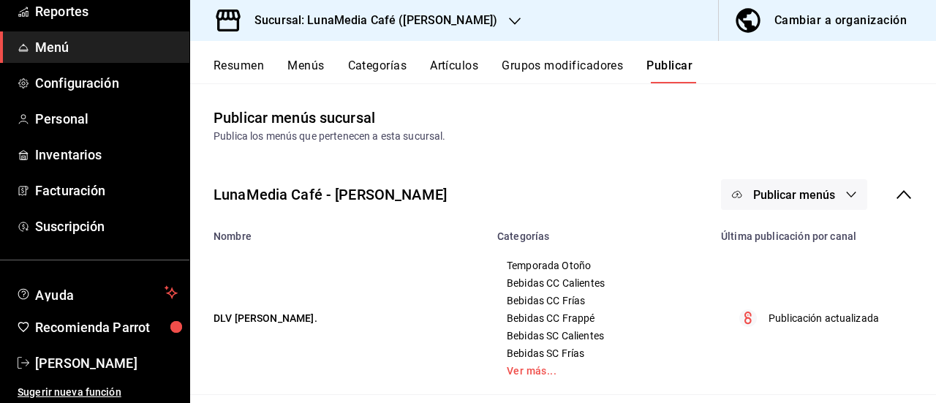
click at [806, 198] on span "Publicar menús" at bounding box center [794, 195] width 82 height 14
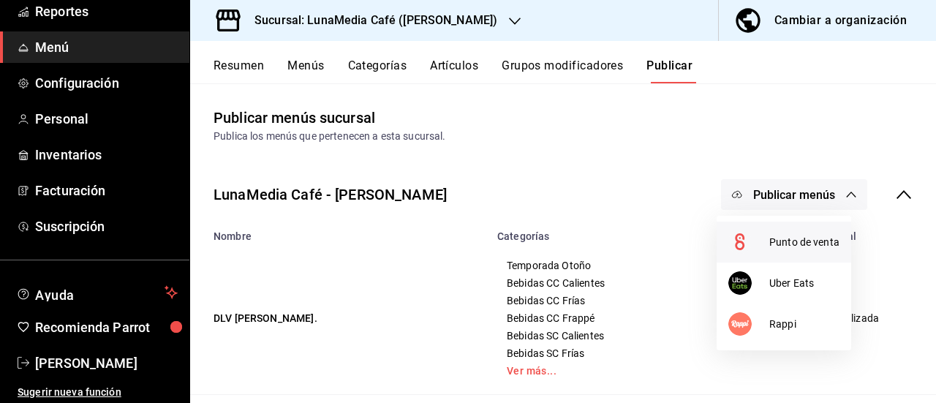
click at [771, 230] on li "Punto de venta" at bounding box center [784, 242] width 135 height 41
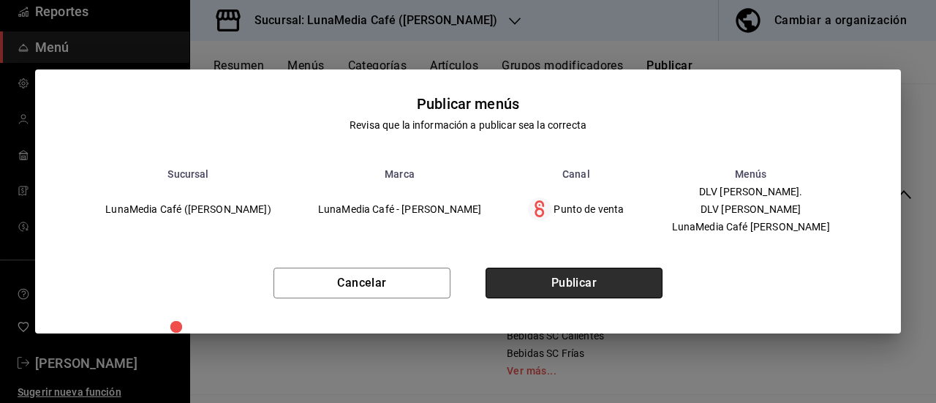
click at [581, 295] on button "Publicar" at bounding box center [574, 283] width 177 height 31
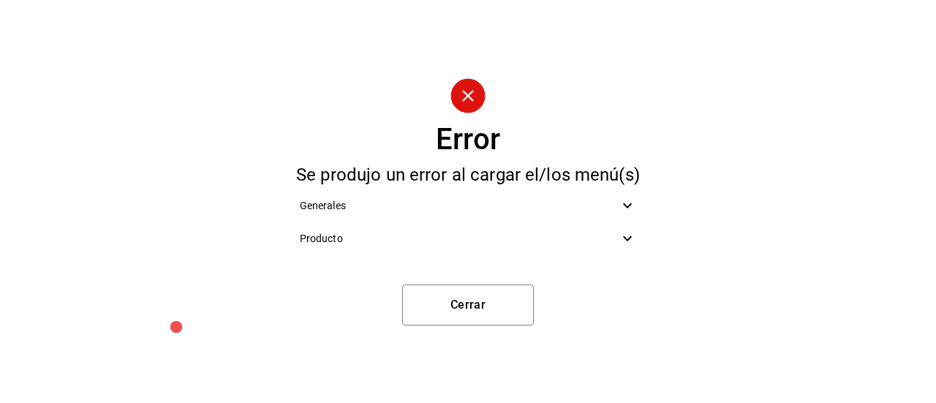
click at [626, 242] on icon at bounding box center [628, 239] width 18 height 18
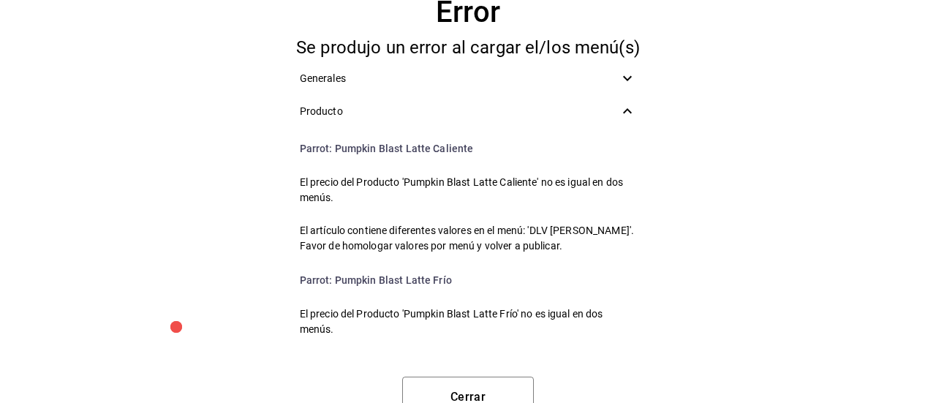
scroll to position [6217, 0]
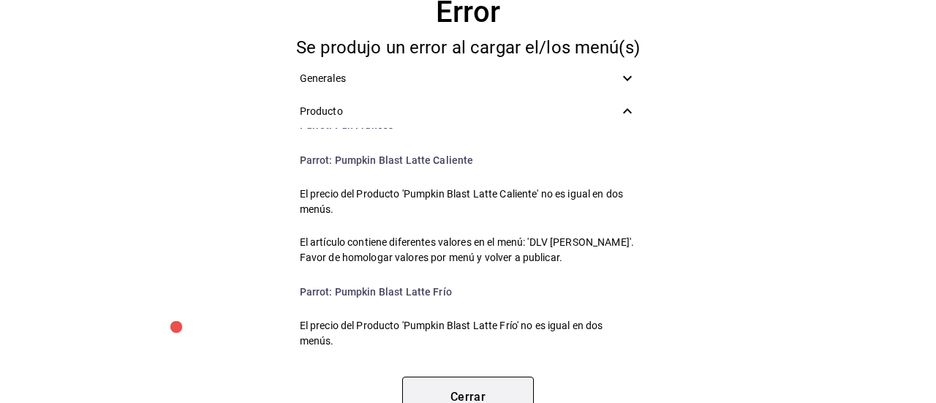
click at [441, 383] on button "Cerrar" at bounding box center [468, 397] width 132 height 41
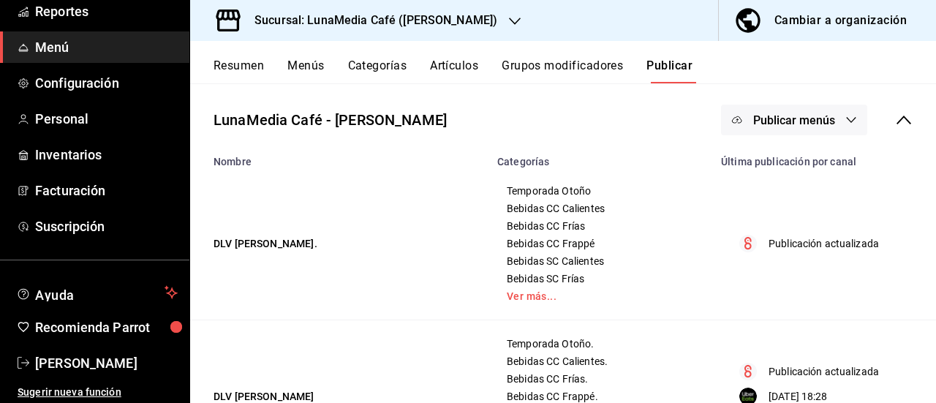
scroll to position [28, 0]
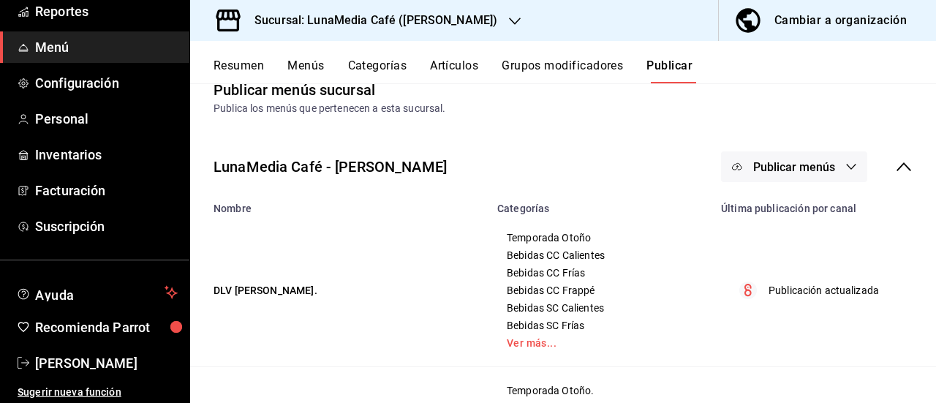
click at [292, 59] on button "Menús" at bounding box center [305, 71] width 37 height 25
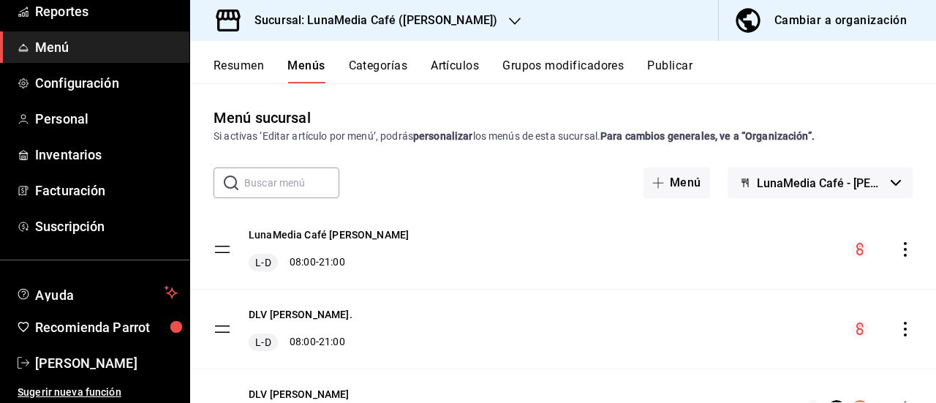
click at [904, 330] on icon "actions" at bounding box center [905, 329] width 3 height 15
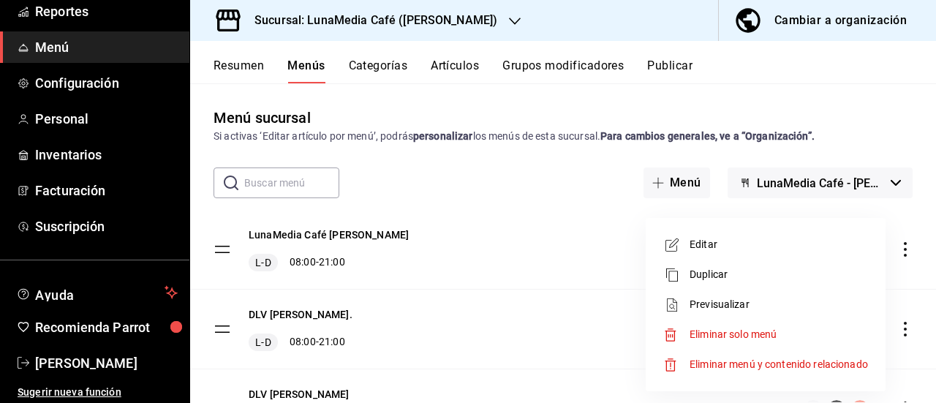
click at [717, 246] on span "Editar" at bounding box center [779, 244] width 178 height 15
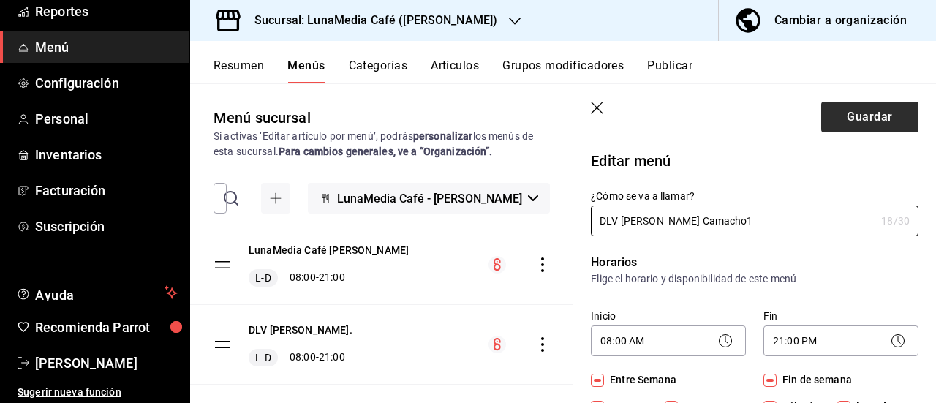
type input "DLV [PERSON_NAME] Camacho1"
click at [859, 128] on button "Guardar" at bounding box center [869, 117] width 97 height 31
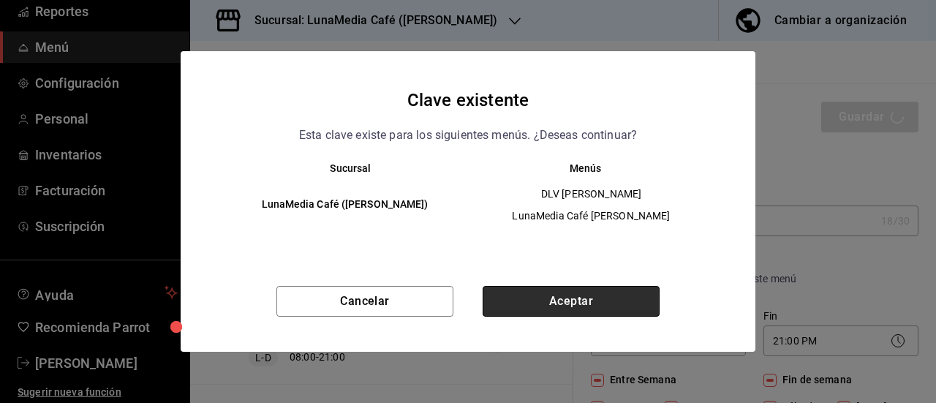
click at [560, 306] on button "Aceptar" at bounding box center [571, 301] width 177 height 31
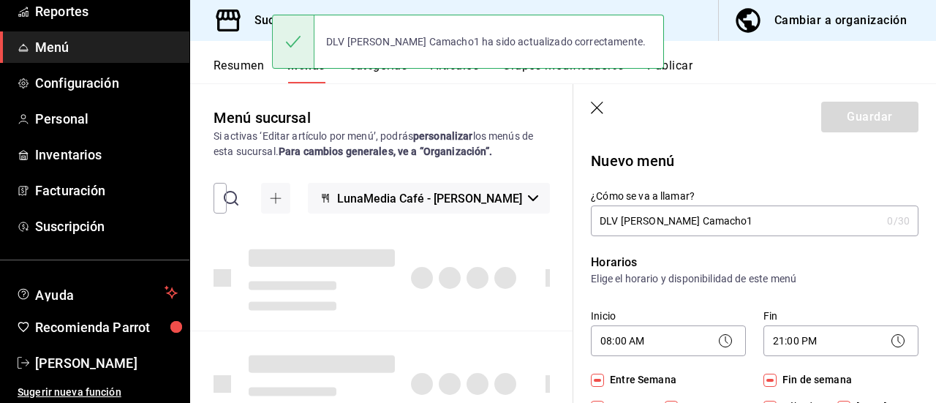
checkbox input "false"
type input "1758743168670"
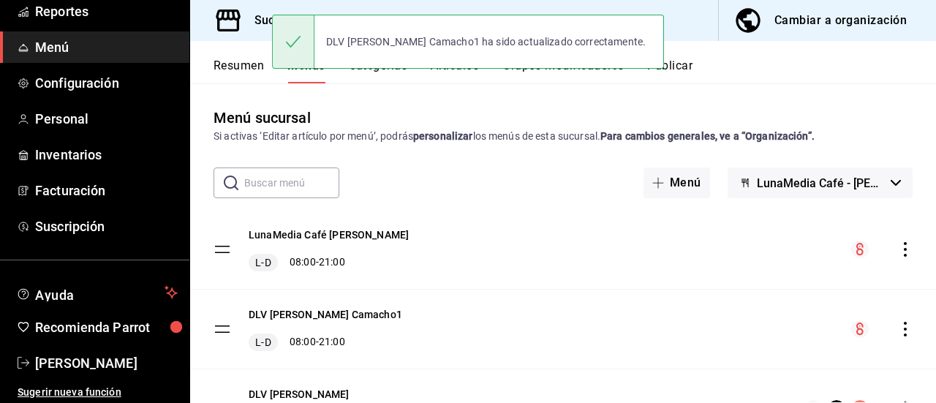
click at [693, 67] on button "Publicar" at bounding box center [669, 71] width 45 height 25
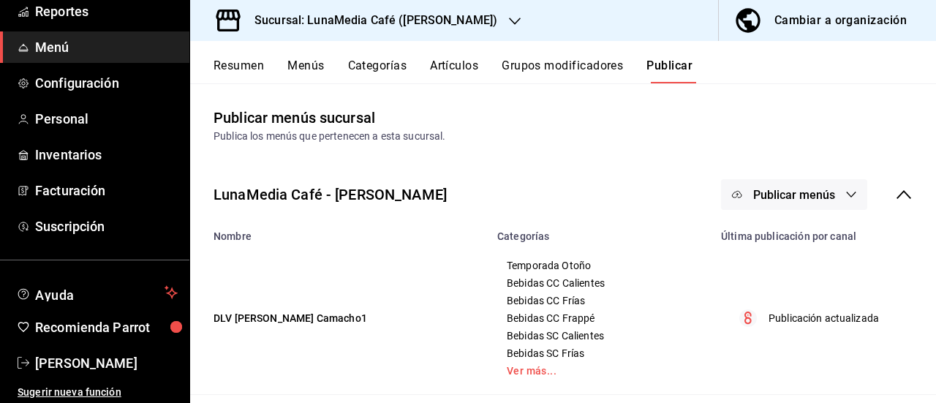
click at [772, 204] on button "Publicar menús" at bounding box center [794, 194] width 146 height 31
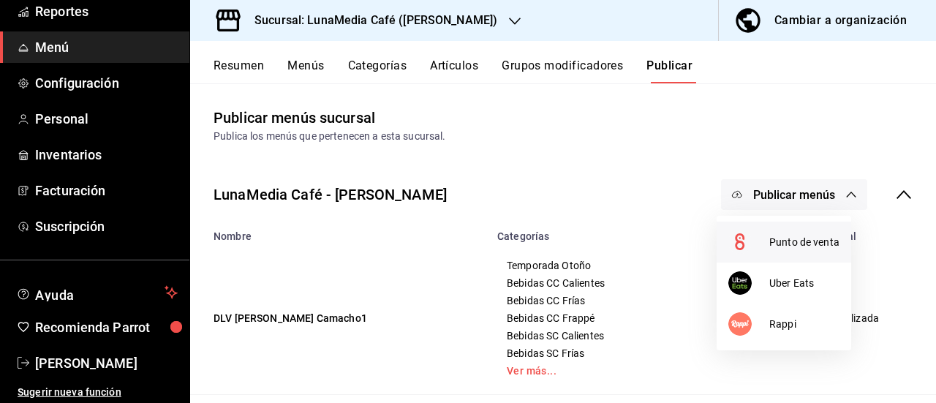
click at [759, 236] on div at bounding box center [748, 241] width 41 height 23
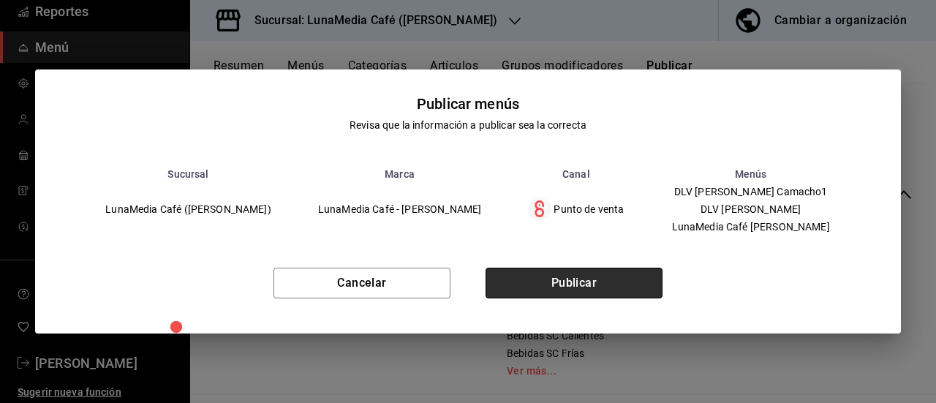
click at [619, 286] on button "Publicar" at bounding box center [574, 283] width 177 height 31
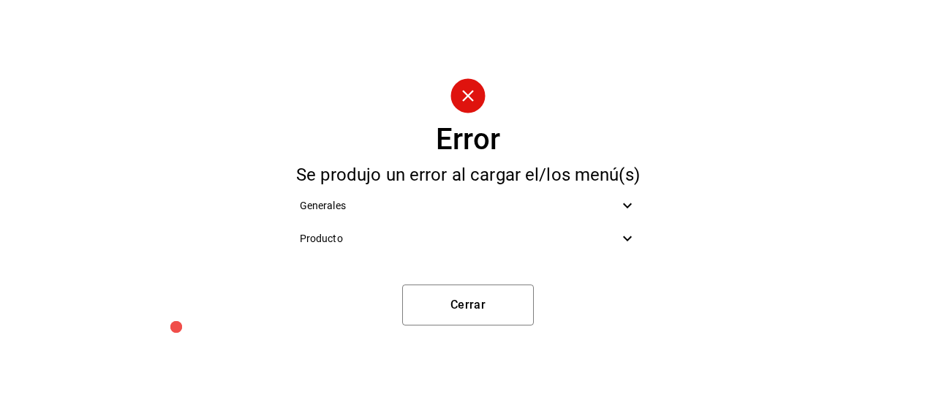
click at [379, 246] on div "Producto" at bounding box center [468, 238] width 361 height 33
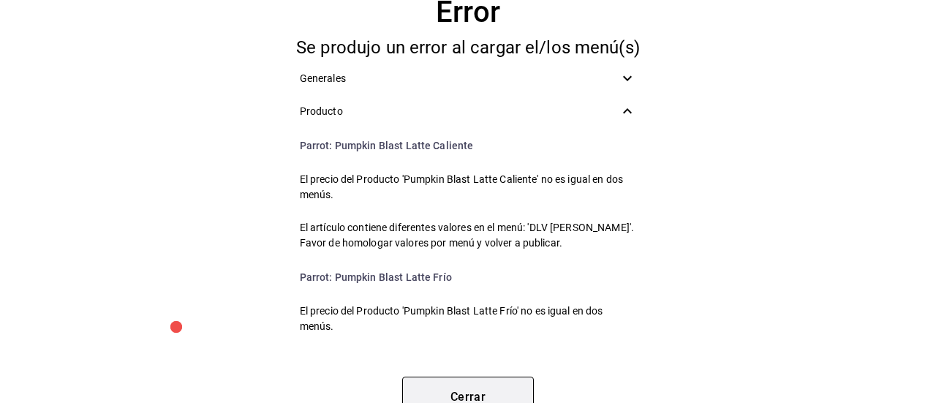
click at [429, 383] on button "Cerrar" at bounding box center [468, 397] width 132 height 41
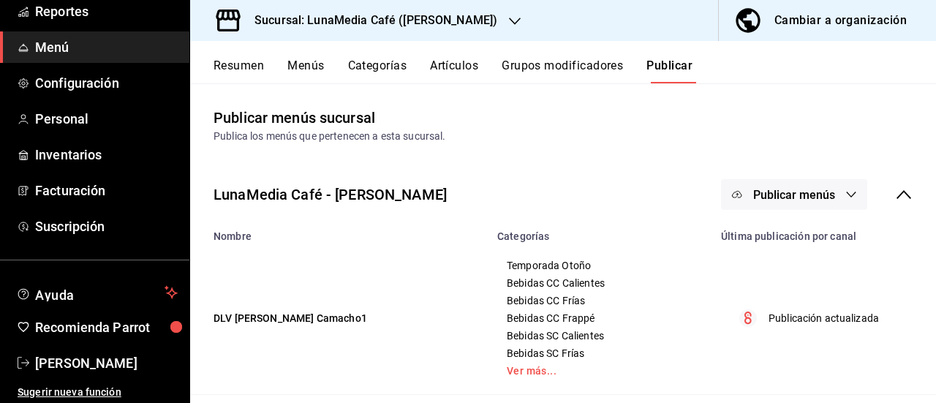
click at [244, 67] on button "Resumen" at bounding box center [239, 71] width 50 height 25
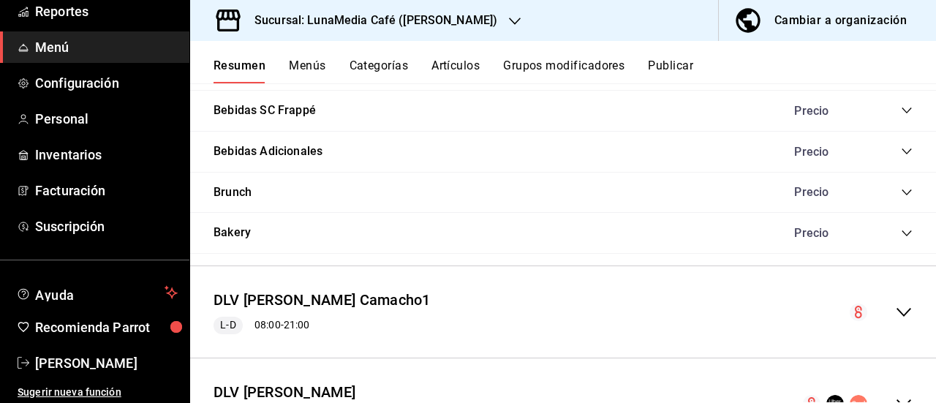
scroll to position [1221, 0]
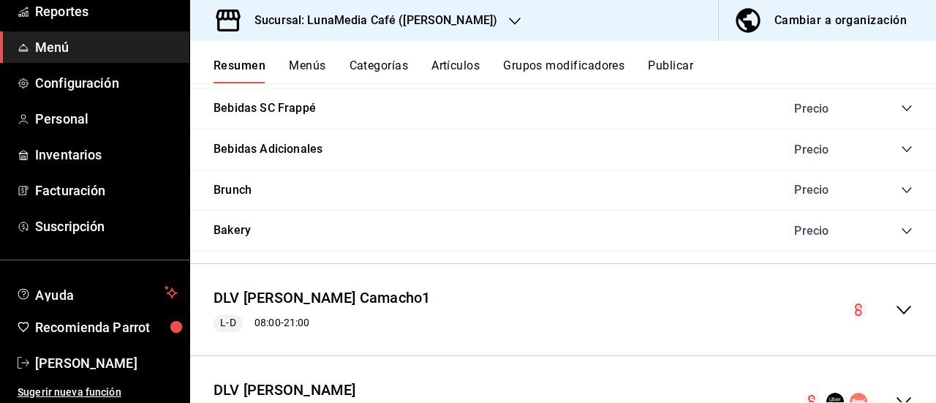
click at [895, 301] on icon "collapse-menu-row" at bounding box center [904, 310] width 18 height 18
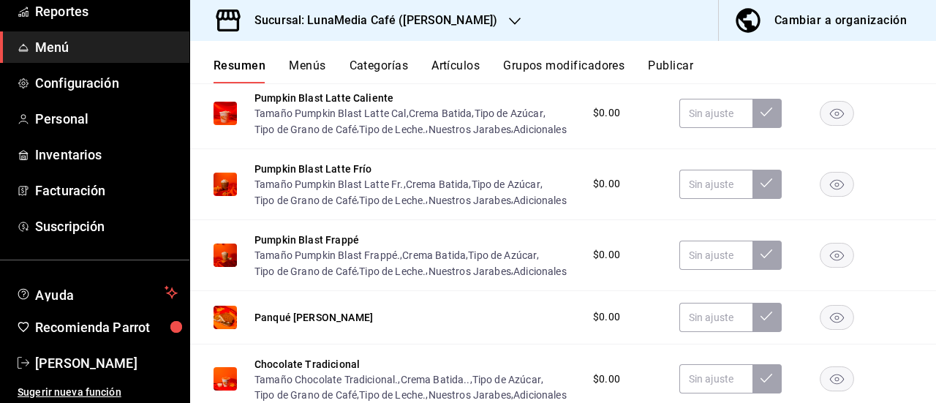
scroll to position [1440, 0]
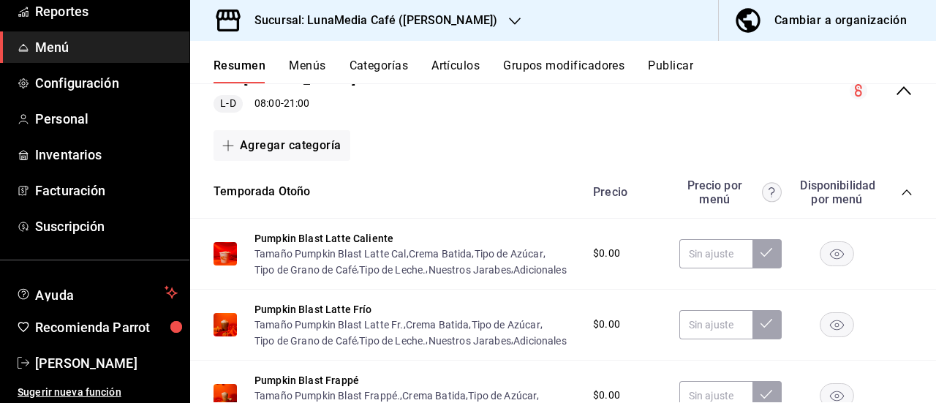
click at [892, 184] on div "Precio Precio por menú Disponibilidad por menú" at bounding box center [746, 192] width 334 height 28
click at [901, 194] on icon "collapse-category-row" at bounding box center [907, 193] width 12 height 12
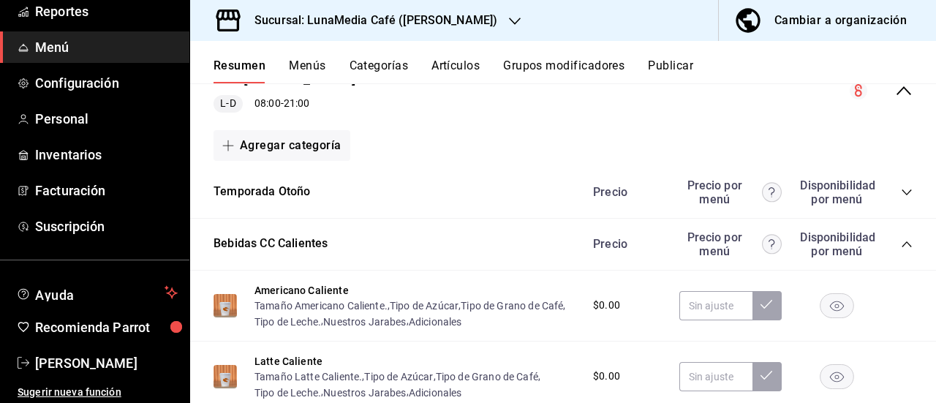
click at [901, 244] on icon "collapse-category-row" at bounding box center [907, 244] width 12 height 12
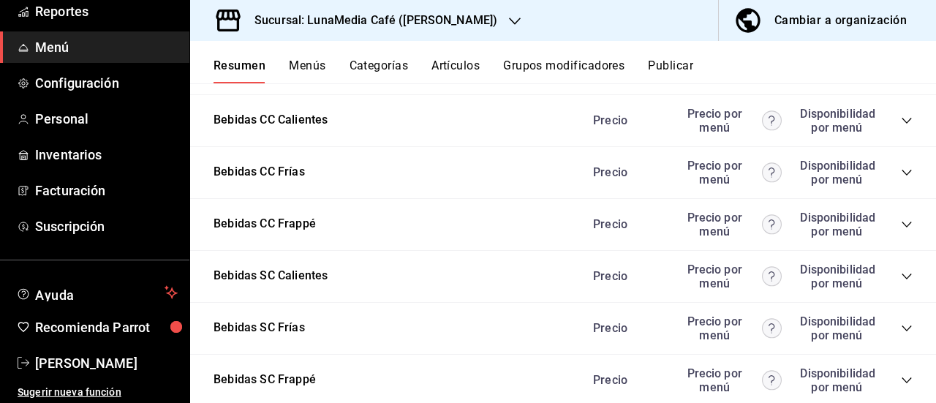
scroll to position [1586, 0]
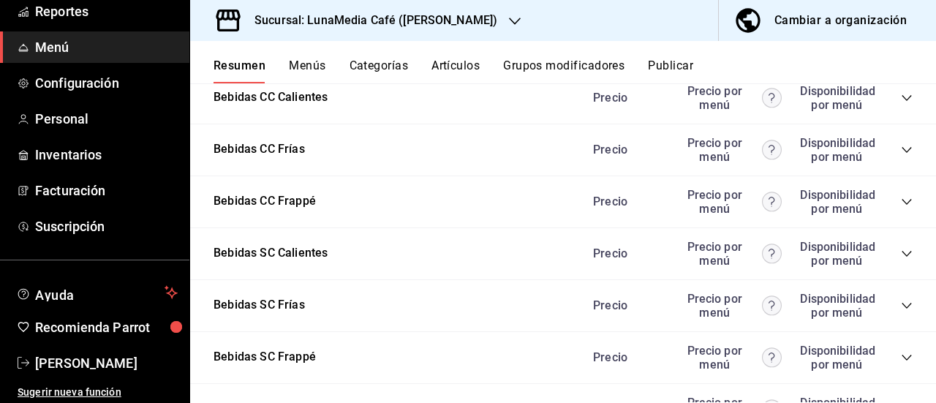
click at [901, 300] on icon "collapse-category-row" at bounding box center [907, 306] width 12 height 12
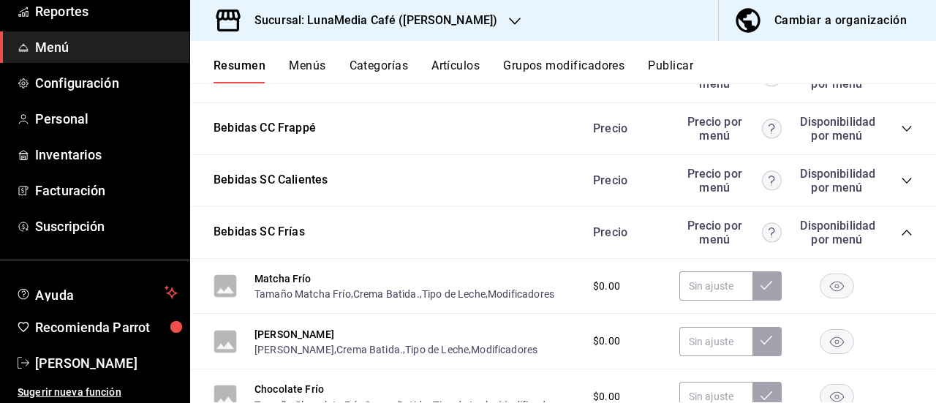
scroll to position [1733, 0]
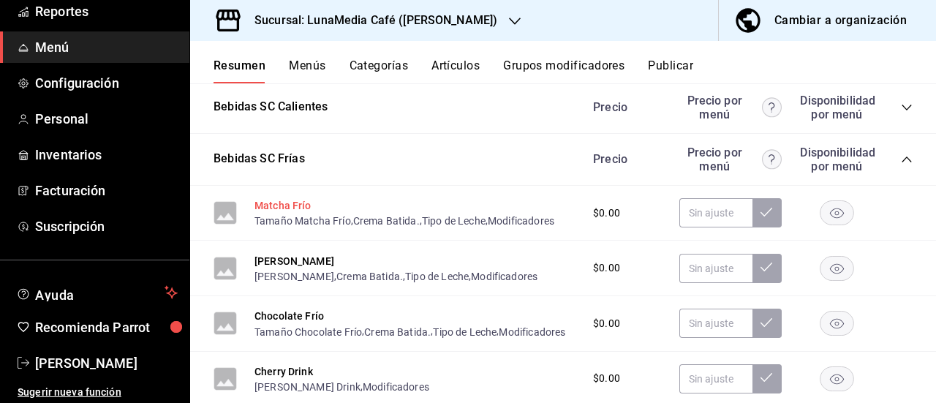
click at [287, 203] on button "Matcha Frío" at bounding box center [283, 205] width 57 height 15
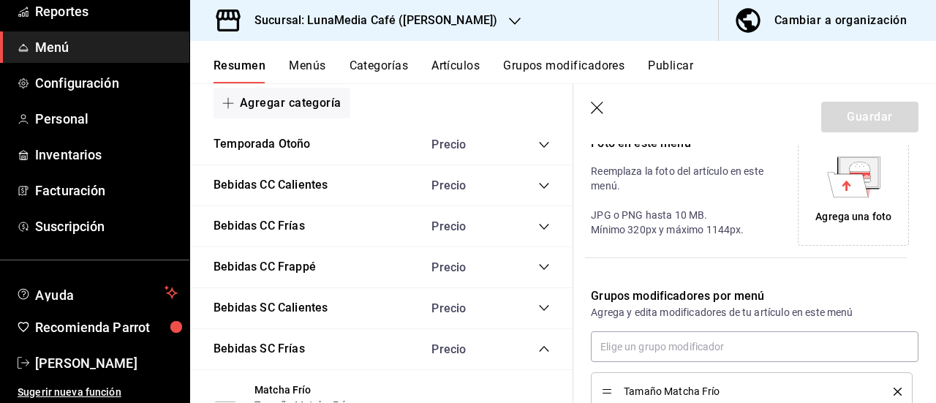
scroll to position [366, 0]
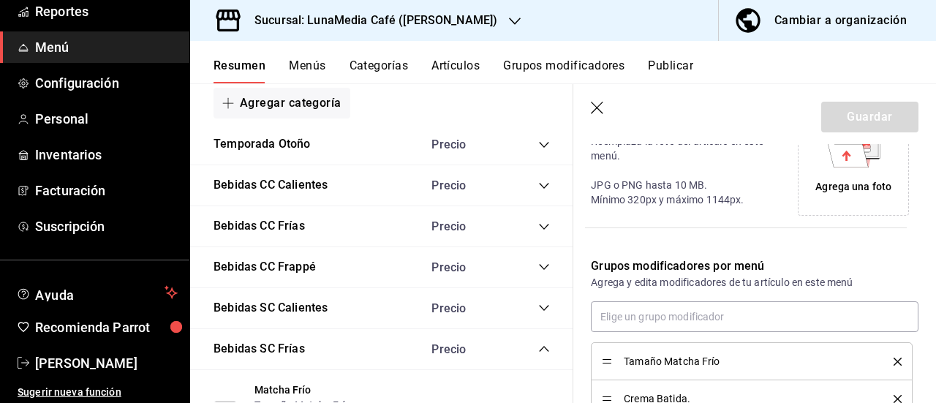
click at [894, 360] on icon "delete" at bounding box center [898, 362] width 8 height 8
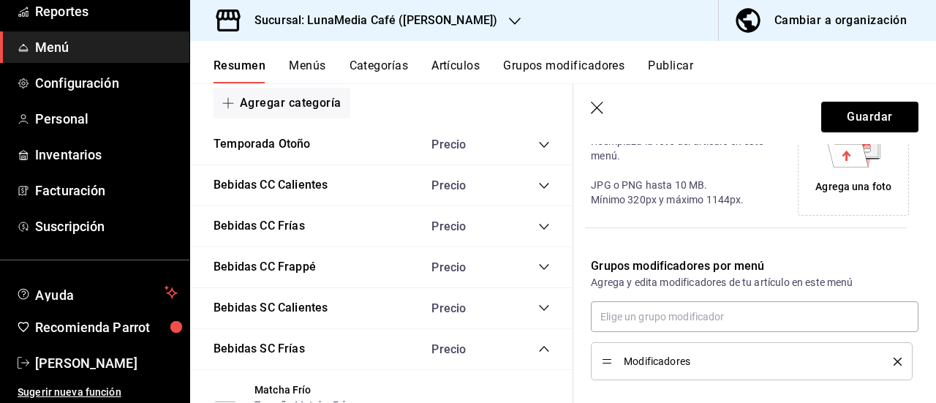
click at [894, 360] on icon "delete" at bounding box center [898, 362] width 8 height 8
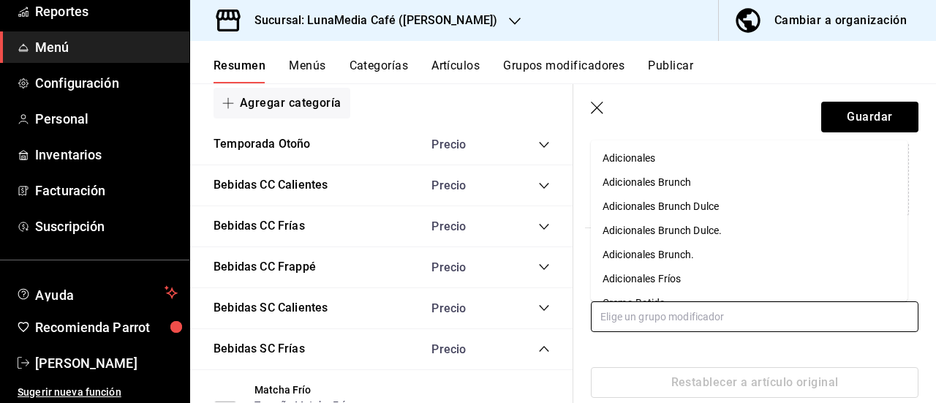
click at [639, 319] on input "text" at bounding box center [755, 316] width 328 height 31
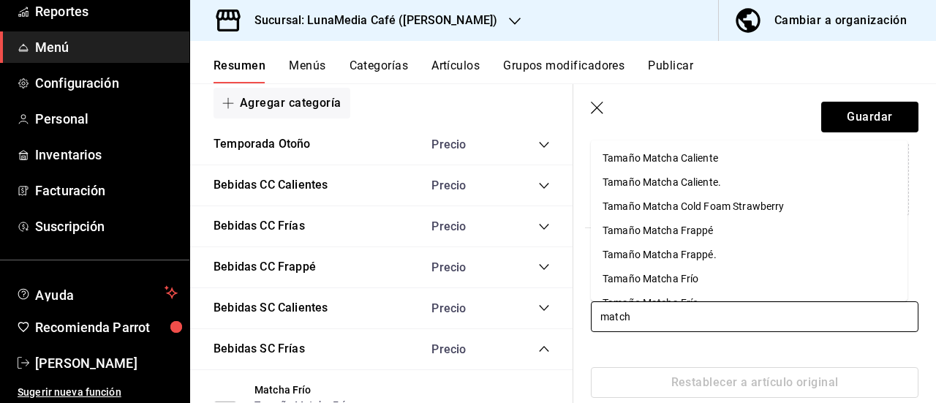
type input "matcha"
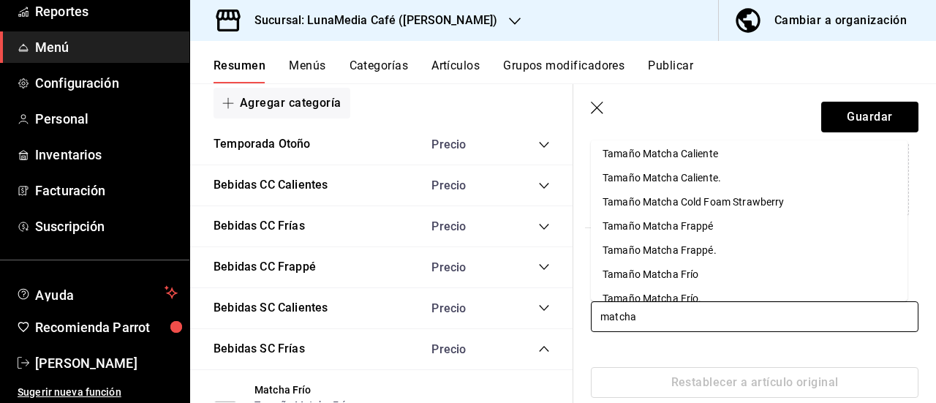
scroll to position [19, 0]
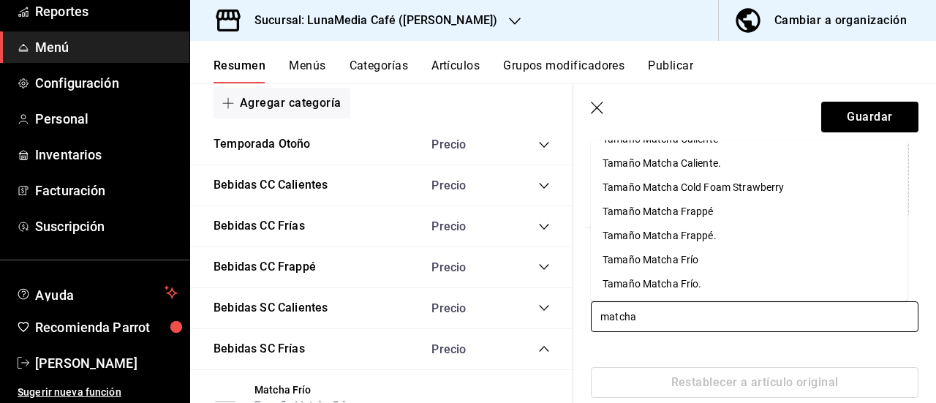
click at [698, 283] on div "Tamaño Matcha Frío." at bounding box center [652, 283] width 99 height 15
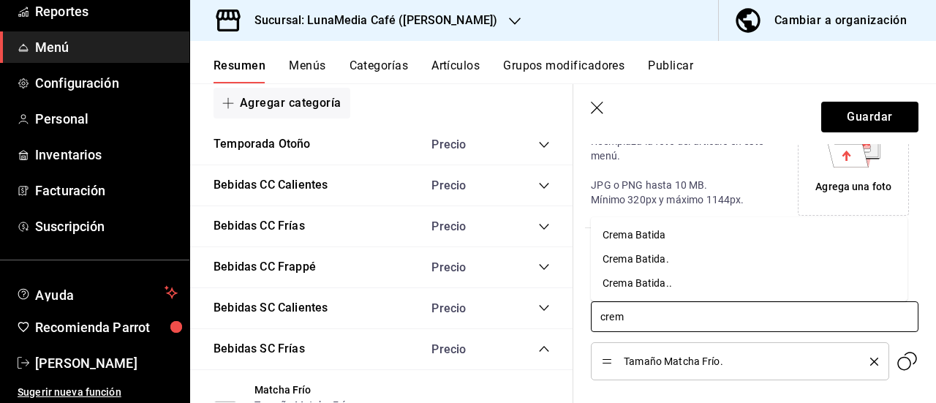
type input "crema"
click at [652, 283] on div "Crema Batida.." at bounding box center [637, 283] width 69 height 15
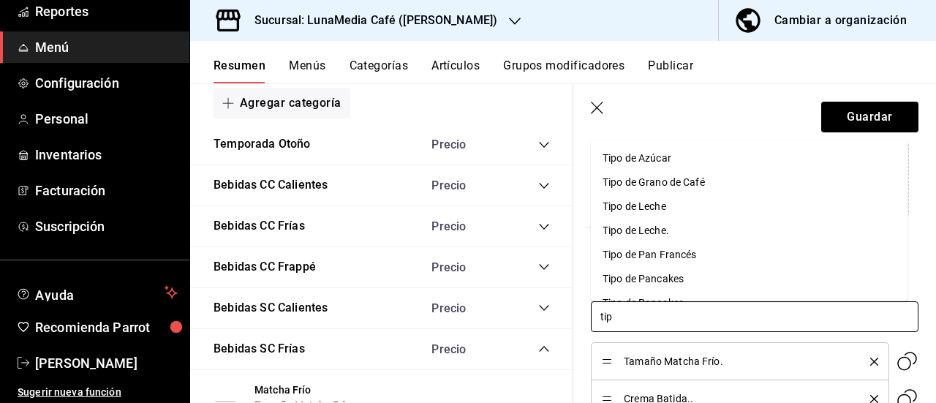
type input "tipo"
click at [649, 158] on div "Tipo de Azúcar" at bounding box center [637, 157] width 69 height 15
type input "tipo"
click at [640, 213] on div "Tipo de Leche." at bounding box center [636, 205] width 67 height 15
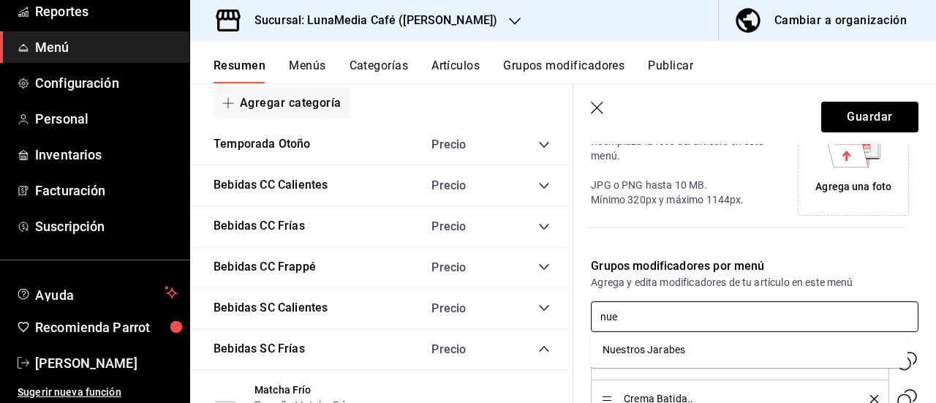
type input "nues"
click at [668, 348] on div "Nuestros Jarabes" at bounding box center [644, 349] width 83 height 15
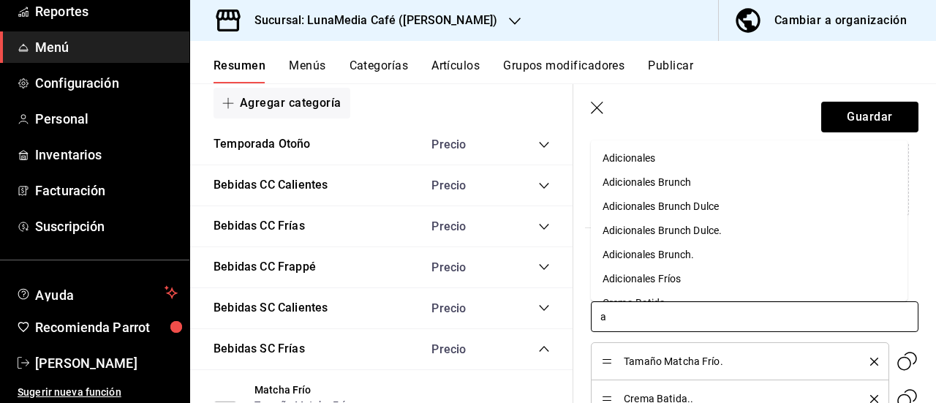
type input "ad"
click at [661, 280] on div "Adicionales Fríos" at bounding box center [642, 278] width 78 height 15
type input "tipo"
click at [677, 157] on div "Tipo de Grano de Café" at bounding box center [654, 157] width 102 height 15
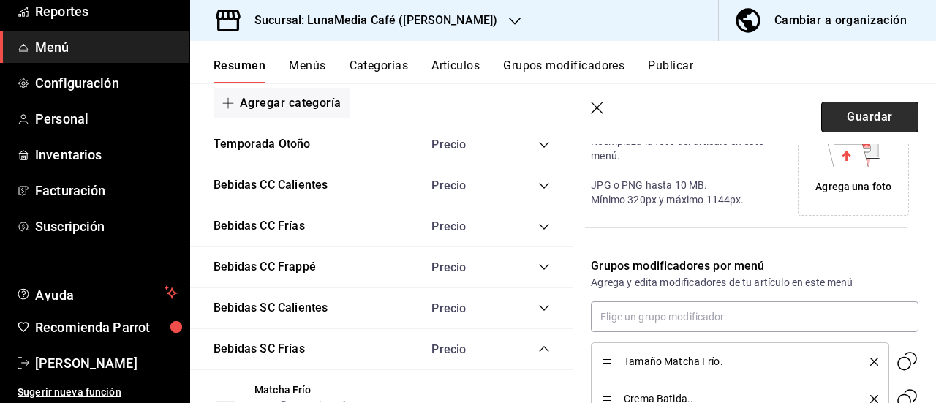
click at [856, 116] on button "Guardar" at bounding box center [869, 117] width 97 height 31
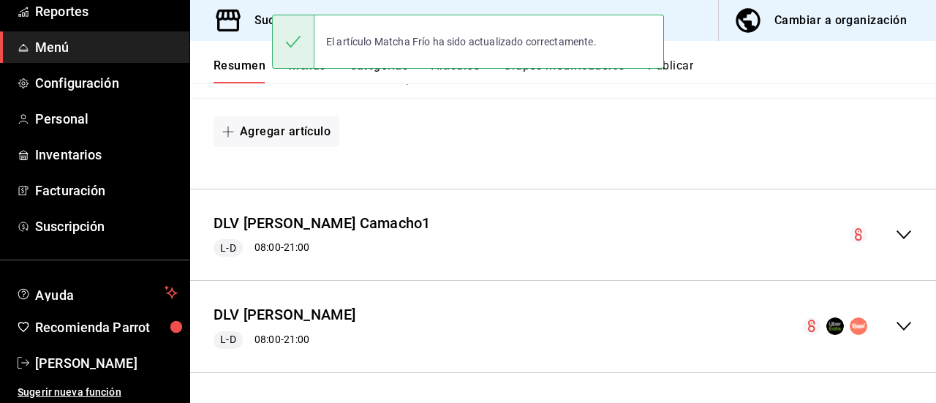
scroll to position [1294, 0]
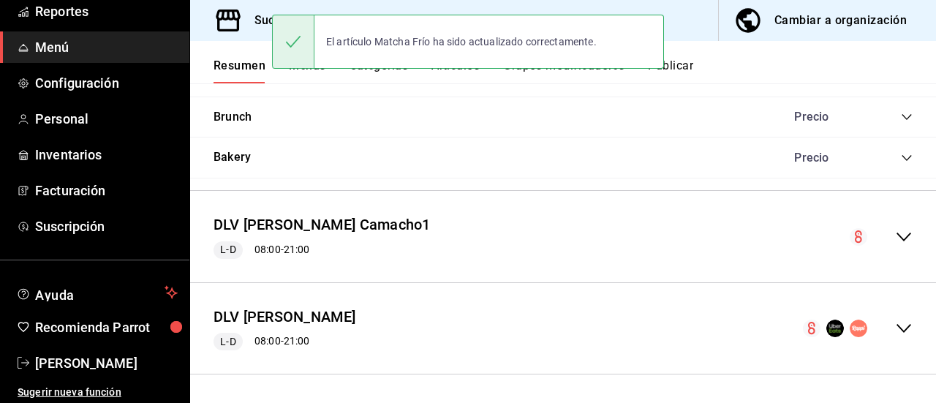
click at [896, 242] on icon "collapse-menu-row" at bounding box center [904, 237] width 18 height 18
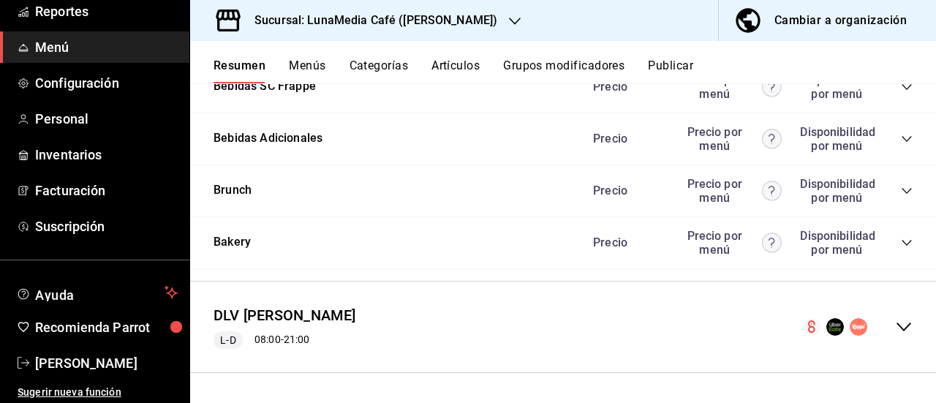
scroll to position [2664, 0]
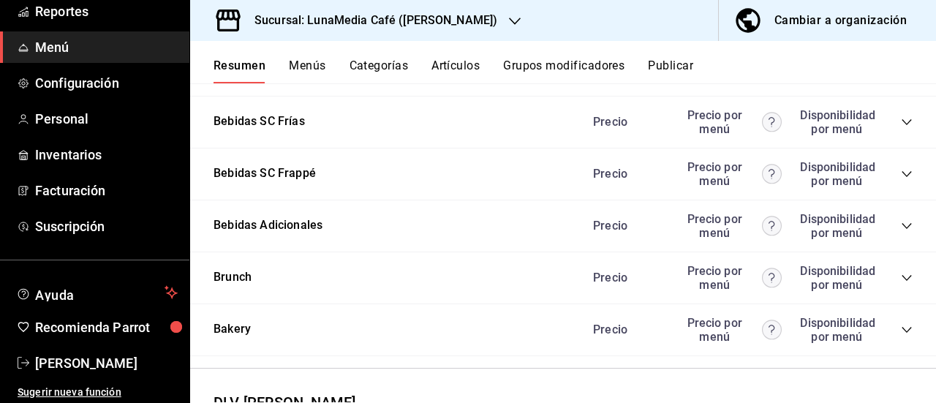
click at [901, 128] on icon "collapse-category-row" at bounding box center [907, 122] width 12 height 12
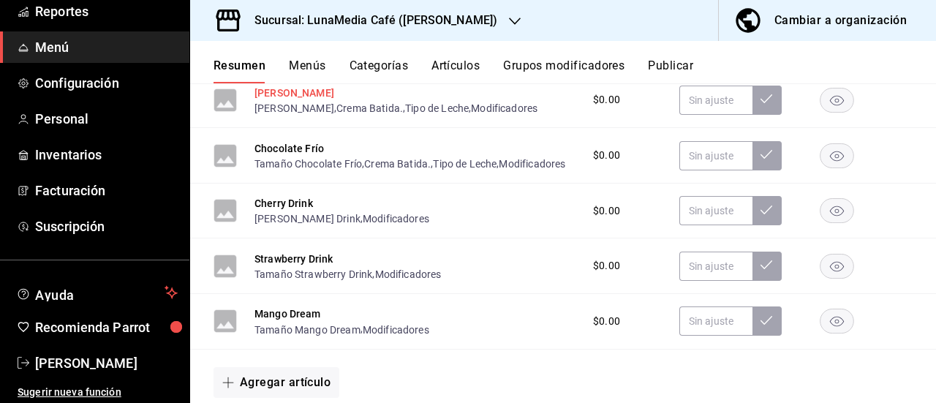
click at [277, 100] on button "[PERSON_NAME]" at bounding box center [295, 93] width 80 height 15
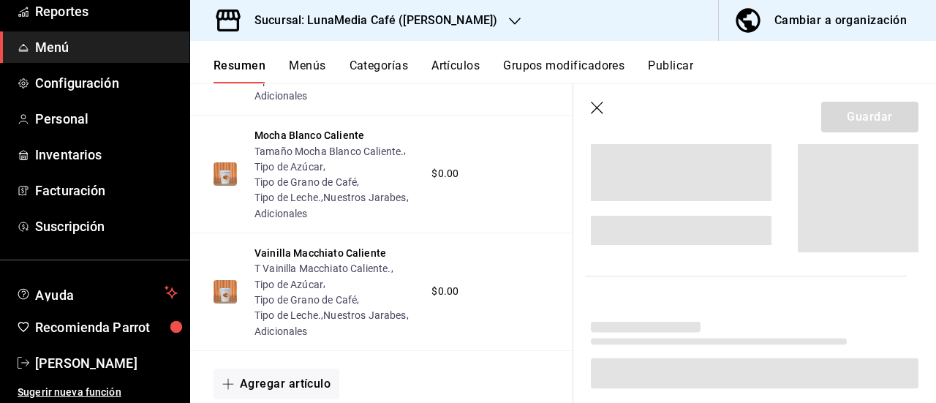
scroll to position [2583, 0]
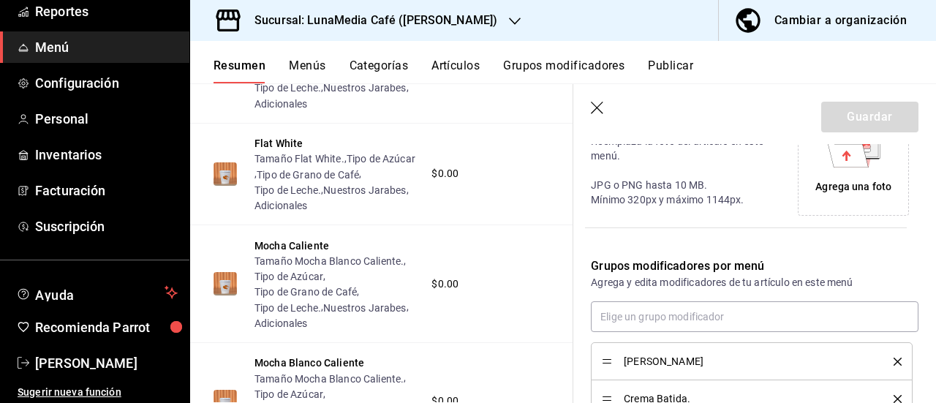
click at [894, 358] on icon "delete" at bounding box center [898, 362] width 8 height 8
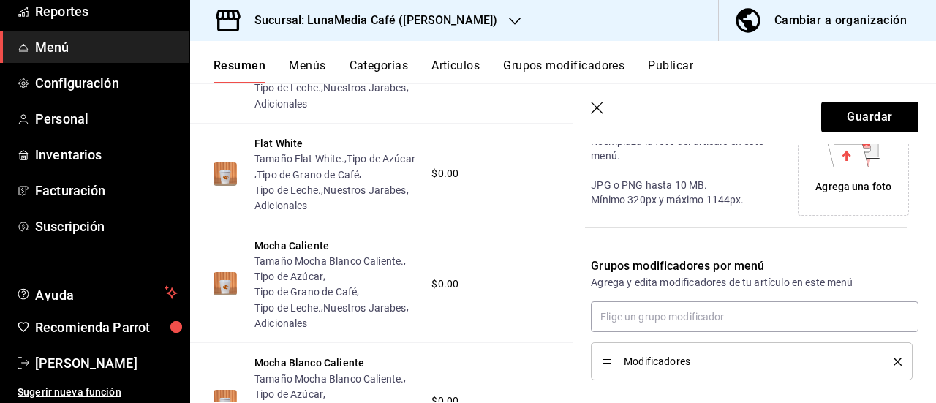
click at [884, 361] on button "delete" at bounding box center [893, 362] width 18 height 8
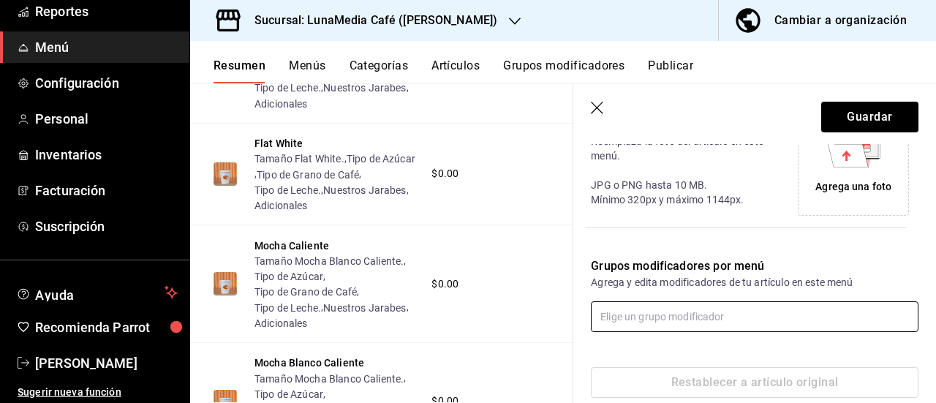
click at [660, 322] on input "text" at bounding box center [755, 316] width 328 height 31
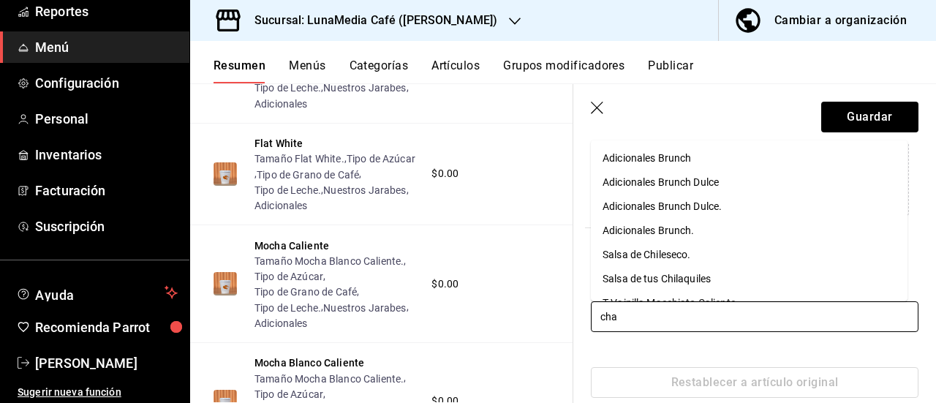
type input "chai"
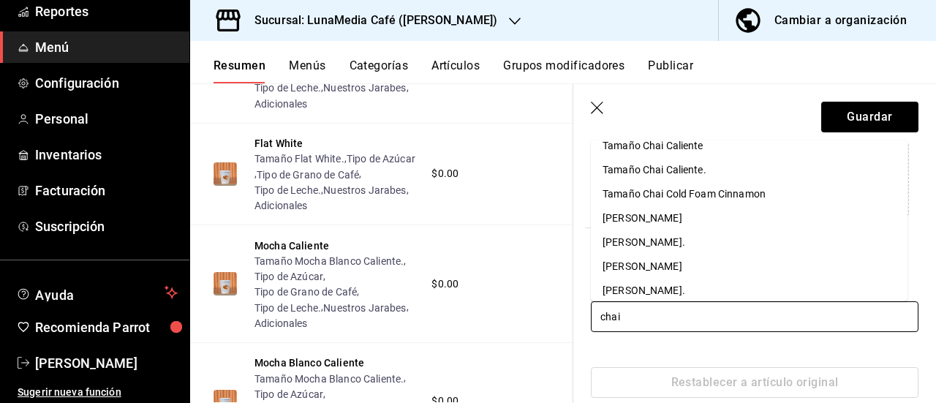
scroll to position [19, 0]
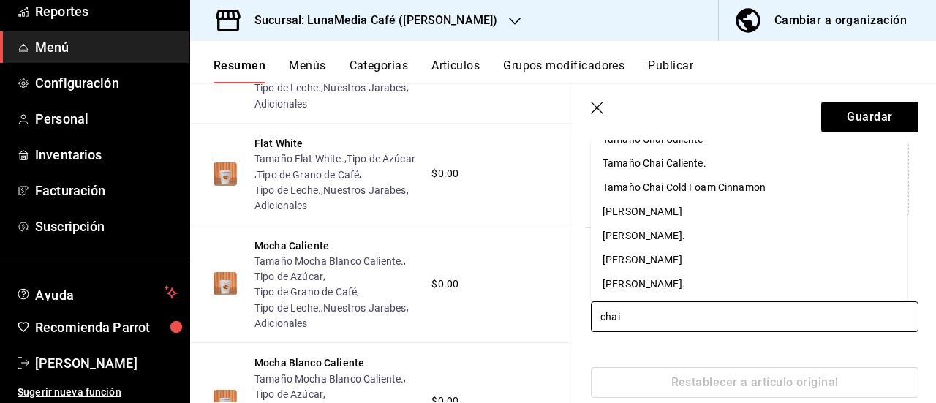
click at [661, 279] on div "[PERSON_NAME]." at bounding box center [644, 283] width 83 height 15
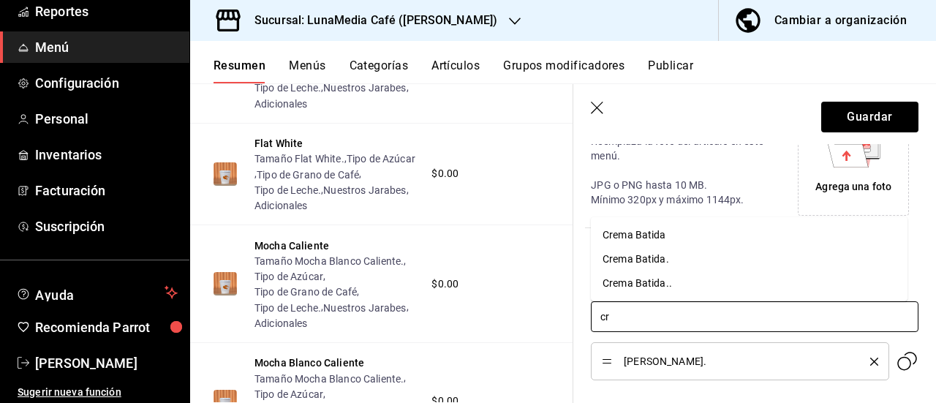
type input "cre"
click at [655, 282] on div "Crema Batida.." at bounding box center [637, 283] width 69 height 15
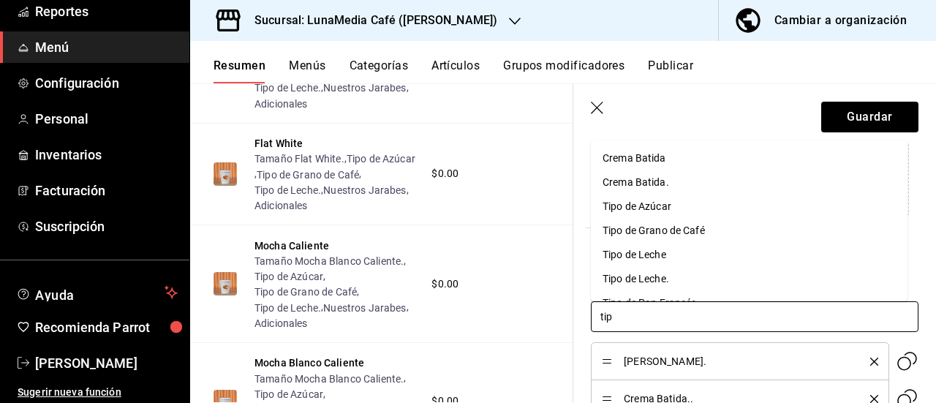
type input "tipo"
click at [635, 162] on div "Tipo de Azúcar" at bounding box center [637, 157] width 69 height 15
type input "tipo"
click at [660, 199] on div "Tipo de Leche." at bounding box center [636, 205] width 67 height 15
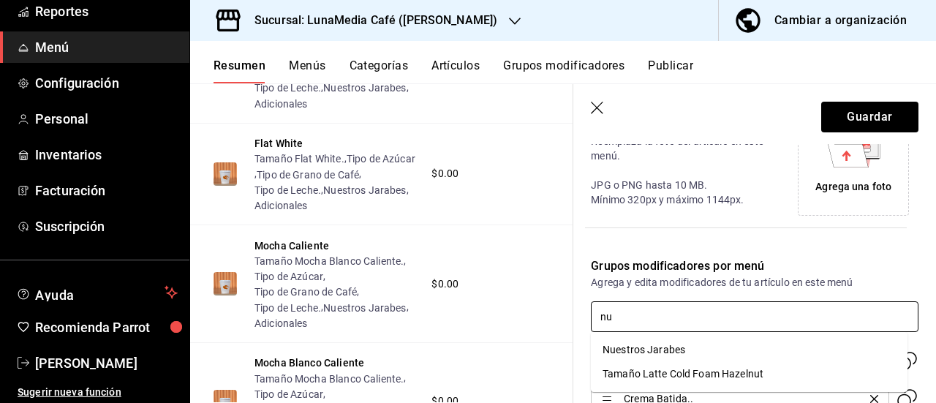
type input "nue"
click at [641, 350] on div "Nuestros Jarabes" at bounding box center [644, 349] width 83 height 15
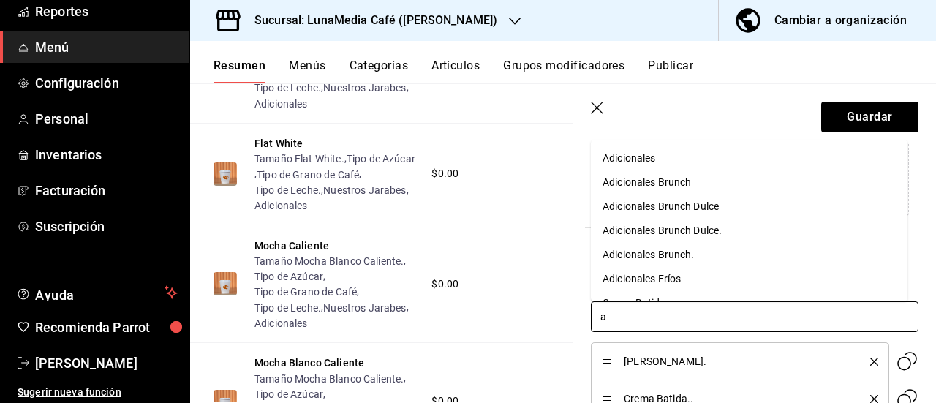
type input "ad"
click at [644, 277] on div "Adicionales Fríos" at bounding box center [642, 278] width 78 height 15
type input "tipo"
click at [660, 162] on div "Tipo de Grano de Café" at bounding box center [654, 157] width 102 height 15
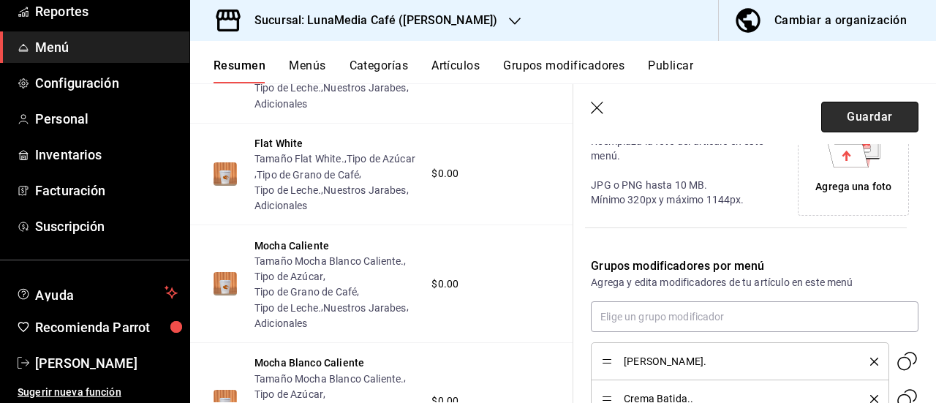
click at [821, 115] on button "Guardar" at bounding box center [869, 117] width 97 height 31
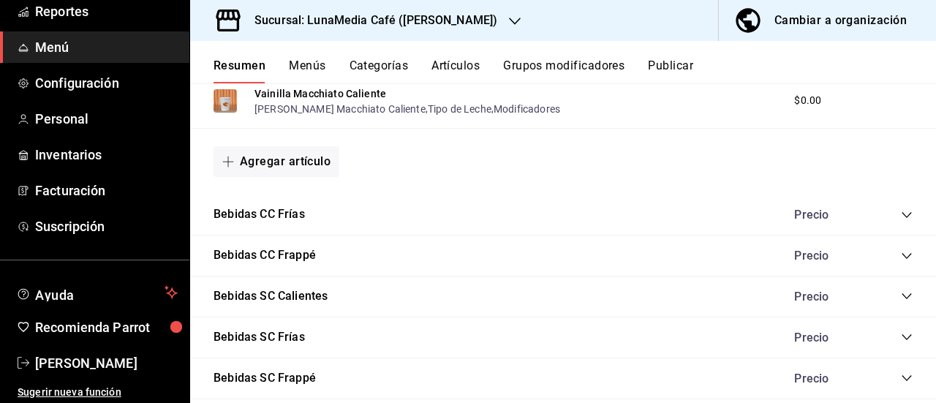
scroll to position [1294, 0]
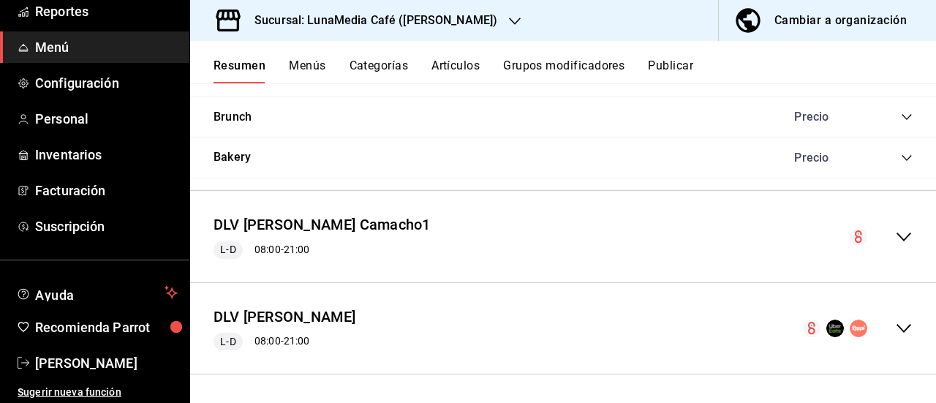
click at [897, 245] on div "DLV [PERSON_NAME] Camacho1 L-D 08:00 - 21:00" at bounding box center [563, 237] width 746 height 68
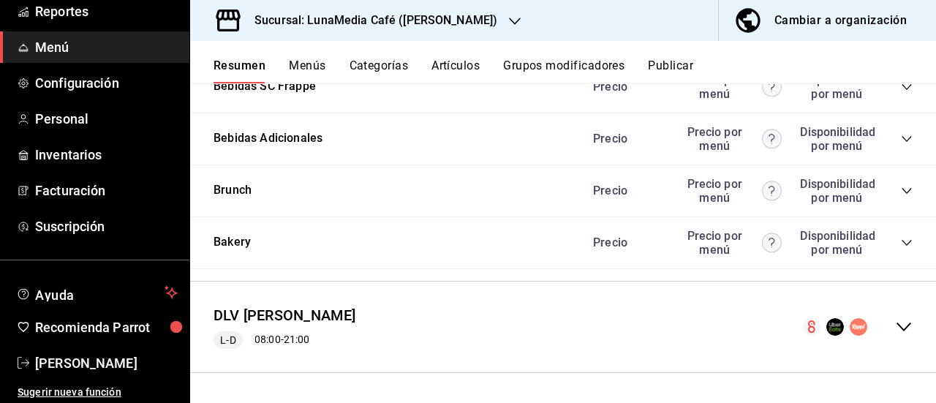
scroll to position [2757, 0]
click at [901, 41] on icon "collapse-category-row" at bounding box center [907, 35] width 12 height 12
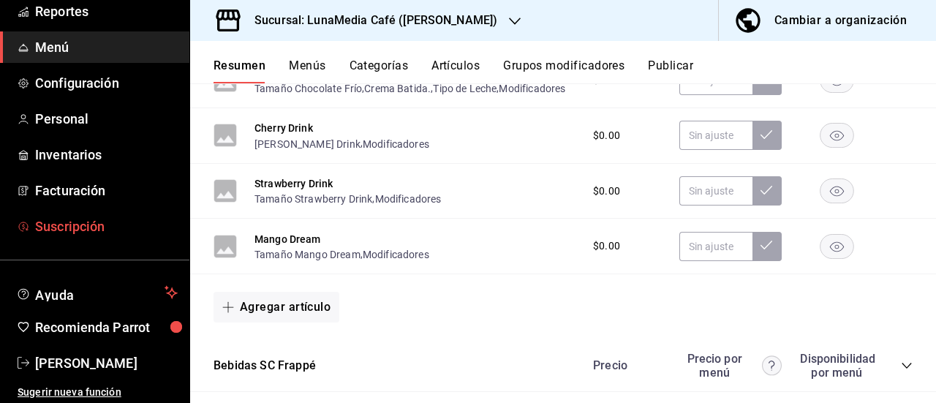
scroll to position [2903, 0]
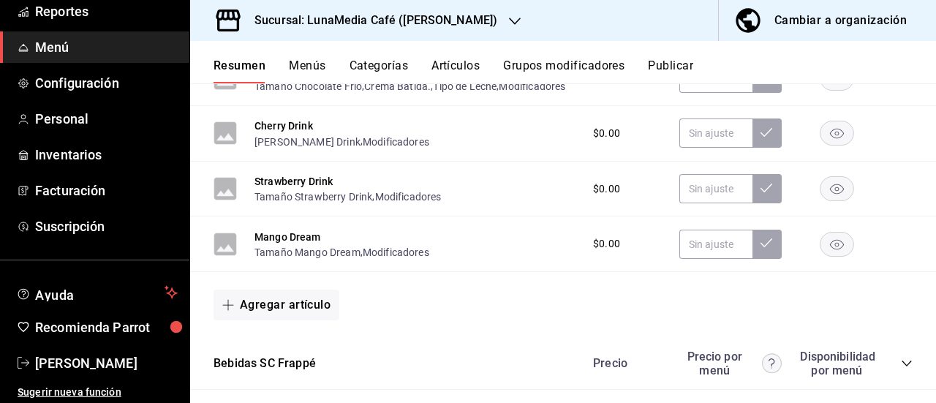
click at [294, 78] on button "Chocolate Frío" at bounding box center [289, 71] width 69 height 15
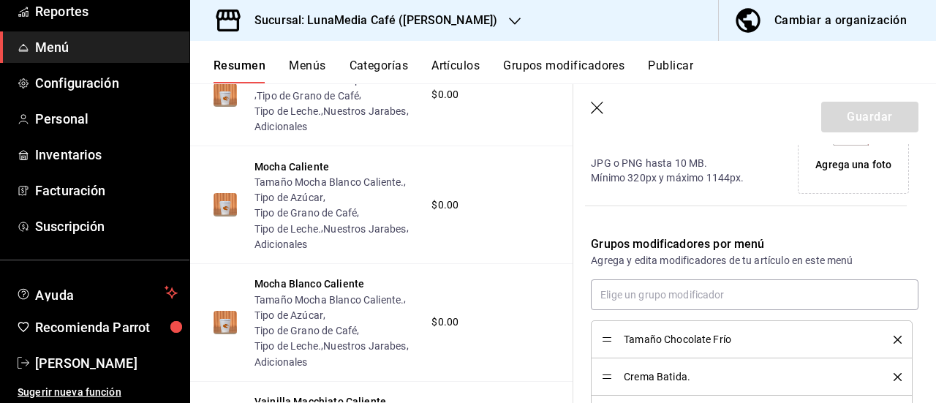
scroll to position [366, 0]
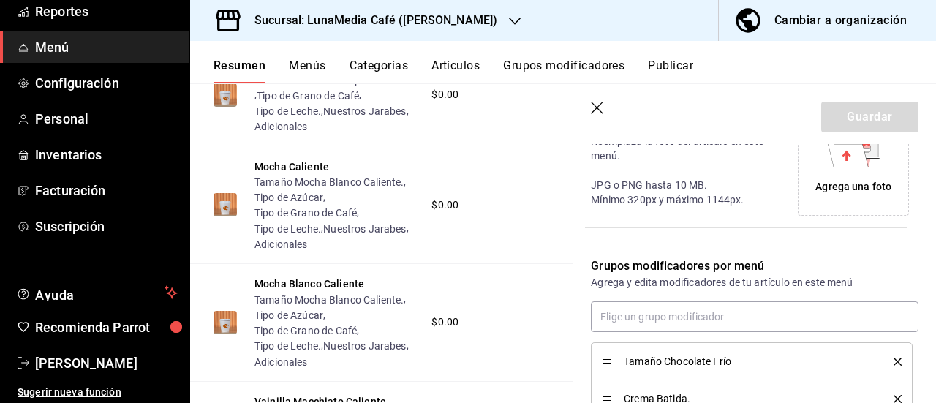
click at [894, 363] on icon "delete" at bounding box center [898, 362] width 8 height 8
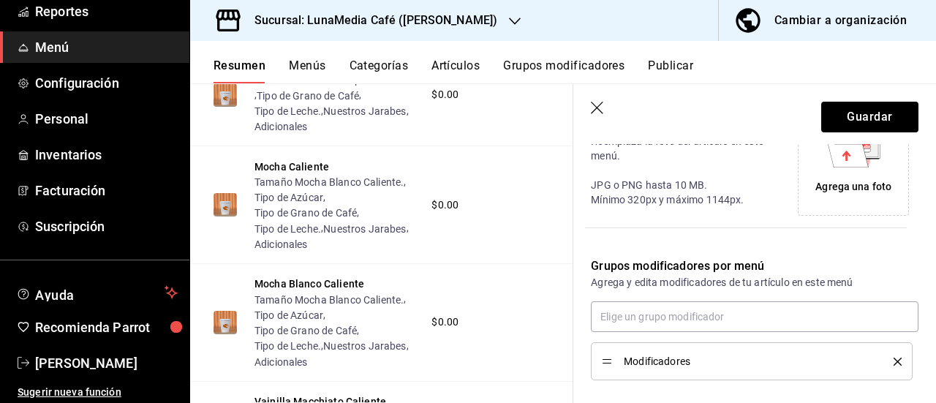
click at [894, 363] on icon "delete" at bounding box center [898, 362] width 8 height 8
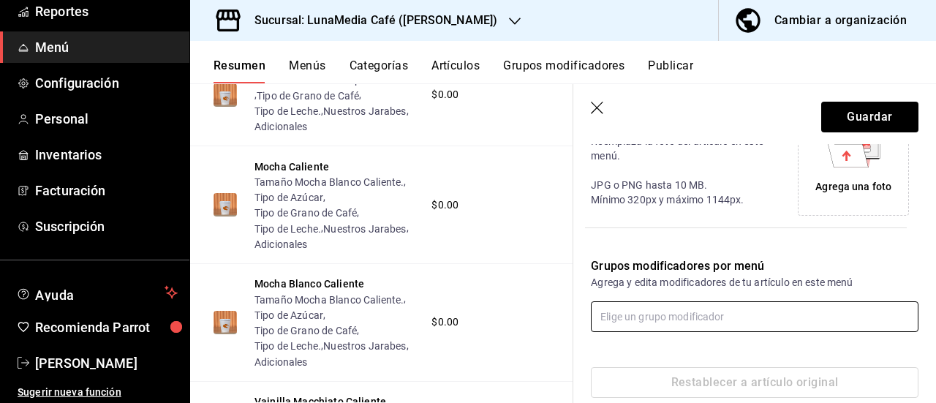
click at [624, 314] on input "text" at bounding box center [755, 316] width 328 height 31
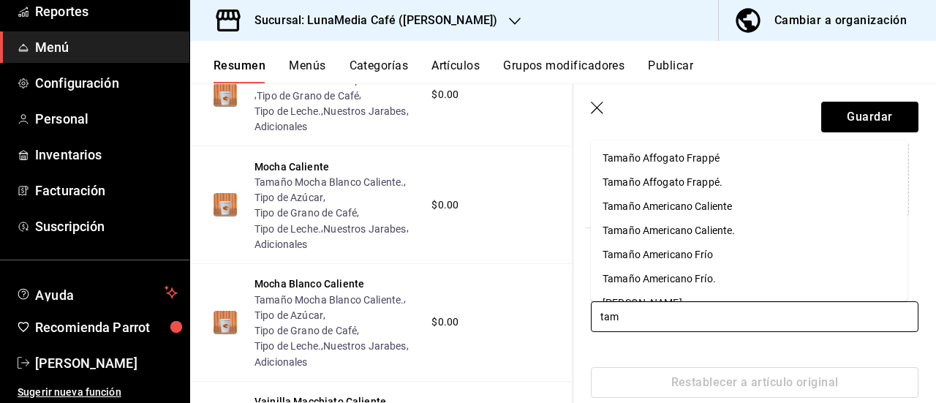
type input "tama"
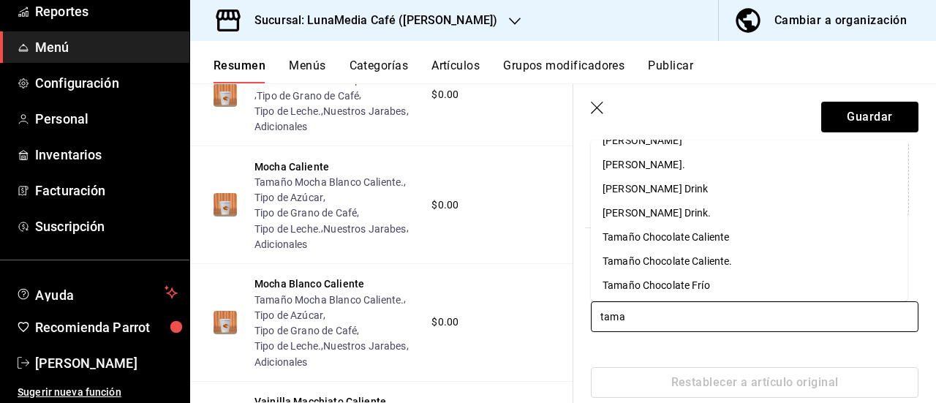
scroll to position [439, 0]
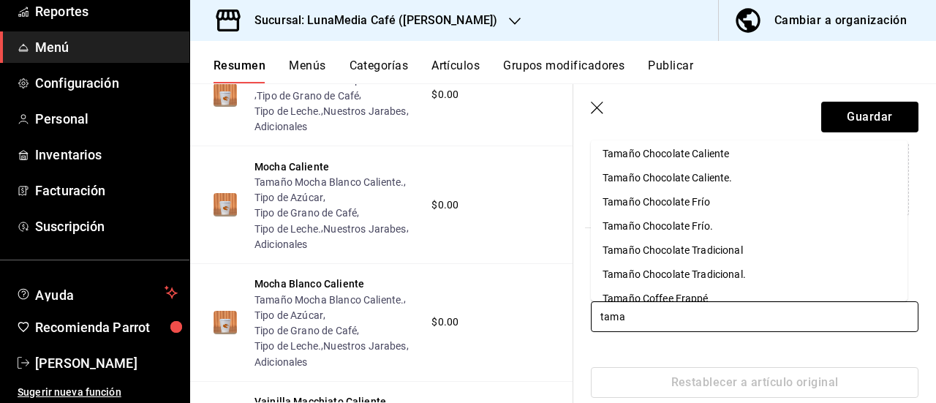
click at [666, 227] on div "Tamaño Chocolate Frío." at bounding box center [658, 225] width 110 height 15
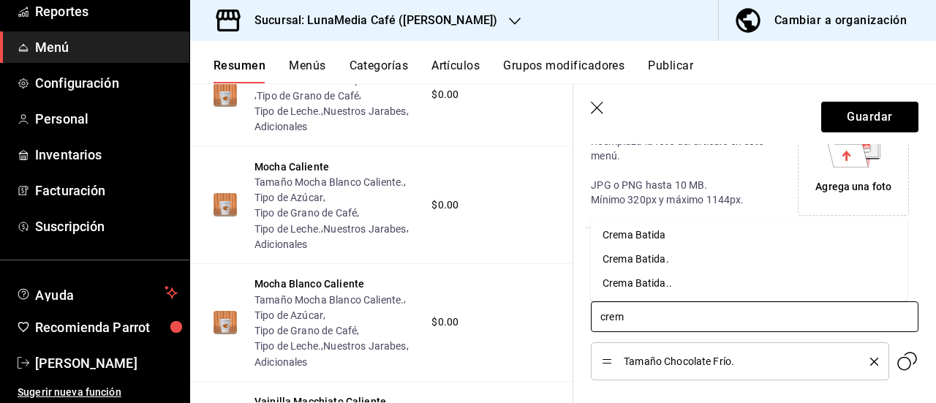
type input "crema"
click at [652, 282] on div "Crema Batida.." at bounding box center [637, 283] width 69 height 15
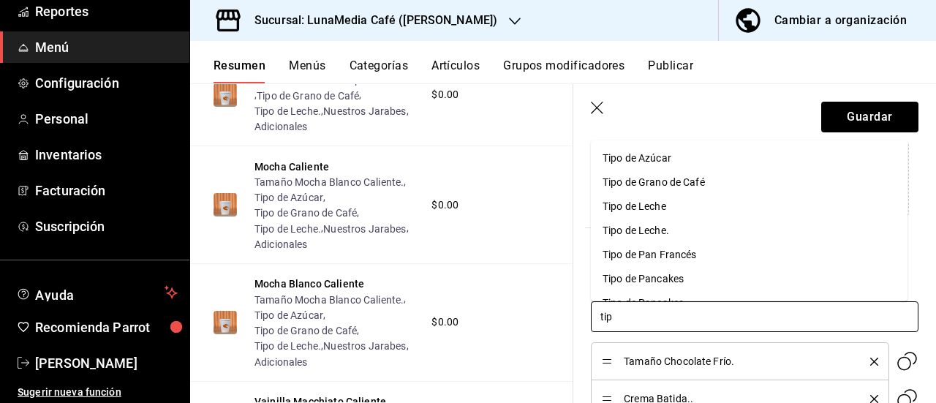
type input "tipo"
click at [639, 160] on div "Tipo de Azúcar" at bounding box center [637, 157] width 69 height 15
type input "tipo"
click at [639, 214] on li "Tipo de Leche." at bounding box center [749, 206] width 317 height 24
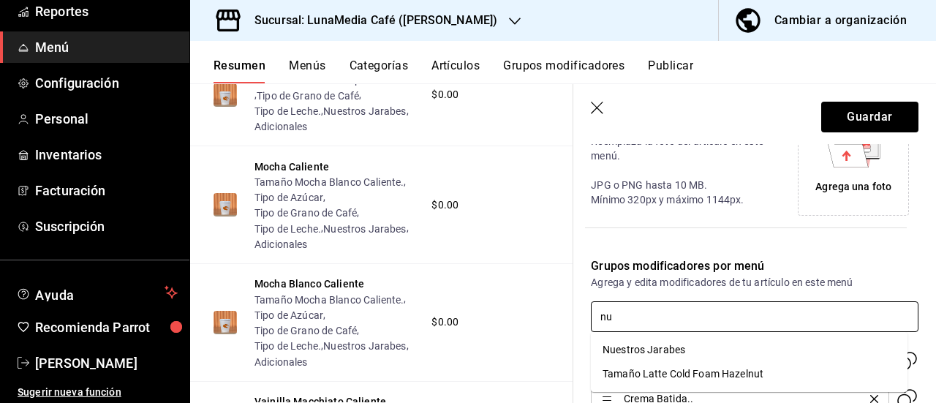
type input "nue"
click at [652, 347] on div "Nuestros Jarabes" at bounding box center [644, 349] width 83 height 15
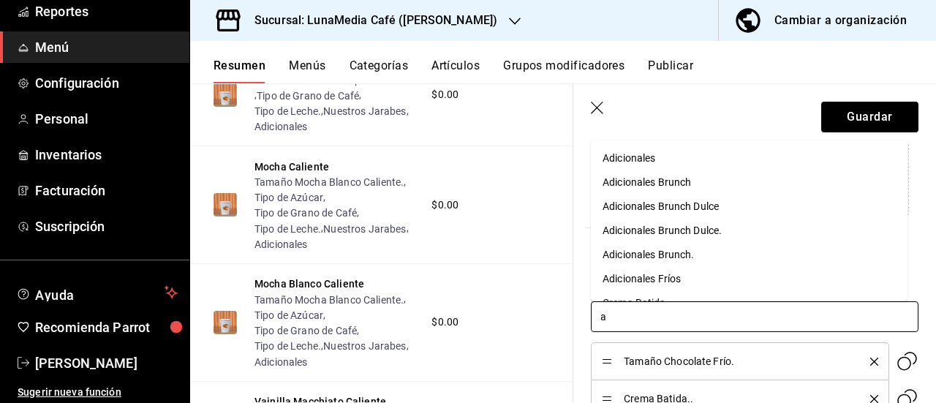
type input "ad"
click at [639, 280] on div "Adicionales Fríos" at bounding box center [642, 278] width 78 height 15
type input "tipo"
click at [664, 160] on div "Tipo de Grano de Café" at bounding box center [654, 157] width 102 height 15
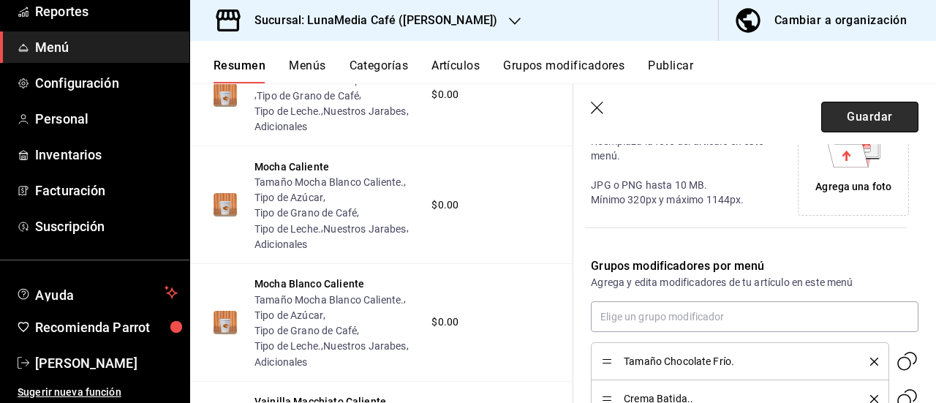
click at [828, 131] on button "Guardar" at bounding box center [869, 117] width 97 height 31
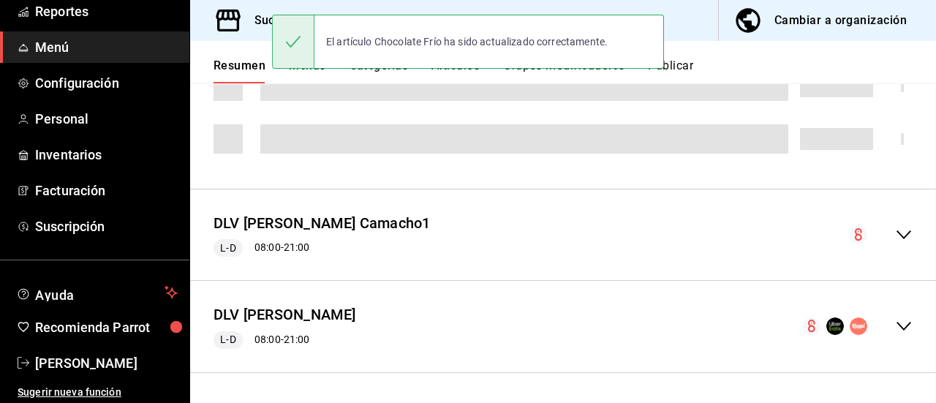
scroll to position [541, 0]
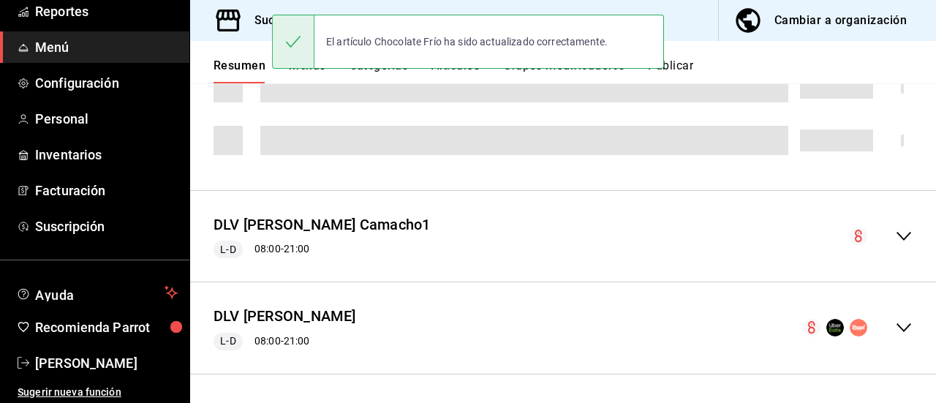
click at [895, 236] on icon "collapse-menu-row" at bounding box center [904, 236] width 18 height 18
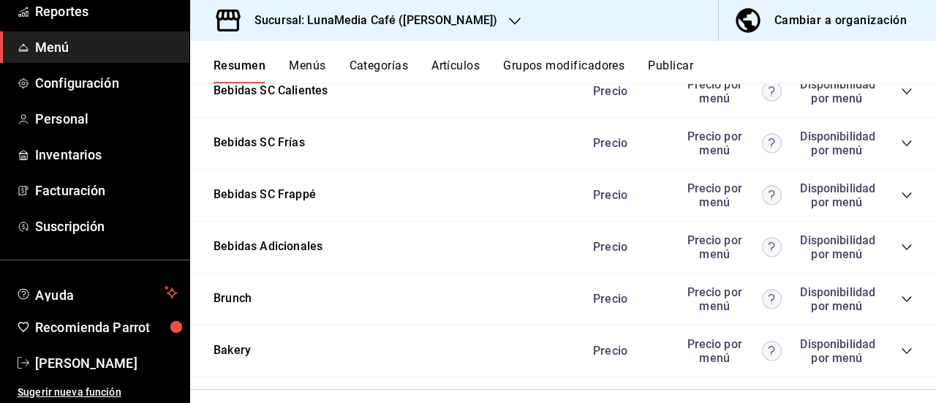
scroll to position [2664, 0]
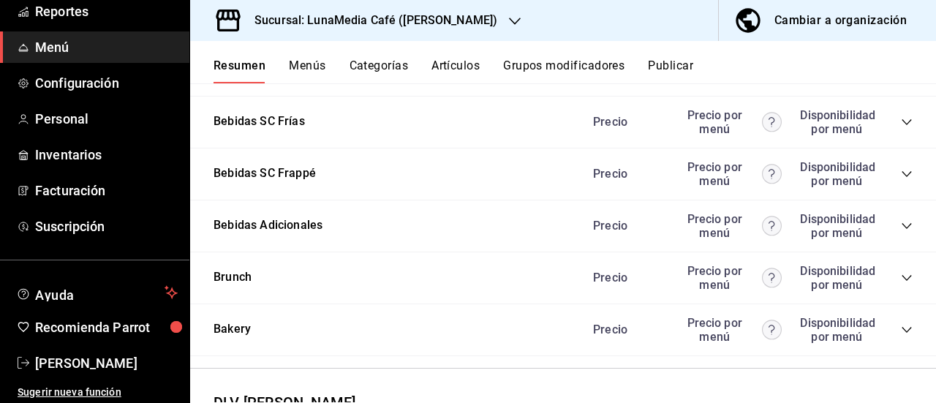
click at [901, 128] on icon "collapse-category-row" at bounding box center [907, 122] width 12 height 12
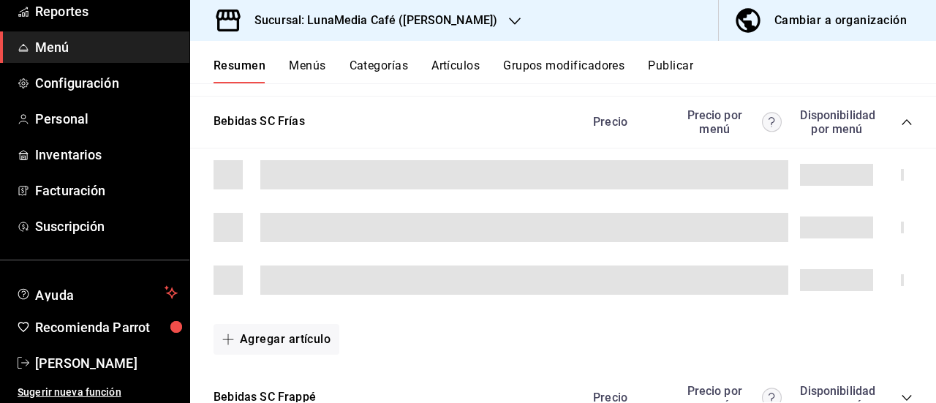
click at [901, 128] on icon "collapse-category-row" at bounding box center [907, 122] width 12 height 12
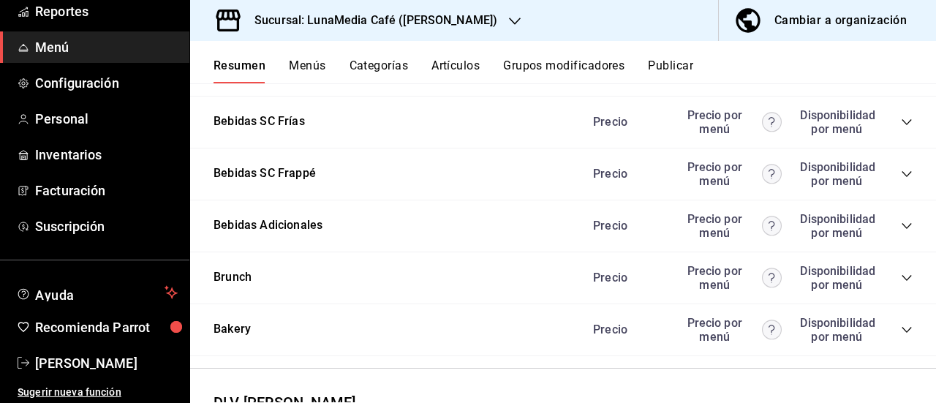
click at [901, 128] on icon "collapse-category-row" at bounding box center [907, 122] width 12 height 12
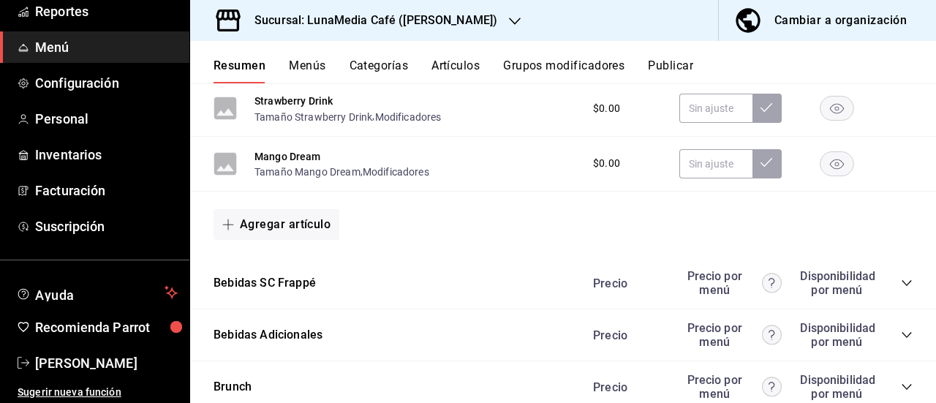
scroll to position [3029, 0]
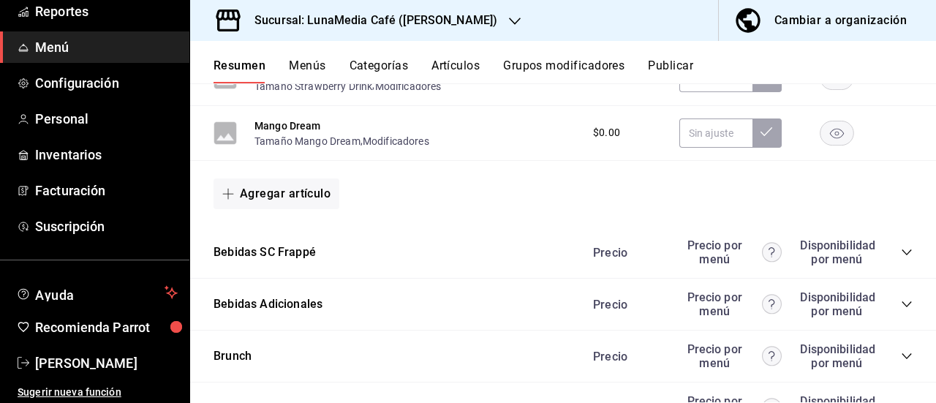
click at [287, 23] on button "Cherry Drink" at bounding box center [284, 15] width 59 height 15
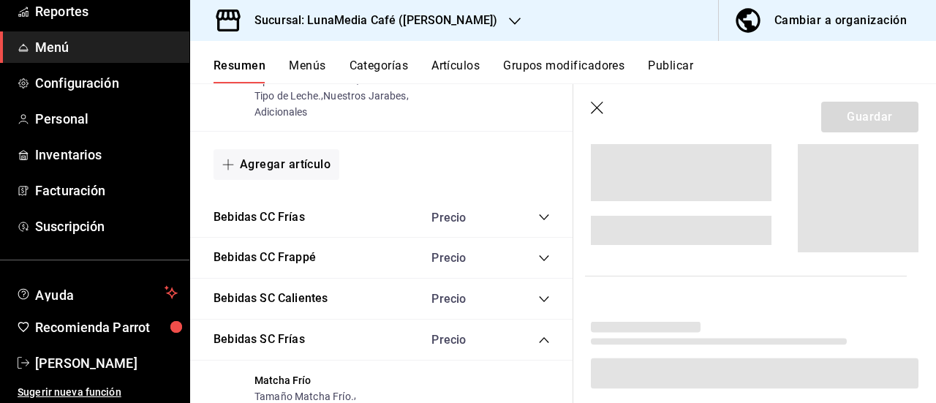
scroll to position [2781, 0]
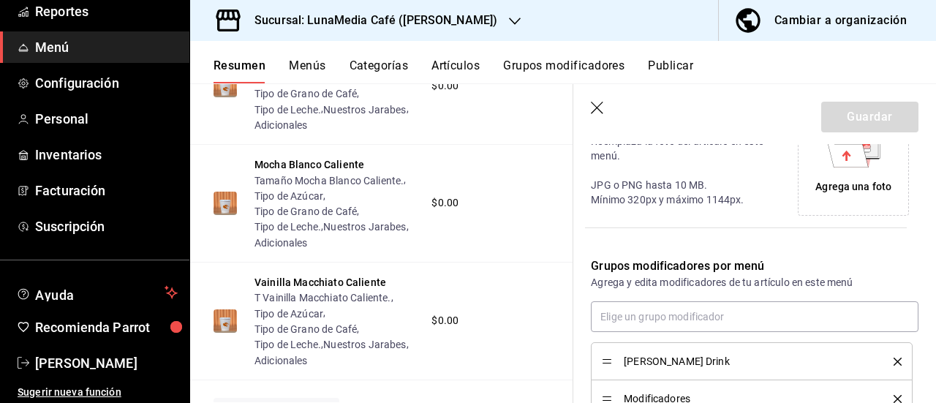
click at [894, 358] on icon "delete" at bounding box center [898, 362] width 8 height 8
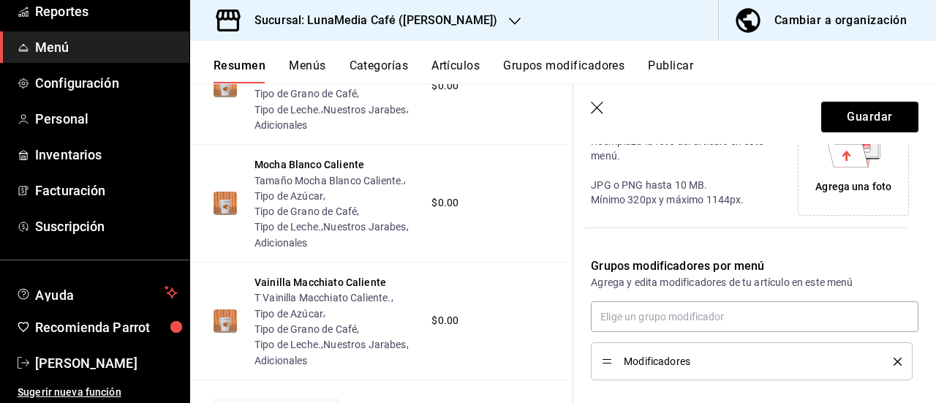
click at [894, 358] on icon "delete" at bounding box center [898, 362] width 8 height 8
click at [886, 356] on div "Restablecer a artículo original" at bounding box center [745, 365] width 345 height 66
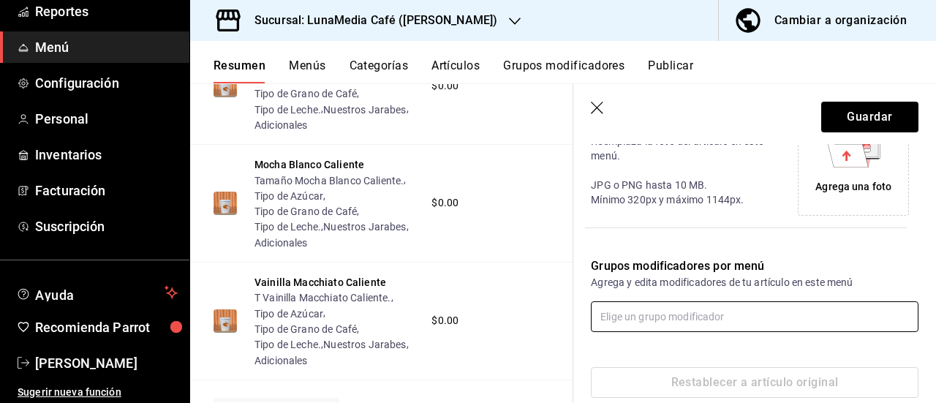
click at [655, 315] on input "text" at bounding box center [755, 316] width 328 height 31
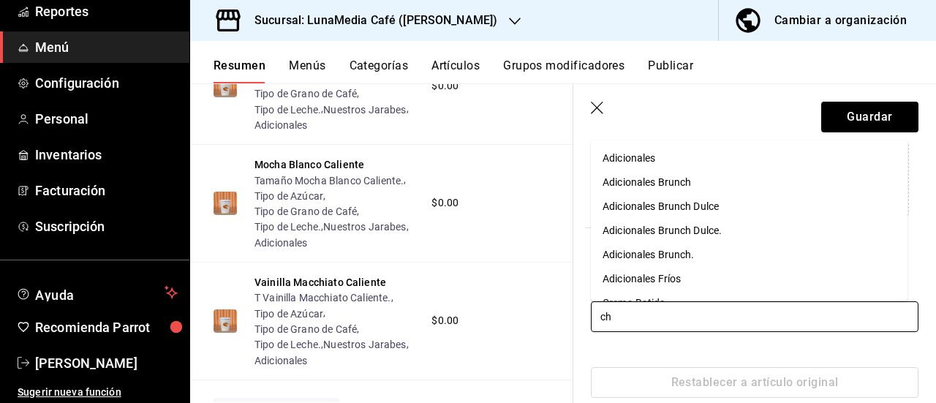
type input "che"
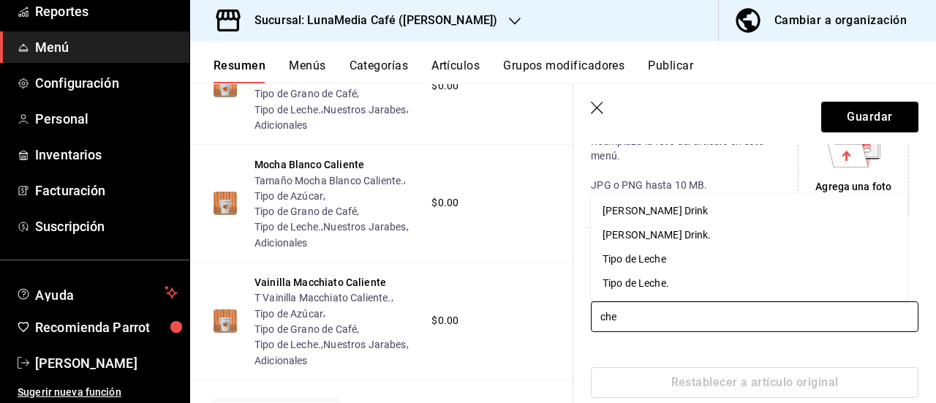
click at [655, 233] on div "[PERSON_NAME] Drink." at bounding box center [657, 234] width 109 height 15
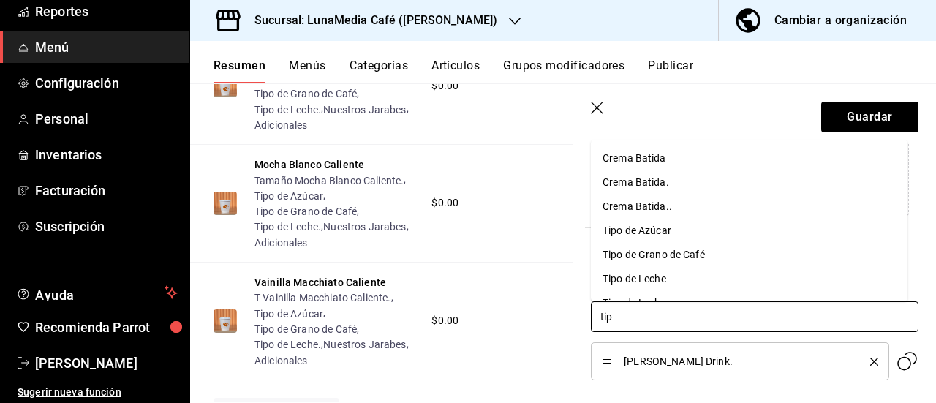
type input "tipo"
click at [652, 159] on div "Tipo de Azúcar" at bounding box center [637, 157] width 69 height 15
type input "tipo"
click at [649, 208] on div "Tipo de Leche." at bounding box center [636, 205] width 67 height 15
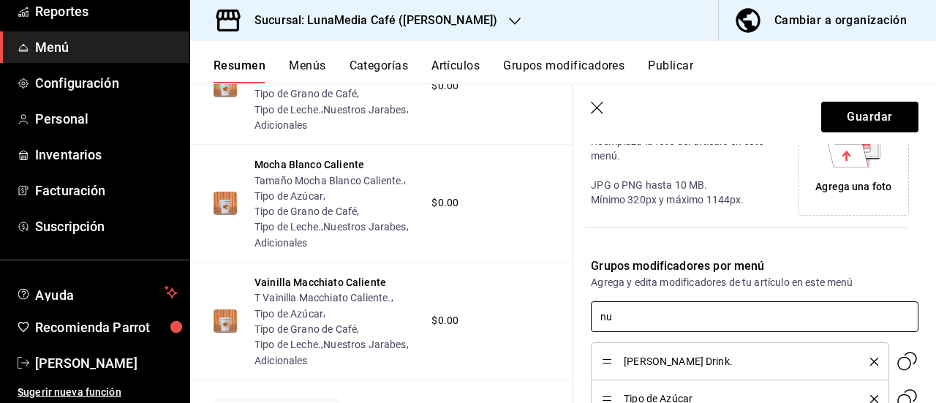
type input "nue"
click at [667, 355] on div "Nuestros Jarabes" at bounding box center [644, 349] width 83 height 15
type input "ad"
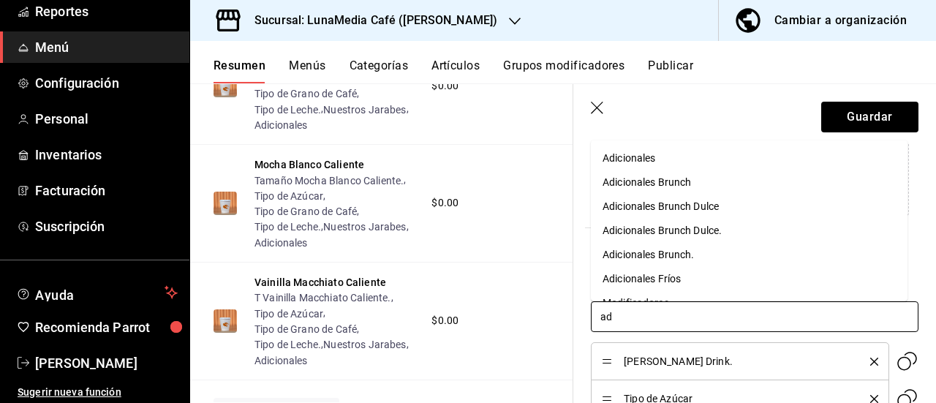
click at [647, 277] on div "Adicionales Fríos" at bounding box center [642, 278] width 78 height 15
type input "tipo"
click at [655, 159] on div "Tipo de Grano de Café" at bounding box center [654, 157] width 102 height 15
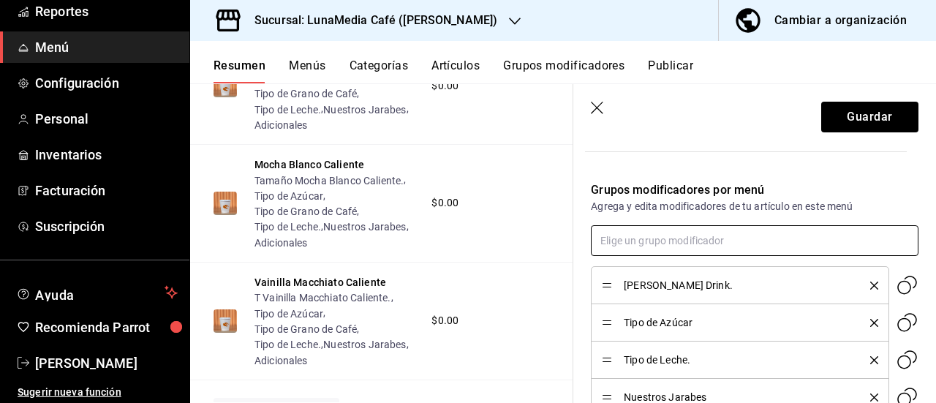
scroll to position [366, 0]
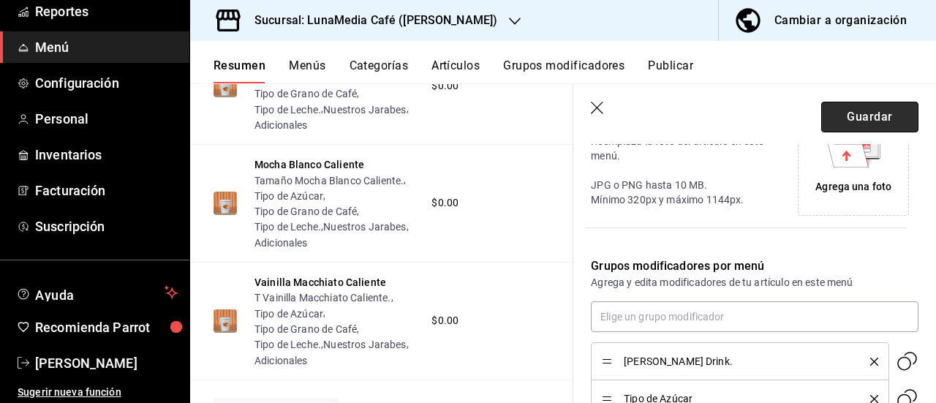
click at [840, 117] on button "Guardar" at bounding box center [869, 117] width 97 height 31
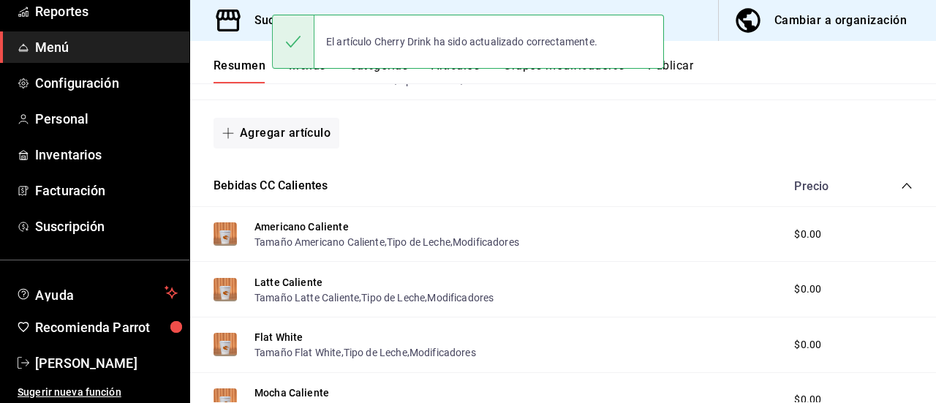
scroll to position [1294, 0]
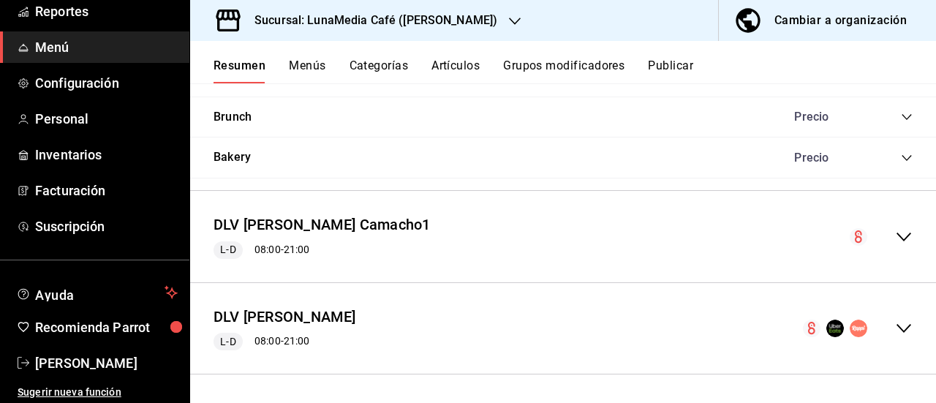
click at [897, 237] on icon "collapse-menu-row" at bounding box center [904, 237] width 15 height 9
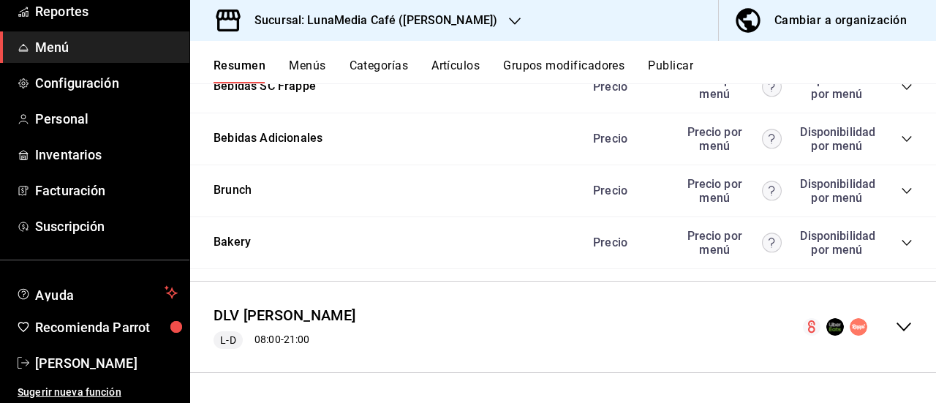
scroll to position [2737, 0]
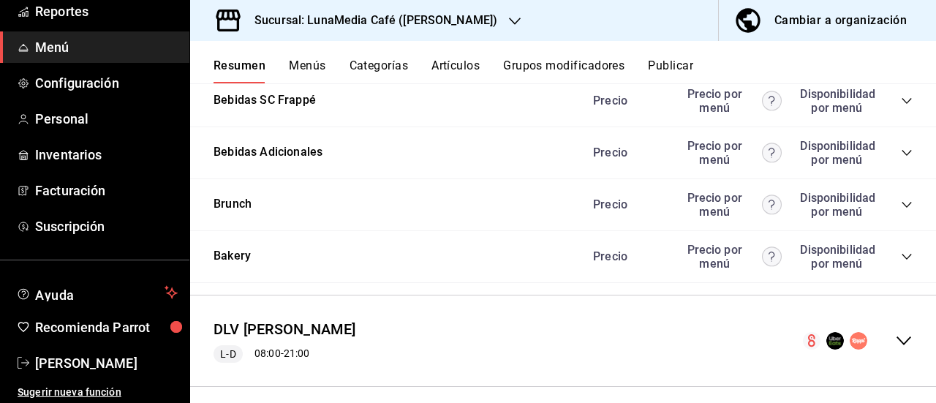
click at [901, 55] on icon "collapse-category-row" at bounding box center [907, 49] width 12 height 12
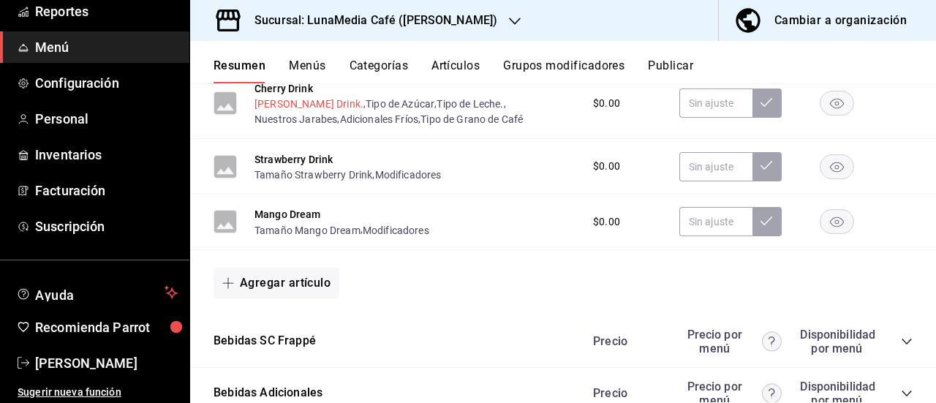
scroll to position [3103, 0]
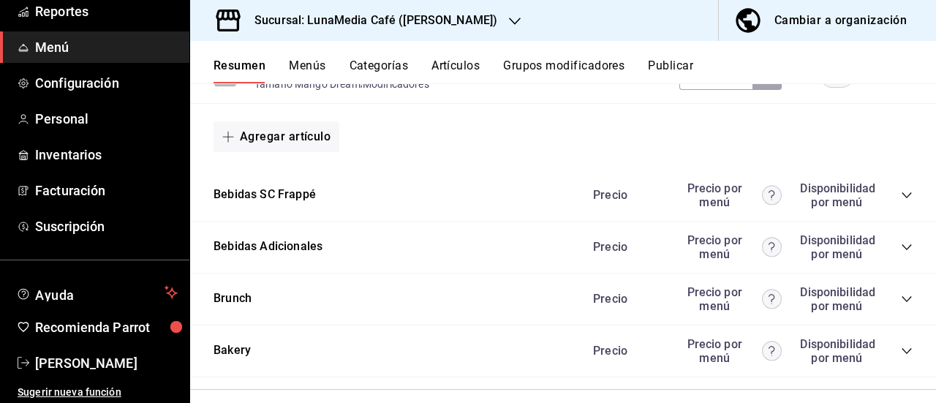
click at [300, 20] on button "Strawberry Drink" at bounding box center [294, 13] width 78 height 15
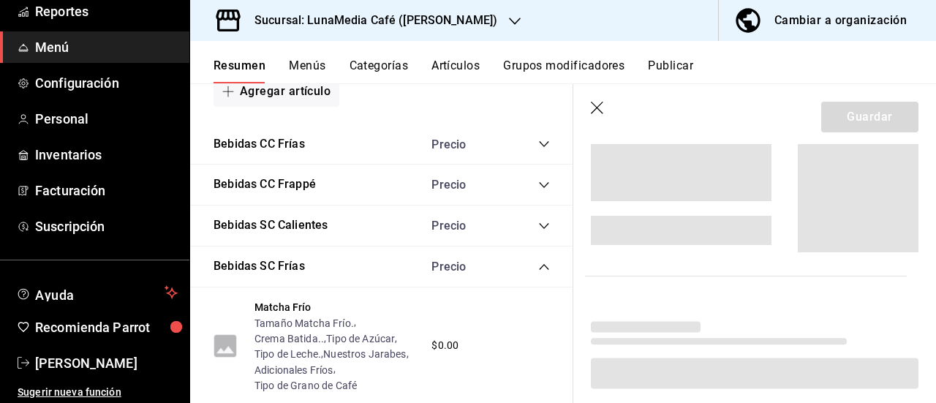
scroll to position [2854, 0]
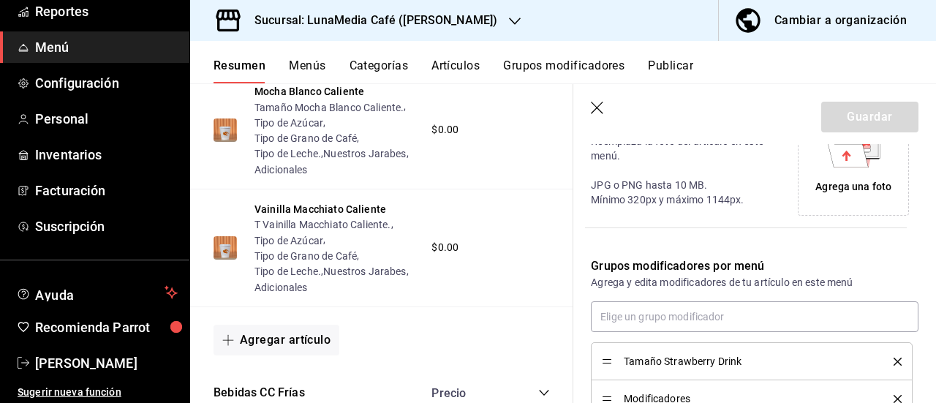
click at [894, 358] on icon "delete" at bounding box center [898, 362] width 8 height 8
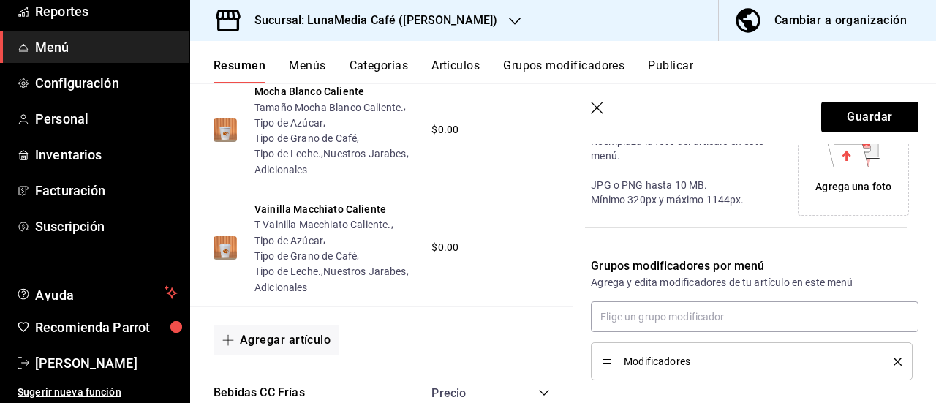
click at [894, 358] on icon "delete" at bounding box center [898, 362] width 8 height 8
click at [885, 356] on div "Restablecer a artículo original" at bounding box center [745, 365] width 345 height 66
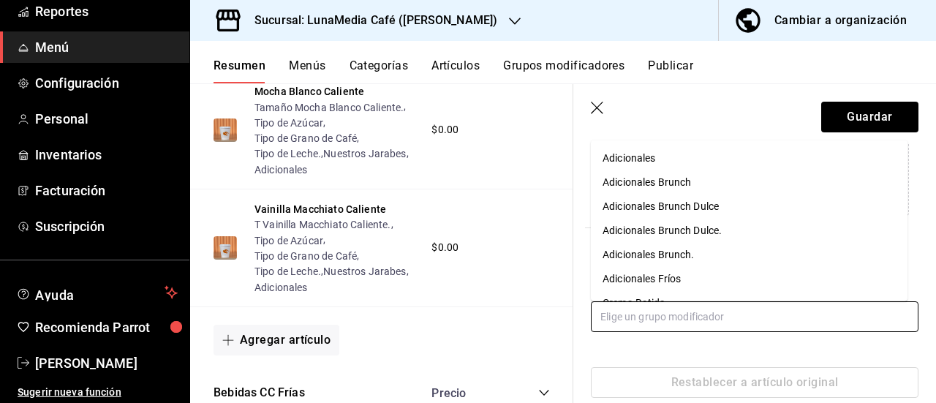
click at [619, 317] on input "text" at bounding box center [755, 316] width 328 height 31
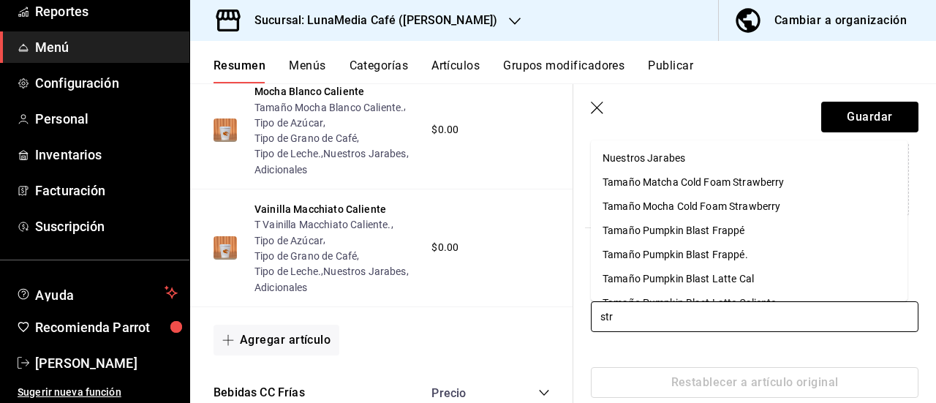
type input "stra"
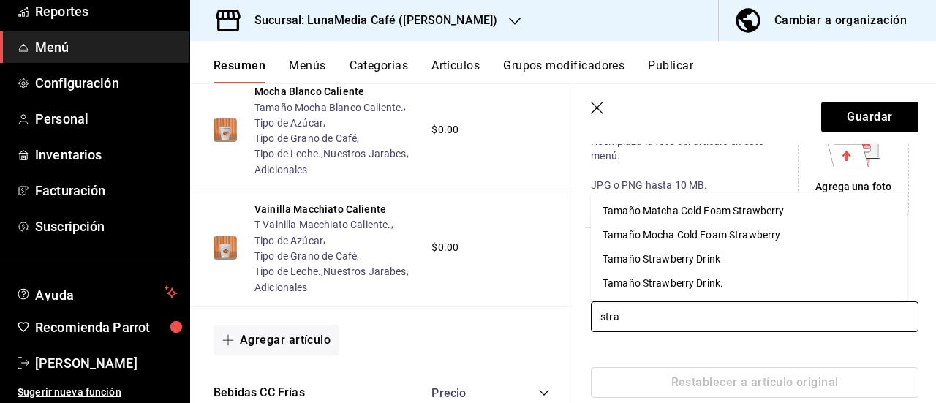
click at [635, 284] on div "Tamaño Strawberry Drink." at bounding box center [663, 283] width 121 height 15
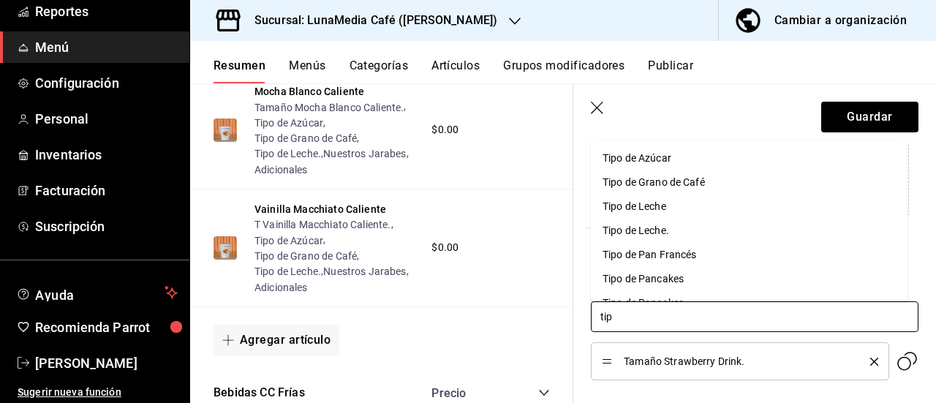
type input "tipo"
click at [639, 159] on div "Tipo de Azúcar" at bounding box center [637, 157] width 69 height 15
type input "tipo"
click at [664, 209] on div "Tipo de Leche." at bounding box center [636, 205] width 67 height 15
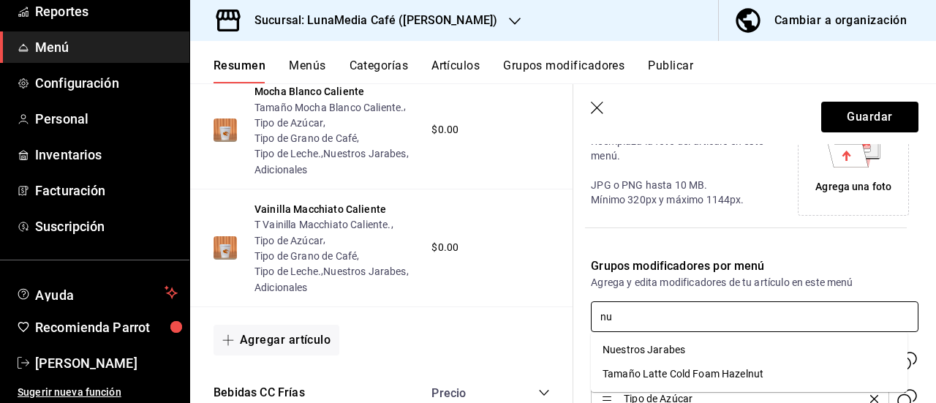
type input "nue"
click at [707, 353] on li "Nuestros Jarabes" at bounding box center [749, 350] width 317 height 24
type input "ad"
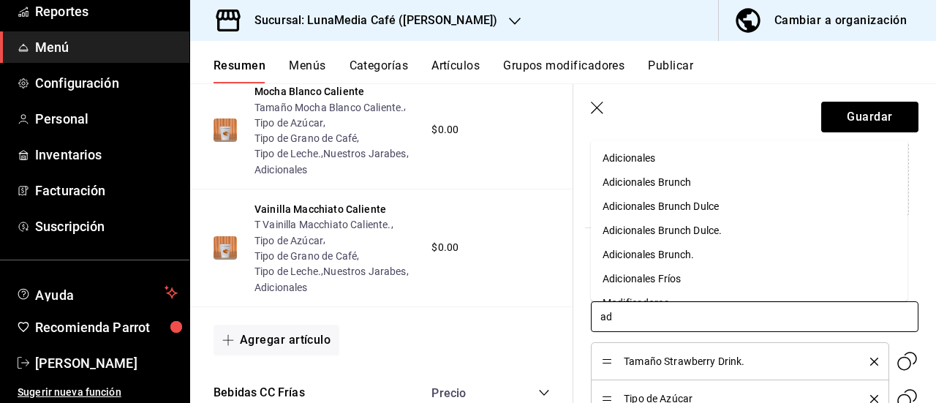
click at [672, 279] on div "Adicionales Fríos" at bounding box center [642, 278] width 78 height 15
type input "tipo"
click at [665, 165] on div "Tipo de Grano de Café" at bounding box center [654, 157] width 102 height 15
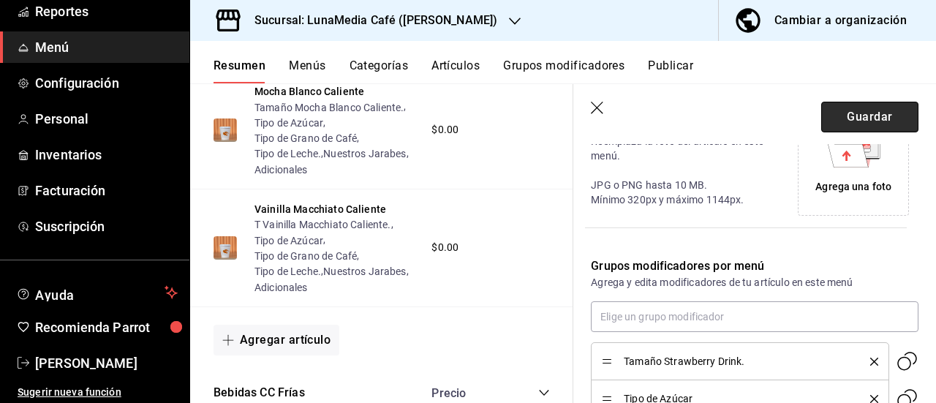
click at [822, 113] on button "Guardar" at bounding box center [869, 117] width 97 height 31
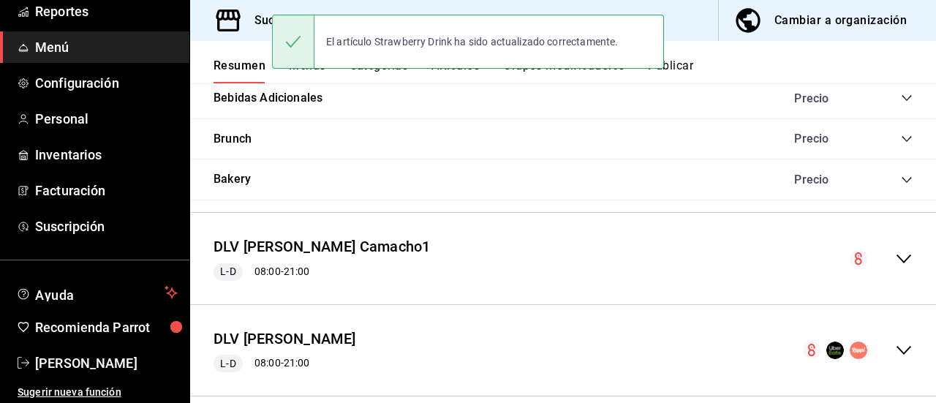
scroll to position [1294, 0]
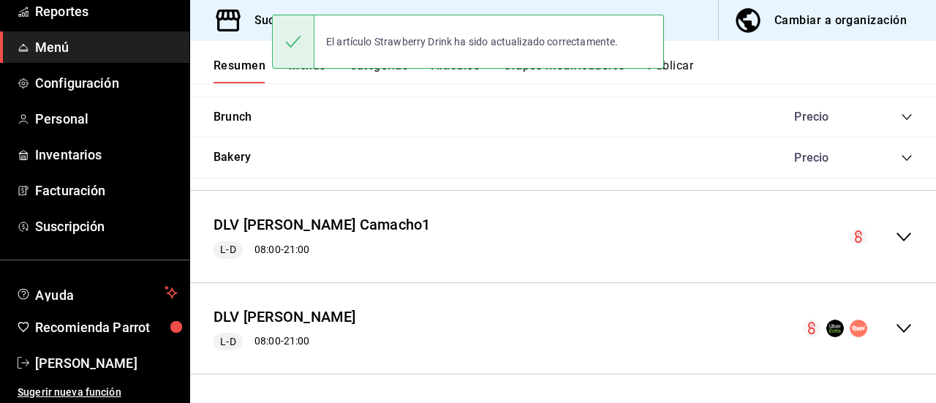
click at [900, 234] on icon "collapse-menu-row" at bounding box center [904, 237] width 18 height 18
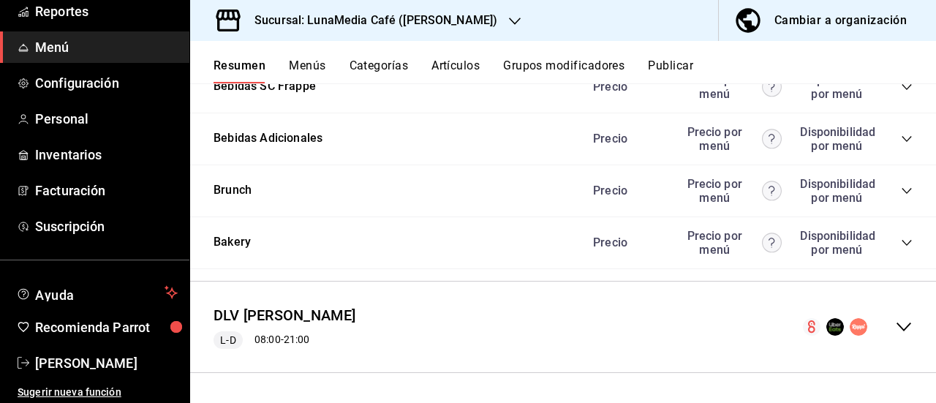
scroll to position [2810, 0]
click at [901, 41] on icon "collapse-category-row" at bounding box center [907, 35] width 12 height 12
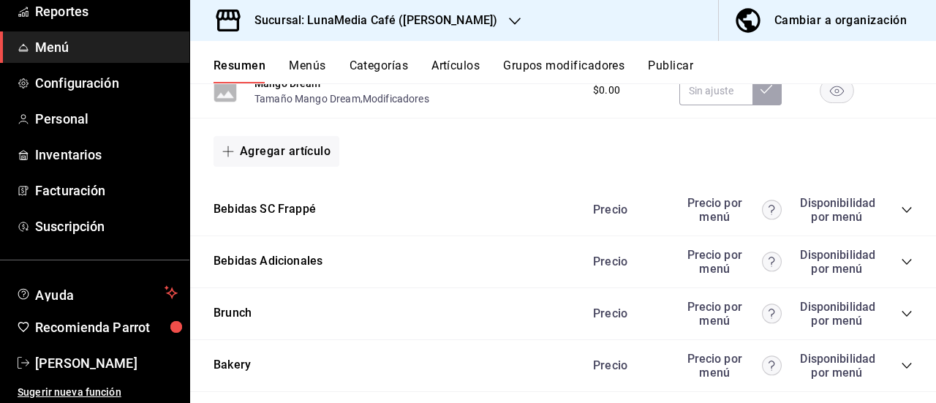
scroll to position [3103, 0]
click at [297, 91] on button "Mango Dream" at bounding box center [288, 84] width 67 height 15
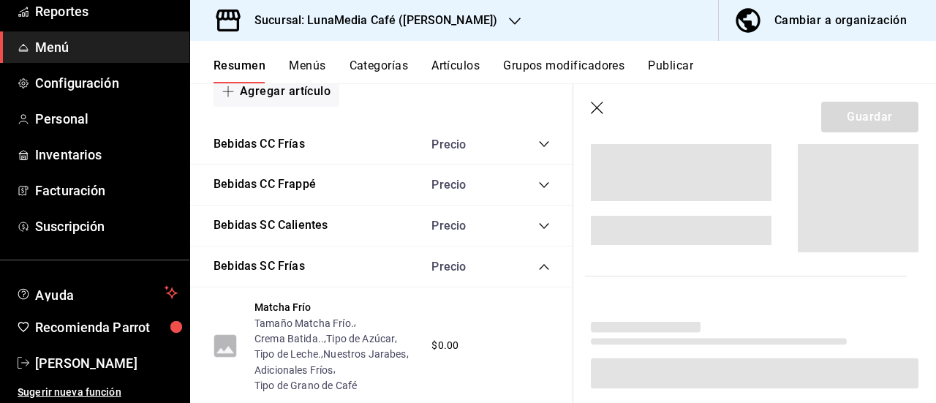
scroll to position [2854, 0]
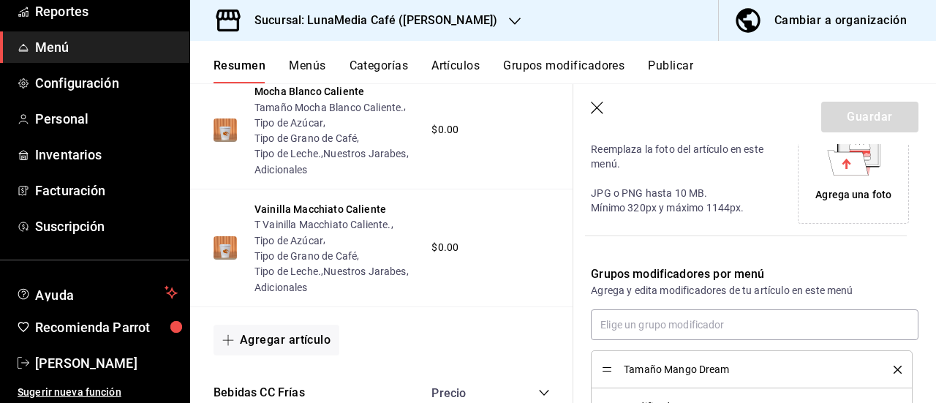
click at [894, 366] on icon "delete" at bounding box center [898, 370] width 8 height 8
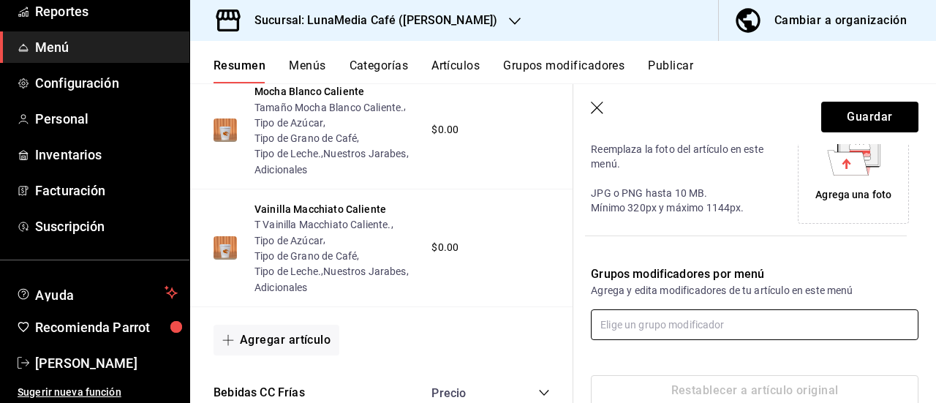
click at [600, 326] on input "text" at bounding box center [755, 324] width 328 height 31
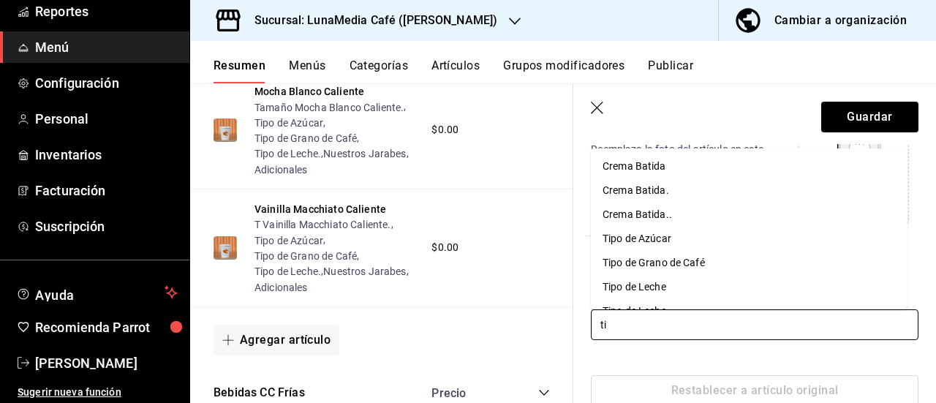
type input "t"
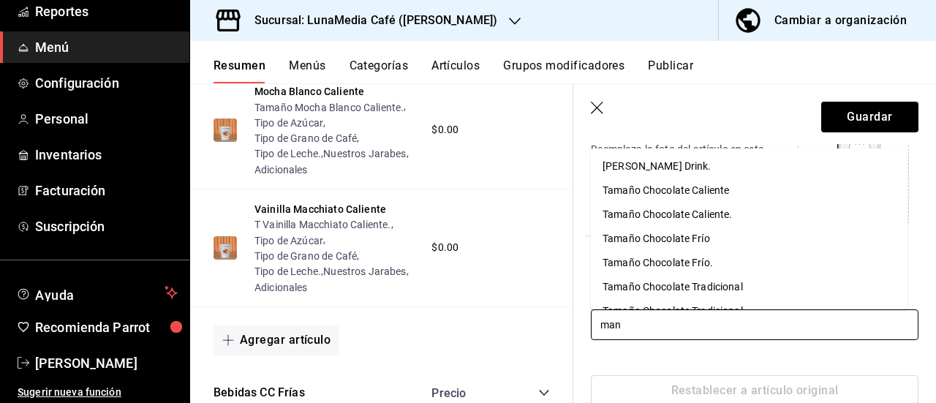
scroll to position [512, 0]
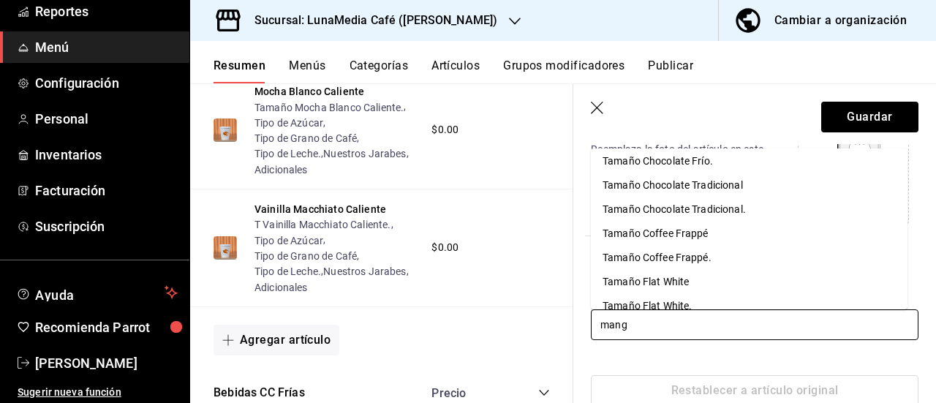
type input "mango"
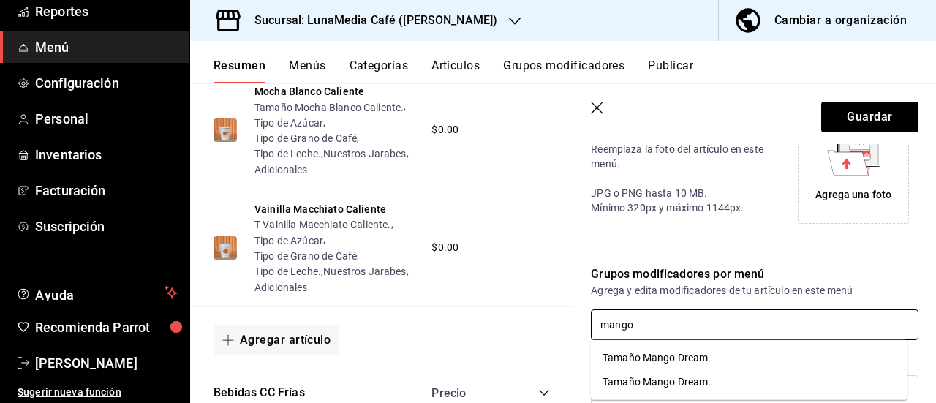
click at [714, 381] on li "Tamaño Mango Dream." at bounding box center [749, 382] width 317 height 24
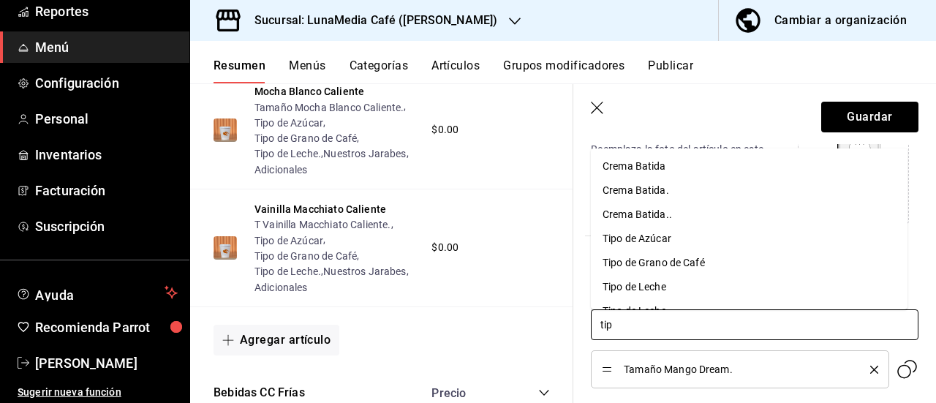
type input "tipo"
click at [674, 159] on li "Tipo de Azúcar" at bounding box center [749, 166] width 317 height 24
type input "tipo"
click at [654, 215] on div "Tipo de Leche." at bounding box center [636, 214] width 67 height 15
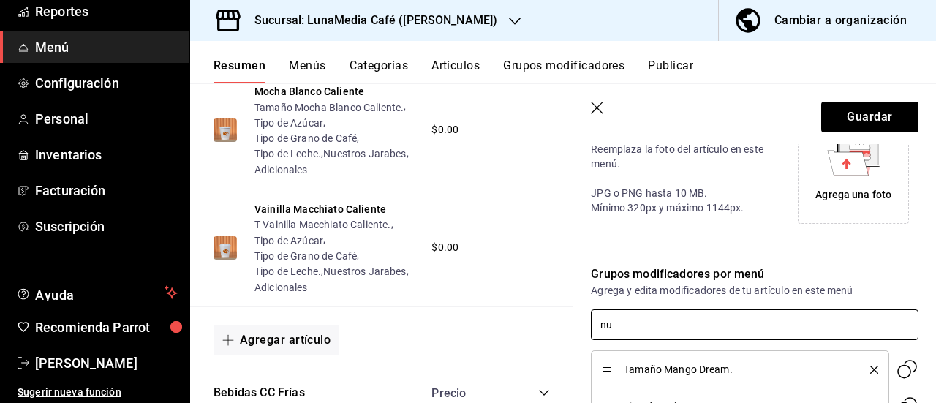
type input "nue"
click at [735, 353] on li "Nuestros Jarabes" at bounding box center [749, 358] width 317 height 24
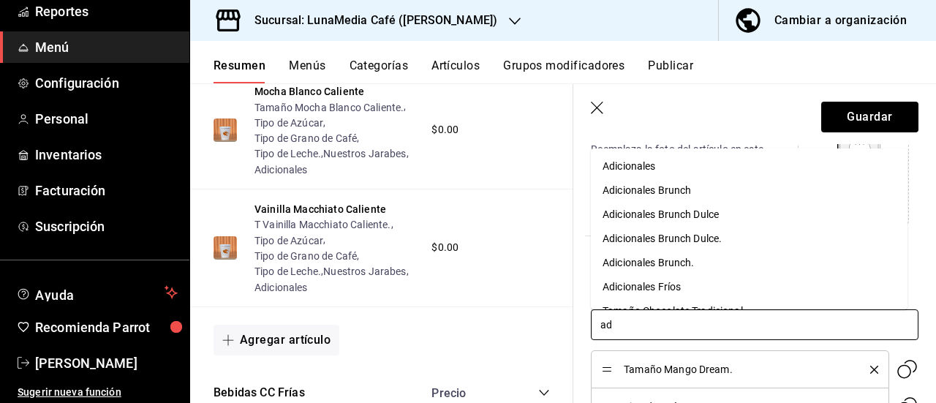
type input "adi"
click at [656, 291] on div "Adicionales Fríos" at bounding box center [642, 286] width 78 height 15
type input "tipo"
click at [680, 162] on div "Tipo de Grano de Café" at bounding box center [654, 166] width 102 height 15
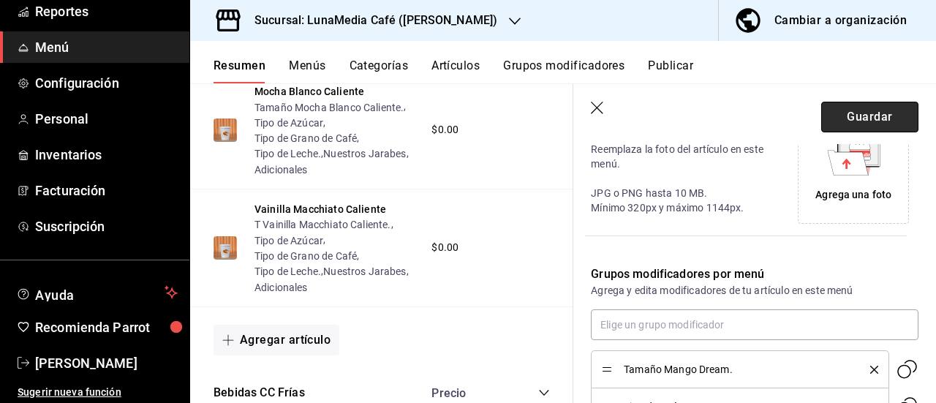
click at [828, 119] on button "Guardar" at bounding box center [869, 117] width 97 height 31
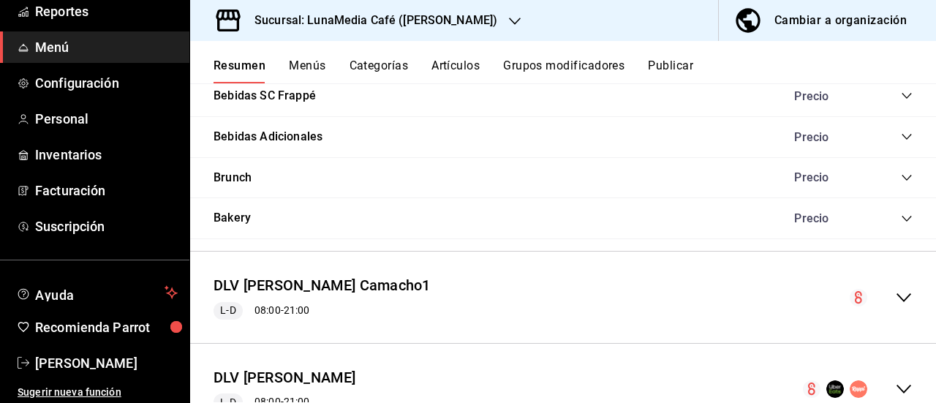
scroll to position [1294, 0]
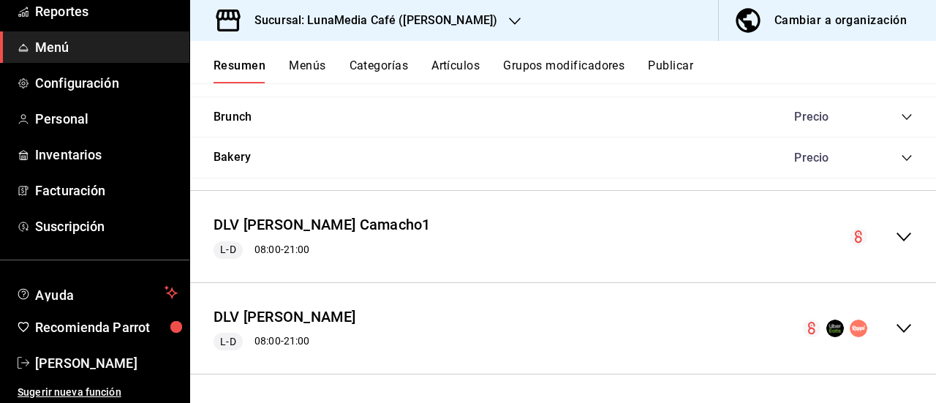
click at [895, 237] on icon "collapse-menu-row" at bounding box center [904, 237] width 18 height 18
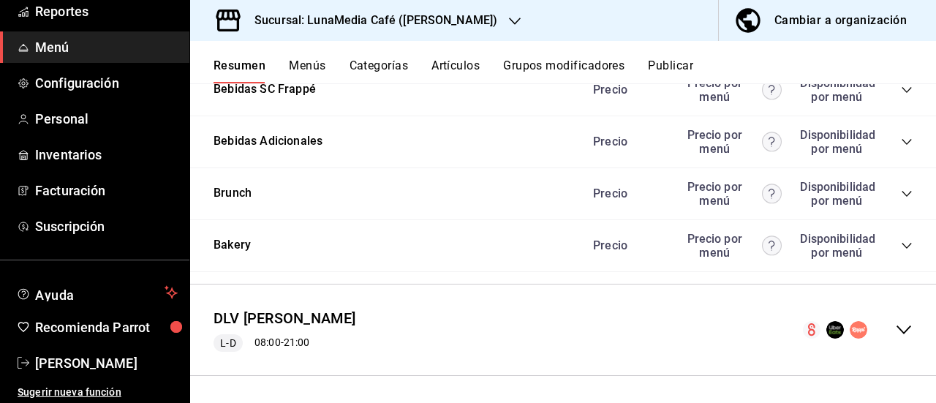
scroll to position [2883, 0]
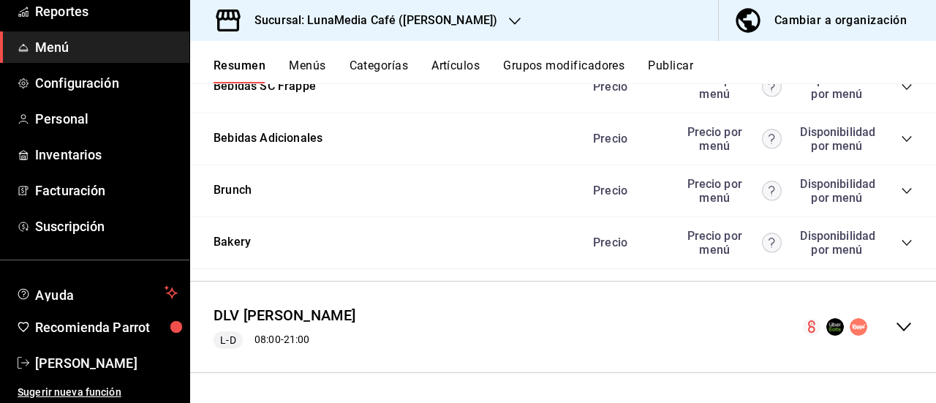
scroll to position [2810, 0]
click at [902, 90] on icon "collapse-category-row" at bounding box center [907, 87] width 10 height 6
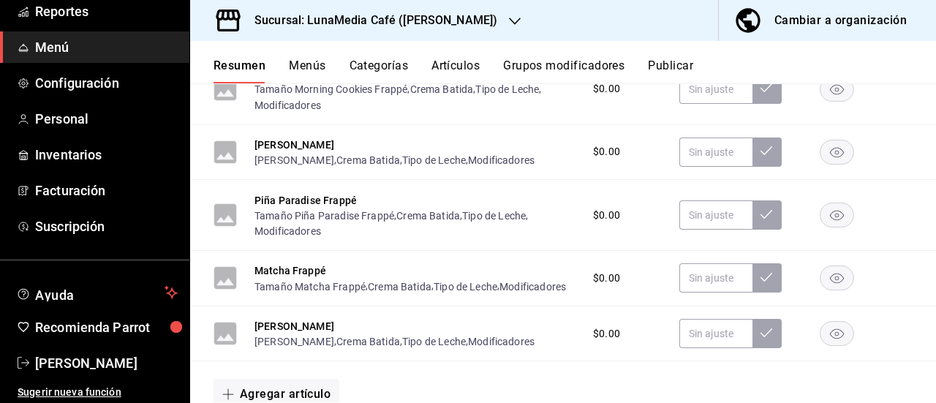
click at [303, 125] on div "Morning Cookies Frappé Tamaño Morning Cookies Frappé , Crema Batida , Tipo de L…" at bounding box center [563, 89] width 746 height 71
click at [306, 81] on button "Morning Cookies Frappé" at bounding box center [313, 74] width 116 height 15
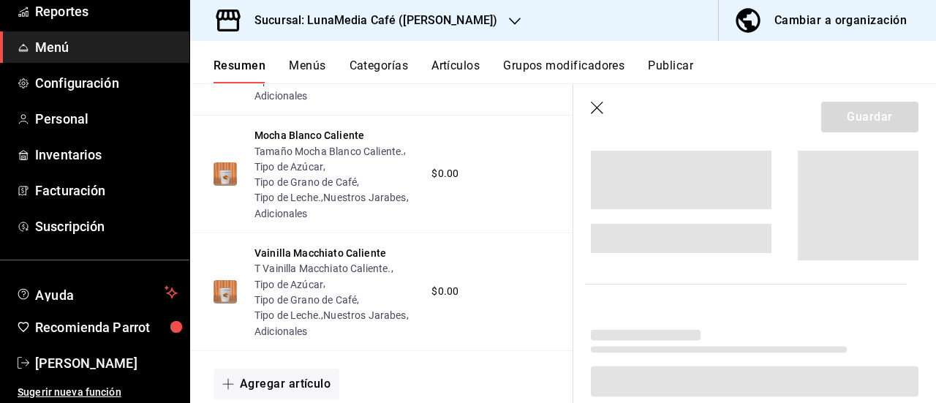
scroll to position [2583, 0]
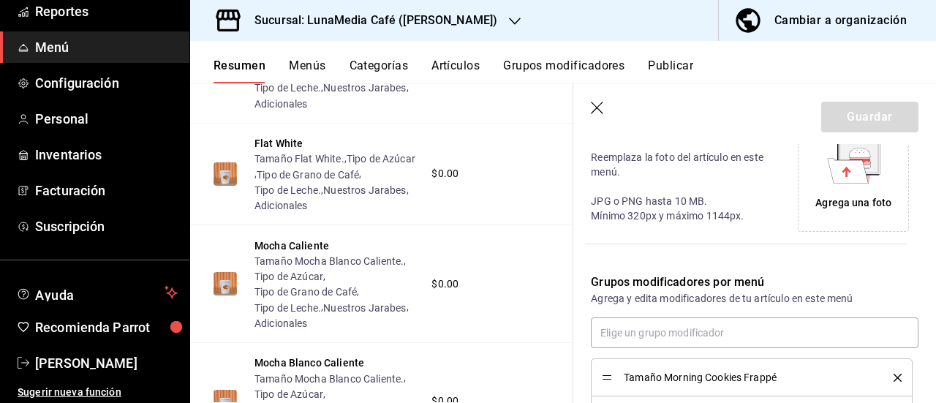
click at [894, 374] on icon "delete" at bounding box center [898, 378] width 8 height 8
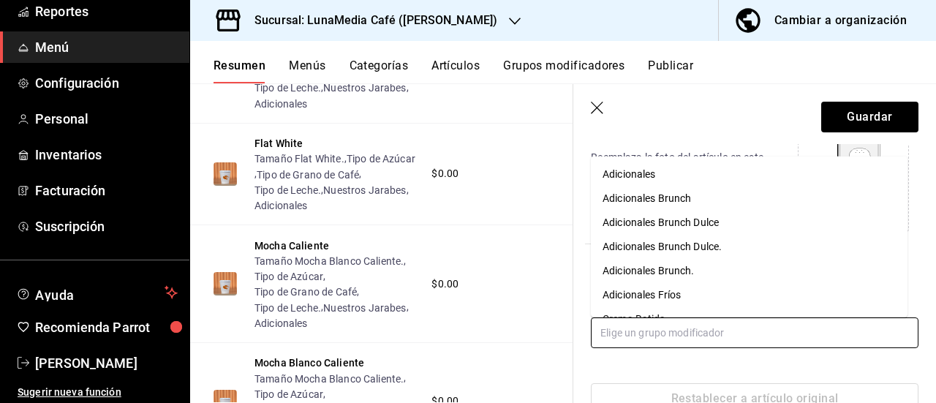
click at [682, 334] on input "text" at bounding box center [755, 332] width 328 height 31
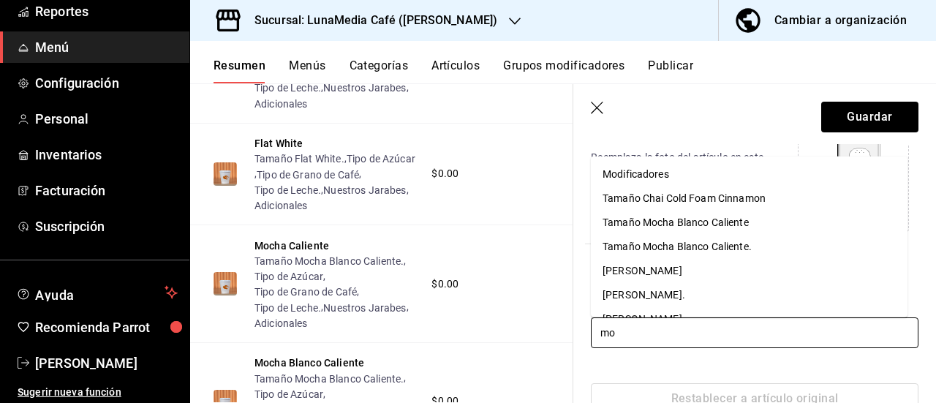
type input "mor"
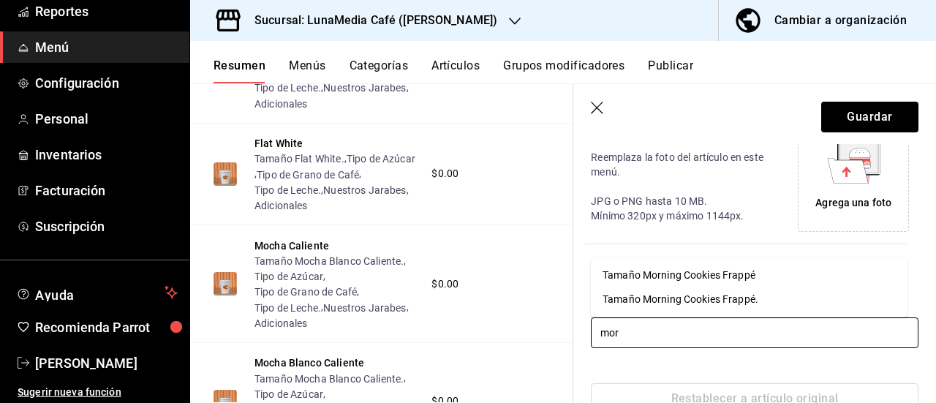
click at [701, 301] on div "Tamaño Morning Cookies Frappé." at bounding box center [681, 299] width 156 height 15
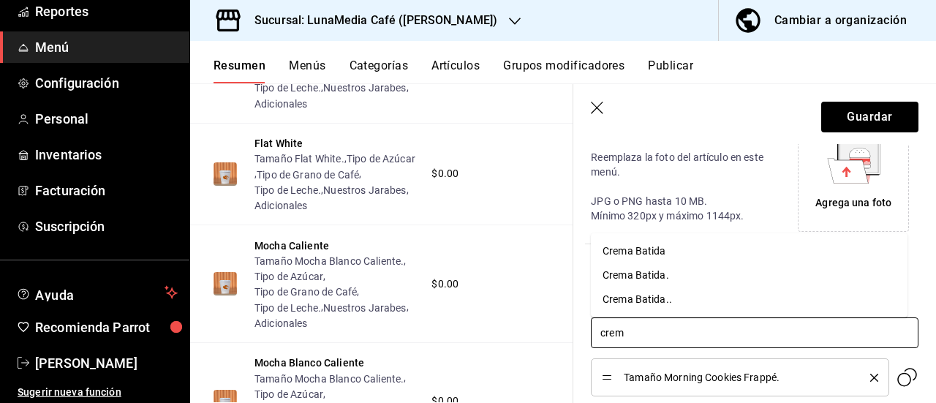
type input "crema"
click at [671, 250] on li "Crema Batida" at bounding box center [749, 251] width 317 height 24
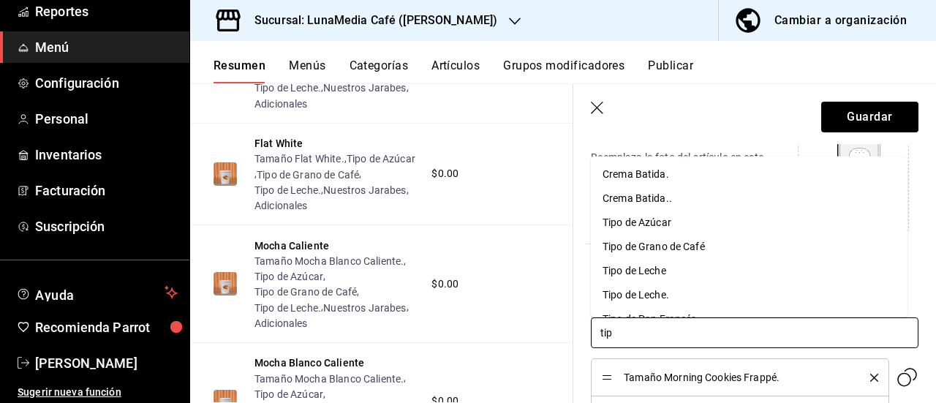
type input "tipo"
click at [668, 171] on div "Tipo de Azúcar" at bounding box center [637, 173] width 69 height 15
type input "tipo"
click at [668, 171] on div "Tipo de Grano de Café" at bounding box center [654, 173] width 102 height 15
type input "tipo"
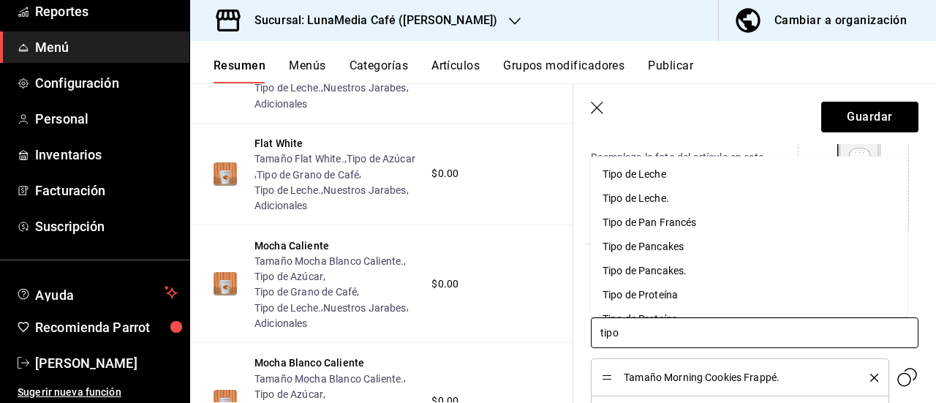
click at [667, 205] on div "Tipo de Leche." at bounding box center [636, 197] width 67 height 15
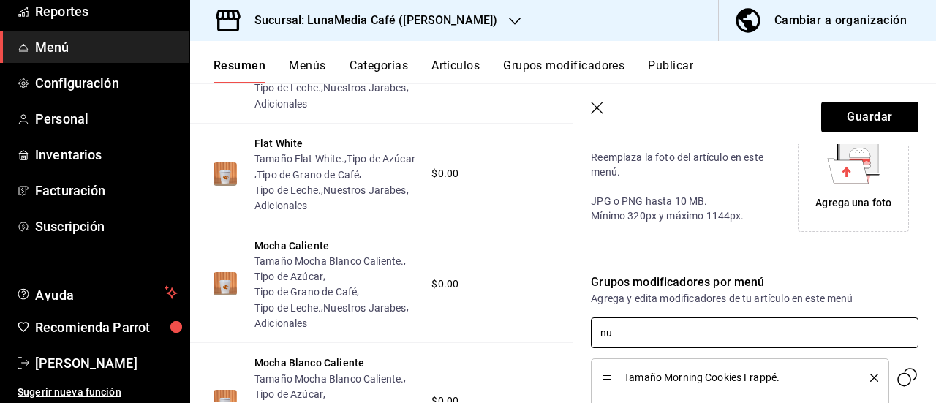
type input "nue"
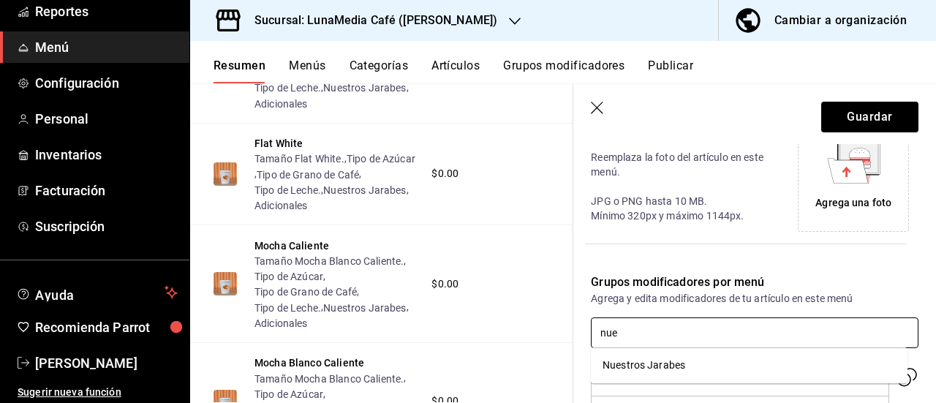
click at [664, 375] on li "Nuestros Jarabes" at bounding box center [749, 365] width 317 height 24
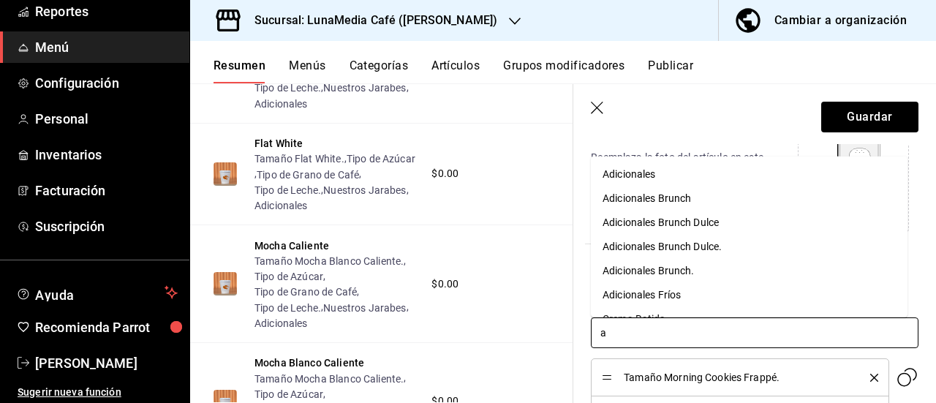
type input "ad"
click at [666, 298] on div "Adicionales Fríos" at bounding box center [642, 294] width 78 height 15
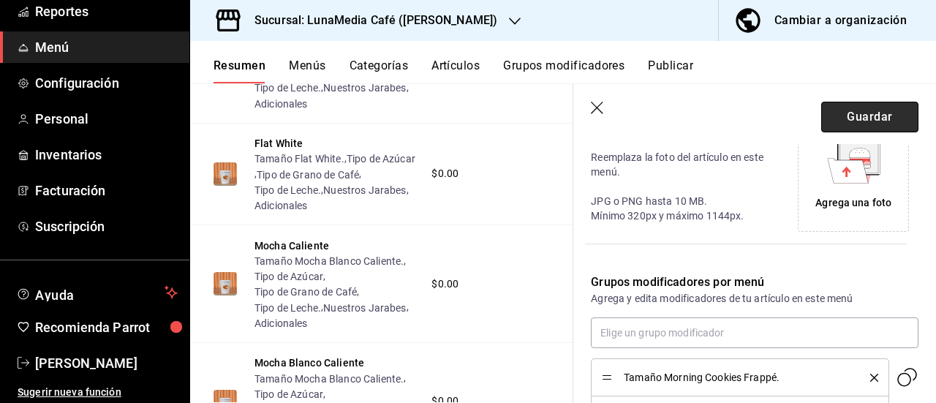
click at [848, 108] on button "Guardar" at bounding box center [869, 117] width 97 height 31
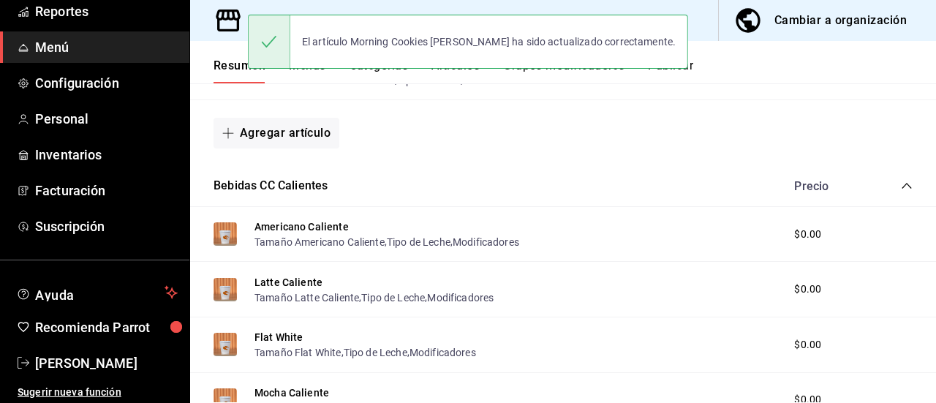
scroll to position [1294, 0]
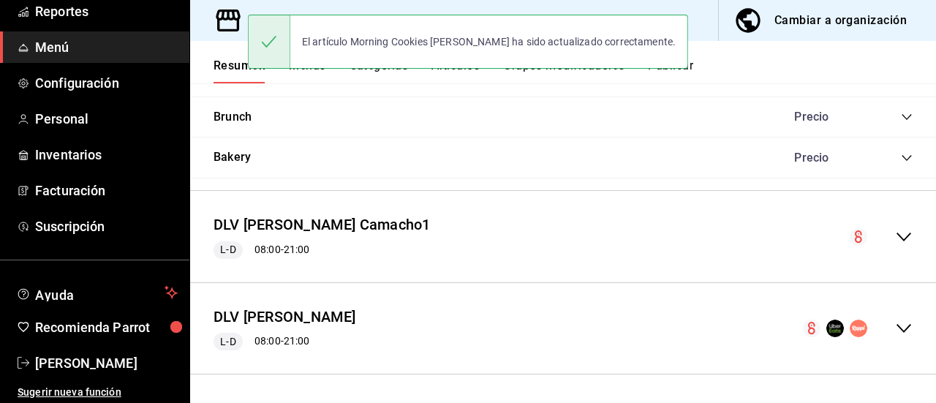
click at [895, 233] on icon "collapse-menu-row" at bounding box center [904, 237] width 18 height 18
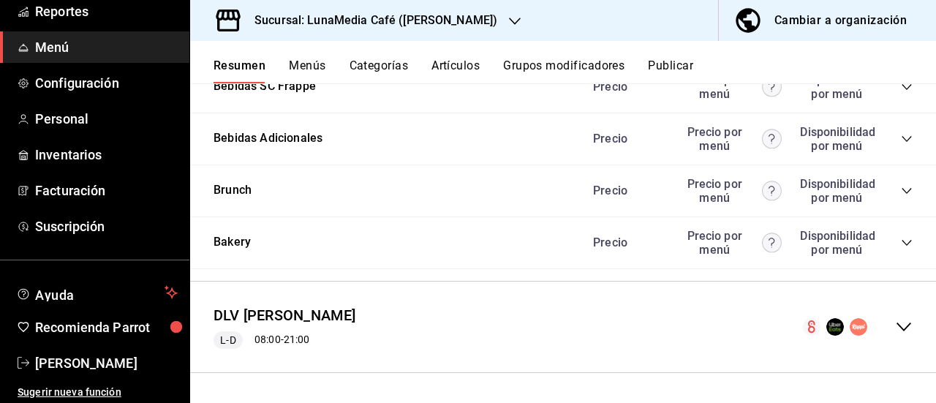
scroll to position [2737, 0]
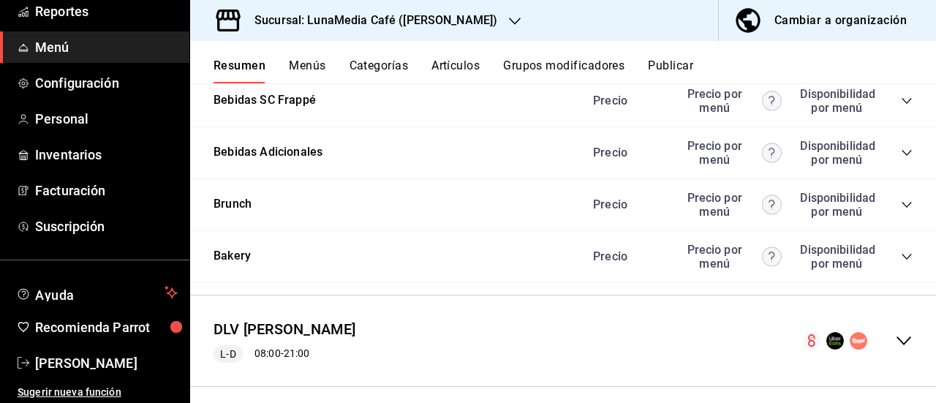
click at [901, 107] on icon "collapse-category-row" at bounding box center [907, 101] width 12 height 12
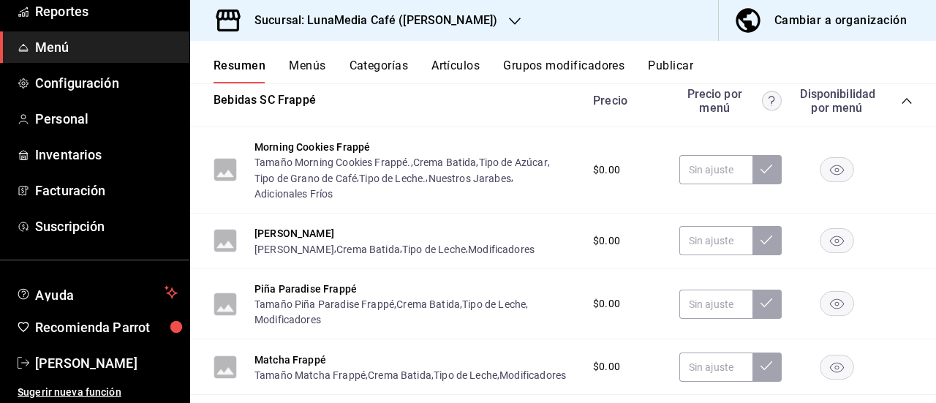
scroll to position [2810, 0]
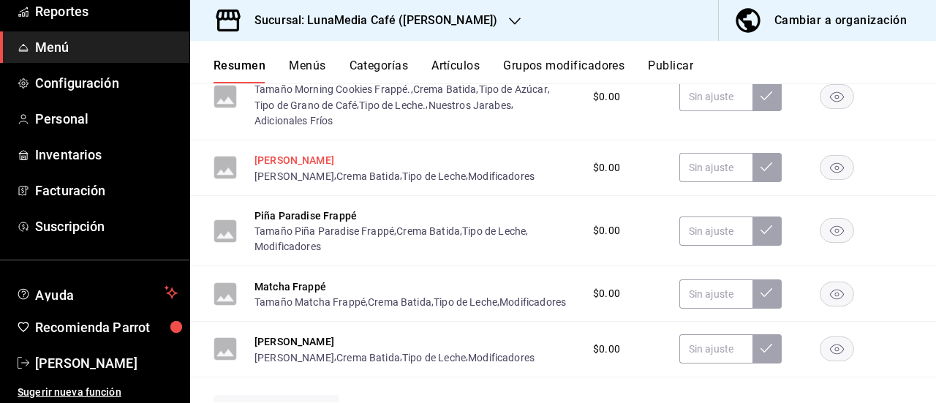
click at [285, 167] on button "[PERSON_NAME]" at bounding box center [295, 160] width 80 height 15
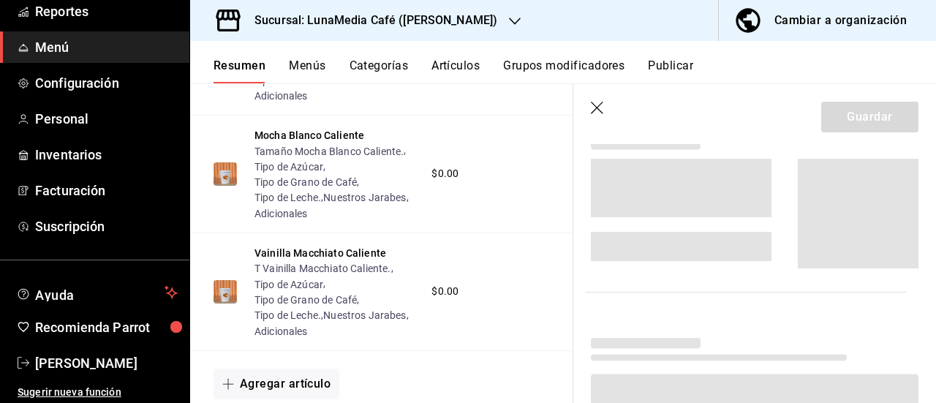
scroll to position [2583, 0]
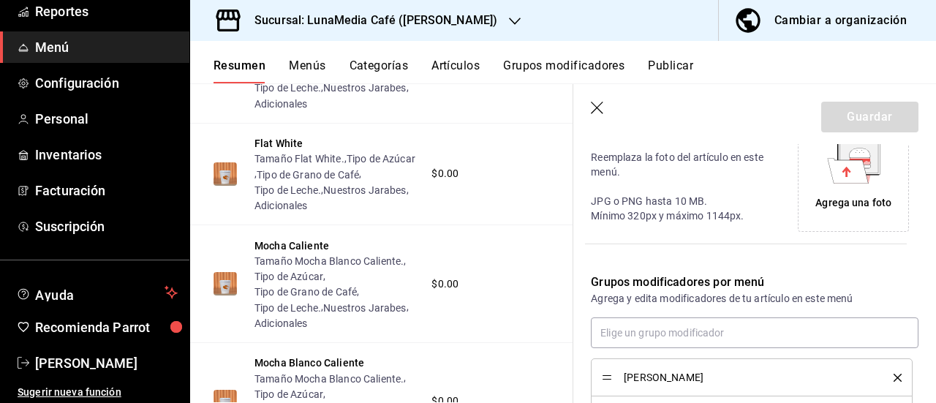
click at [894, 374] on icon "delete" at bounding box center [898, 378] width 8 height 8
click at [885, 372] on div "Modificadores" at bounding box center [752, 377] width 300 height 16
click at [894, 377] on icon "delete" at bounding box center [898, 378] width 8 height 8
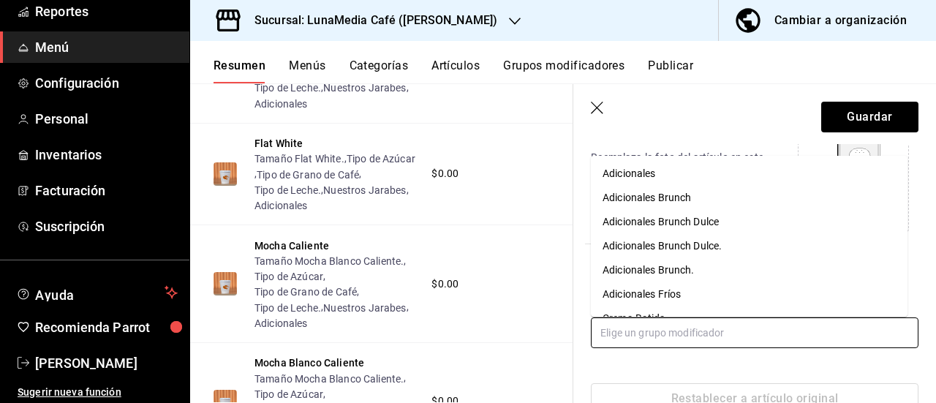
click at [625, 331] on input "text" at bounding box center [755, 332] width 328 height 31
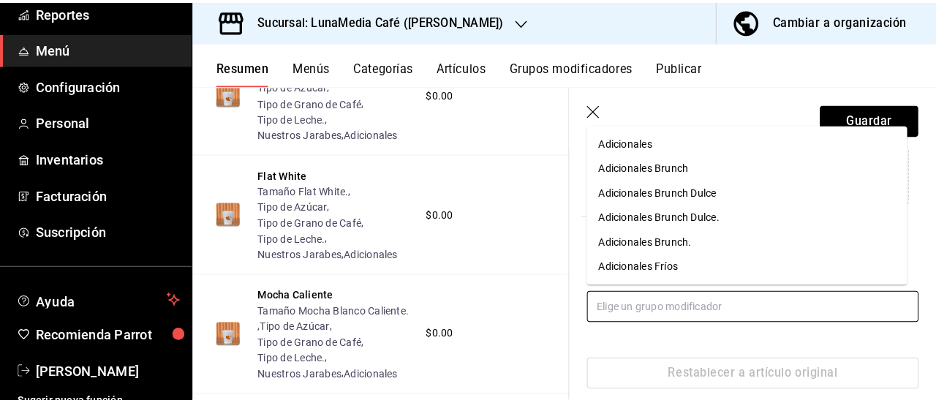
scroll to position [389, 0]
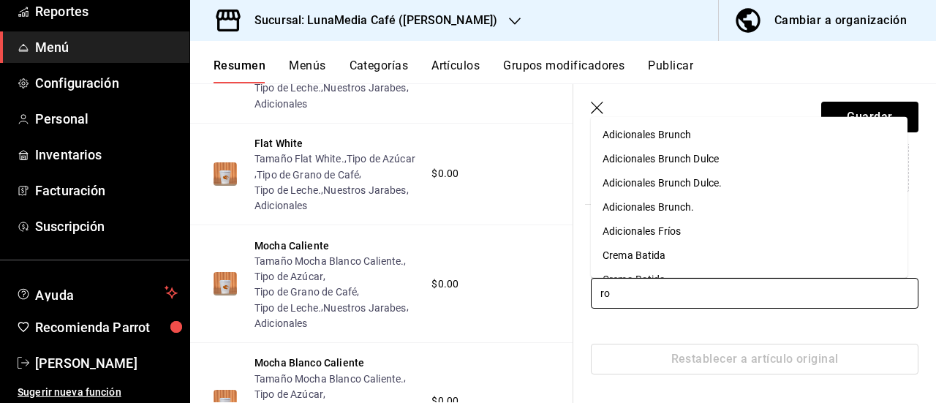
type input "ros"
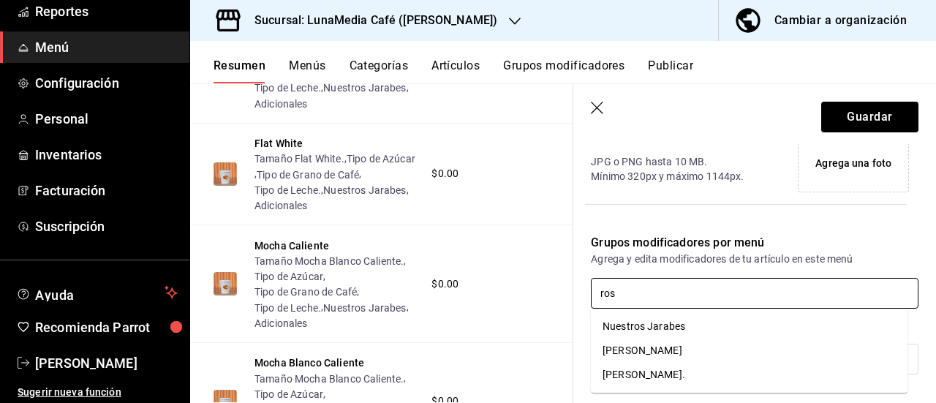
click at [671, 374] on div "[PERSON_NAME]." at bounding box center [644, 374] width 83 height 15
type input "crema"
click at [661, 325] on div "Crema Batida" at bounding box center [635, 326] width 64 height 15
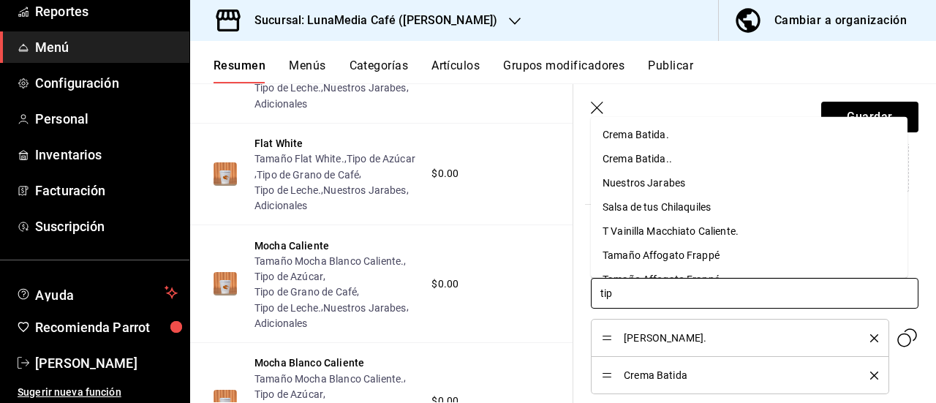
type input "tipo"
click at [651, 138] on div "Tipo de Azúcar" at bounding box center [637, 134] width 69 height 15
type input "tipo"
click at [651, 138] on div "Tipo de Grano de Café" at bounding box center [654, 134] width 102 height 15
type input "tipo"
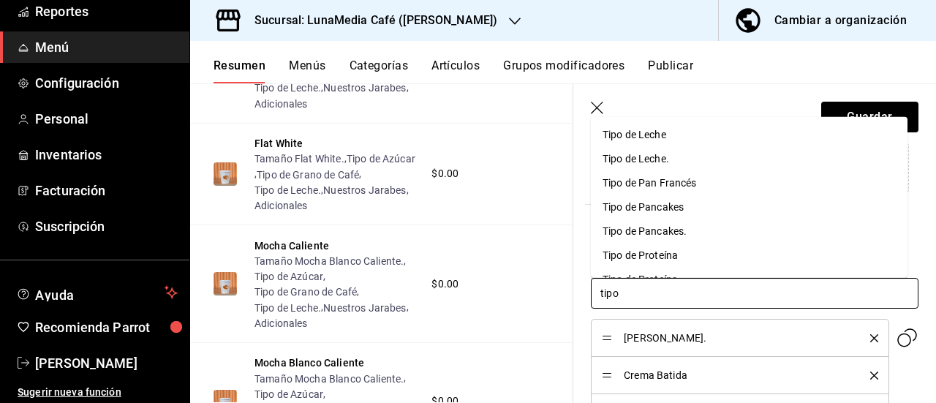
click at [648, 159] on div "Tipo de Leche." at bounding box center [636, 158] width 67 height 15
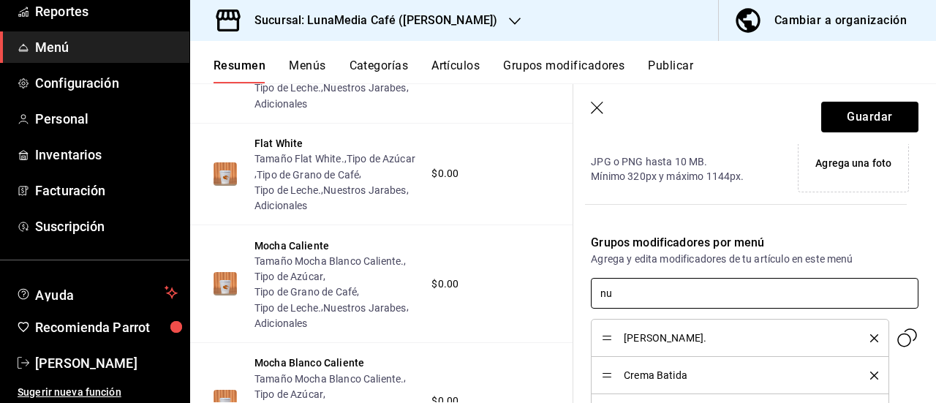
type input "nue"
click at [676, 332] on div "Nuestros Jarabes" at bounding box center [644, 326] width 83 height 15
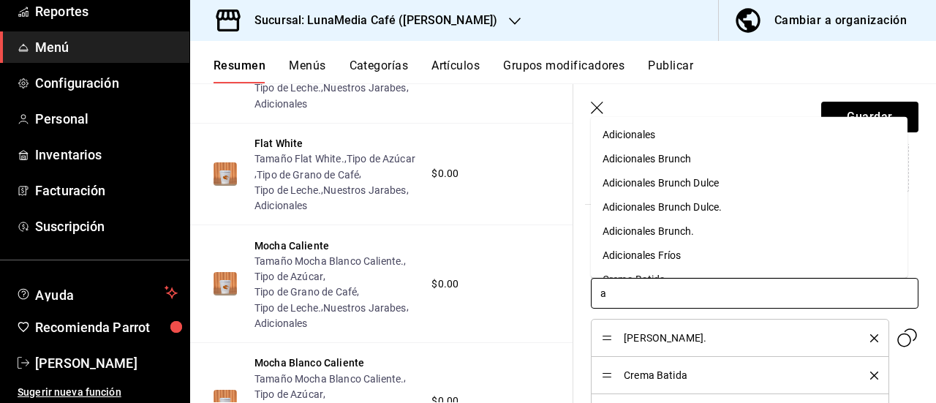
type input "ad"
click at [669, 261] on div "Adicionales Fríos" at bounding box center [642, 254] width 78 height 15
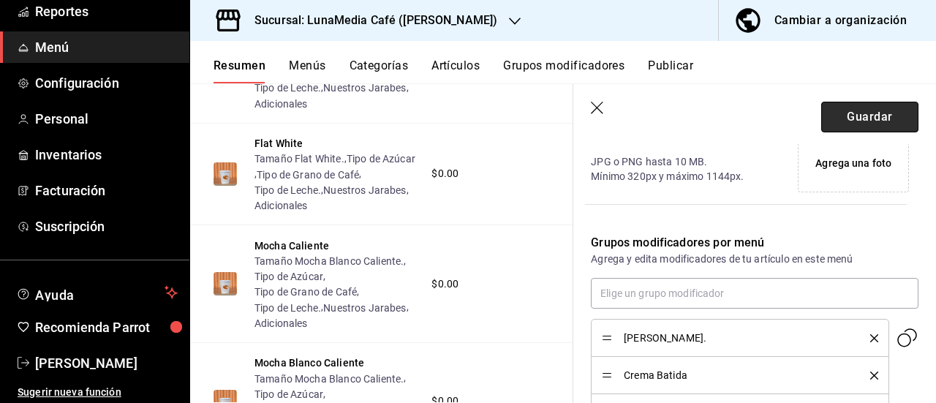
click at [862, 115] on button "Guardar" at bounding box center [869, 117] width 97 height 31
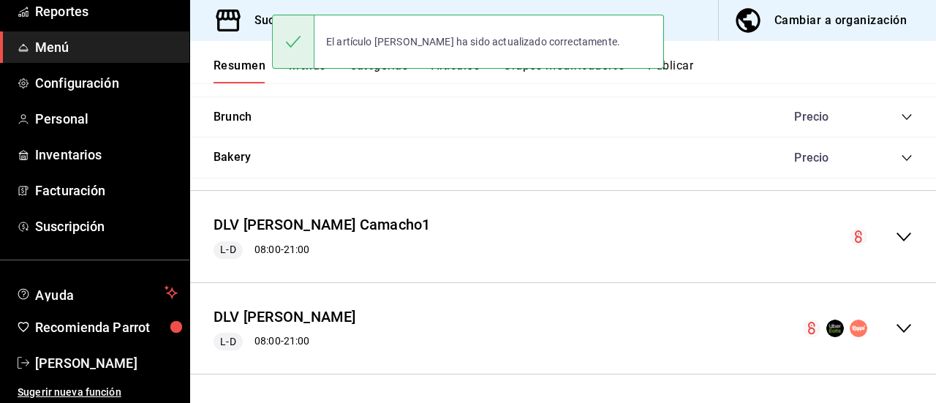
click at [888, 222] on div "DLV [PERSON_NAME] Camacho1 L-D 08:00 - 21:00" at bounding box center [563, 237] width 746 height 68
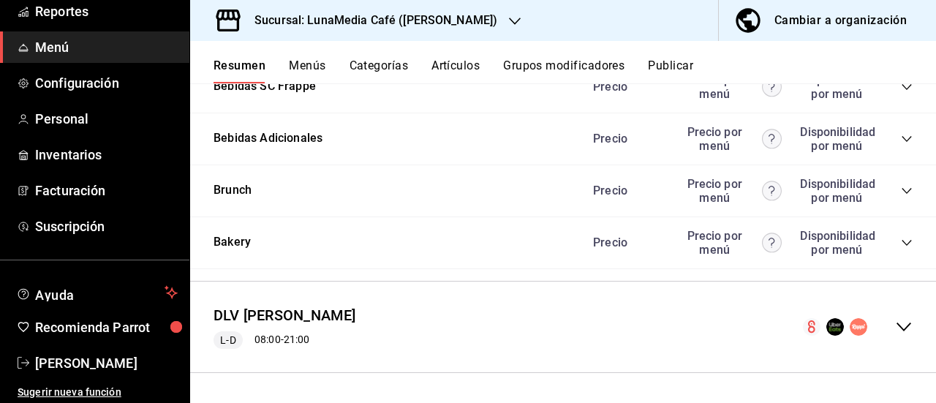
scroll to position [2737, 0]
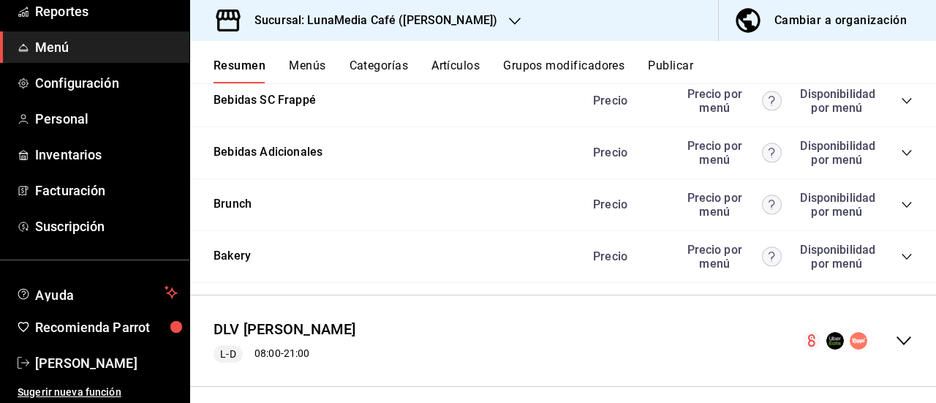
click at [901, 127] on div "Bebidas SC Frappé Precio Precio por menú Disponibilidad por menú" at bounding box center [563, 101] width 746 height 52
click at [901, 107] on icon "collapse-category-row" at bounding box center [907, 101] width 12 height 12
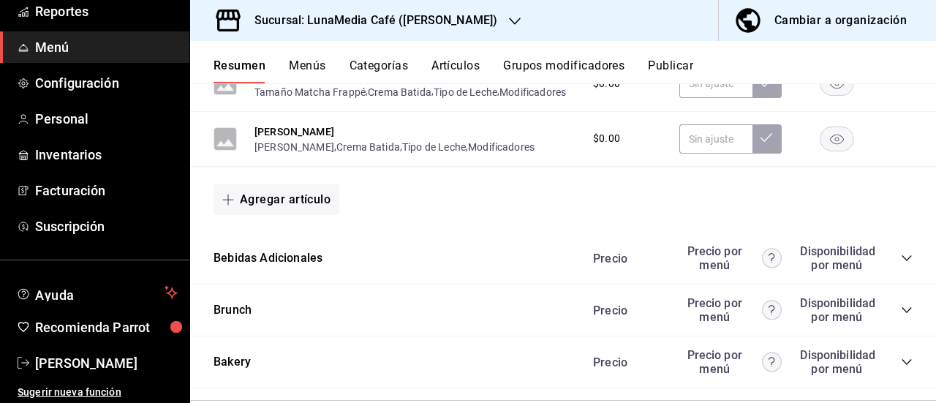
scroll to position [3029, 0]
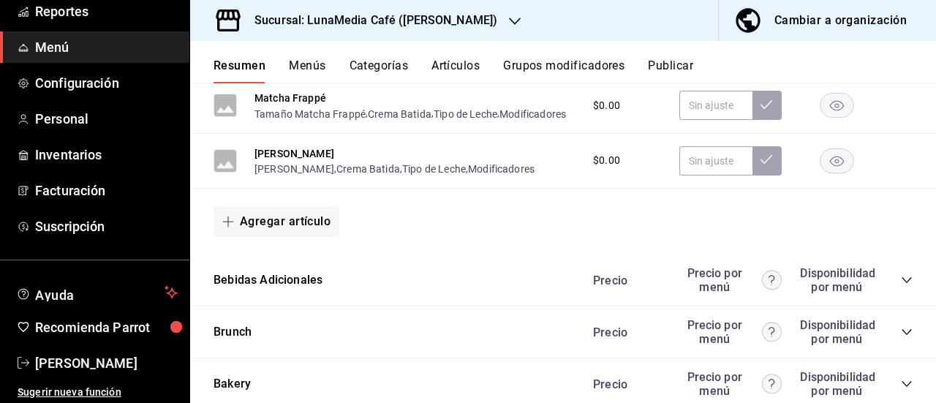
click at [307, 34] on button "Piña Paradise Frappé" at bounding box center [306, 27] width 102 height 15
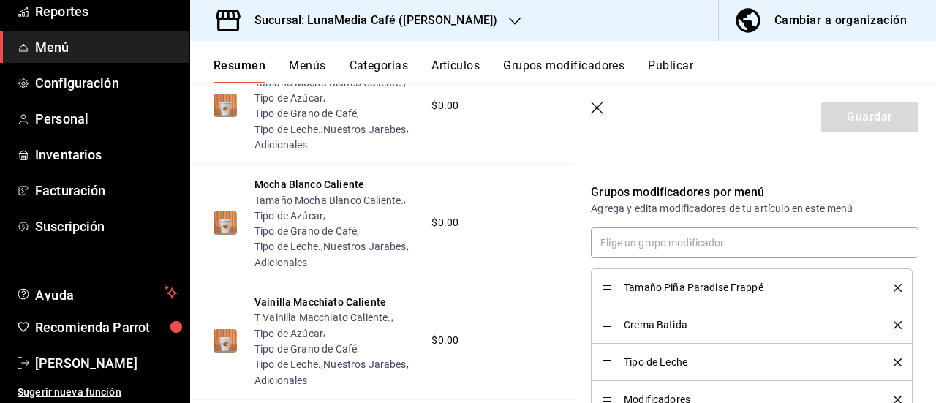
scroll to position [462, 0]
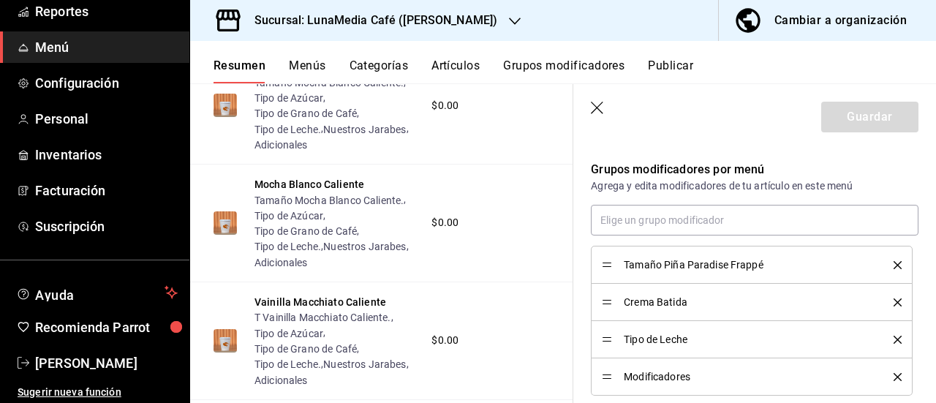
click at [894, 265] on icon "delete" at bounding box center [898, 265] width 8 height 8
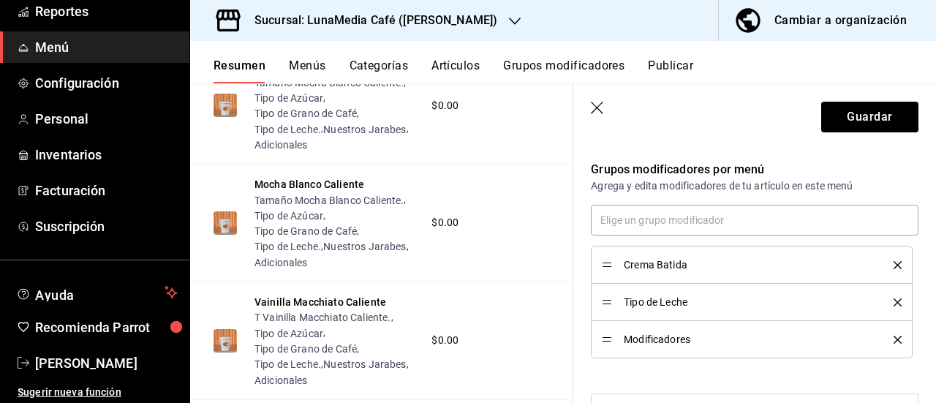
click at [894, 265] on icon "delete" at bounding box center [898, 265] width 8 height 8
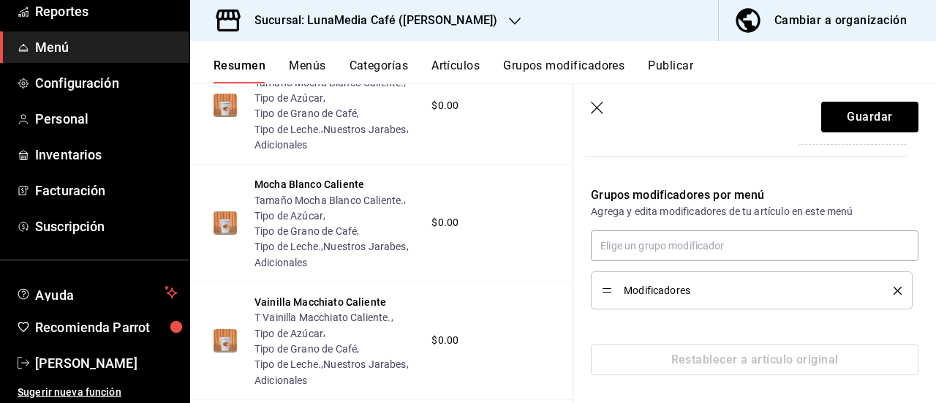
click at [889, 265] on div "Modificadores" at bounding box center [755, 269] width 328 height 79
click at [894, 287] on icon "delete" at bounding box center [898, 291] width 8 height 8
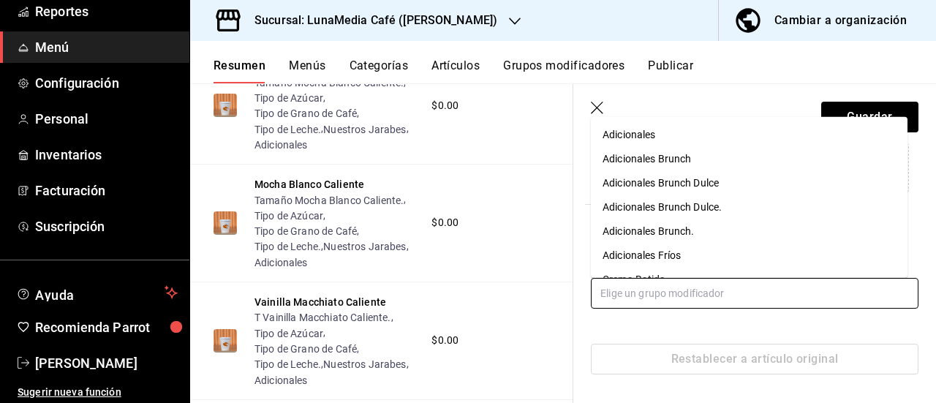
click at [724, 286] on input "text" at bounding box center [755, 293] width 328 height 31
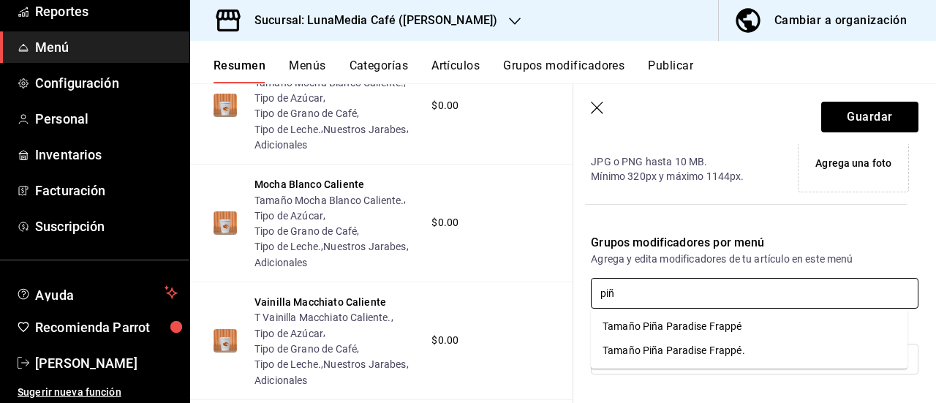
type input "piña"
click at [686, 353] on div "Tamaño Piña Paradise Frappé." at bounding box center [674, 350] width 143 height 15
type input "cre"
click at [631, 326] on div "Crema Batida" at bounding box center [635, 326] width 64 height 15
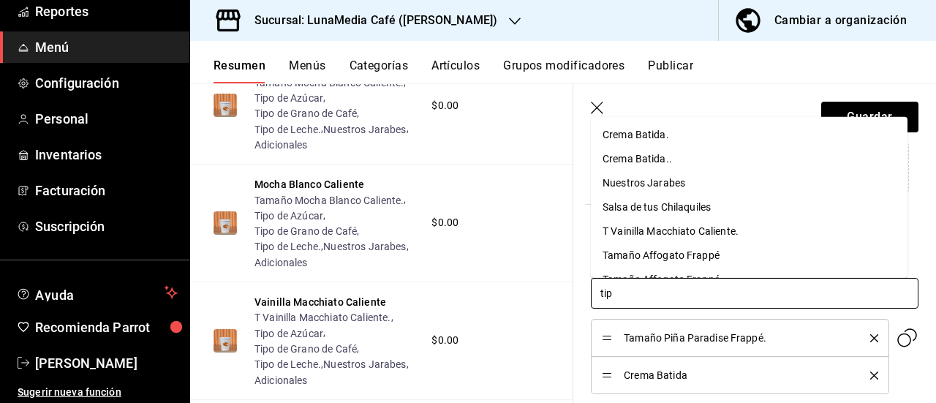
type input "tipo"
click at [652, 123] on li "Tipo de Azúcar" at bounding box center [749, 134] width 317 height 24
type input "tipo"
click at [654, 132] on div "Tipo de Grano de Café" at bounding box center [654, 134] width 102 height 15
type input "tipo"
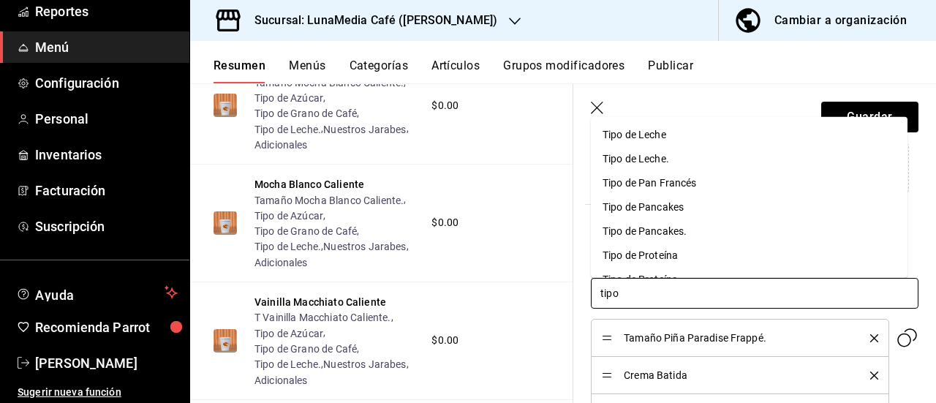
click at [642, 161] on div "Tipo de Leche." at bounding box center [636, 158] width 67 height 15
type input "nue"
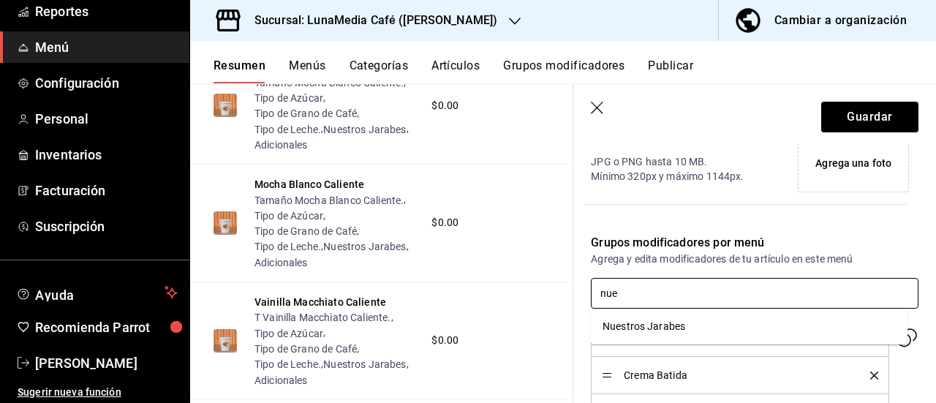
click at [672, 327] on div "Nuestros Jarabes" at bounding box center [644, 326] width 83 height 15
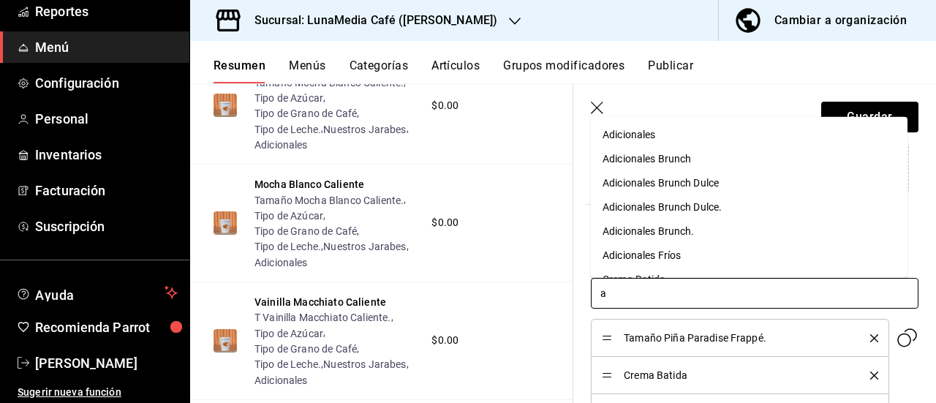
type input "ad"
click at [674, 261] on div "Adicionales Fríos" at bounding box center [642, 254] width 78 height 15
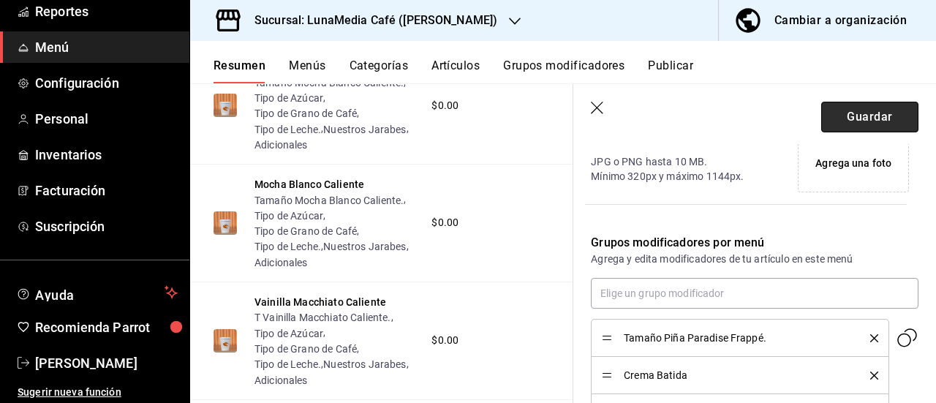
click at [866, 118] on button "Guardar" at bounding box center [869, 117] width 97 height 31
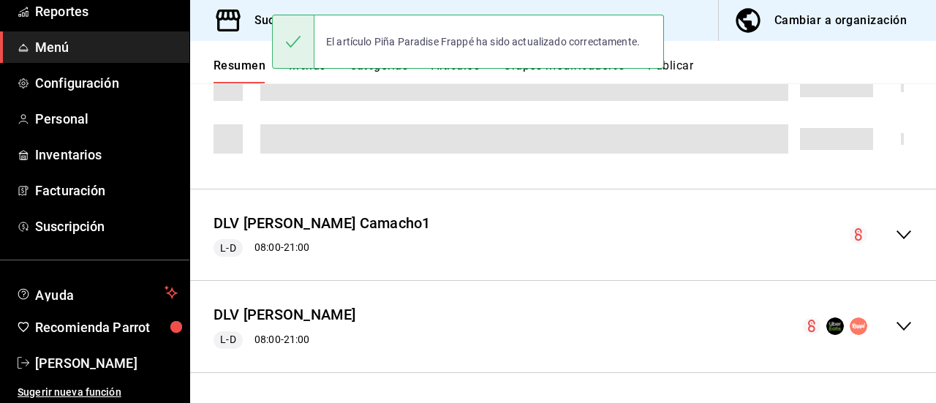
scroll to position [541, 0]
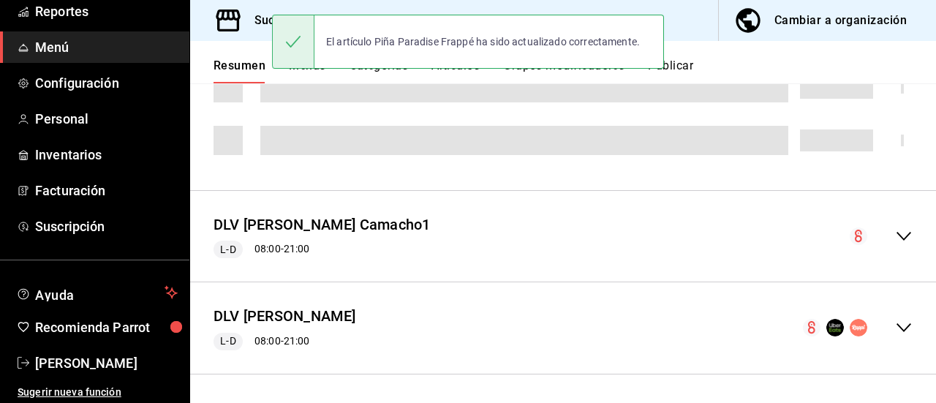
click at [895, 230] on icon "collapse-menu-row" at bounding box center [904, 236] width 18 height 18
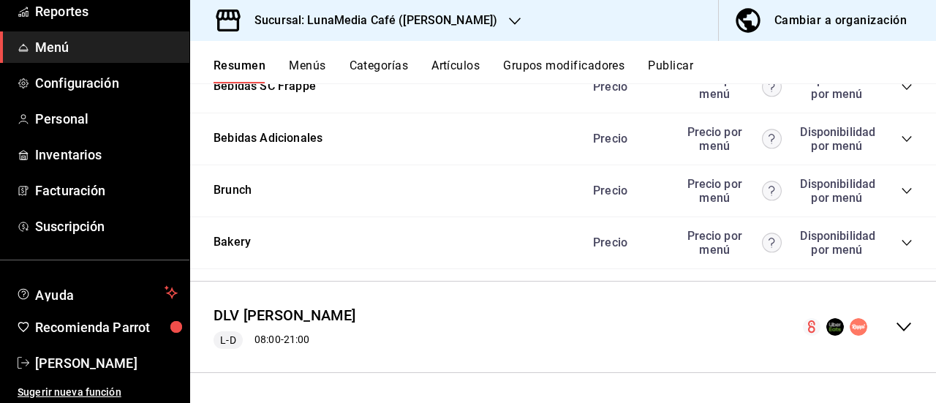
scroll to position [2737, 0]
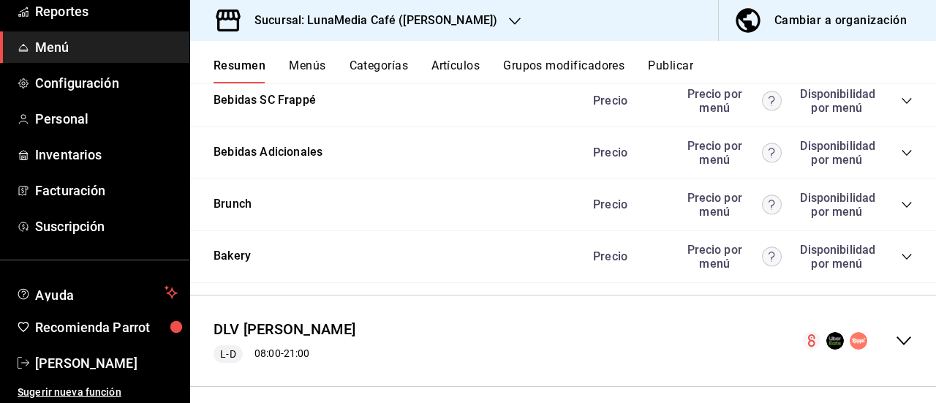
click at [901, 107] on icon "collapse-category-row" at bounding box center [907, 101] width 12 height 12
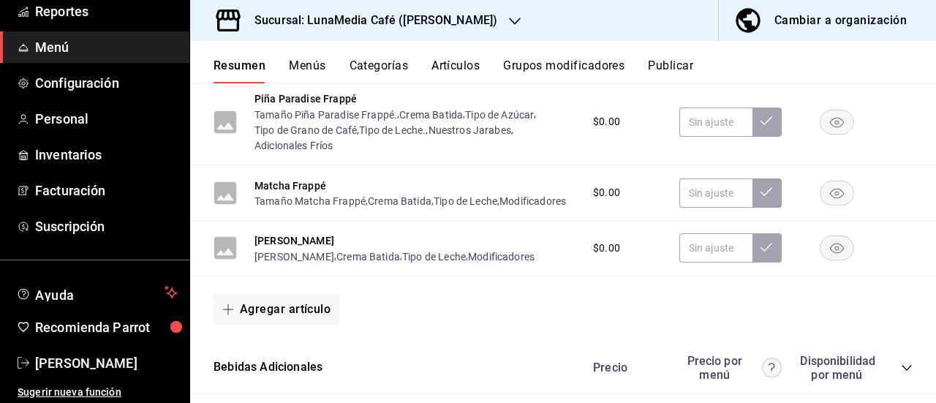
scroll to position [2956, 0]
click at [310, 195] on button "Matcha Frappé" at bounding box center [291, 187] width 72 height 15
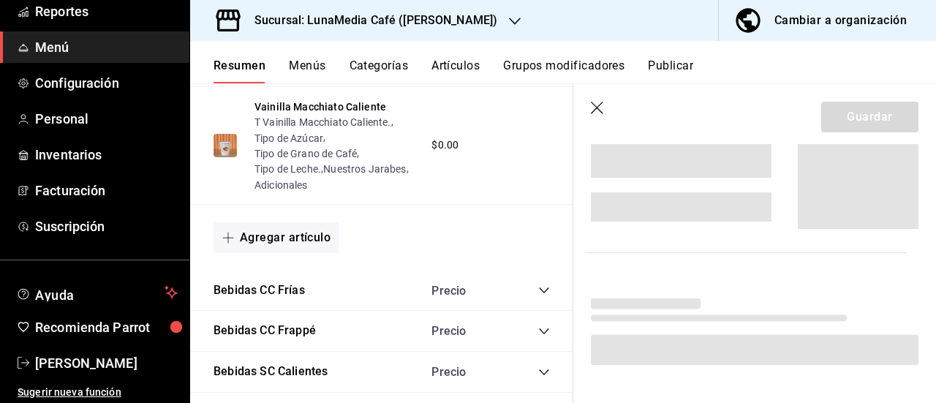
scroll to position [2703, 0]
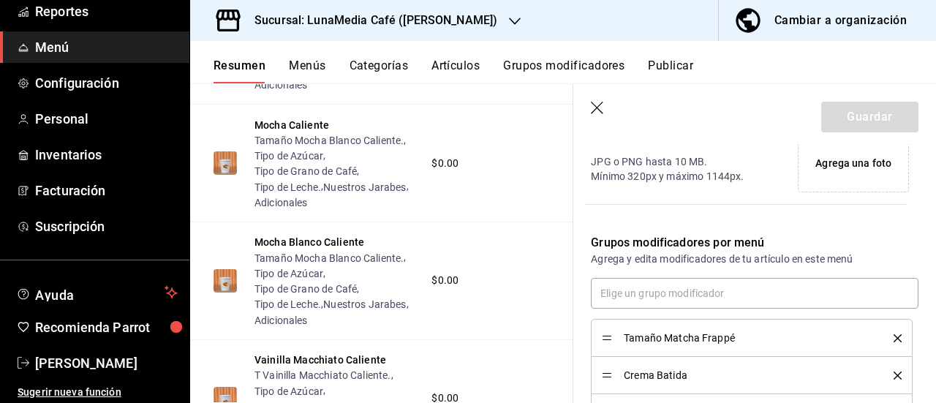
click at [894, 334] on icon "delete" at bounding box center [898, 338] width 8 height 8
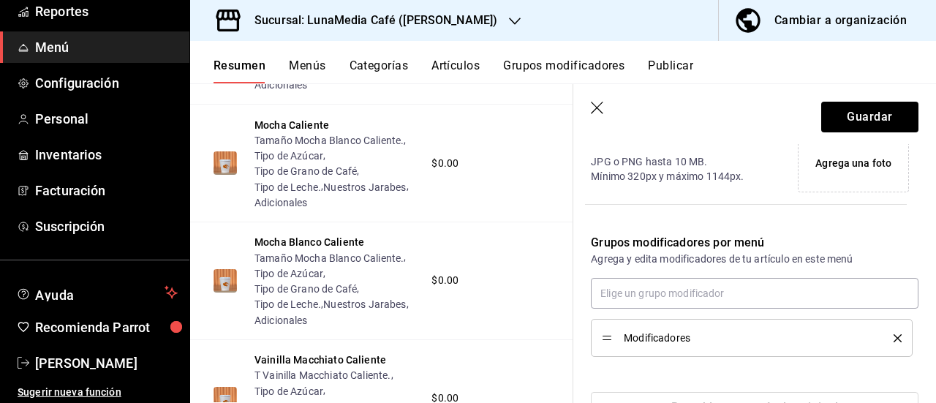
click at [894, 334] on icon "delete" at bounding box center [898, 338] width 8 height 8
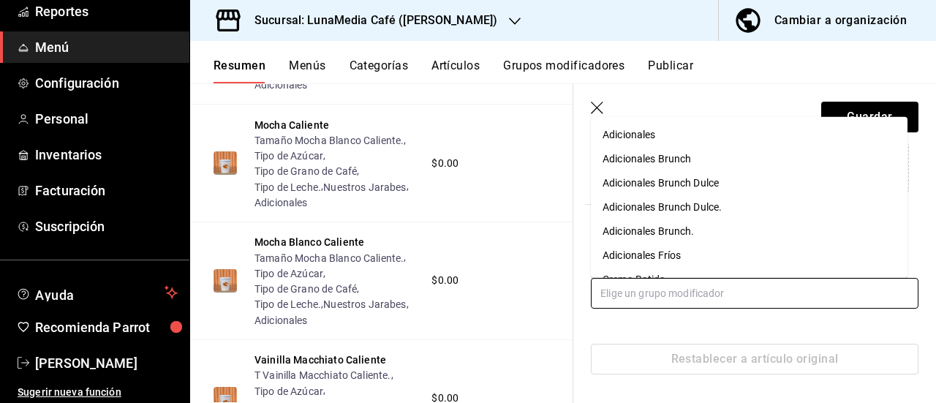
click at [626, 289] on input "text" at bounding box center [755, 293] width 328 height 31
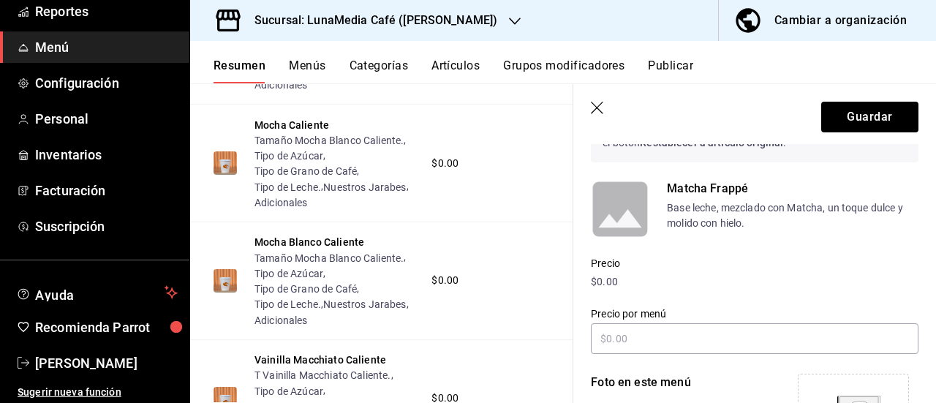
scroll to position [389, 0]
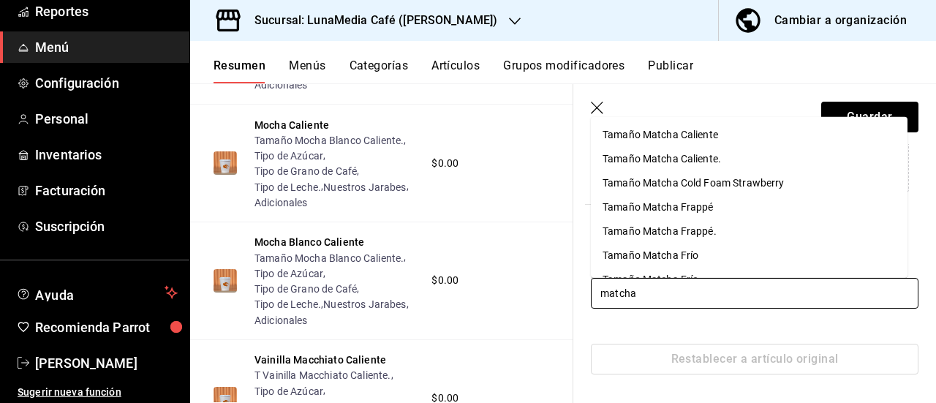
type input "matcha f"
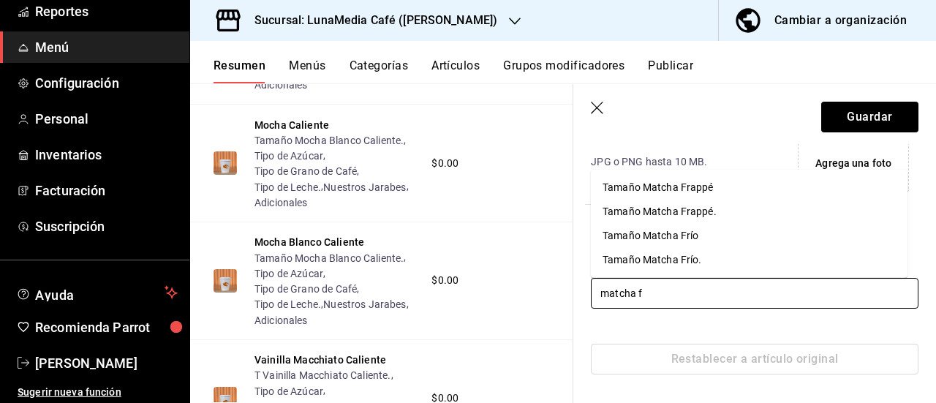
click at [673, 213] on div "Tamaño Matcha Frappé." at bounding box center [660, 211] width 114 height 15
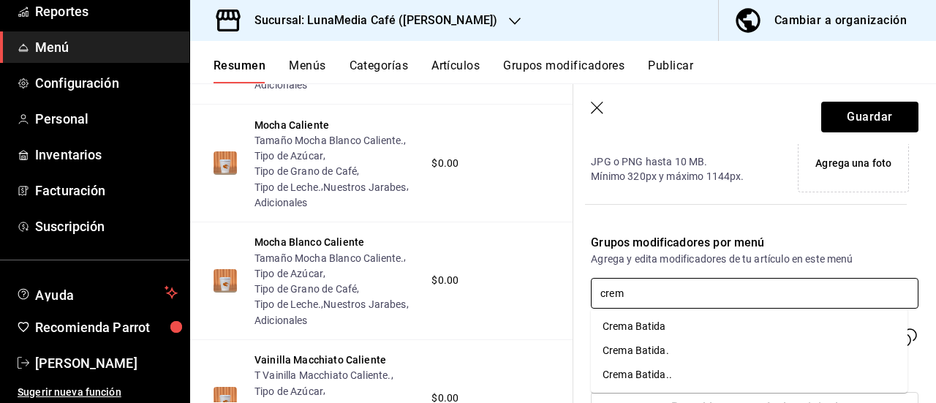
type input "crema"
click at [652, 374] on div "Crema Batida.." at bounding box center [637, 374] width 69 height 15
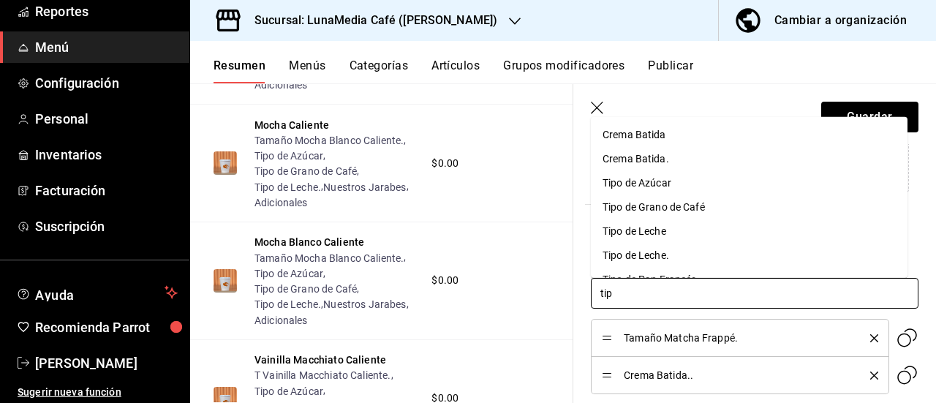
type input "tipo"
click at [689, 132] on li "Tipo de Azúcar" at bounding box center [749, 134] width 317 height 24
type input "tipo"
click at [689, 132] on div "Tipo de Grano de Café" at bounding box center [654, 134] width 102 height 15
type input "tipo"
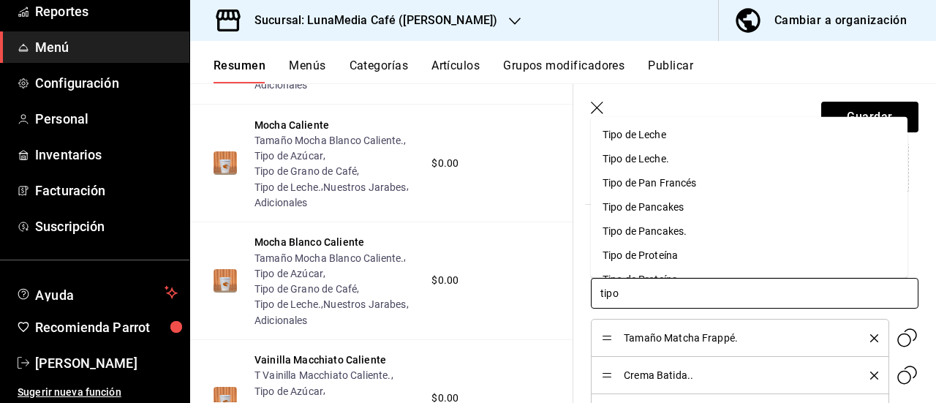
click at [672, 162] on li "Tipo de Leche." at bounding box center [749, 158] width 317 height 24
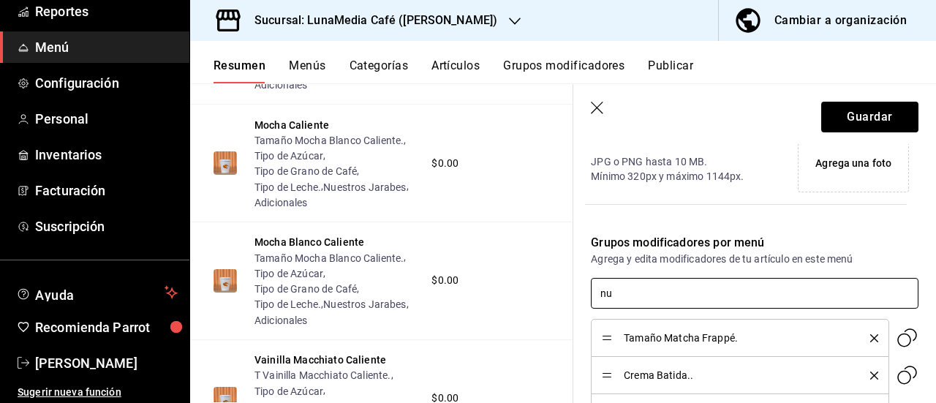
type input "nue"
click at [677, 325] on div "Nuestros Jarabes" at bounding box center [644, 326] width 83 height 15
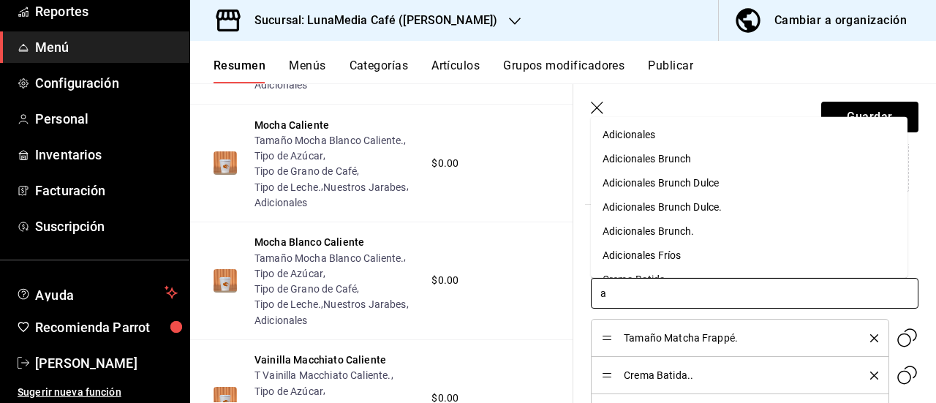
type input "ad"
click at [660, 260] on div "Adicionales Fríos" at bounding box center [642, 254] width 78 height 15
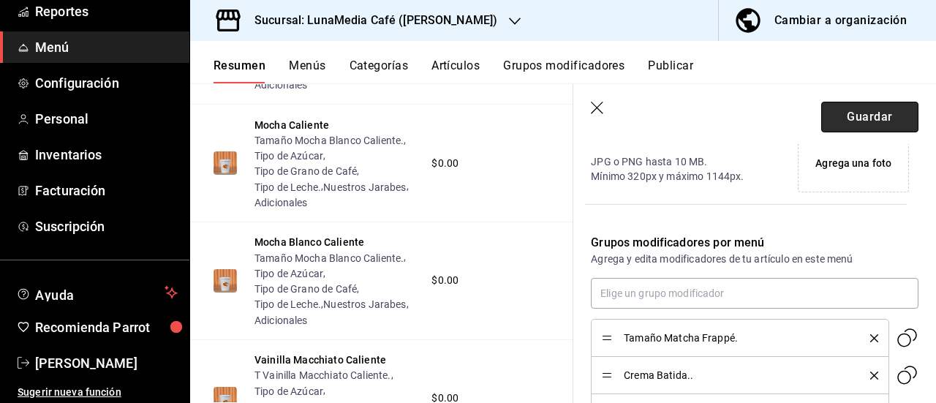
click at [826, 107] on button "Guardar" at bounding box center [869, 117] width 97 height 31
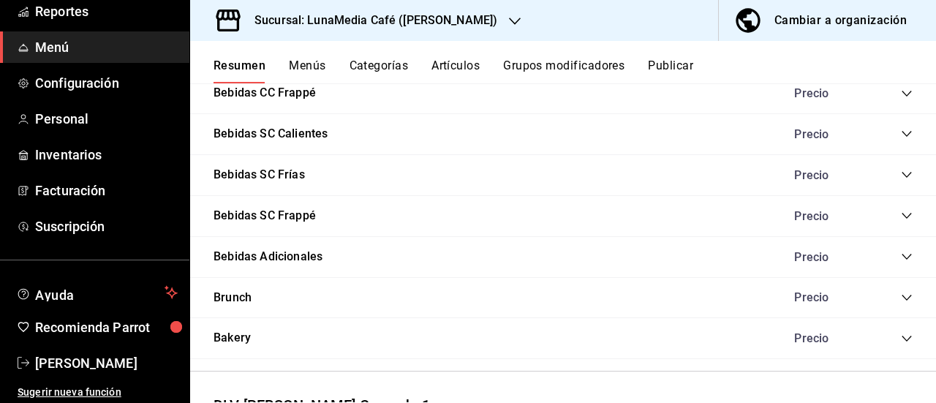
scroll to position [1294, 0]
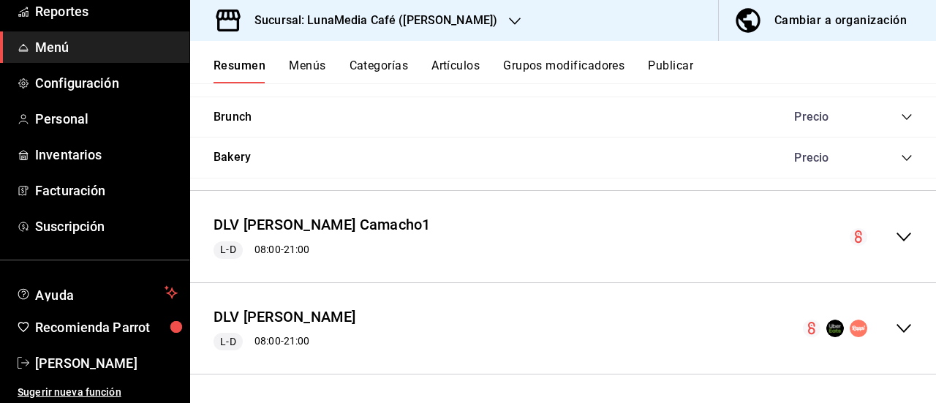
click at [897, 237] on icon "collapse-menu-row" at bounding box center [904, 237] width 15 height 9
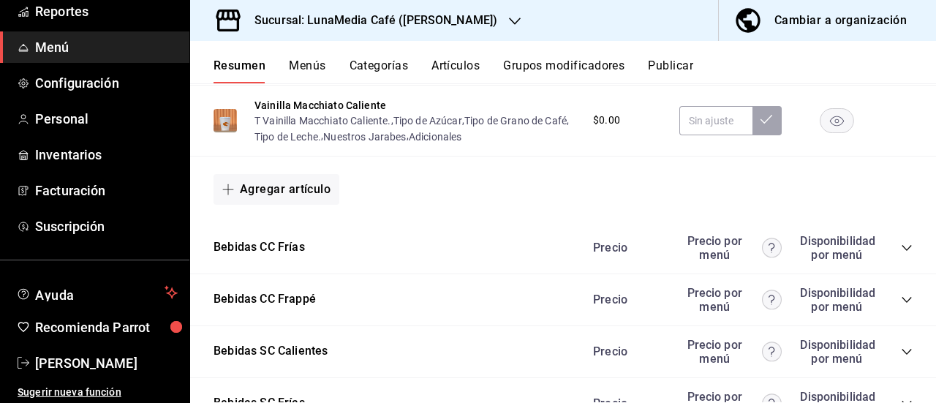
scroll to position [2821, 0]
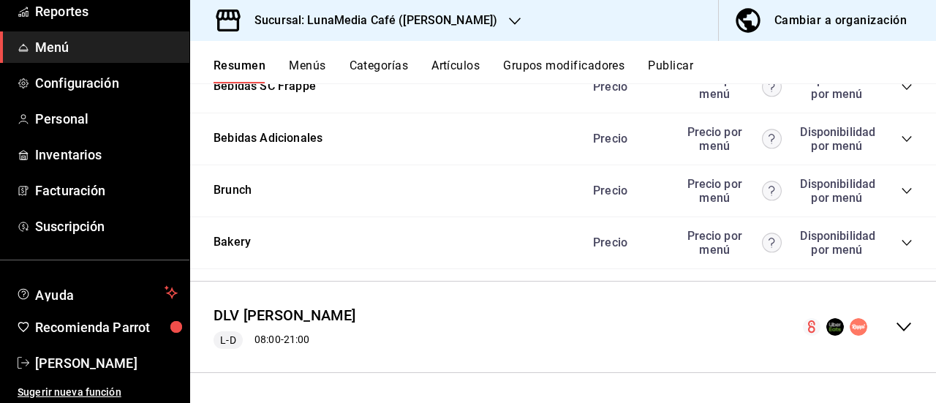
click at [887, 101] on div "Precio Precio por menú Disponibilidad por menú" at bounding box center [746, 87] width 334 height 28
click at [901, 93] on icon "collapse-category-row" at bounding box center [907, 87] width 12 height 12
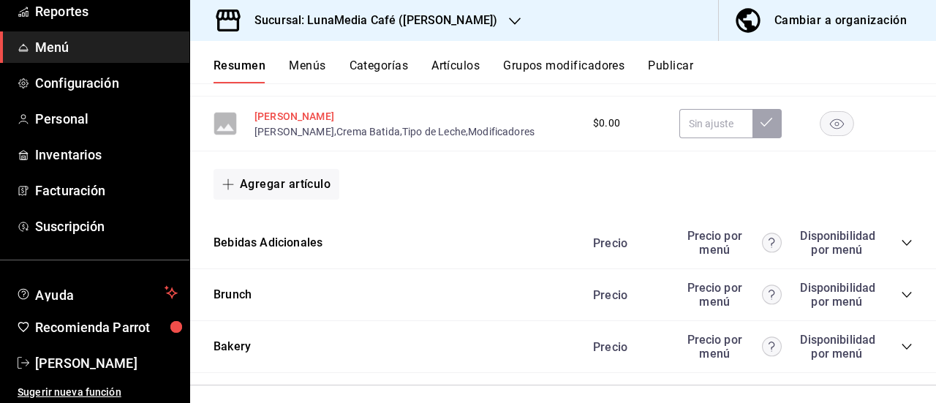
click at [298, 124] on button "[PERSON_NAME]" at bounding box center [295, 116] width 80 height 15
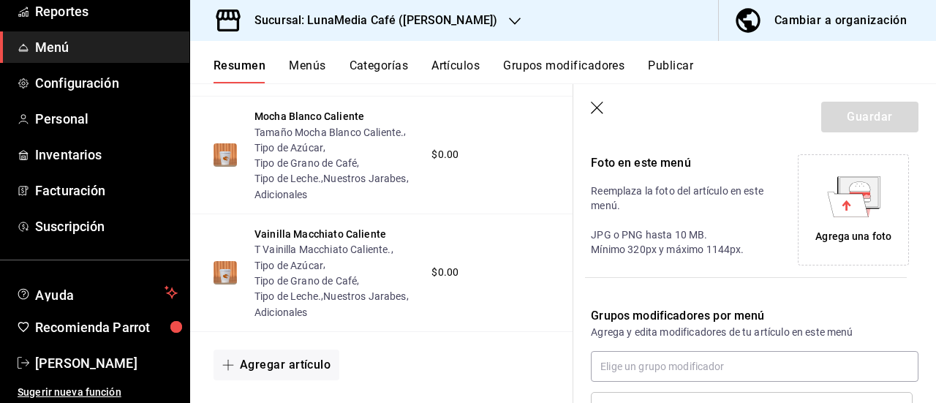
scroll to position [389, 0]
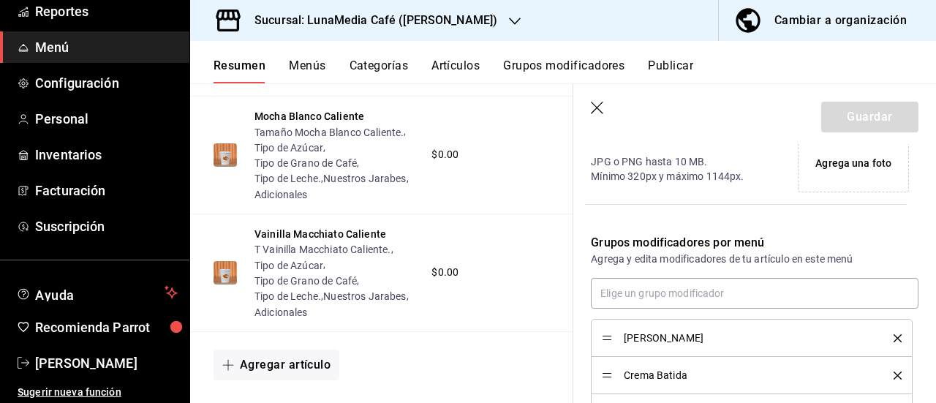
click at [894, 334] on icon "delete" at bounding box center [898, 338] width 8 height 8
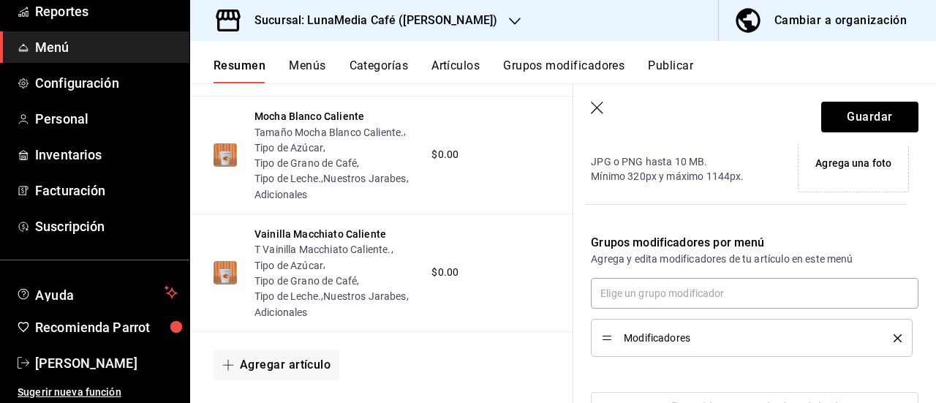
click at [894, 334] on icon "delete" at bounding box center [898, 338] width 8 height 8
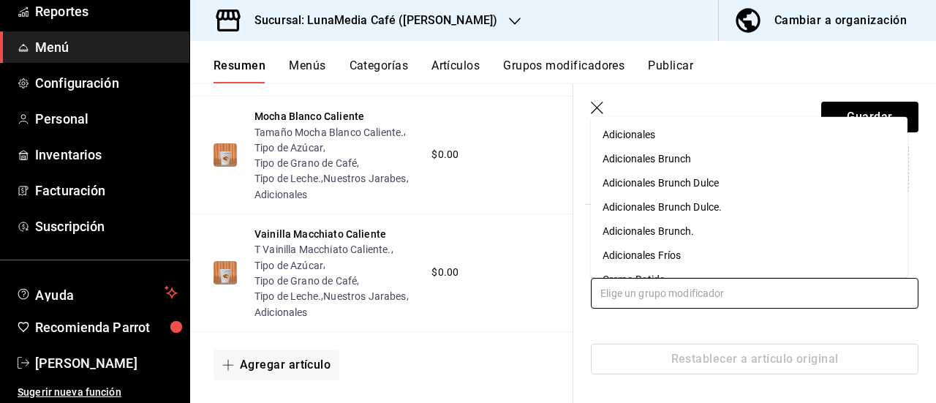
click at [698, 298] on input "text" at bounding box center [755, 293] width 328 height 31
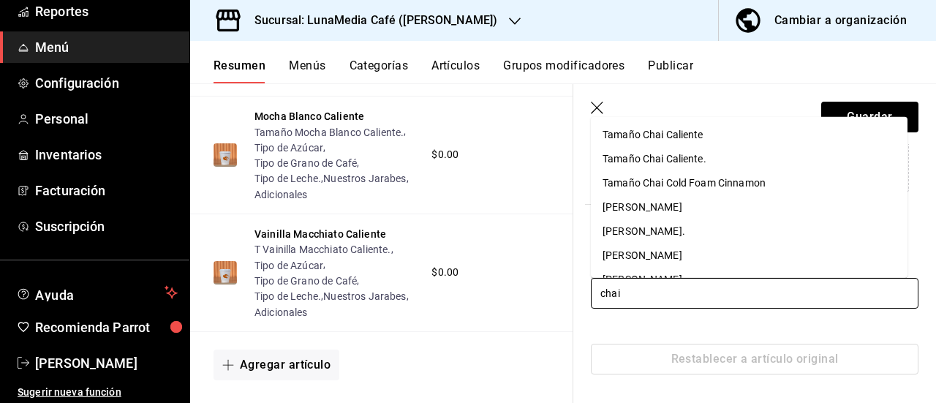
type input "chai f"
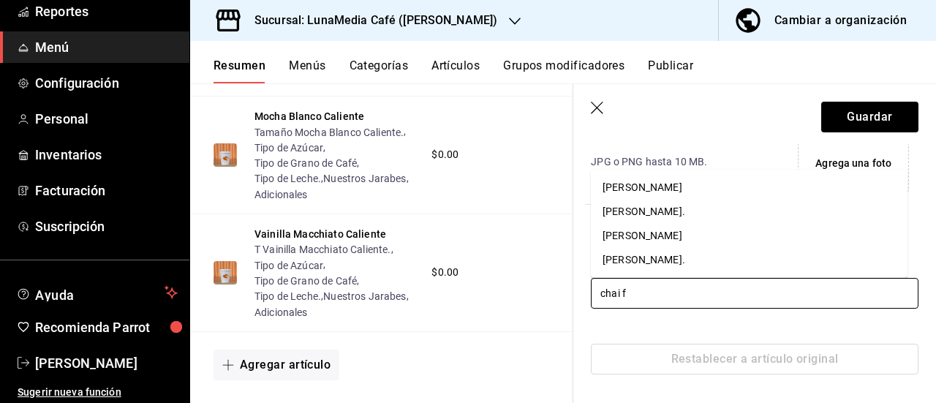
click at [685, 219] on div "[PERSON_NAME]." at bounding box center [644, 211] width 83 height 15
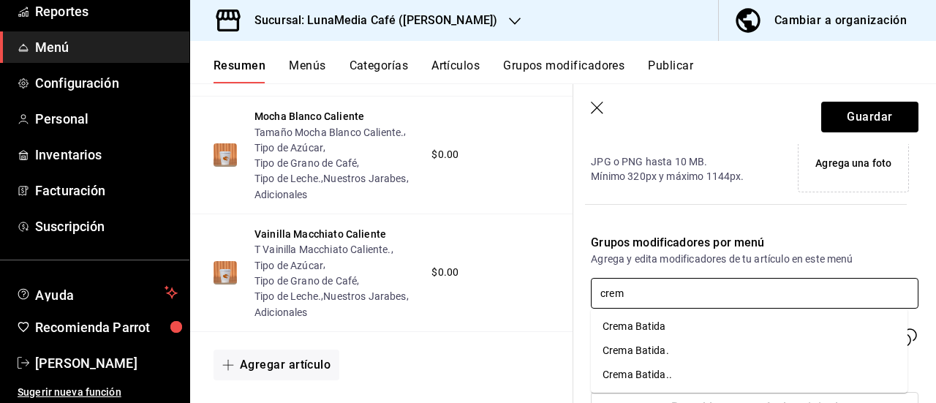
type input "crema"
click at [631, 374] on div "Crema Batida.." at bounding box center [637, 374] width 69 height 15
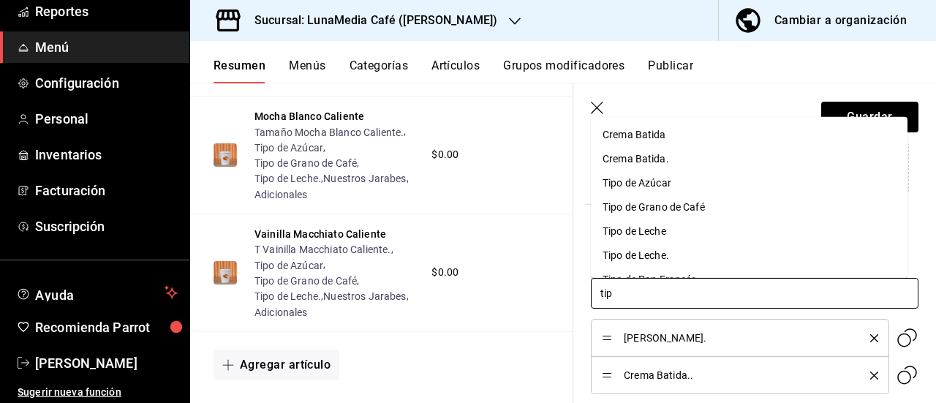
type input "tipo"
click at [644, 141] on div "Tipo de Azúcar" at bounding box center [637, 134] width 69 height 15
type input "tipo"
click at [644, 140] on div "Tipo de Grano de Café" at bounding box center [654, 134] width 102 height 15
type input "tipo"
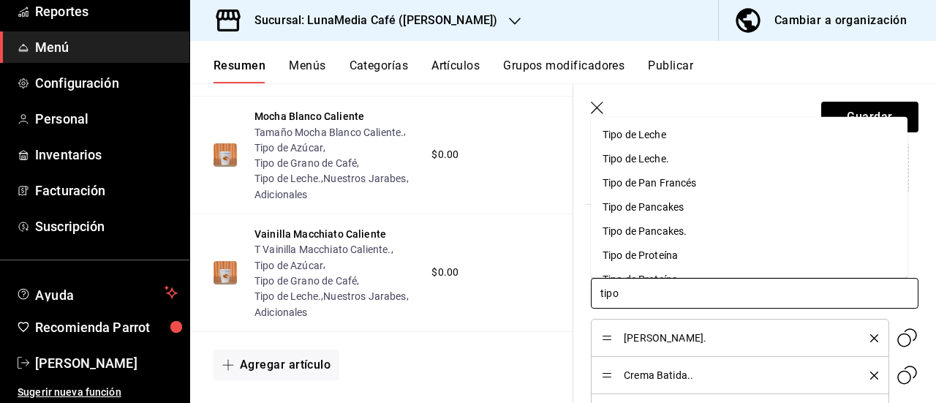
click at [647, 160] on div "Tipo de Leche." at bounding box center [636, 158] width 67 height 15
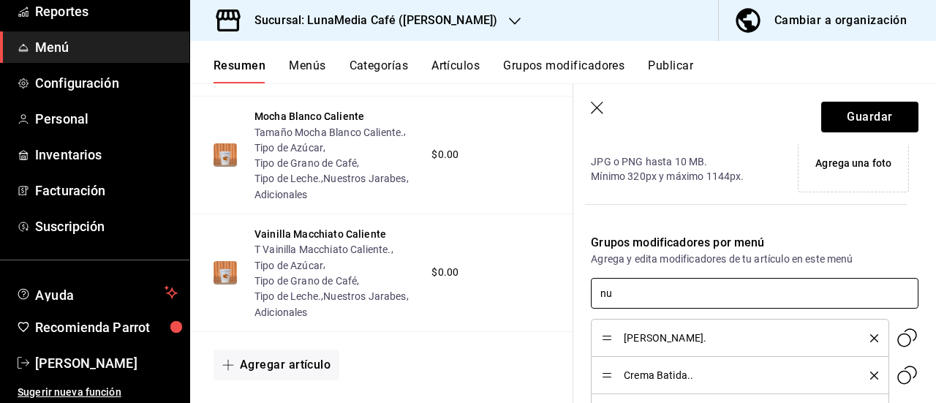
type input "nue"
click at [655, 323] on div "Nuestros Jarabes" at bounding box center [644, 326] width 83 height 15
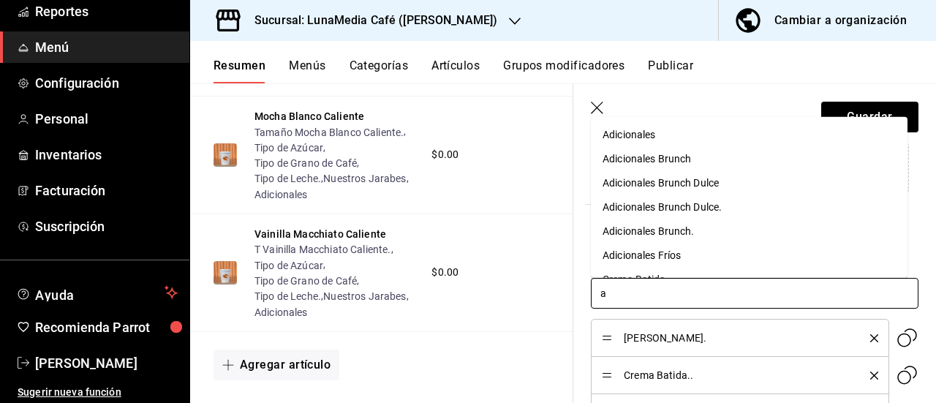
type input "ad"
click at [661, 261] on div "Adicionales Fríos" at bounding box center [642, 254] width 78 height 15
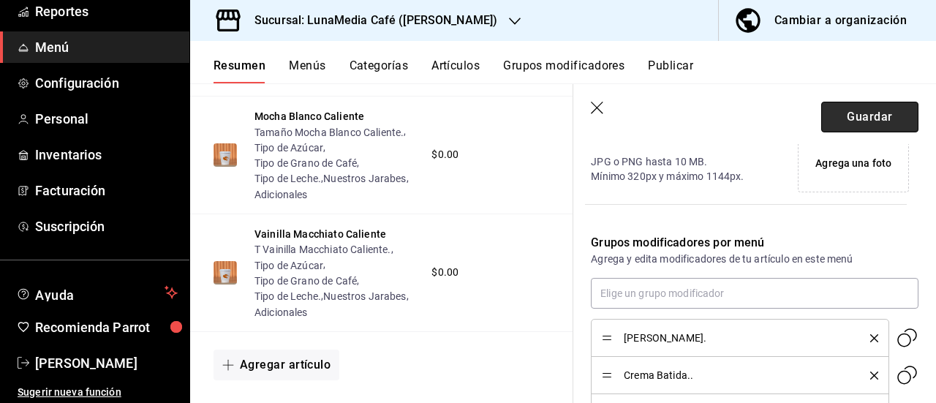
click at [859, 113] on button "Guardar" at bounding box center [869, 117] width 97 height 31
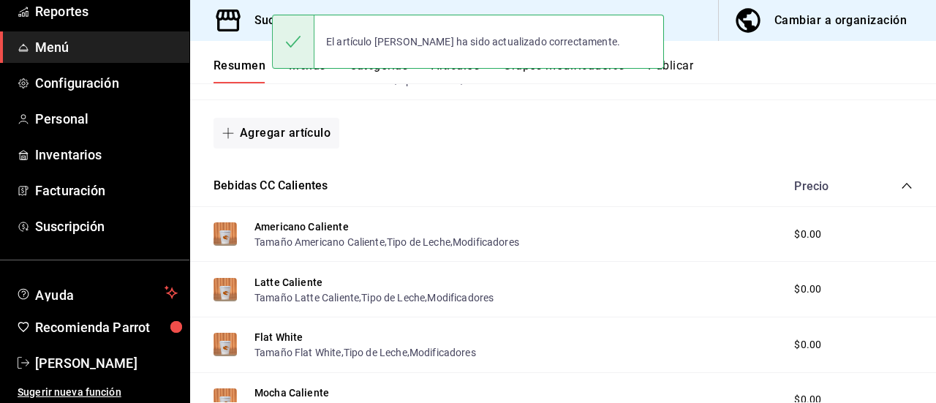
scroll to position [660, 0]
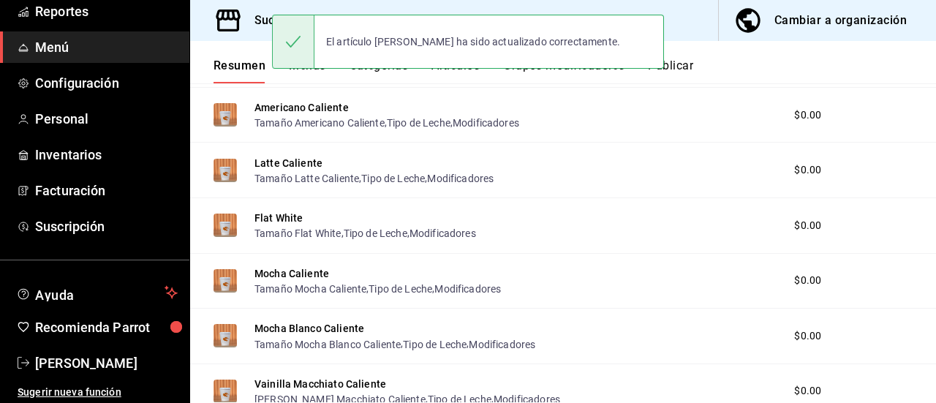
click at [302, 74] on button "Menús" at bounding box center [307, 71] width 37 height 25
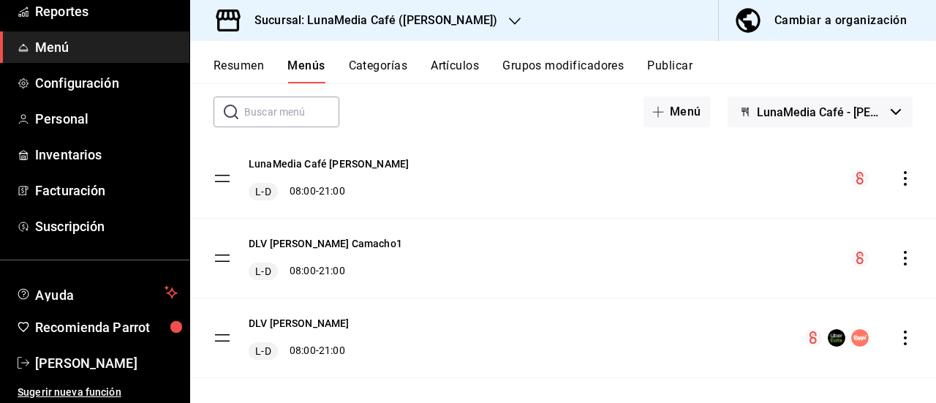
scroll to position [86, 0]
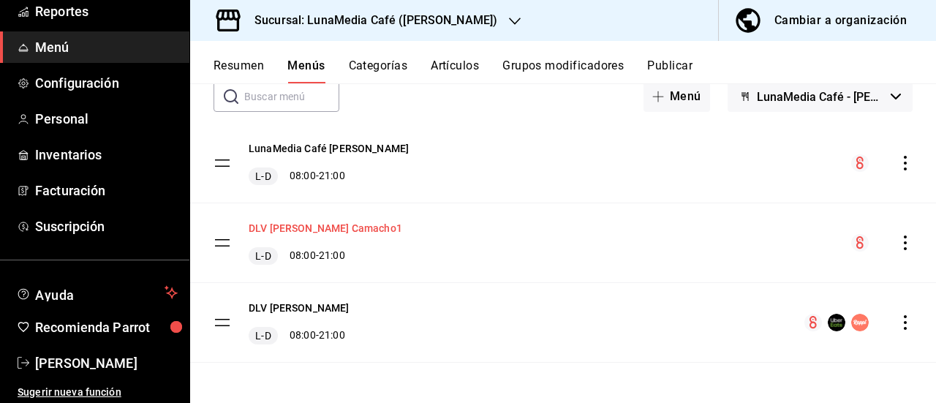
click at [278, 223] on button "DLV [PERSON_NAME] Camacho1" at bounding box center [326, 228] width 154 height 15
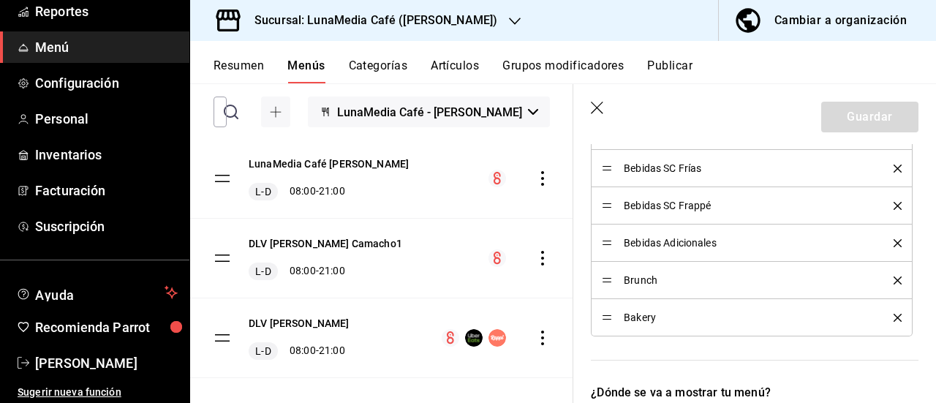
scroll to position [658, 0]
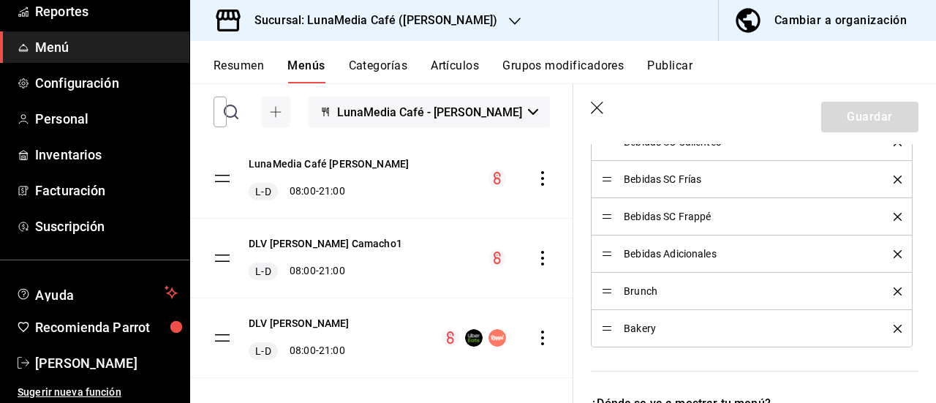
click at [894, 252] on icon "delete" at bounding box center [898, 254] width 8 height 8
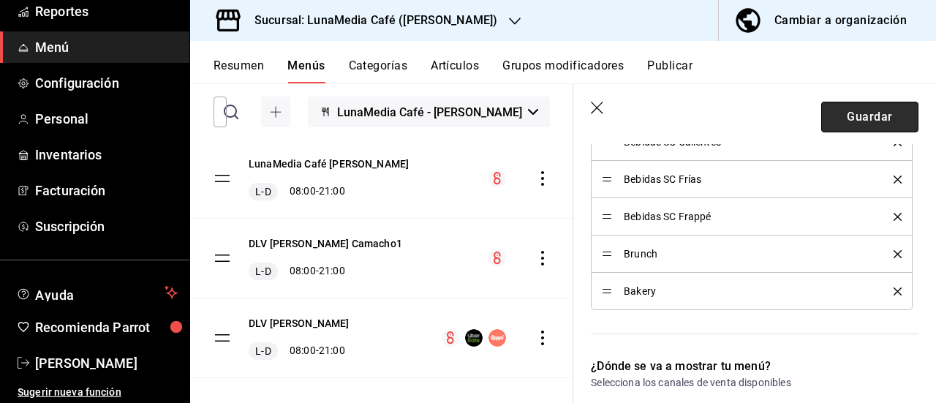
click at [830, 118] on button "Guardar" at bounding box center [869, 117] width 97 height 31
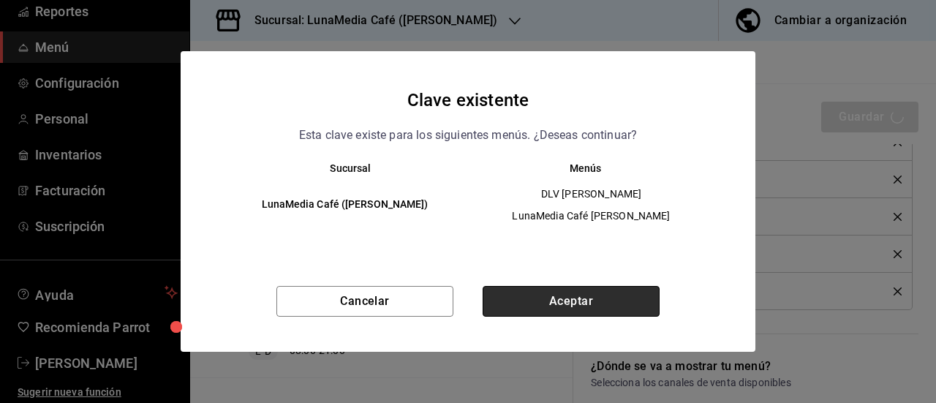
click at [534, 292] on button "Aceptar" at bounding box center [571, 301] width 177 height 31
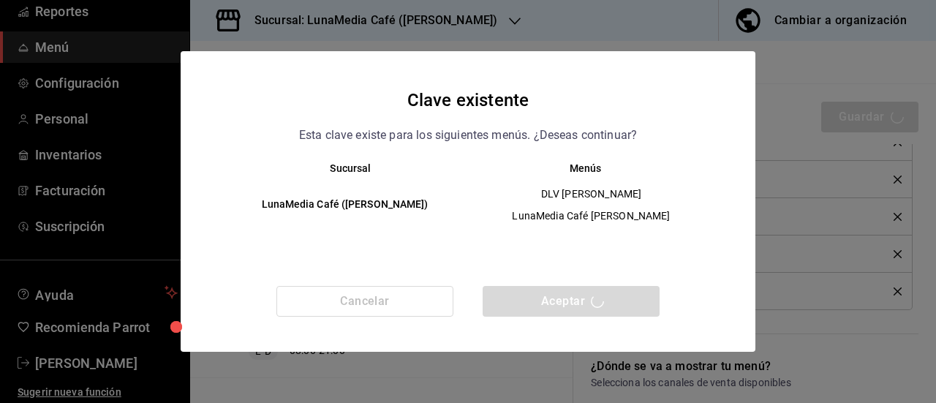
checkbox input "false"
type input "1758743851867"
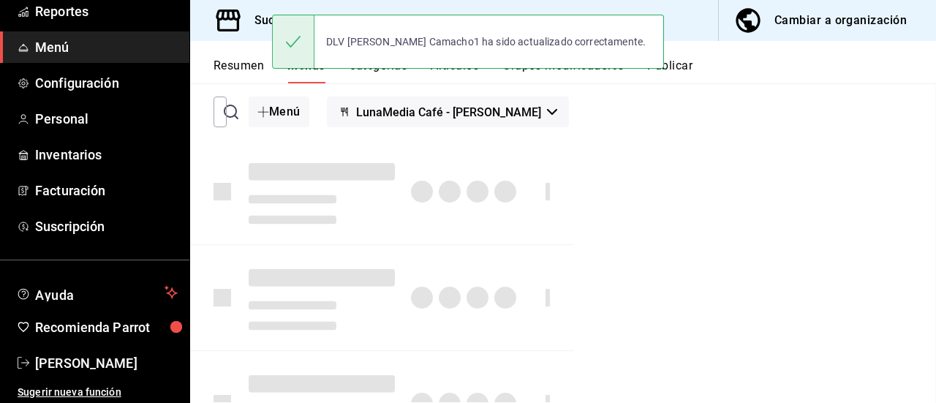
checkbox input "false"
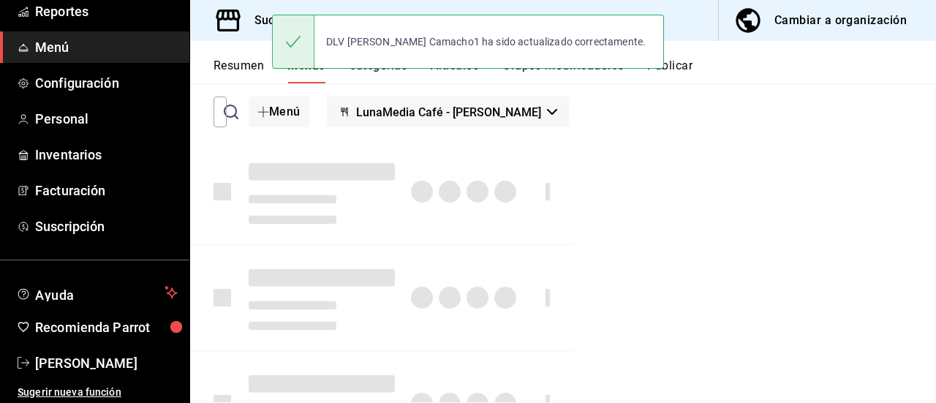
checkbox input "false"
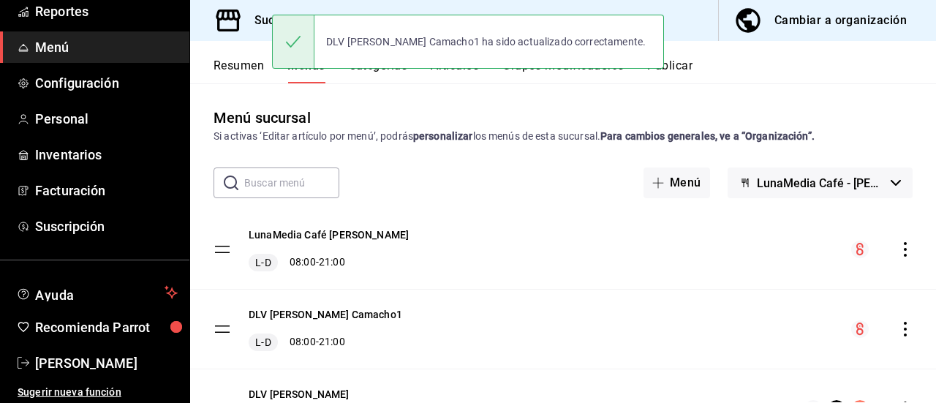
click at [233, 74] on button "Resumen" at bounding box center [239, 71] width 50 height 25
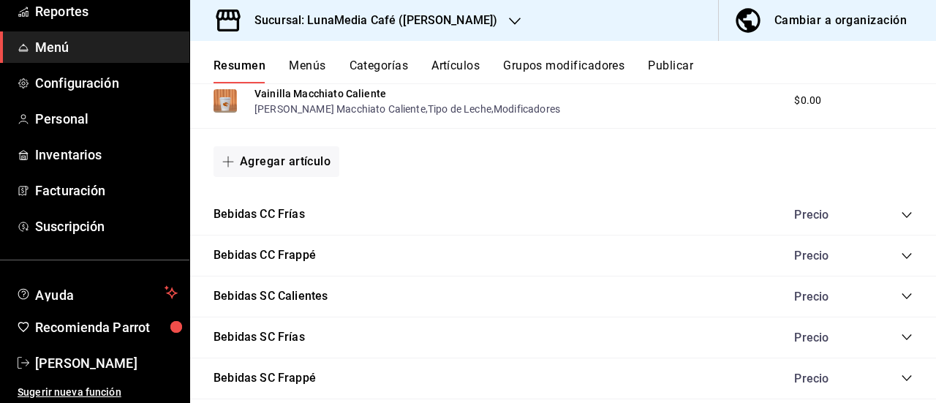
scroll to position [512, 0]
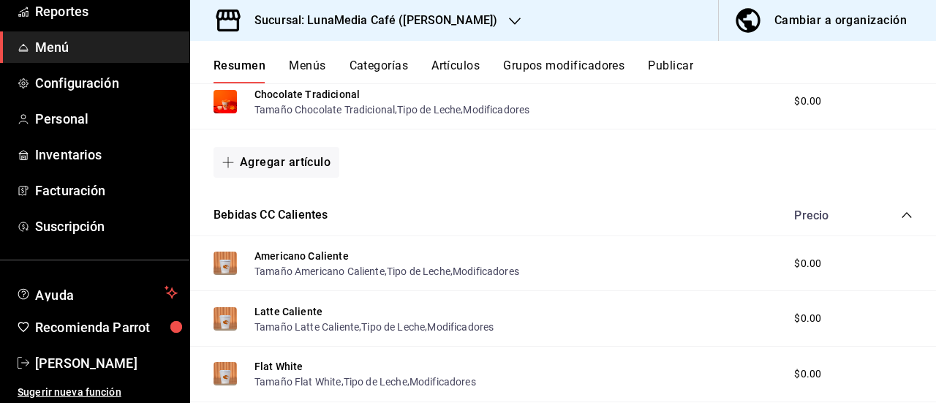
click at [901, 219] on icon "collapse-category-row" at bounding box center [907, 215] width 12 height 12
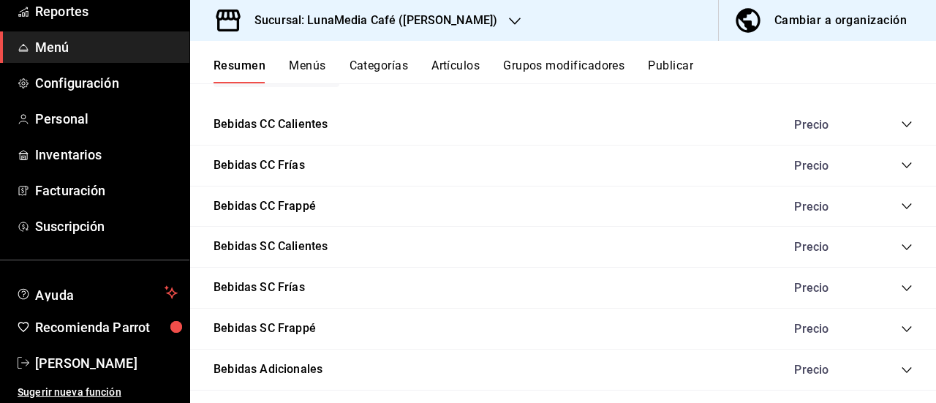
scroll to position [895, 0]
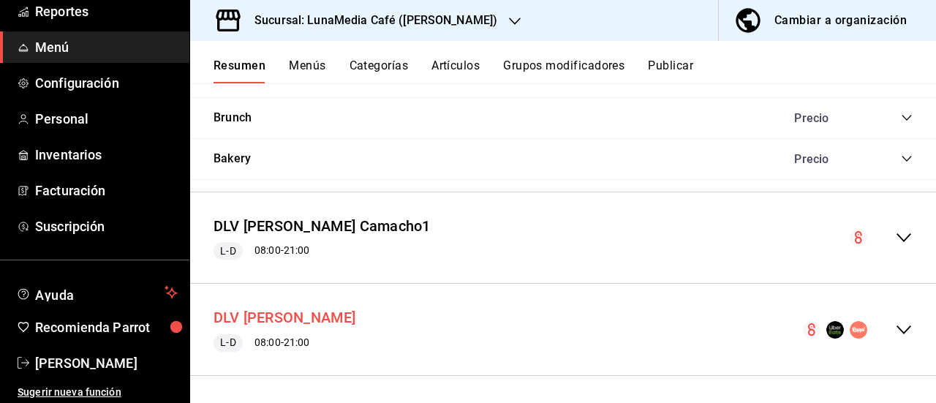
click at [328, 314] on button "DLV [PERSON_NAME]" at bounding box center [285, 317] width 143 height 21
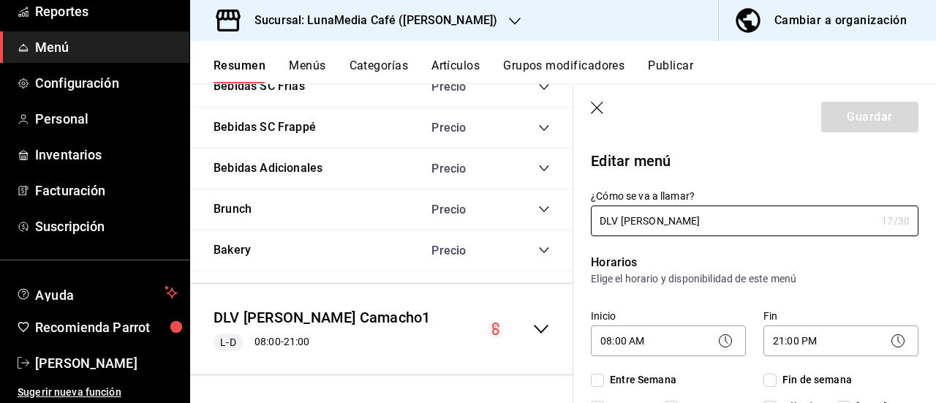
checkbox input "true"
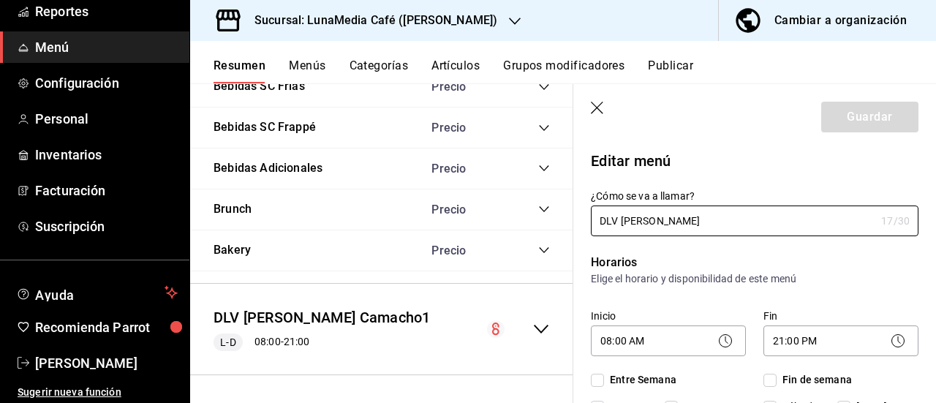
checkbox input "true"
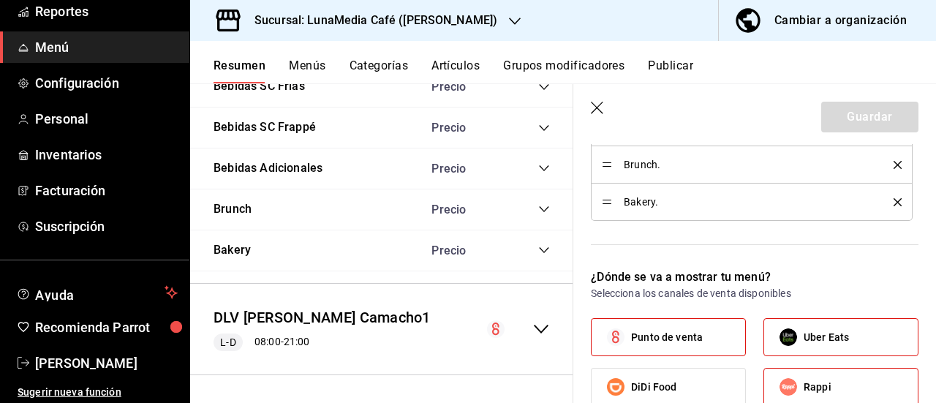
scroll to position [878, 0]
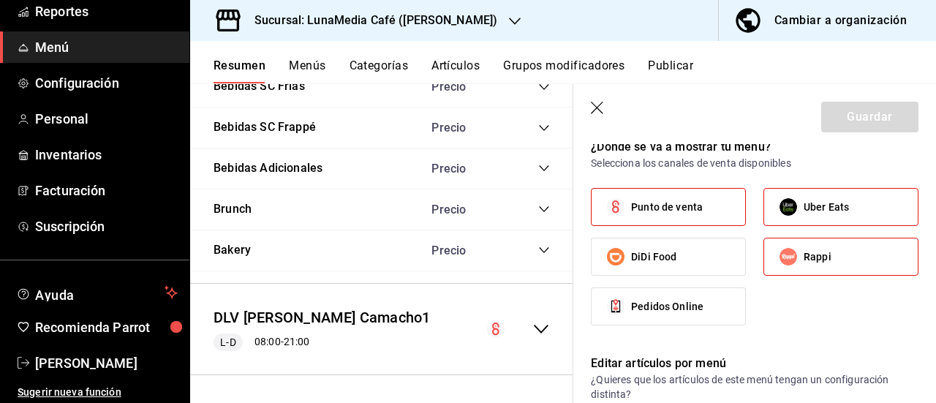
click at [638, 211] on label "Punto de venta" at bounding box center [669, 207] width 154 height 37
click at [631, 211] on input "Punto de venta" at bounding box center [615, 207] width 31 height 31
checkbox input "false"
click at [841, 121] on button "Guardar" at bounding box center [869, 117] width 97 height 31
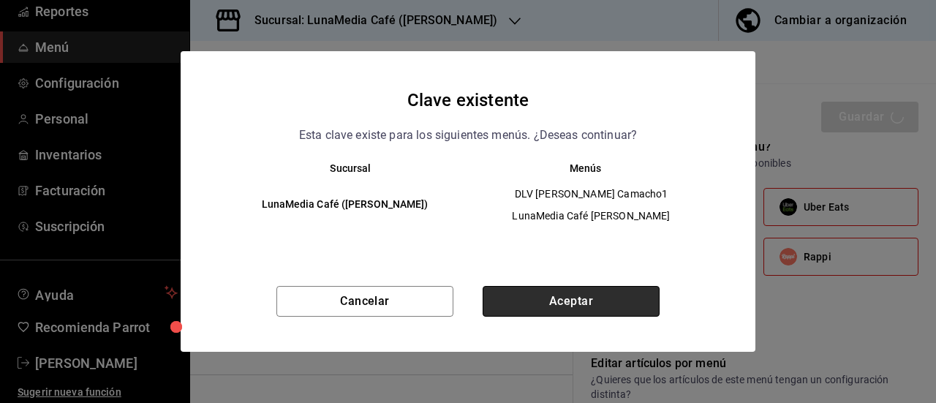
click at [565, 297] on button "Aceptar" at bounding box center [571, 301] width 177 height 31
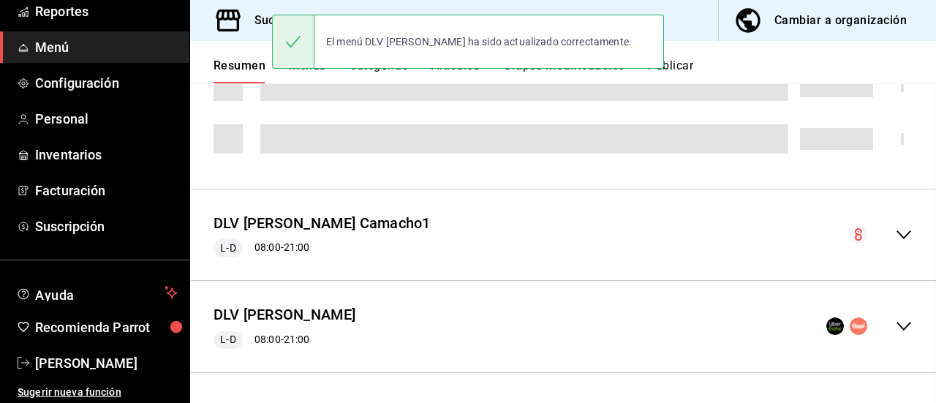
scroll to position [541, 0]
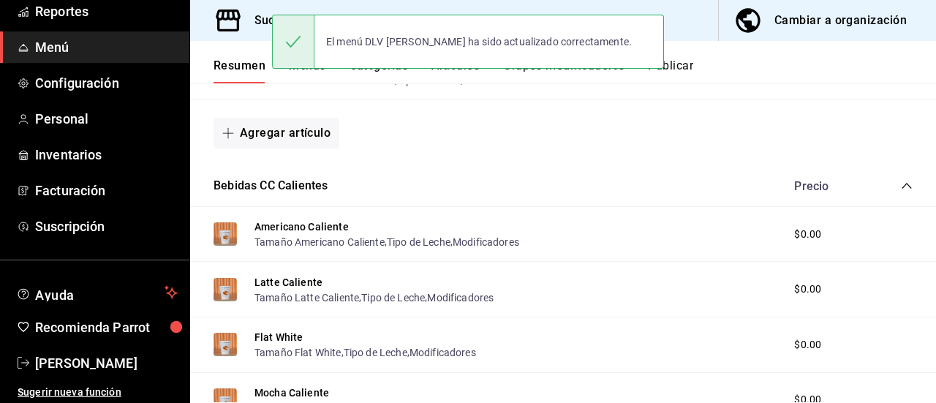
click at [888, 183] on div "Precio" at bounding box center [846, 186] width 133 height 14
click at [901, 185] on icon "collapse-category-row" at bounding box center [907, 186] width 12 height 12
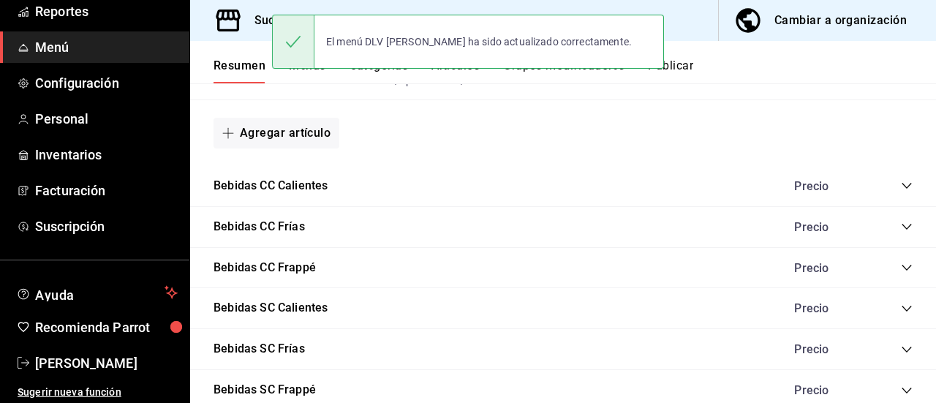
click at [684, 65] on button "Publicar" at bounding box center [670, 71] width 45 height 25
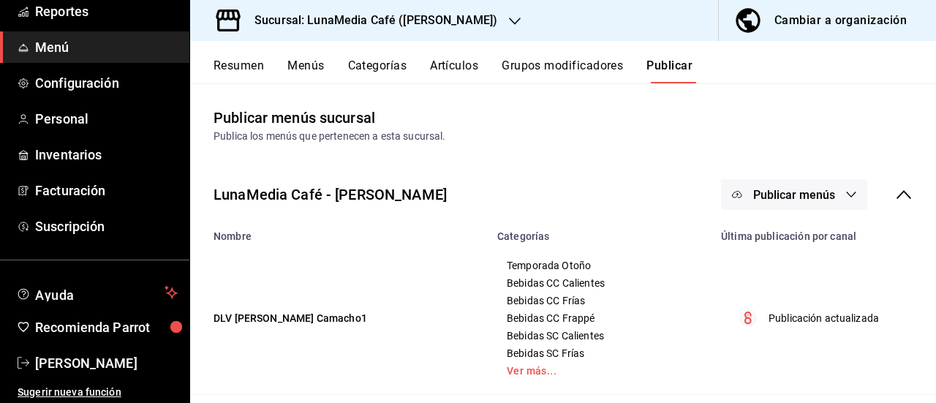
click at [810, 196] on span "Publicar menús" at bounding box center [794, 195] width 82 height 14
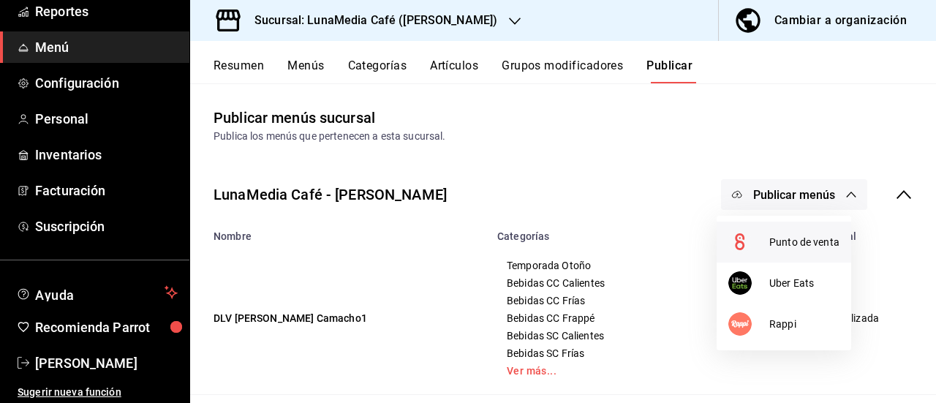
click at [786, 240] on span "Punto de venta" at bounding box center [804, 242] width 70 height 15
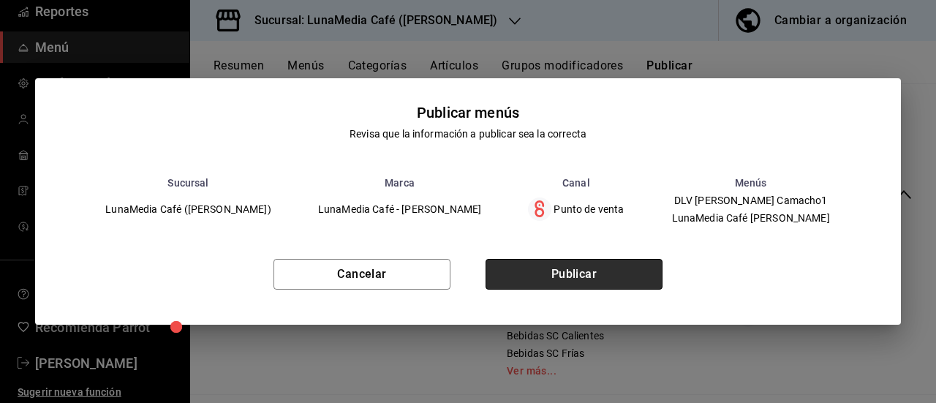
click at [597, 280] on button "Publicar" at bounding box center [574, 274] width 177 height 31
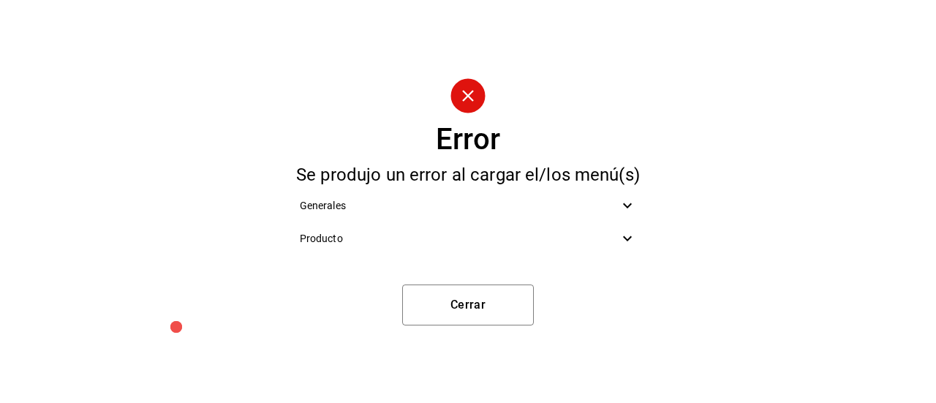
click at [592, 242] on span "Producto" at bounding box center [460, 238] width 320 height 15
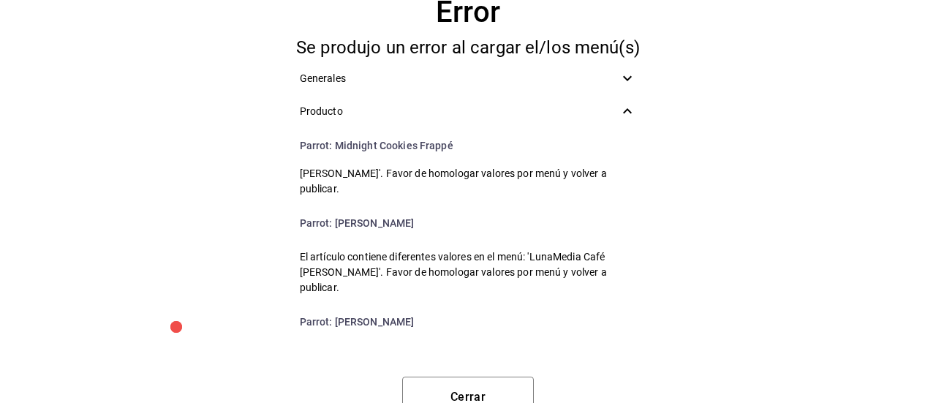
scroll to position [1975, 0]
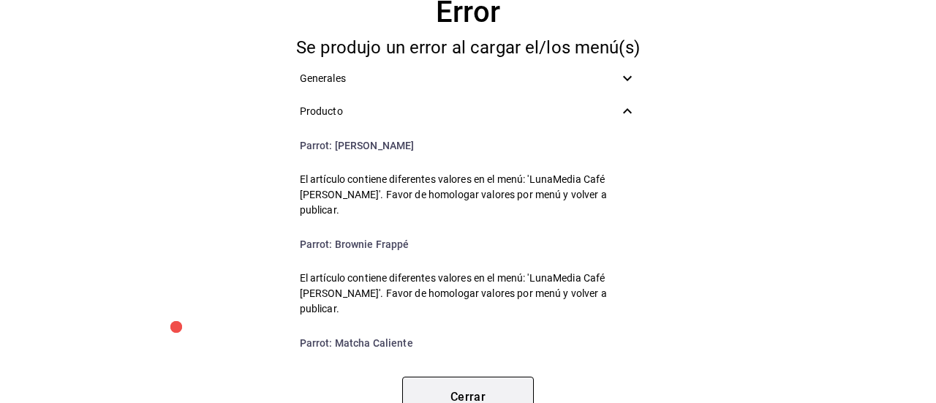
click at [434, 378] on button "Cerrar" at bounding box center [468, 397] width 132 height 41
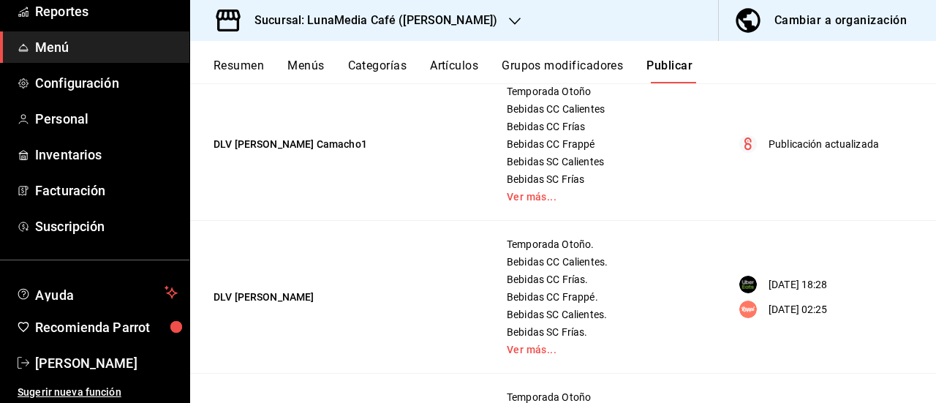
scroll to position [28, 0]
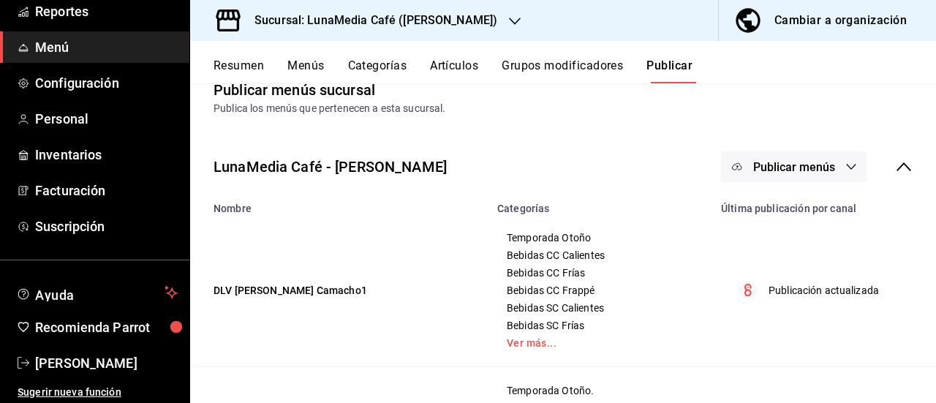
click at [233, 68] on button "Resumen" at bounding box center [239, 71] width 50 height 25
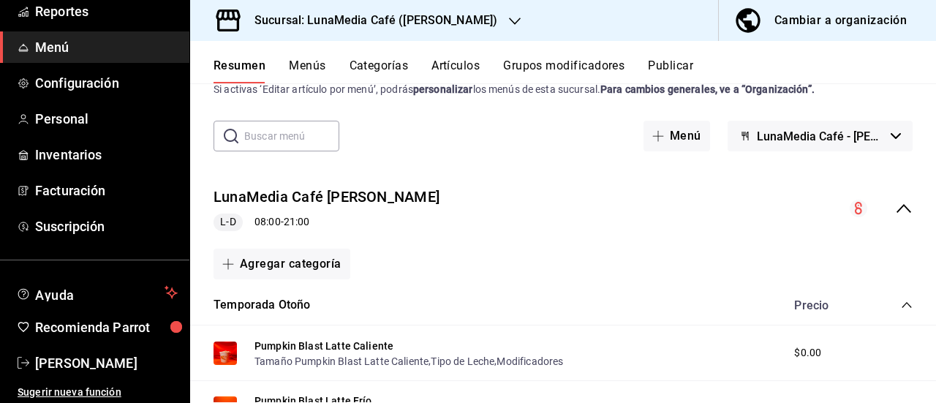
scroll to position [146, 0]
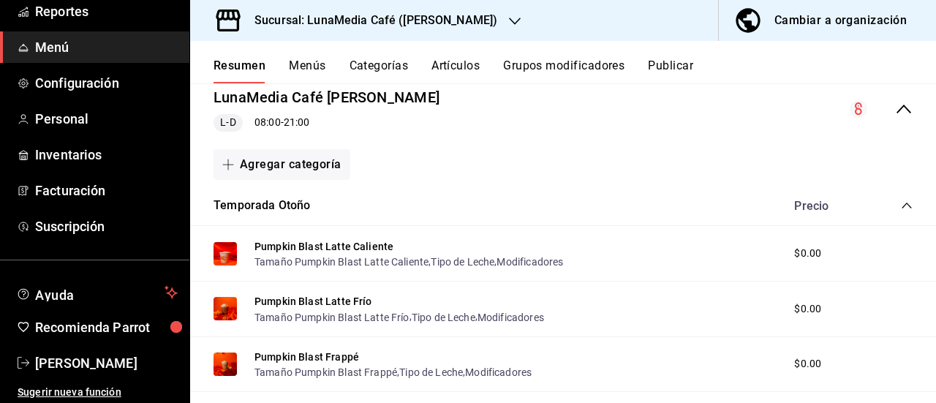
click at [361, 72] on button "Categorías" at bounding box center [379, 71] width 59 height 25
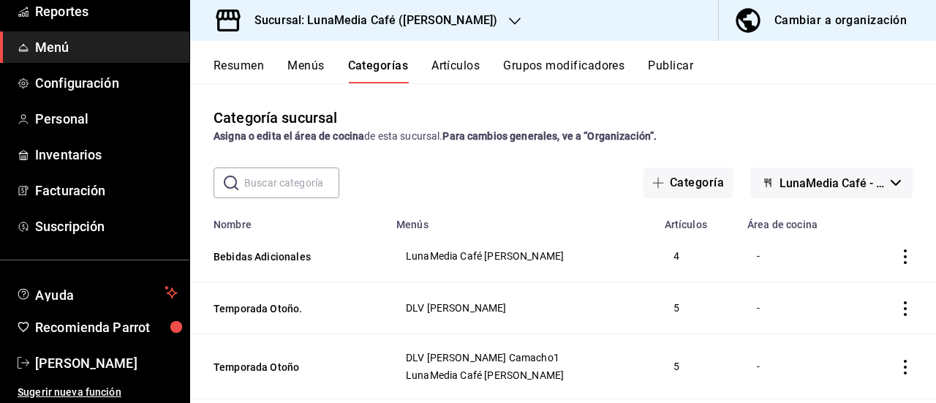
click at [247, 72] on button "Resumen" at bounding box center [239, 71] width 50 height 25
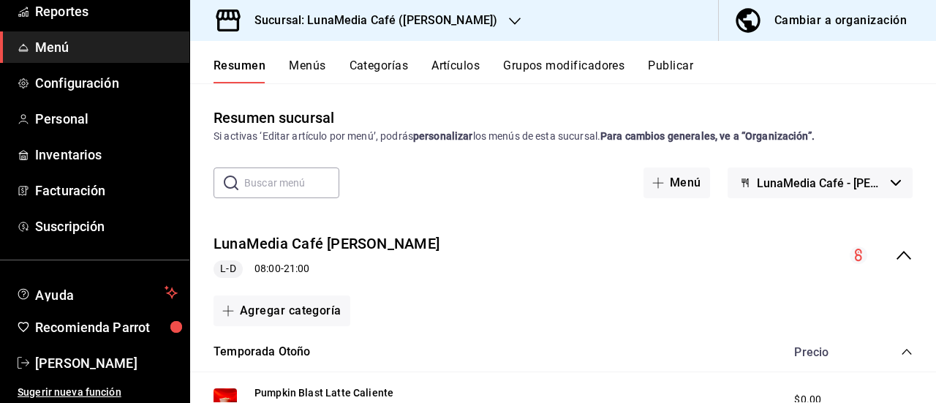
click at [897, 253] on icon "collapse-menu-row" at bounding box center [904, 255] width 15 height 9
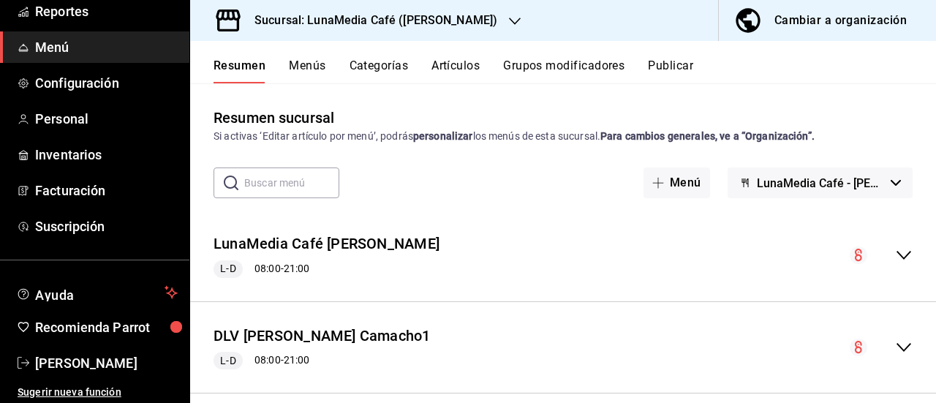
click at [303, 57] on div "Resumen Menús Categorías Artículos Grupos modificadores Publicar" at bounding box center [563, 62] width 746 height 42
click at [303, 59] on button "Menús" at bounding box center [307, 71] width 37 height 25
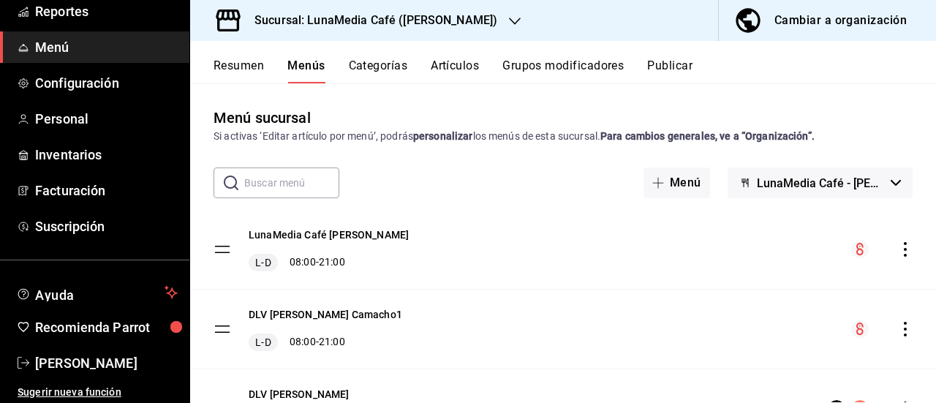
click at [350, 69] on button "Categorías" at bounding box center [378, 71] width 59 height 25
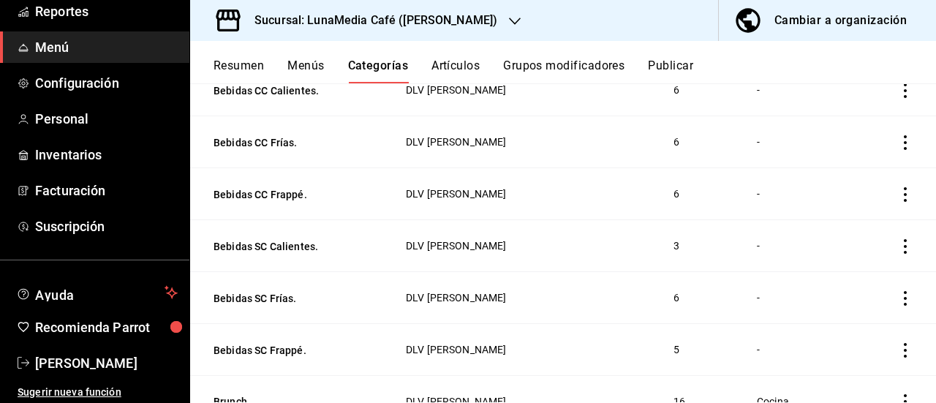
scroll to position [963, 0]
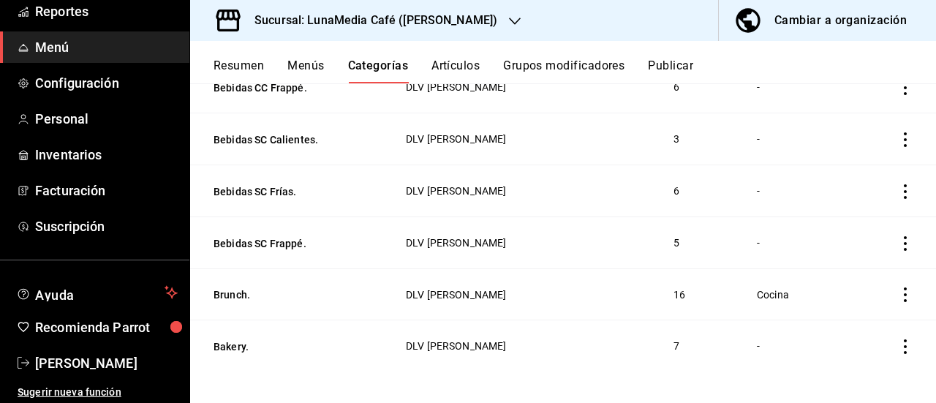
click at [244, 67] on button "Resumen" at bounding box center [239, 71] width 50 height 25
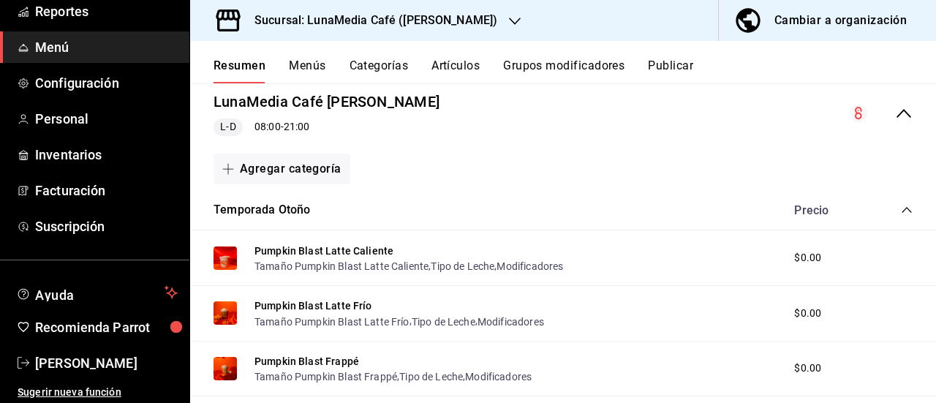
scroll to position [146, 0]
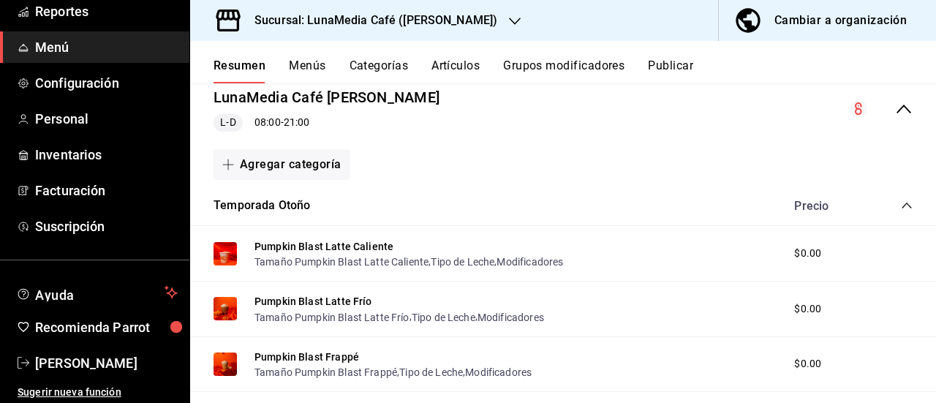
click at [895, 113] on icon "collapse-menu-row" at bounding box center [904, 109] width 18 height 18
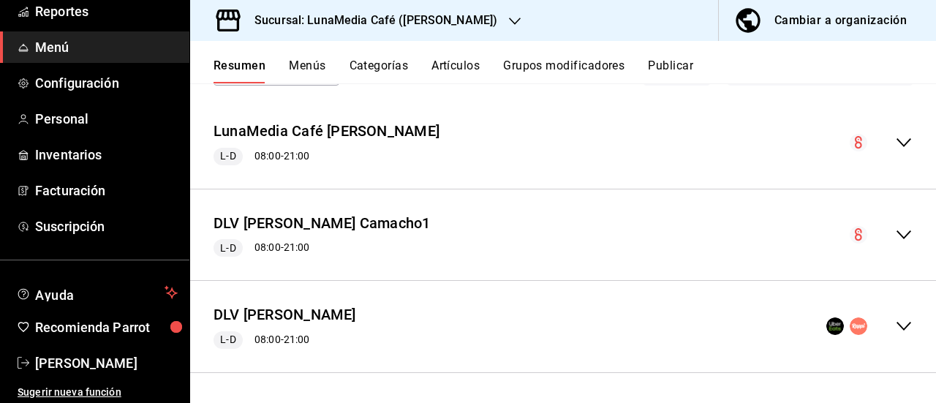
scroll to position [111, 0]
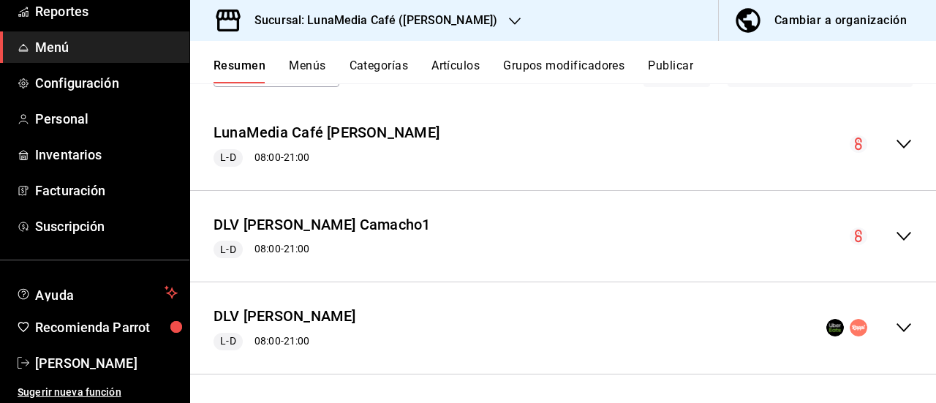
click at [895, 235] on icon "collapse-menu-row" at bounding box center [904, 236] width 18 height 18
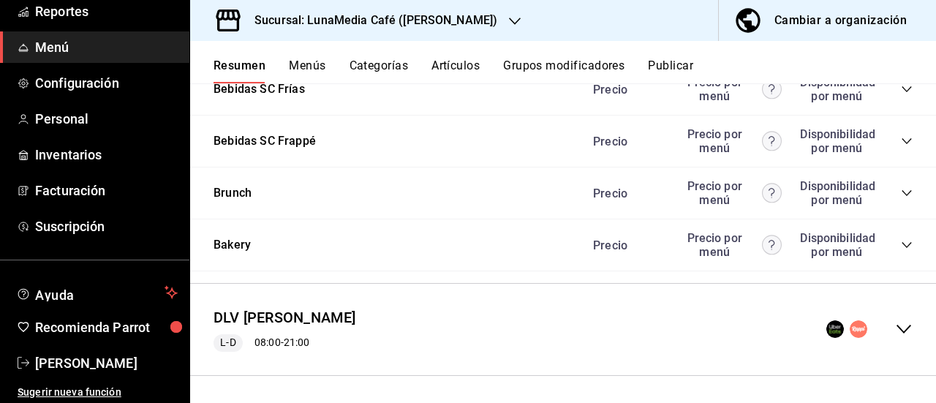
scroll to position [1648, 0]
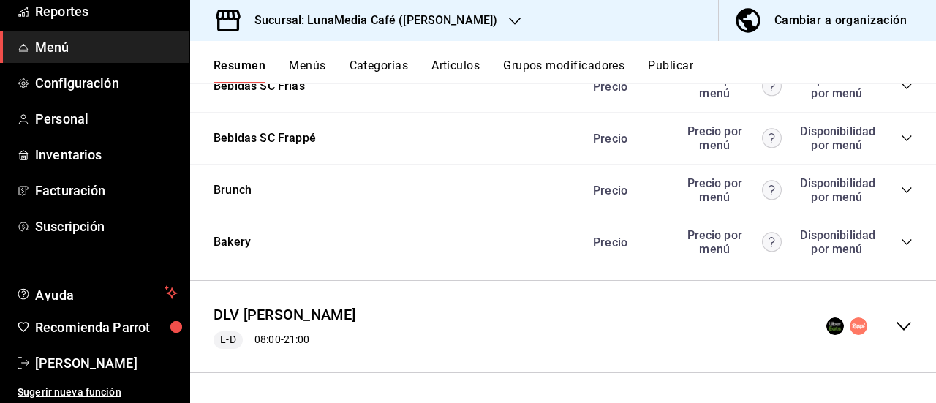
click at [901, 196] on icon "collapse-category-row" at bounding box center [907, 190] width 12 height 12
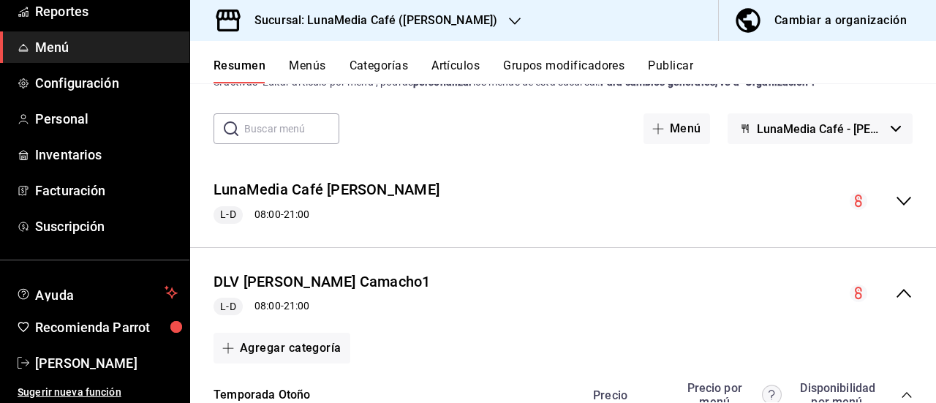
scroll to position [0, 0]
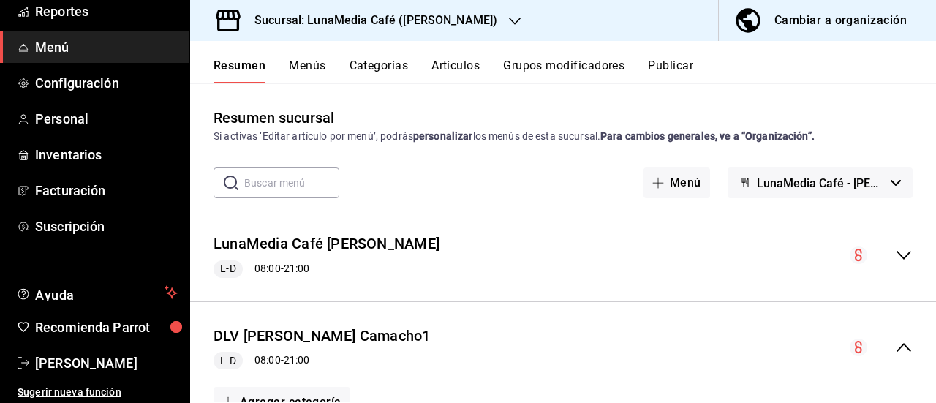
click at [899, 345] on icon "collapse-menu-row" at bounding box center [904, 348] width 18 height 18
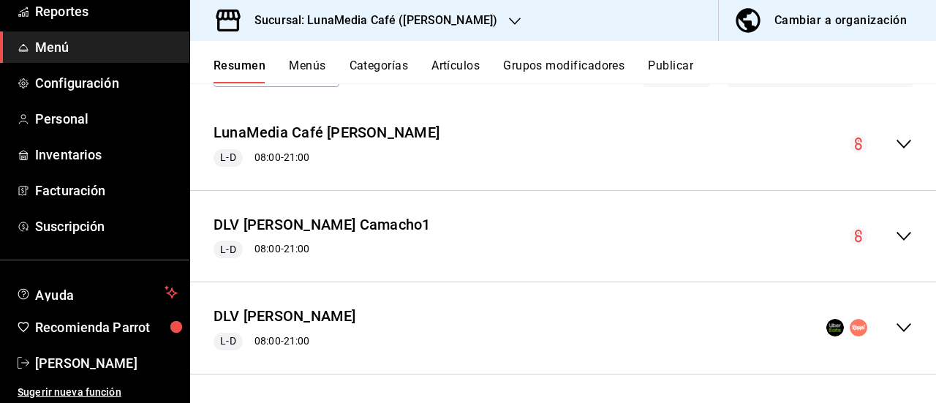
click at [680, 55] on div "Resumen Menús Categorías Artículos Grupos modificadores Publicar" at bounding box center [563, 62] width 746 height 42
click at [679, 67] on button "Publicar" at bounding box center [670, 71] width 45 height 25
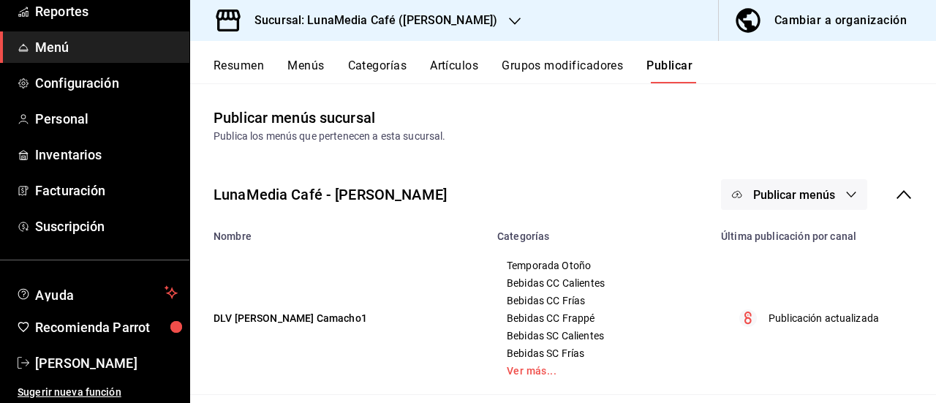
click at [760, 196] on span "Publicar menús" at bounding box center [794, 195] width 82 height 14
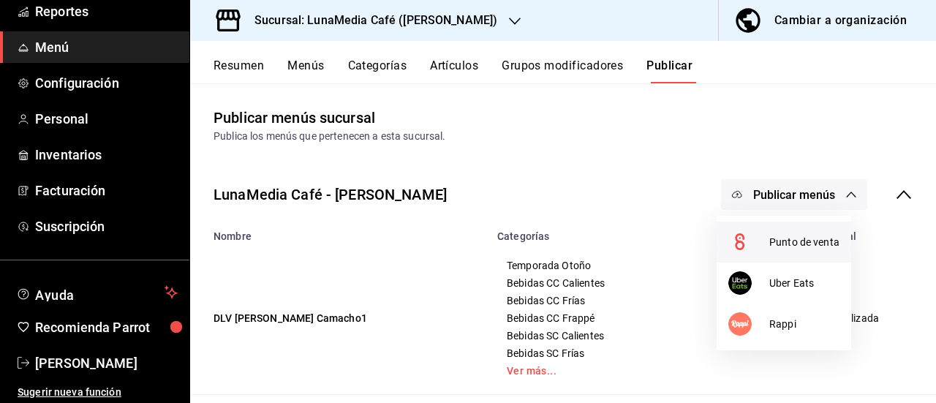
click at [768, 250] on div at bounding box center [748, 241] width 41 height 23
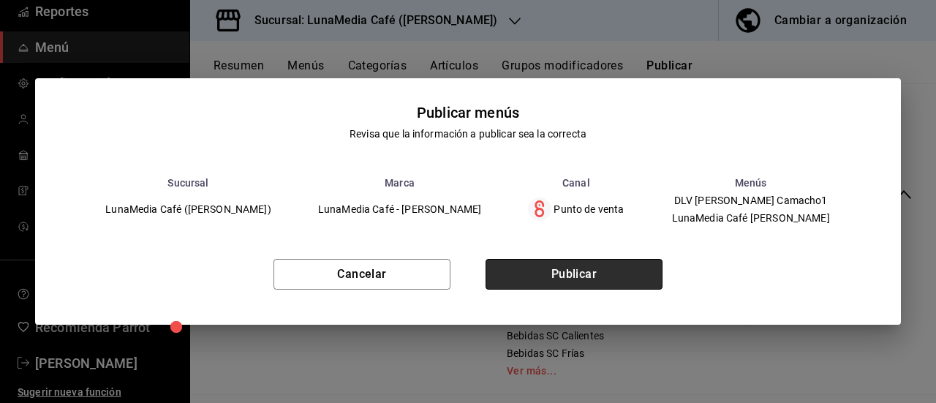
click at [660, 271] on button "Publicar" at bounding box center [574, 274] width 177 height 31
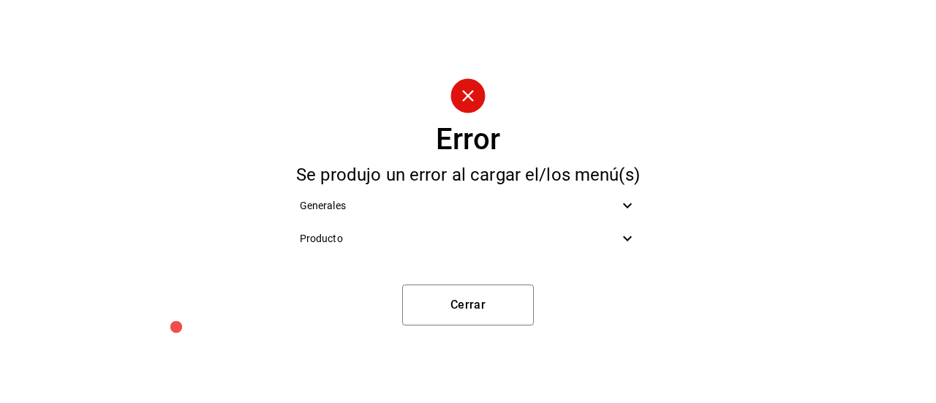
click at [620, 245] on icon at bounding box center [628, 239] width 18 height 18
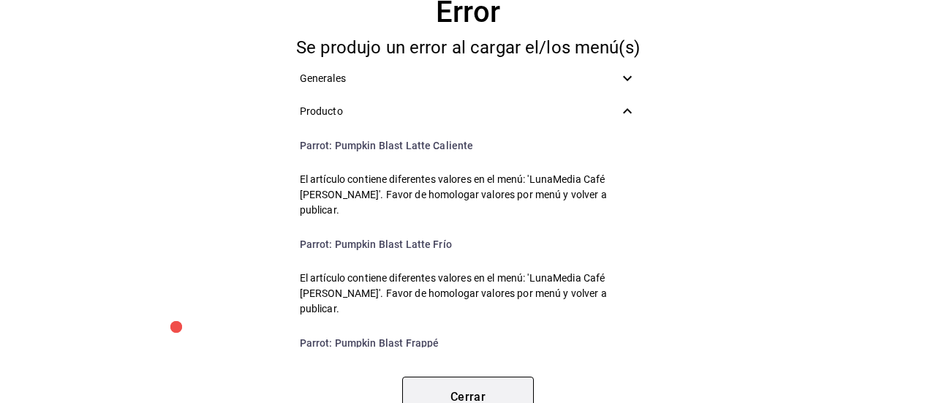
click at [506, 388] on button "Cerrar" at bounding box center [468, 397] width 132 height 41
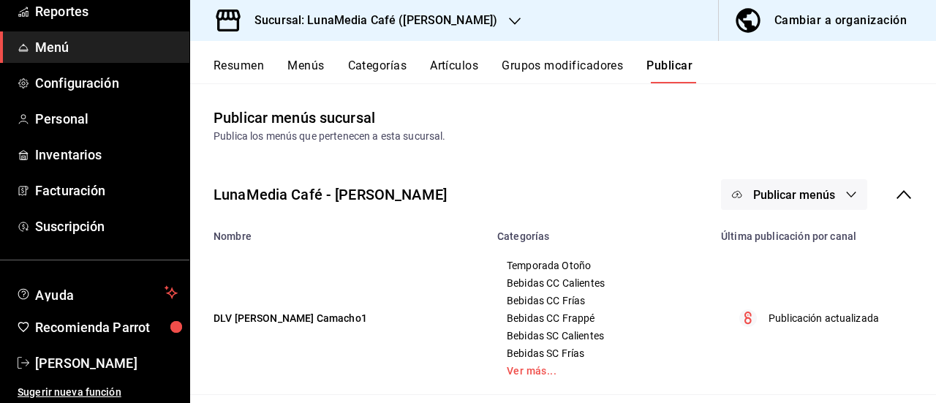
click at [897, 191] on icon at bounding box center [904, 194] width 15 height 9
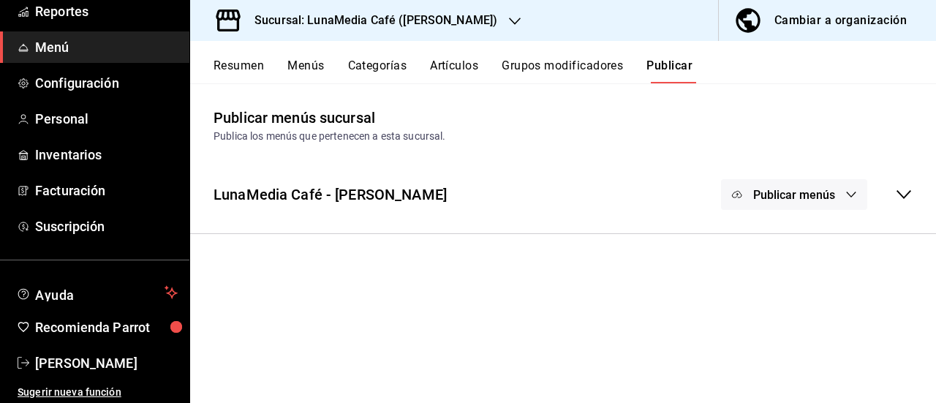
click at [892, 191] on div "Publicar menús" at bounding box center [817, 194] width 192 height 31
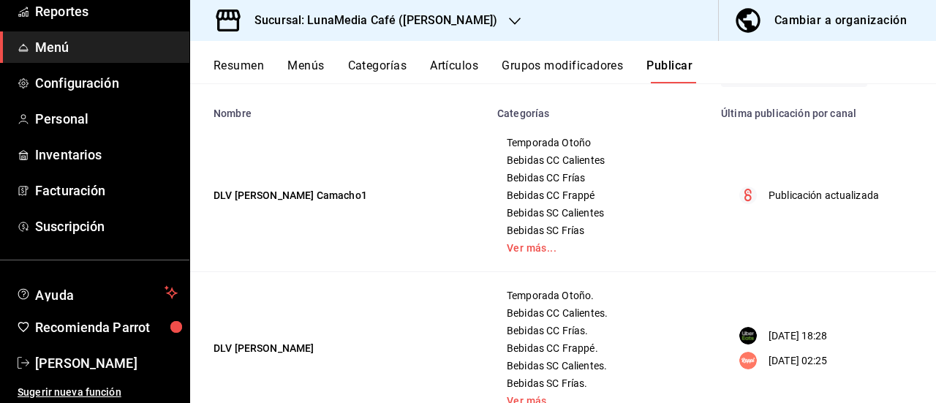
scroll to position [101, 0]
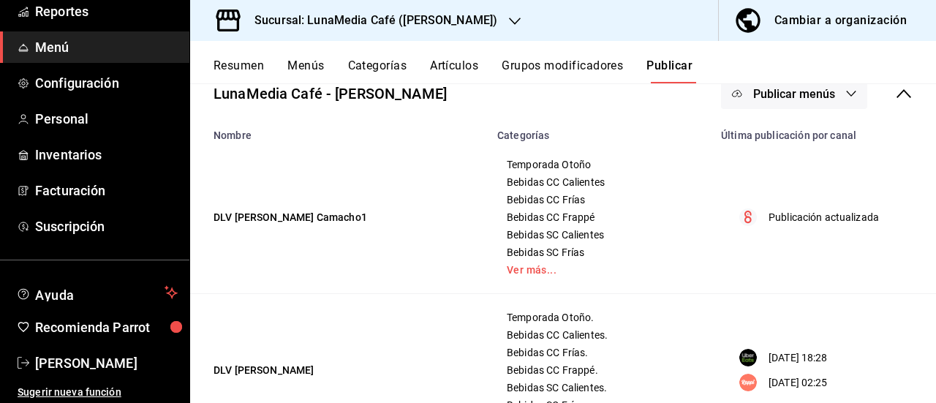
click at [257, 64] on button "Resumen" at bounding box center [239, 71] width 50 height 25
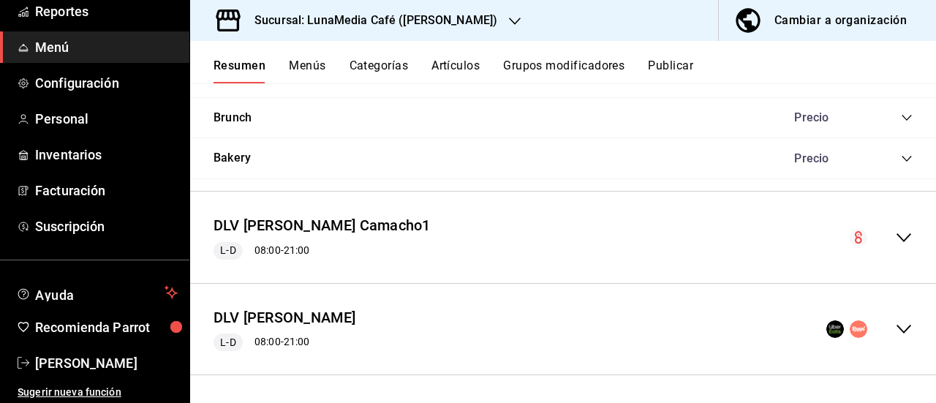
scroll to position [1294, 0]
click at [895, 241] on icon "collapse-menu-row" at bounding box center [904, 237] width 18 height 18
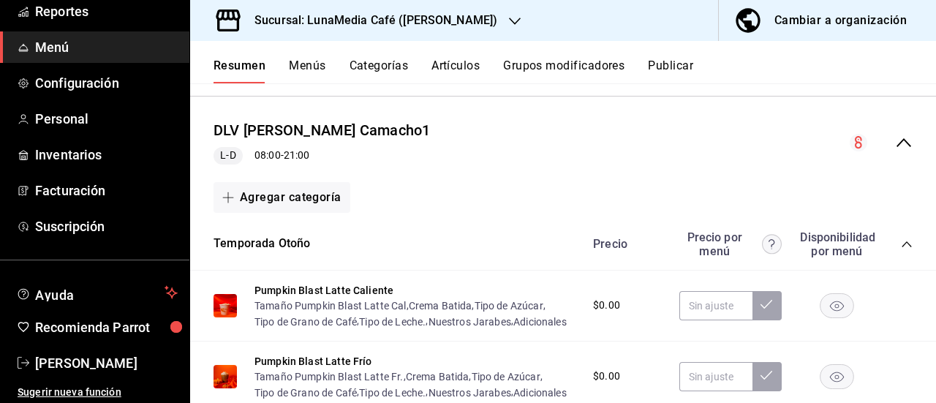
scroll to position [1367, 0]
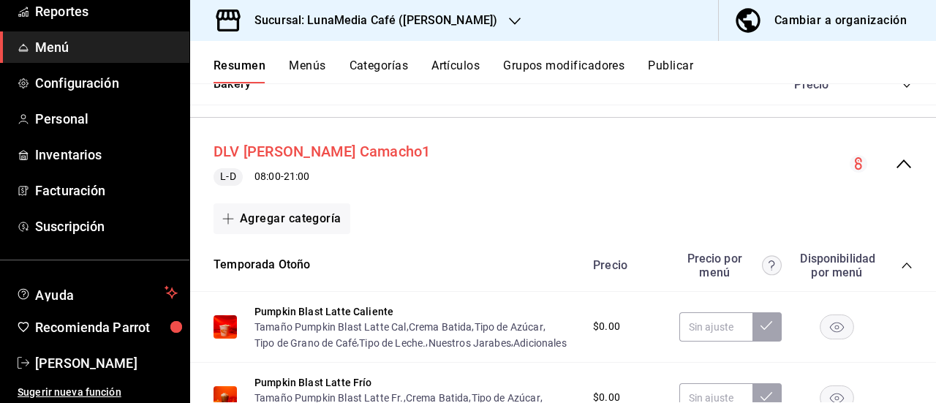
click at [287, 154] on button "DLV [PERSON_NAME] Camacho1" at bounding box center [322, 151] width 217 height 21
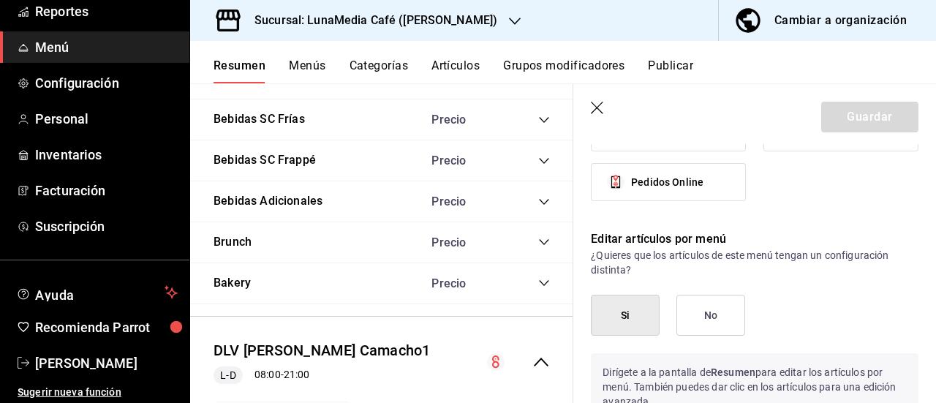
scroll to position [1024, 0]
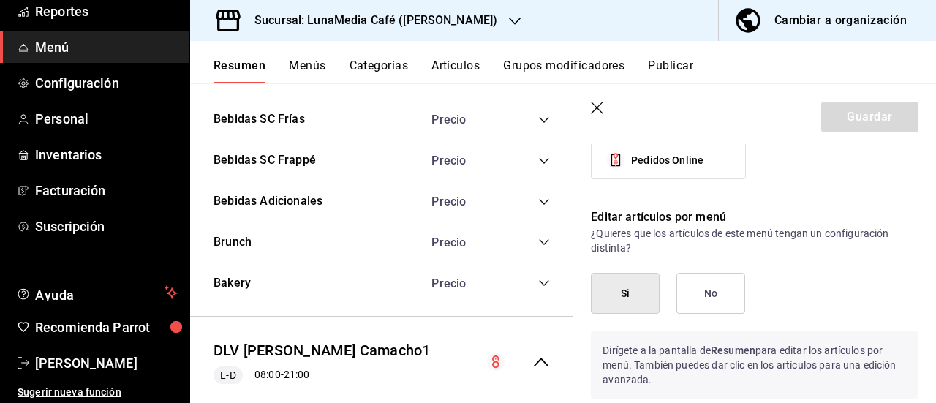
click at [728, 295] on button "No" at bounding box center [711, 293] width 69 height 41
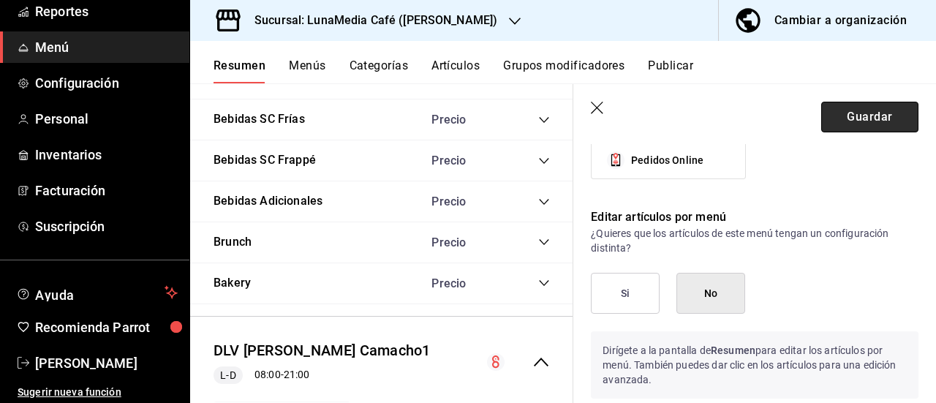
click at [826, 129] on button "Guardar" at bounding box center [869, 117] width 97 height 31
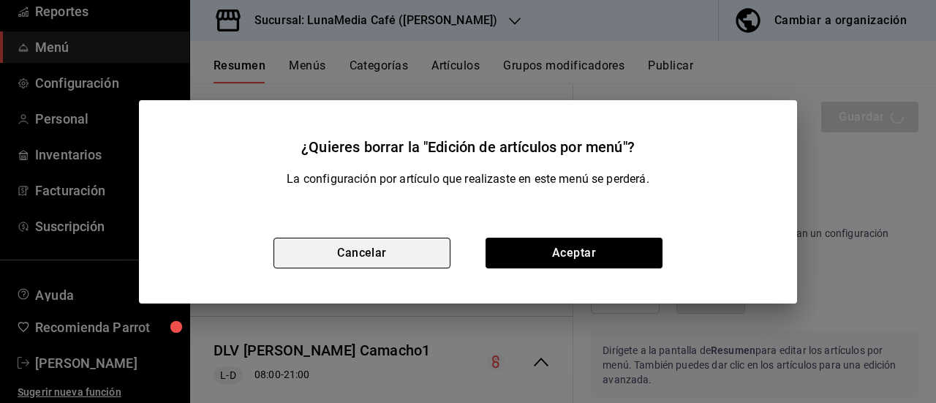
click at [395, 258] on button "Cancelar" at bounding box center [362, 253] width 177 height 31
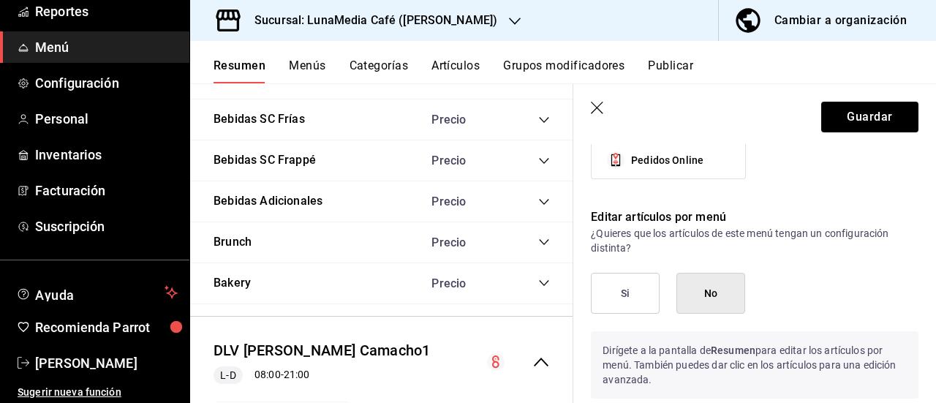
click at [599, 107] on icon "button" at bounding box center [598, 109] width 15 height 15
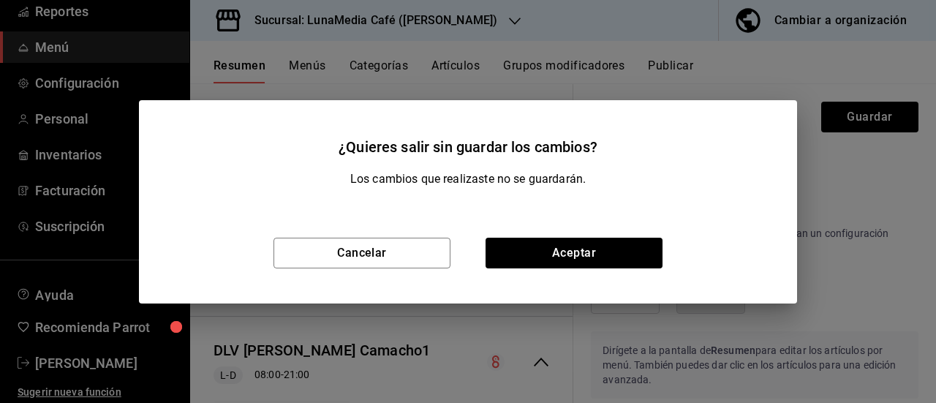
click at [483, 258] on div "Cancelar Aceptar" at bounding box center [468, 253] width 658 height 101
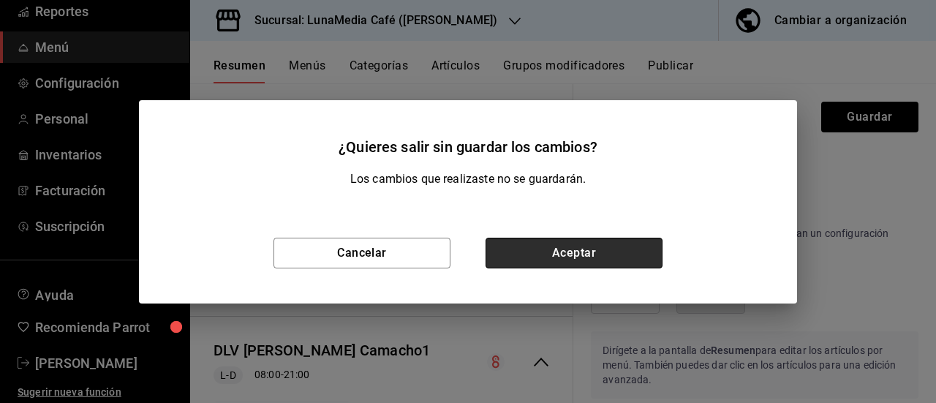
click at [500, 257] on button "Aceptar" at bounding box center [574, 253] width 177 height 31
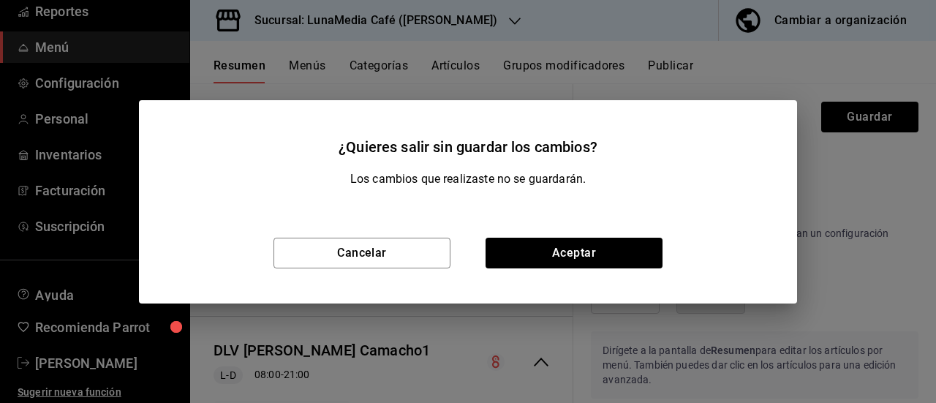
checkbox input "false"
type input "1758744598015"
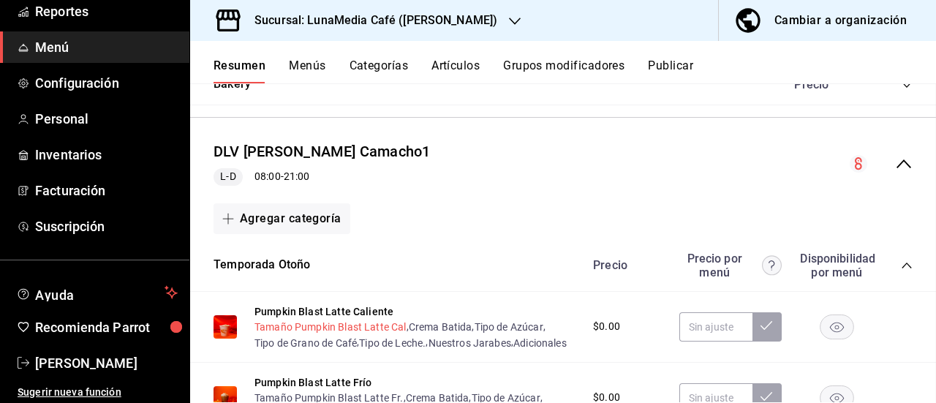
checkbox input "false"
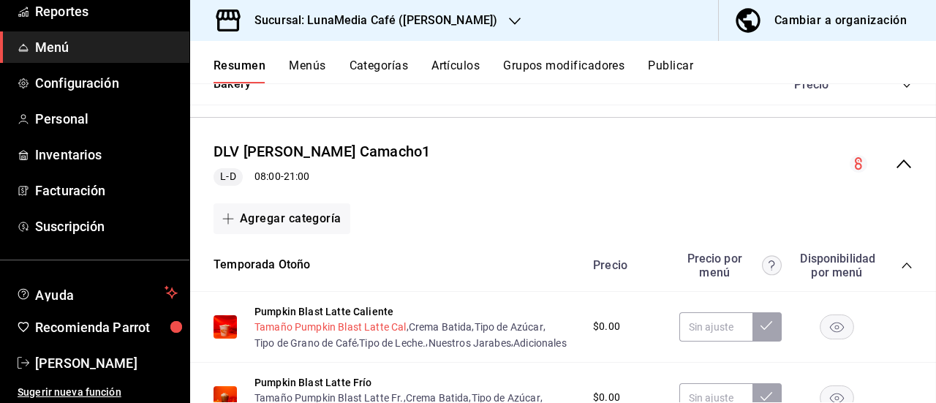
checkbox input "false"
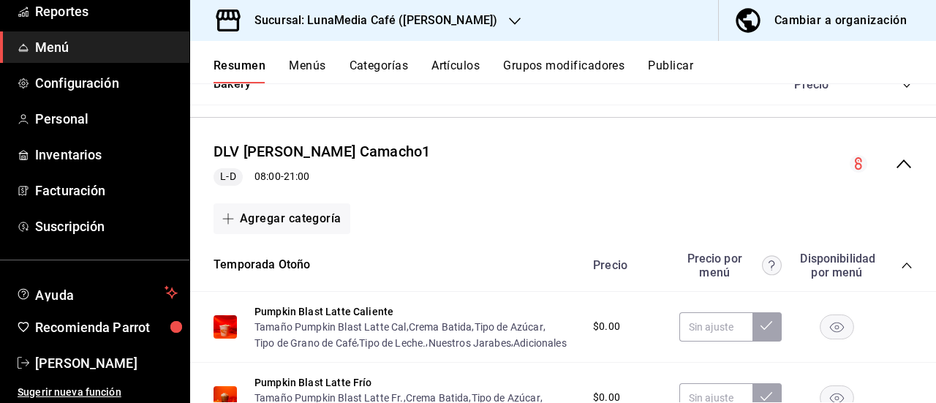
click at [855, 163] on icon "collapse-menu-row" at bounding box center [858, 163] width 7 height 12
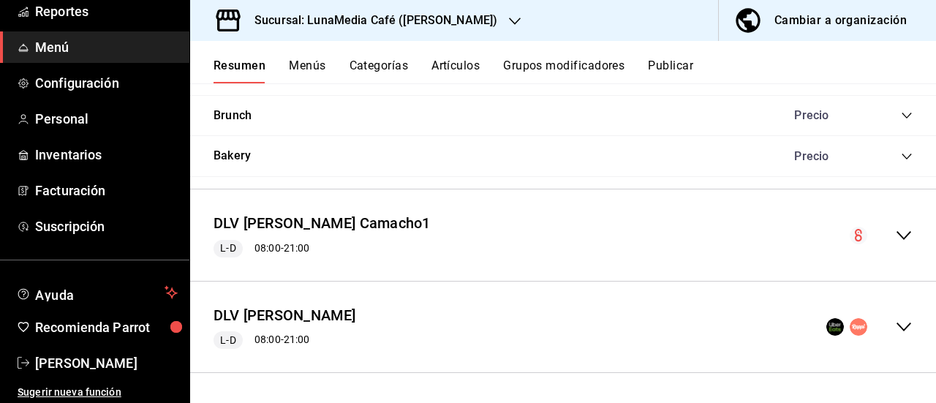
scroll to position [1294, 0]
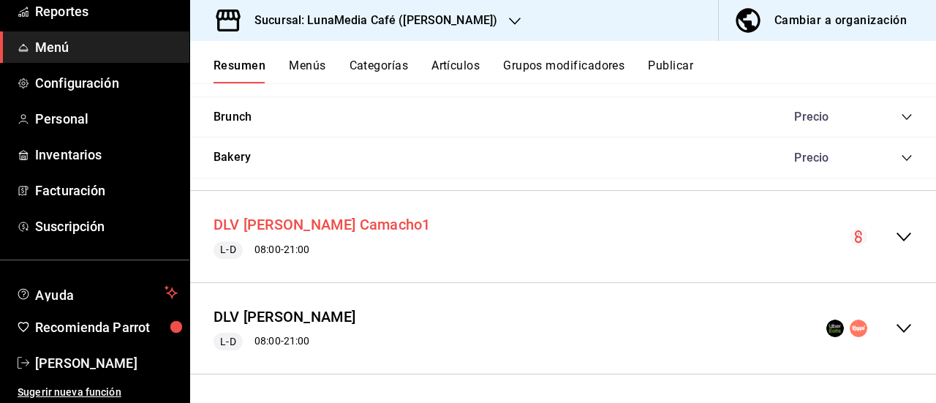
click at [335, 226] on button "DLV [PERSON_NAME] Camacho1" at bounding box center [322, 224] width 217 height 21
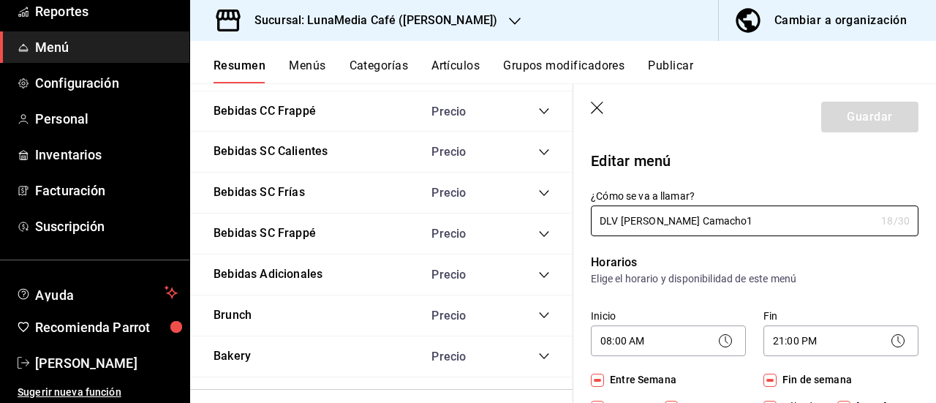
click at [597, 108] on icon "button" at bounding box center [597, 108] width 12 height 12
checkbox input "false"
type input "1758744630761"
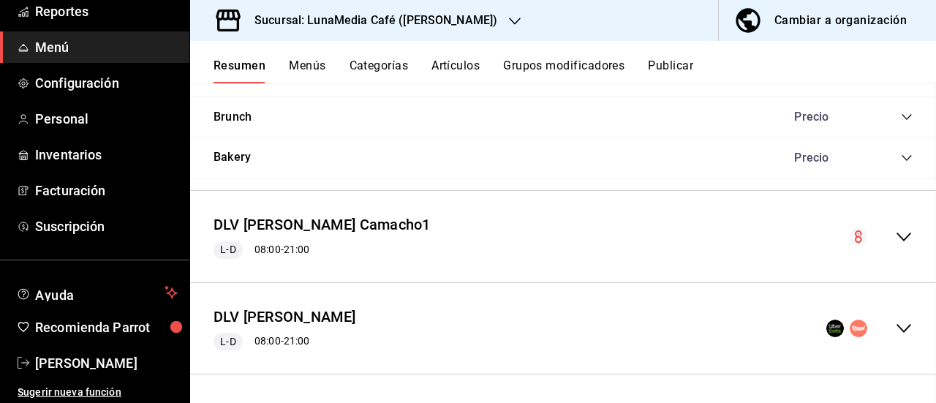
checkbox input "false"
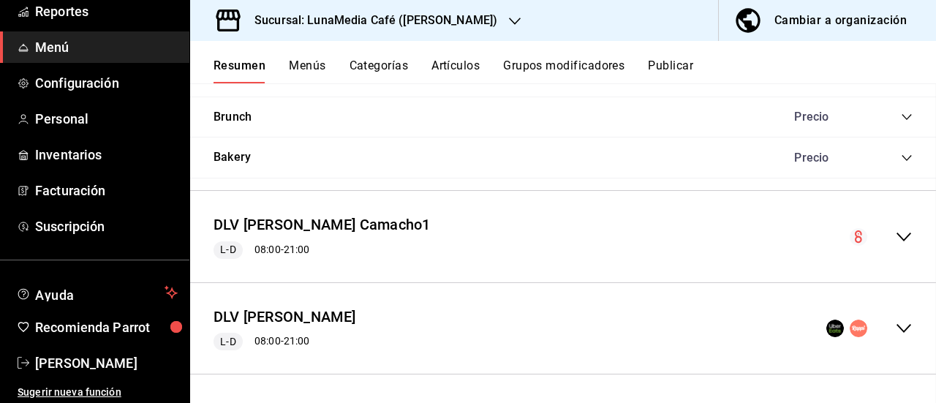
checkbox input "false"
click at [451, 65] on button "Artículos" at bounding box center [456, 71] width 48 height 25
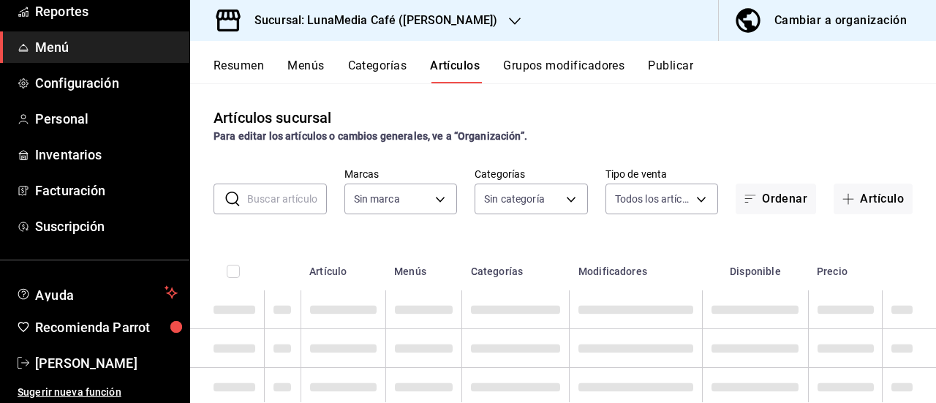
type input "55b5777a-a8f8-4194-81d5-7e3cda734f68"
type input "622fb036-7591-4a5a-b99c-1bb32aa12758,4a667411-bf09-4ea8-947c-4b8fca637345,63d22…"
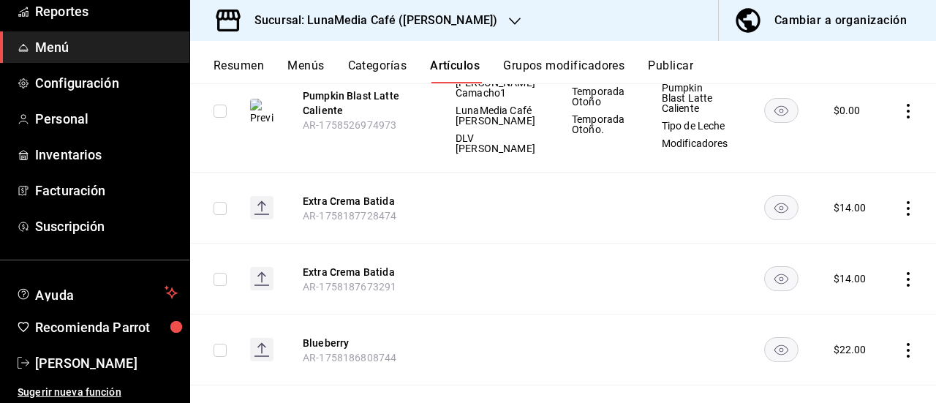
scroll to position [1097, 0]
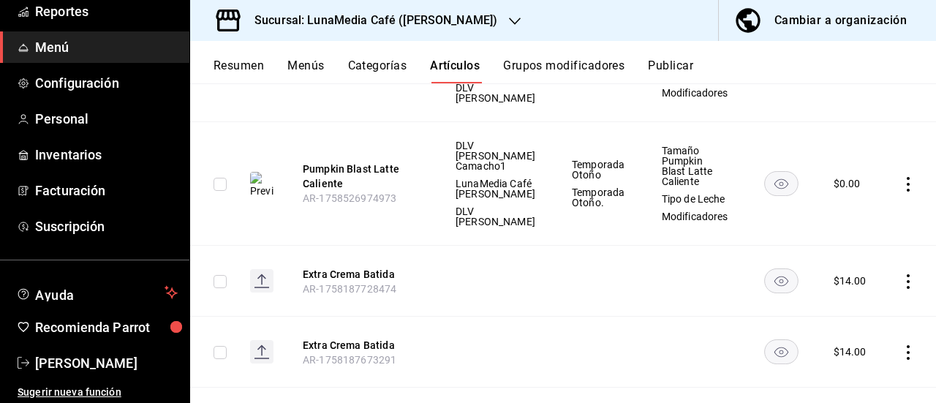
click at [249, 64] on button "Resumen" at bounding box center [239, 71] width 50 height 25
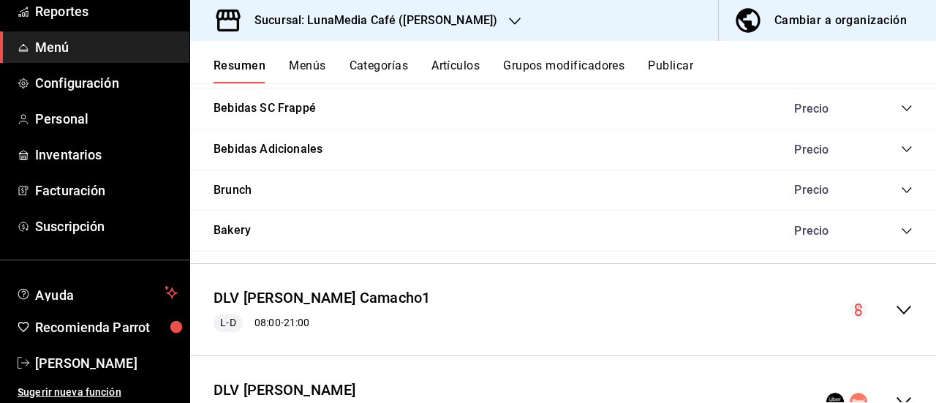
scroll to position [1294, 0]
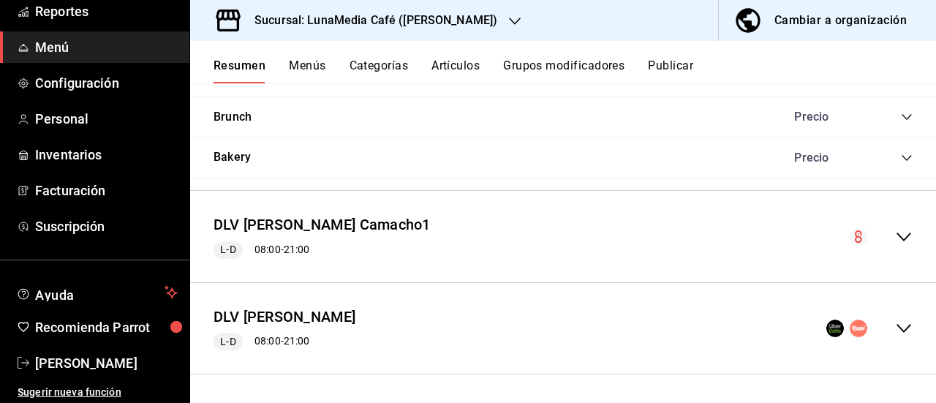
click at [884, 246] on div "DLV [PERSON_NAME] Camacho1 L-D 08:00 - 21:00" at bounding box center [563, 237] width 746 height 68
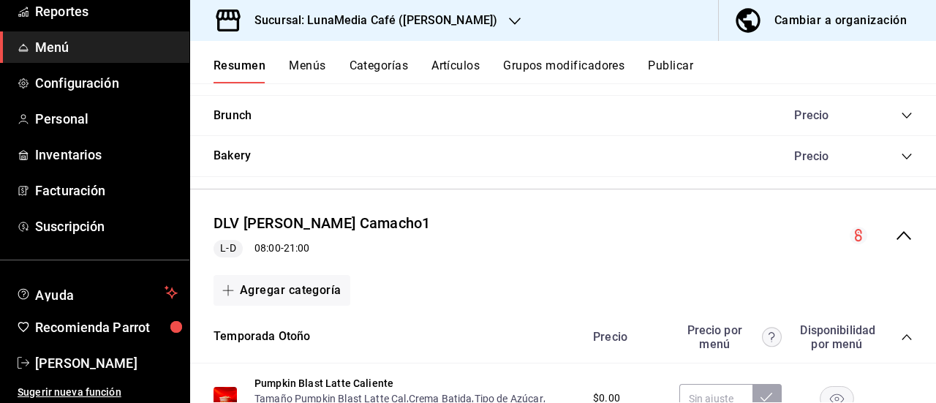
scroll to position [1442, 0]
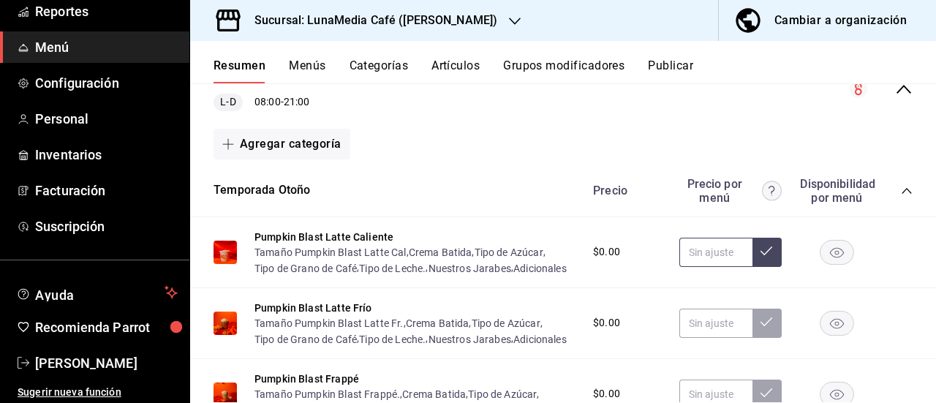
click at [705, 252] on input "text" at bounding box center [715, 252] width 73 height 29
type input "$109.00"
click at [761, 267] on button at bounding box center [767, 252] width 29 height 29
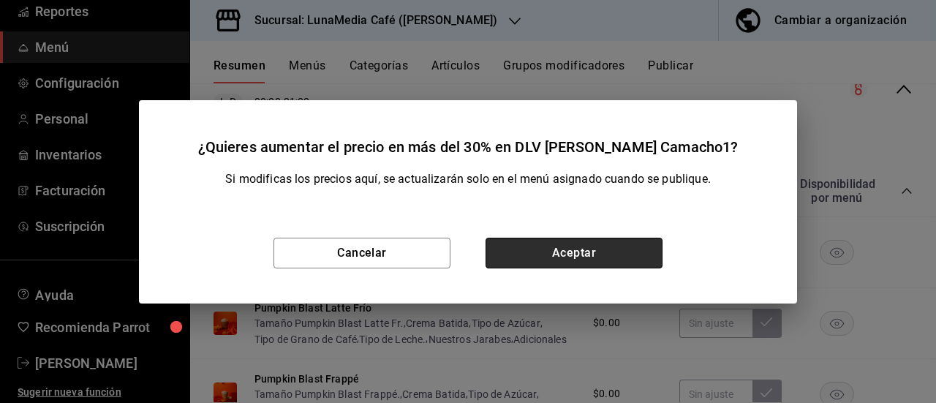
click at [581, 243] on button "Aceptar" at bounding box center [574, 253] width 177 height 31
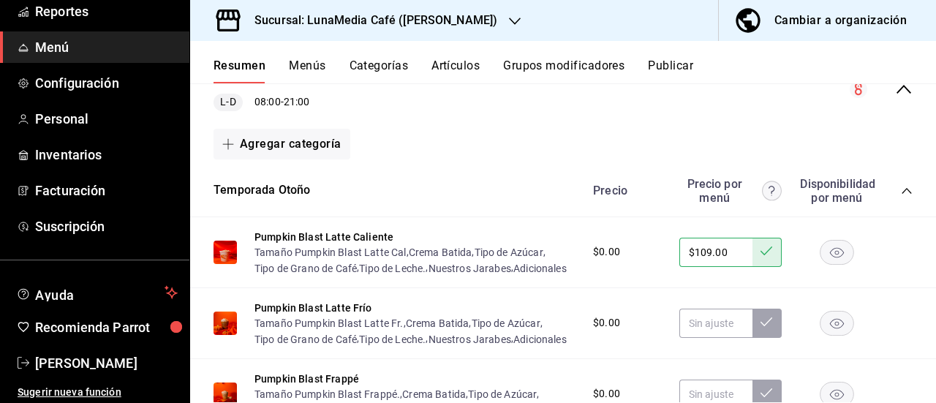
click at [253, 67] on button "Resumen" at bounding box center [240, 71] width 52 height 25
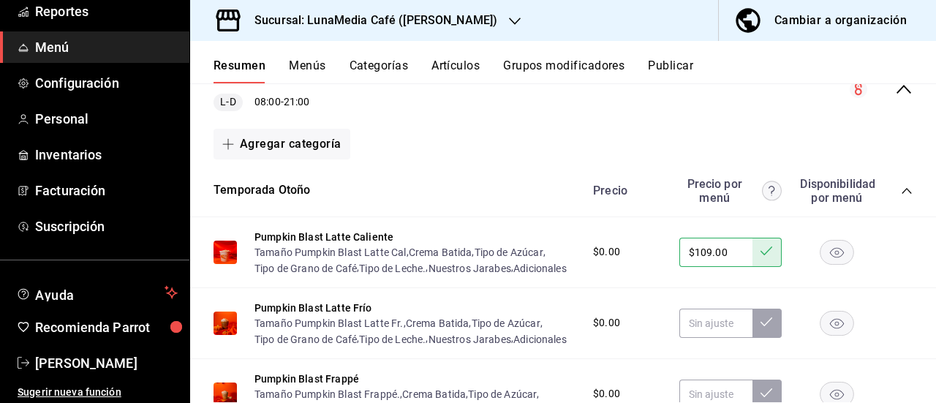
click at [253, 67] on button "Resumen" at bounding box center [240, 71] width 52 height 25
click at [302, 72] on button "Menús" at bounding box center [307, 71] width 37 height 25
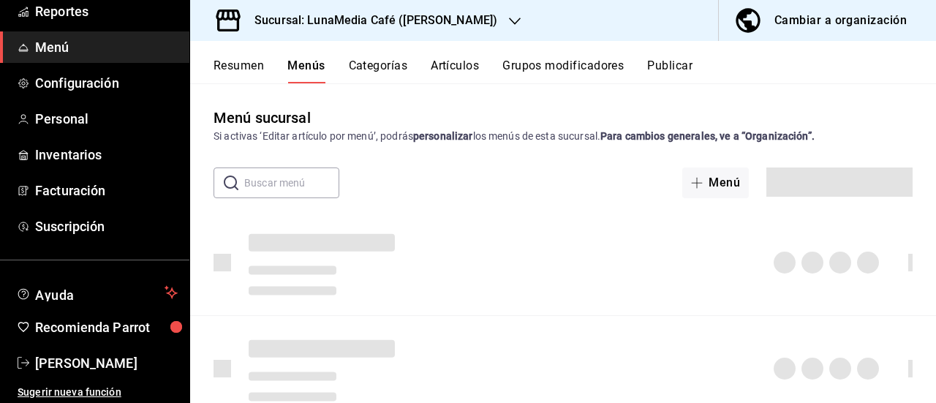
click at [670, 64] on button "Publicar" at bounding box center [669, 71] width 45 height 25
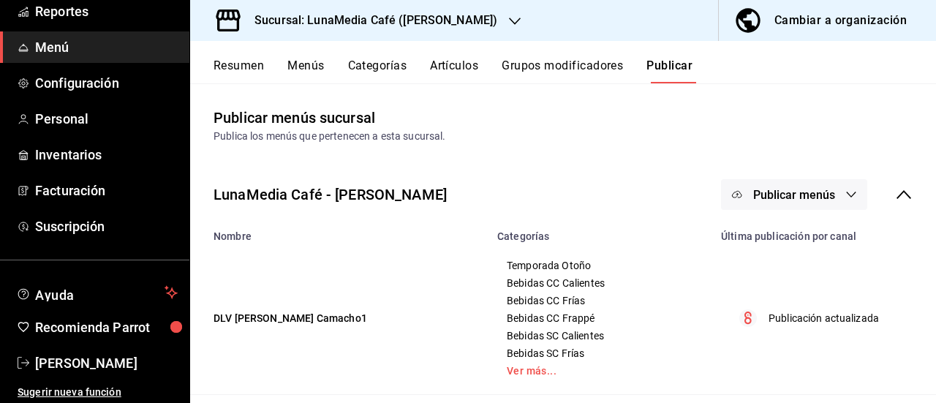
click at [767, 197] on span "Publicar menús" at bounding box center [794, 195] width 82 height 14
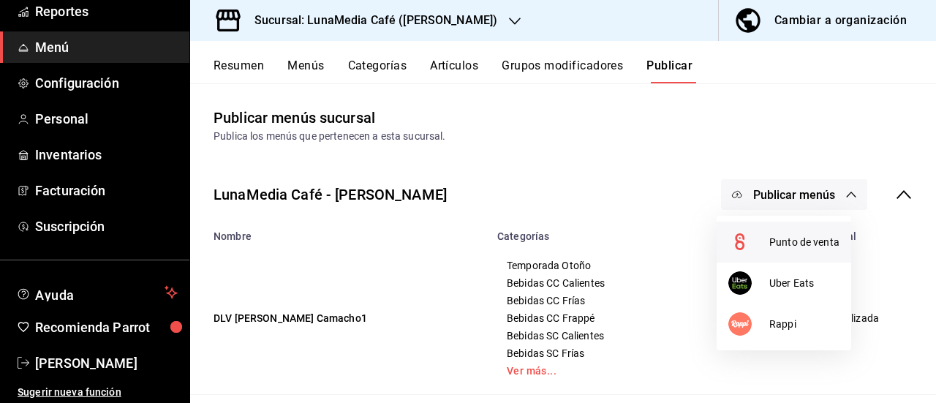
click at [764, 238] on div at bounding box center [748, 241] width 41 height 23
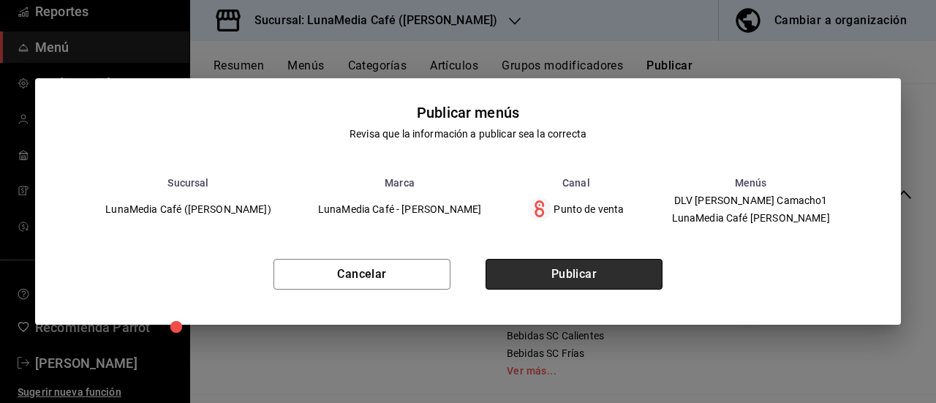
click at [619, 276] on button "Publicar" at bounding box center [574, 274] width 177 height 31
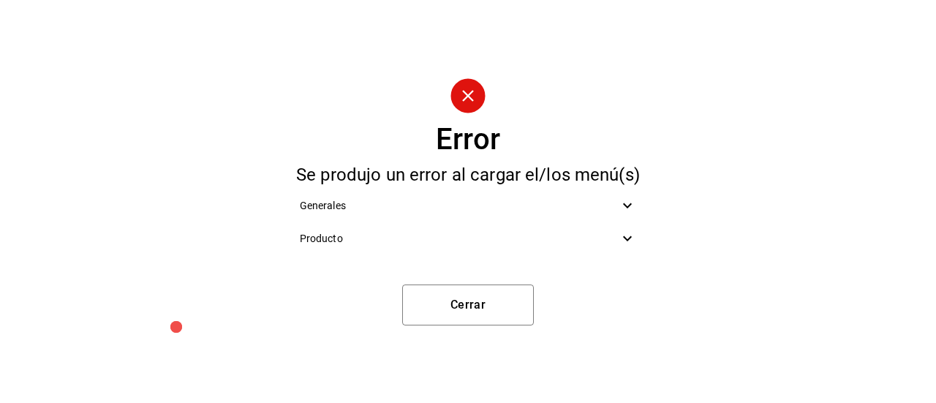
click at [609, 238] on span "Producto" at bounding box center [460, 238] width 320 height 15
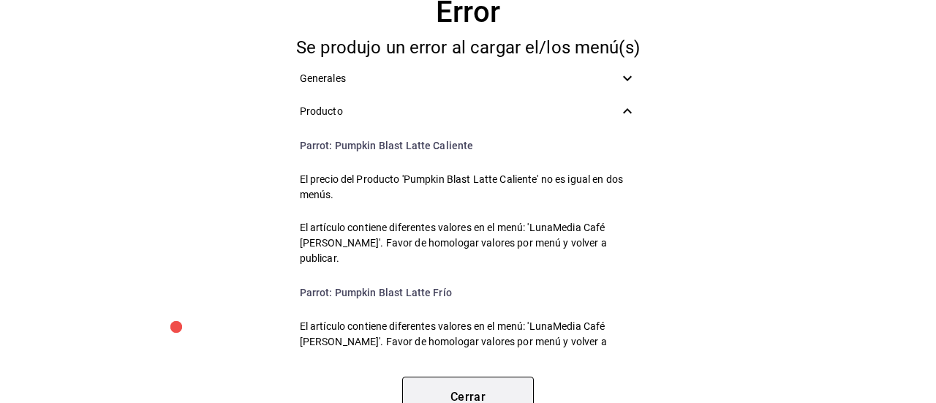
click at [479, 388] on button "Cerrar" at bounding box center [468, 397] width 132 height 41
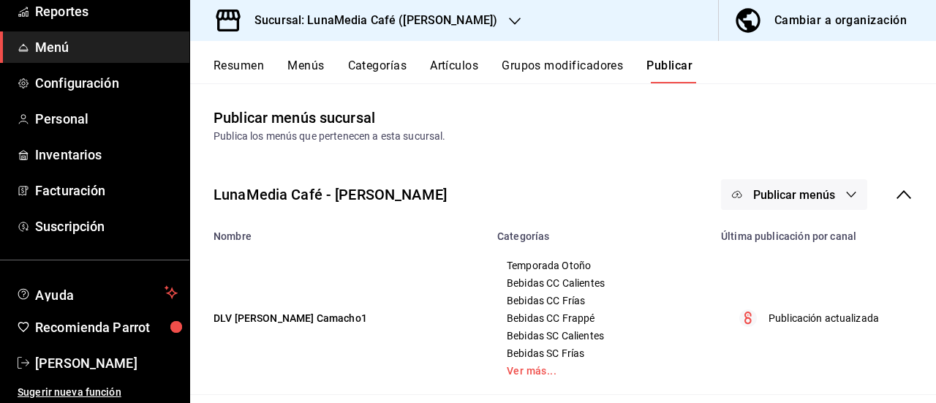
click at [236, 56] on div "Resumen Menús Categorías Artículos Grupos modificadores Publicar" at bounding box center [563, 62] width 746 height 42
click at [235, 63] on button "Resumen" at bounding box center [239, 71] width 50 height 25
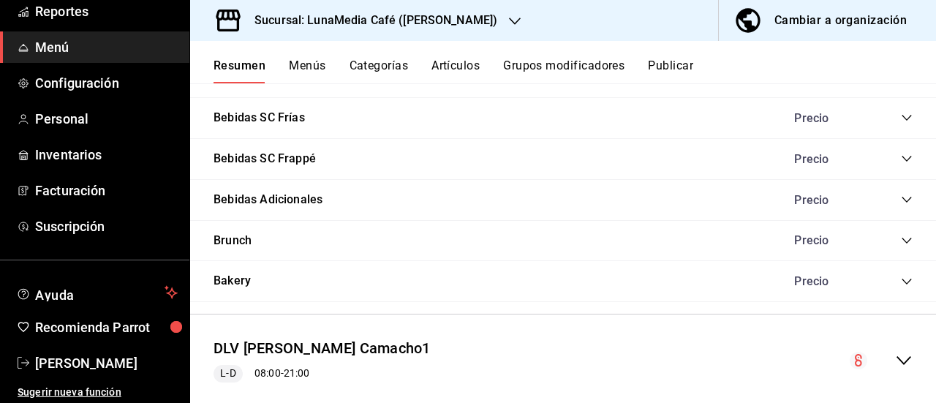
scroll to position [1294, 0]
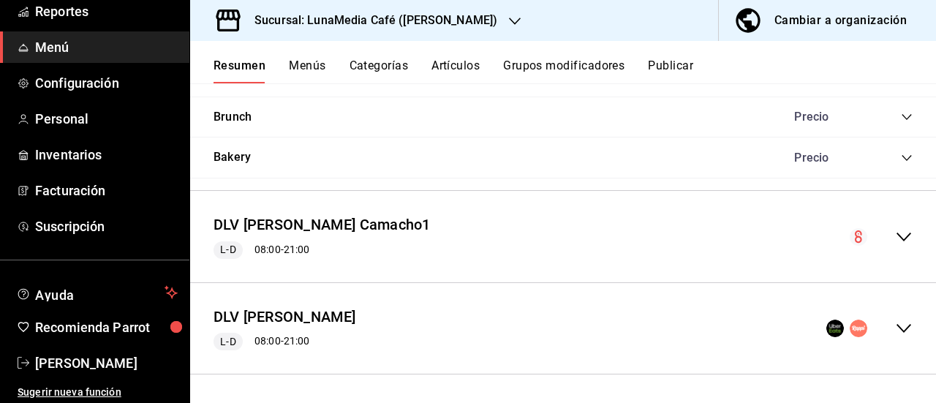
click at [902, 237] on div "DLV [PERSON_NAME] Camacho1 L-D 08:00 - 21:00" at bounding box center [563, 237] width 746 height 68
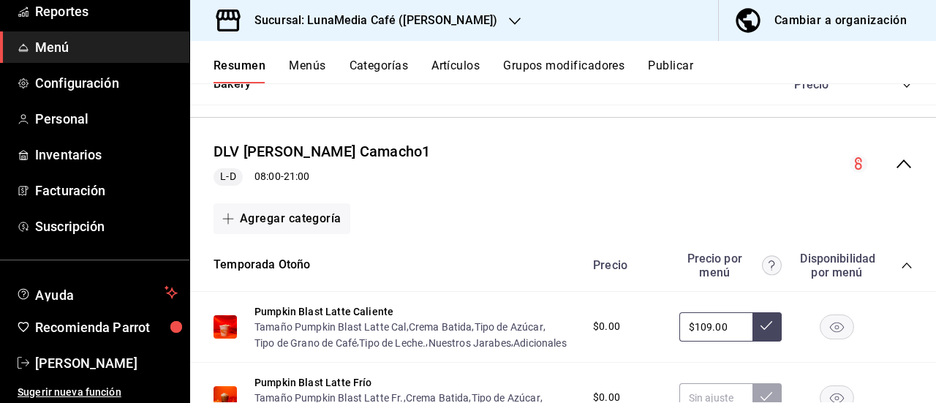
scroll to position [1440, 0]
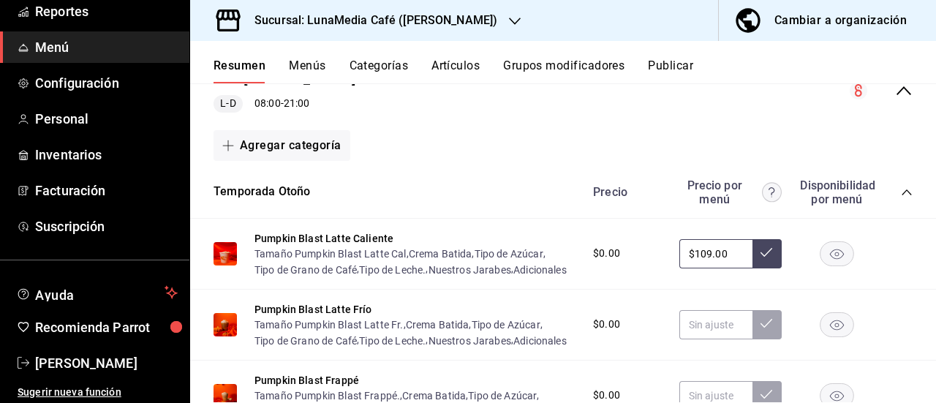
drag, startPoint x: 723, startPoint y: 261, endPoint x: 655, endPoint y: 252, distance: 69.3
click at [655, 252] on div "$0.00 $109.00" at bounding box center [746, 253] width 334 height 29
type input "$0.00"
click at [761, 258] on icon at bounding box center [767, 252] width 12 height 12
click at [679, 70] on button "Publicar" at bounding box center [670, 71] width 45 height 25
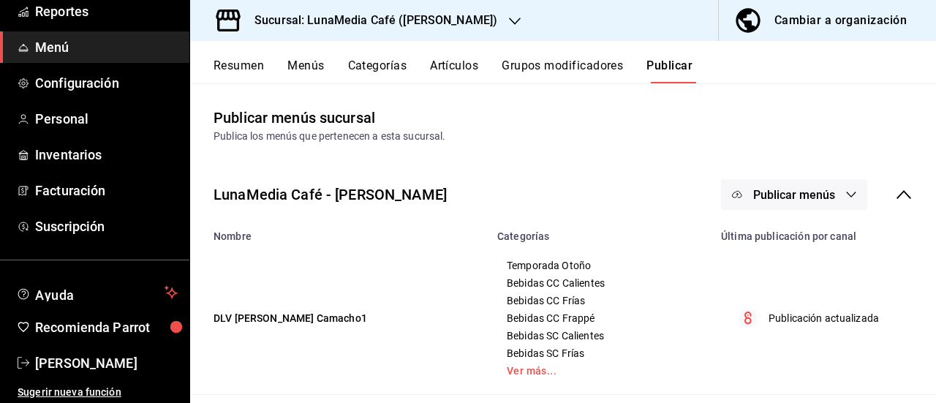
click at [781, 187] on button "Publicar menús" at bounding box center [794, 194] width 146 height 31
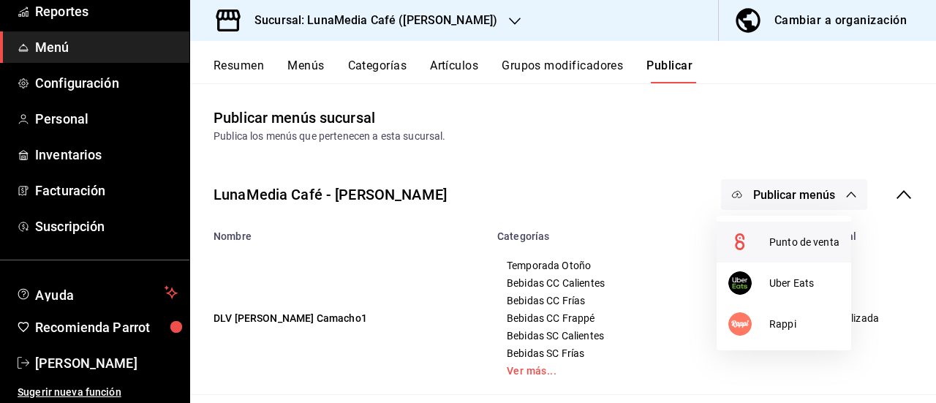
click at [769, 247] on span "Punto de venta" at bounding box center [804, 242] width 70 height 15
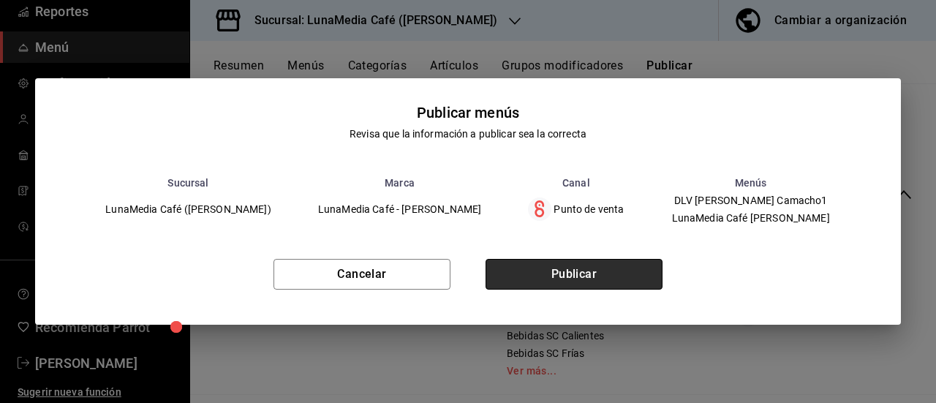
click at [645, 285] on button "Publicar" at bounding box center [574, 274] width 177 height 31
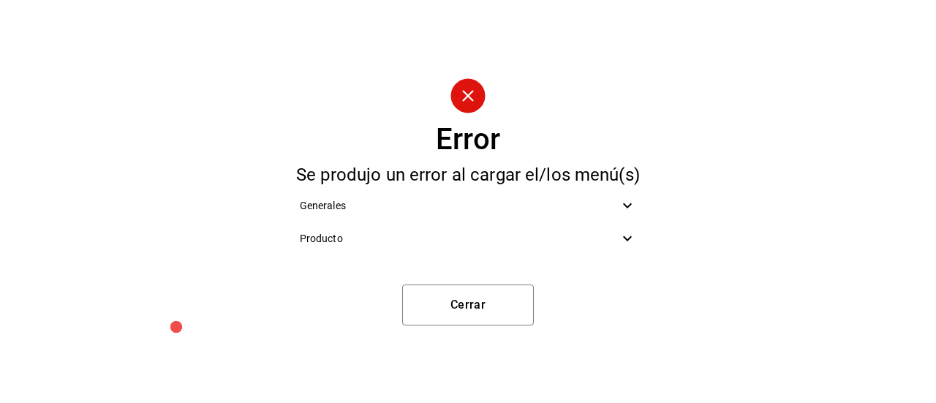
click at [611, 241] on span "Producto" at bounding box center [460, 238] width 320 height 15
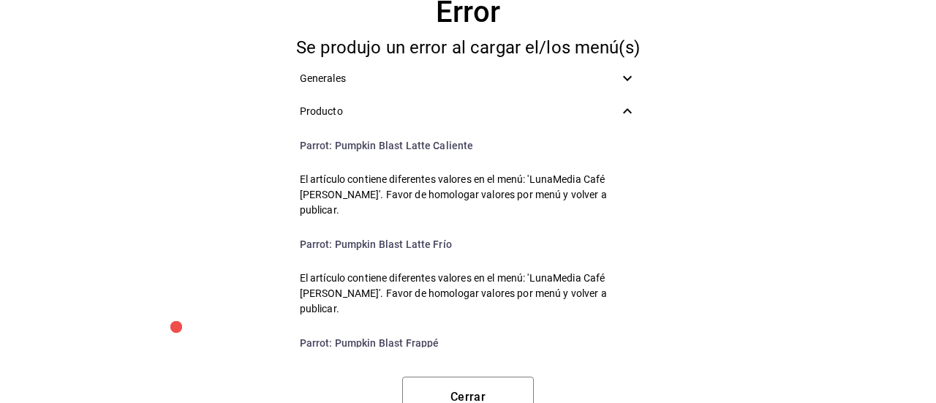
scroll to position [73, 0]
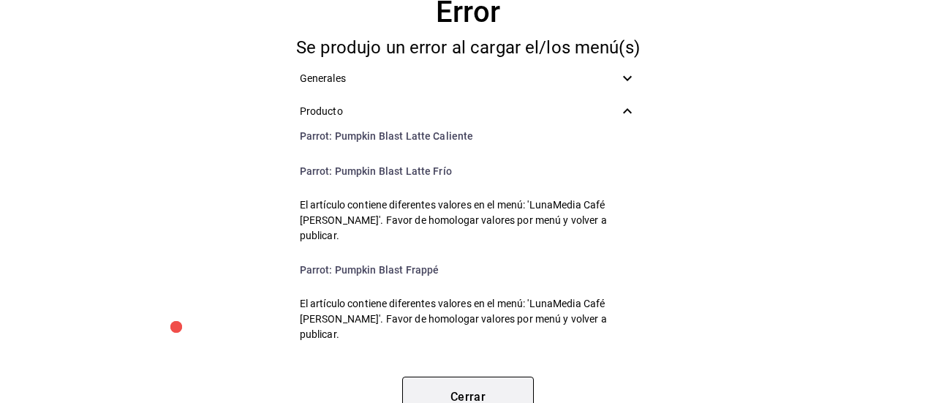
click at [429, 377] on button "Cerrar" at bounding box center [468, 397] width 132 height 41
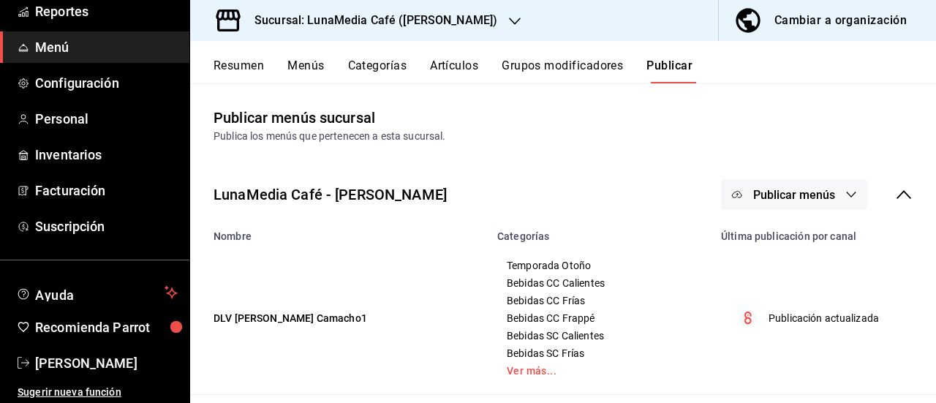
click at [236, 68] on button "Resumen" at bounding box center [239, 71] width 50 height 25
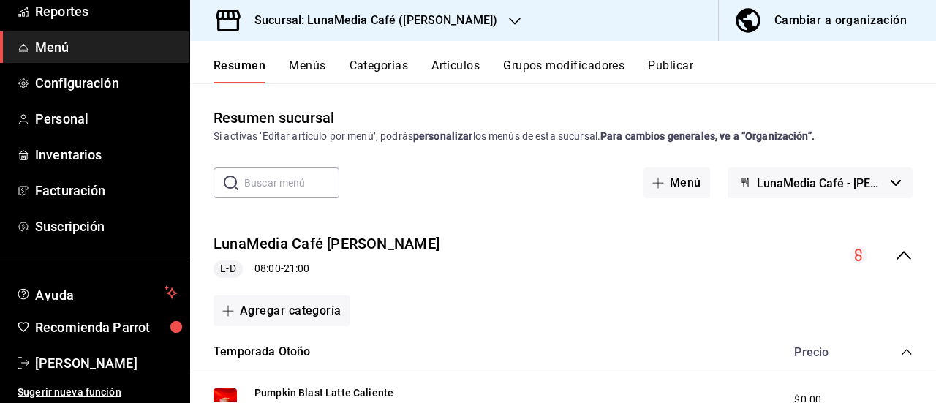
click at [855, 28] on div "Cambiar a organización" at bounding box center [841, 20] width 132 height 20
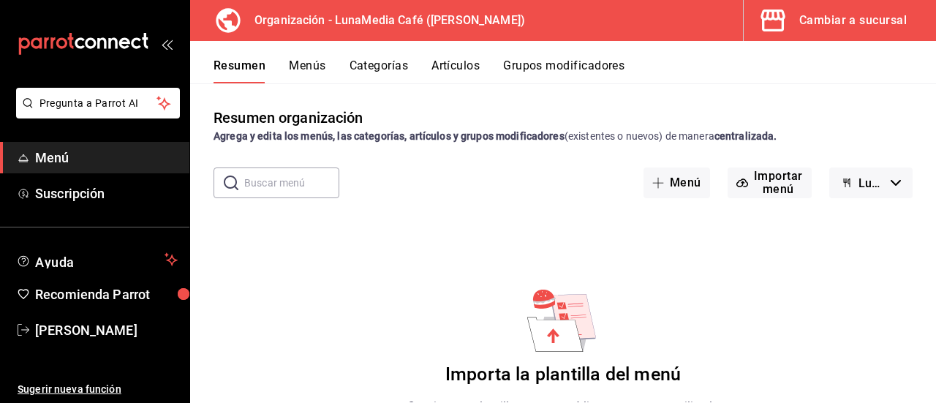
click at [803, 30] on div "Cambiar a sucursal" at bounding box center [853, 20] width 108 height 20
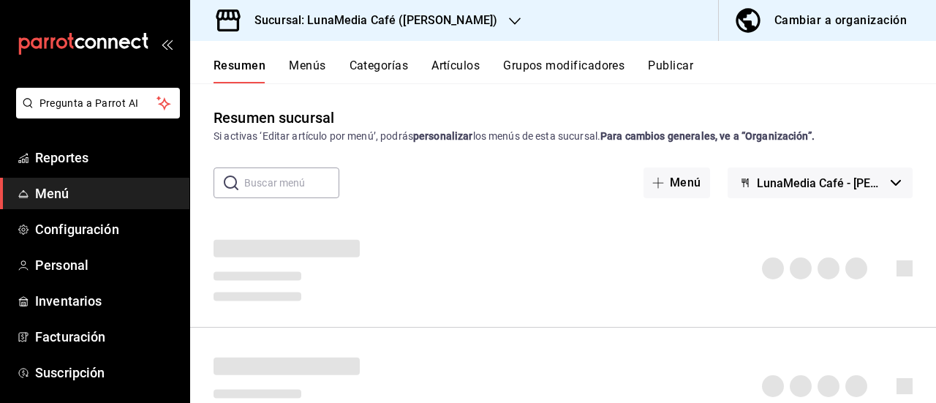
click at [662, 66] on button "Publicar" at bounding box center [670, 71] width 45 height 25
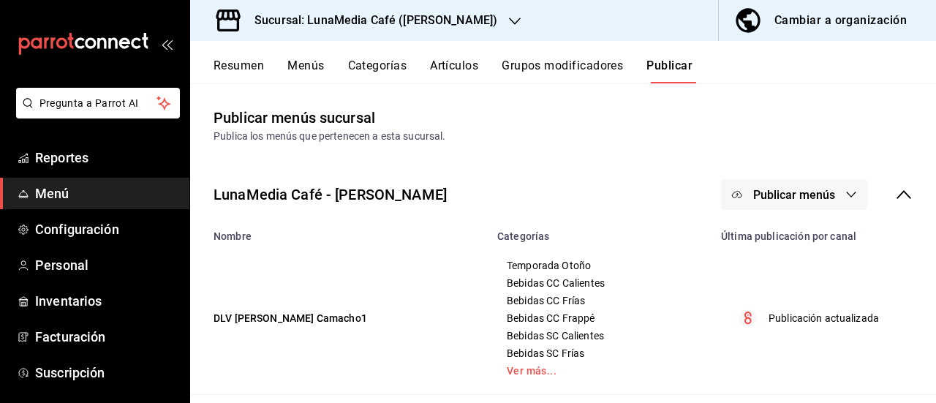
click at [755, 192] on span "Publicar menús" at bounding box center [794, 195] width 82 height 14
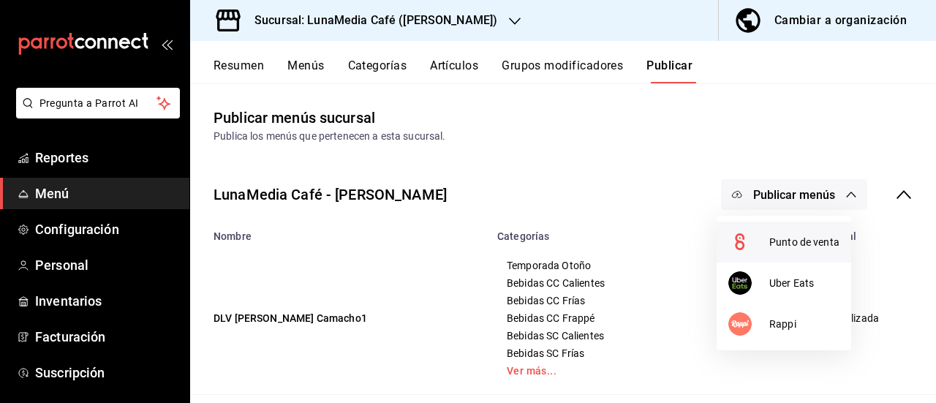
click at [758, 233] on div at bounding box center [748, 241] width 41 height 23
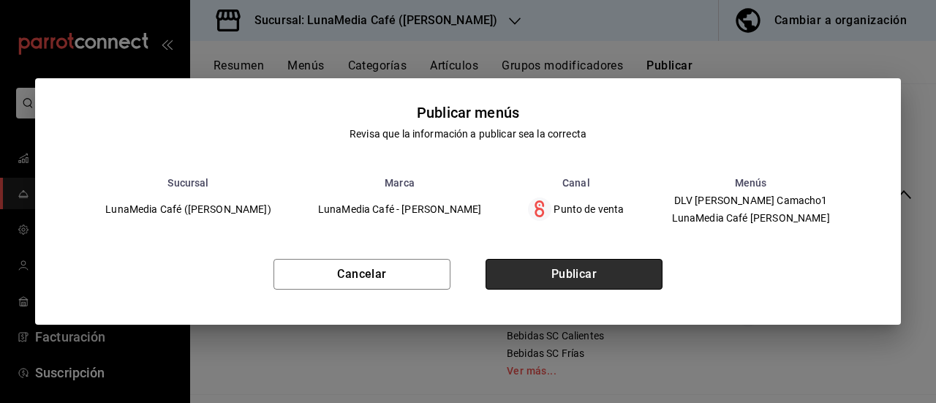
click at [602, 277] on button "Publicar" at bounding box center [574, 274] width 177 height 31
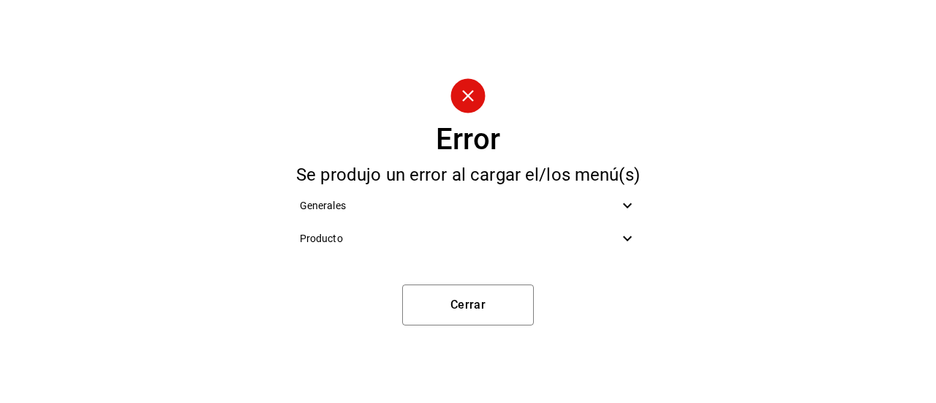
click at [464, 239] on span "Producto" at bounding box center [460, 238] width 320 height 15
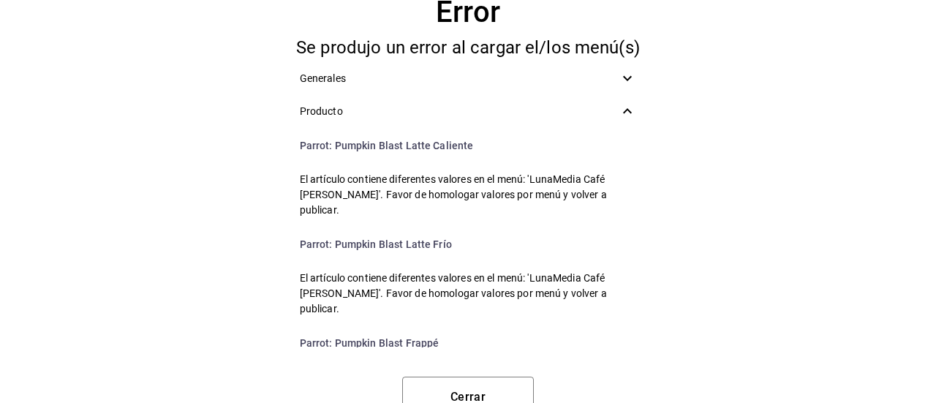
click at [395, 83] on span "Generales" at bounding box center [460, 78] width 320 height 15
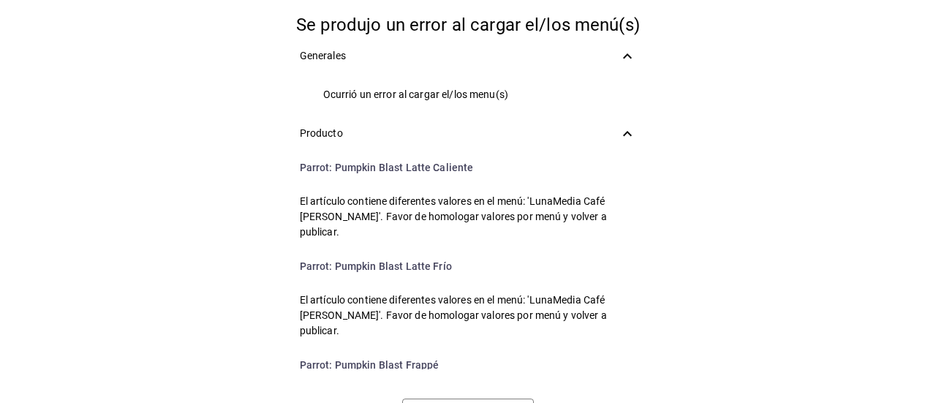
click at [395, 57] on span "Generales" at bounding box center [460, 55] width 320 height 15
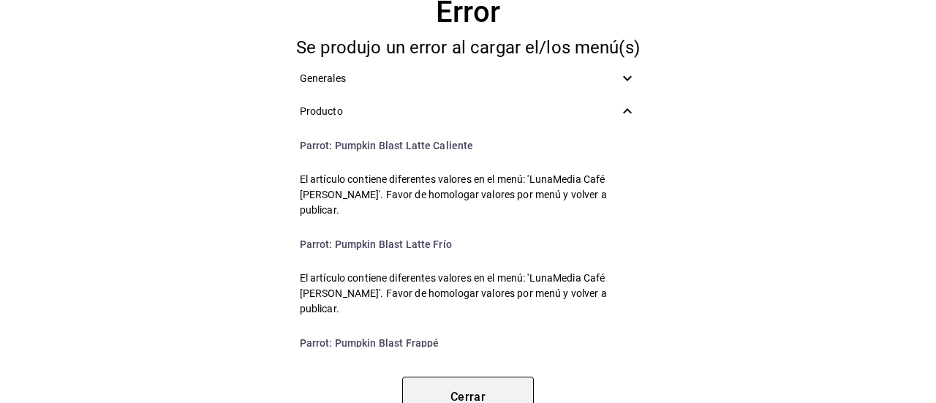
click at [405, 385] on button "Cerrar" at bounding box center [468, 397] width 132 height 41
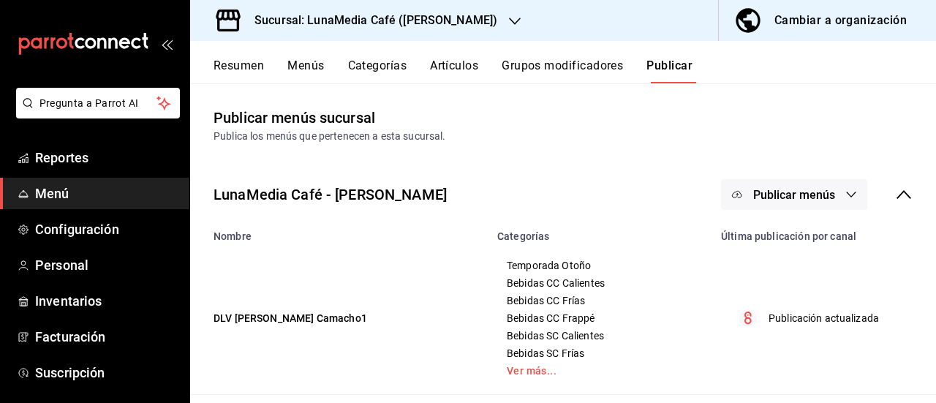
click at [244, 63] on button "Resumen" at bounding box center [239, 71] width 50 height 25
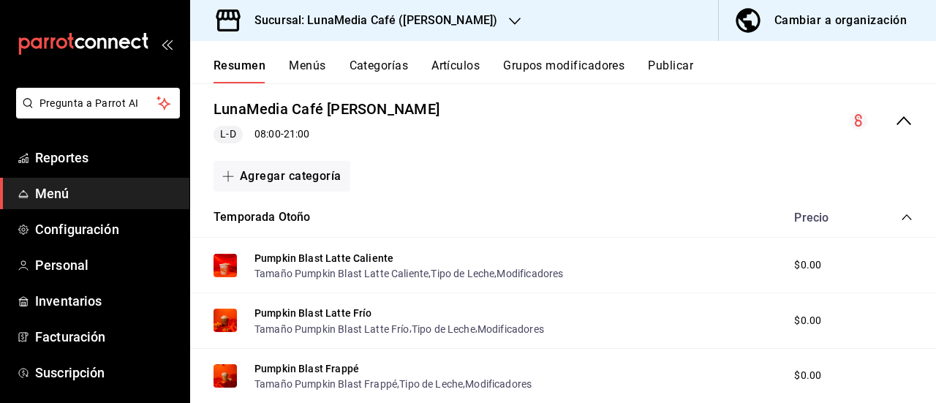
scroll to position [146, 0]
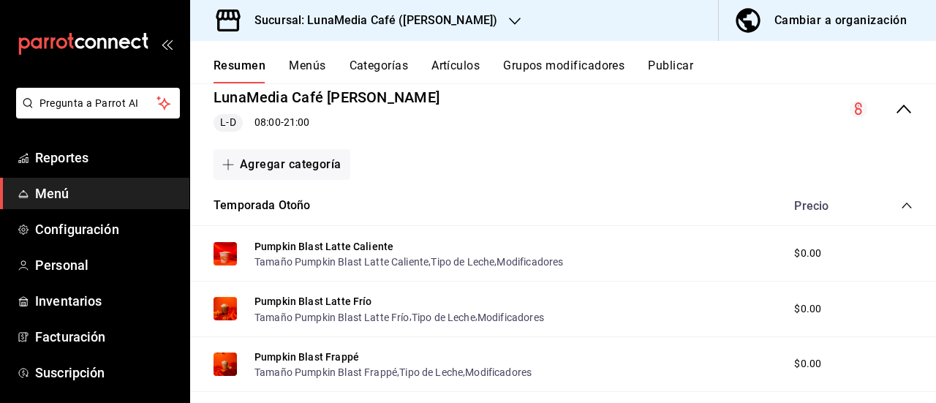
click at [794, 250] on span "$0.00" at bounding box center [807, 253] width 27 height 15
click at [279, 244] on button "Pumpkin Blast Latte Caliente" at bounding box center [324, 246] width 139 height 15
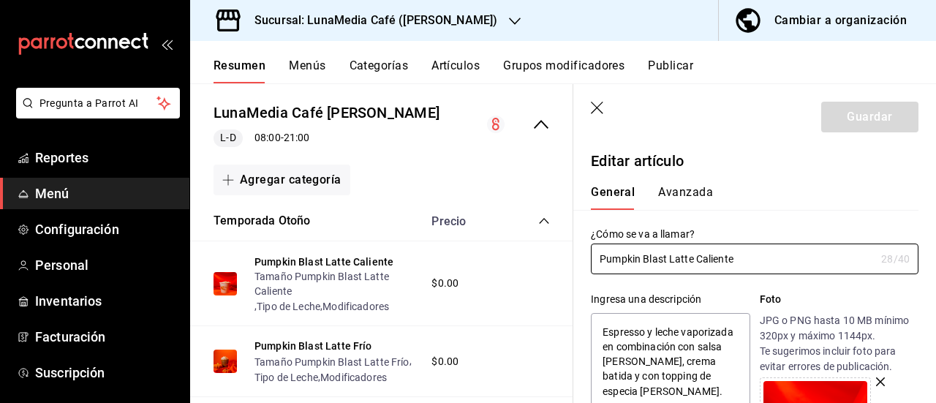
scroll to position [293, 0]
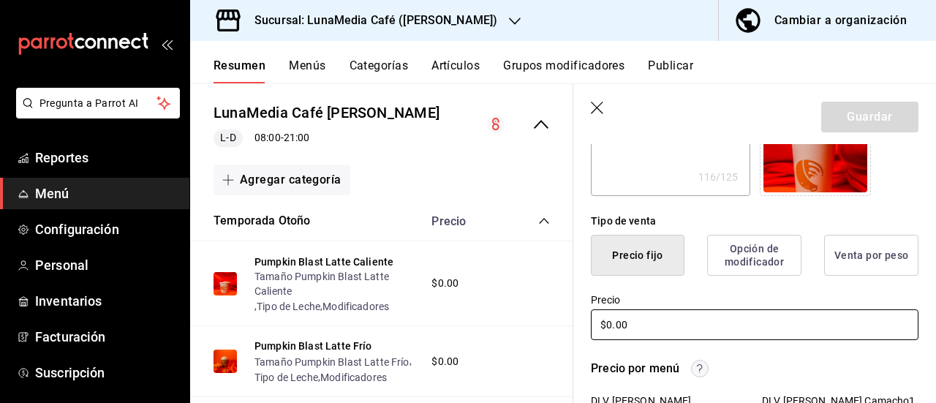
drag, startPoint x: 648, startPoint y: 328, endPoint x: 578, endPoint y: 320, distance: 70.8
click at [578, 320] on div "Precio $0.00" at bounding box center [745, 309] width 345 height 67
type textarea "x"
type input "$0.00"
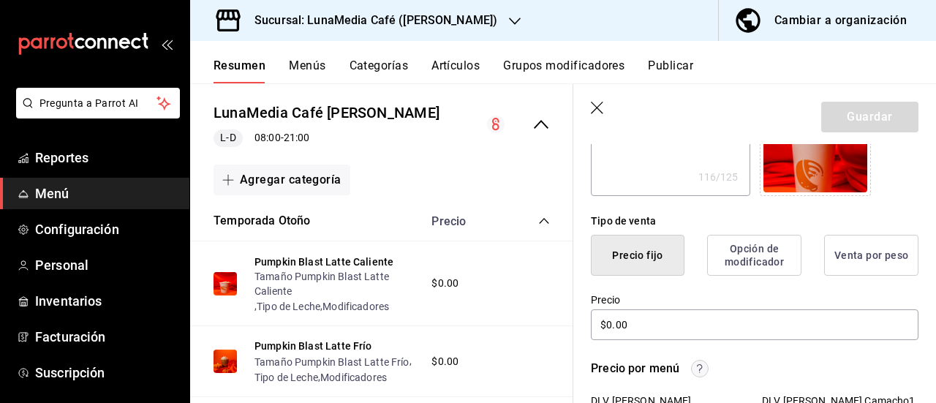
click at [698, 304] on label "Precio" at bounding box center [755, 300] width 328 height 10
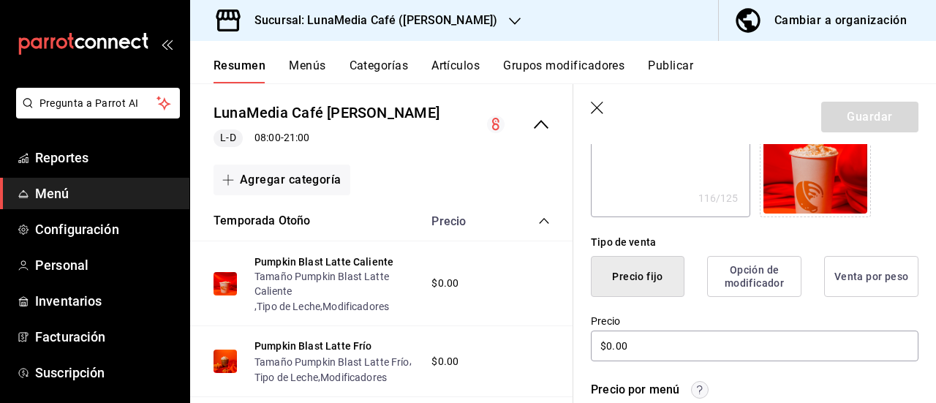
scroll to position [268, 0]
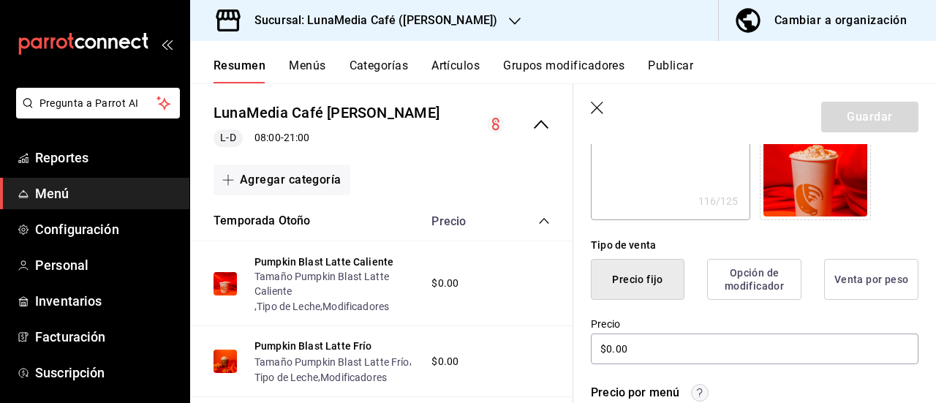
click at [594, 105] on icon "button" at bounding box center [598, 109] width 15 height 15
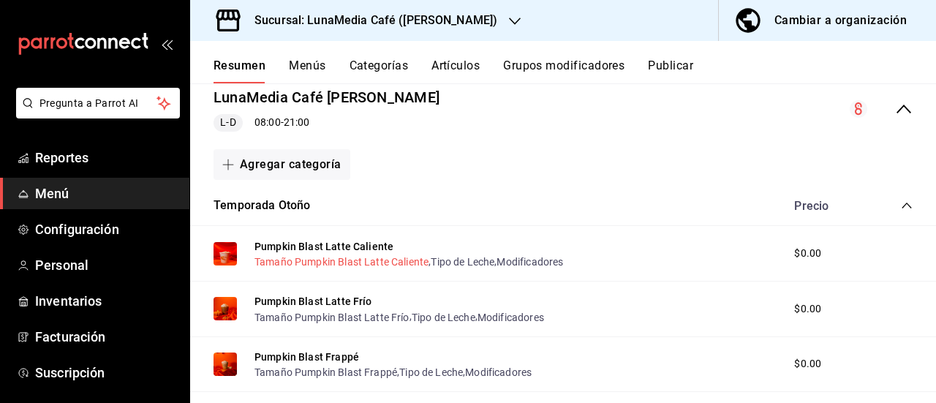
click at [354, 261] on button "Tamaño Pumpkin Blast Latte Caliente" at bounding box center [342, 262] width 174 height 15
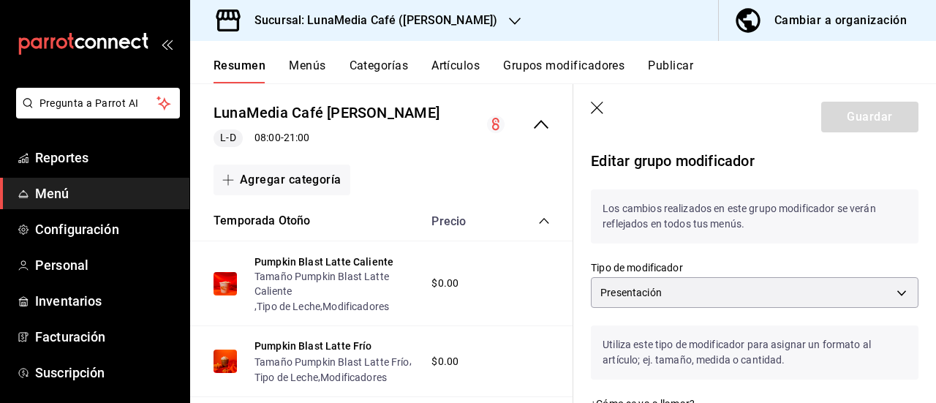
click at [595, 110] on icon "button" at bounding box center [597, 108] width 12 height 12
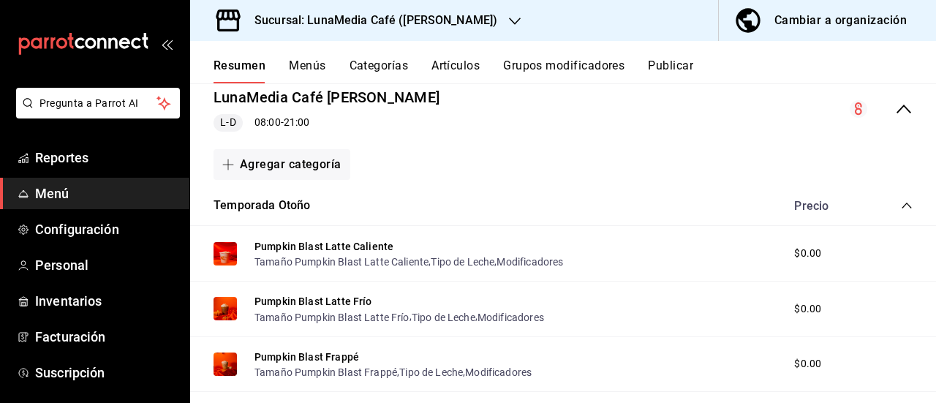
click at [532, 69] on button "Grupos modificadores" at bounding box center [563, 71] width 121 height 25
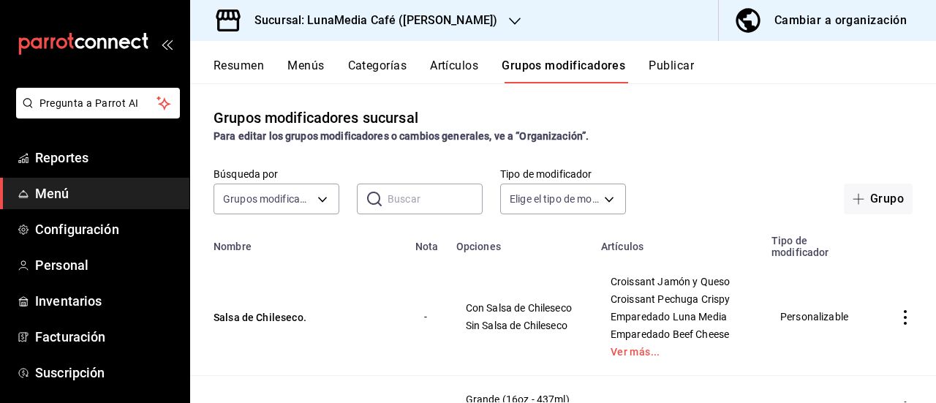
click at [415, 200] on input "text" at bounding box center [435, 198] width 95 height 29
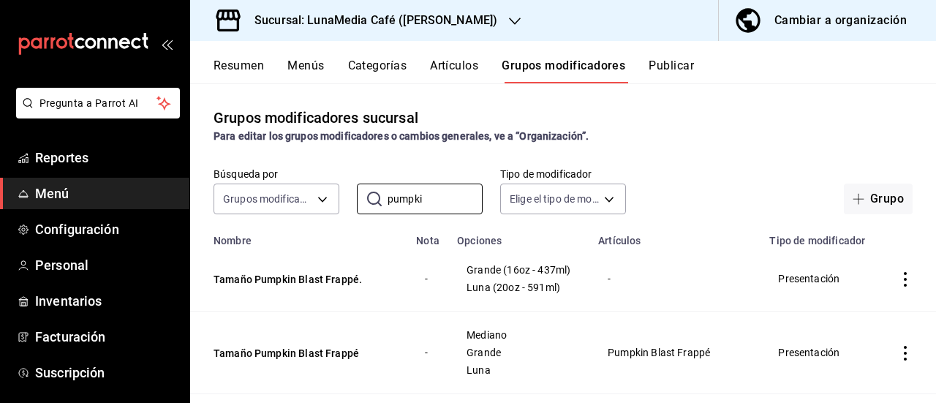
type input "pumpki"
click at [348, 246] on th "Nombre" at bounding box center [298, 236] width 217 height 20
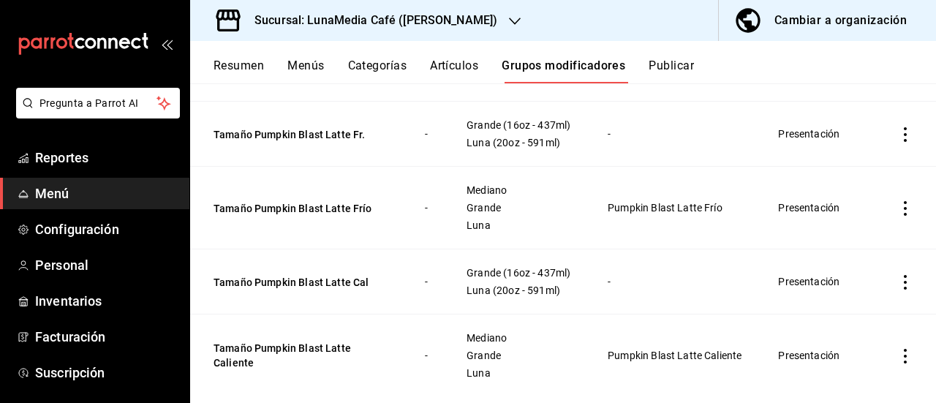
scroll to position [364, 0]
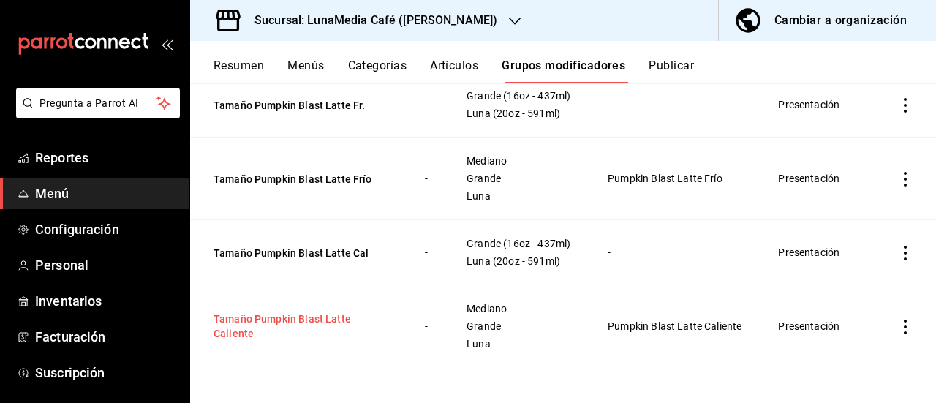
click at [317, 315] on button "Tamaño Pumpkin Blast Latte Caliente" at bounding box center [302, 326] width 176 height 29
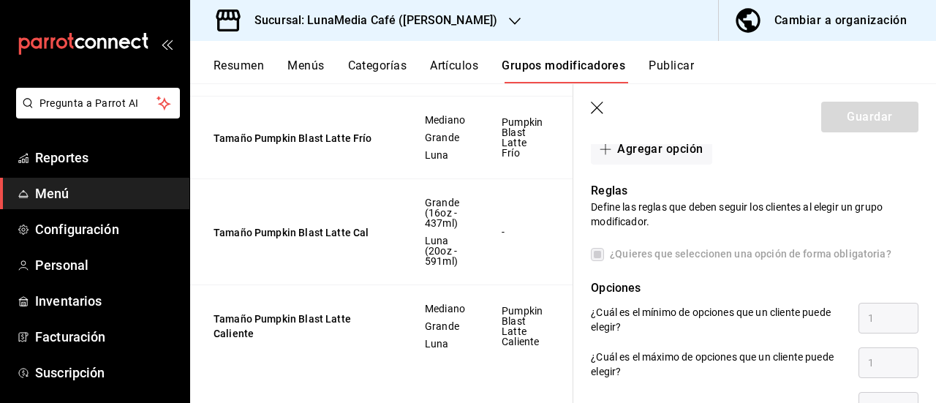
scroll to position [658, 0]
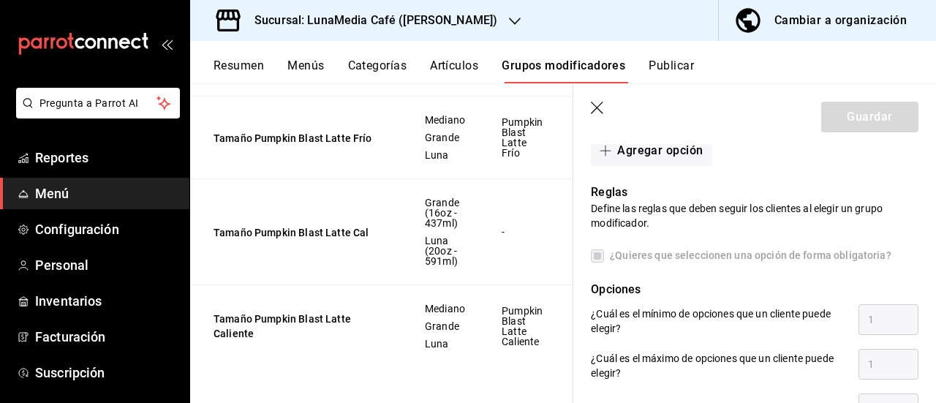
click at [594, 260] on label "¿Quieres que seleccionen una opción de forma obligatoria?" at bounding box center [741, 255] width 301 height 15
click at [595, 264] on div "Reglas Define las reglas que deben seguir los clientes al elegir un grupo modif…" at bounding box center [745, 296] width 345 height 260
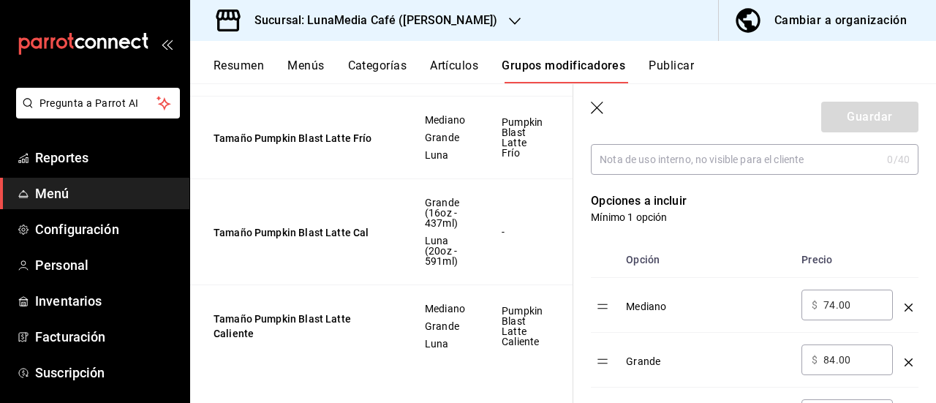
scroll to position [366, 0]
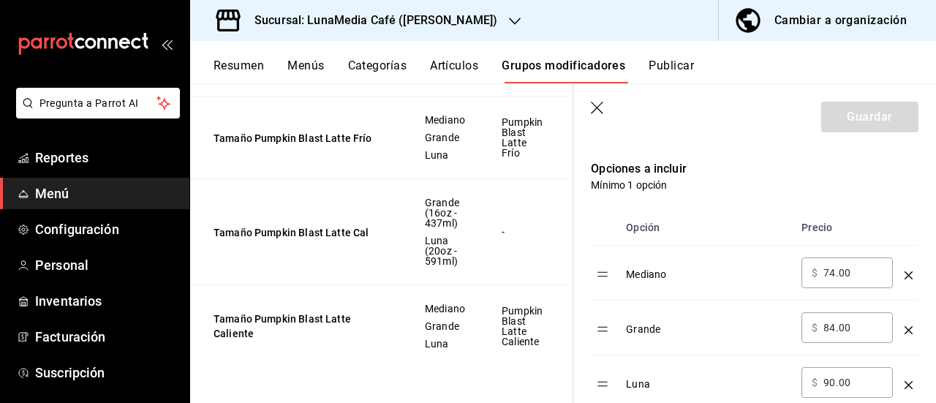
click at [600, 109] on icon "button" at bounding box center [598, 109] width 15 height 15
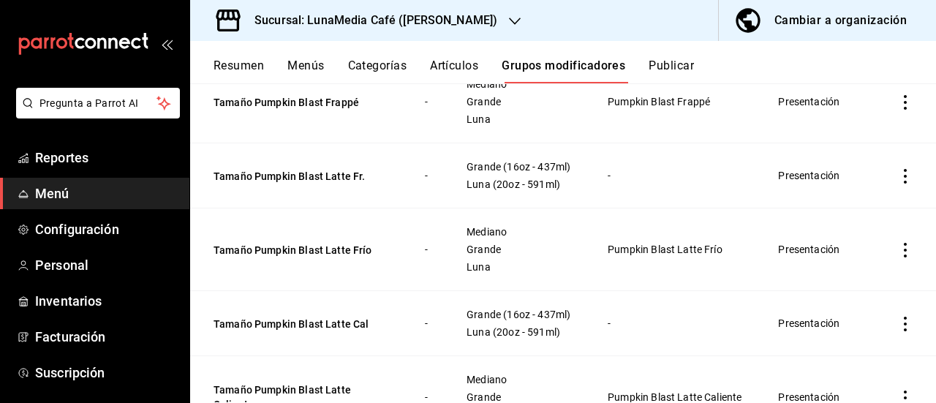
scroll to position [217, 0]
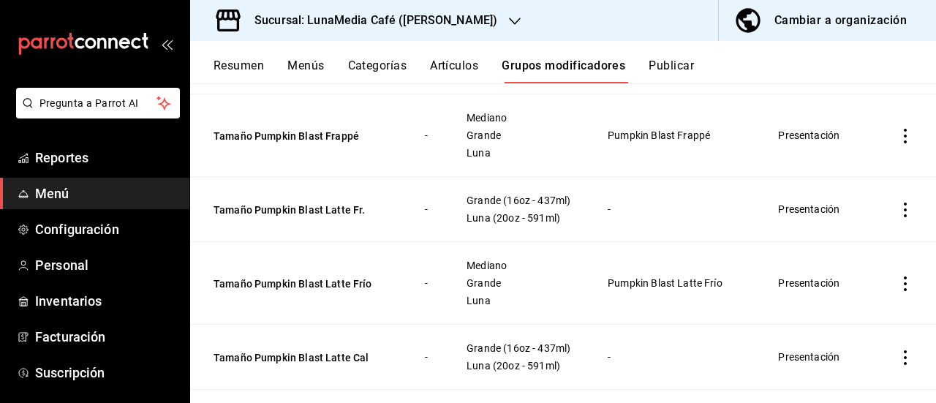
click at [236, 52] on div "Resumen Menús Categorías Artículos Grupos modificadores Publicar" at bounding box center [563, 62] width 746 height 42
click at [233, 60] on button "Resumen" at bounding box center [239, 71] width 50 height 25
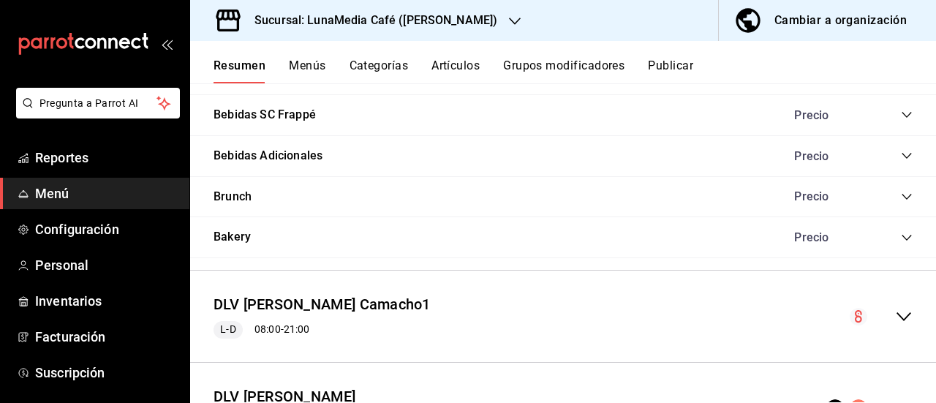
scroll to position [1243, 0]
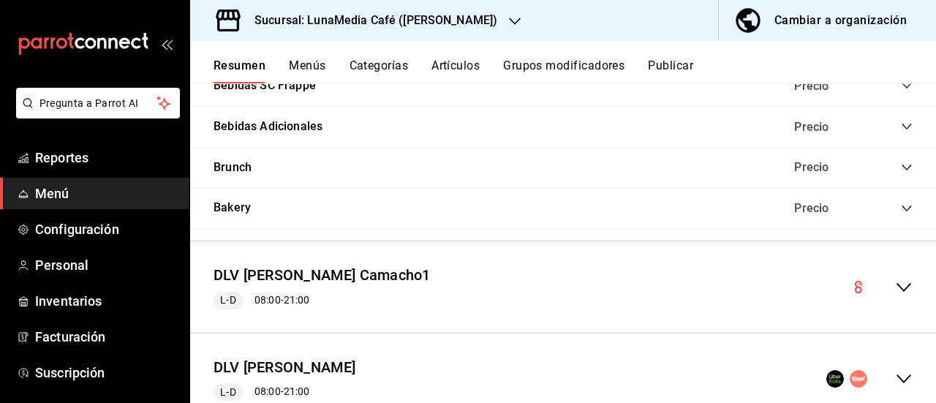
click at [895, 283] on icon "collapse-menu-row" at bounding box center [904, 288] width 18 height 18
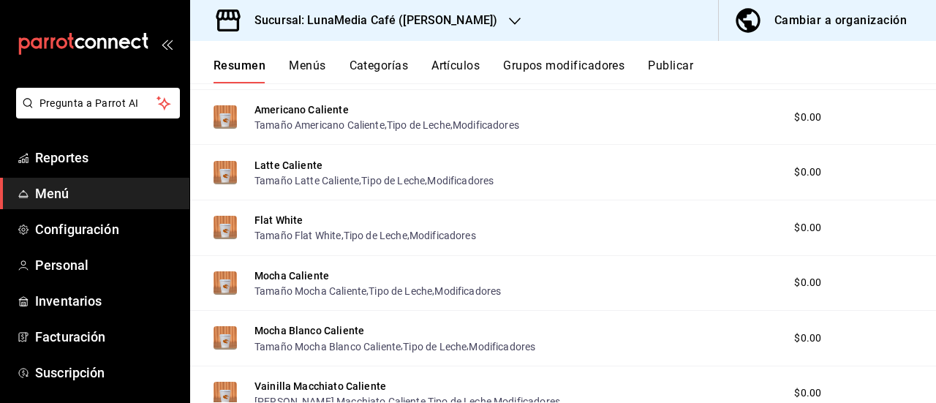
scroll to position [512, 0]
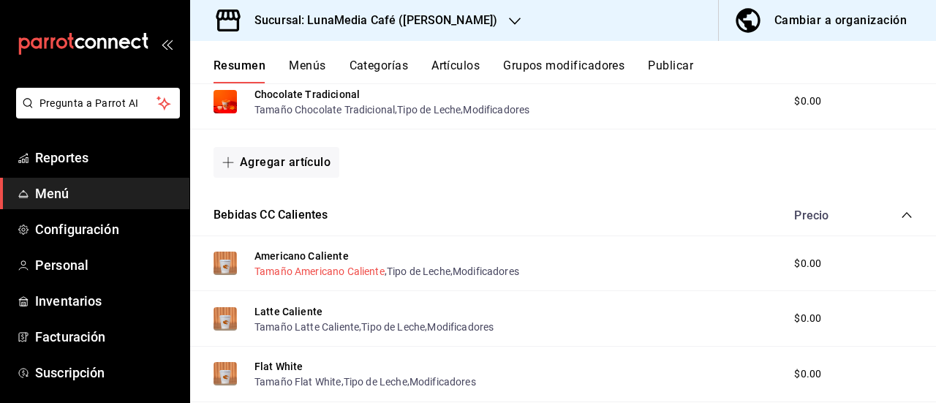
click at [291, 273] on button "Tamaño Americano Caliente" at bounding box center [320, 271] width 130 height 15
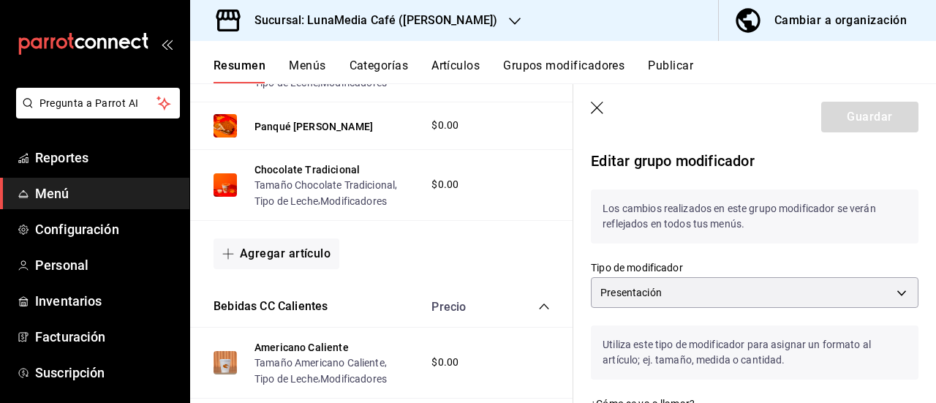
click at [591, 110] on icon "button" at bounding box center [598, 109] width 15 height 15
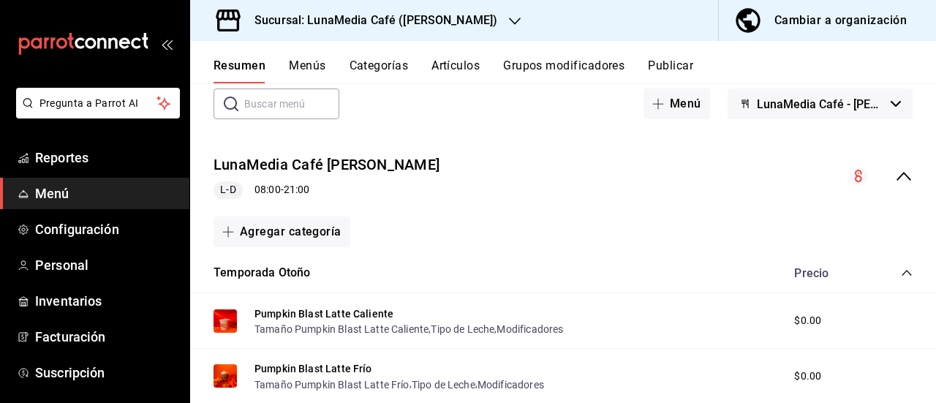
scroll to position [73, 0]
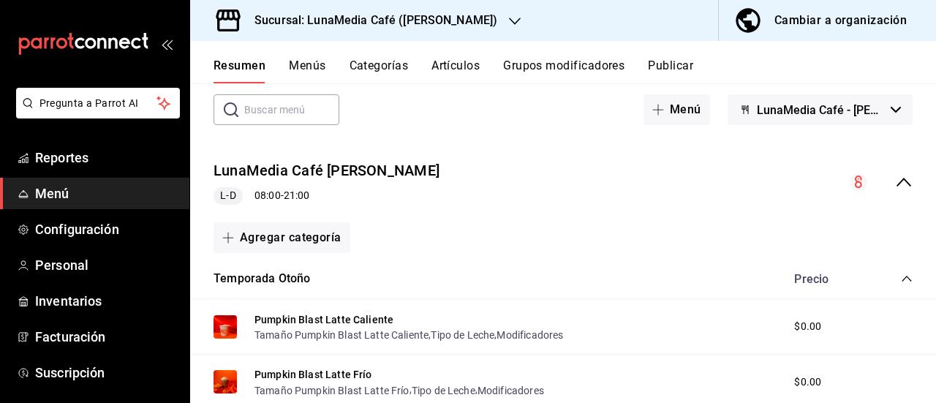
click at [895, 184] on icon "collapse-menu-row" at bounding box center [904, 182] width 18 height 18
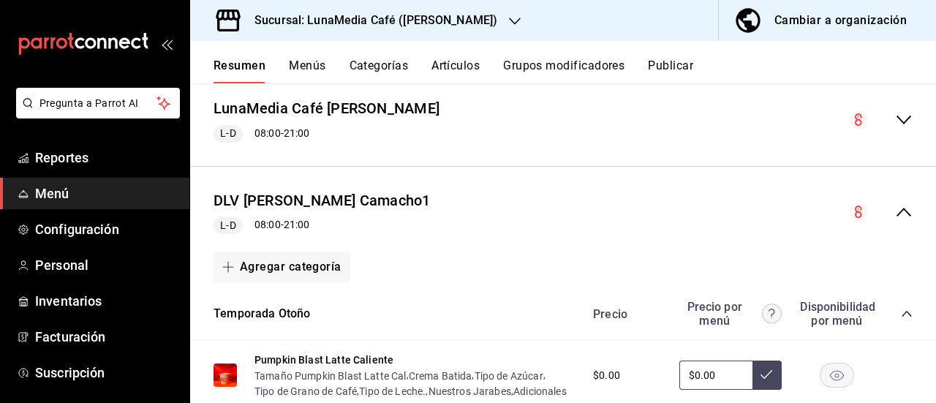
scroll to position [219, 0]
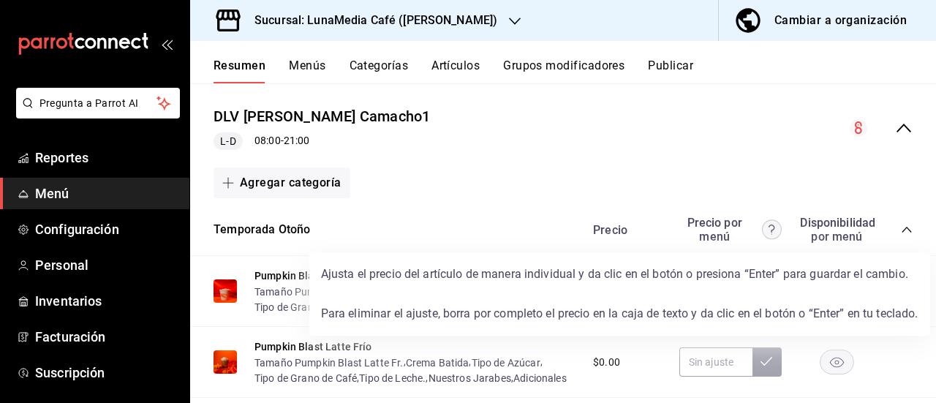
click at [762, 225] on circle at bounding box center [771, 229] width 19 height 19
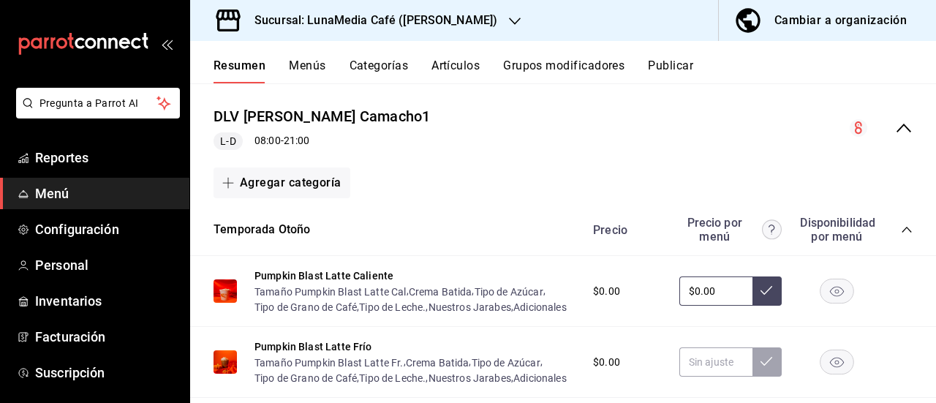
click at [895, 126] on icon "collapse-menu-row" at bounding box center [904, 128] width 18 height 18
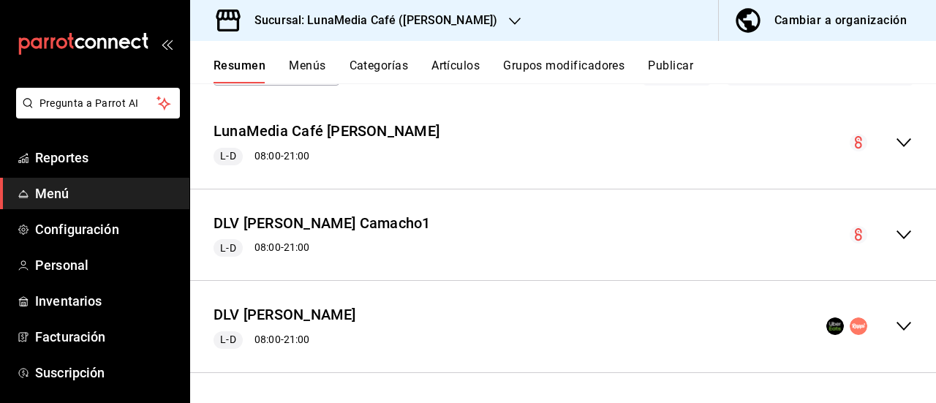
scroll to position [111, 0]
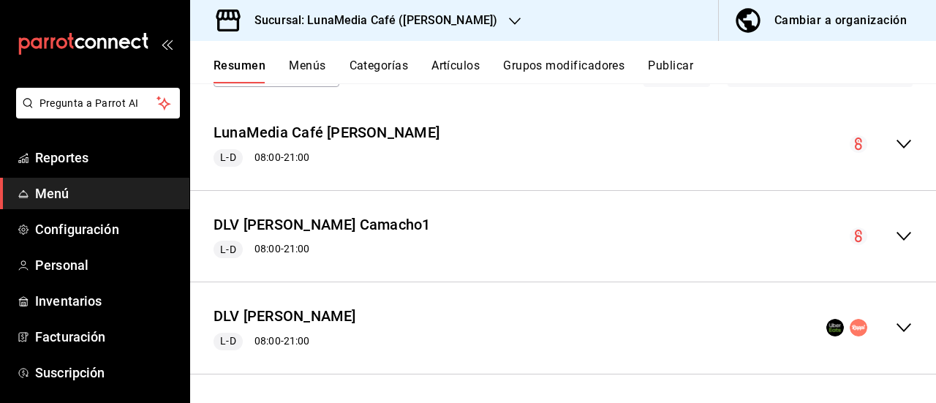
click at [896, 329] on icon "collapse-menu-row" at bounding box center [904, 328] width 18 height 18
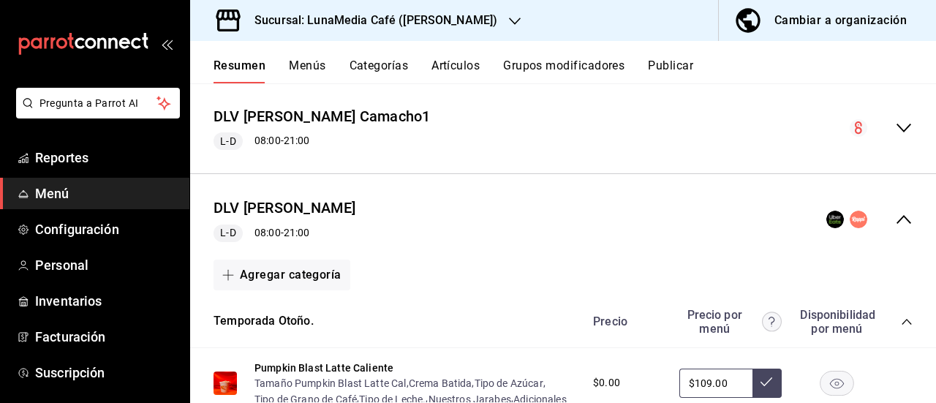
click at [897, 222] on icon "collapse-menu-row" at bounding box center [904, 219] width 15 height 9
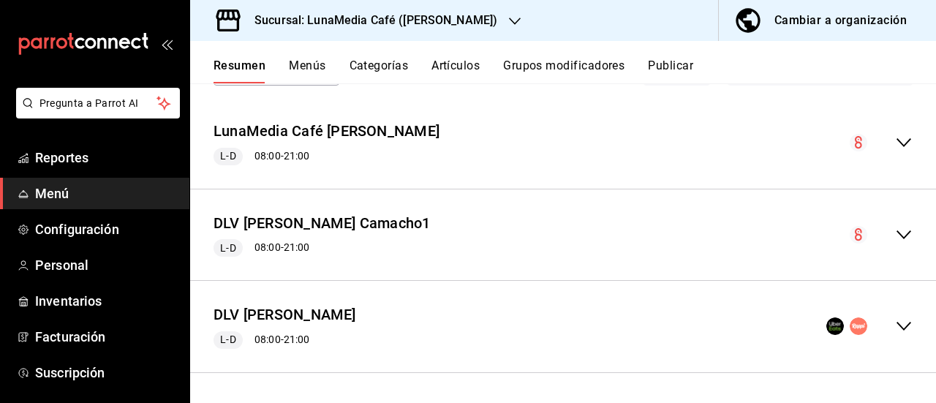
scroll to position [111, 0]
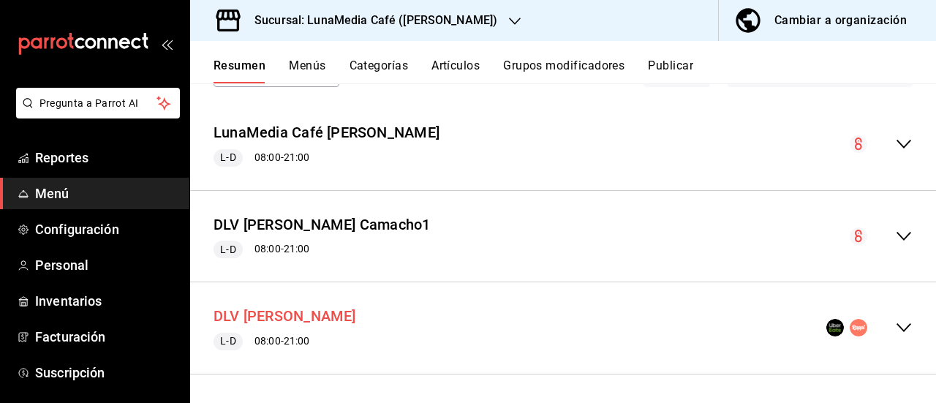
click at [297, 315] on button "DLV [PERSON_NAME]" at bounding box center [285, 316] width 143 height 21
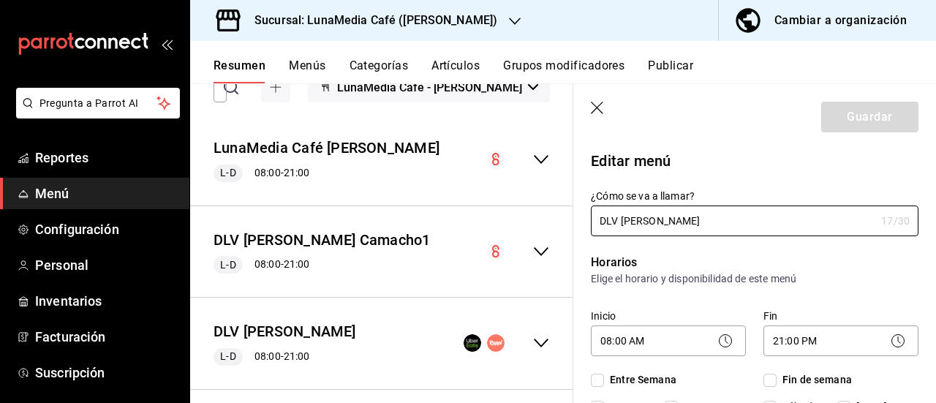
checkbox input "true"
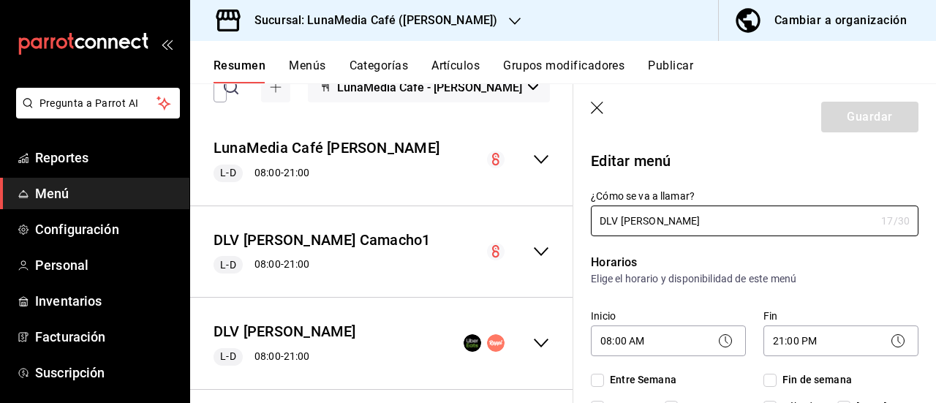
checkbox input "true"
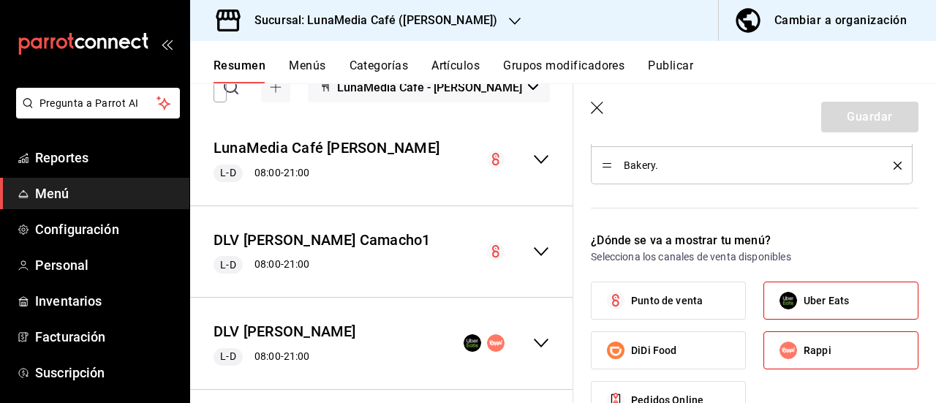
scroll to position [878, 0]
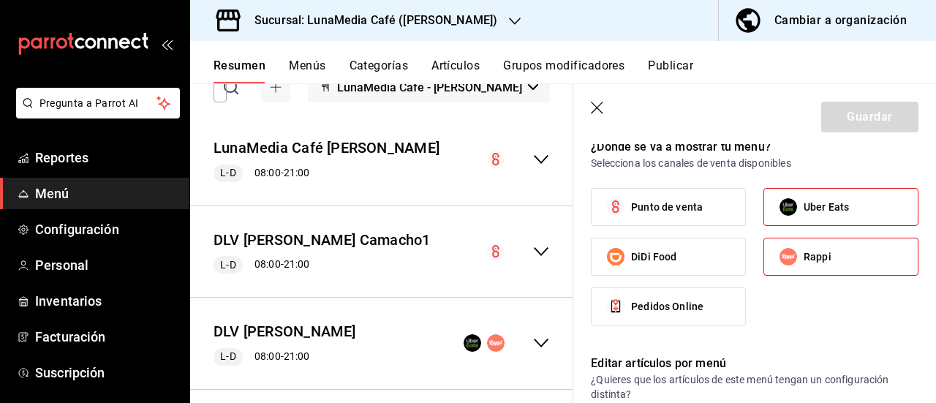
click at [640, 204] on span "Punto de venta" at bounding box center [667, 207] width 72 height 15
click at [631, 204] on input "Punto de venta" at bounding box center [615, 207] width 31 height 31
checkbox input "true"
click at [846, 115] on button "Guardar" at bounding box center [869, 117] width 97 height 31
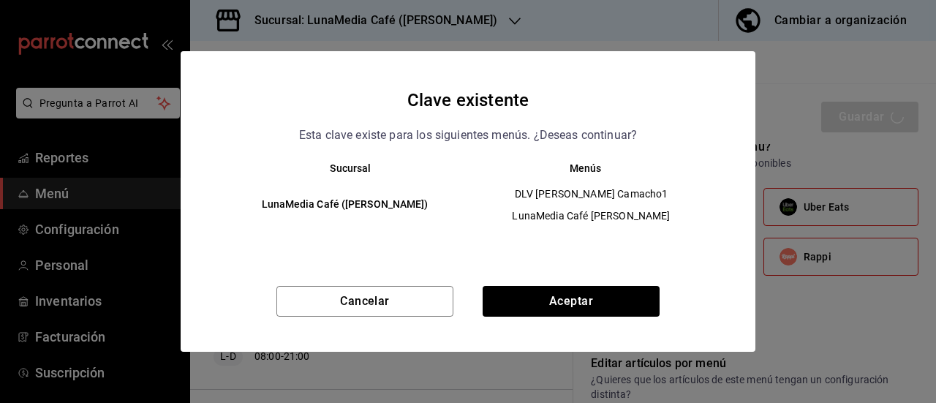
click at [611, 285] on div "Clave existente Esta clave existe para los siguientes menús. ¿Deseas continuar?…" at bounding box center [468, 201] width 575 height 301
click at [611, 301] on button "Aceptar" at bounding box center [571, 301] width 177 height 31
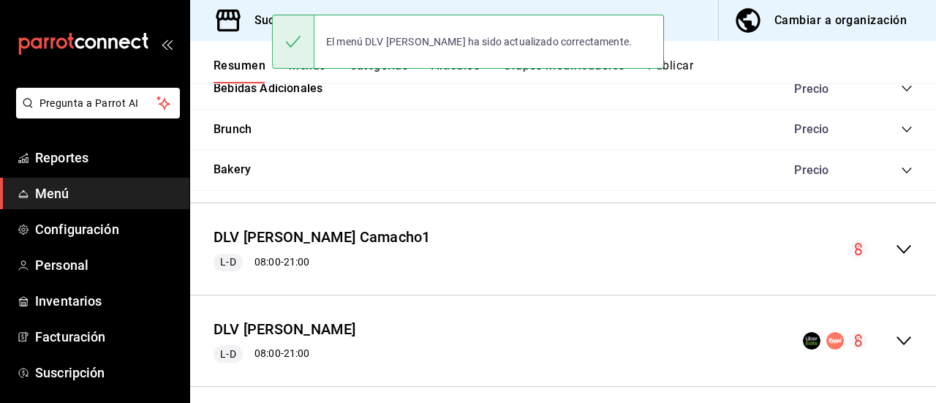
scroll to position [1294, 0]
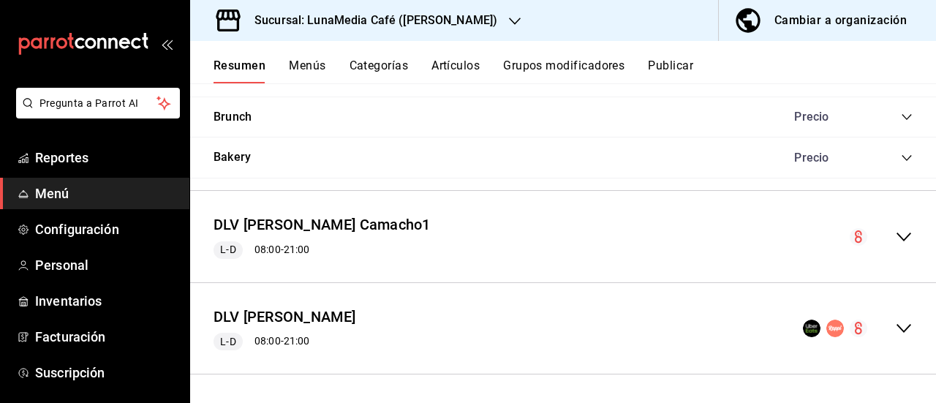
click at [897, 330] on icon "collapse-menu-row" at bounding box center [904, 328] width 15 height 9
click at [300, 320] on button "DLV [PERSON_NAME]" at bounding box center [285, 316] width 143 height 21
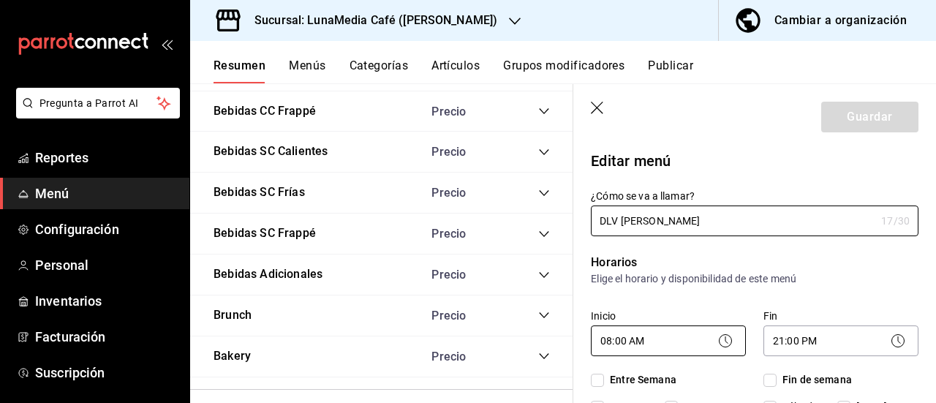
checkbox input "true"
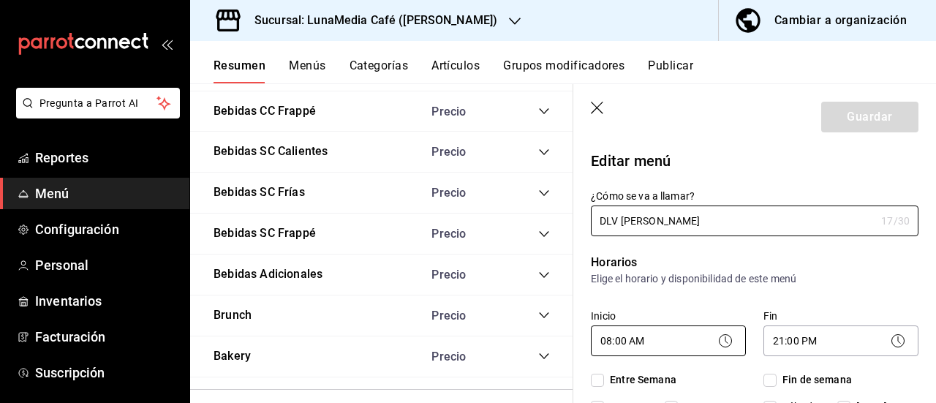
checkbox input "true"
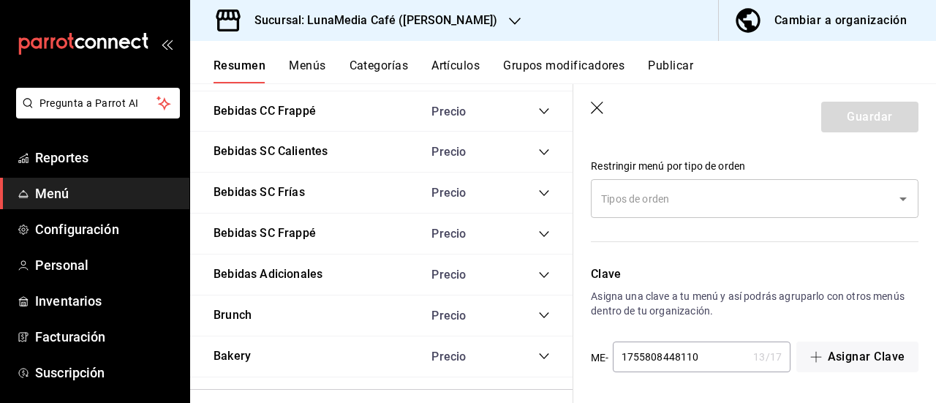
scroll to position [1391, 0]
click at [598, 110] on icon "button" at bounding box center [598, 109] width 15 height 15
checkbox input "false"
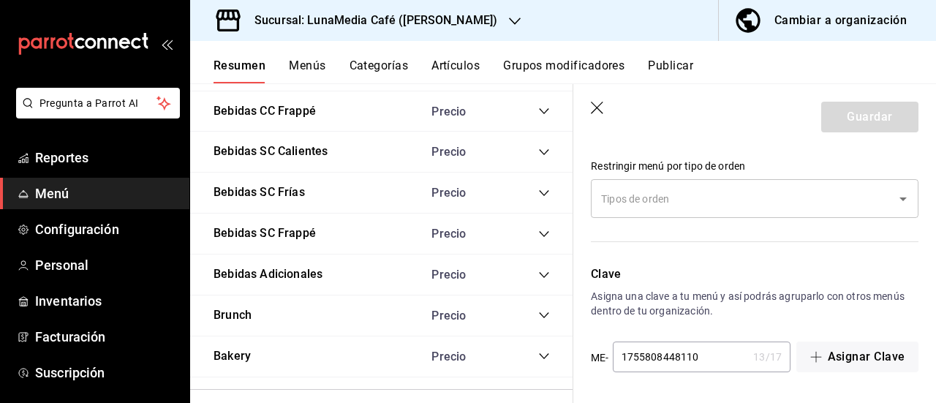
type input "1758745250669"
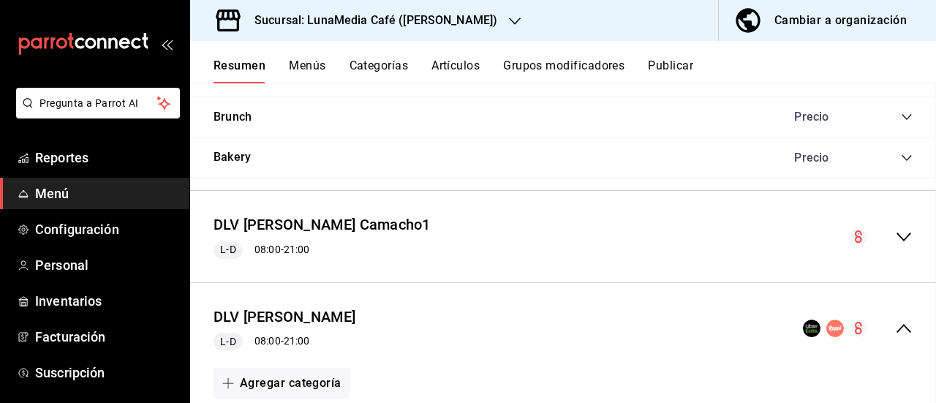
checkbox input "false"
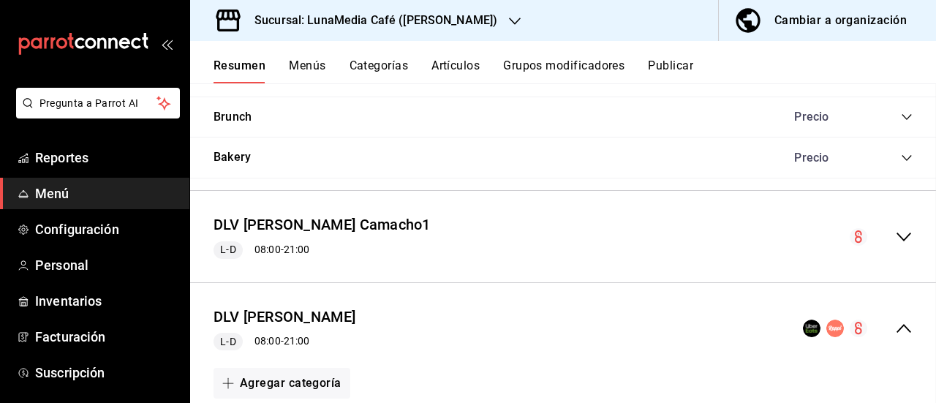
checkbox input "false"
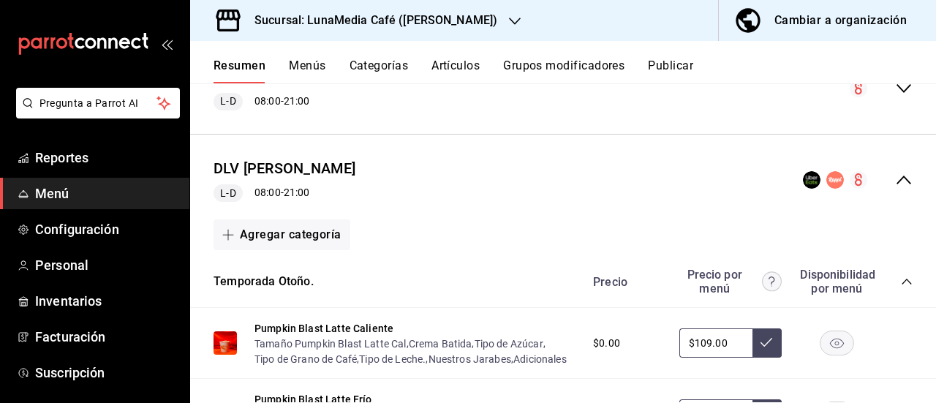
scroll to position [1440, 0]
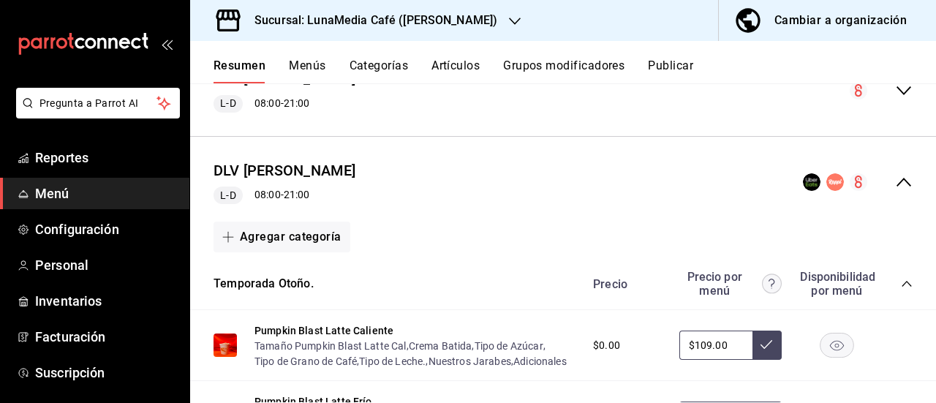
click at [895, 185] on icon "collapse-menu-row" at bounding box center [904, 182] width 18 height 18
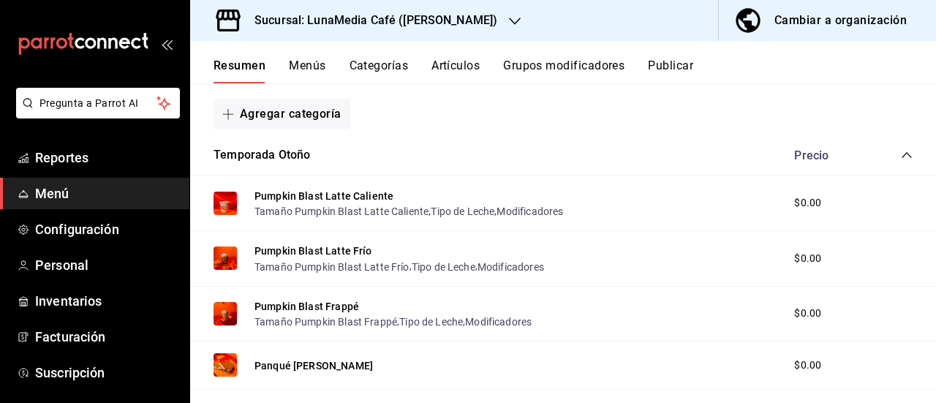
scroll to position [0, 0]
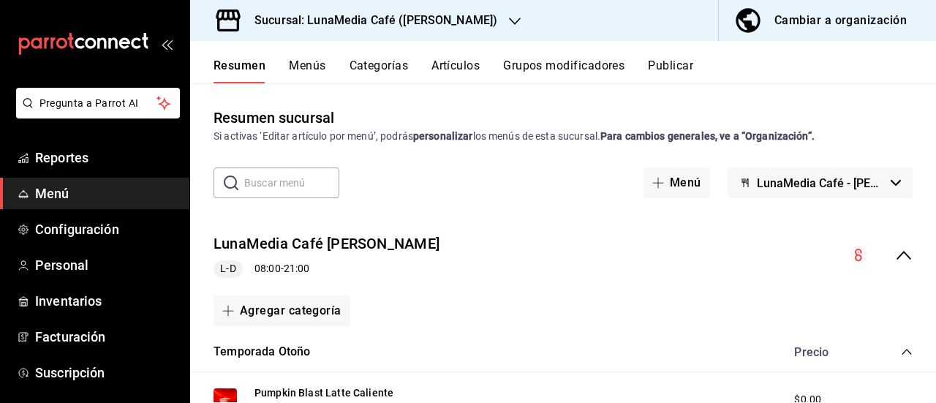
click at [669, 49] on div "Resumen Menús Categorías Artículos Grupos modificadores Publicar" at bounding box center [563, 62] width 746 height 42
click at [667, 71] on button "Publicar" at bounding box center [670, 71] width 45 height 25
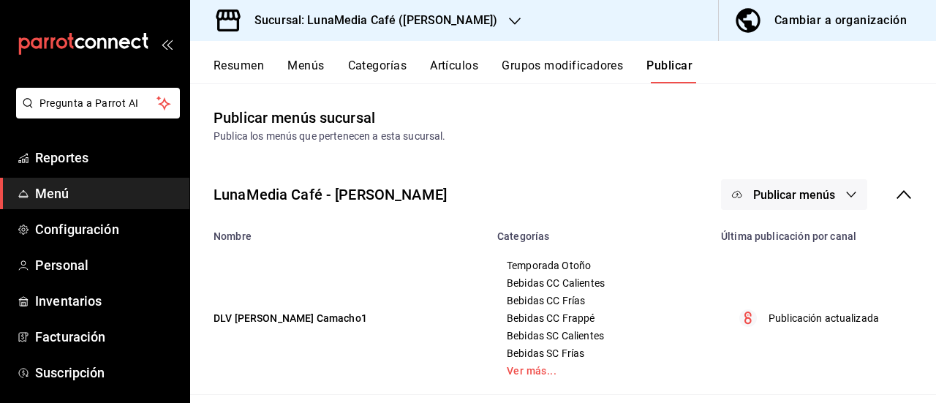
click at [764, 189] on span "Publicar menús" at bounding box center [794, 195] width 82 height 14
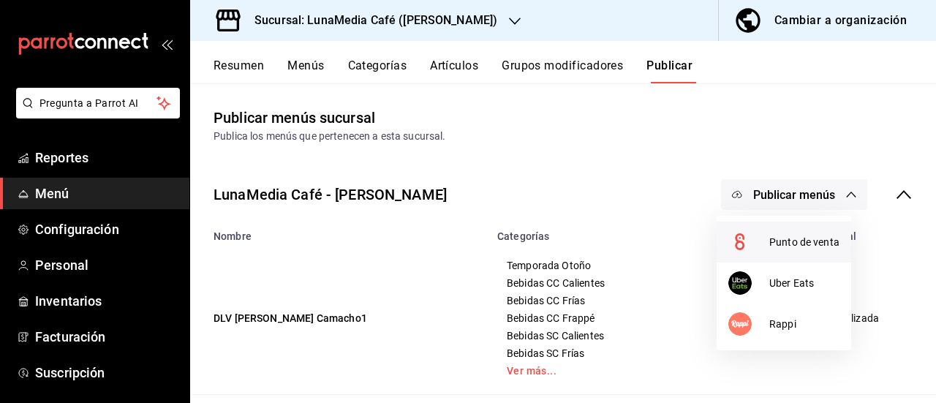
click at [777, 251] on li "Punto de venta" at bounding box center [784, 242] width 135 height 41
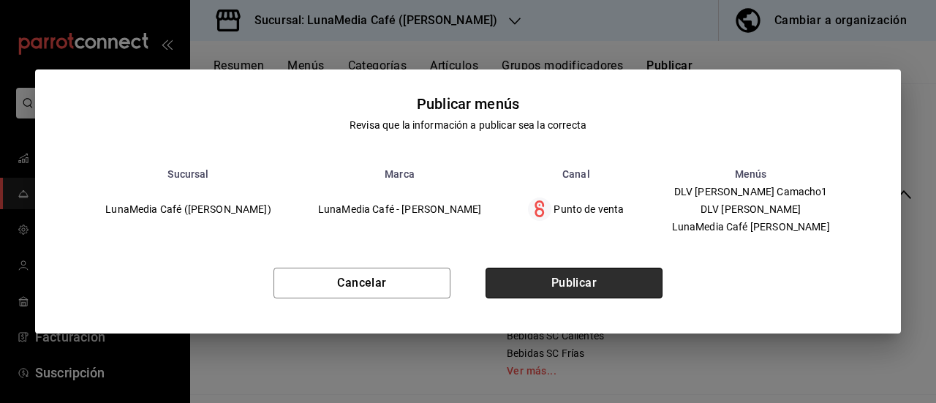
click at [637, 287] on button "Publicar" at bounding box center [574, 283] width 177 height 31
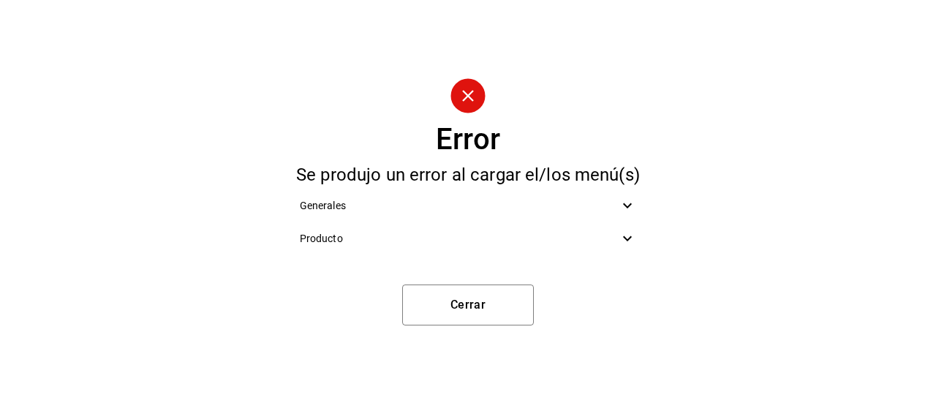
click at [619, 251] on div "Producto" at bounding box center [468, 238] width 361 height 33
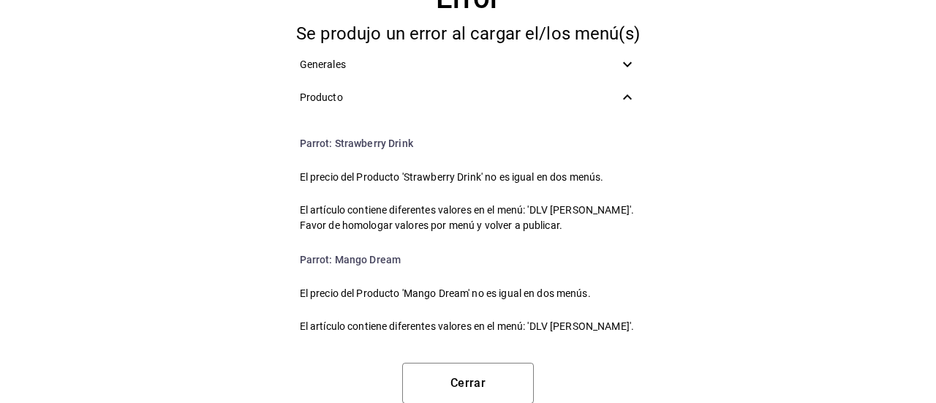
scroll to position [3657, 0]
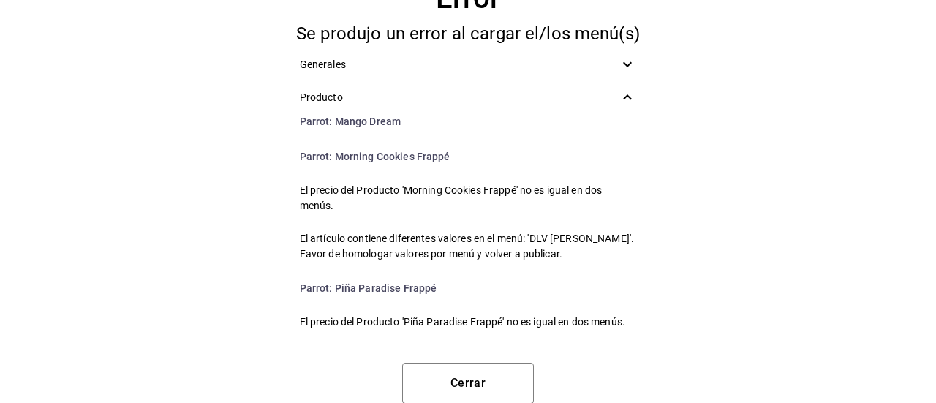
click at [183, 203] on div "Error Se produjo un error al cargar el/los menú(s) Generales Producto Parrot : …" at bounding box center [468, 187] width 936 height 403
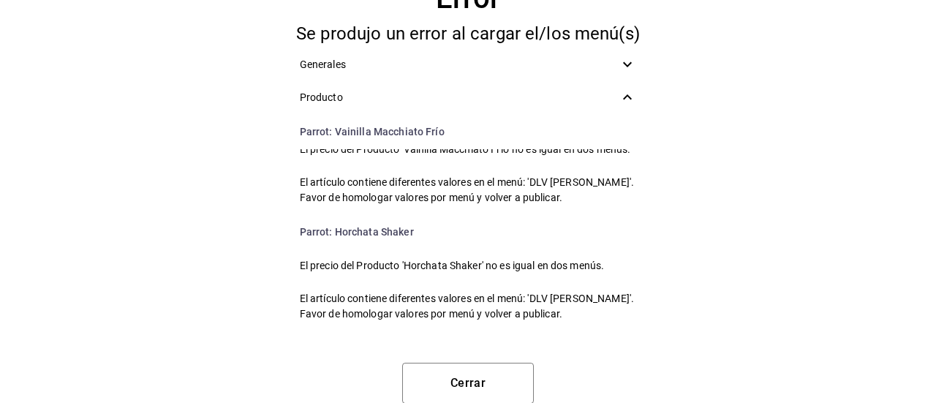
scroll to position [0, 0]
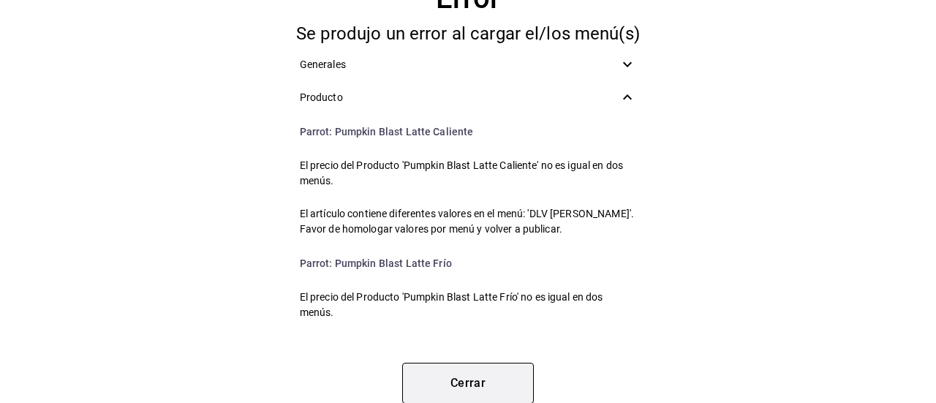
click at [419, 377] on button "Cerrar" at bounding box center [468, 383] width 132 height 41
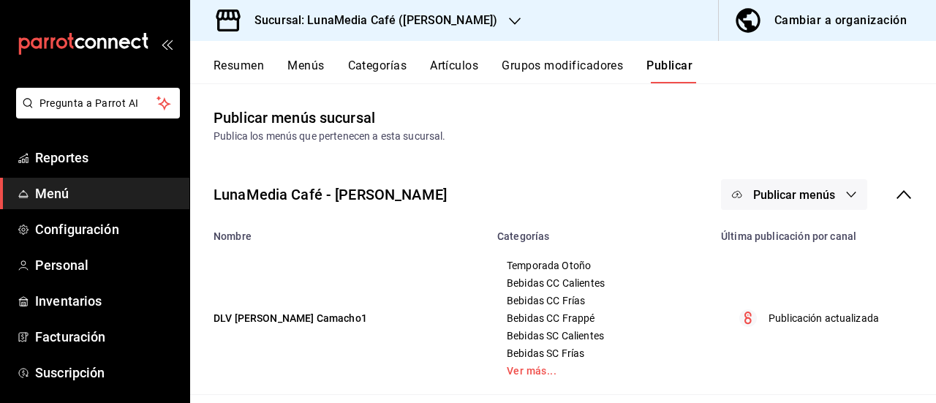
click at [211, 67] on div "Resumen Menús Categorías Artículos Grupos modificadores Publicar" at bounding box center [563, 62] width 746 height 42
click at [226, 64] on button "Resumen" at bounding box center [239, 71] width 50 height 25
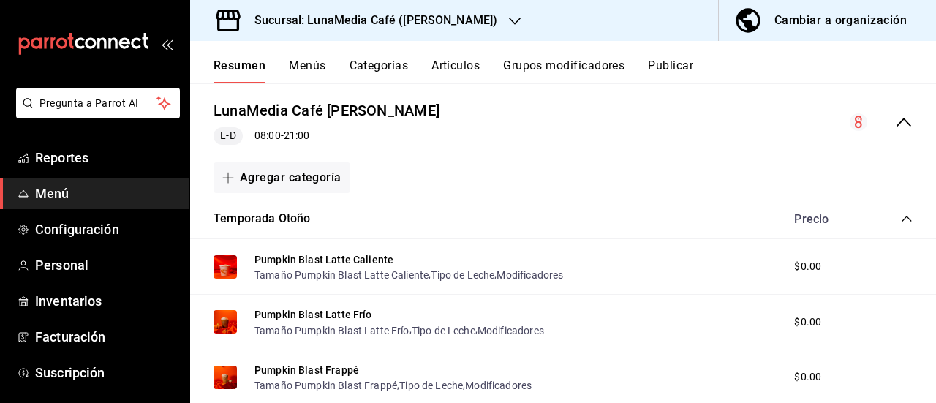
scroll to position [146, 0]
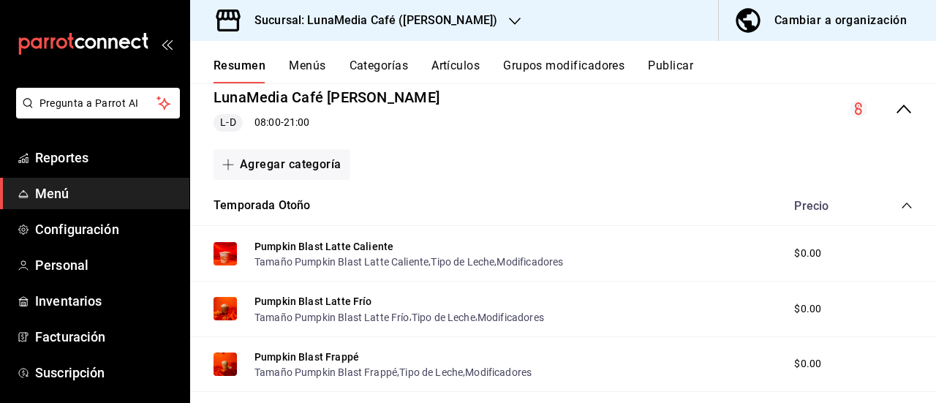
click at [895, 104] on icon "collapse-menu-row" at bounding box center [904, 109] width 18 height 18
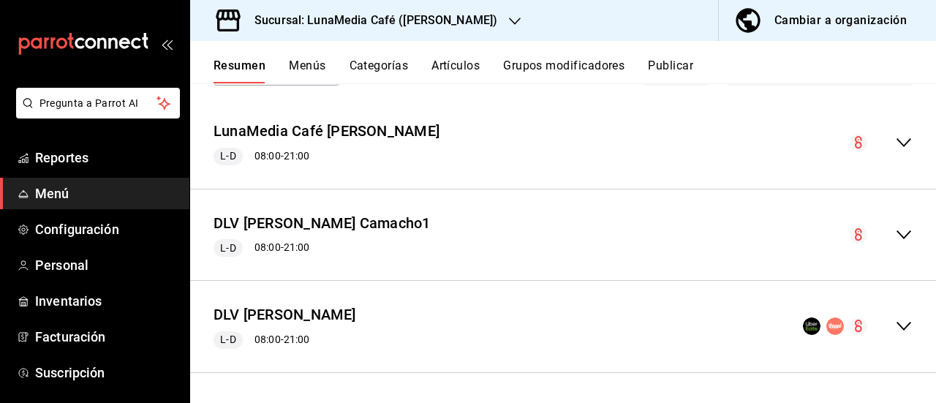
scroll to position [111, 0]
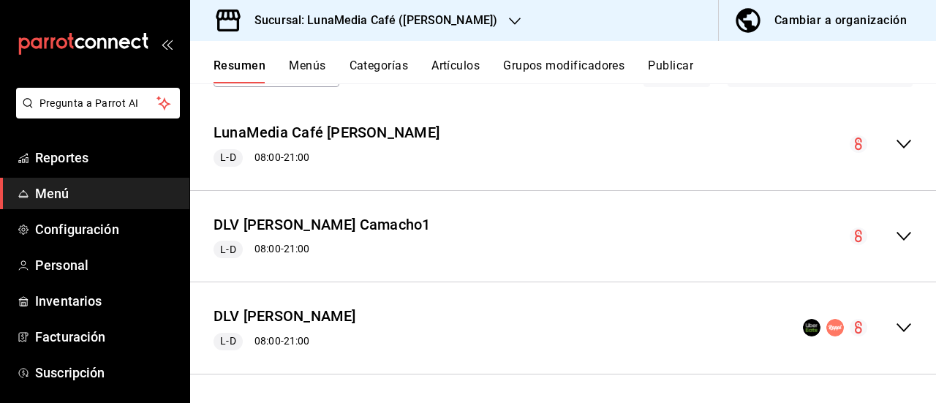
click at [897, 238] on icon "collapse-menu-row" at bounding box center [904, 236] width 15 height 9
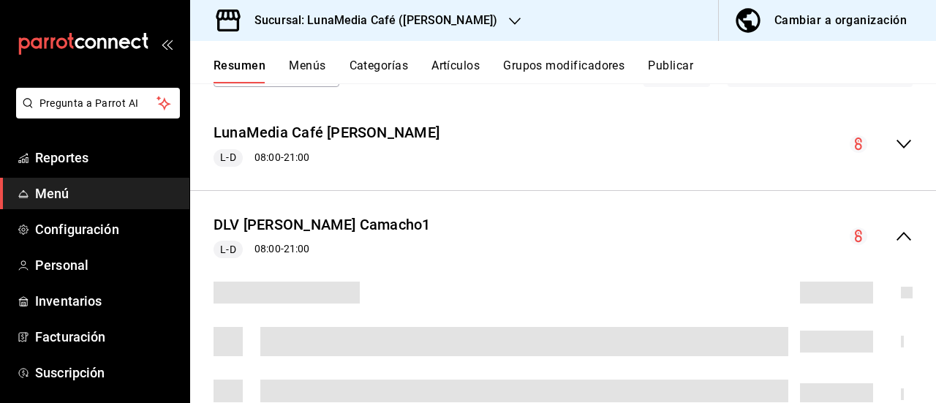
scroll to position [146, 0]
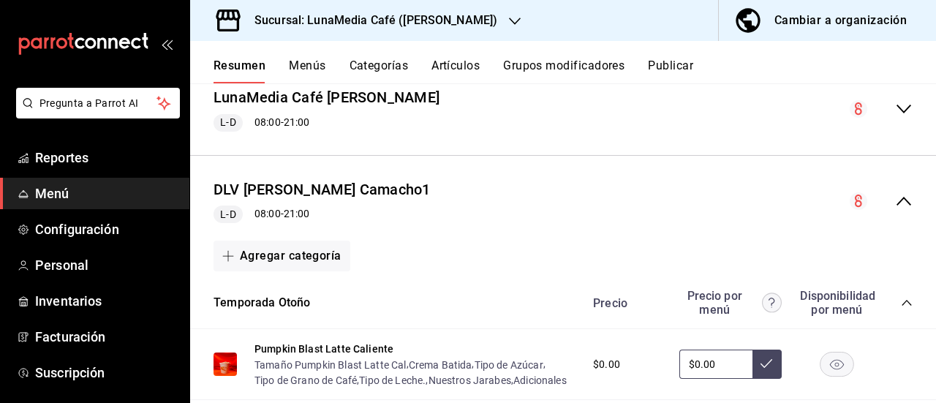
click at [895, 197] on icon "collapse-menu-row" at bounding box center [904, 201] width 18 height 18
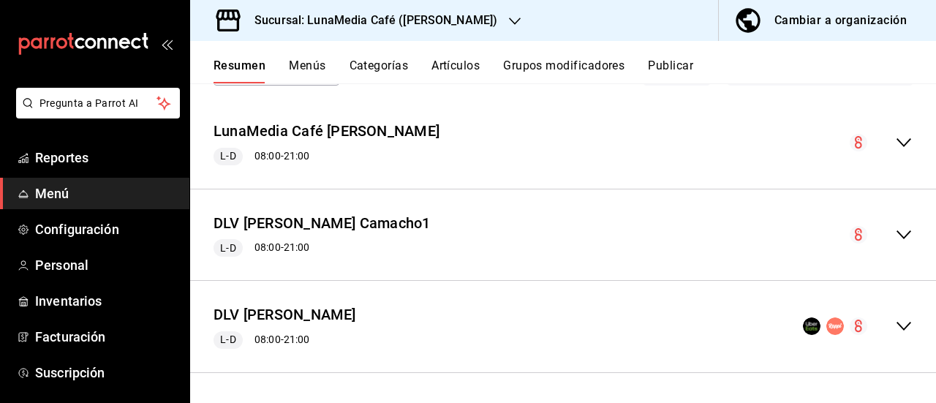
scroll to position [111, 0]
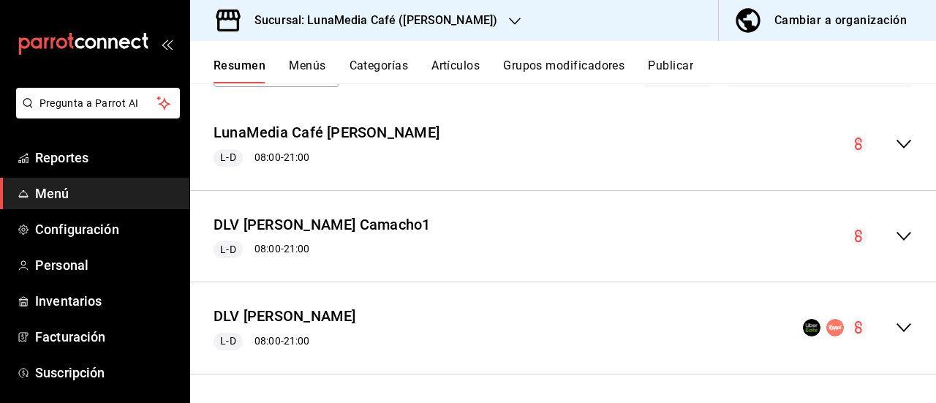
click at [895, 238] on icon "collapse-menu-row" at bounding box center [904, 236] width 18 height 18
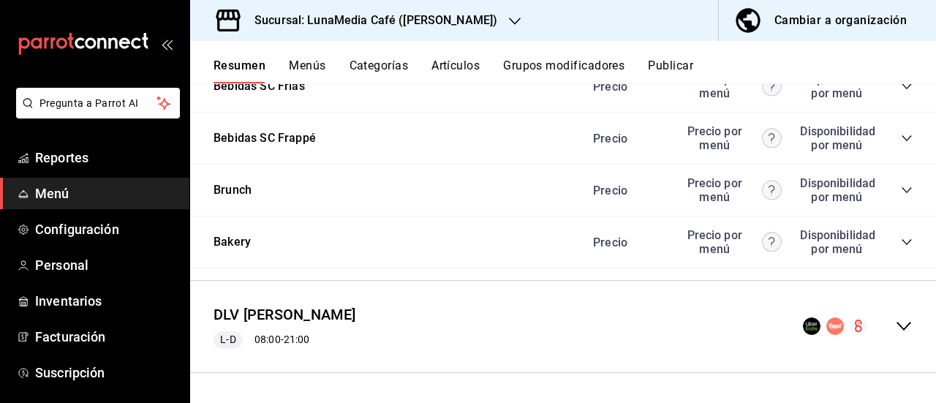
scroll to position [1648, 0]
click at [897, 236] on div "Precio Precio por menú Disponibilidad por menú" at bounding box center [746, 242] width 334 height 28
click at [901, 244] on icon "collapse-category-row" at bounding box center [907, 242] width 12 height 12
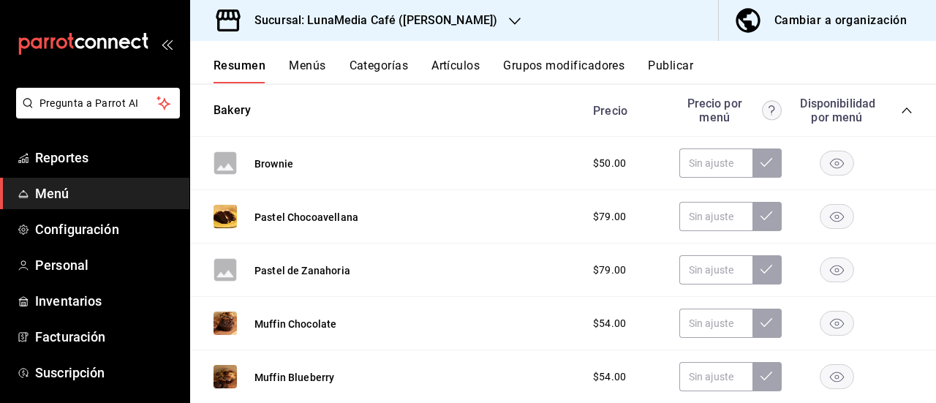
click at [901, 116] on icon "collapse-category-row" at bounding box center [907, 111] width 12 height 12
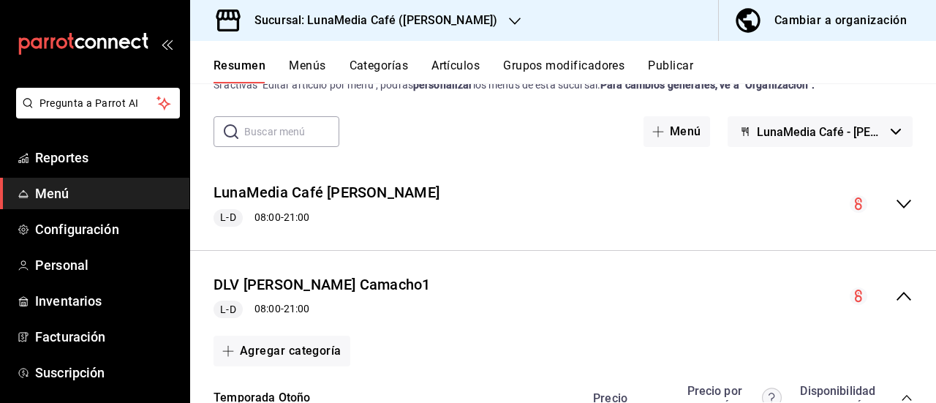
scroll to position [73, 0]
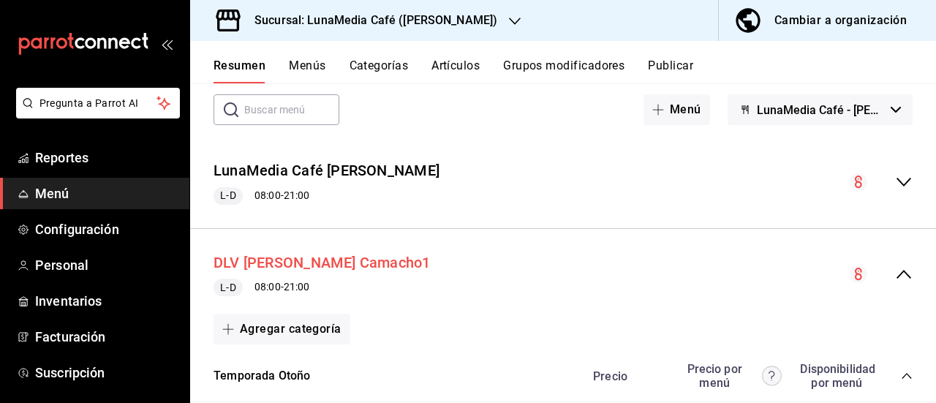
drag, startPoint x: 231, startPoint y: 259, endPoint x: 252, endPoint y: 283, distance: 31.7
click at [231, 259] on button "DLV [PERSON_NAME] Camacho1" at bounding box center [322, 262] width 217 height 21
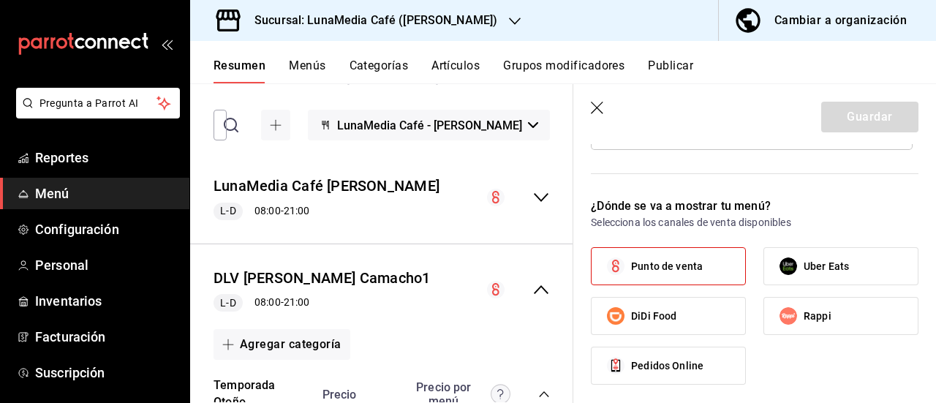
scroll to position [805, 0]
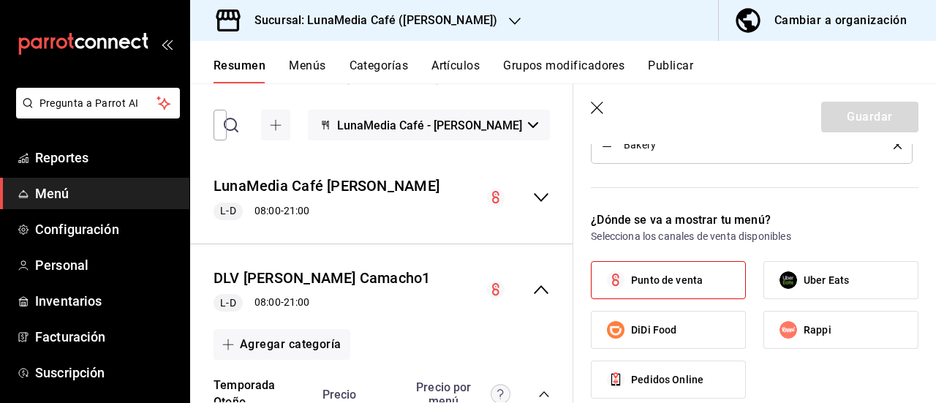
click at [796, 271] on input "Uber Eats" at bounding box center [788, 280] width 31 height 31
checkbox input "true"
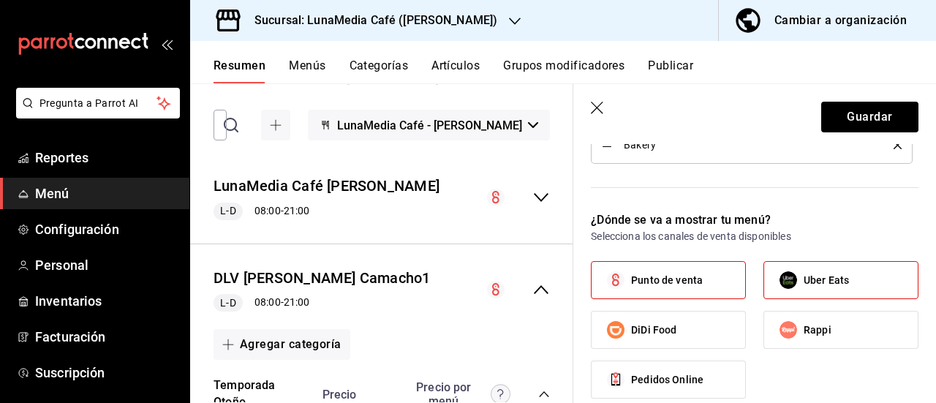
click at [787, 325] on input "Rappi" at bounding box center [788, 330] width 31 height 31
checkbox input "true"
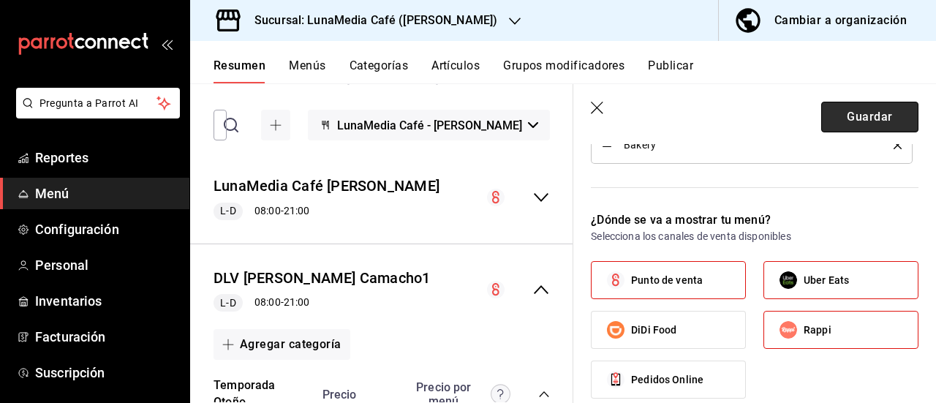
click at [837, 124] on button "Guardar" at bounding box center [869, 117] width 97 height 31
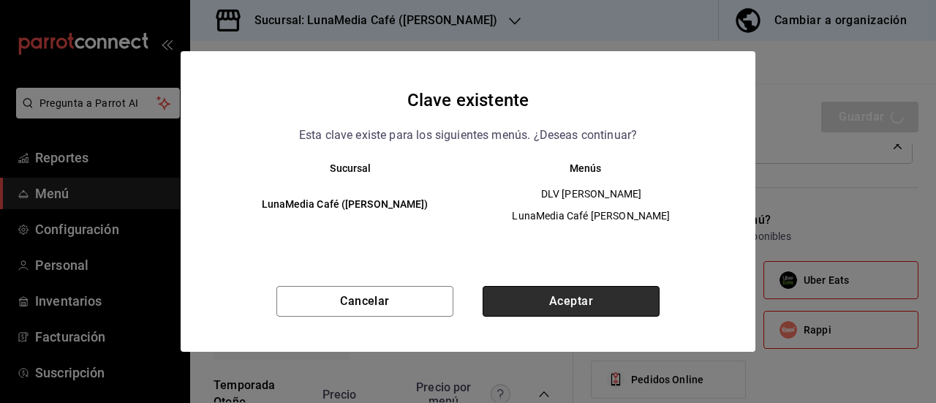
click at [579, 297] on button "Aceptar" at bounding box center [571, 301] width 177 height 31
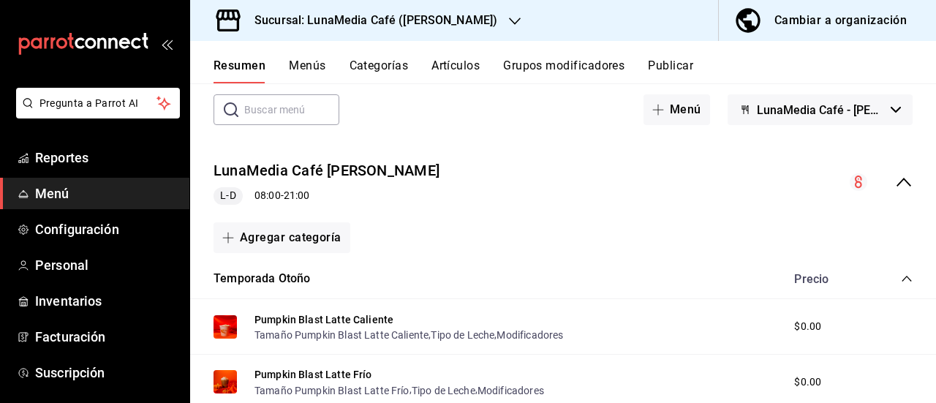
click at [304, 62] on button "Menús" at bounding box center [307, 71] width 37 height 25
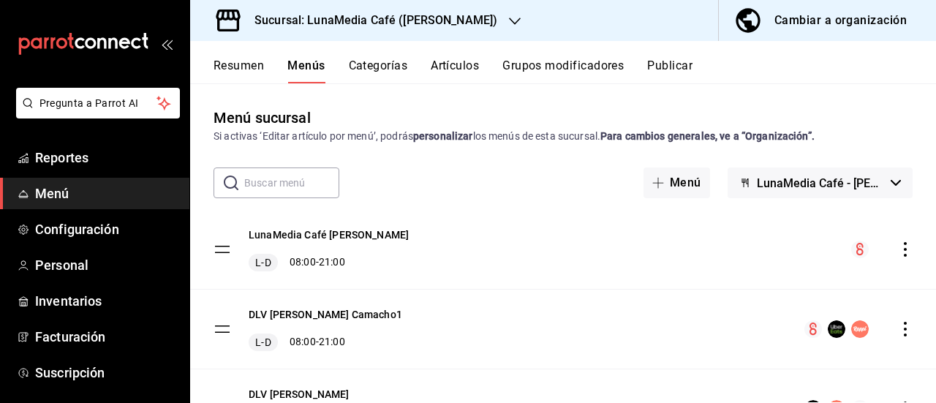
click at [898, 249] on icon "actions" at bounding box center [905, 249] width 15 height 15
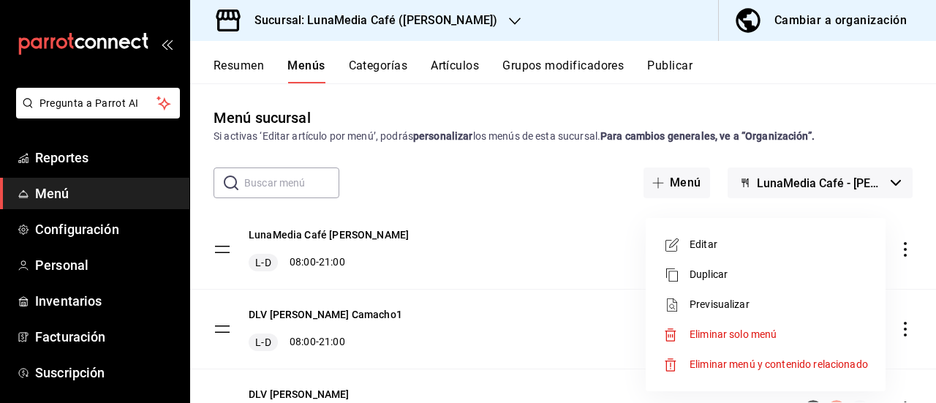
click at [675, 61] on div at bounding box center [468, 201] width 936 height 403
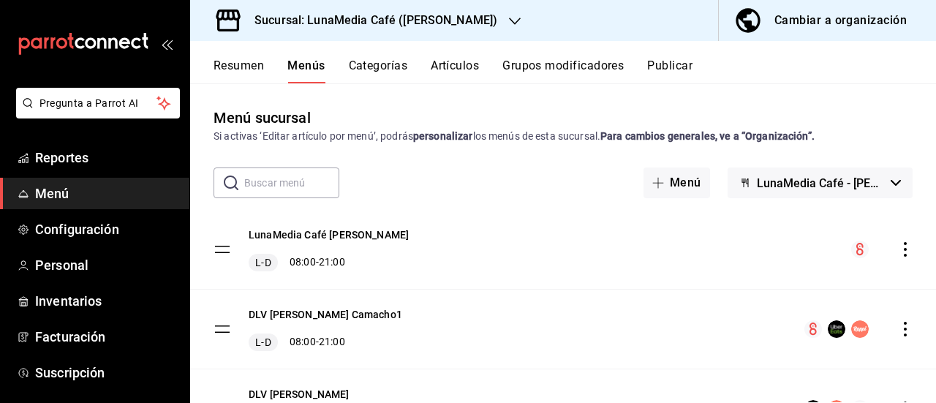
click at [674, 61] on button "Publicar" at bounding box center [669, 71] width 45 height 25
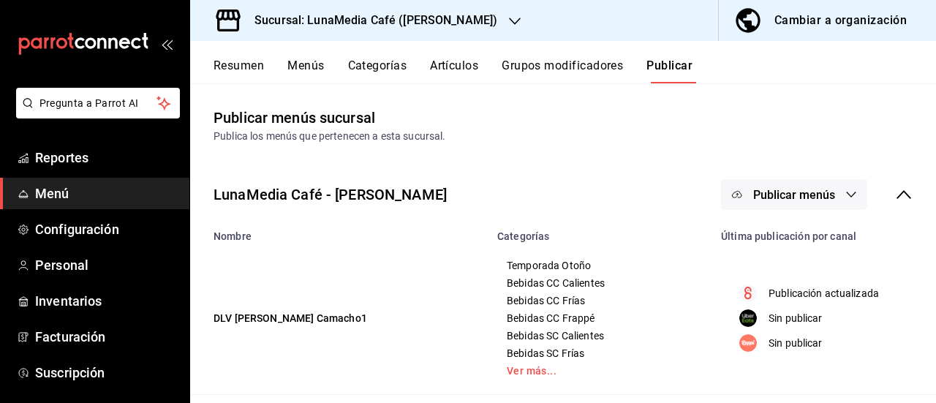
click at [819, 196] on span "Publicar menús" at bounding box center [794, 195] width 82 height 14
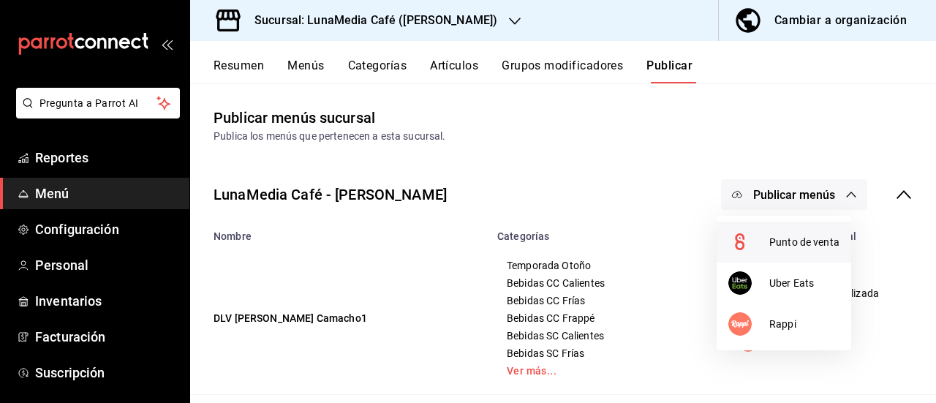
click at [787, 240] on span "Punto de venta" at bounding box center [804, 242] width 70 height 15
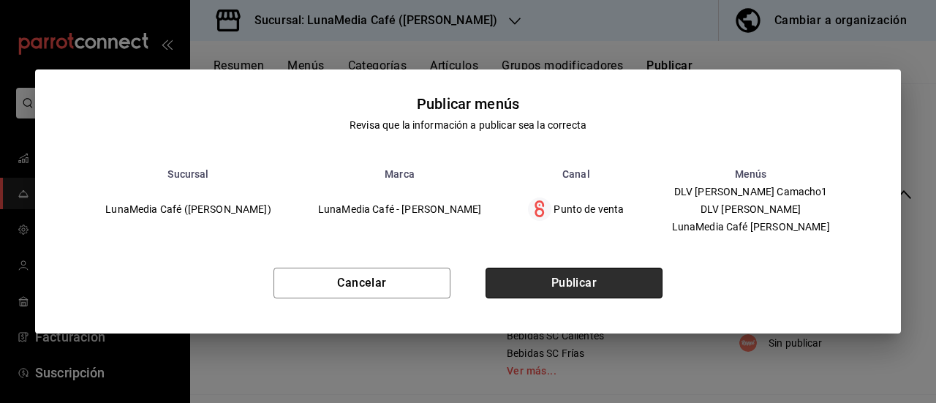
click at [615, 293] on button "Publicar" at bounding box center [574, 283] width 177 height 31
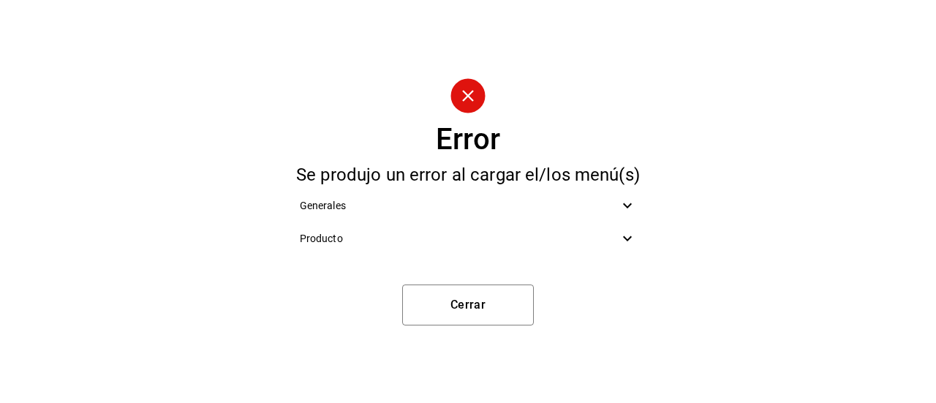
click at [582, 241] on span "Producto" at bounding box center [460, 238] width 320 height 15
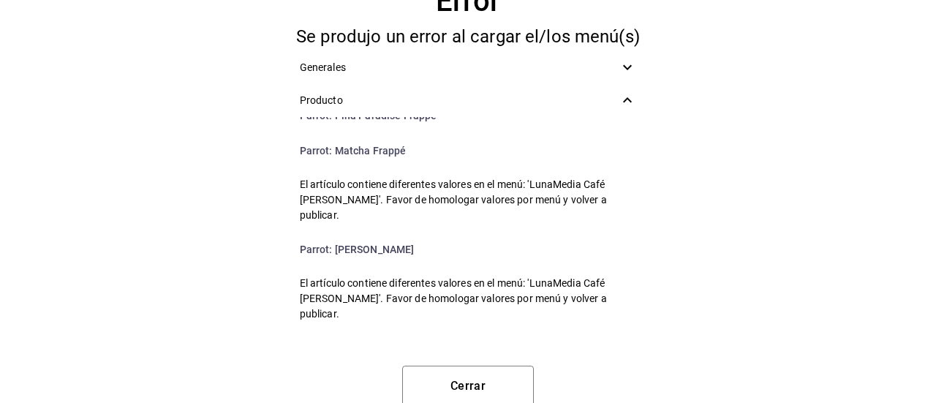
scroll to position [14, 0]
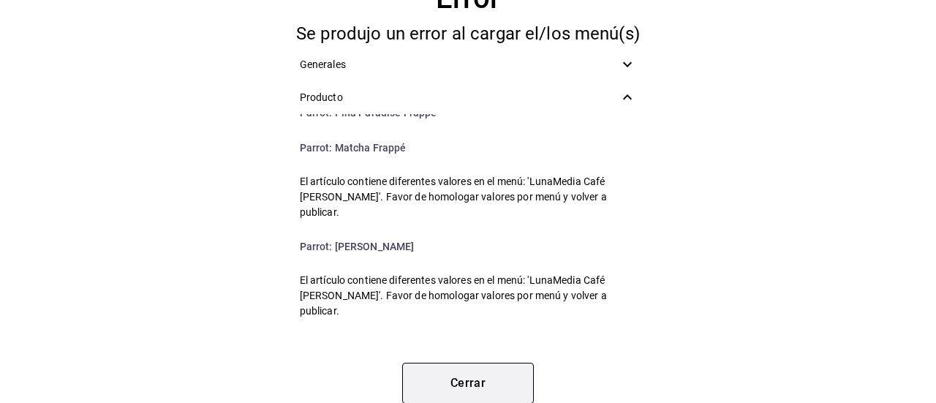
click at [455, 374] on button "Cerrar" at bounding box center [468, 383] width 132 height 41
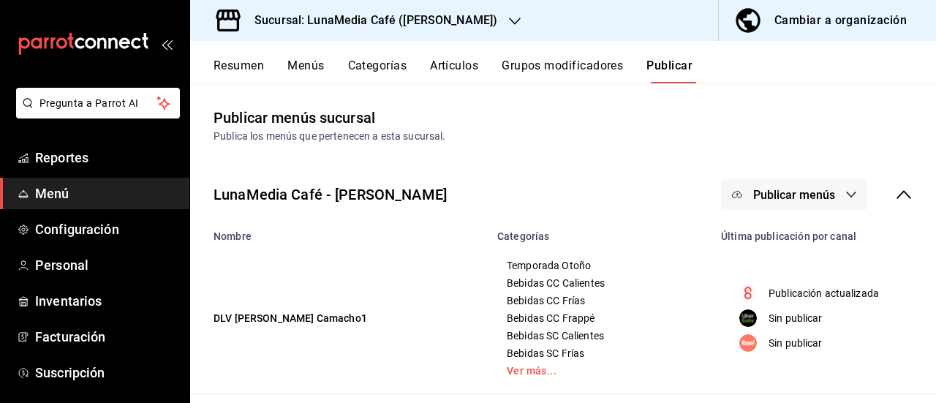
scroll to position [0, 0]
click at [230, 61] on button "Resumen" at bounding box center [239, 71] width 50 height 25
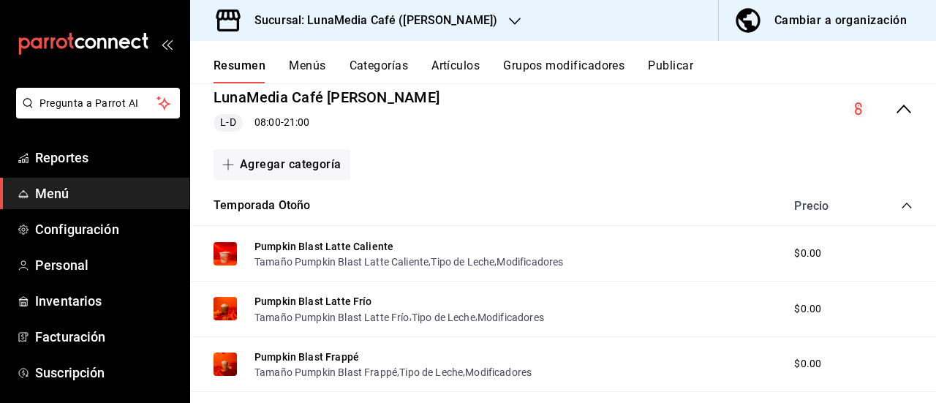
scroll to position [73, 0]
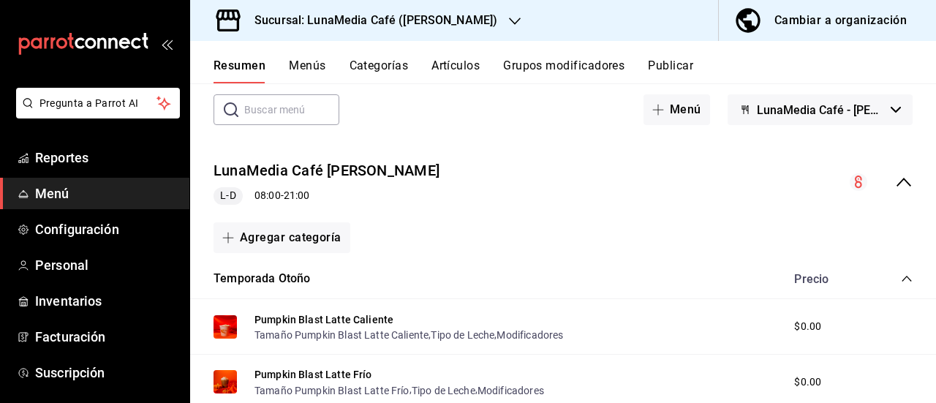
click at [895, 183] on icon "collapse-menu-row" at bounding box center [904, 182] width 18 height 18
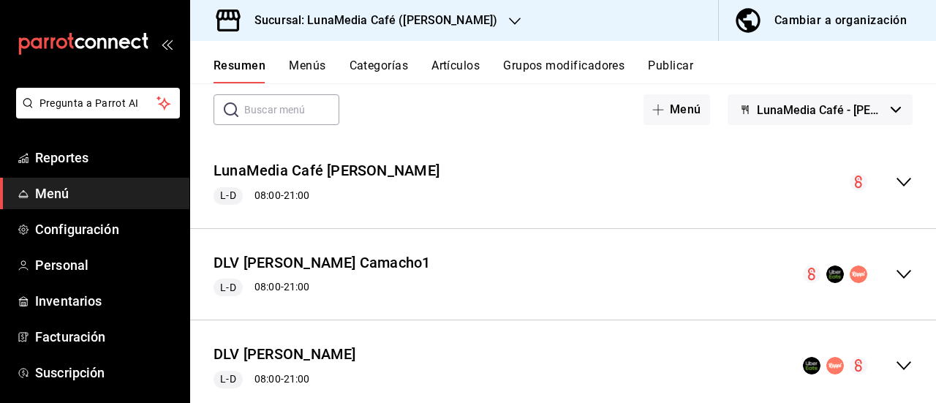
click at [303, 68] on button "Menús" at bounding box center [307, 71] width 37 height 25
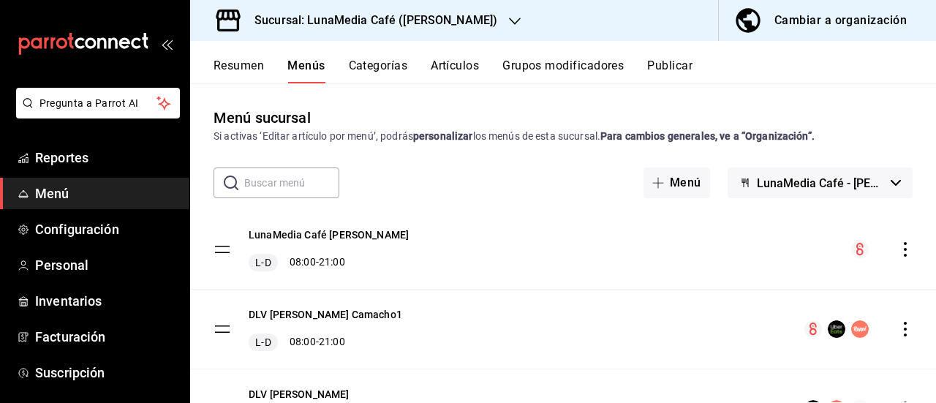
click at [904, 249] on icon "actions" at bounding box center [905, 249] width 3 height 15
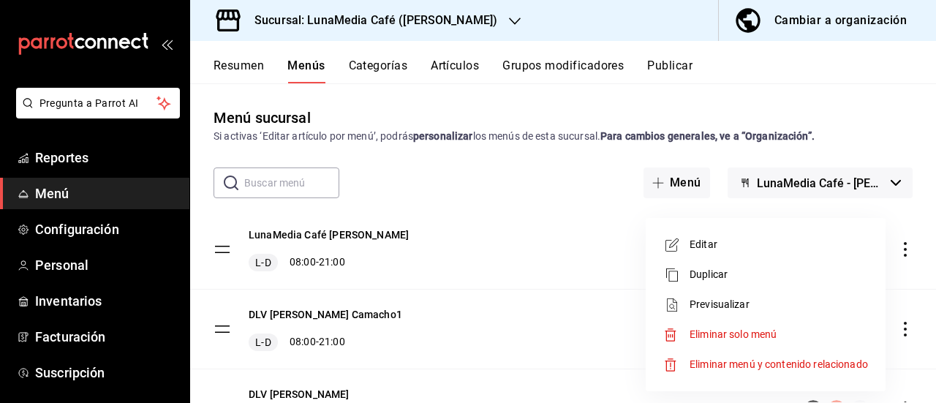
click at [701, 265] on li "Duplicar" at bounding box center [766, 275] width 228 height 30
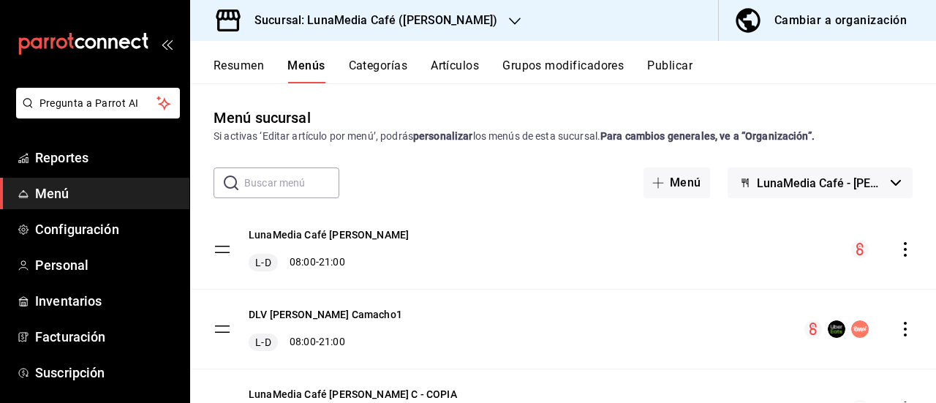
click at [670, 50] on div "Resumen Menús Categorías Artículos Grupos modificadores Publicar" at bounding box center [563, 62] width 746 height 42
click at [667, 69] on button "Publicar" at bounding box center [669, 71] width 45 height 25
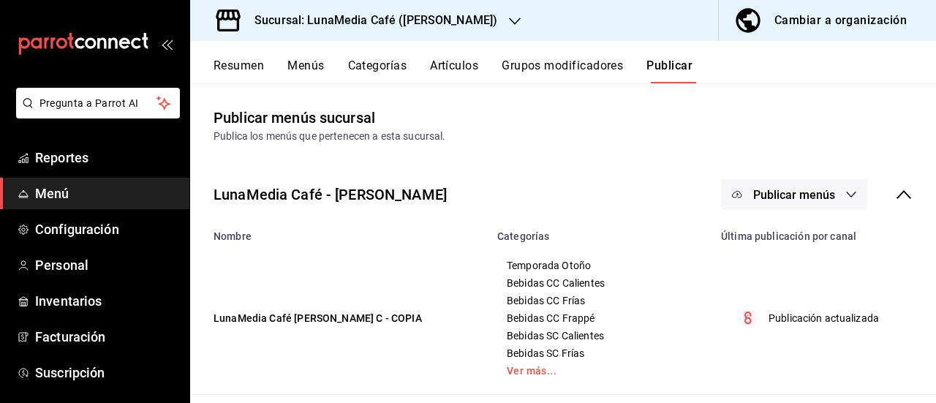
click at [252, 60] on button "Resumen" at bounding box center [239, 71] width 50 height 25
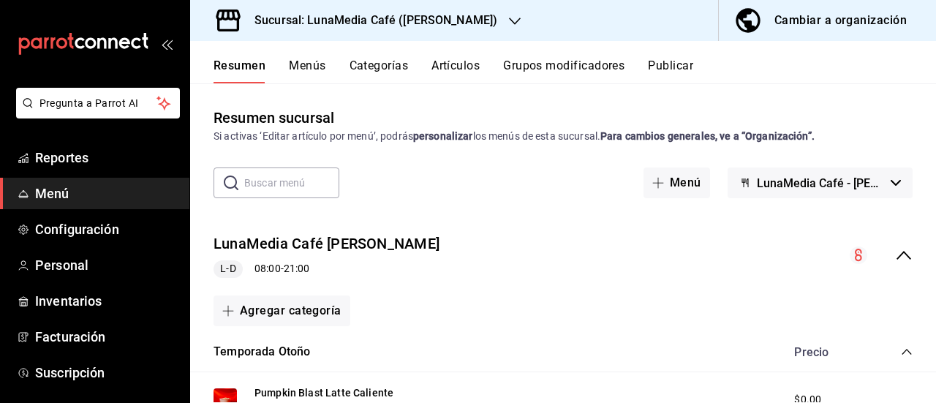
scroll to position [146, 0]
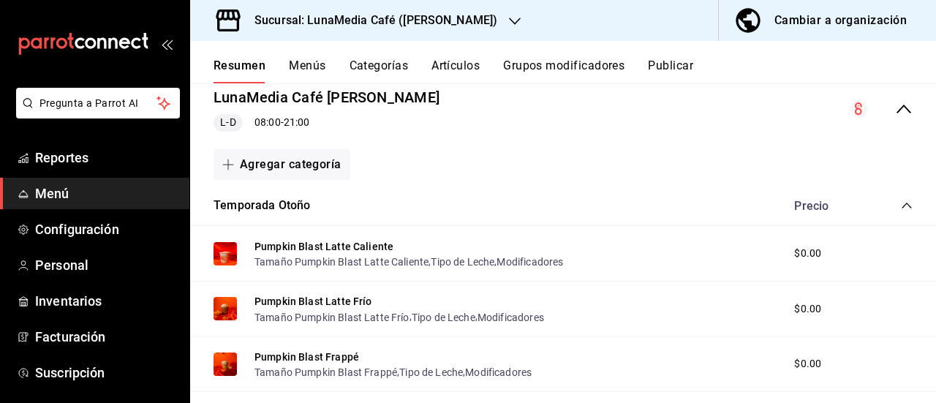
click at [316, 65] on button "Menús" at bounding box center [307, 71] width 37 height 25
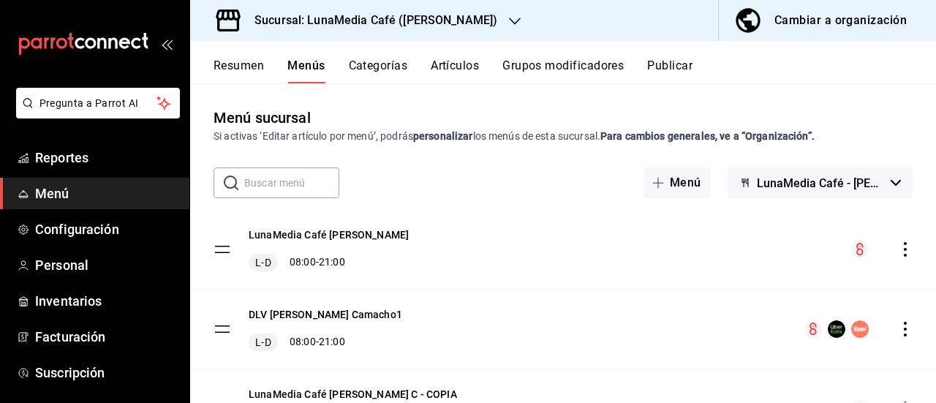
click at [904, 244] on icon "actions" at bounding box center [905, 249] width 3 height 15
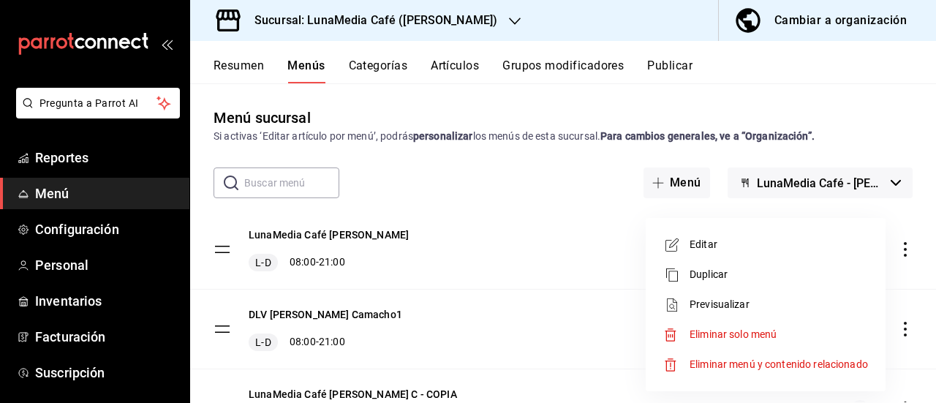
click at [720, 334] on span "Eliminar solo menú" at bounding box center [733, 334] width 87 height 12
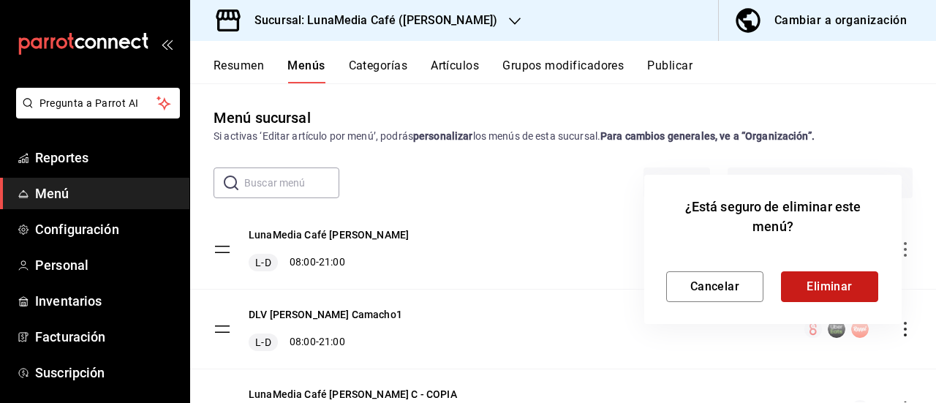
click at [807, 291] on button "Eliminar" at bounding box center [829, 286] width 97 height 31
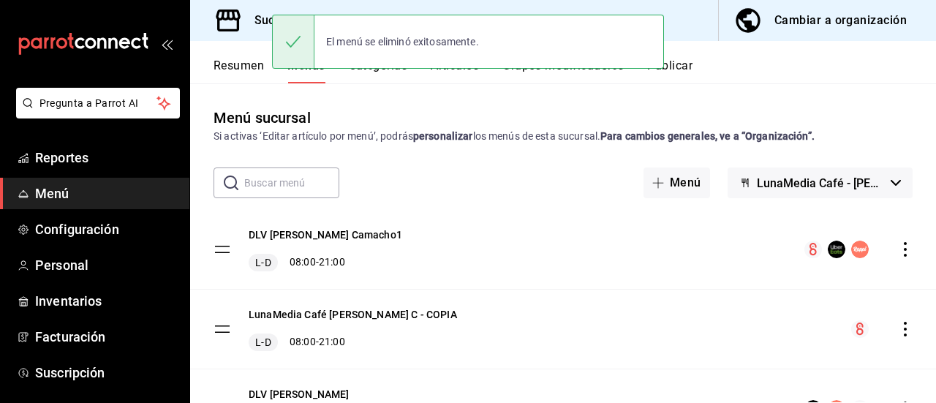
click at [687, 69] on button "Publicar" at bounding box center [669, 71] width 45 height 25
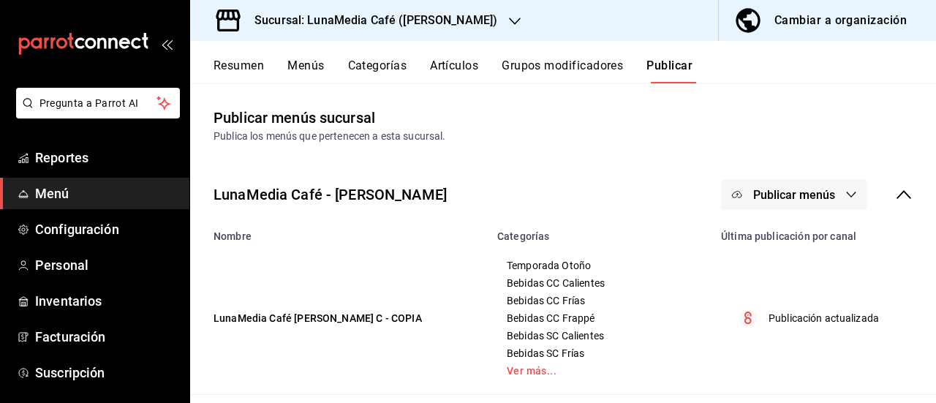
click at [809, 203] on button "Publicar menús" at bounding box center [794, 194] width 146 height 31
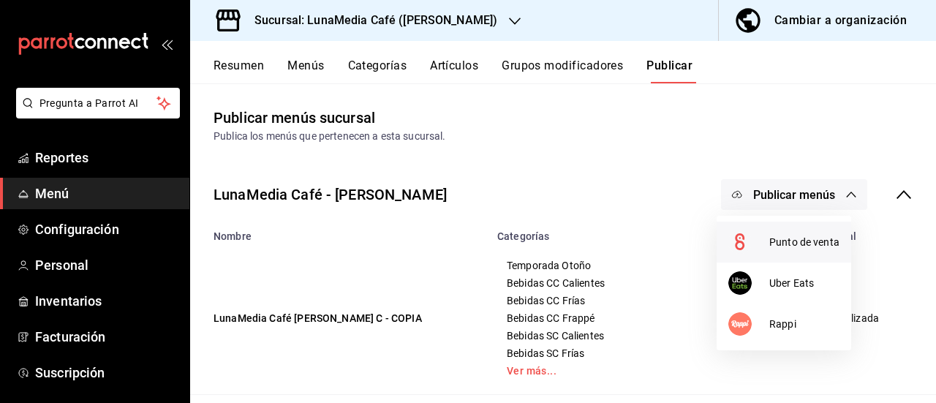
click at [805, 230] on li "Punto de venta" at bounding box center [784, 242] width 135 height 41
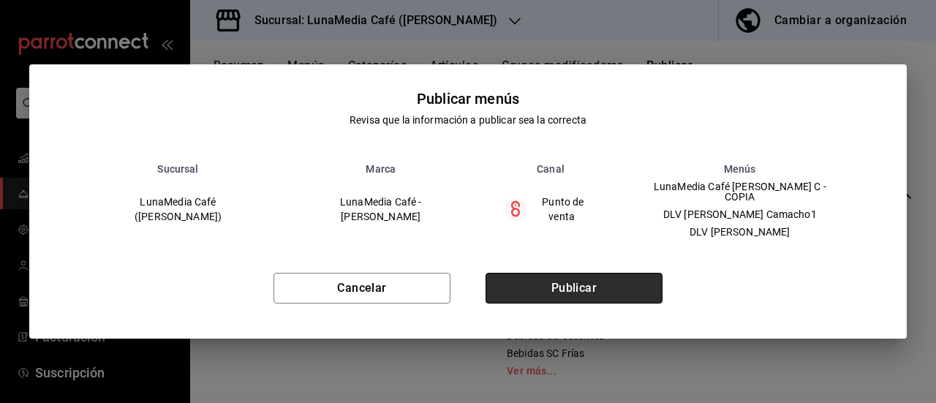
click at [646, 283] on button "Publicar" at bounding box center [574, 288] width 177 height 31
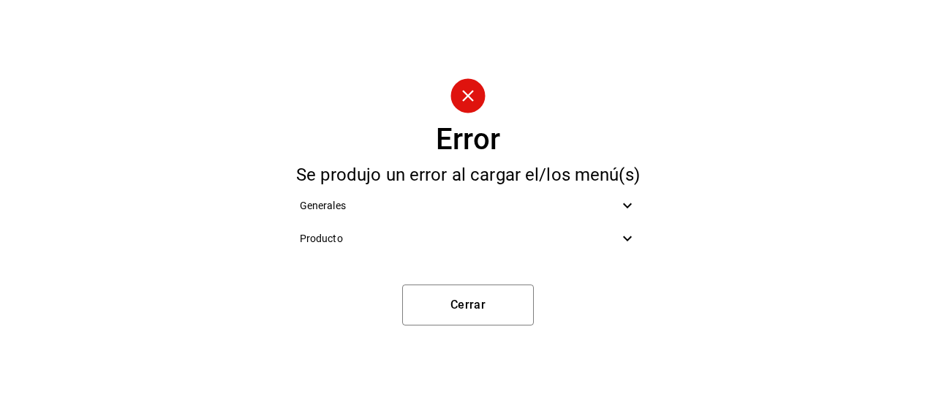
click at [569, 227] on div "Producto" at bounding box center [468, 238] width 361 height 33
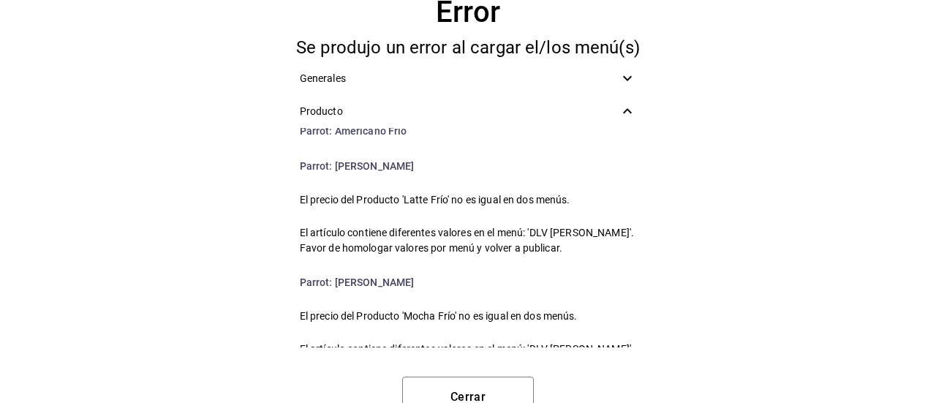
scroll to position [15405, 0]
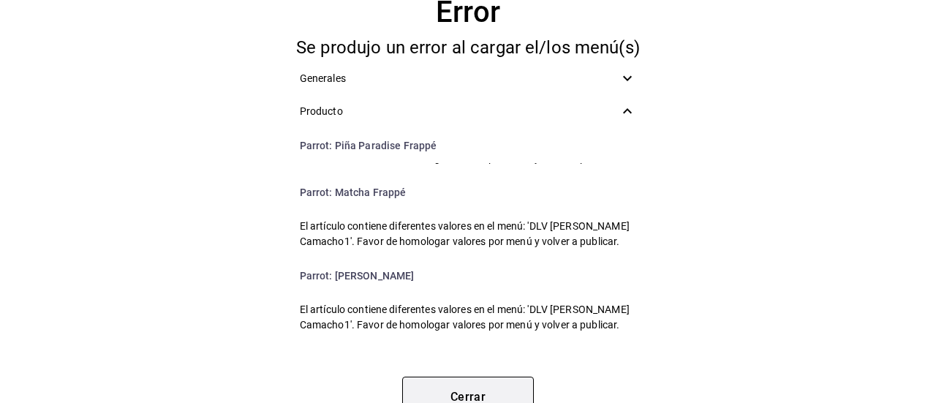
click at [492, 383] on button "Cerrar" at bounding box center [468, 397] width 132 height 41
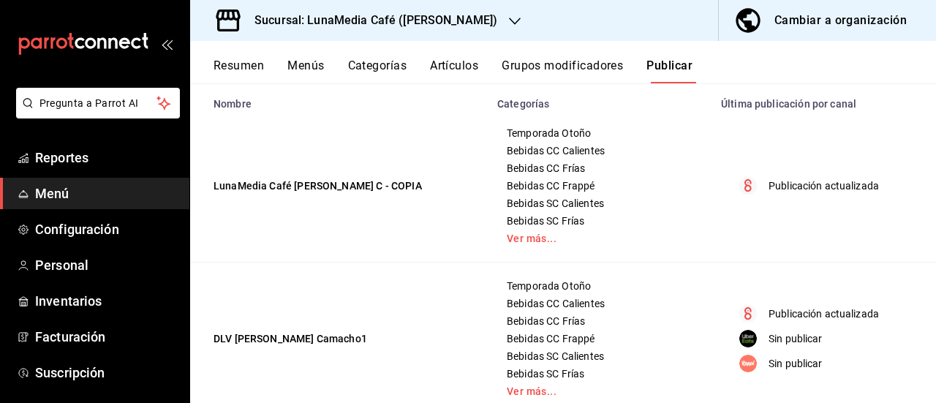
scroll to position [0, 0]
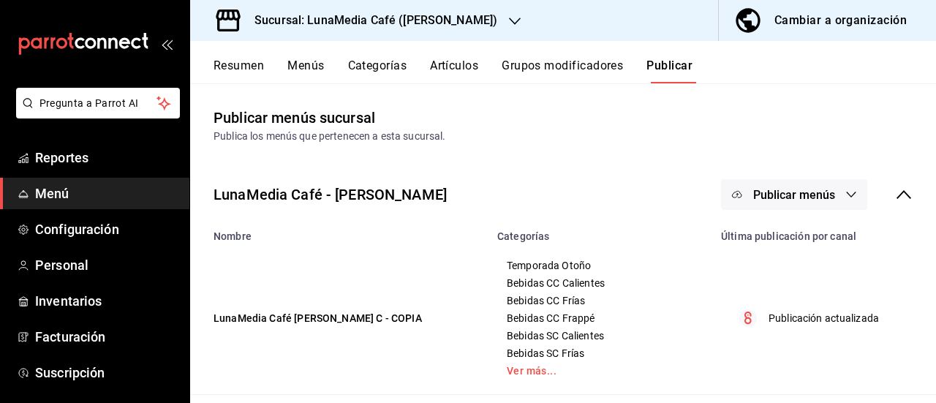
click at [260, 60] on button "Resumen" at bounding box center [239, 71] width 50 height 25
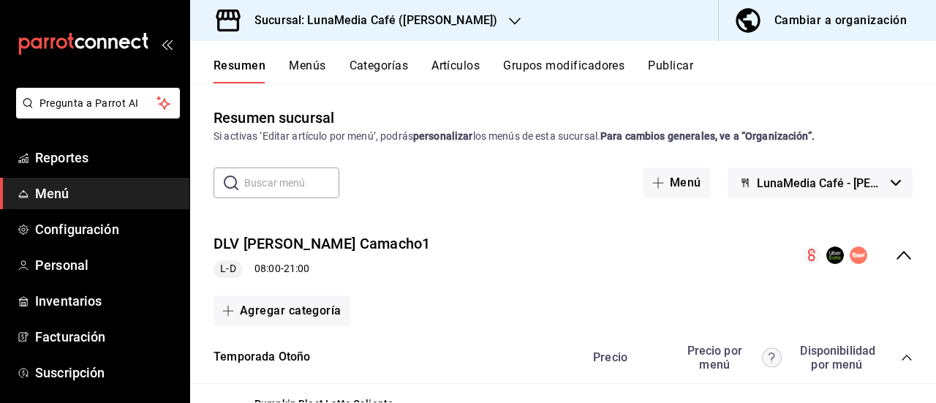
click at [895, 260] on icon "collapse-menu-row" at bounding box center [904, 255] width 18 height 18
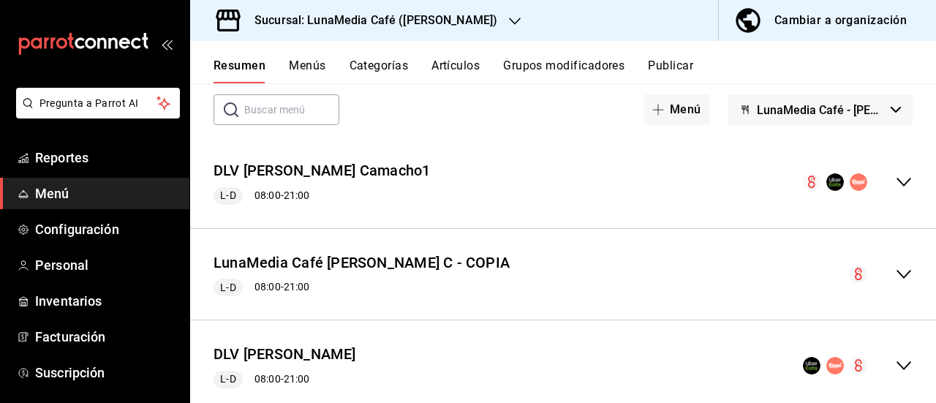
scroll to position [111, 0]
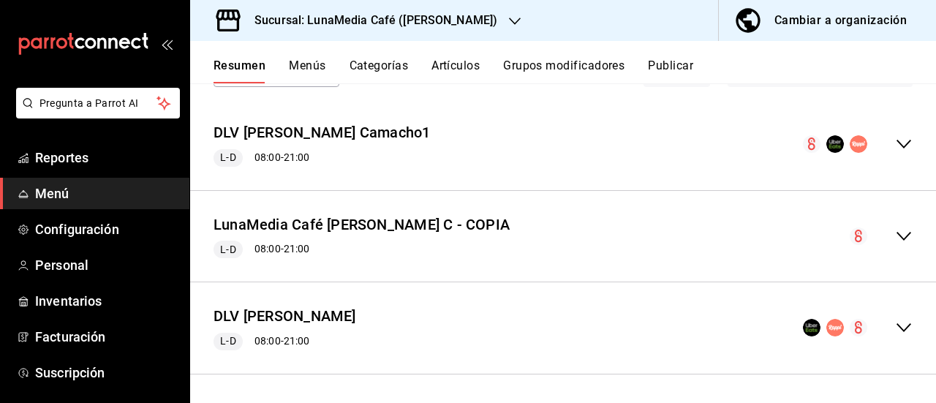
click at [901, 323] on div "DLV Ávila Camacho L-D 08:00 - 21:00" at bounding box center [563, 328] width 746 height 68
click at [895, 324] on icon "collapse-menu-row" at bounding box center [904, 328] width 18 height 18
click at [303, 70] on button "Menús" at bounding box center [307, 71] width 37 height 25
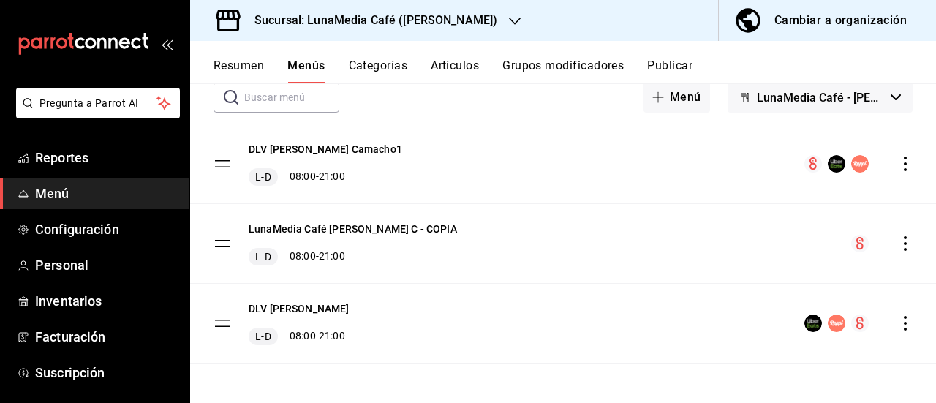
scroll to position [86, 0]
click at [904, 327] on icon "actions" at bounding box center [905, 322] width 3 height 15
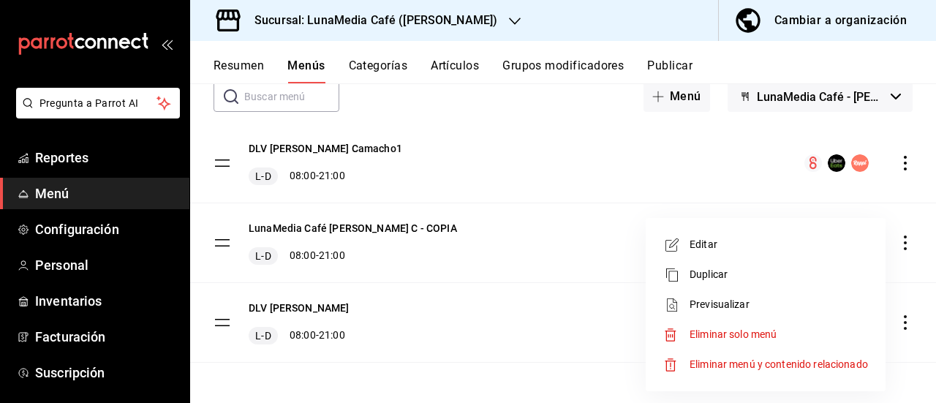
click at [720, 344] on li "Eliminar solo menú" at bounding box center [766, 335] width 228 height 30
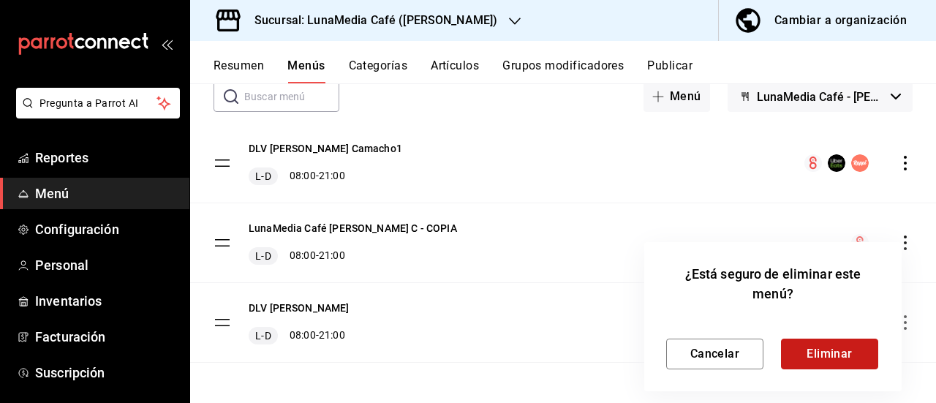
click at [815, 352] on button "Eliminar" at bounding box center [829, 354] width 97 height 31
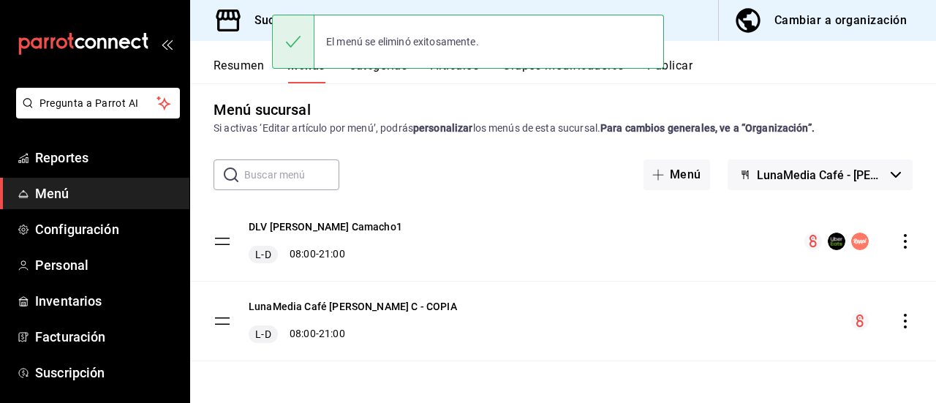
scroll to position [7, 0]
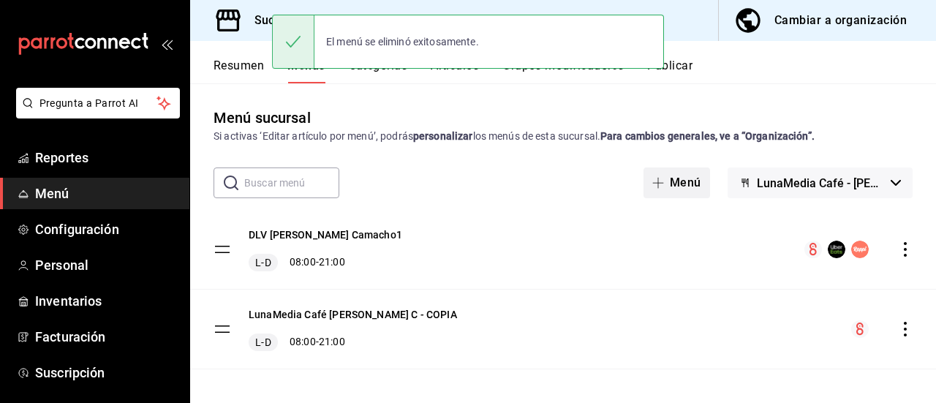
scroll to position [7, 0]
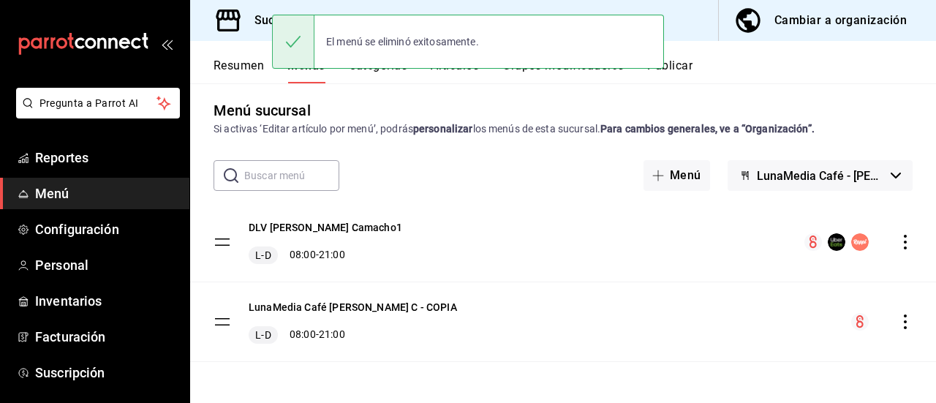
click at [685, 69] on button "Publicar" at bounding box center [669, 71] width 45 height 25
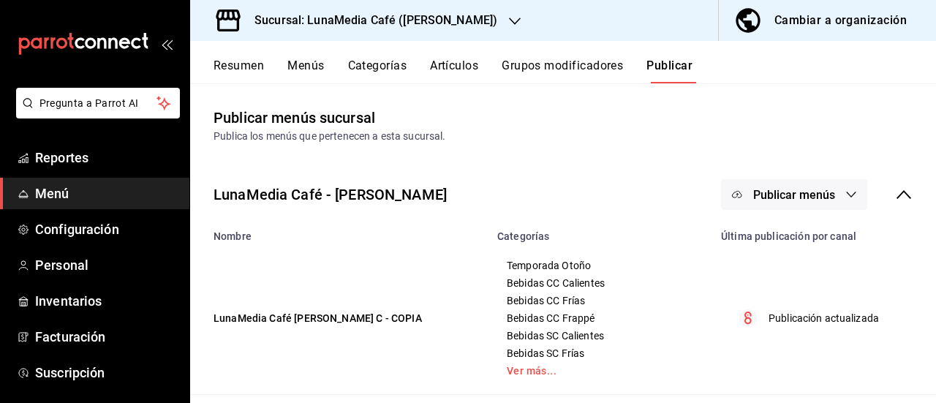
click at [782, 204] on button "Publicar menús" at bounding box center [794, 194] width 146 height 31
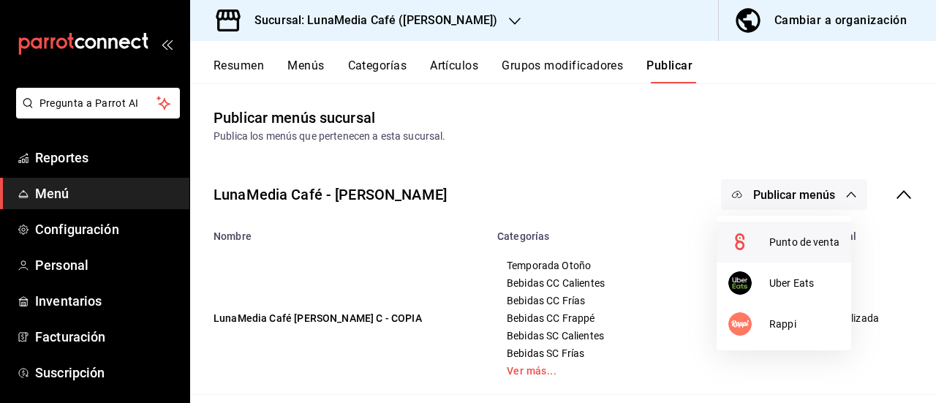
click at [774, 228] on li "Punto de venta" at bounding box center [784, 242] width 135 height 41
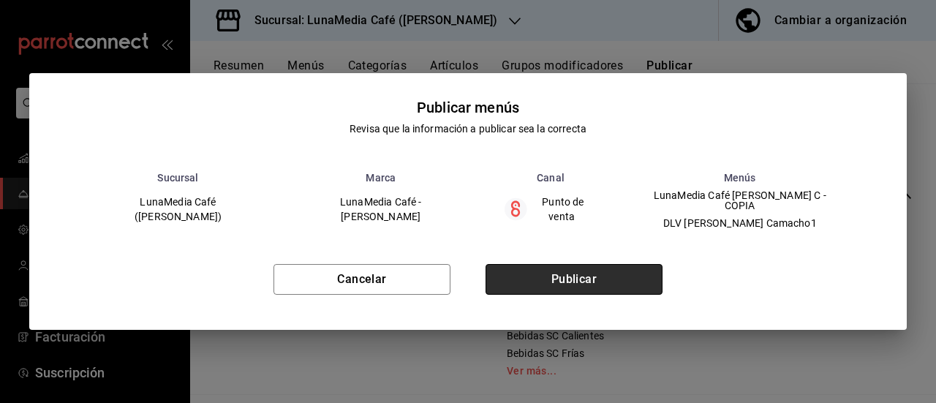
click at [584, 286] on button "Publicar" at bounding box center [574, 279] width 177 height 31
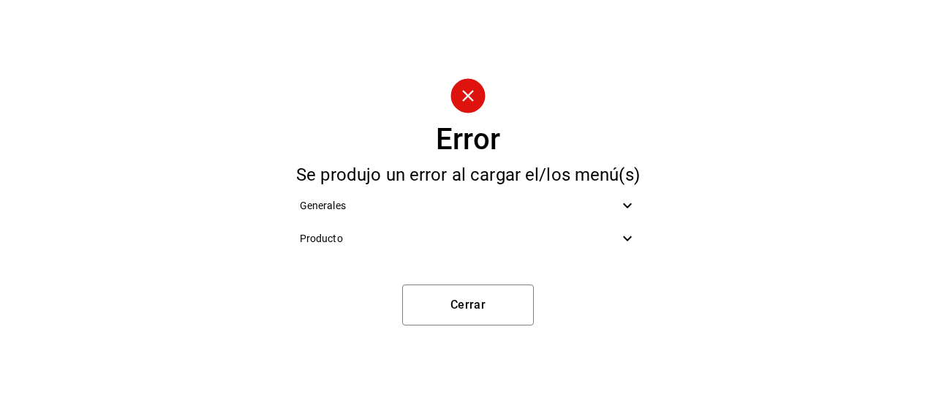
click at [584, 252] on div "Producto" at bounding box center [468, 238] width 361 height 33
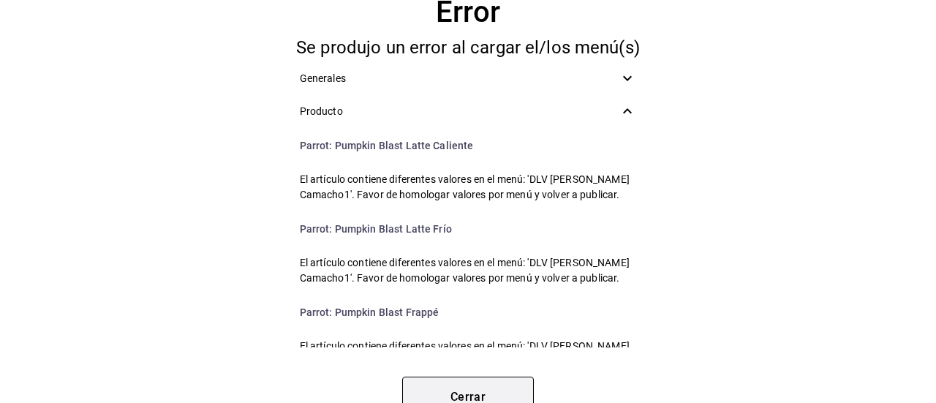
click at [487, 389] on button "Cerrar" at bounding box center [468, 397] width 132 height 41
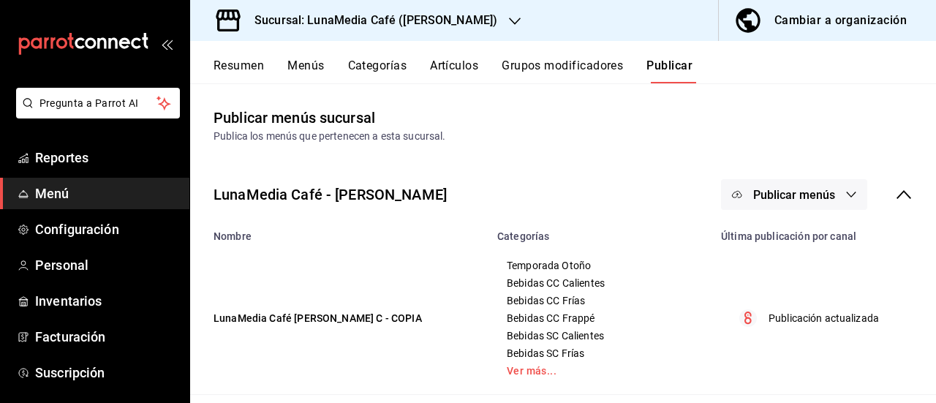
click at [247, 69] on button "Resumen" at bounding box center [239, 71] width 50 height 25
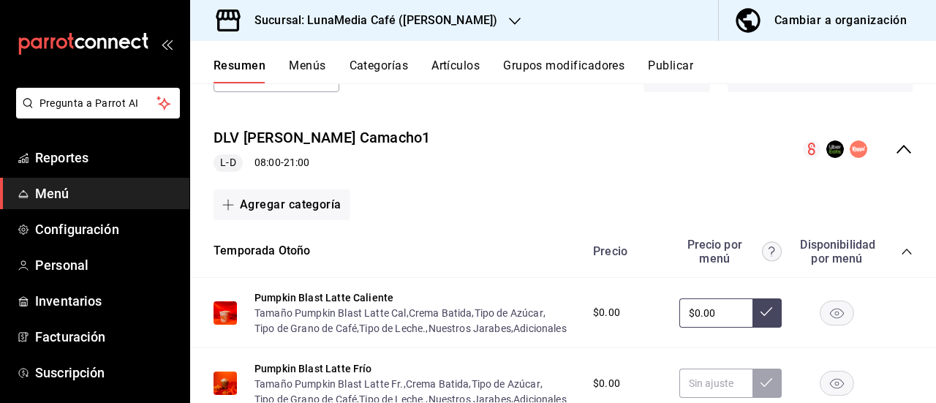
scroll to position [73, 0]
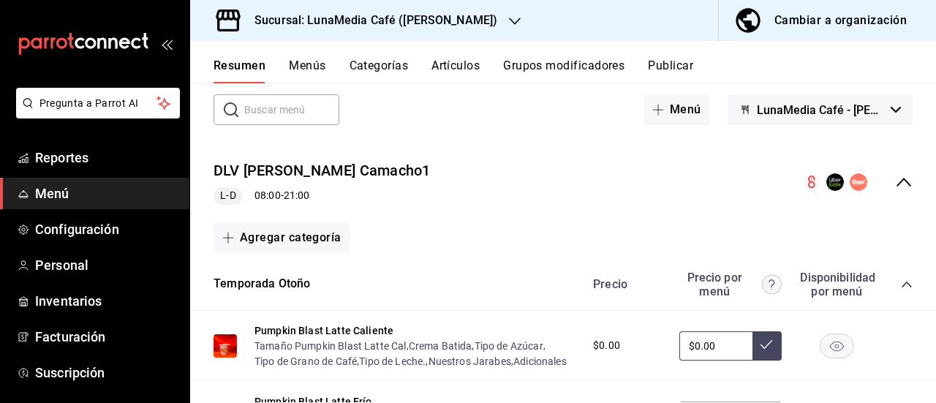
click at [897, 181] on icon "collapse-menu-row" at bounding box center [904, 182] width 15 height 9
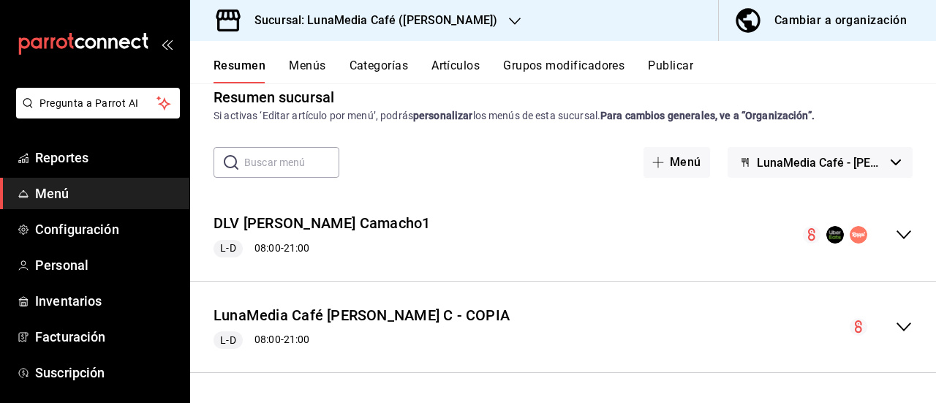
scroll to position [19, 0]
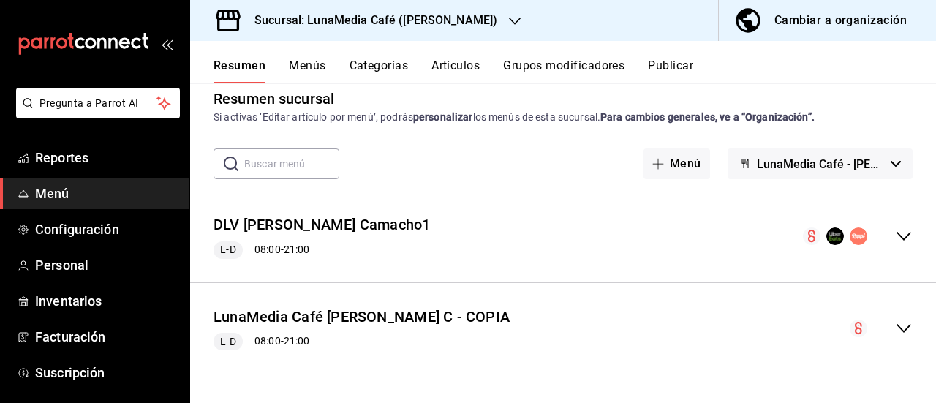
click at [309, 59] on button "Menús" at bounding box center [307, 71] width 37 height 25
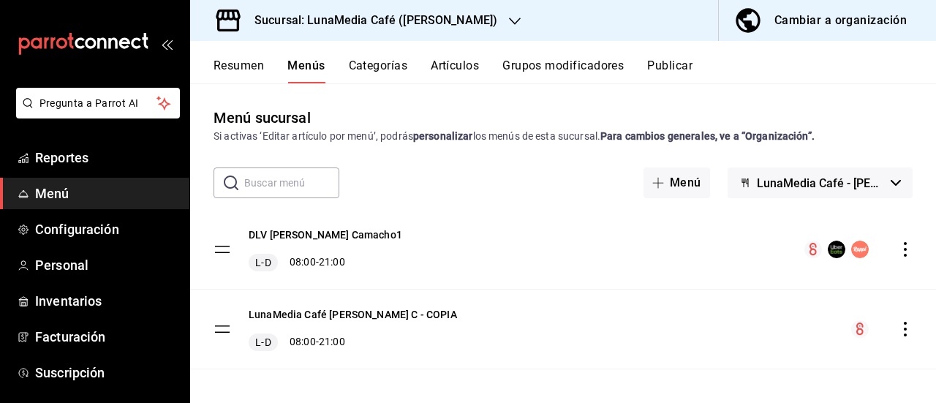
click at [898, 248] on icon "actions" at bounding box center [905, 249] width 15 height 15
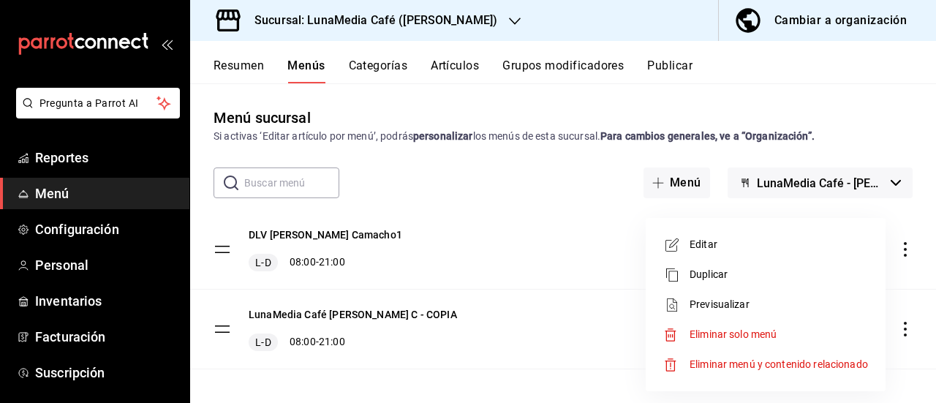
click at [751, 246] on span "Editar" at bounding box center [779, 244] width 178 height 15
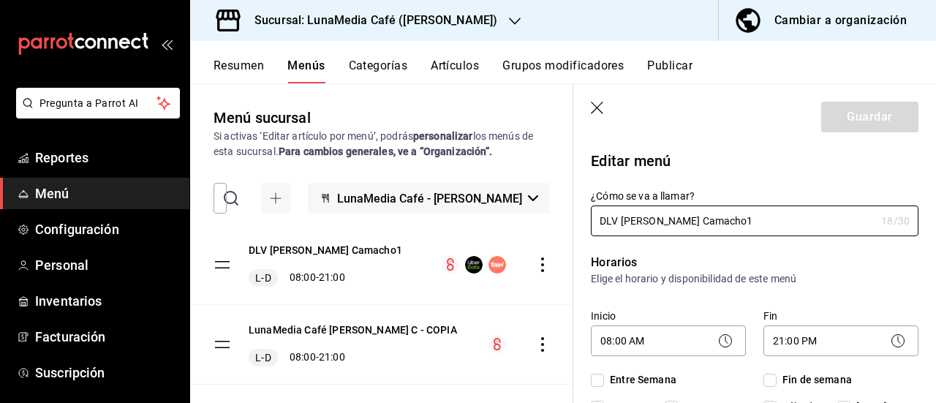
checkbox input "true"
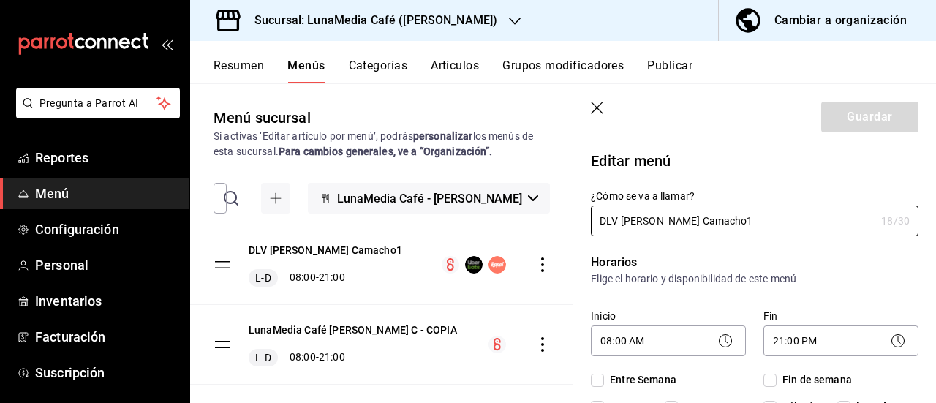
checkbox input "true"
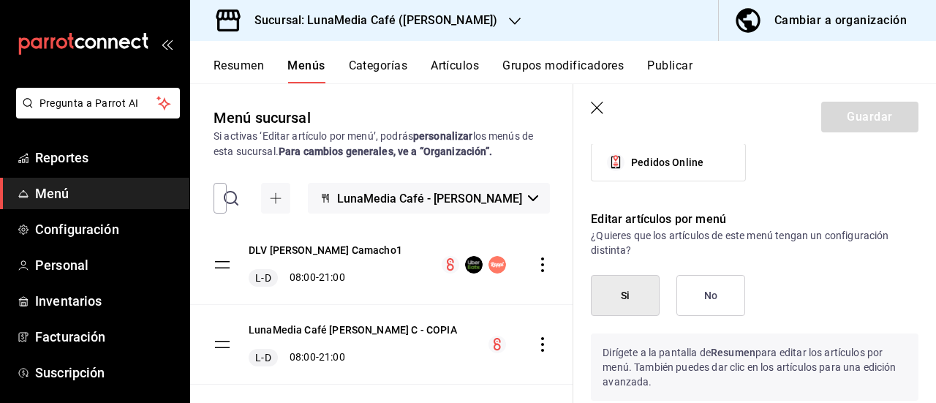
scroll to position [878, 0]
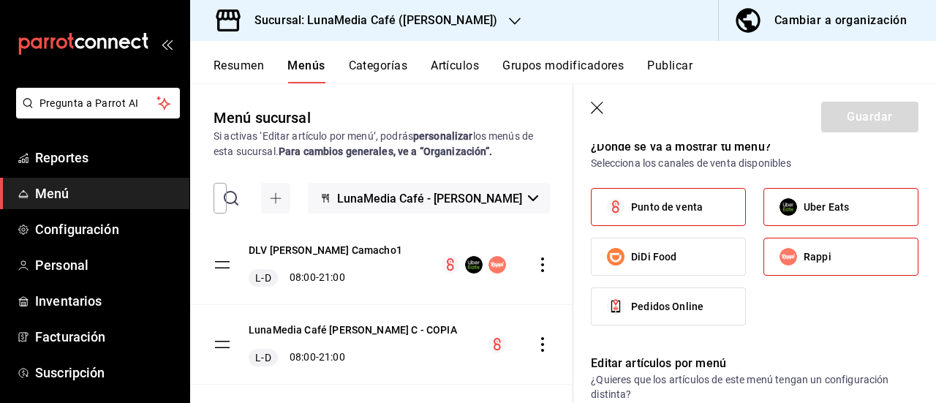
click at [818, 207] on span "Uber Eats" at bounding box center [826, 207] width 45 height 15
click at [804, 207] on input "Uber Eats" at bounding box center [788, 207] width 31 height 31
checkbox input "false"
click at [818, 255] on span "Rappi" at bounding box center [818, 256] width 28 height 15
click at [804, 255] on input "Rappi" at bounding box center [788, 256] width 31 height 31
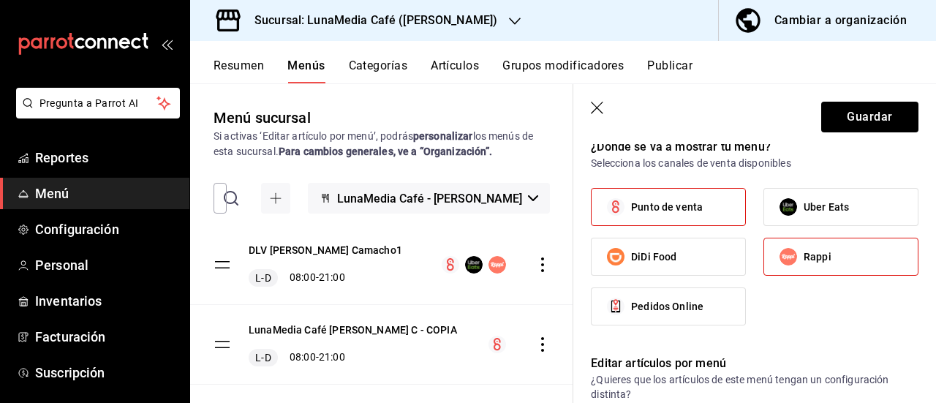
checkbox input "false"
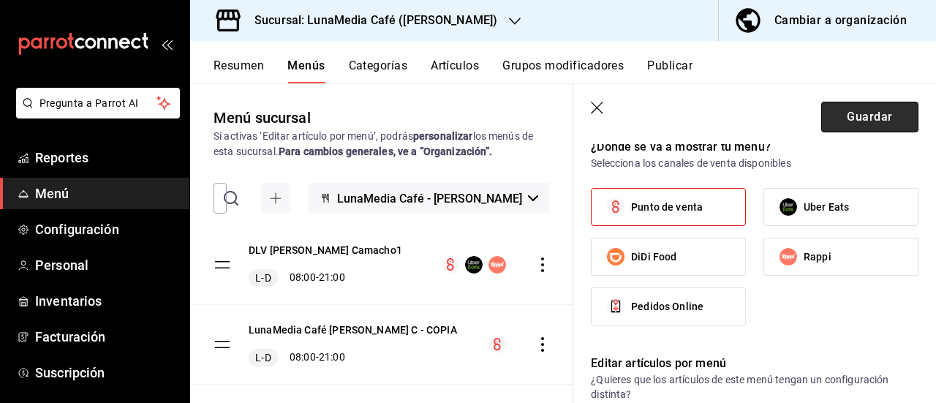
click at [845, 125] on button "Guardar" at bounding box center [869, 117] width 97 height 31
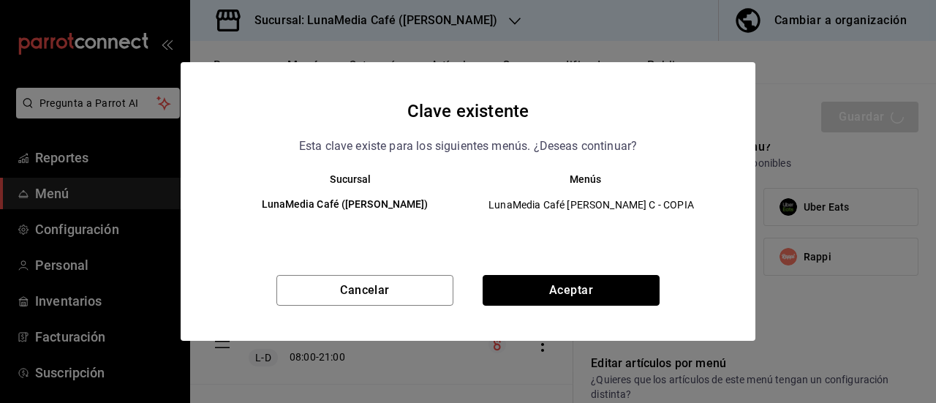
click at [603, 301] on button "Aceptar" at bounding box center [571, 290] width 177 height 31
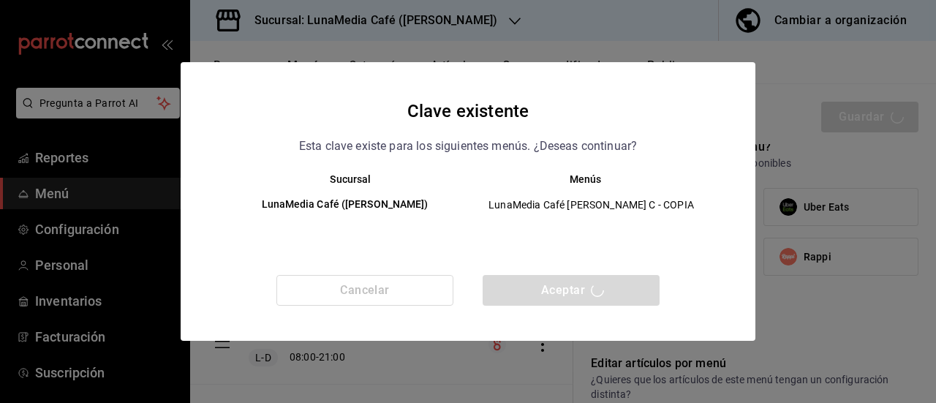
checkbox input "false"
type input "1758745720849"
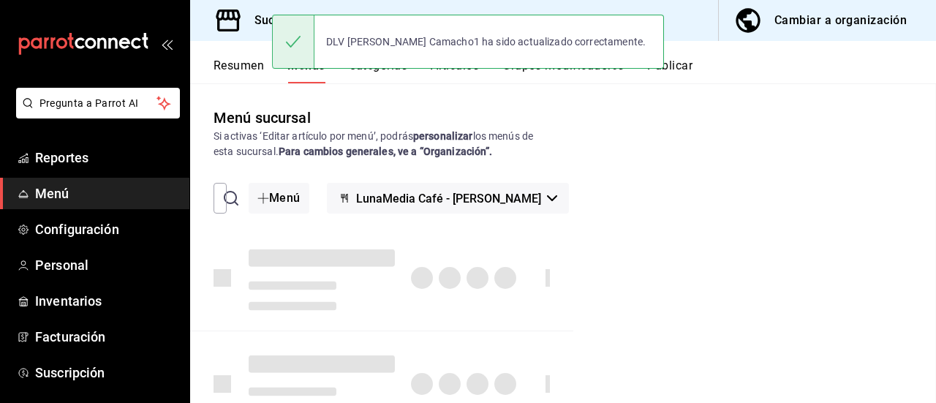
checkbox input "false"
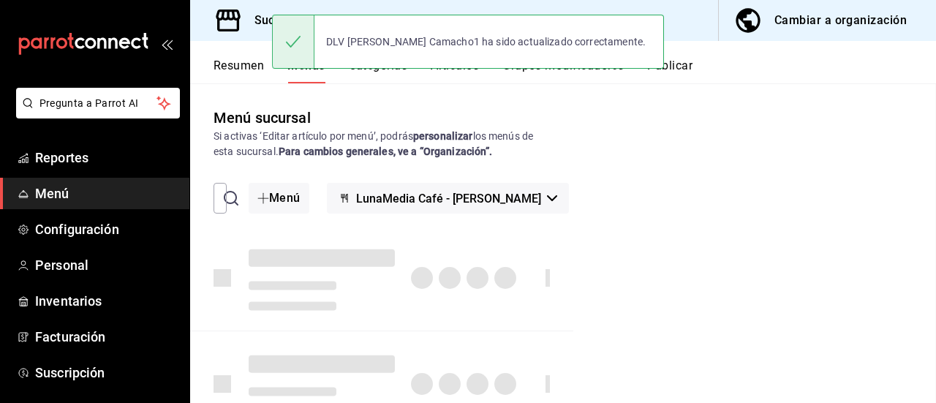
checkbox input "false"
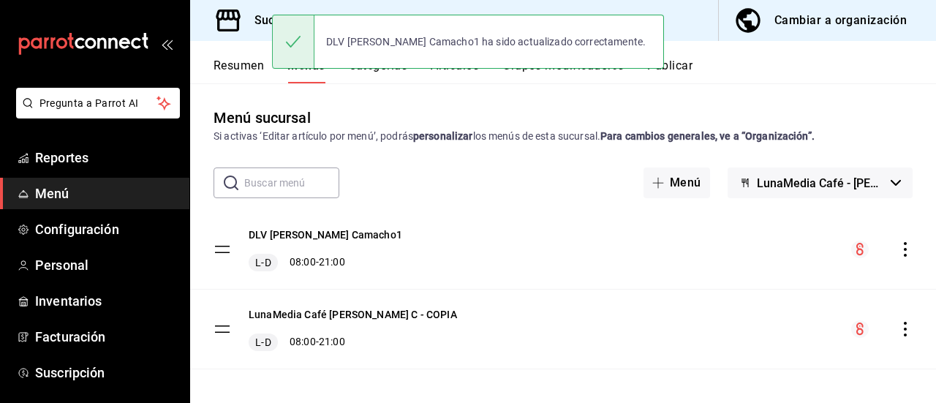
click at [698, 66] on div "Resumen Menús Categorías Artículos Grupos modificadores Publicar" at bounding box center [575, 71] width 723 height 25
click at [691, 66] on button "Publicar" at bounding box center [669, 71] width 45 height 25
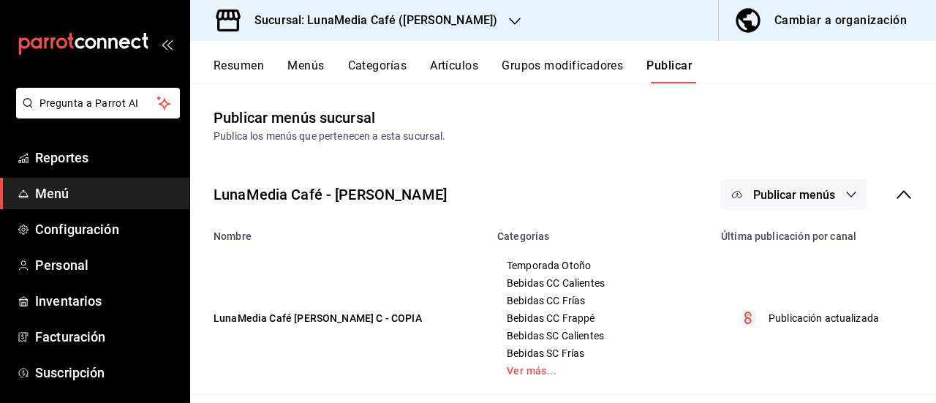
click at [825, 201] on button "Publicar menús" at bounding box center [794, 194] width 146 height 31
click at [761, 245] on div at bounding box center [748, 241] width 41 height 23
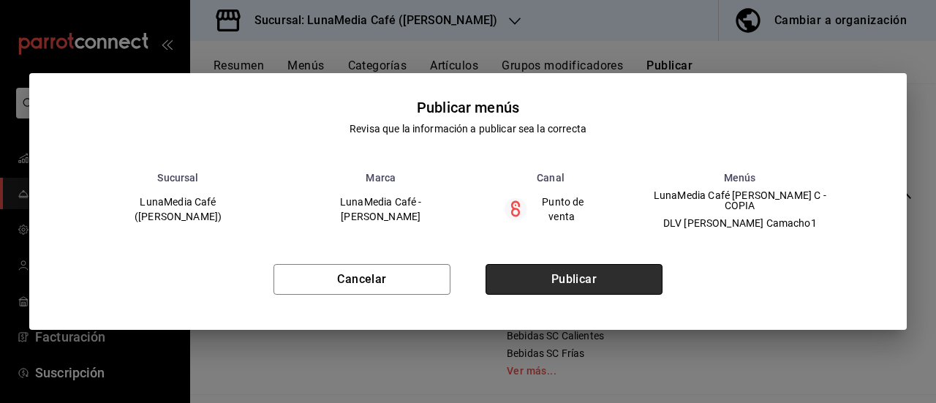
click at [573, 287] on button "Publicar" at bounding box center [574, 279] width 177 height 31
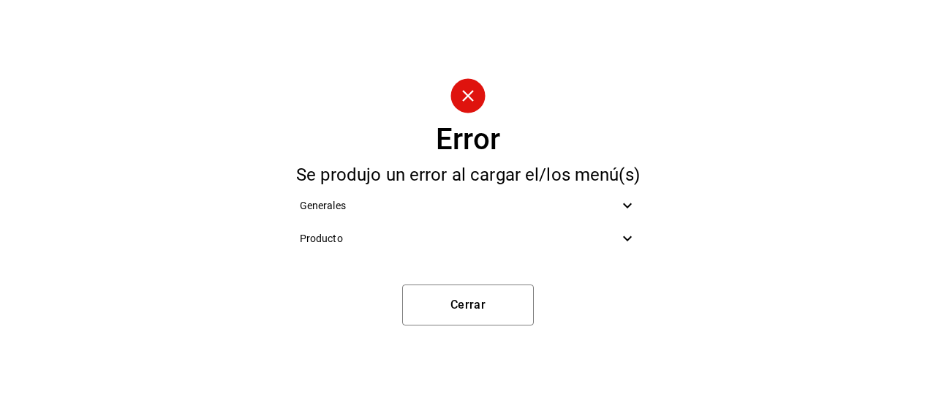
click at [539, 244] on span "Producto" at bounding box center [460, 238] width 320 height 15
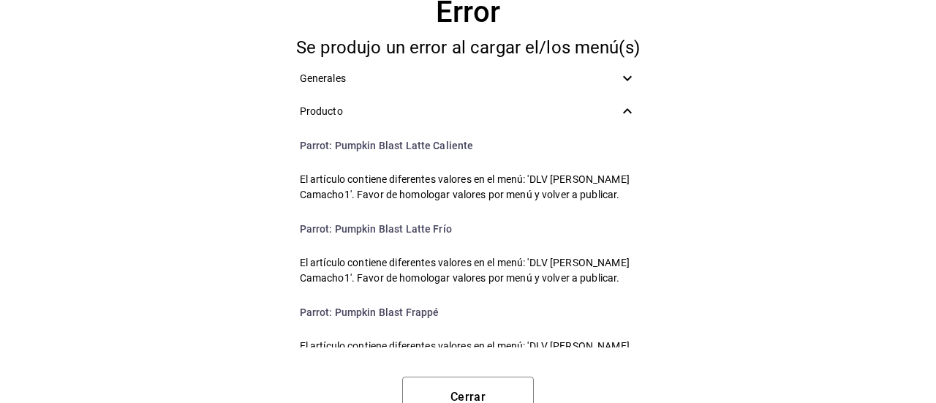
click at [571, 118] on span "Producto" at bounding box center [460, 111] width 320 height 15
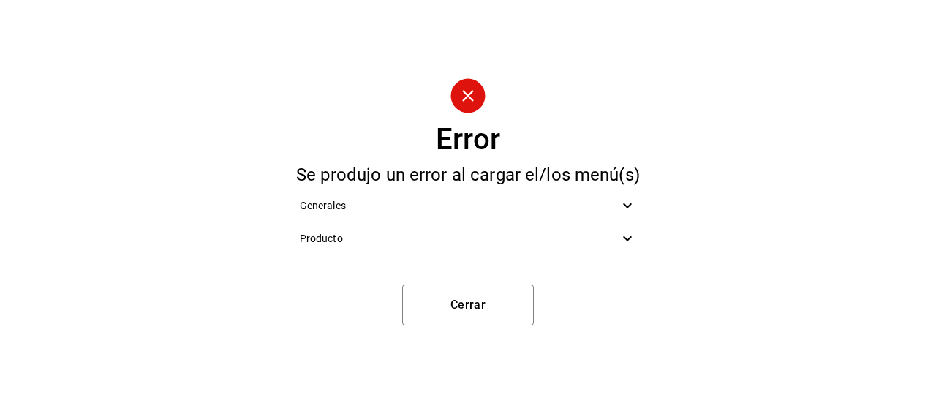
click at [538, 238] on span "Producto" at bounding box center [460, 238] width 320 height 15
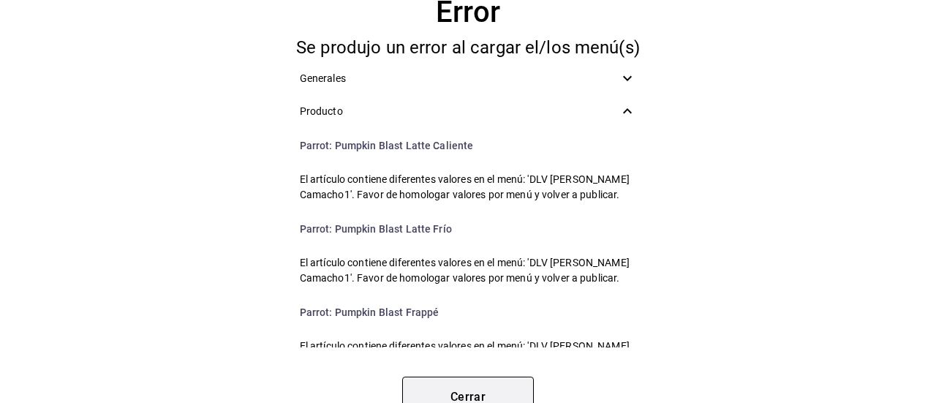
click at [439, 396] on button "Cerrar" at bounding box center [468, 397] width 132 height 41
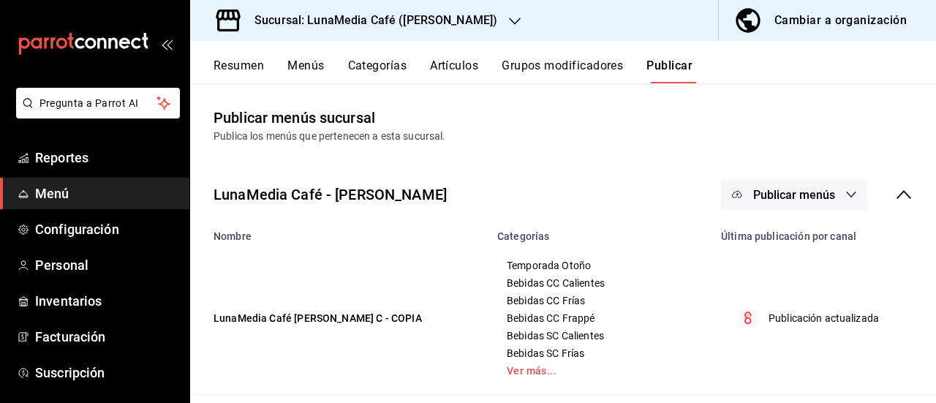
click at [311, 61] on button "Menús" at bounding box center [305, 71] width 37 height 25
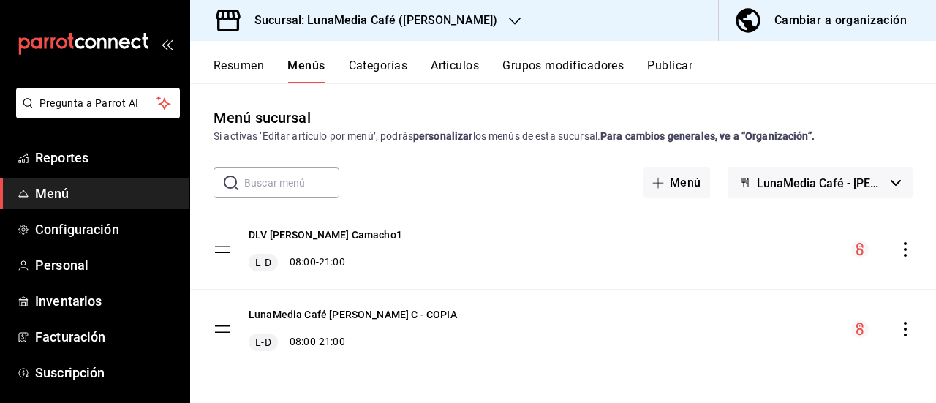
click at [903, 250] on div "DLV [PERSON_NAME] Camacho1 L-D 08:00 - 21:00" at bounding box center [563, 249] width 746 height 79
click at [886, 249] on div "menu-maker-table" at bounding box center [881, 250] width 61 height 18
click at [898, 249] on icon "actions" at bounding box center [905, 249] width 15 height 15
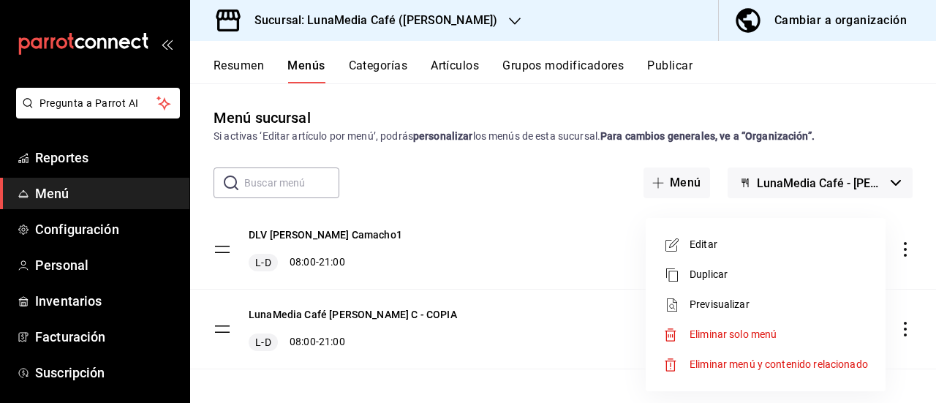
click at [712, 246] on span "Editar" at bounding box center [779, 244] width 178 height 15
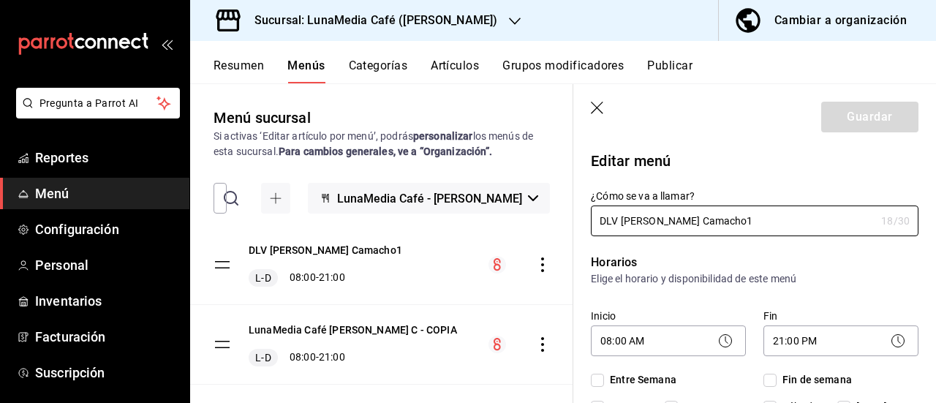
checkbox input "true"
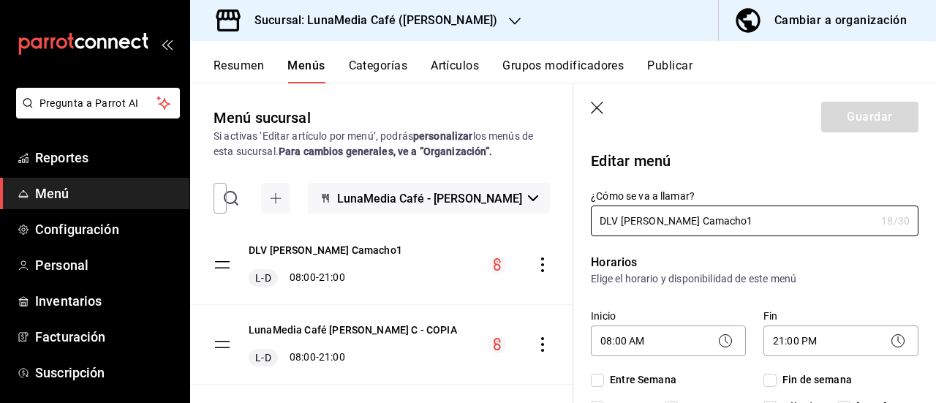
checkbox input "true"
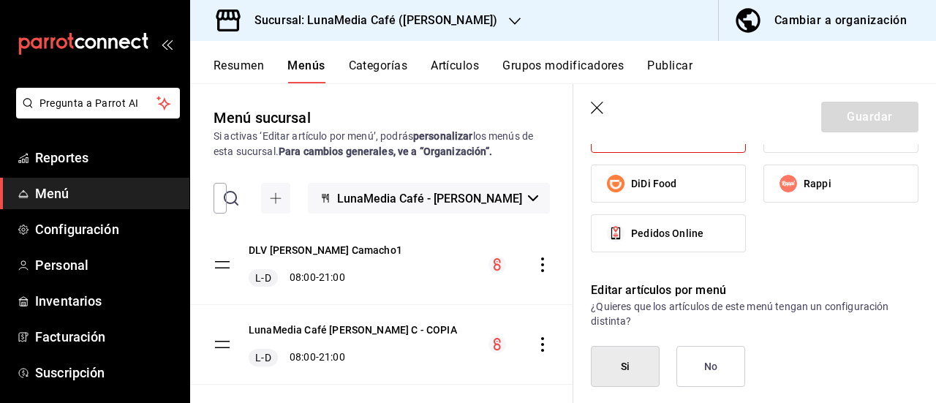
scroll to position [879, 0]
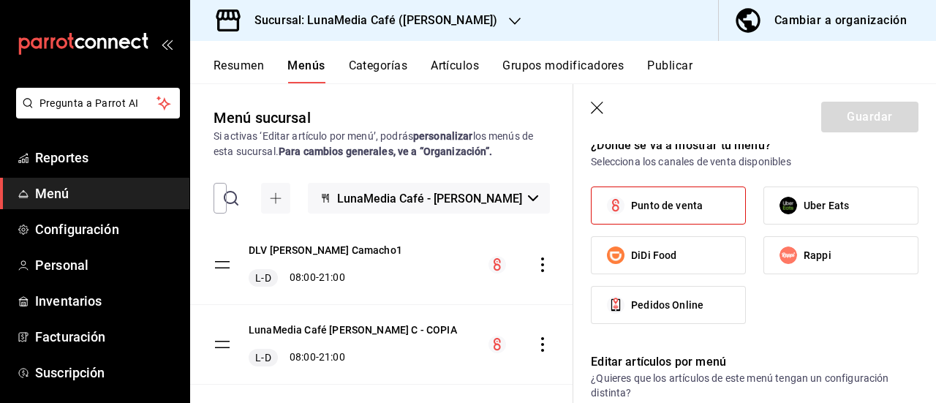
click at [812, 207] on span "Uber Eats" at bounding box center [826, 205] width 45 height 15
click at [804, 207] on input "Uber Eats" at bounding box center [788, 205] width 31 height 31
checkbox input "true"
click at [804, 248] on span "Rappi" at bounding box center [818, 255] width 28 height 15
click at [799, 244] on input "Rappi" at bounding box center [788, 255] width 31 height 31
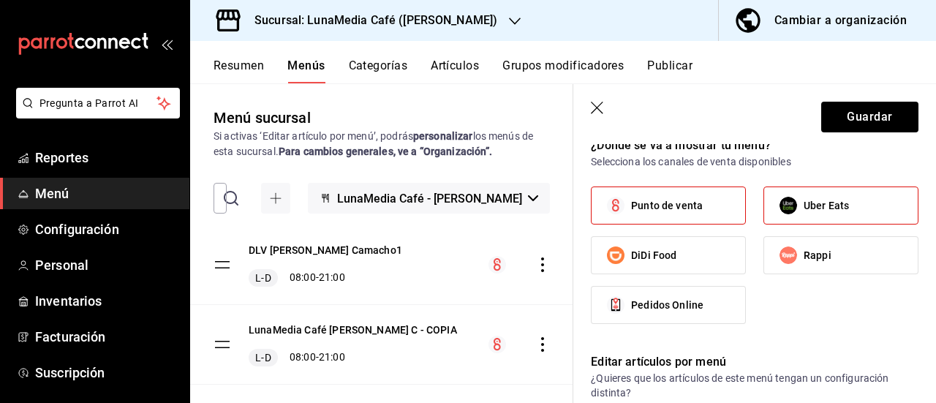
checkbox input "true"
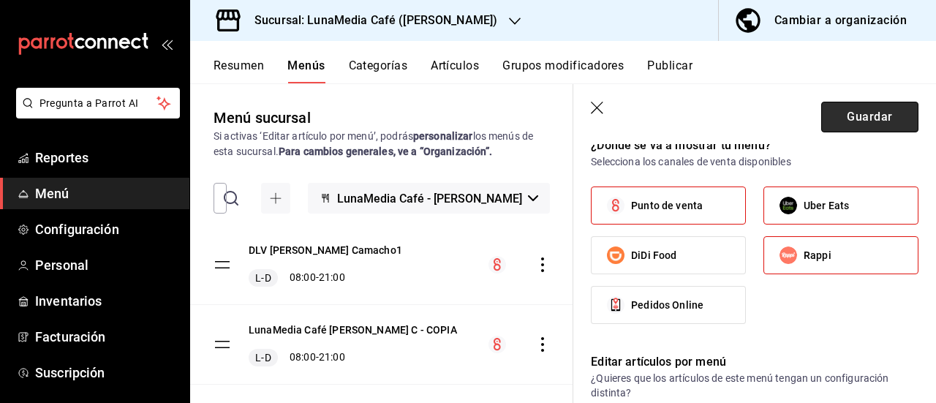
click at [847, 118] on button "Guardar" at bounding box center [869, 117] width 97 height 31
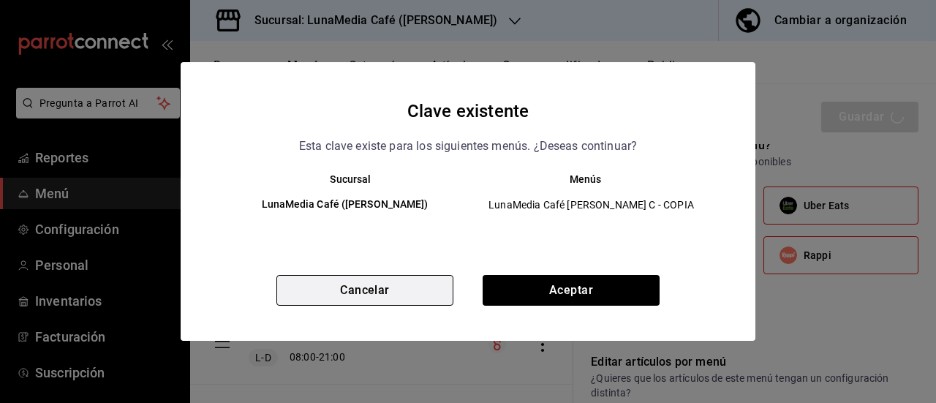
click at [422, 287] on button "Cancelar" at bounding box center [364, 290] width 177 height 31
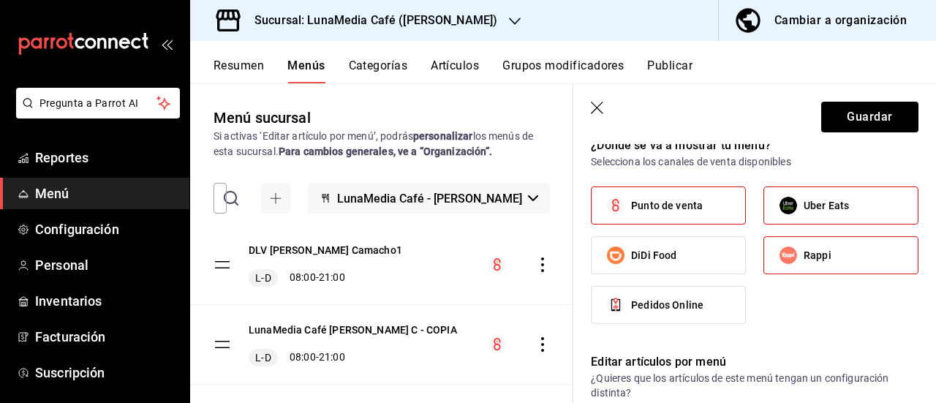
click at [598, 110] on icon "button" at bounding box center [598, 109] width 15 height 15
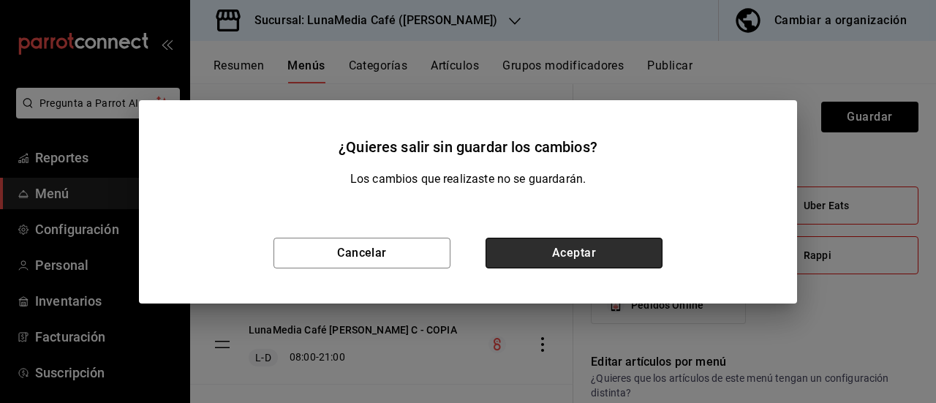
click at [565, 249] on button "Aceptar" at bounding box center [574, 253] width 177 height 31
checkbox input "false"
type input "1758745833876"
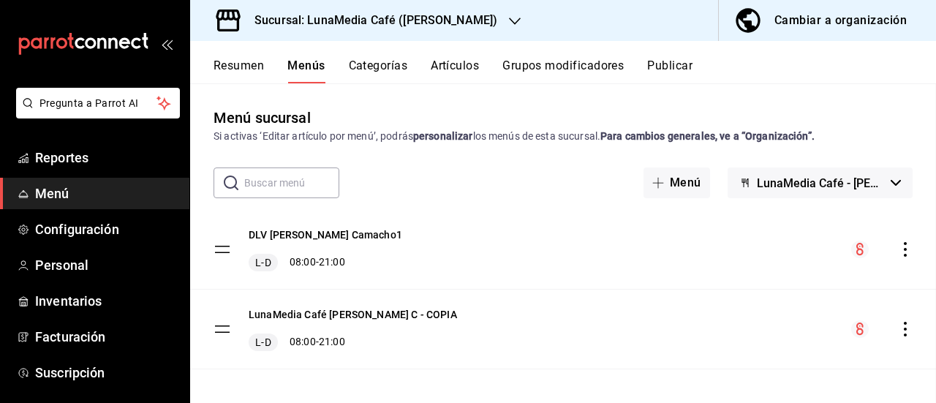
checkbox input "false"
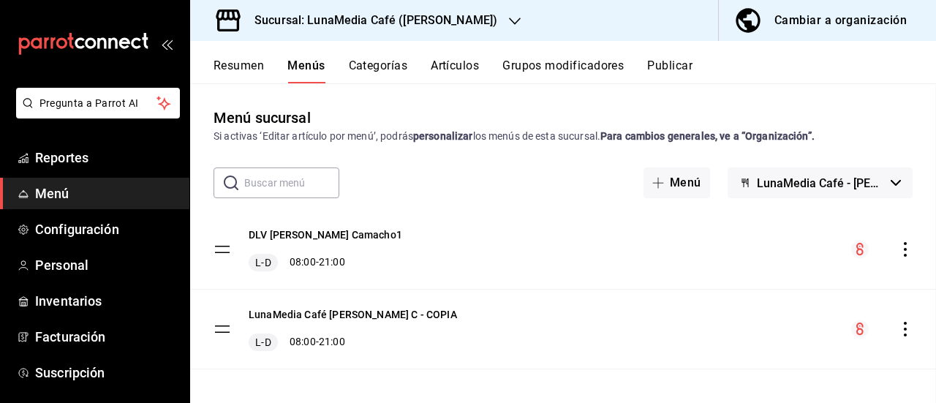
checkbox input "false"
click at [904, 328] on icon "actions" at bounding box center [905, 329] width 3 height 15
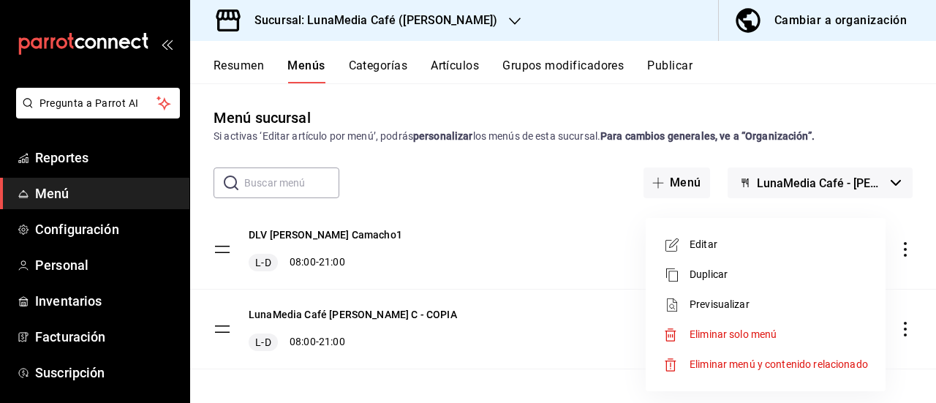
click at [895, 249] on div at bounding box center [468, 201] width 936 height 403
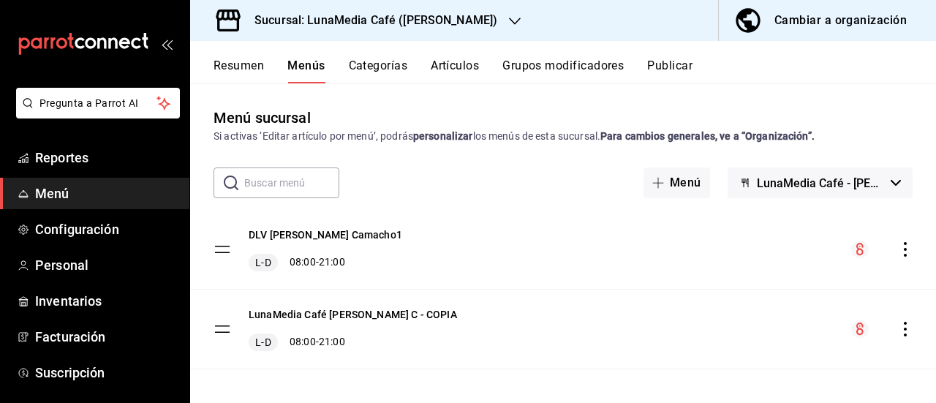
click at [898, 249] on icon "actions" at bounding box center [905, 249] width 15 height 15
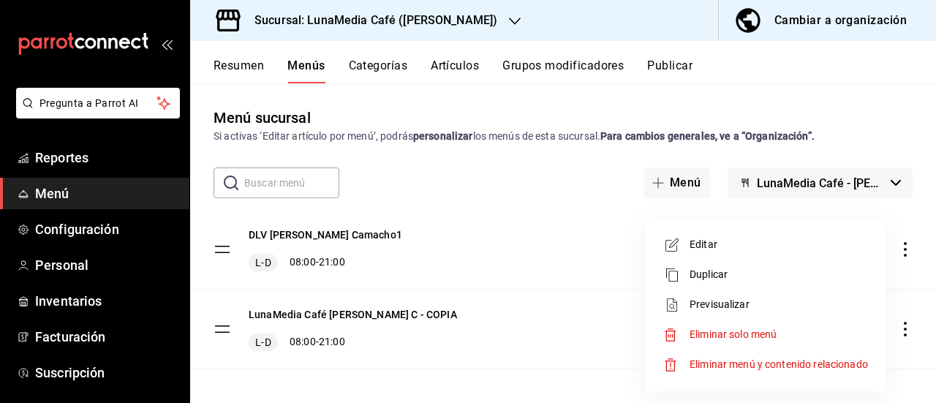
click at [736, 246] on span "Editar" at bounding box center [779, 244] width 178 height 15
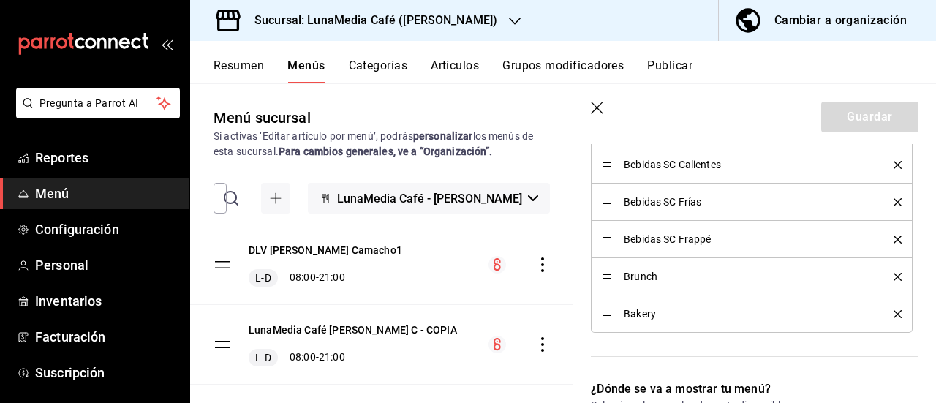
scroll to position [805, 0]
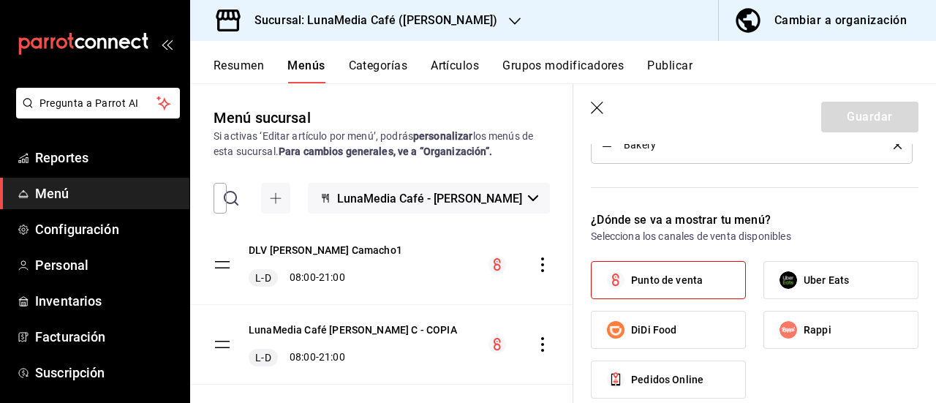
drag, startPoint x: 802, startPoint y: 284, endPoint x: 805, endPoint y: 314, distance: 30.1
click at [805, 282] on span "Uber Eats" at bounding box center [826, 280] width 45 height 15
click at [804, 282] on input "Uber Eats" at bounding box center [788, 280] width 31 height 31
checkbox input "true"
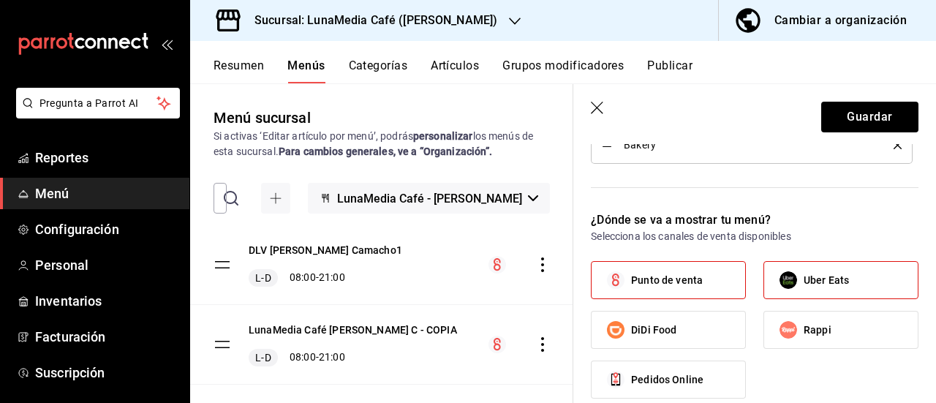
click at [804, 323] on span "Rappi" at bounding box center [818, 330] width 28 height 15
click at [802, 323] on input "Rappi" at bounding box center [788, 330] width 31 height 31
checkbox input "true"
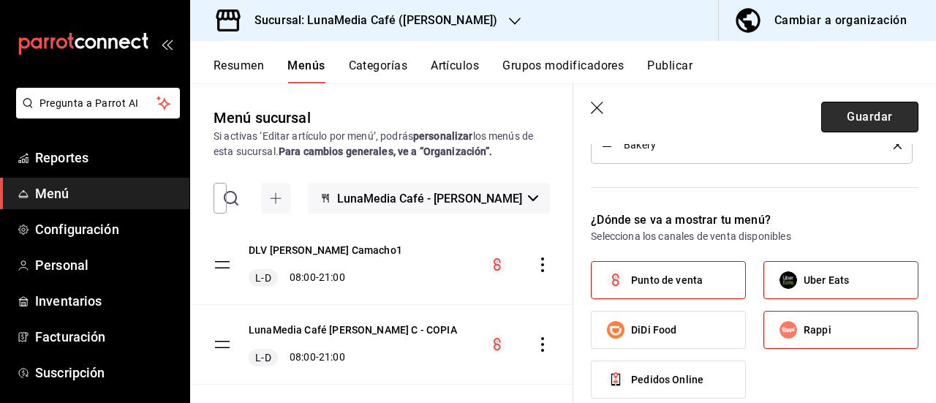
click at [841, 112] on button "Guardar" at bounding box center [869, 117] width 97 height 31
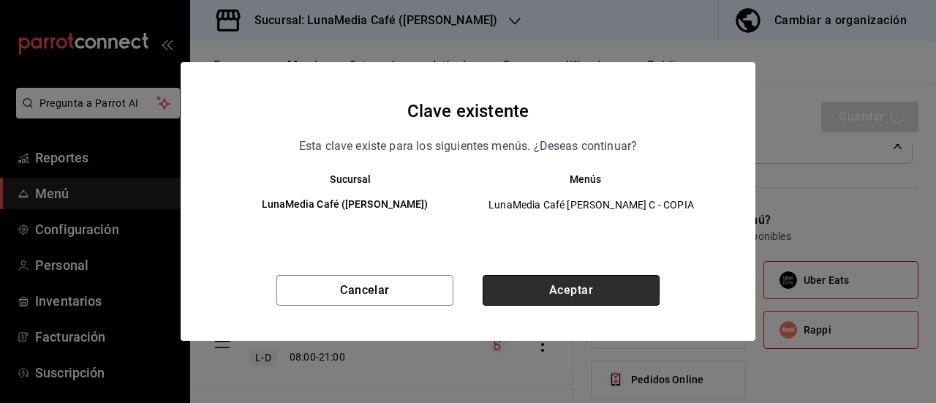
click at [571, 294] on button "Aceptar" at bounding box center [571, 290] width 177 height 31
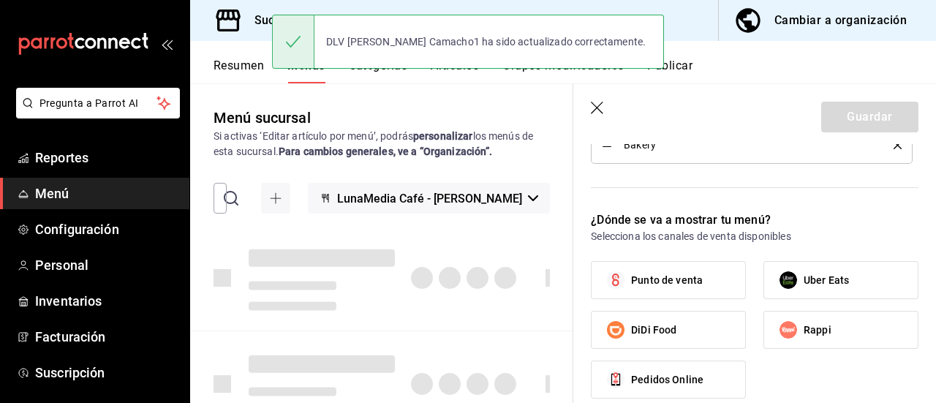
checkbox input "false"
type input "1758745844442"
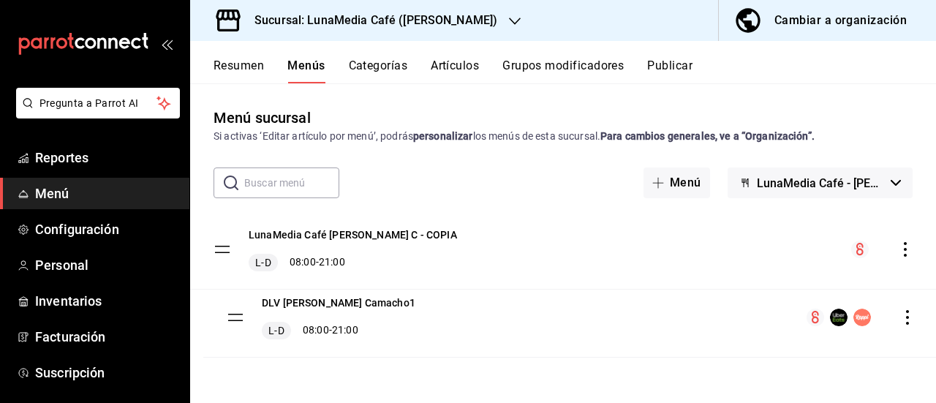
drag, startPoint x: 227, startPoint y: 244, endPoint x: 240, endPoint y: 312, distance: 69.3
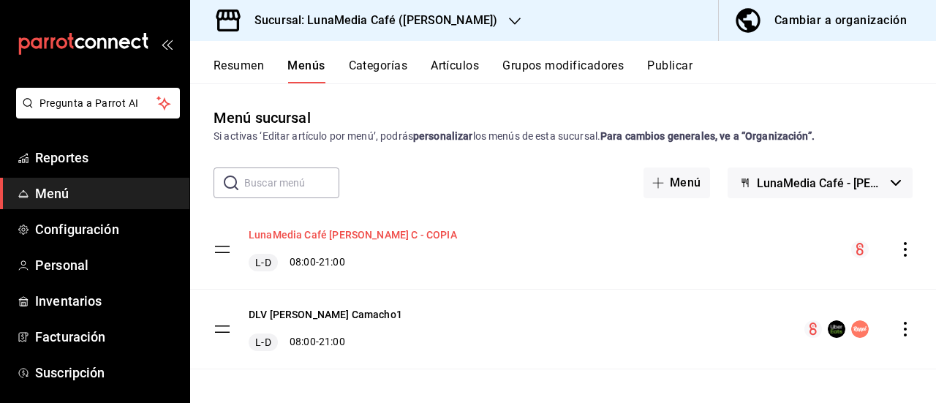
click at [287, 228] on button "LunaMedia Café Ávila C - COPIA" at bounding box center [353, 234] width 208 height 15
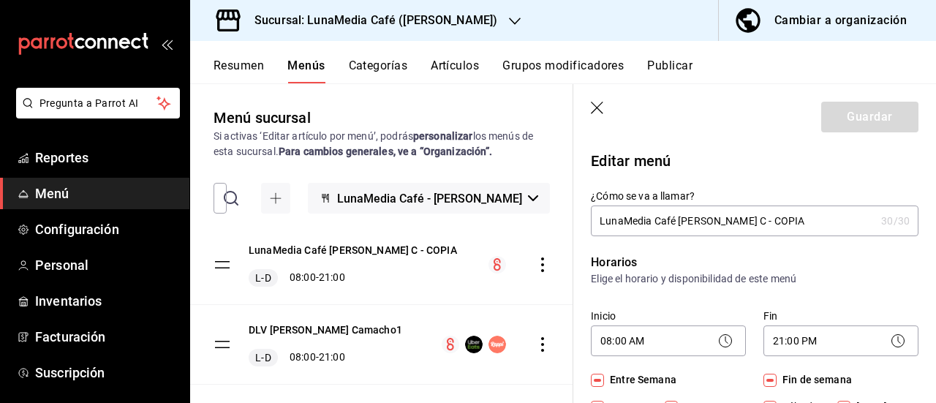
drag, startPoint x: 760, startPoint y: 225, endPoint x: 707, endPoint y: 219, distance: 53.7
click at [707, 219] on input "LunaMedia Café Ávila C - COPIA" at bounding box center [733, 220] width 285 height 29
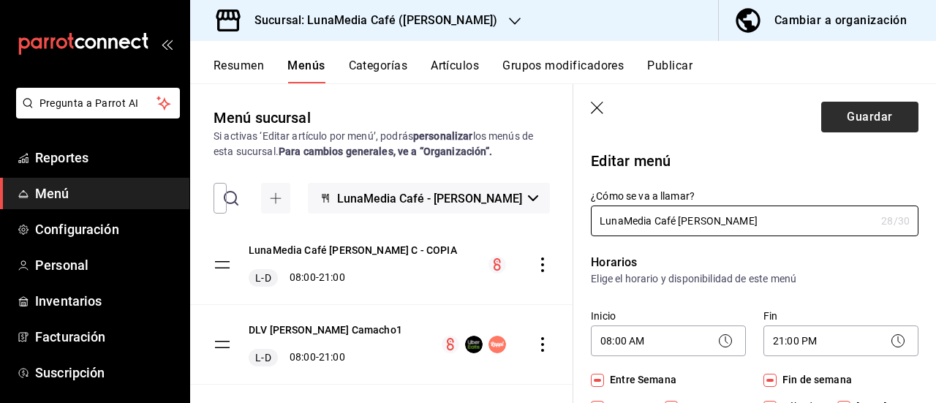
type input "LunaMedia Café [PERSON_NAME]"
click at [855, 124] on button "Guardar" at bounding box center [869, 117] width 97 height 31
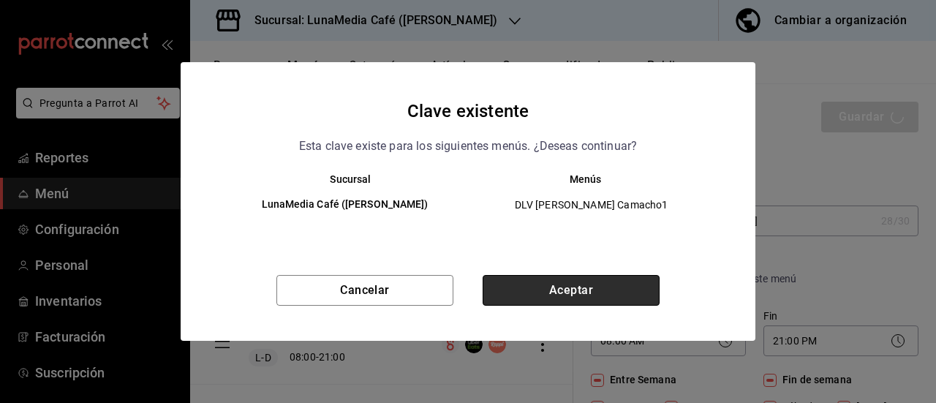
click at [576, 296] on button "Aceptar" at bounding box center [571, 290] width 177 height 31
checkbox input "false"
type input "1758745862383"
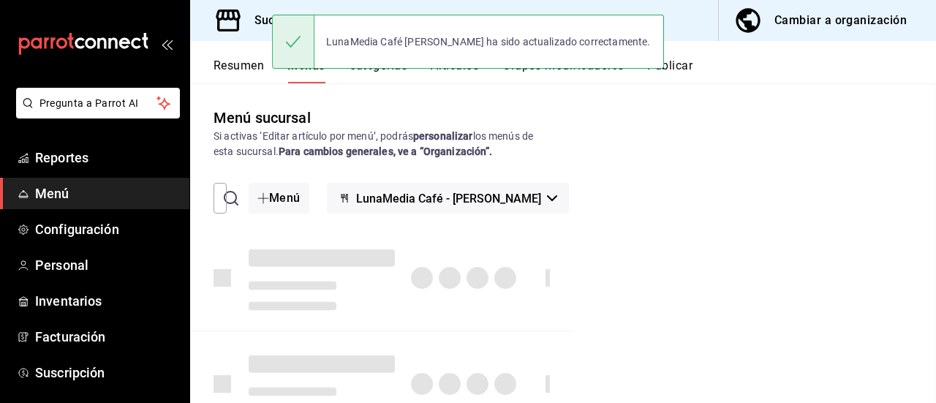
checkbox input "false"
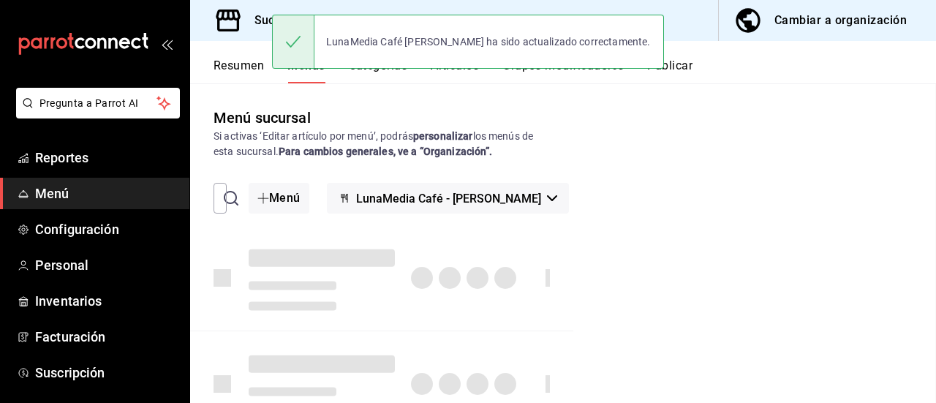
checkbox input "false"
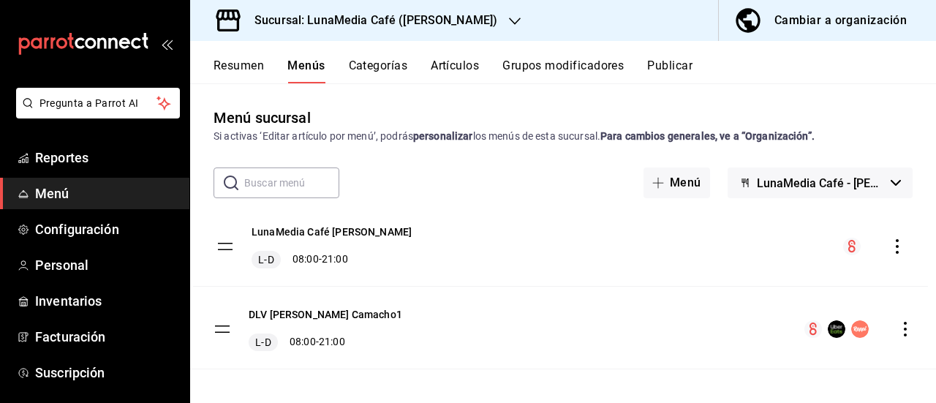
drag, startPoint x: 223, startPoint y: 329, endPoint x: 226, endPoint y: 246, distance: 82.7
click at [226, 246] on tbody "DLV Ávila Camacho1 L-D 08:00 - 21:00 LunaMedia Café Ávila Camacho L-D 08:00 - 2…" at bounding box center [563, 289] width 746 height 159
click at [898, 331] on icon "actions" at bounding box center [905, 329] width 15 height 15
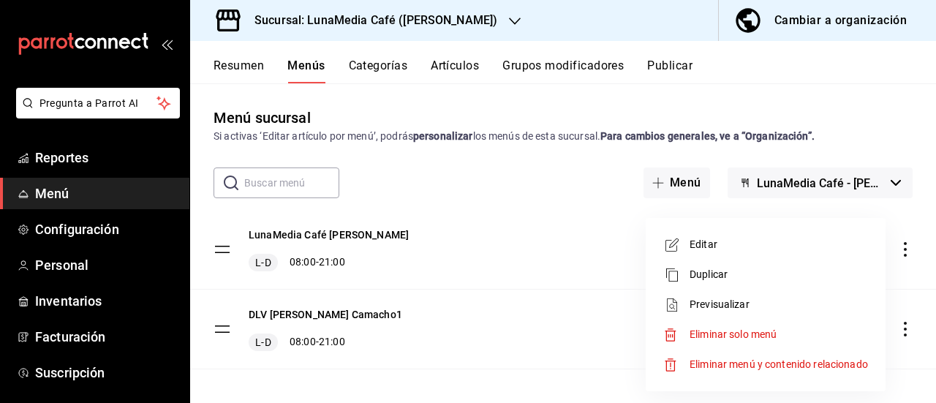
click at [745, 246] on span "Editar" at bounding box center [779, 244] width 178 height 15
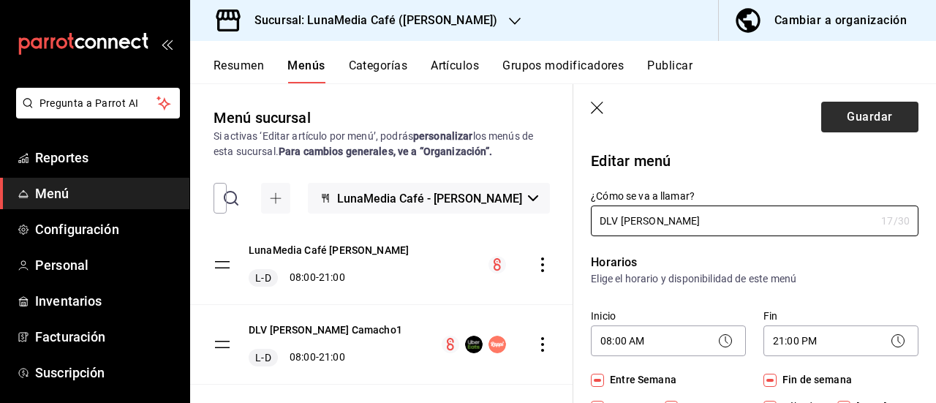
type input "DLV [PERSON_NAME]"
click at [850, 103] on button "Guardar" at bounding box center [869, 117] width 97 height 31
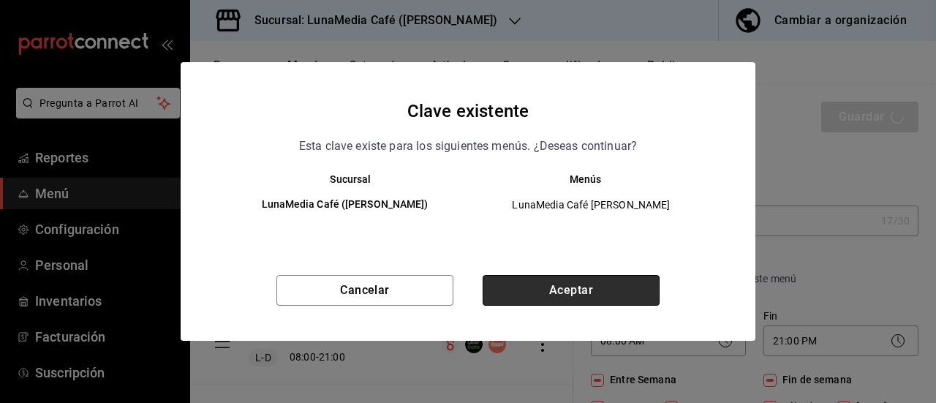
click at [537, 290] on button "Aceptar" at bounding box center [571, 290] width 177 height 31
checkbox input "false"
type input "1758745884679"
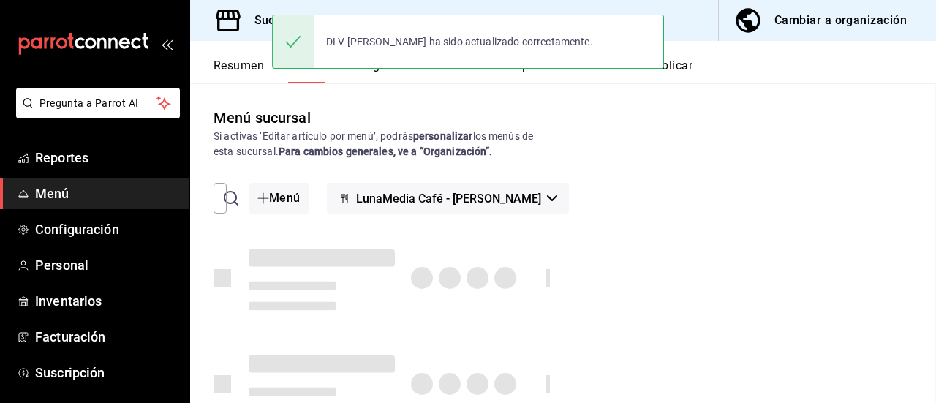
checkbox input "false"
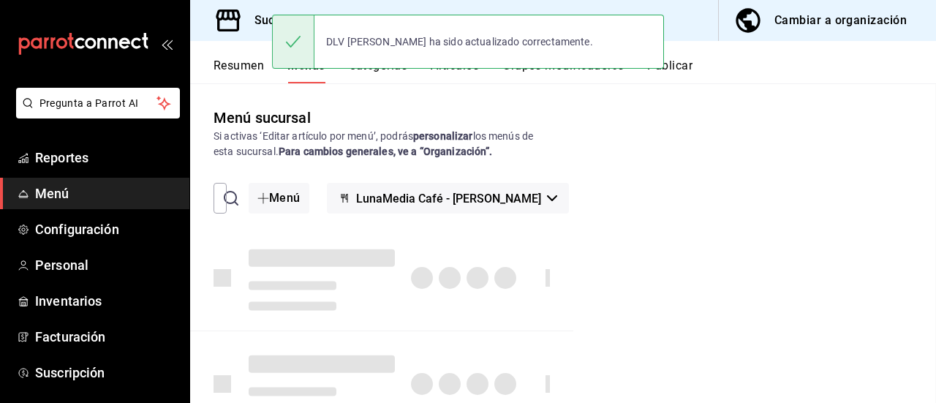
checkbox input "false"
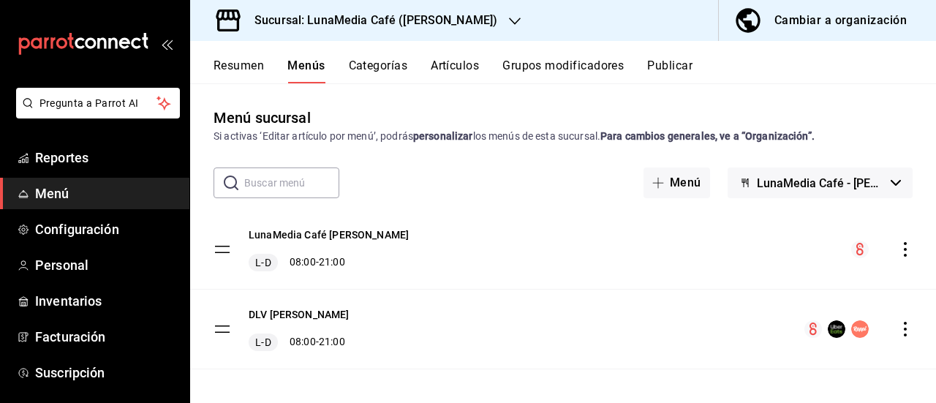
click at [238, 66] on button "Resumen" at bounding box center [239, 71] width 50 height 25
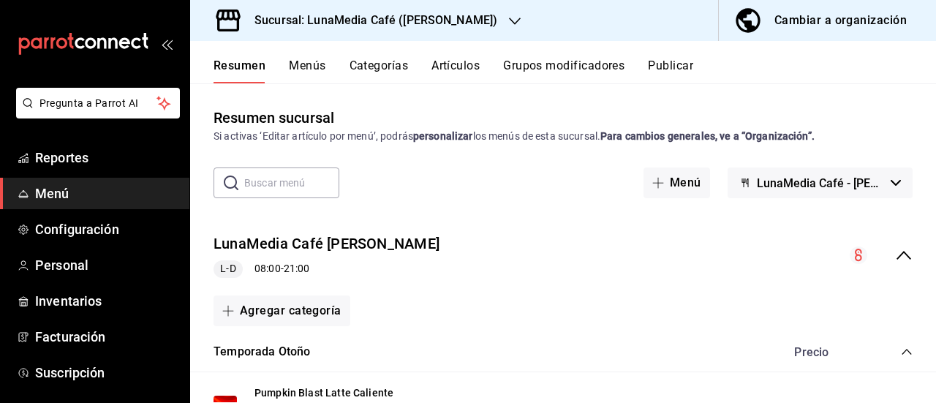
click at [669, 75] on button "Publicar" at bounding box center [670, 71] width 45 height 25
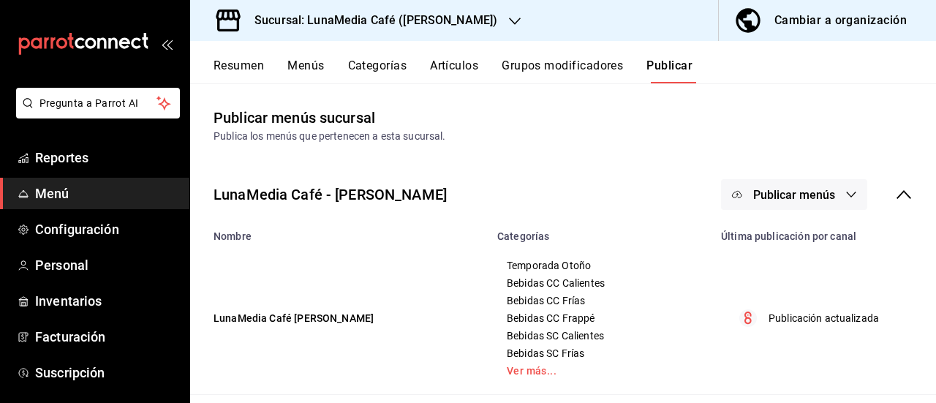
click at [775, 190] on span "Publicar menús" at bounding box center [794, 195] width 82 height 14
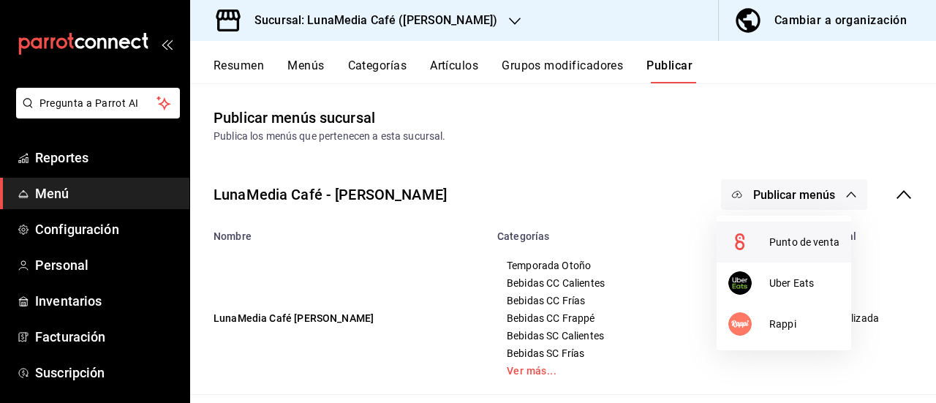
click at [772, 236] on span "Punto de venta" at bounding box center [804, 242] width 70 height 15
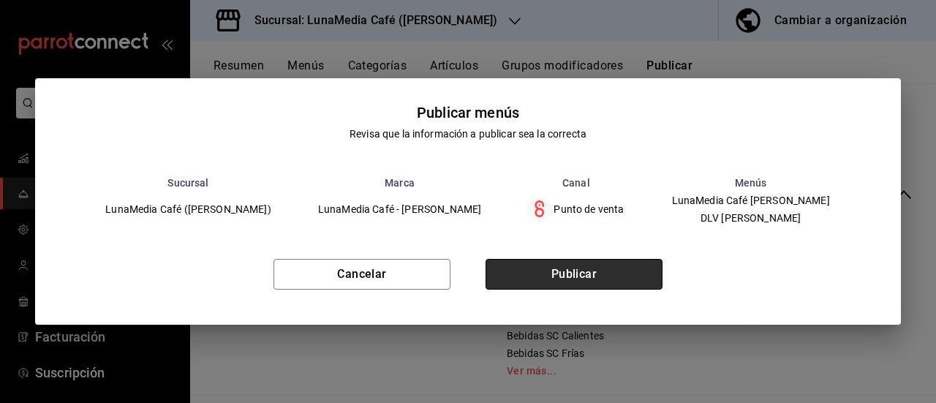
click at [559, 280] on button "Publicar" at bounding box center [574, 274] width 177 height 31
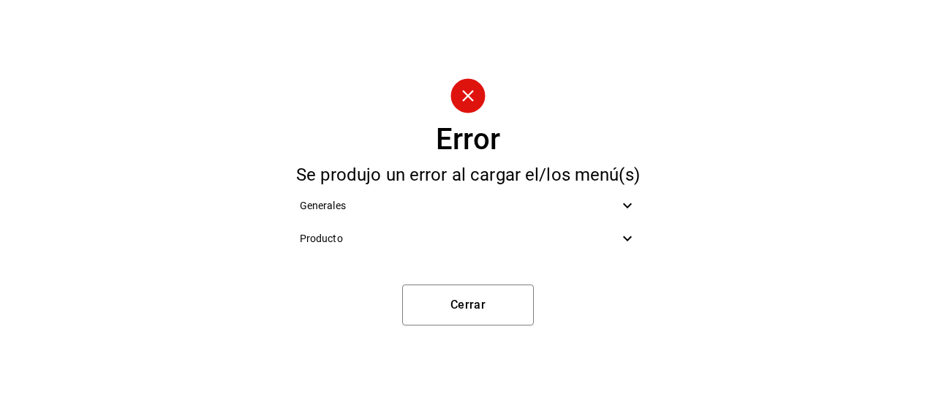
click at [572, 241] on span "Producto" at bounding box center [460, 238] width 320 height 15
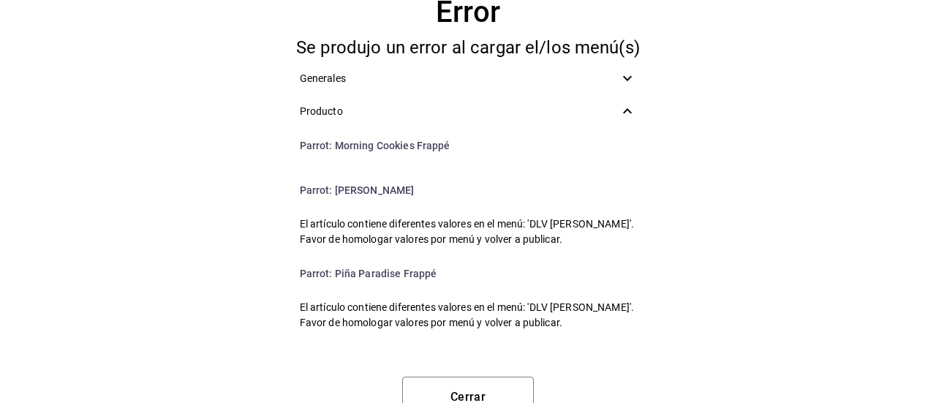
scroll to position [2788, 0]
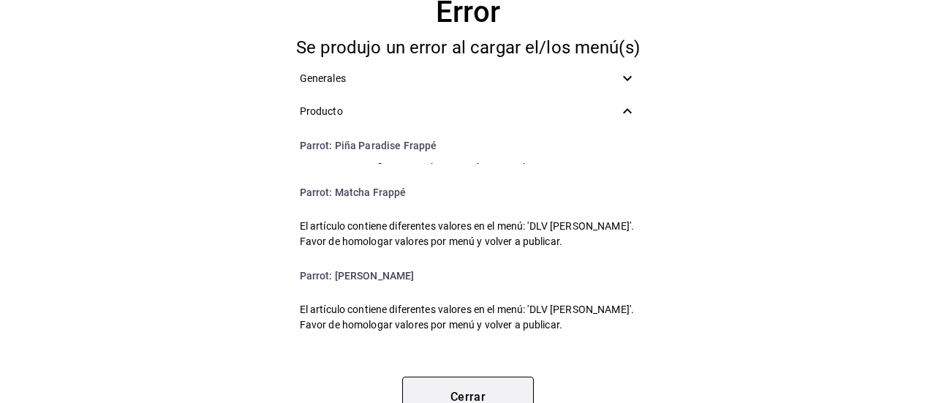
click at [491, 383] on button "Cerrar" at bounding box center [468, 397] width 132 height 41
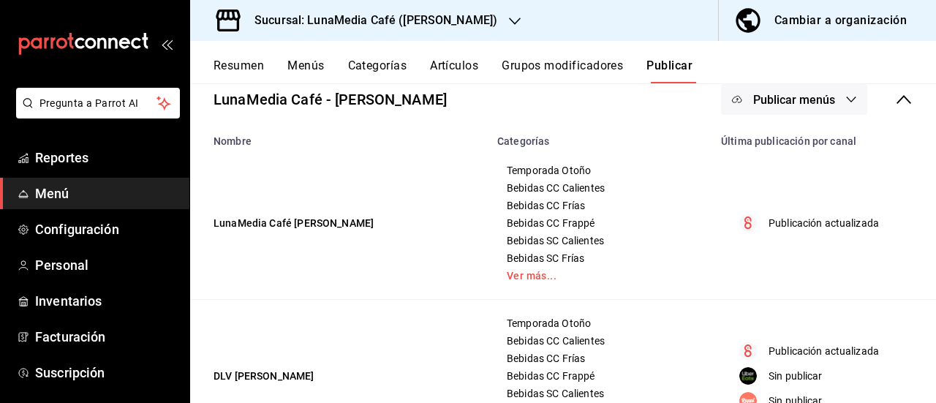
scroll to position [168, 0]
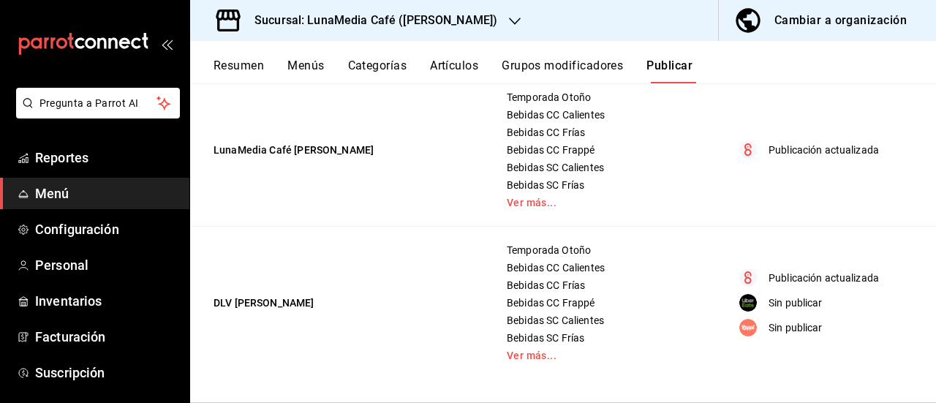
click at [256, 68] on button "Resumen" at bounding box center [239, 71] width 50 height 25
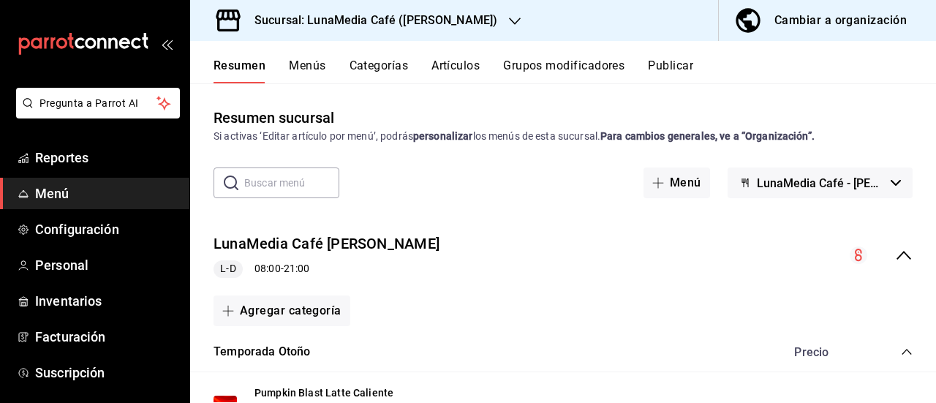
click at [895, 249] on icon "collapse-menu-row" at bounding box center [904, 255] width 18 height 18
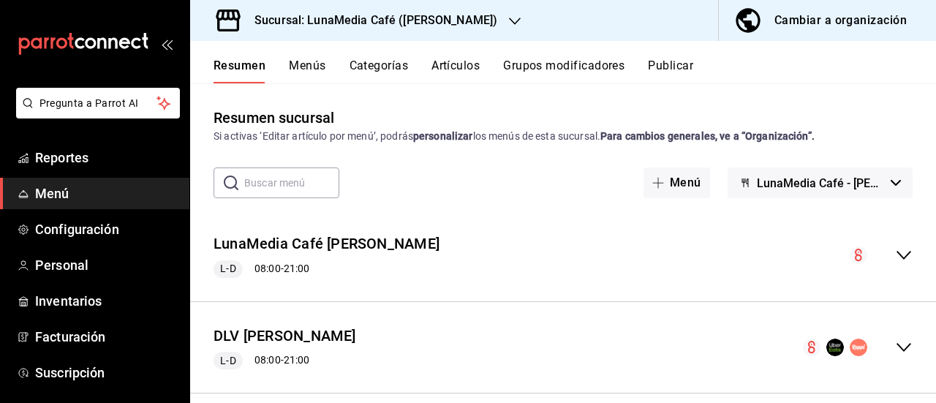
click at [897, 345] on icon "collapse-menu-row" at bounding box center [904, 347] width 15 height 9
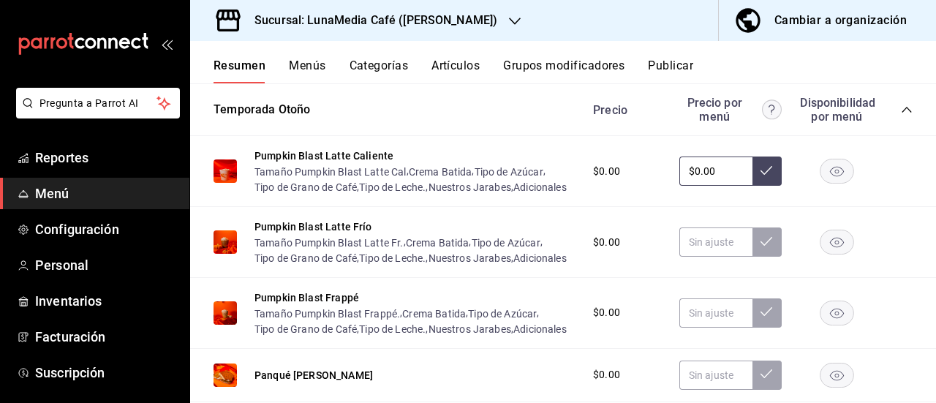
scroll to position [146, 0]
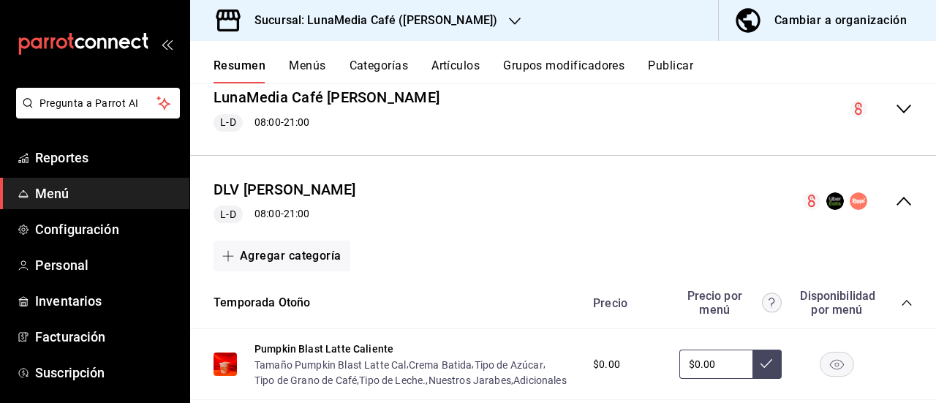
click at [895, 197] on icon "collapse-menu-row" at bounding box center [904, 201] width 18 height 18
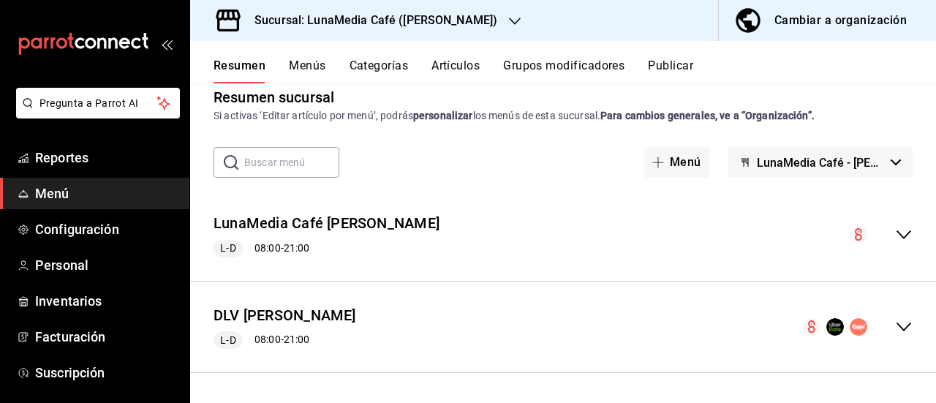
scroll to position [19, 0]
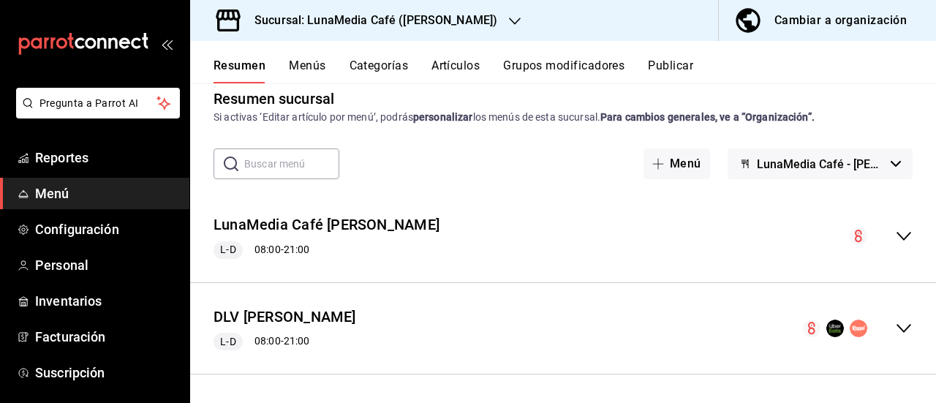
click at [895, 243] on icon "collapse-menu-row" at bounding box center [904, 236] width 18 height 18
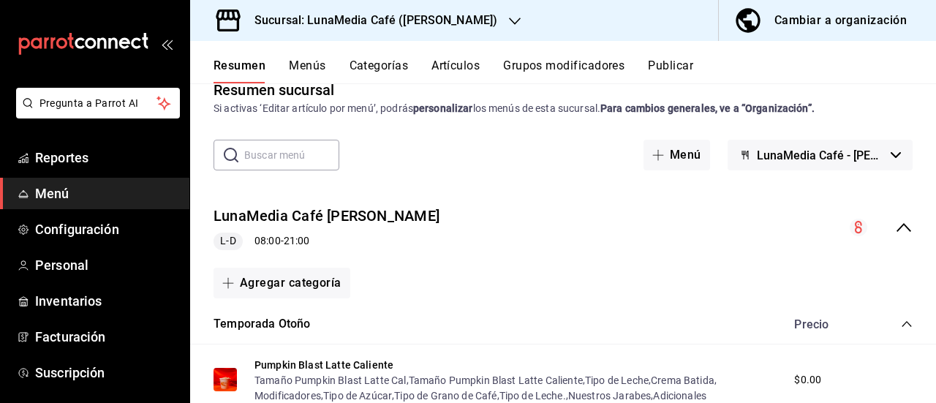
scroll to position [0, 0]
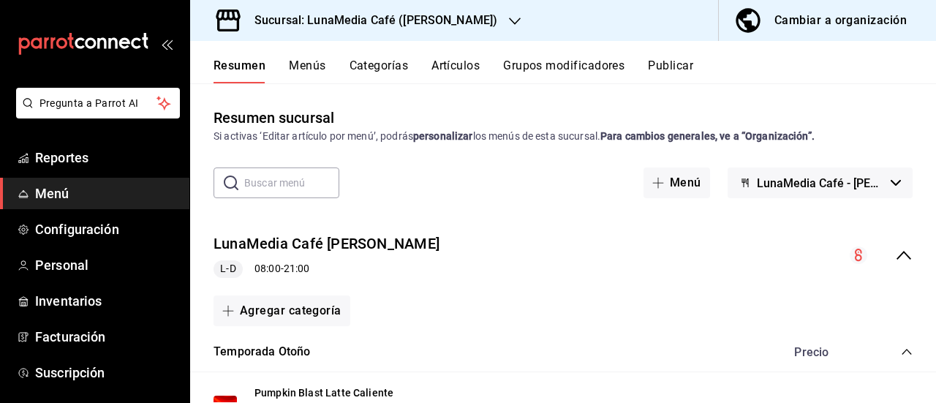
click at [897, 254] on icon "collapse-menu-row" at bounding box center [904, 255] width 15 height 9
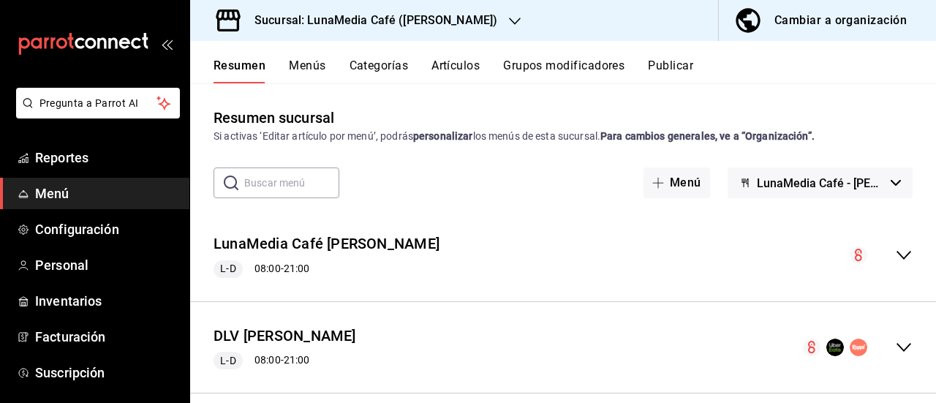
click at [895, 345] on icon "collapse-menu-row" at bounding box center [904, 348] width 18 height 18
click at [897, 252] on icon "collapse-menu-row" at bounding box center [904, 255] width 15 height 9
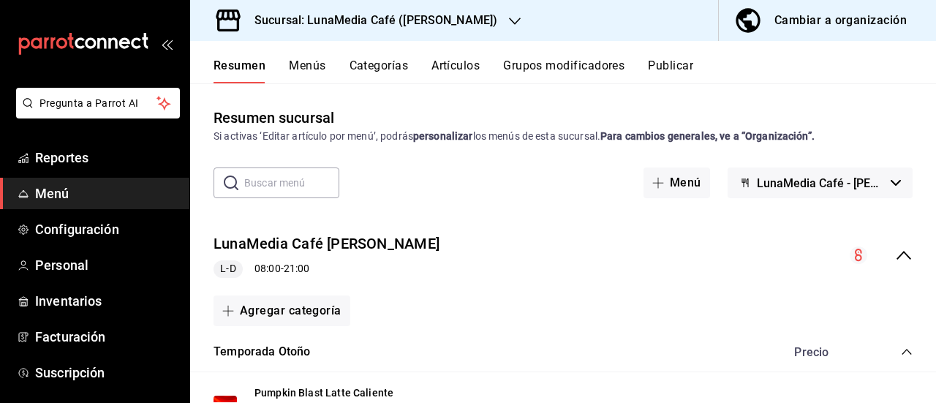
click at [895, 252] on icon "collapse-menu-row" at bounding box center [904, 255] width 18 height 18
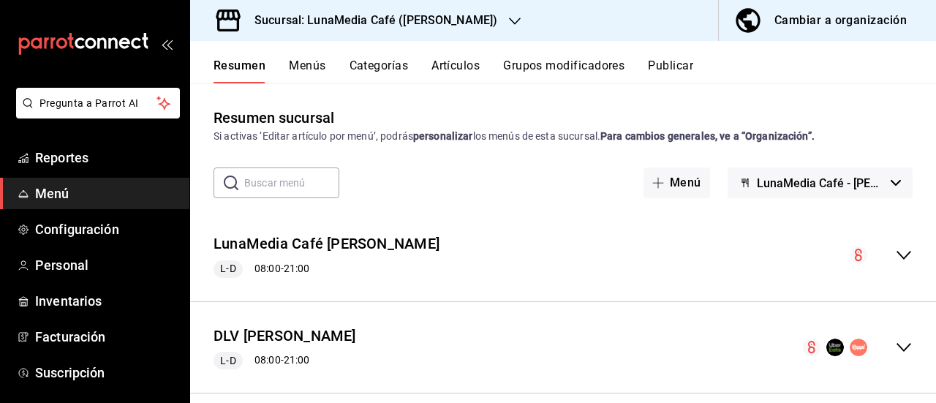
click at [881, 345] on div "collapse-menu-row" at bounding box center [858, 348] width 110 height 18
click at [895, 352] on icon "collapse-menu-row" at bounding box center [904, 348] width 18 height 18
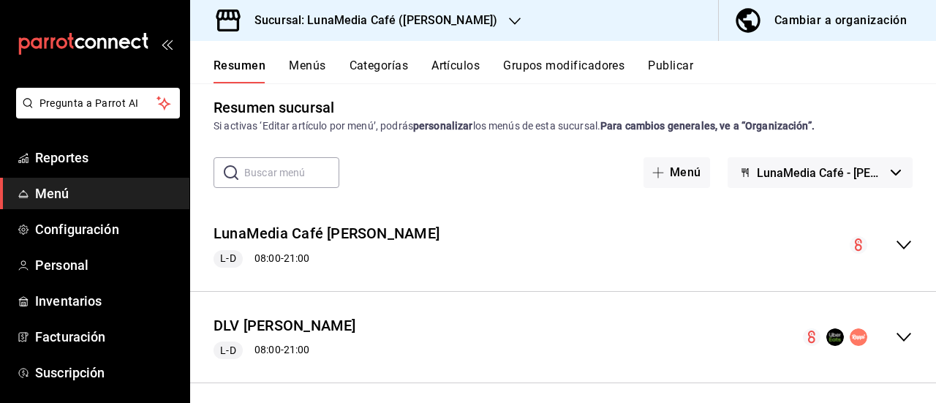
scroll to position [19, 0]
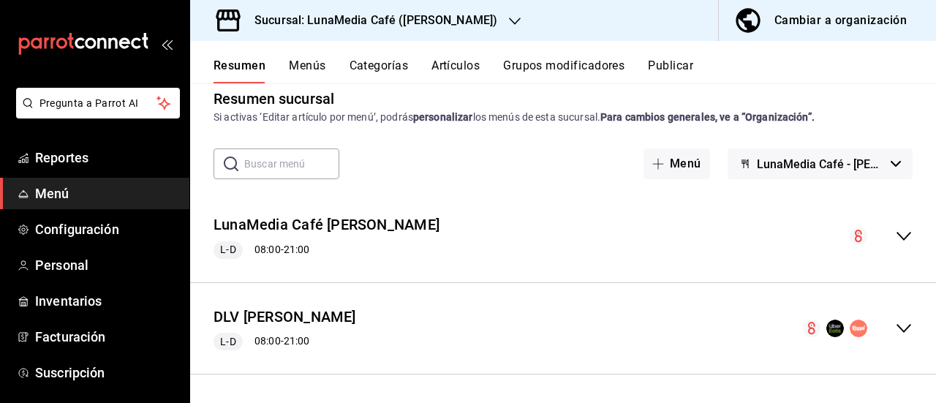
click at [895, 332] on icon "collapse-menu-row" at bounding box center [904, 329] width 18 height 18
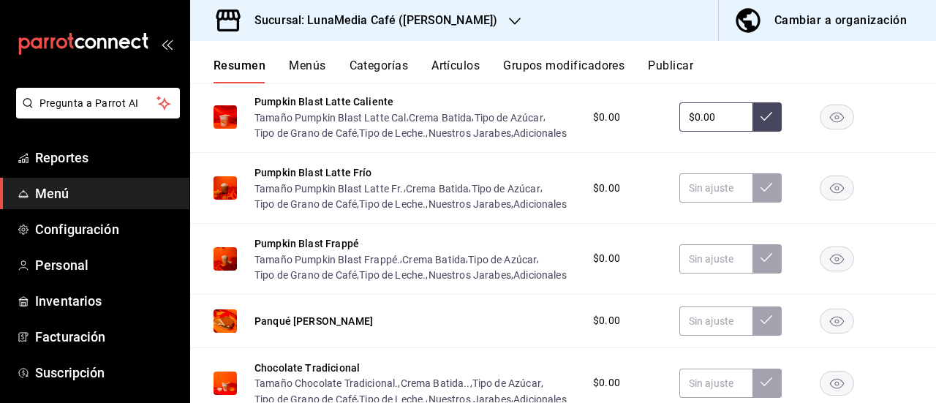
scroll to position [238, 0]
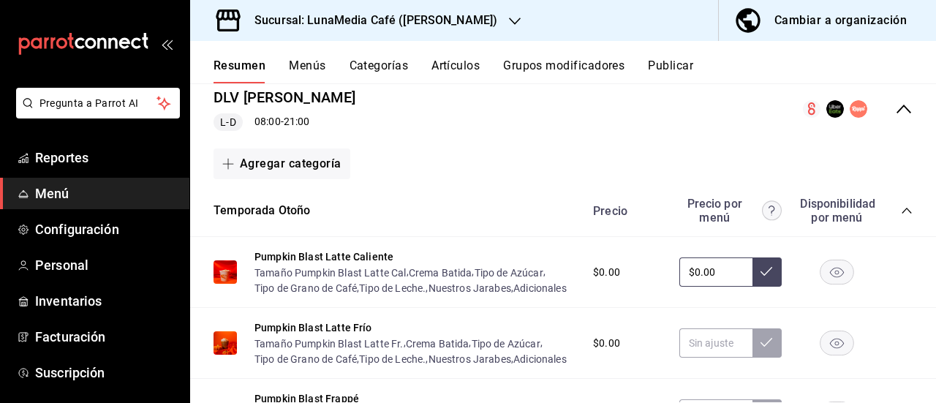
click at [886, 209] on div "Precio Precio por menú Disponibilidad por menú" at bounding box center [746, 211] width 334 height 28
click at [901, 213] on icon "collapse-category-row" at bounding box center [907, 211] width 12 height 12
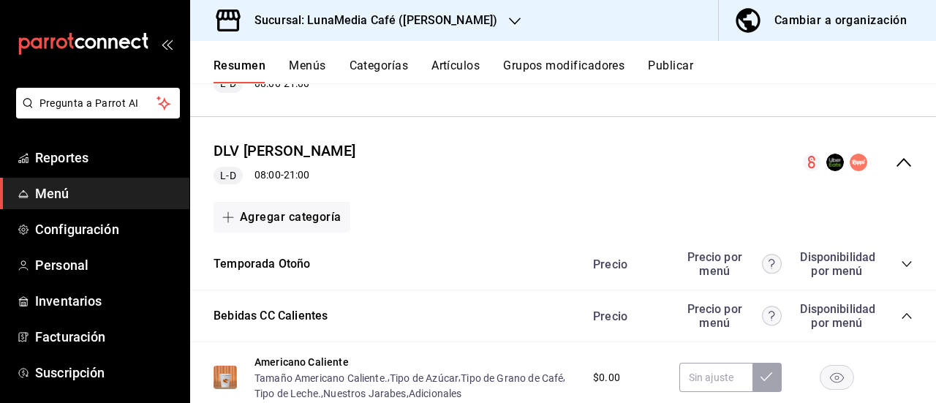
scroll to position [92, 0]
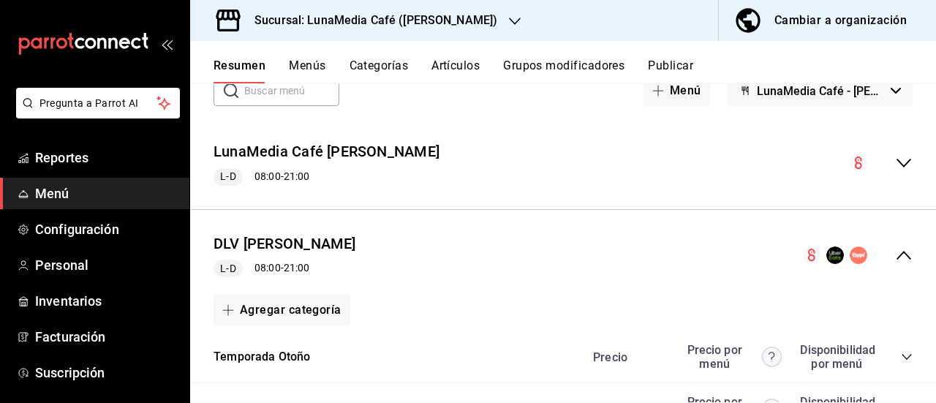
click at [895, 255] on icon "collapse-menu-row" at bounding box center [904, 255] width 18 height 18
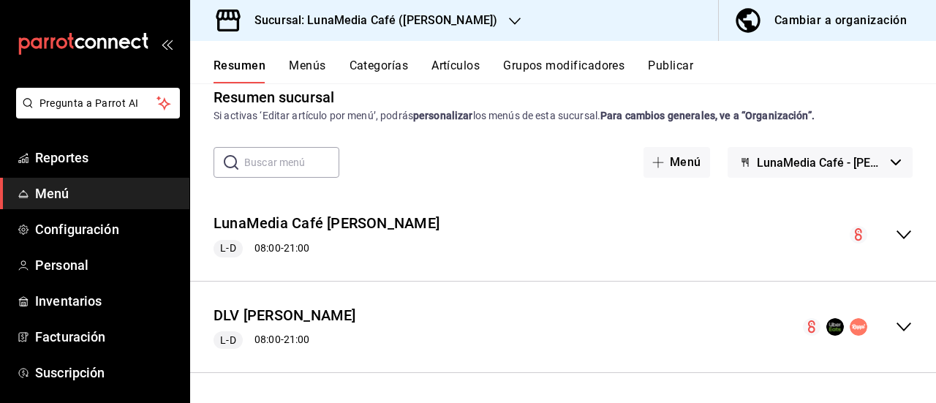
scroll to position [19, 0]
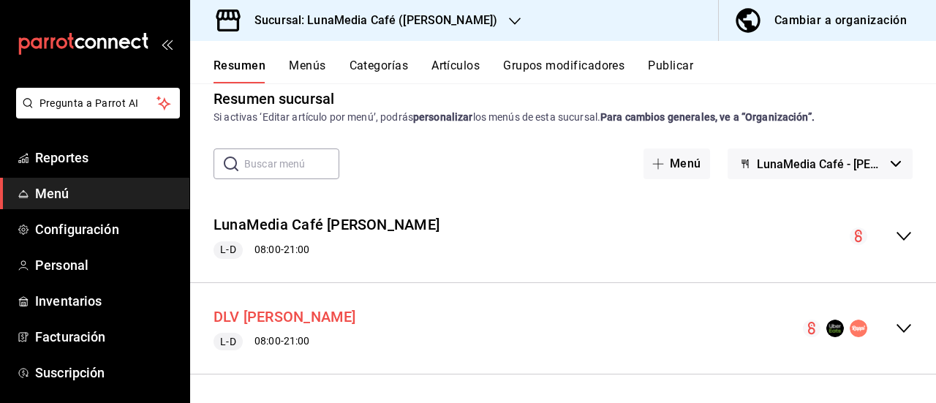
click at [260, 312] on button "DLV [PERSON_NAME]" at bounding box center [285, 316] width 143 height 21
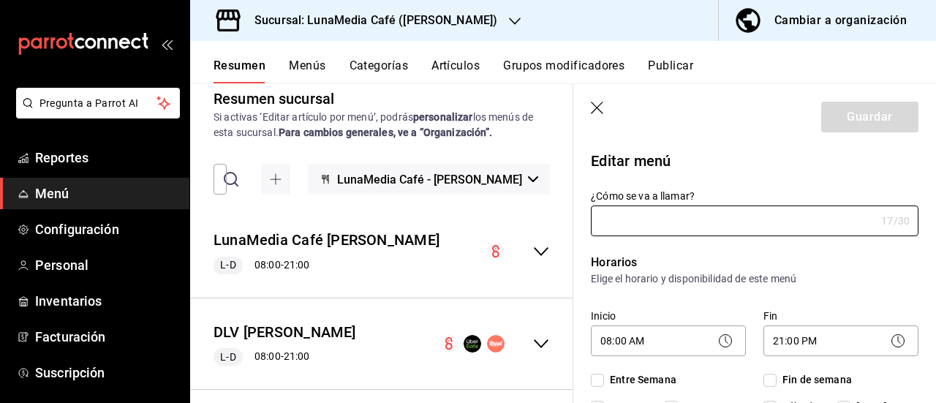
type input "DLV [PERSON_NAME]"
checkbox input "true"
type input "1755808448110"
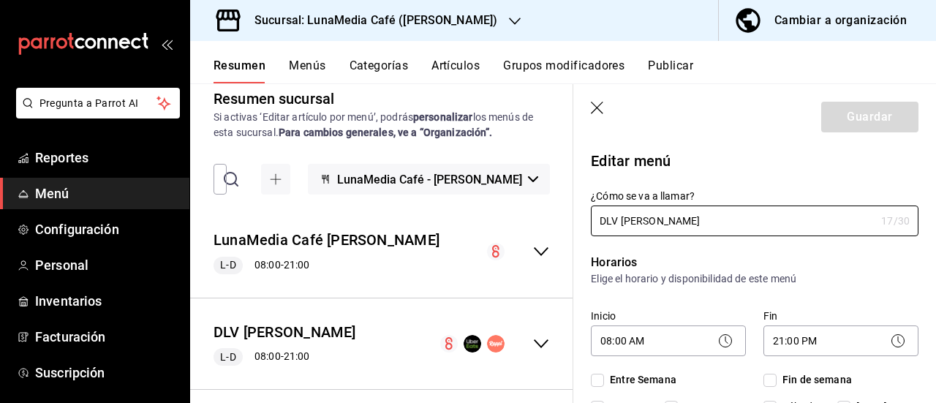
checkbox input "true"
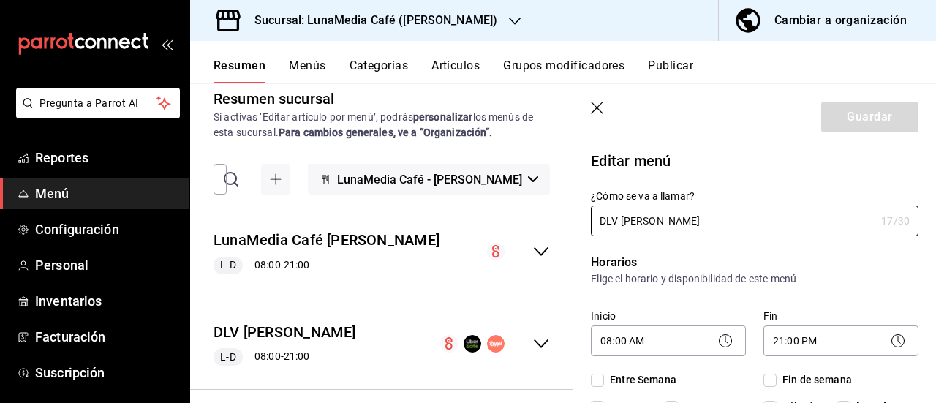
checkbox input "true"
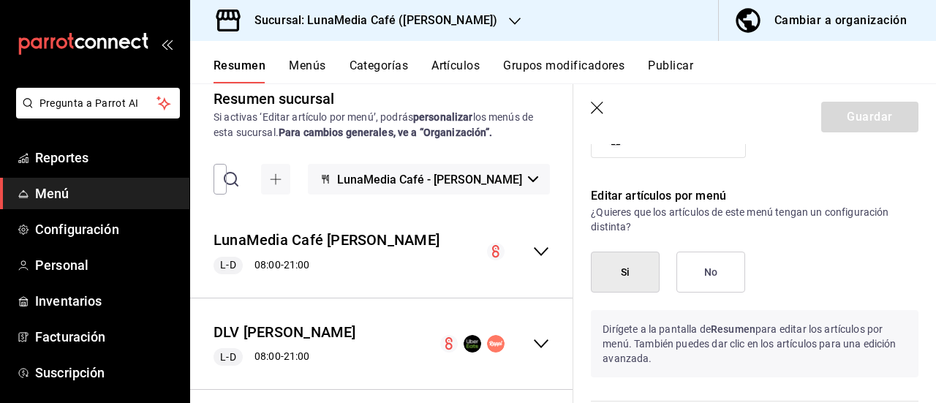
click at [607, 105] on header "Guardar" at bounding box center [754, 114] width 363 height 60
click at [596, 106] on icon "button" at bounding box center [598, 109] width 15 height 15
checkbox input "false"
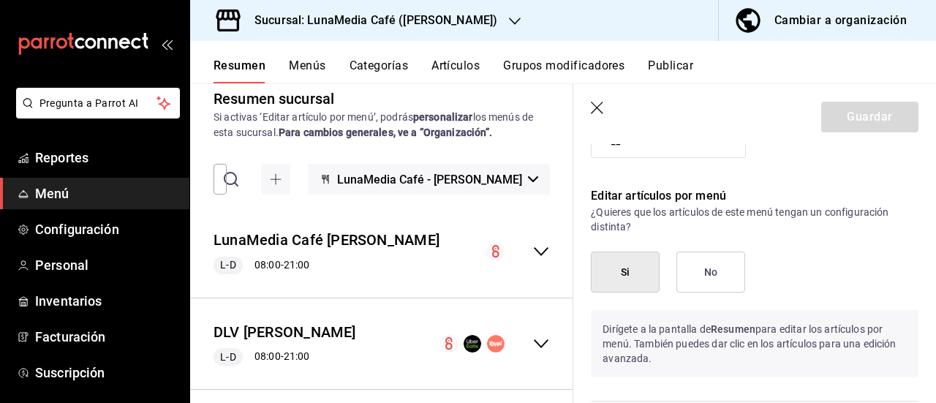
type input "1758746060114"
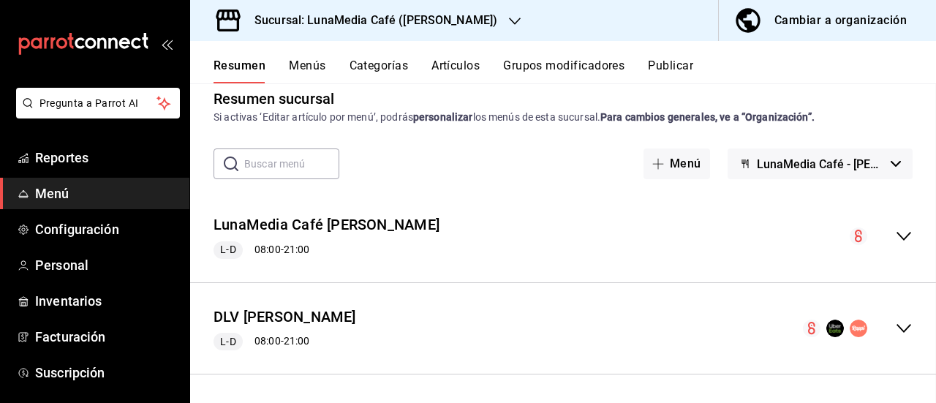
checkbox input "false"
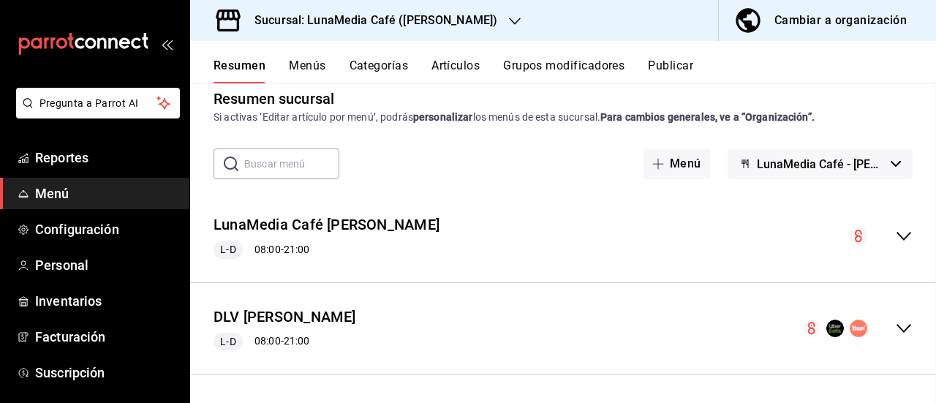
checkbox input "false"
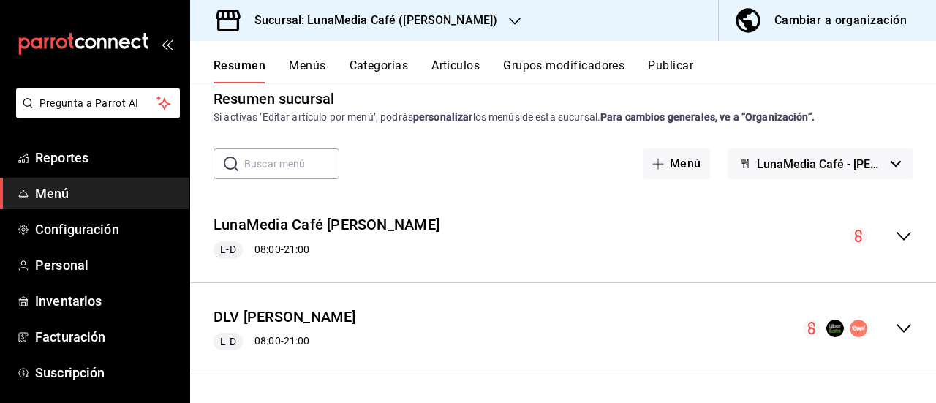
click at [895, 233] on icon "collapse-menu-row" at bounding box center [904, 236] width 18 height 18
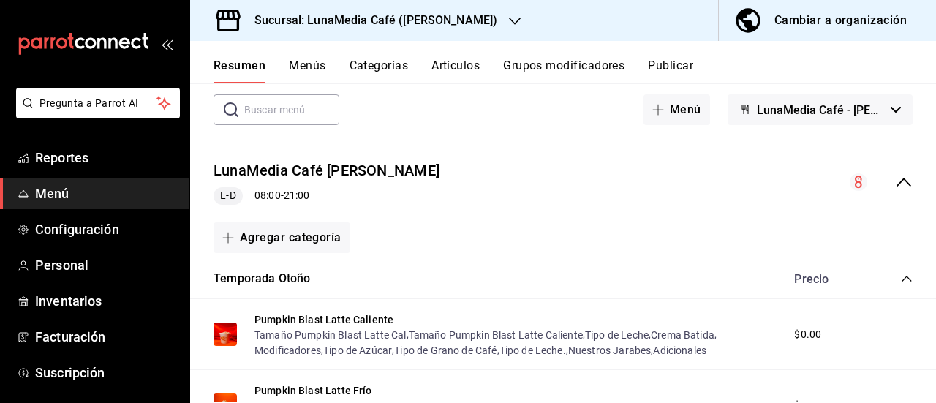
scroll to position [0, 0]
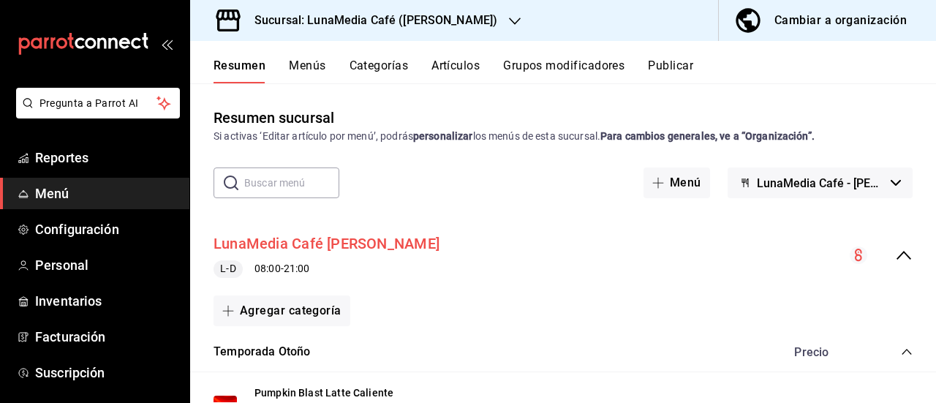
click at [303, 240] on button "LunaMedia Café [PERSON_NAME]" at bounding box center [327, 243] width 226 height 21
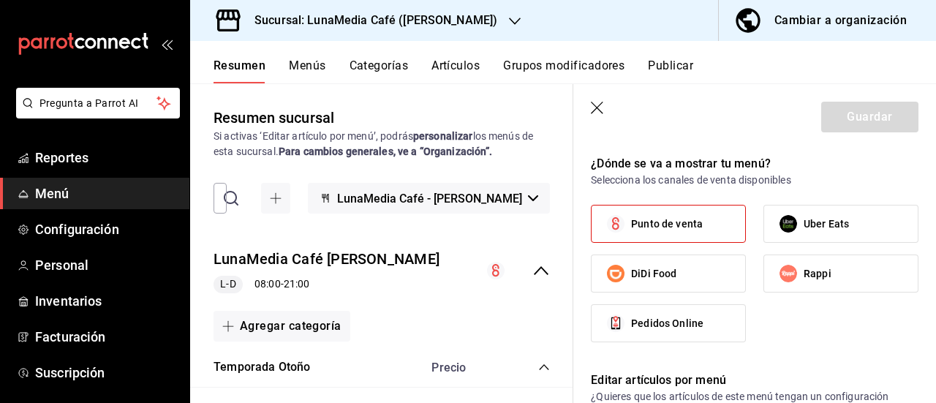
scroll to position [878, 0]
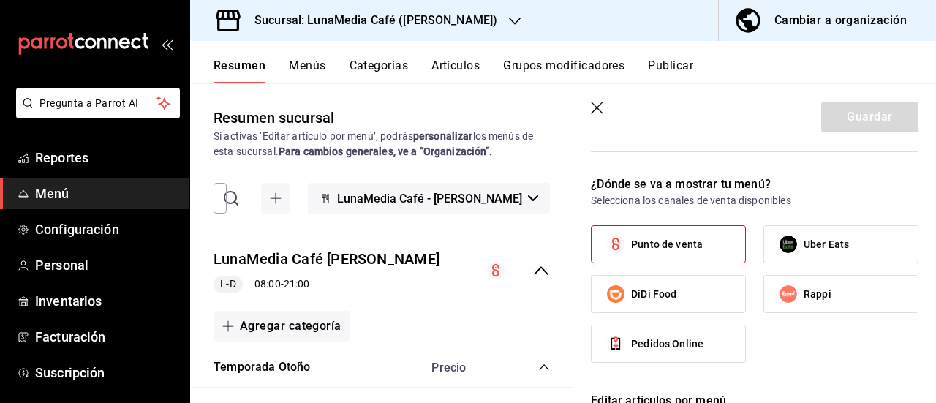
click at [600, 110] on icon "button" at bounding box center [598, 109] width 15 height 15
checkbox input "false"
type input "1758746084058"
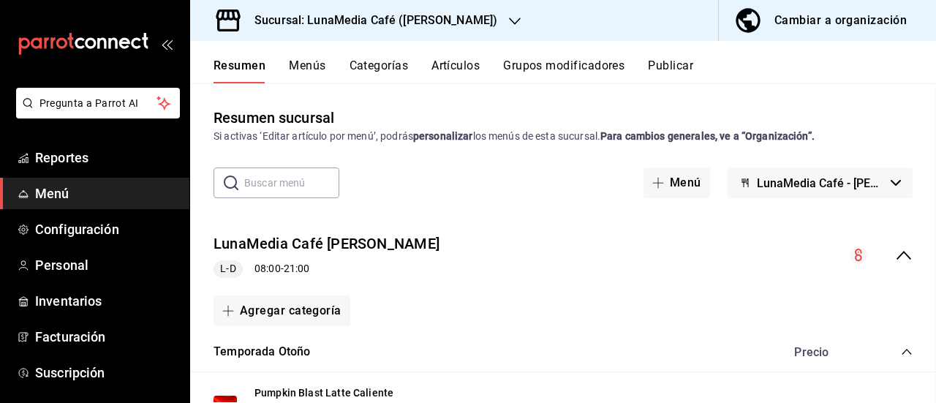
checkbox input "false"
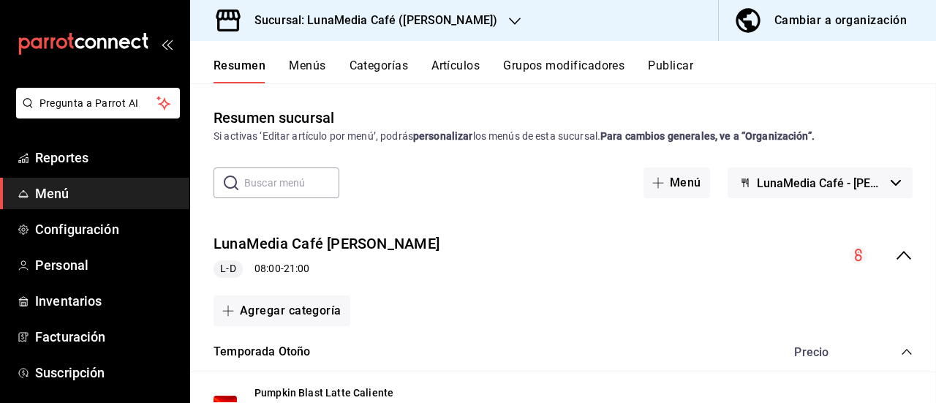
checkbox input "false"
click at [897, 254] on icon "collapse-menu-row" at bounding box center [904, 255] width 15 height 9
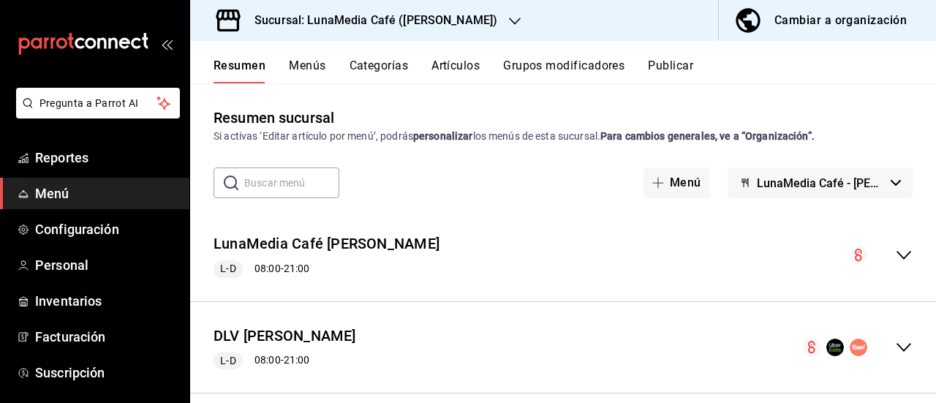
click at [664, 51] on div "Resumen Menús Categorías Artículos Grupos modificadores Publicar" at bounding box center [563, 62] width 746 height 42
click at [669, 67] on button "Publicar" at bounding box center [670, 71] width 45 height 25
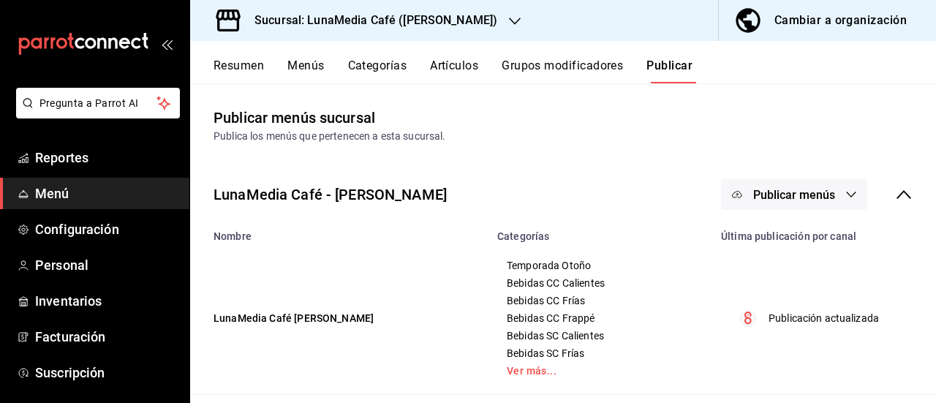
click at [791, 197] on span "Publicar menús" at bounding box center [794, 195] width 82 height 14
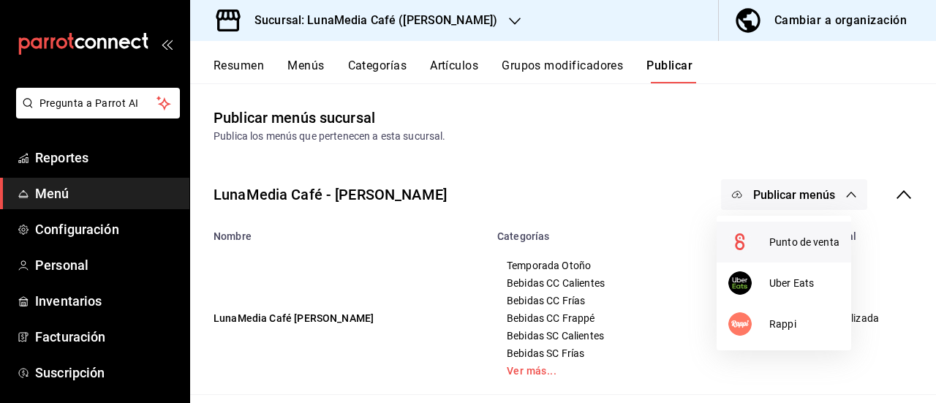
click at [778, 252] on li "Punto de venta" at bounding box center [784, 242] width 135 height 41
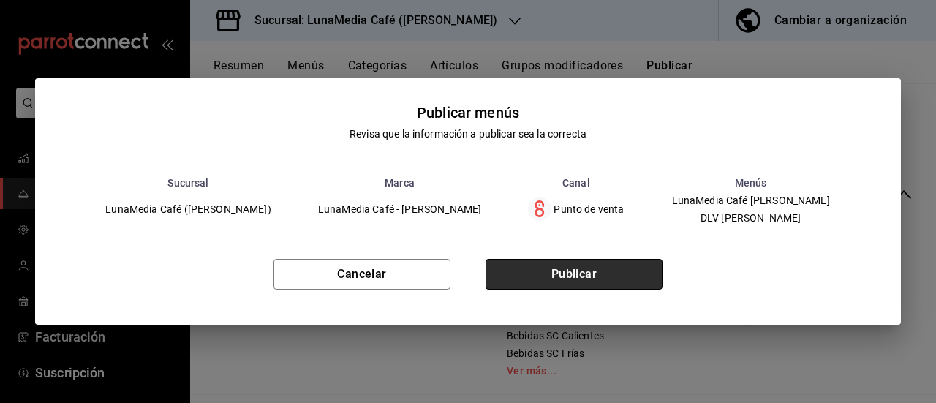
click at [589, 290] on button "Publicar" at bounding box center [574, 274] width 177 height 31
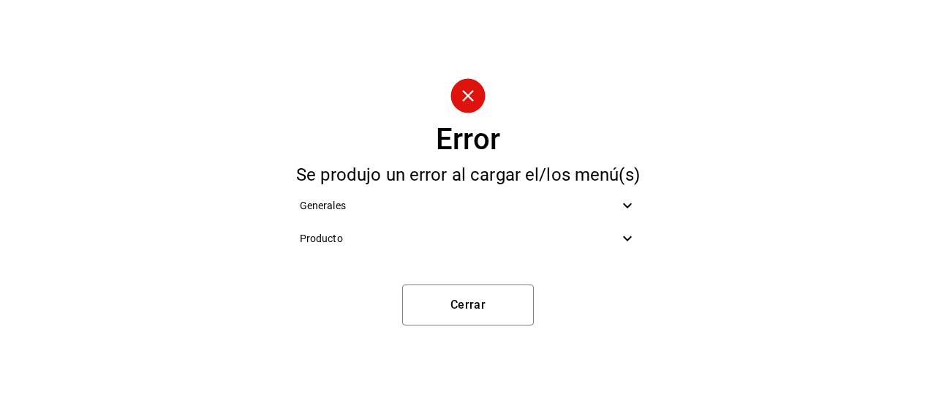
click at [414, 246] on span "Producto" at bounding box center [460, 238] width 320 height 15
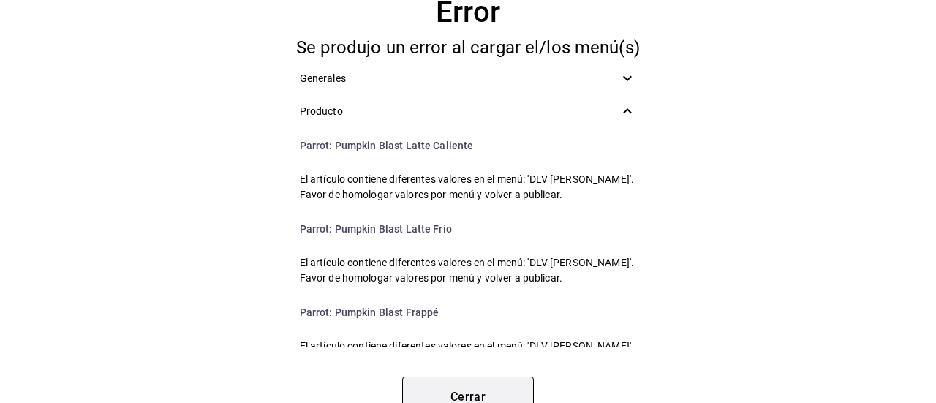
click at [453, 388] on button "Cerrar" at bounding box center [468, 397] width 132 height 41
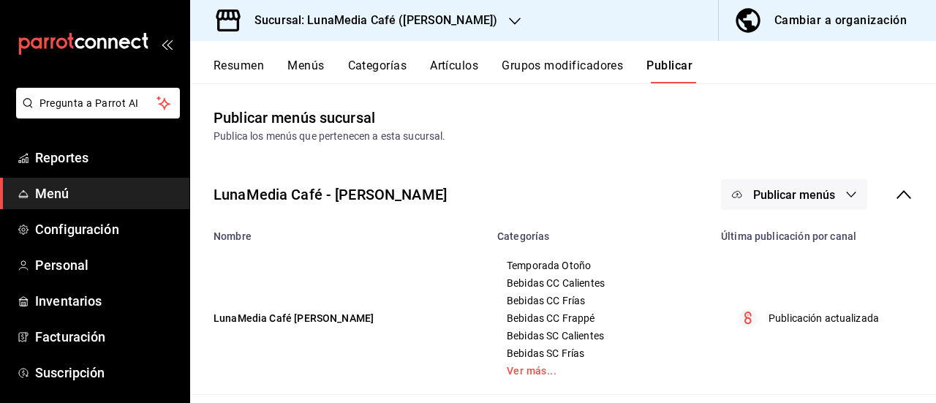
click at [243, 64] on button "Resumen" at bounding box center [239, 71] width 50 height 25
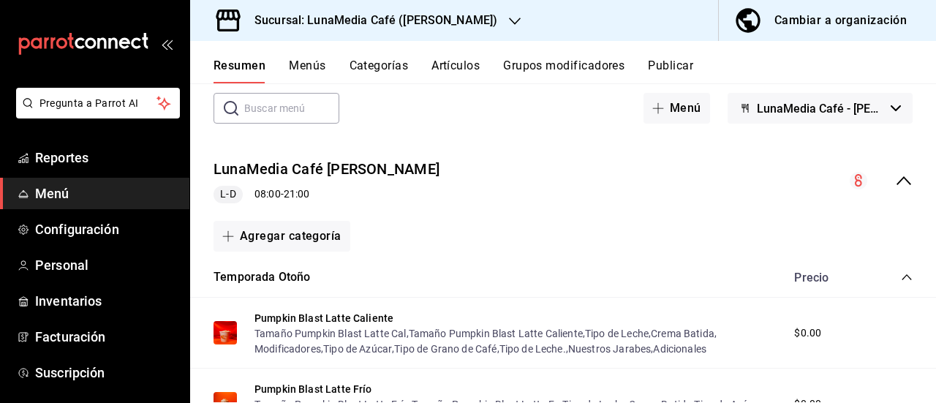
scroll to position [73, 0]
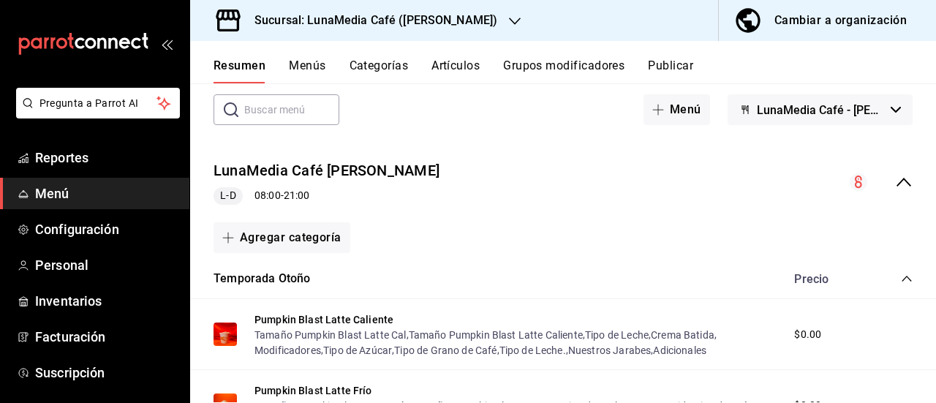
click at [902, 279] on icon "collapse-category-row" at bounding box center [907, 279] width 10 height 6
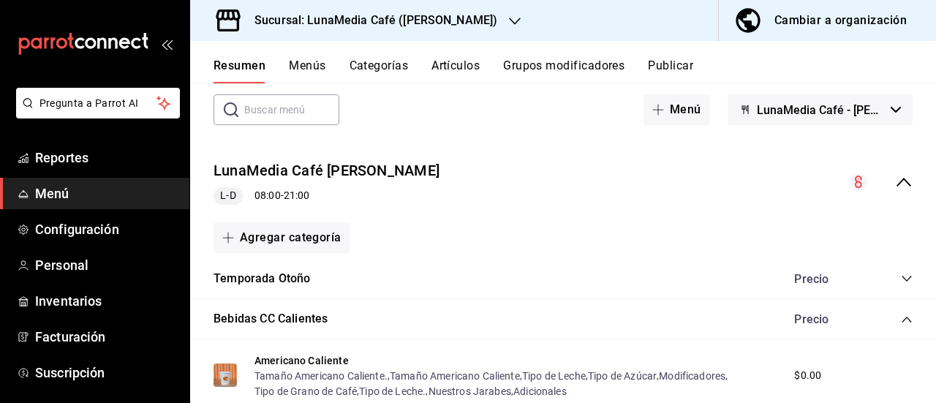
click at [900, 332] on div "Bebidas CC Calientes Precio" at bounding box center [563, 319] width 746 height 41
click at [901, 315] on icon "collapse-category-row" at bounding box center [907, 320] width 12 height 12
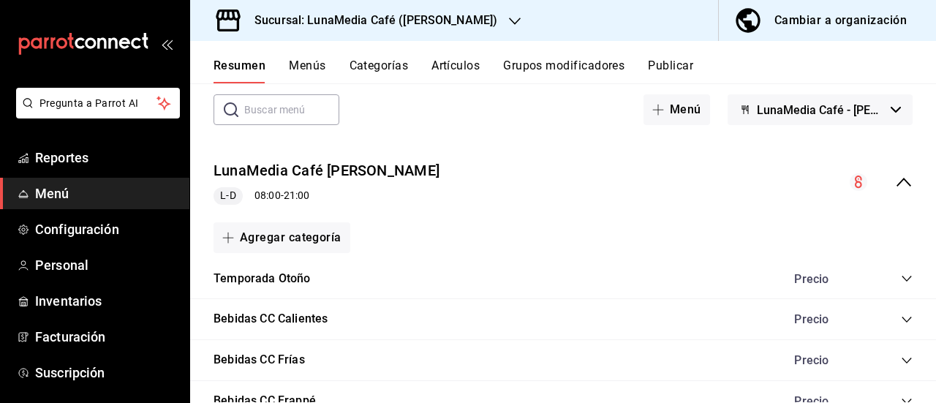
click at [895, 186] on icon "collapse-menu-row" at bounding box center [904, 182] width 18 height 18
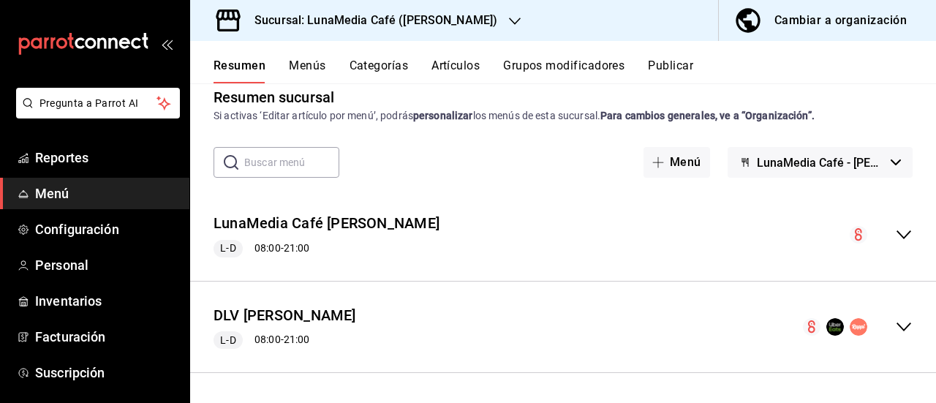
scroll to position [19, 0]
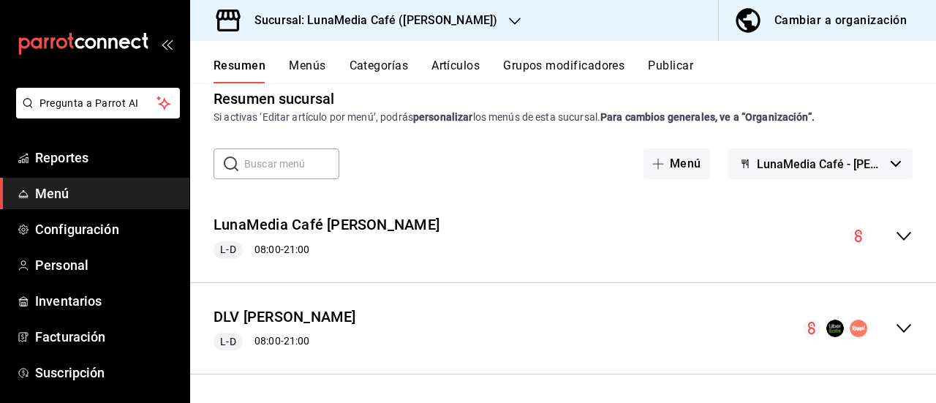
click at [895, 234] on icon "collapse-menu-row" at bounding box center [904, 236] width 18 height 18
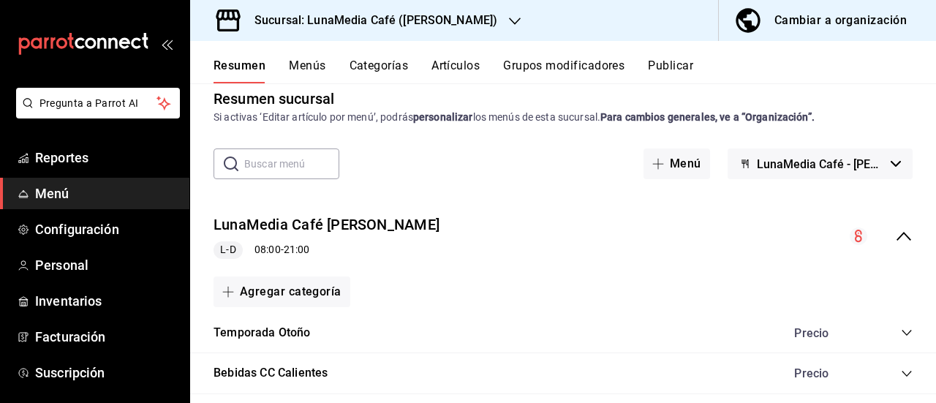
scroll to position [73, 0]
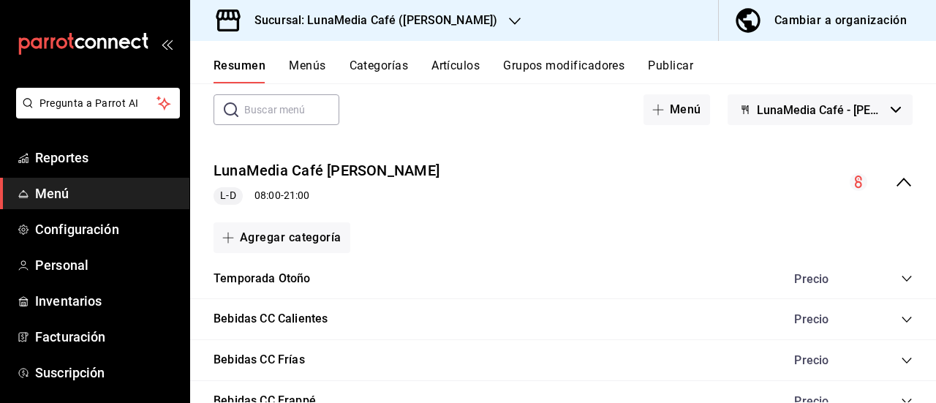
click at [888, 277] on div "Precio" at bounding box center [846, 279] width 133 height 14
click at [901, 277] on icon "collapse-category-row" at bounding box center [907, 279] width 12 height 12
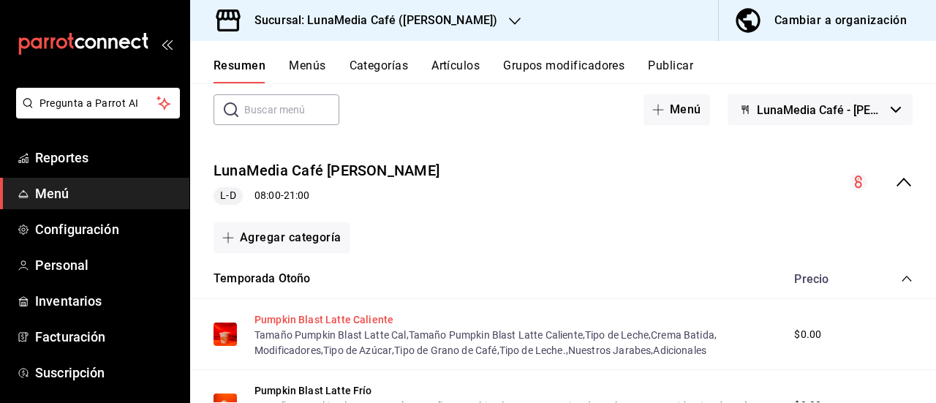
click at [300, 317] on button "Pumpkin Blast Latte Caliente" at bounding box center [324, 319] width 139 height 15
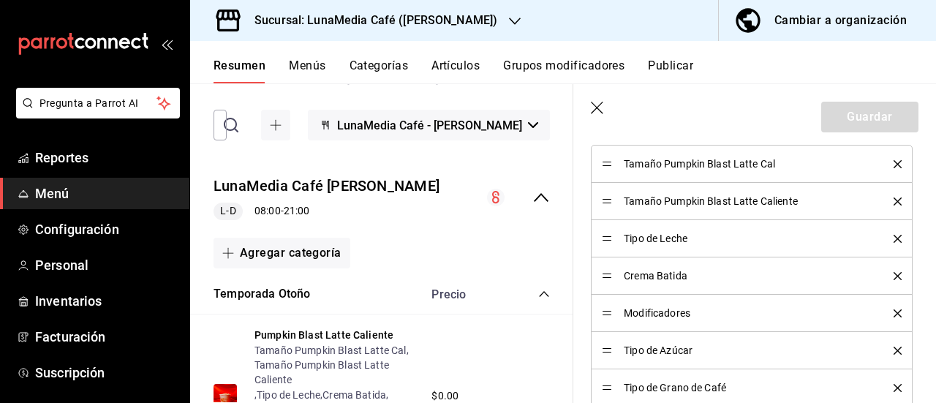
scroll to position [805, 0]
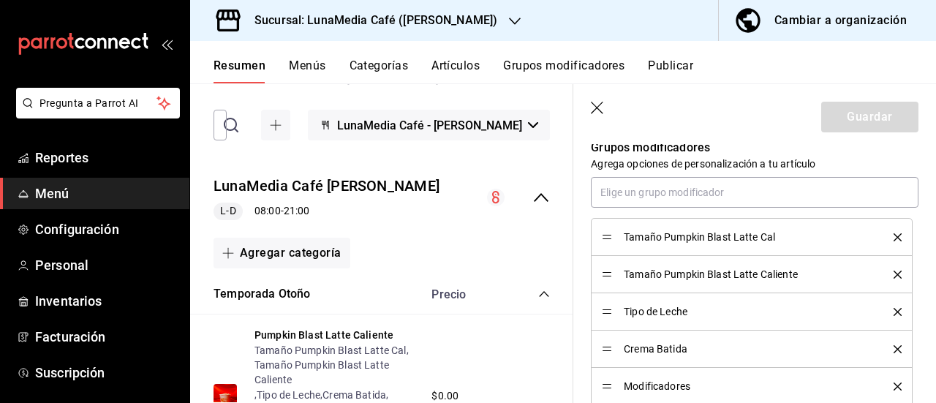
click at [894, 274] on icon "delete" at bounding box center [898, 275] width 8 height 8
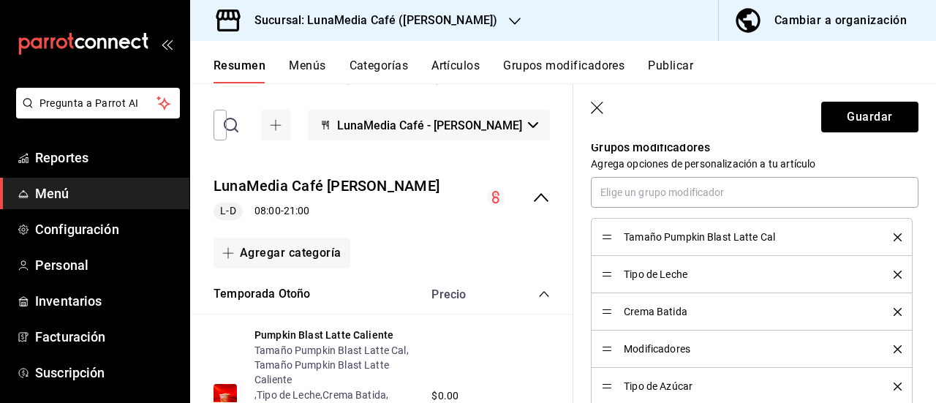
click at [894, 274] on icon "delete" at bounding box center [898, 275] width 8 height 8
click at [894, 350] on icon "delete" at bounding box center [898, 349] width 8 height 8
click at [894, 345] on icon "delete" at bounding box center [898, 349] width 8 height 8
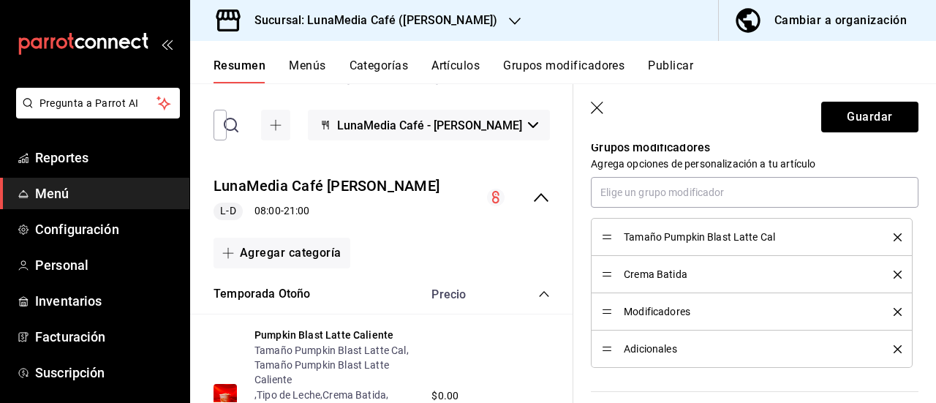
click at [894, 350] on icon "delete" at bounding box center [898, 349] width 8 height 8
type textarea "x"
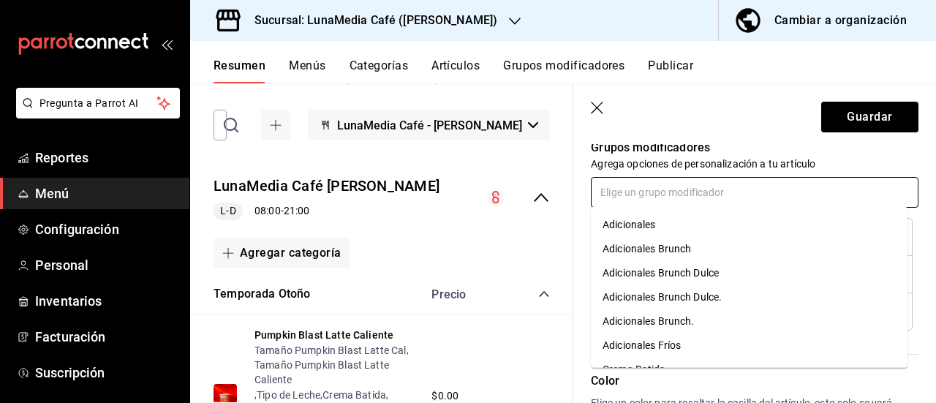
click at [611, 187] on input "text" at bounding box center [755, 192] width 328 height 31
type input "tipo"
click at [626, 263] on li "Tipo de Leche" at bounding box center [749, 273] width 317 height 24
type textarea "x"
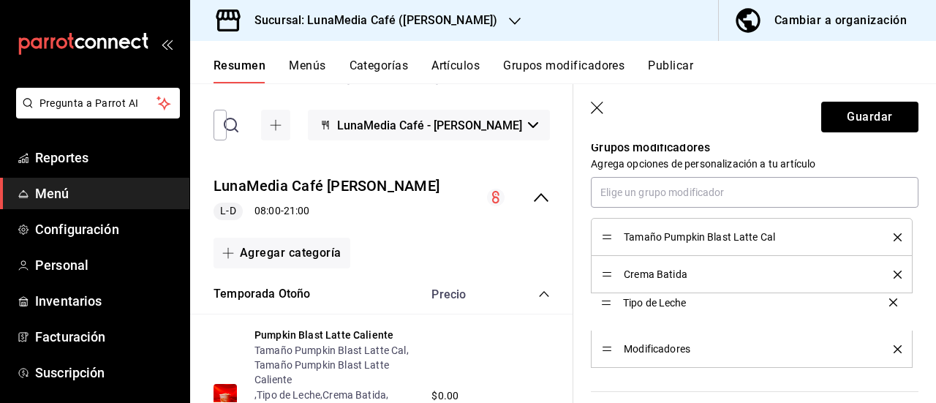
drag, startPoint x: 606, startPoint y: 350, endPoint x: 595, endPoint y: 306, distance: 45.8
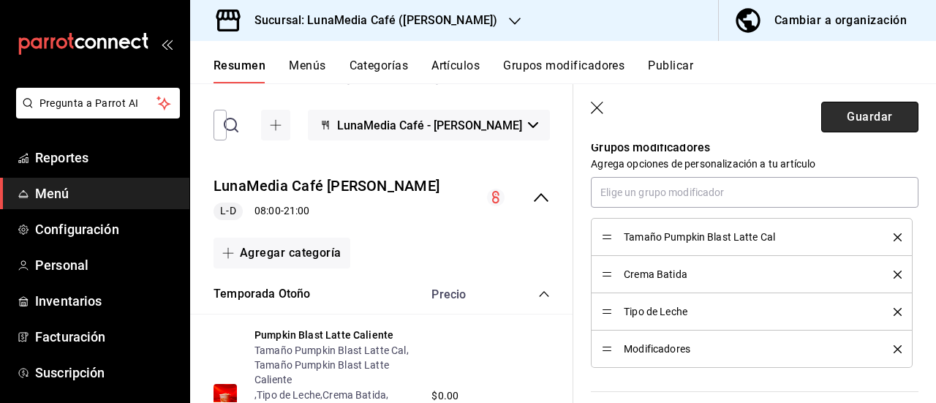
click at [837, 120] on button "Guardar" at bounding box center [869, 117] width 97 height 31
type textarea "x"
type input "AR-1758746338155"
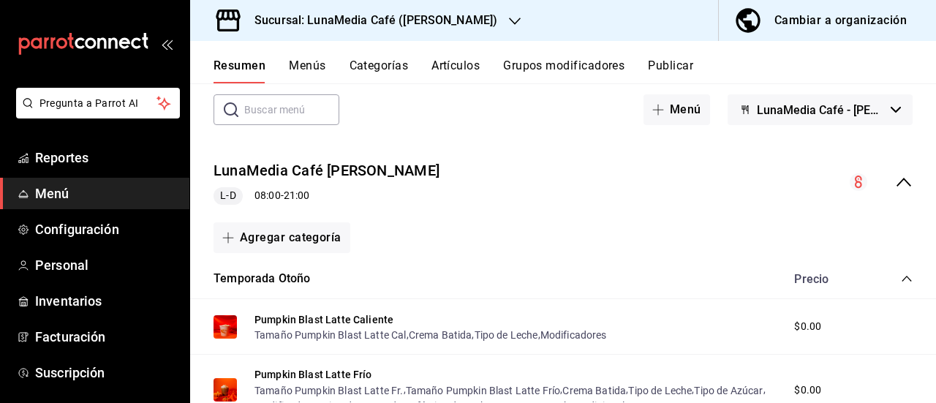
click at [685, 61] on button "Publicar" at bounding box center [670, 71] width 45 height 25
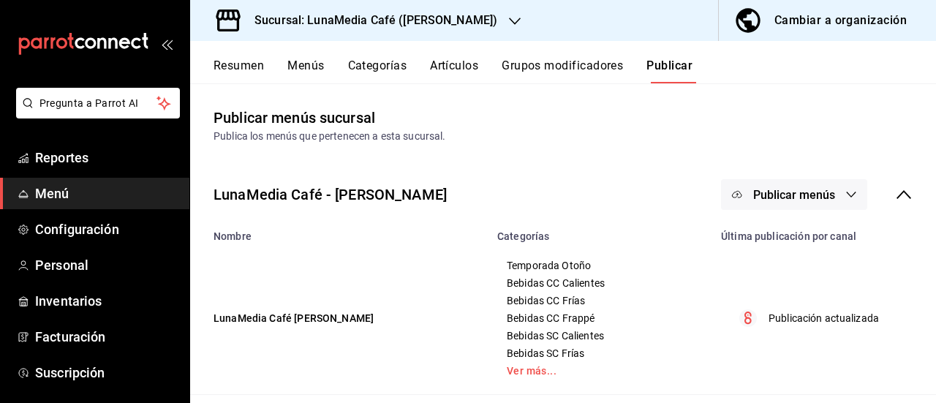
click at [790, 183] on button "Publicar menús" at bounding box center [794, 194] width 146 height 31
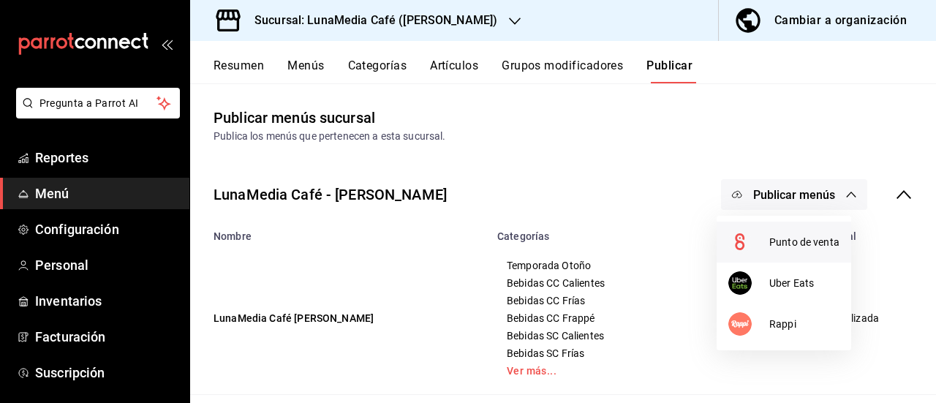
click at [747, 238] on circle at bounding box center [739, 241] width 23 height 23
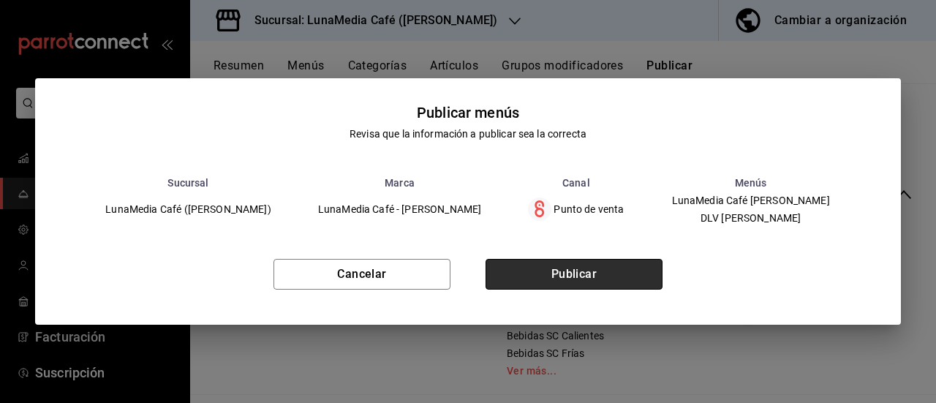
click at [616, 280] on button "Publicar" at bounding box center [574, 274] width 177 height 31
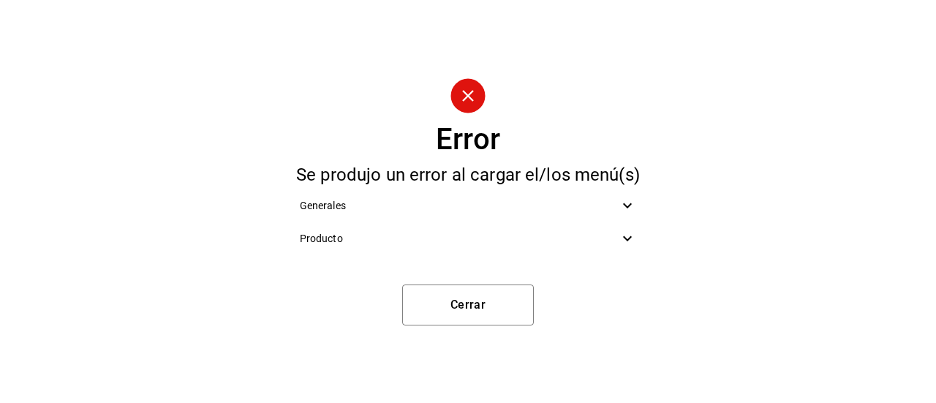
click at [554, 232] on span "Producto" at bounding box center [460, 238] width 320 height 15
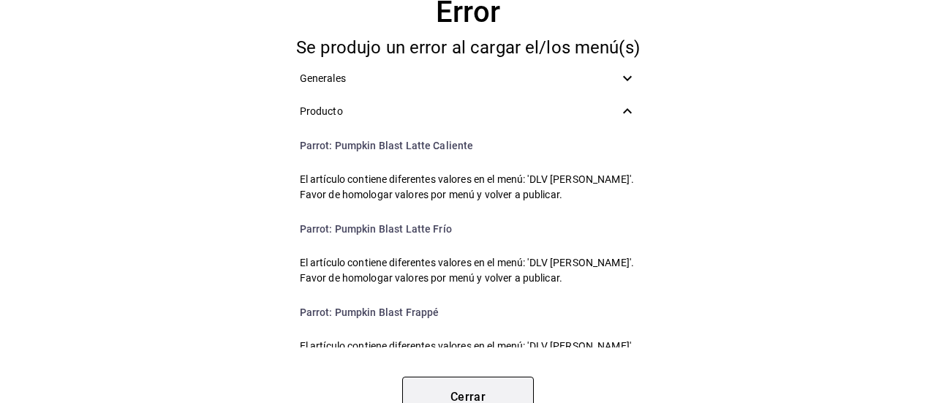
click at [475, 388] on button "Cerrar" at bounding box center [468, 397] width 132 height 41
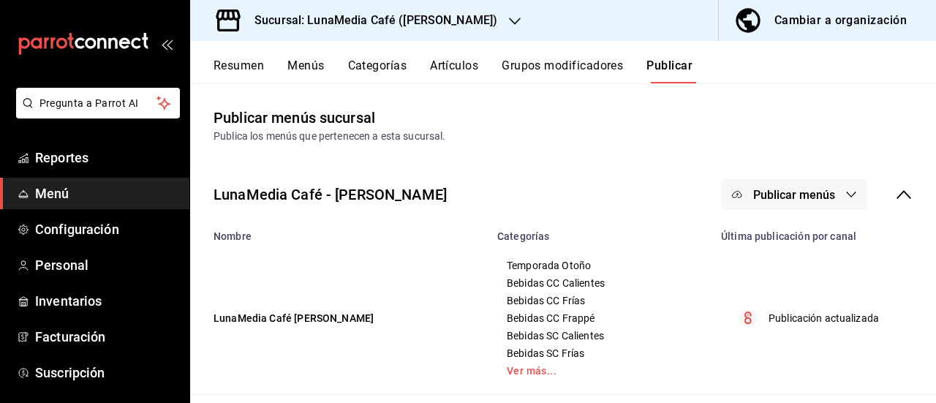
click at [256, 75] on button "Resumen" at bounding box center [239, 71] width 50 height 25
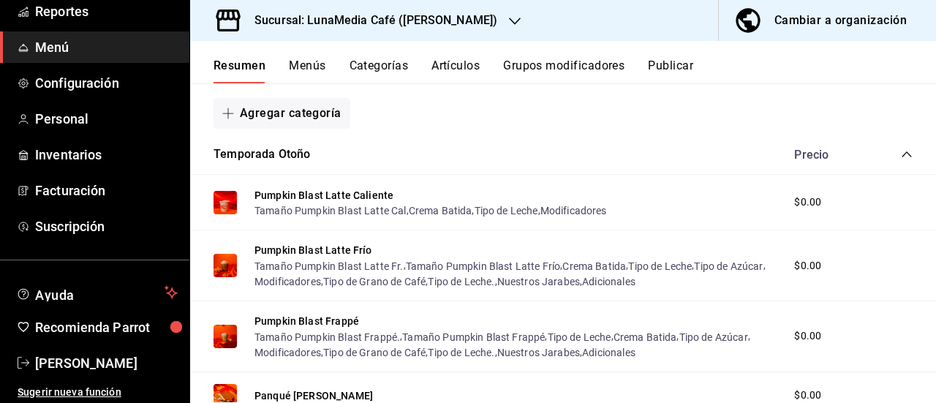
scroll to position [219, 0]
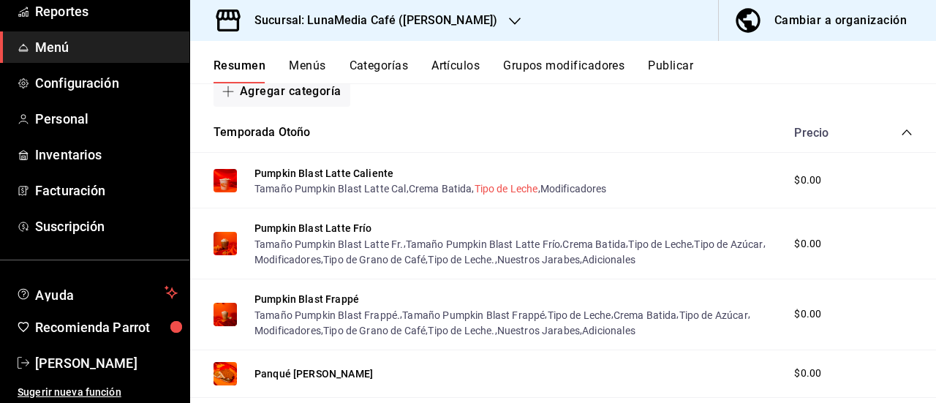
drag, startPoint x: 321, startPoint y: 225, endPoint x: 347, endPoint y: 226, distance: 26.4
click at [321, 225] on button "Pumpkin Blast Latte Frío" at bounding box center [314, 228] width 118 height 15
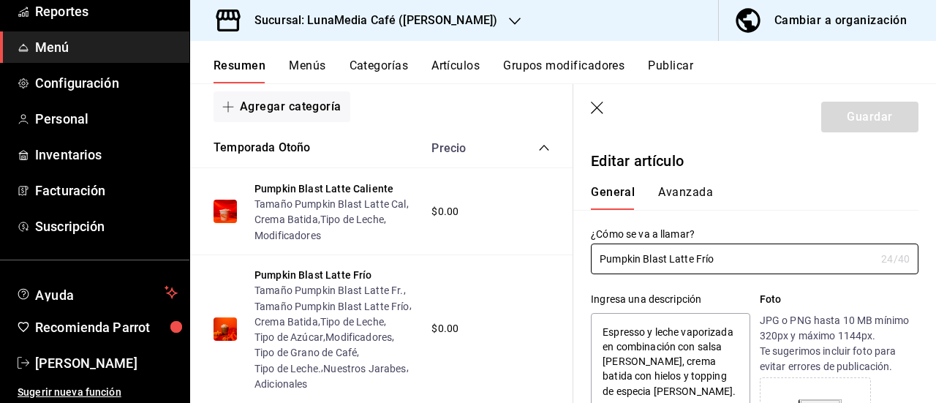
type textarea "x"
type input "$0.00"
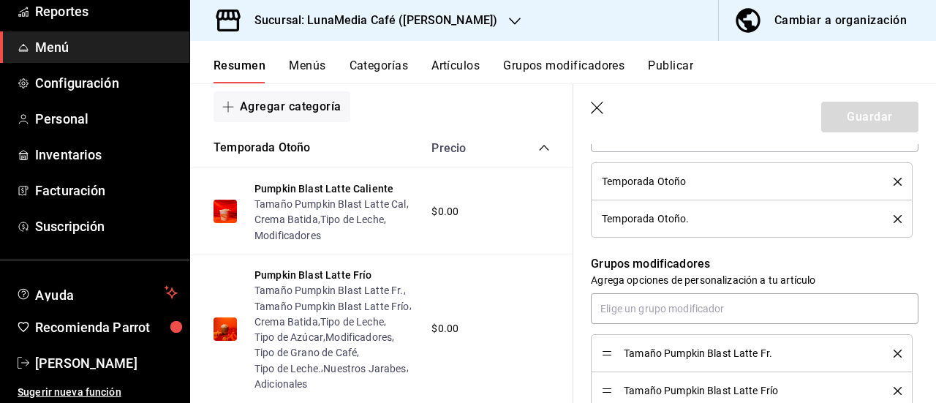
scroll to position [658, 0]
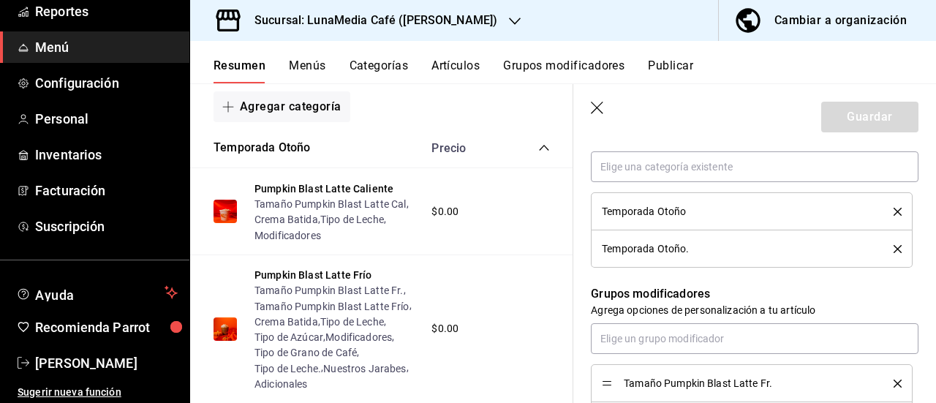
click at [894, 252] on icon "delete" at bounding box center [898, 249] width 8 height 8
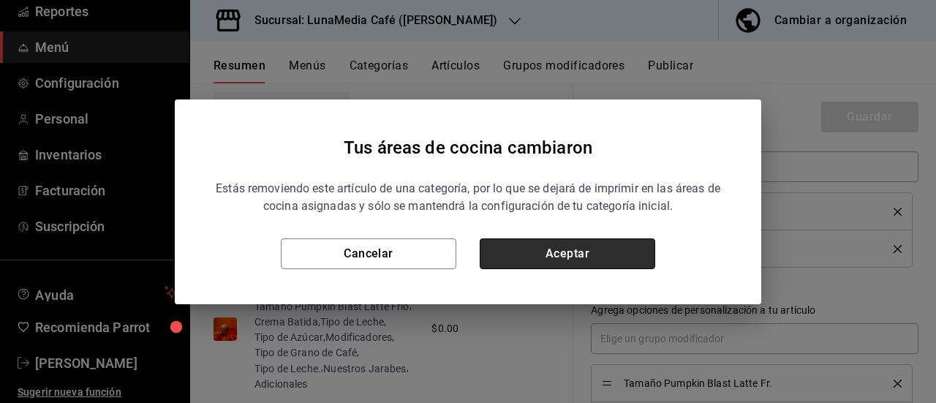
click at [636, 252] on button "Aceptar" at bounding box center [568, 253] width 176 height 31
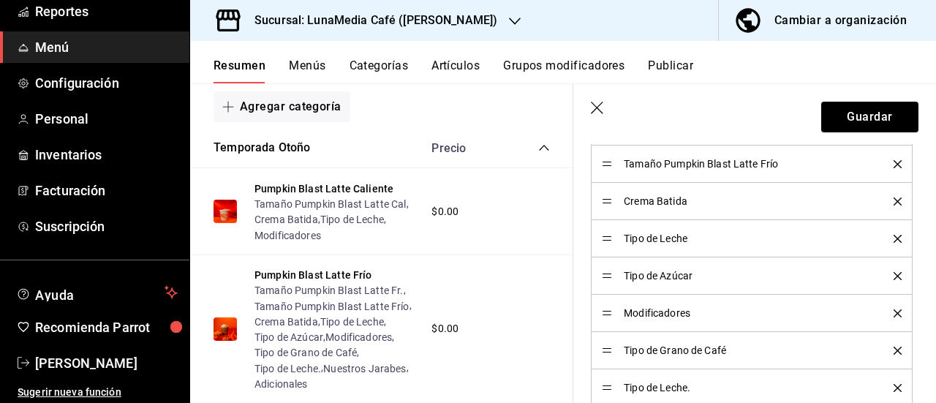
scroll to position [805, 0]
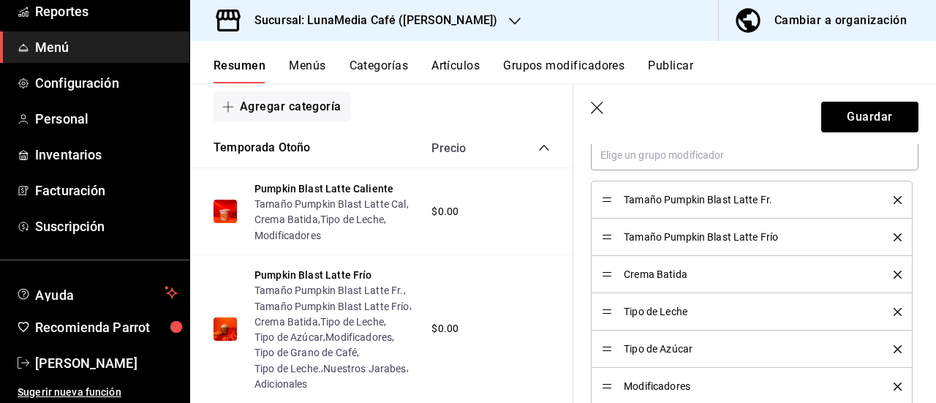
click at [894, 233] on icon "delete" at bounding box center [898, 237] width 8 height 8
click at [882, 316] on div "Tipo de Azúcar" at bounding box center [752, 312] width 300 height 16
click at [894, 314] on icon "delete" at bounding box center [898, 312] width 8 height 8
click at [894, 311] on icon "delete" at bounding box center [898, 312] width 8 height 8
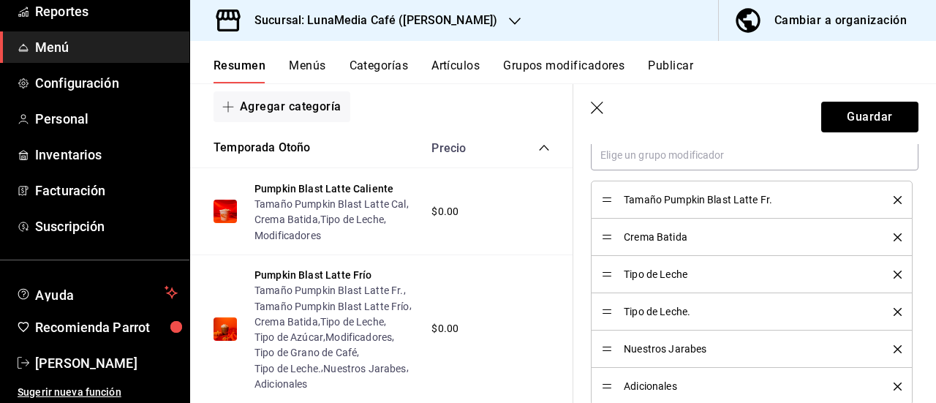
click at [894, 311] on icon "delete" at bounding box center [898, 312] width 8 height 8
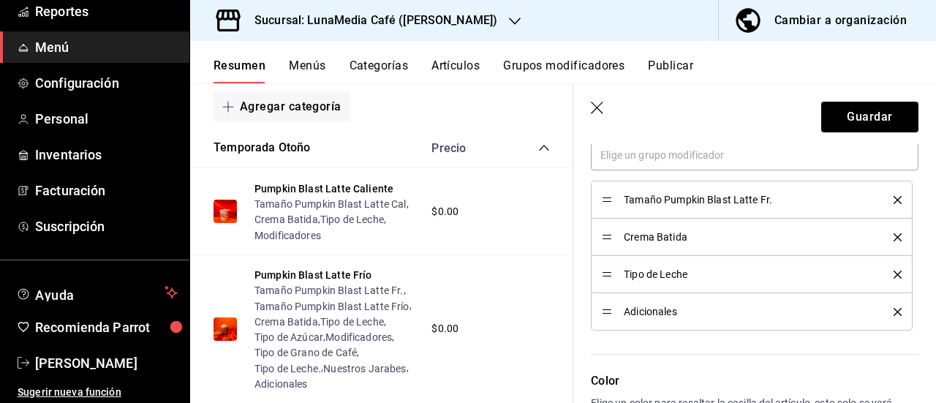
click at [889, 314] on div "Adicionales" at bounding box center [752, 312] width 300 height 16
click at [894, 311] on icon "delete" at bounding box center [898, 312] width 8 height 8
type textarea "x"
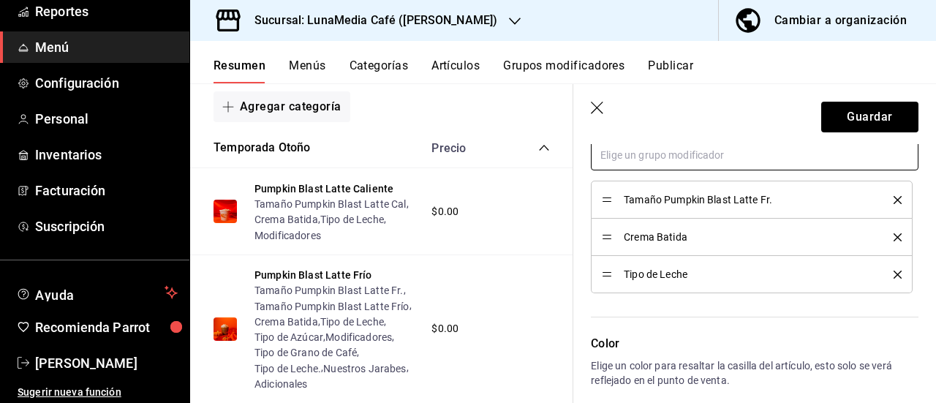
click at [630, 157] on input "text" at bounding box center [755, 155] width 328 height 31
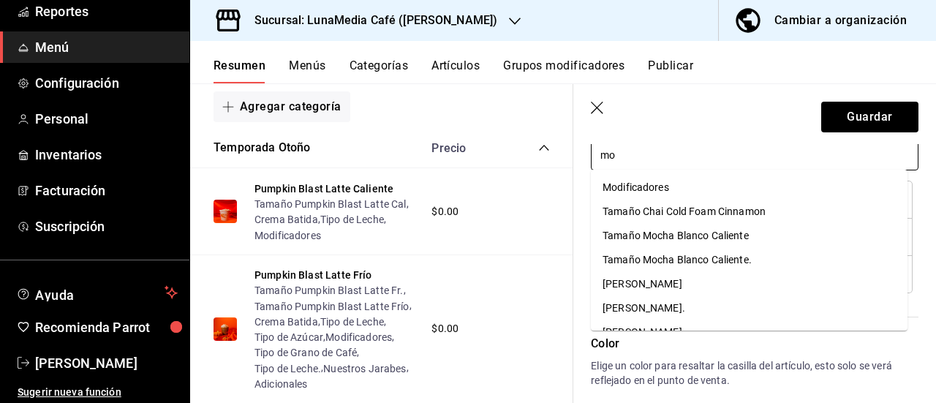
type input "mod"
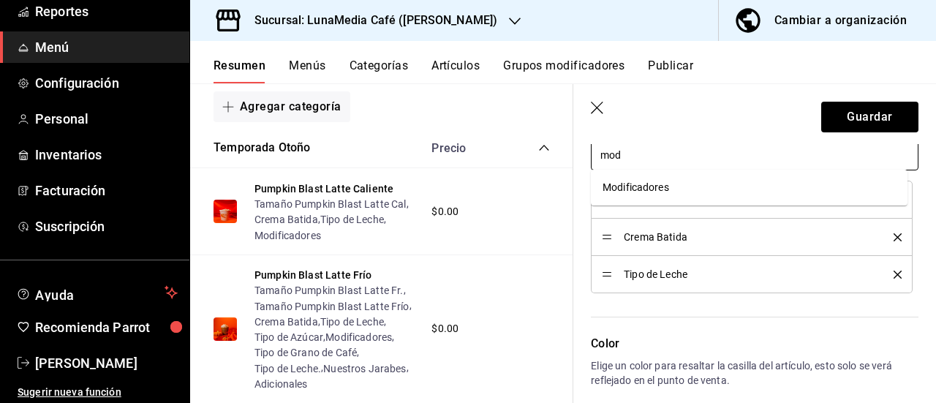
click at [637, 182] on div "Modificadores" at bounding box center [636, 187] width 67 height 15
type textarea "x"
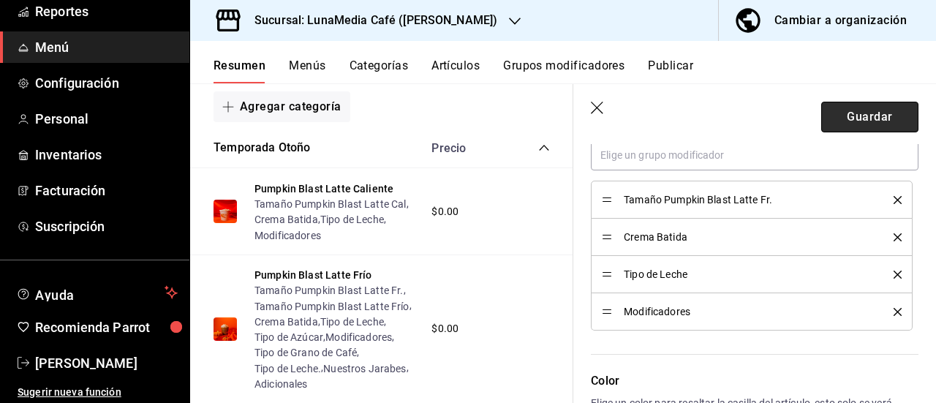
click at [848, 116] on button "Guardar" at bounding box center [869, 117] width 97 height 31
type textarea "x"
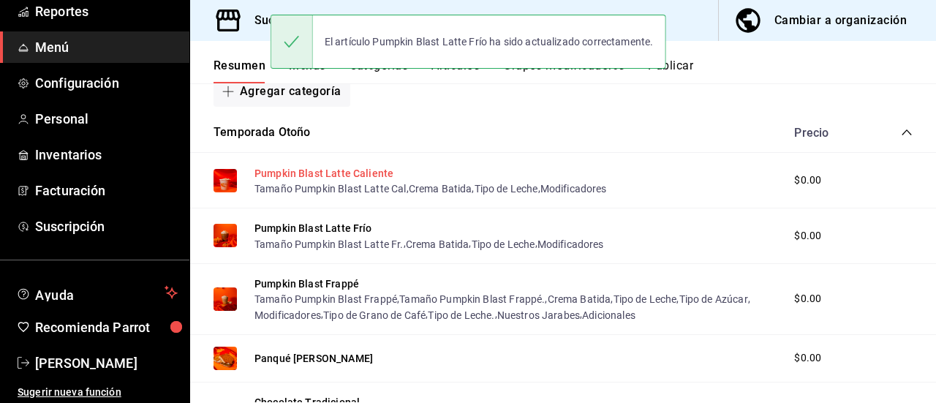
click at [304, 170] on button "Pumpkin Blast Latte Caliente" at bounding box center [324, 173] width 139 height 15
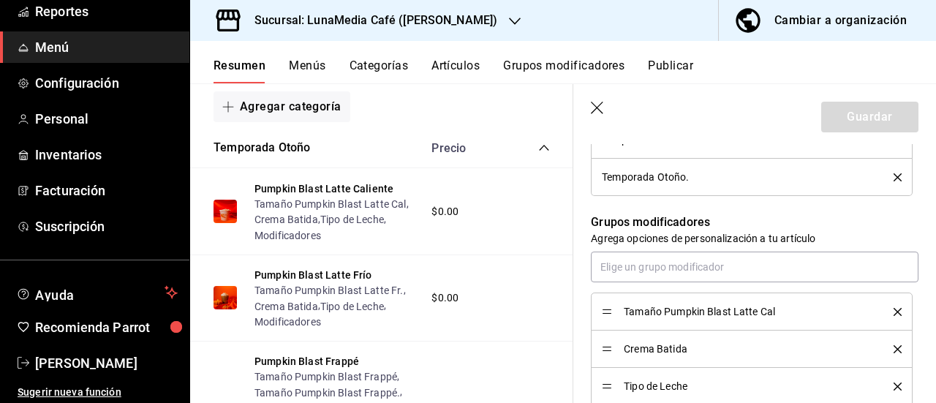
scroll to position [658, 0]
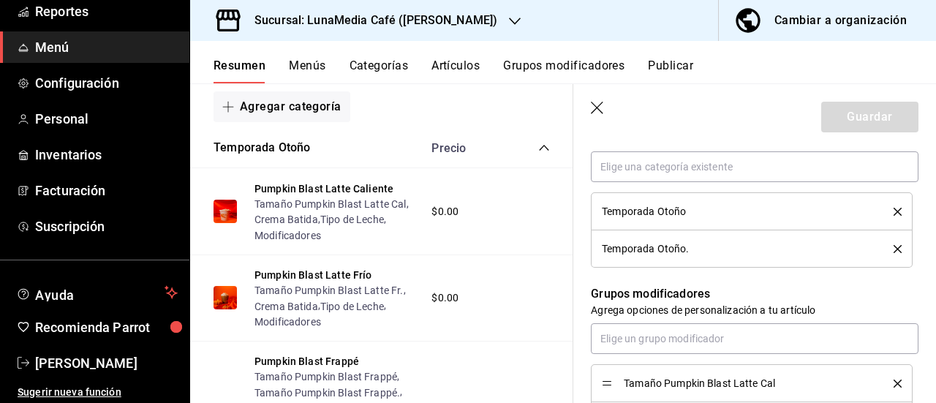
click at [894, 248] on icon "delete" at bounding box center [898, 249] width 8 height 8
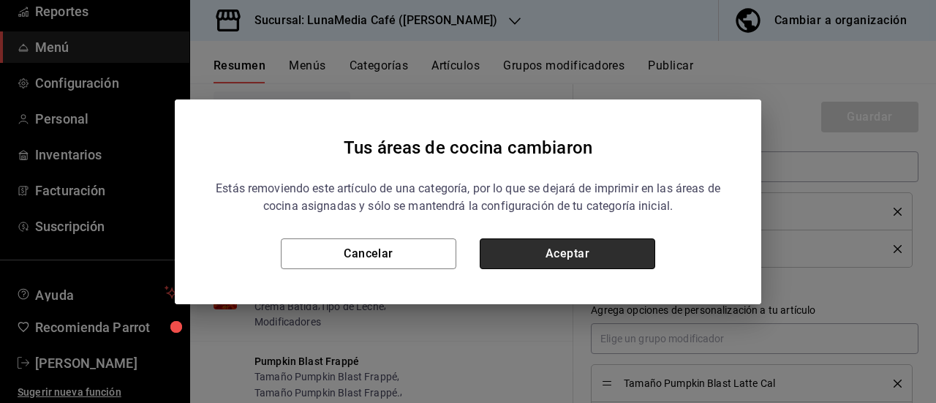
click at [520, 255] on button "Aceptar" at bounding box center [568, 253] width 176 height 31
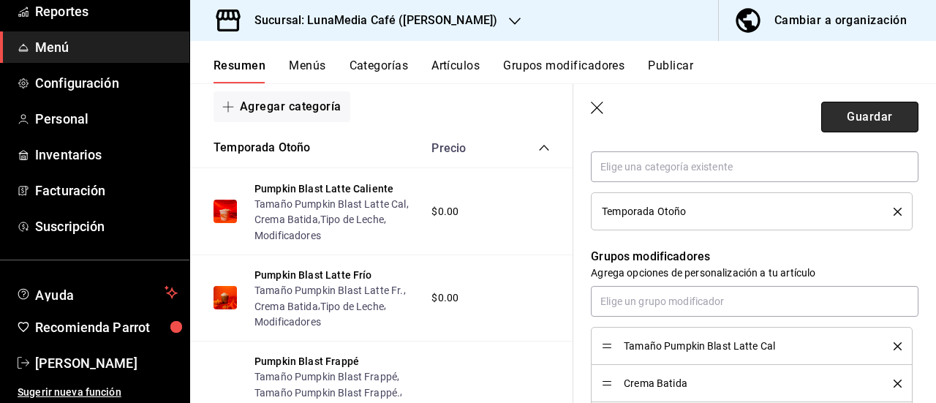
click at [841, 117] on button "Guardar" at bounding box center [869, 117] width 97 height 31
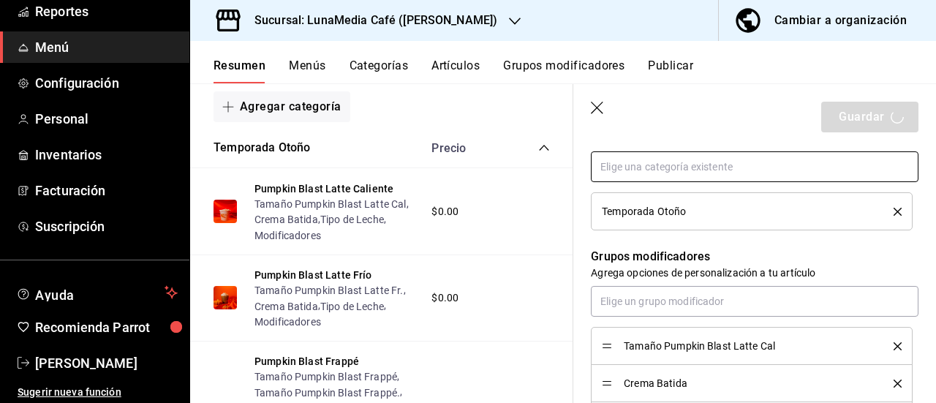
type textarea "x"
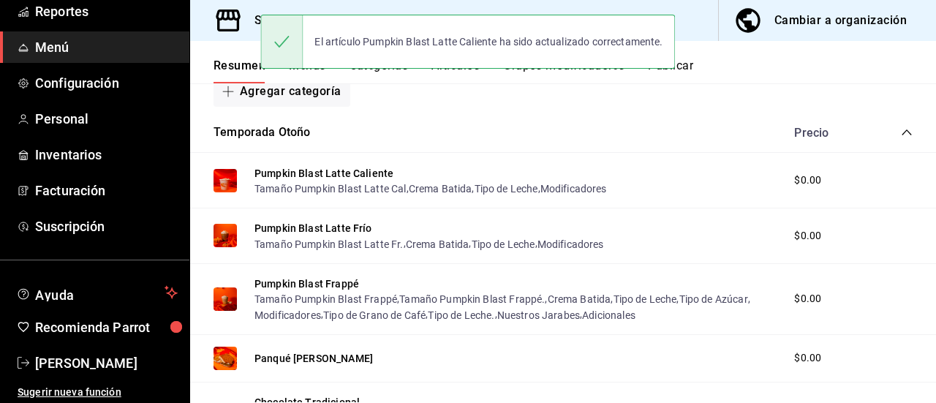
click at [693, 65] on button "Publicar" at bounding box center [670, 71] width 45 height 25
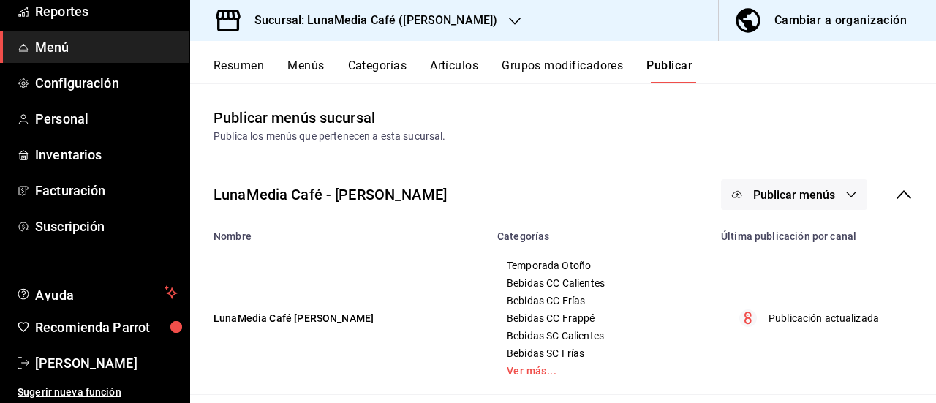
click at [752, 185] on button "Publicar menús" at bounding box center [794, 194] width 146 height 31
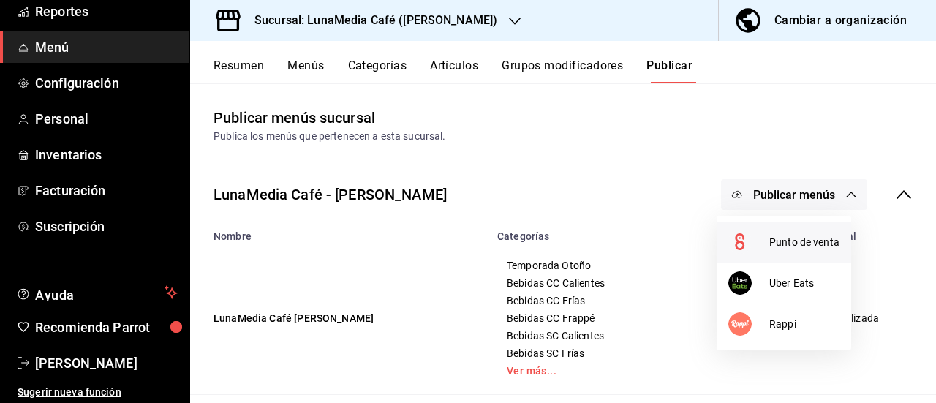
click at [771, 249] on span "Punto de venta" at bounding box center [804, 242] width 70 height 15
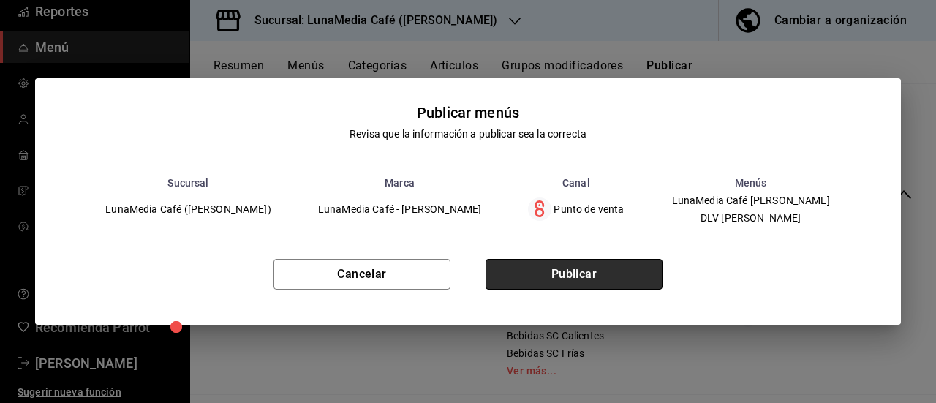
click at [595, 272] on button "Publicar" at bounding box center [574, 274] width 177 height 31
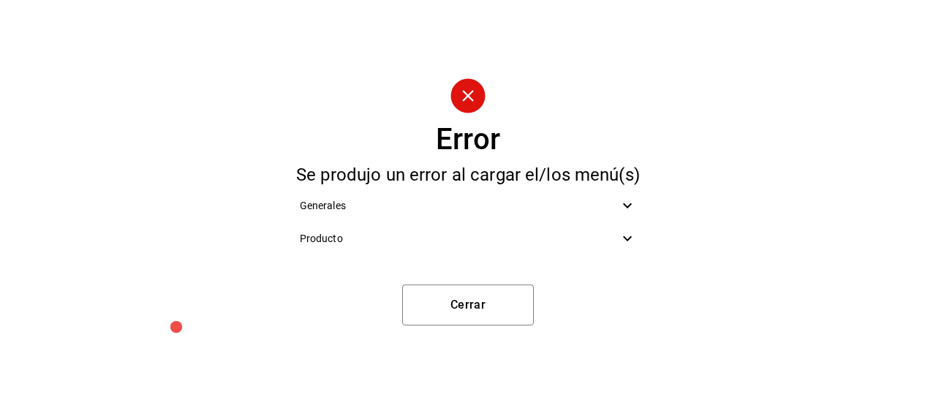
click at [455, 241] on span "Producto" at bounding box center [460, 238] width 320 height 15
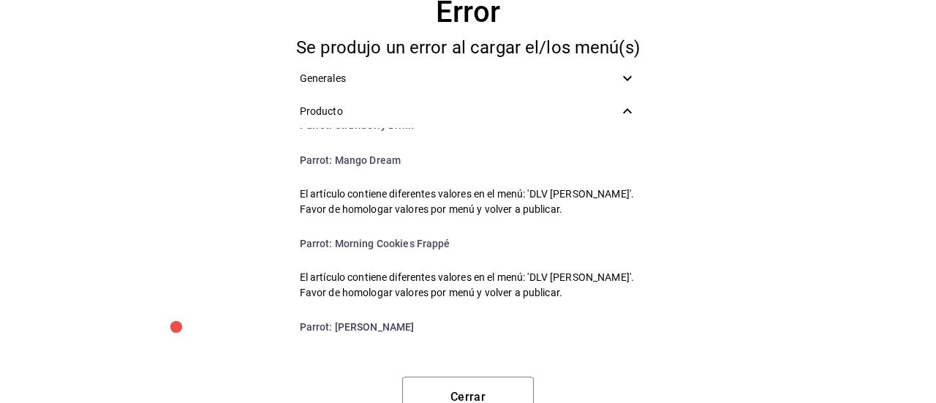
scroll to position [2788, 0]
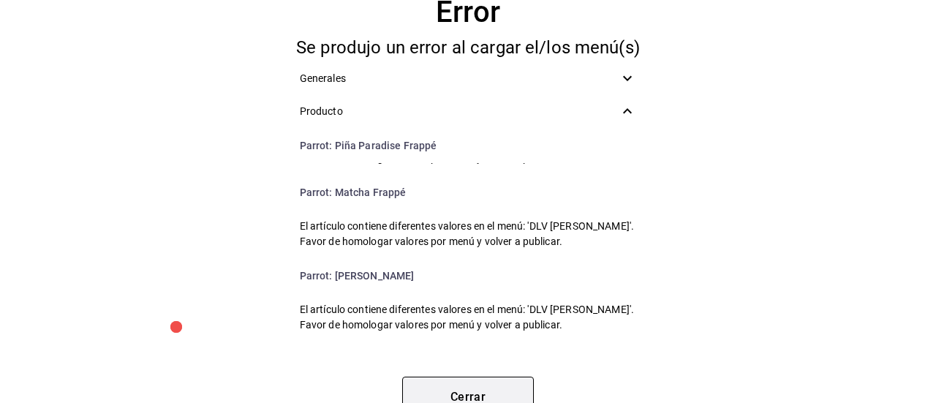
click at [483, 380] on button "Cerrar" at bounding box center [468, 397] width 132 height 41
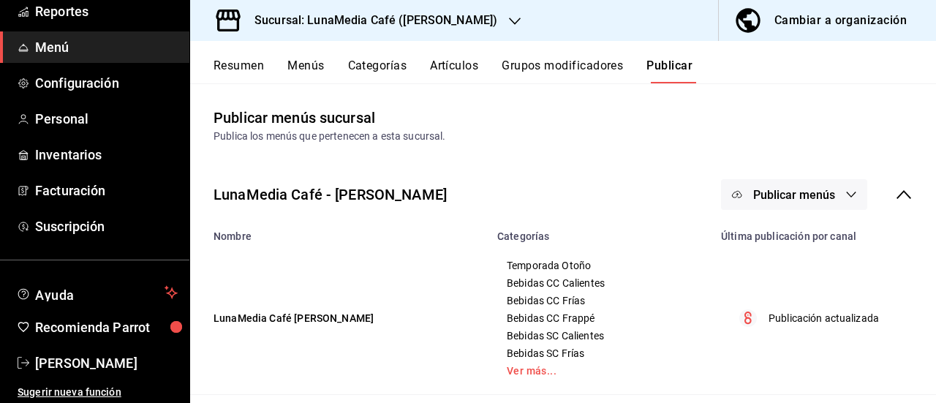
click at [249, 69] on button "Resumen" at bounding box center [239, 71] width 50 height 25
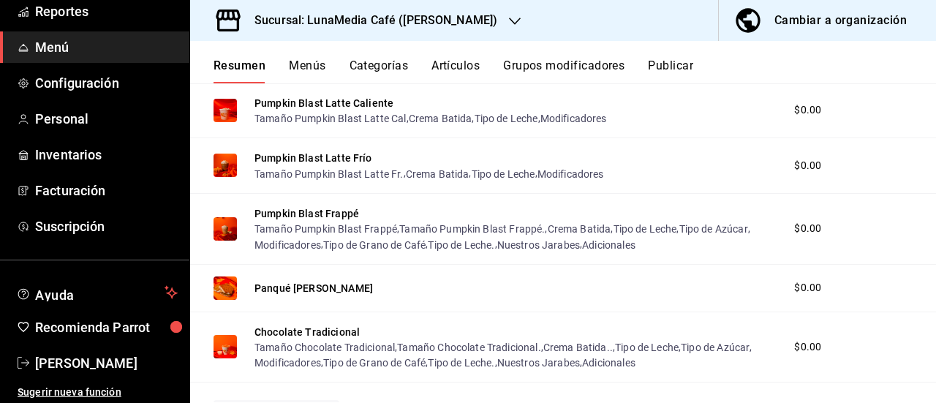
scroll to position [293, 0]
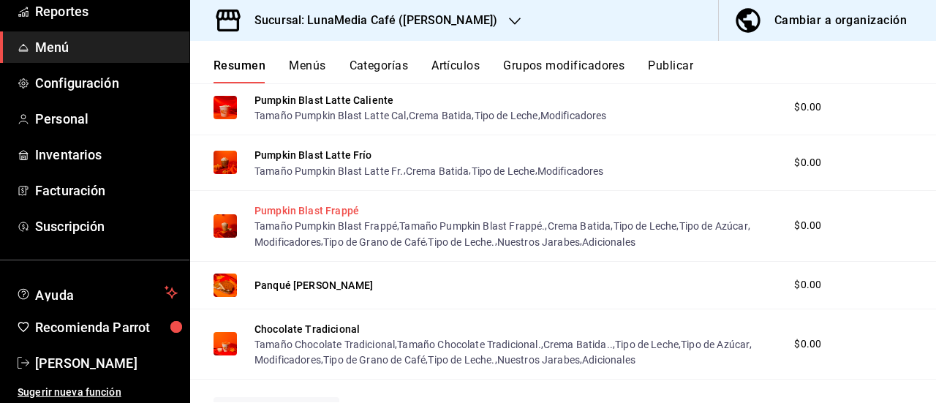
click at [312, 206] on button "Pumpkin Blast Frappé" at bounding box center [307, 210] width 105 height 15
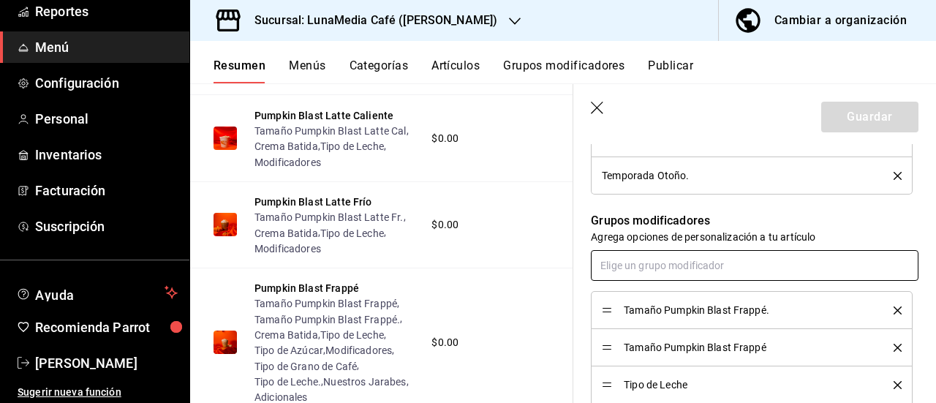
scroll to position [658, 0]
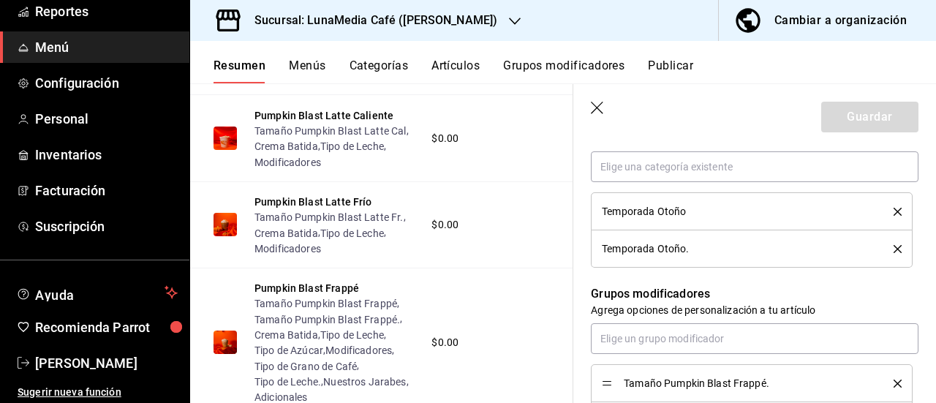
click at [894, 249] on icon "delete" at bounding box center [898, 249] width 8 height 8
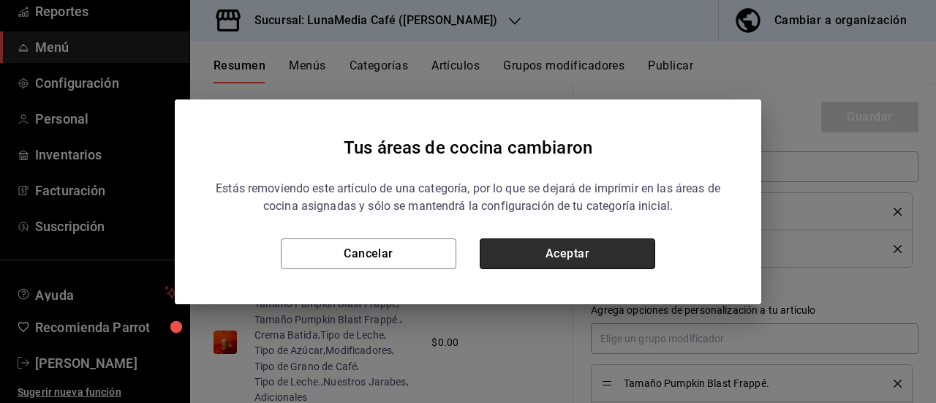
drag, startPoint x: 598, startPoint y: 244, endPoint x: 863, endPoint y: 302, distance: 271.7
click at [598, 245] on button "Aceptar" at bounding box center [568, 253] width 176 height 31
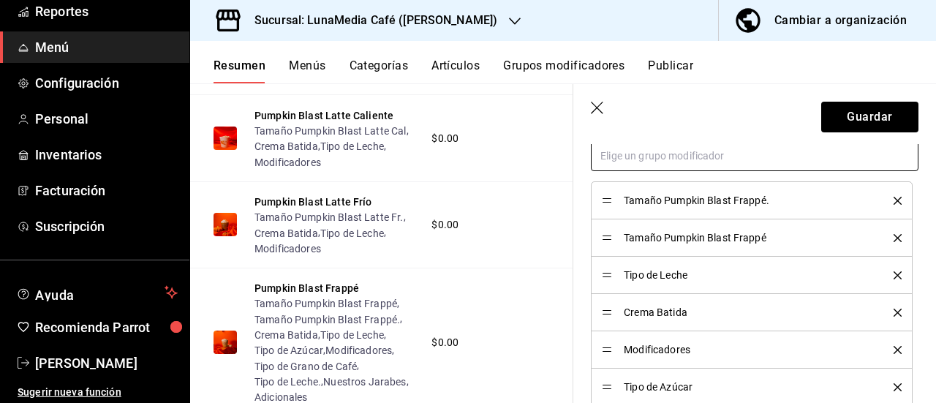
scroll to position [805, 0]
click at [894, 198] on icon "delete" at bounding box center [898, 200] width 8 height 8
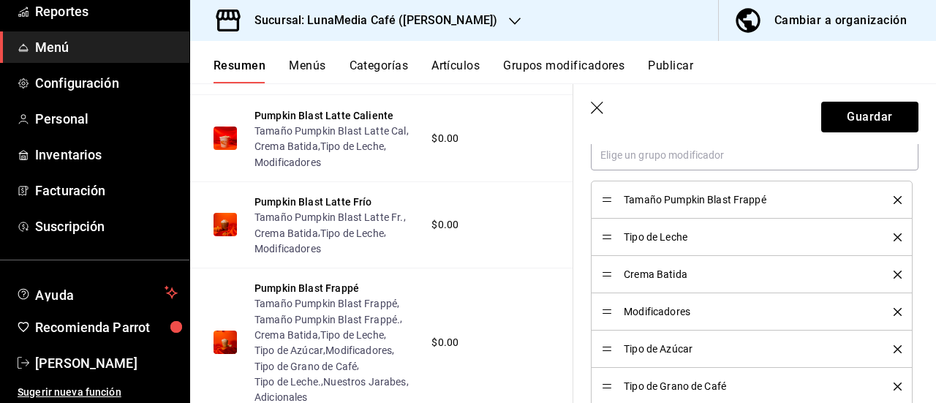
click at [894, 346] on icon "delete" at bounding box center [898, 349] width 8 height 8
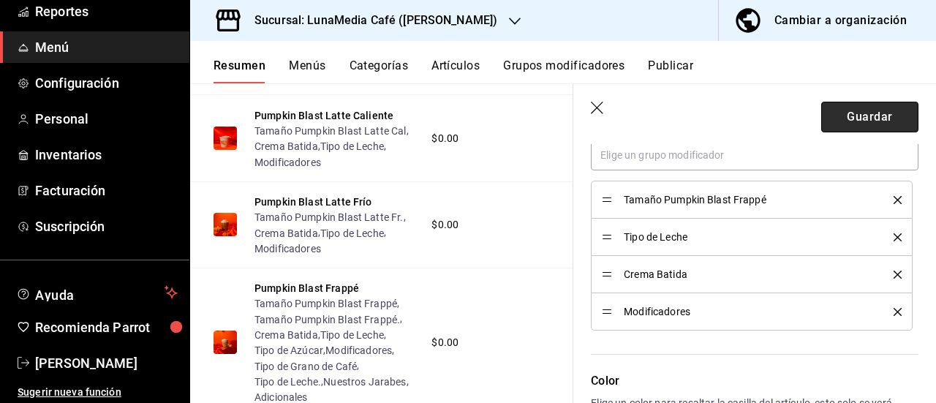
click at [848, 115] on button "Guardar" at bounding box center [869, 117] width 97 height 31
type textarea "x"
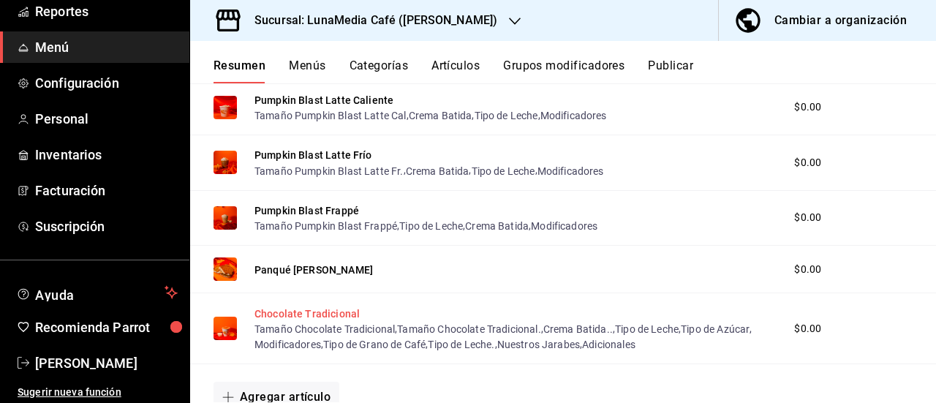
click at [304, 309] on button "Chocolate Tradicional" at bounding box center [307, 313] width 105 height 15
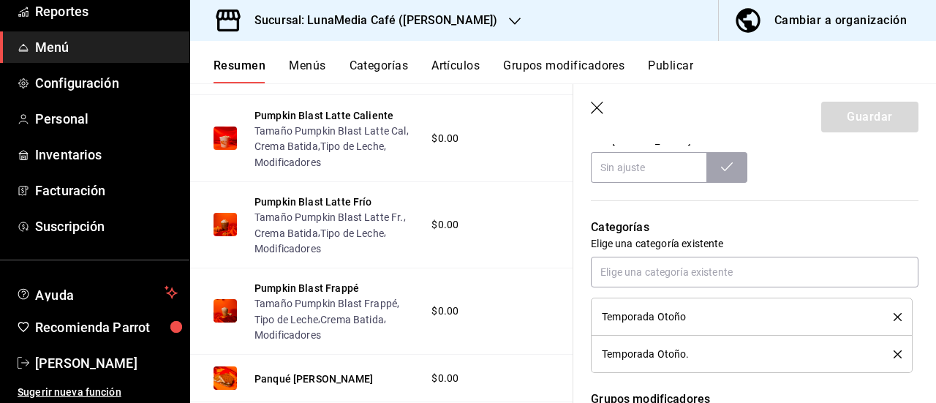
scroll to position [585, 0]
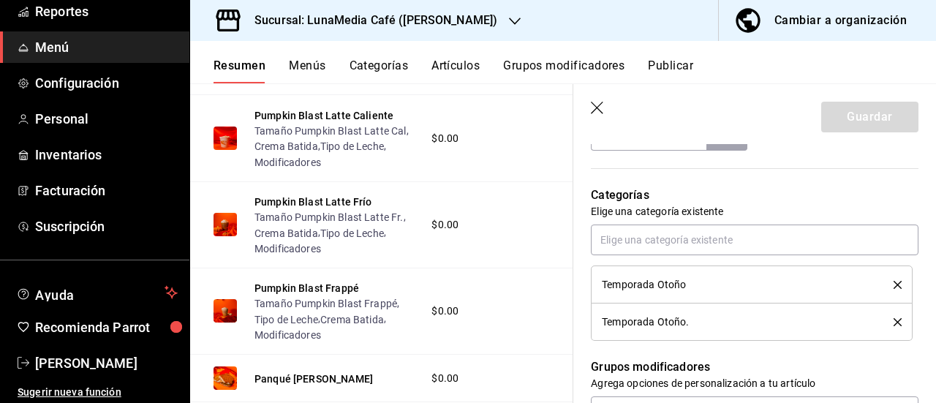
click at [894, 323] on icon "delete" at bounding box center [898, 322] width 8 height 8
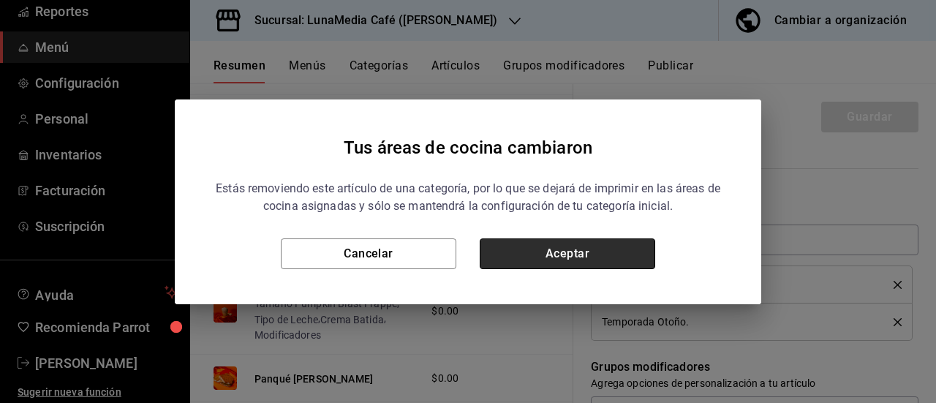
click at [623, 259] on button "Aceptar" at bounding box center [568, 253] width 176 height 31
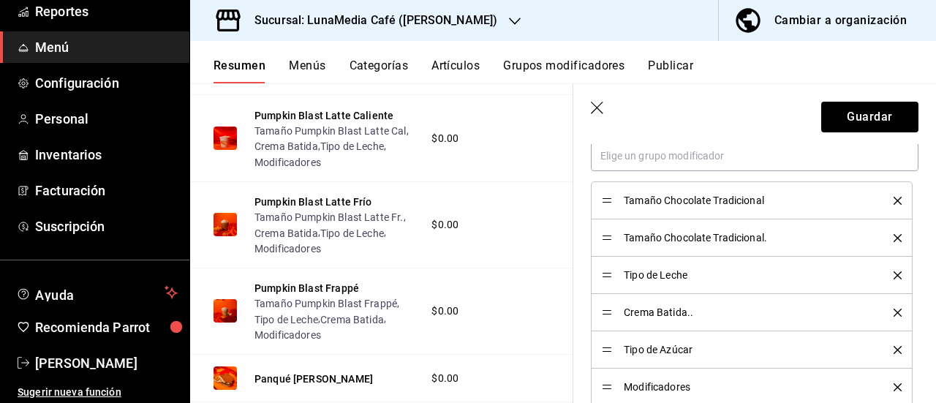
scroll to position [805, 0]
click at [894, 200] on icon "delete" at bounding box center [898, 200] width 8 height 8
type textarea "x"
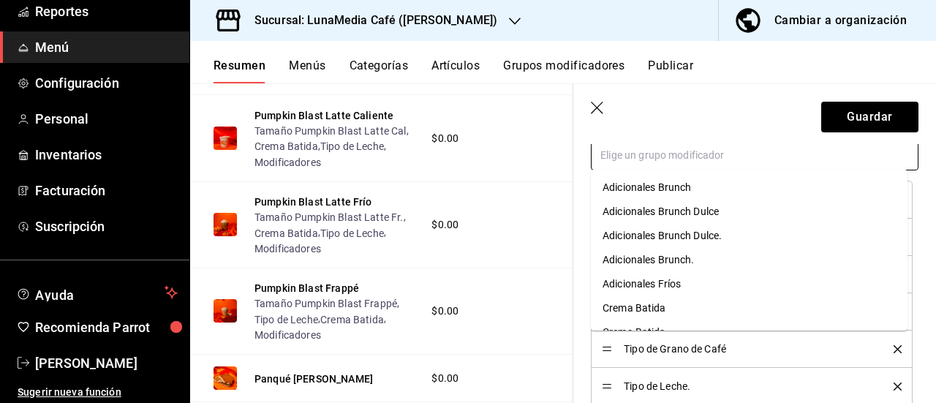
click at [677, 160] on input "text" at bounding box center [755, 155] width 328 height 31
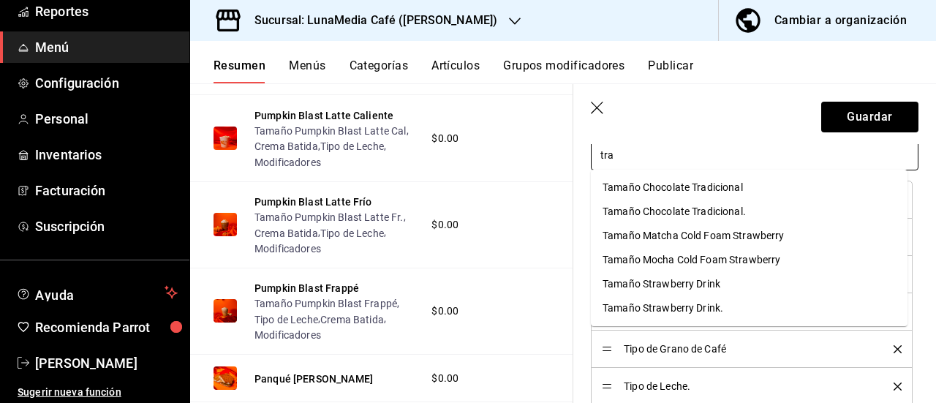
type input "trad"
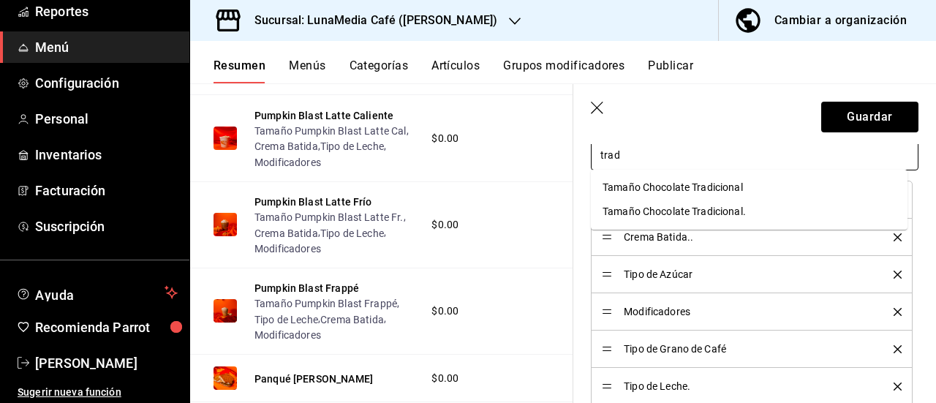
click at [677, 190] on div "Tamaño Chocolate Tradicional" at bounding box center [673, 187] width 140 height 15
type textarea "x"
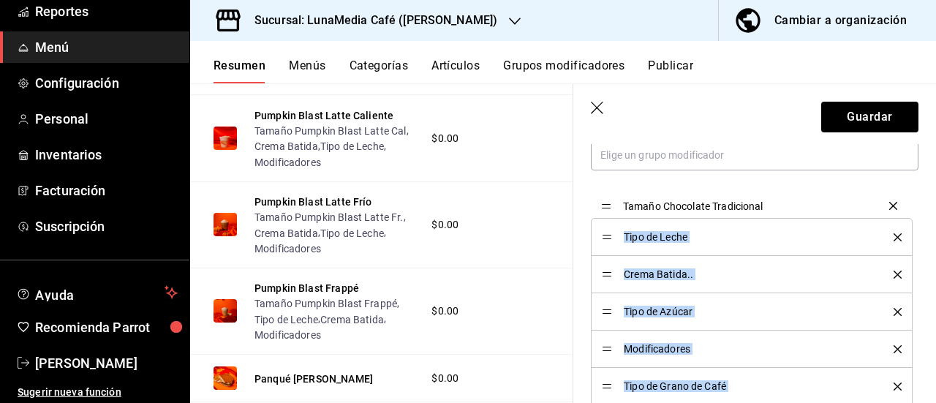
drag, startPoint x: 606, startPoint y: 352, endPoint x: 597, endPoint y: 208, distance: 143.7
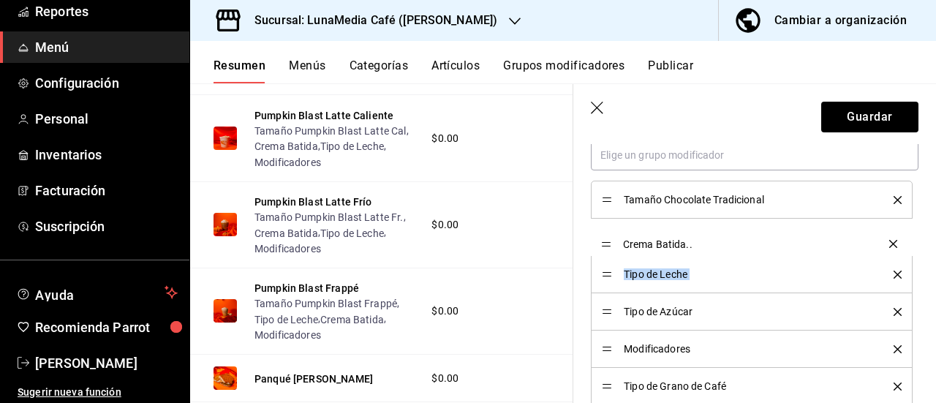
drag, startPoint x: 602, startPoint y: 273, endPoint x: 606, endPoint y: 244, distance: 29.5
click at [894, 308] on icon "delete" at bounding box center [898, 312] width 8 height 8
click at [894, 347] on icon "delete" at bounding box center [898, 349] width 8 height 8
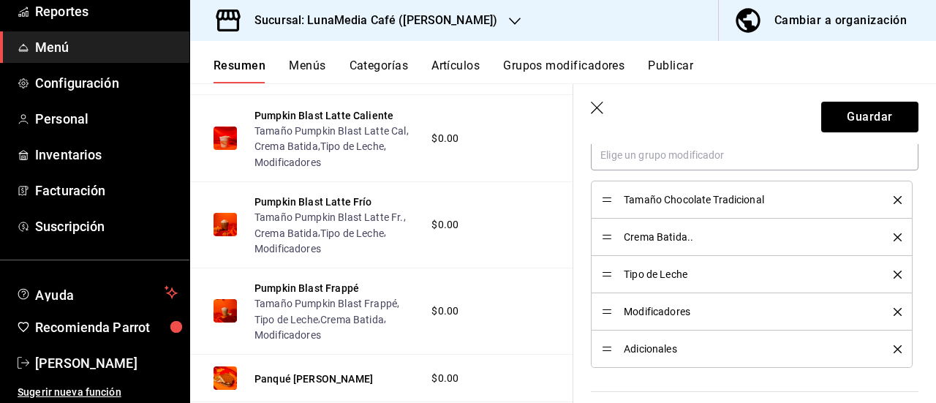
click at [894, 347] on icon "delete" at bounding box center [898, 349] width 8 height 8
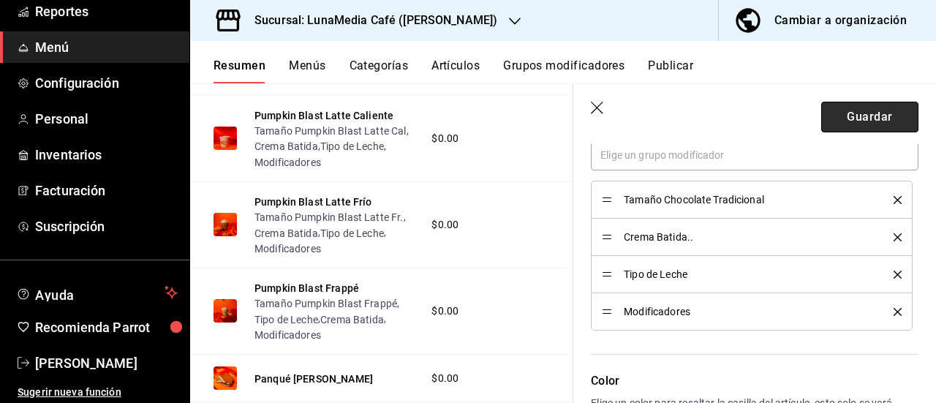
click at [854, 118] on button "Guardar" at bounding box center [869, 117] width 97 height 31
type textarea "x"
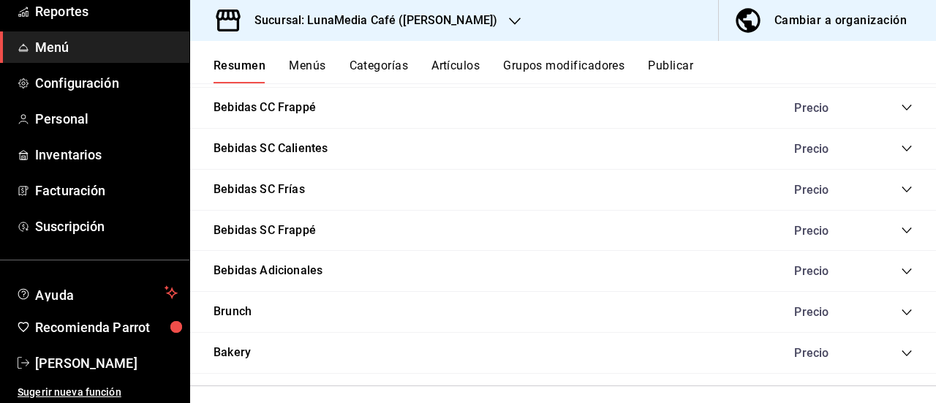
scroll to position [1298, 0]
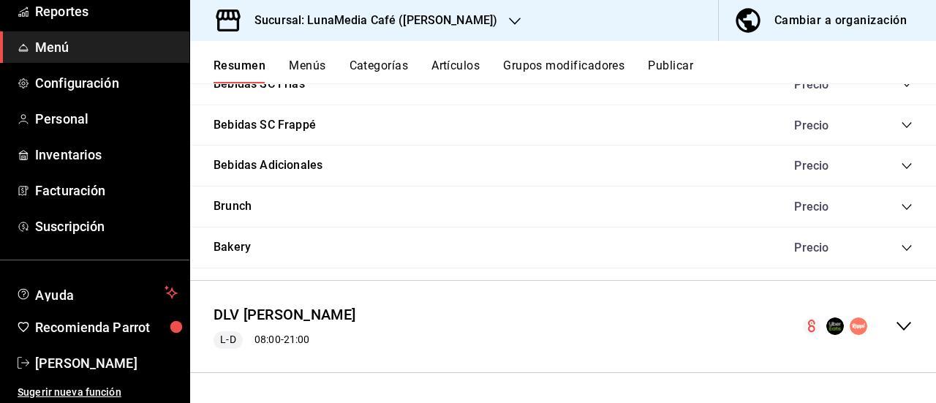
click at [899, 323] on icon "collapse-menu-row" at bounding box center [904, 326] width 18 height 18
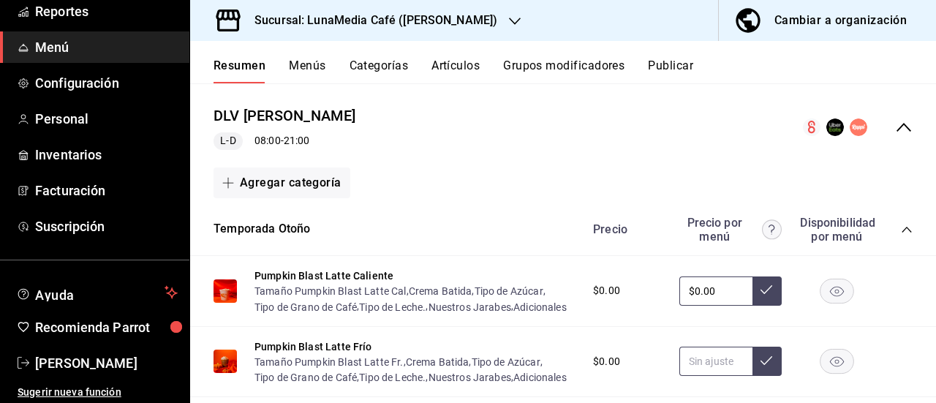
scroll to position [1590, 0]
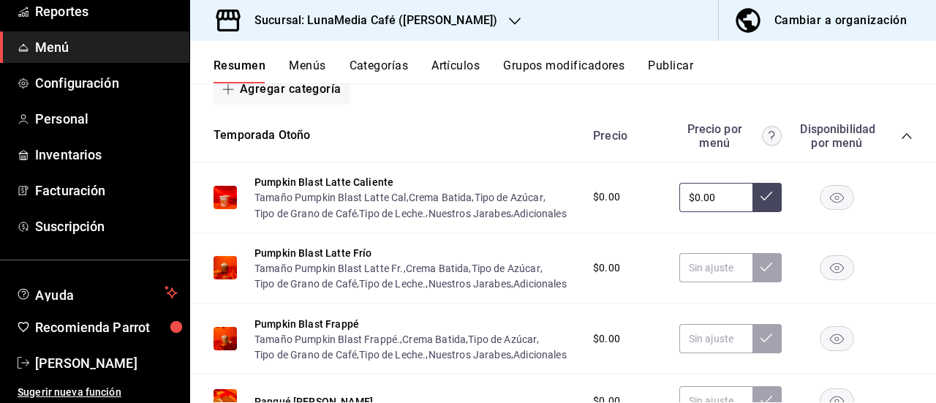
drag, startPoint x: 708, startPoint y: 204, endPoint x: 666, endPoint y: 195, distance: 43.3
click at [666, 195] on div "$0.00 $0.00" at bounding box center [746, 197] width 334 height 29
type input "$109.00"
click at [761, 202] on icon at bounding box center [767, 196] width 12 height 12
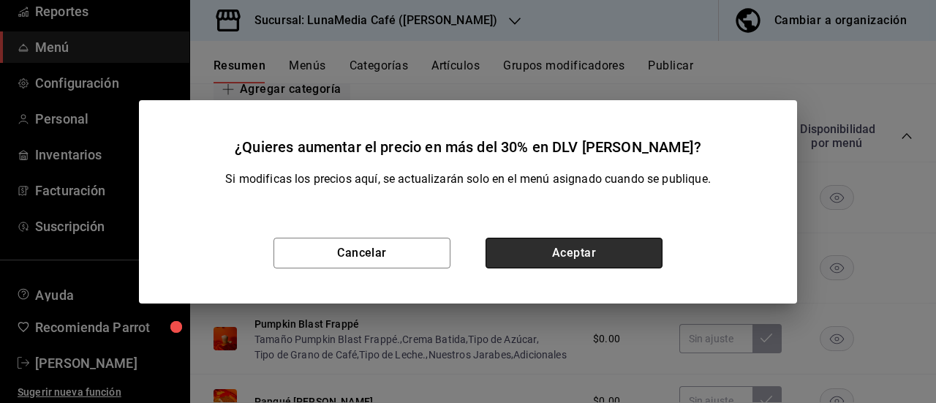
click at [611, 257] on button "Aceptar" at bounding box center [574, 253] width 177 height 31
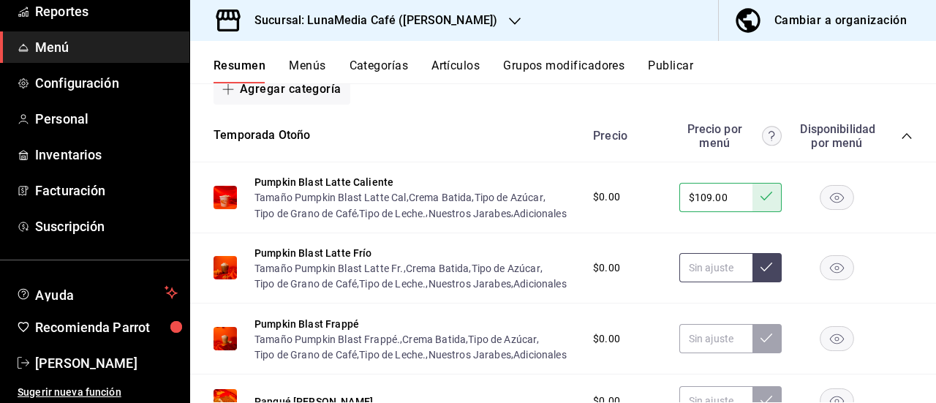
click at [709, 282] on input "text" at bounding box center [715, 267] width 73 height 29
type input "$109.00"
click at [753, 282] on button at bounding box center [767, 267] width 29 height 29
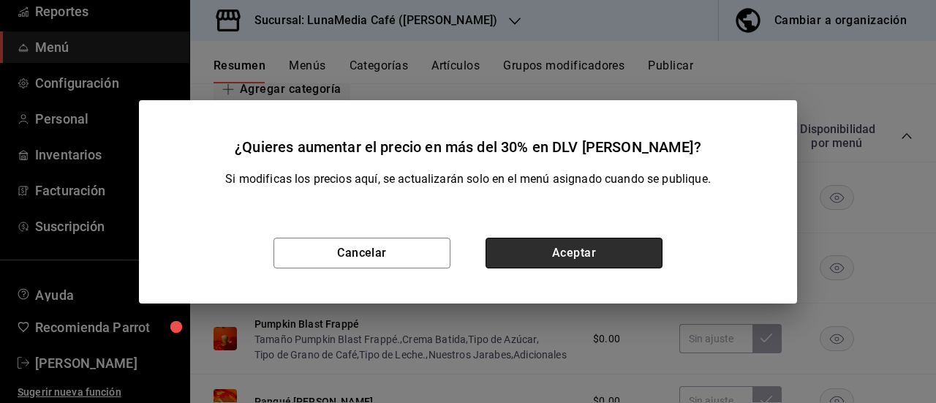
click at [599, 252] on button "Aceptar" at bounding box center [574, 253] width 177 height 31
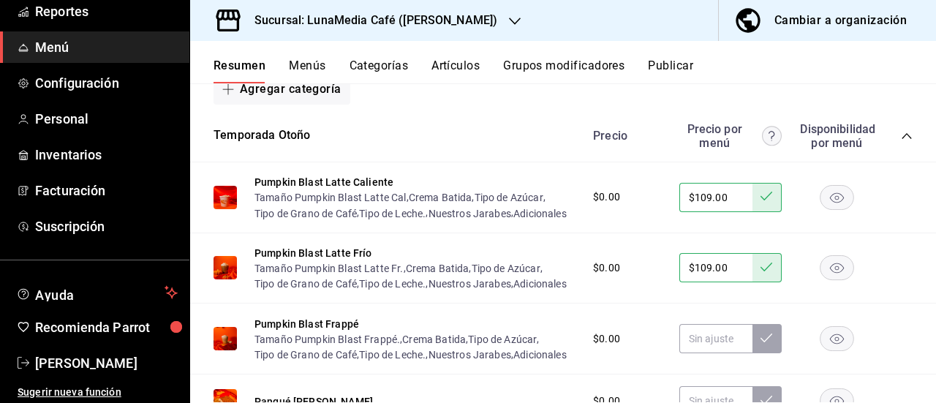
scroll to position [1663, 0]
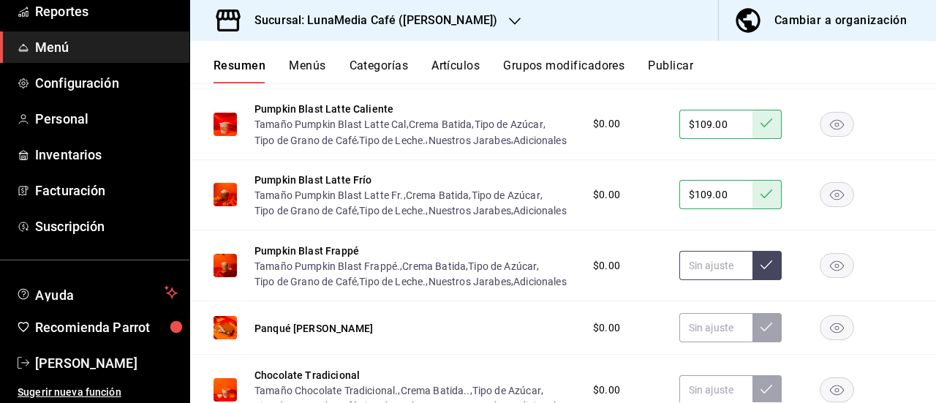
click at [715, 280] on input "text" at bounding box center [715, 265] width 73 height 29
type input "$112.00"
click at [762, 280] on button at bounding box center [767, 265] width 29 height 29
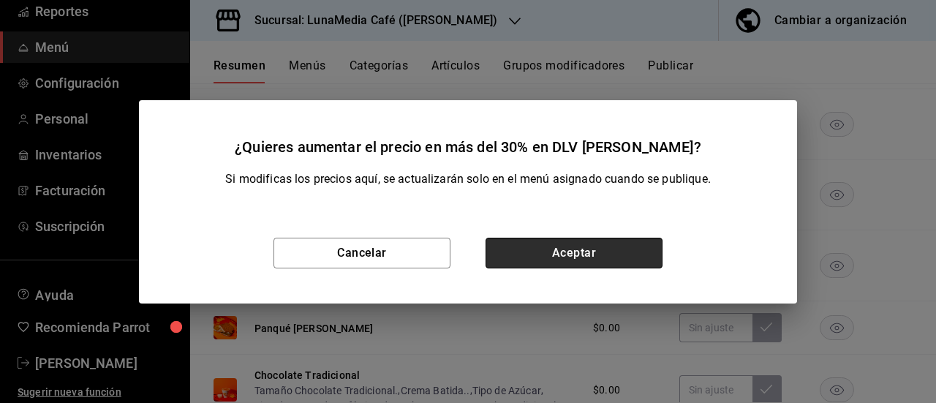
click at [628, 263] on button "Aceptar" at bounding box center [574, 253] width 177 height 31
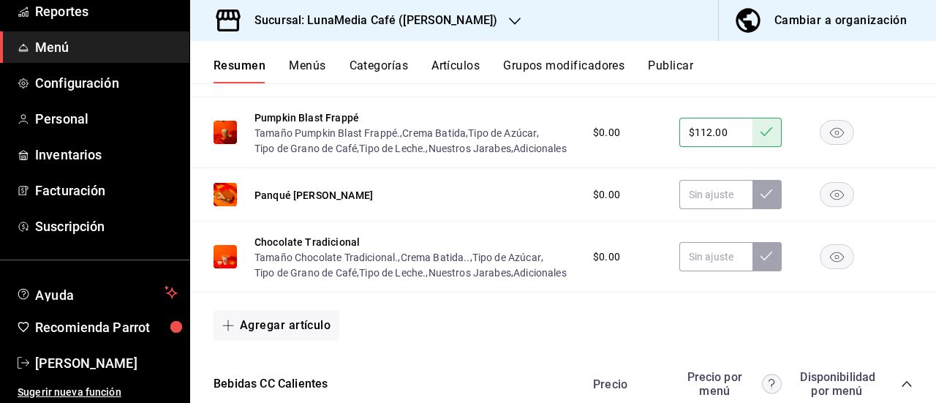
scroll to position [1809, 0]
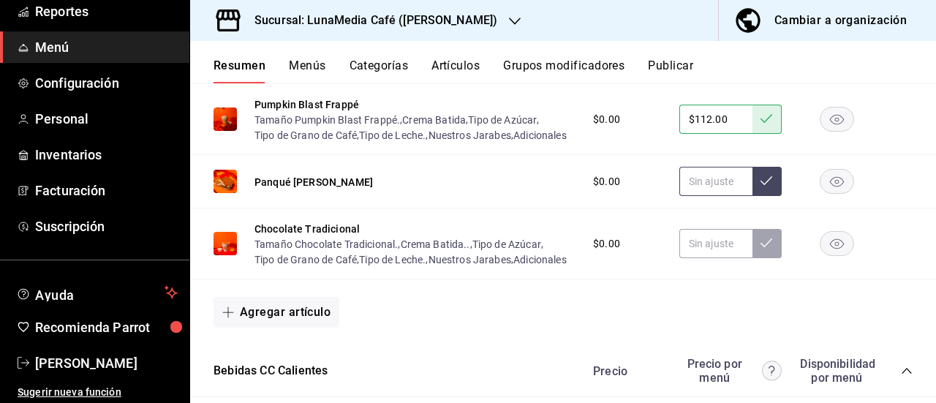
click at [704, 196] on input "text" at bounding box center [715, 181] width 73 height 29
type input "$90.00"
click at [753, 196] on button at bounding box center [767, 181] width 29 height 29
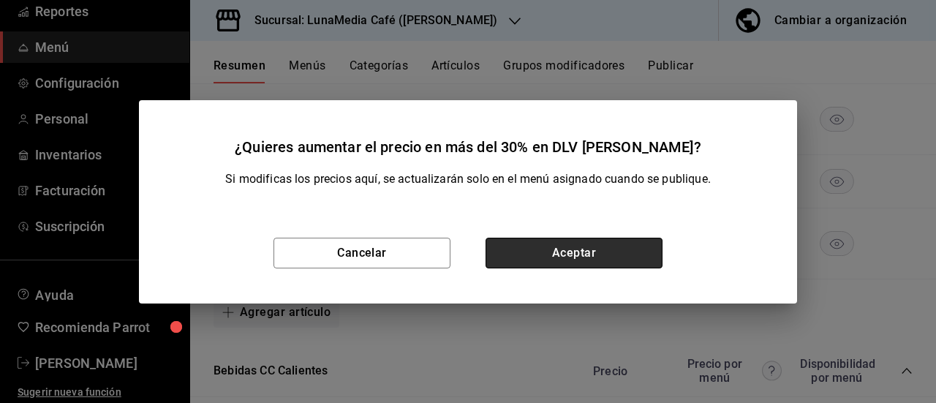
click at [617, 239] on button "Aceptar" at bounding box center [574, 253] width 177 height 31
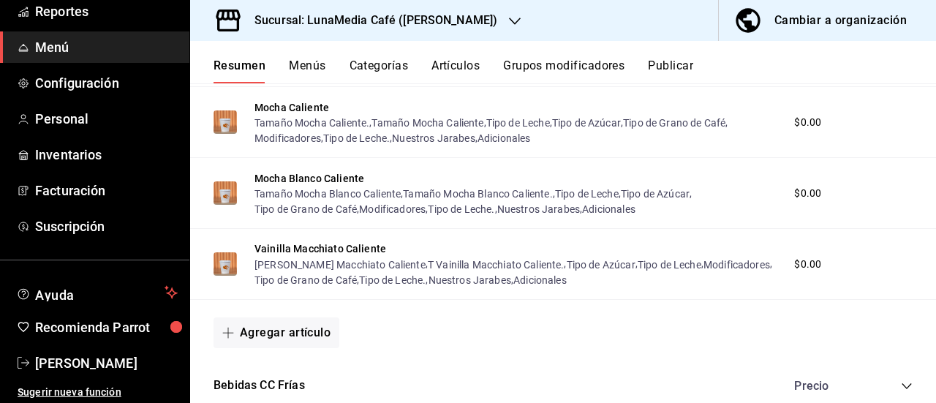
scroll to position [712, 0]
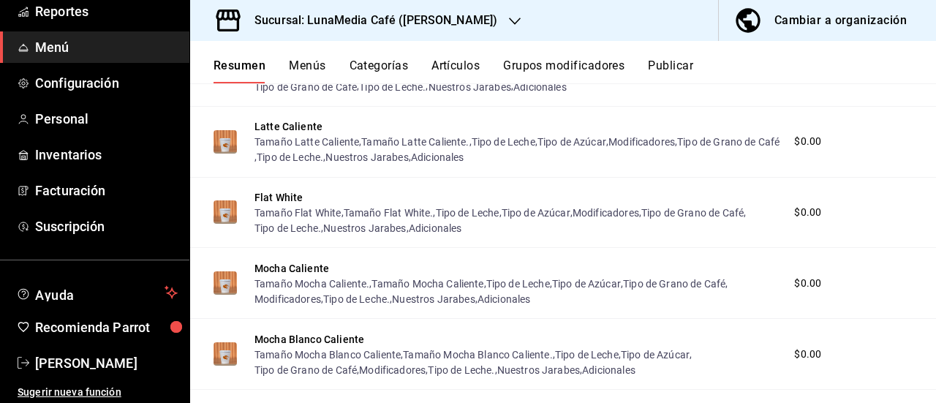
click at [676, 59] on button "Publicar" at bounding box center [670, 71] width 45 height 25
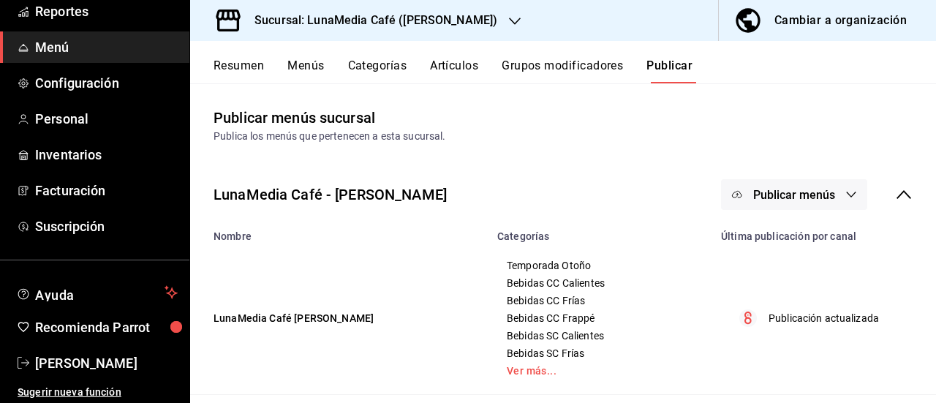
click at [816, 203] on button "Publicar menús" at bounding box center [794, 194] width 146 height 31
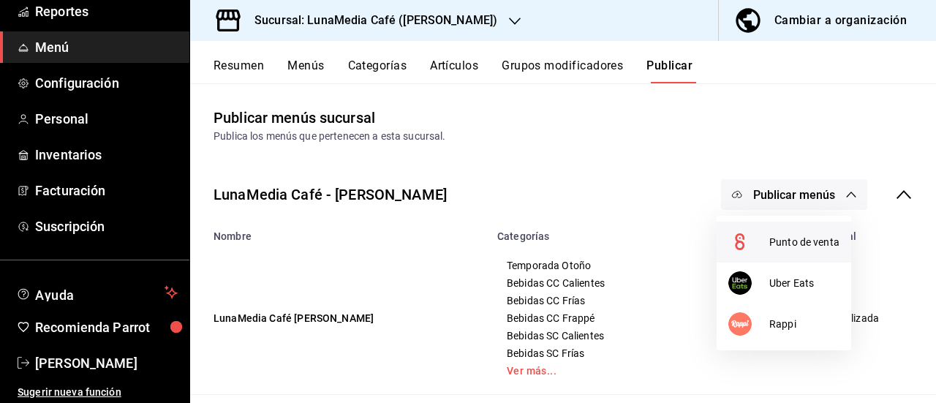
click at [770, 242] on span "Punto de venta" at bounding box center [804, 242] width 70 height 15
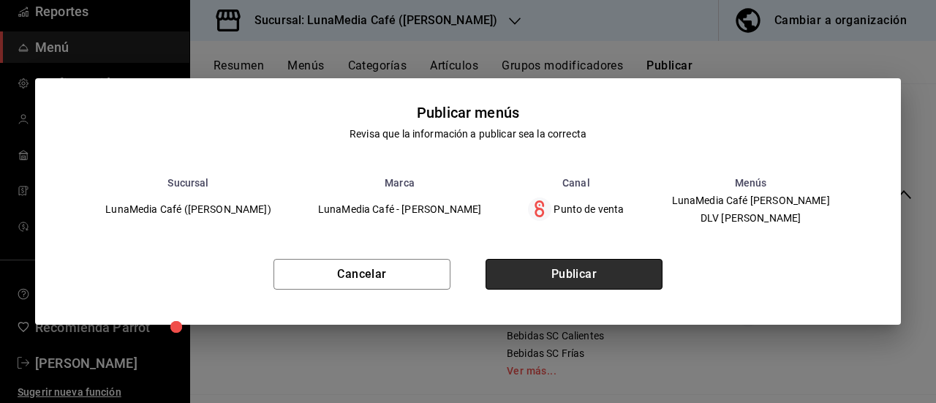
click at [623, 274] on button "Publicar" at bounding box center [574, 274] width 177 height 31
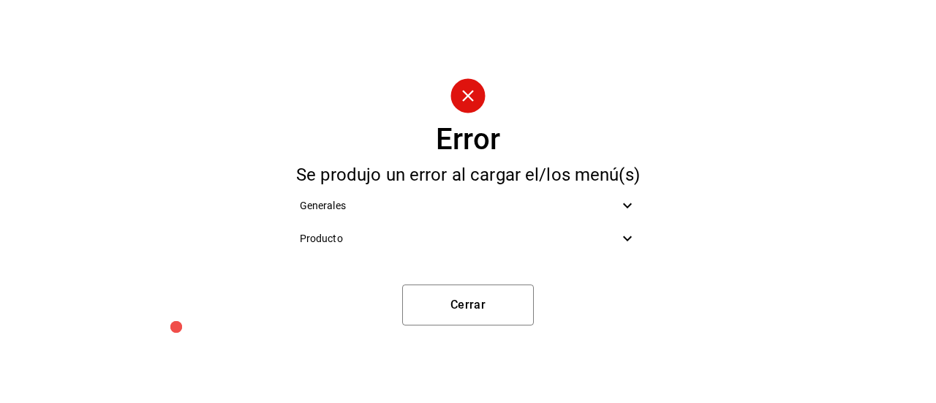
click at [584, 235] on span "Producto" at bounding box center [460, 238] width 320 height 15
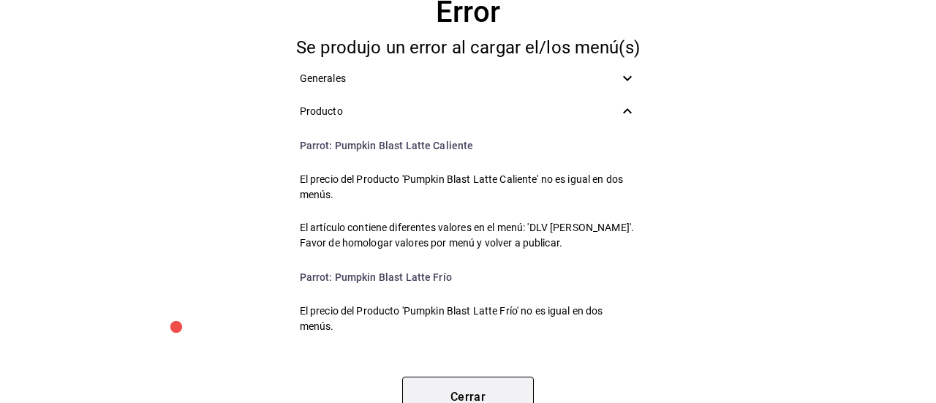
click at [468, 385] on button "Cerrar" at bounding box center [468, 397] width 132 height 41
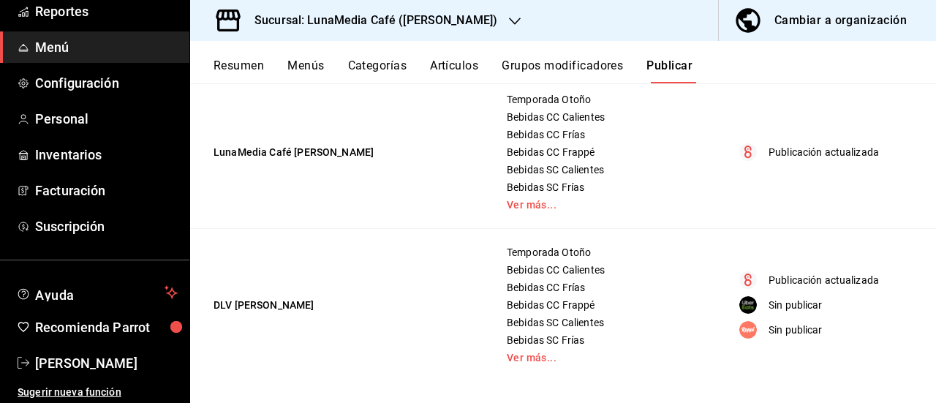
scroll to position [168, 0]
